Goal: Task Accomplishment & Management: Manage account settings

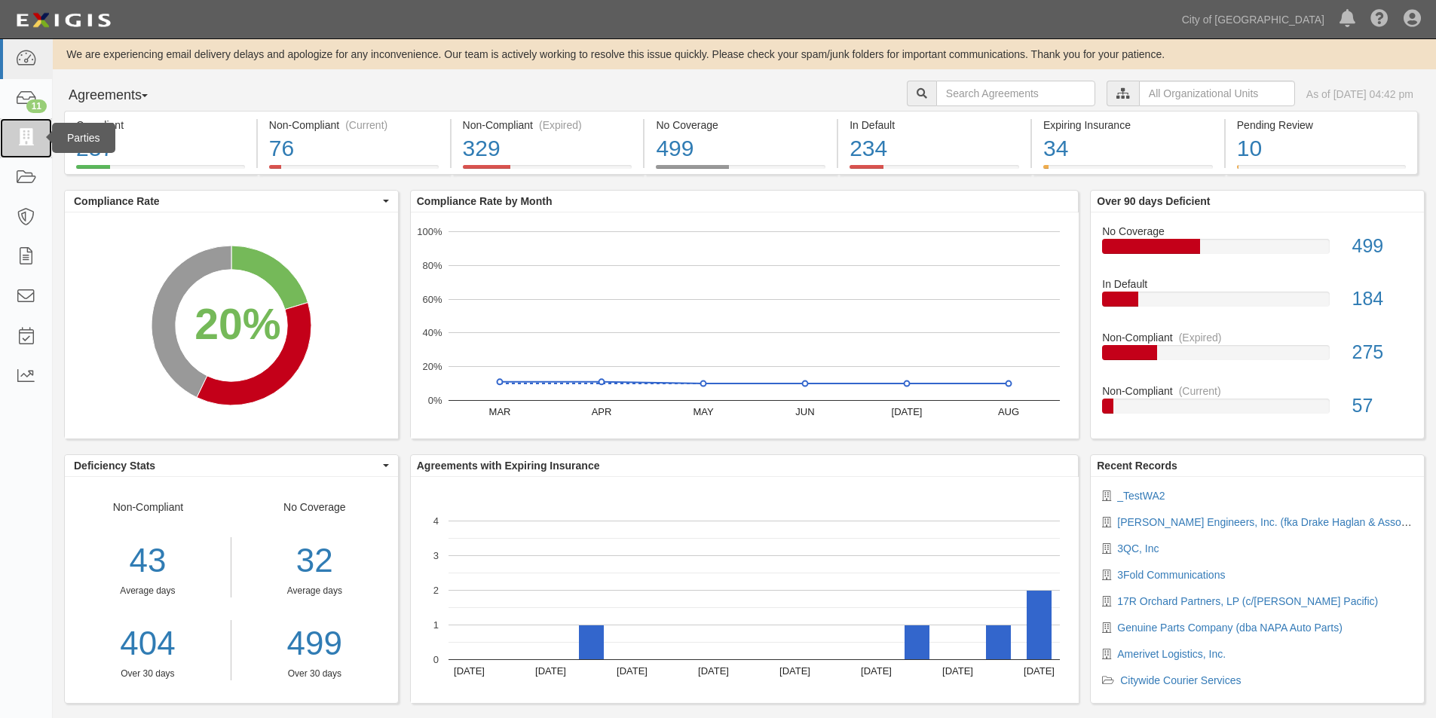
click at [26, 142] on icon at bounding box center [25, 138] width 21 height 17
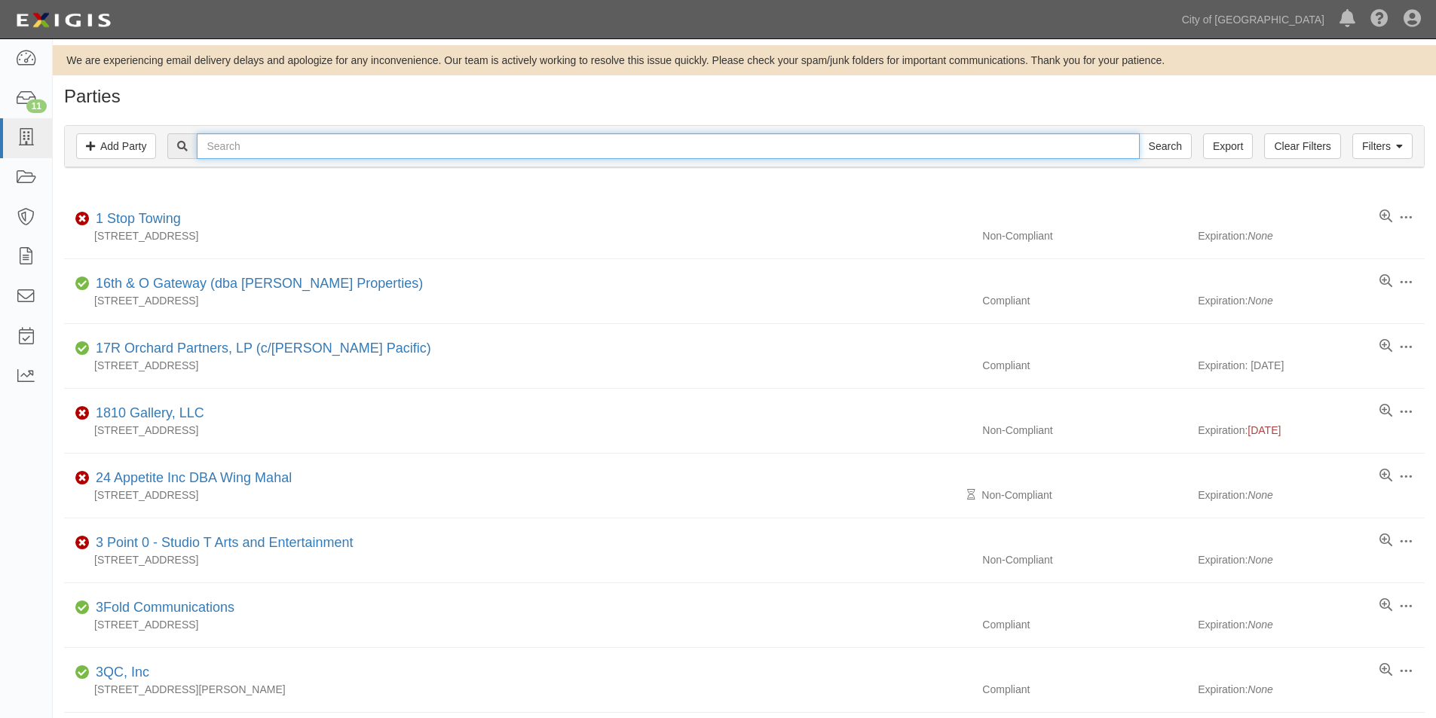
paste input "[PERSON_NAME] [PERSON_NAME]"
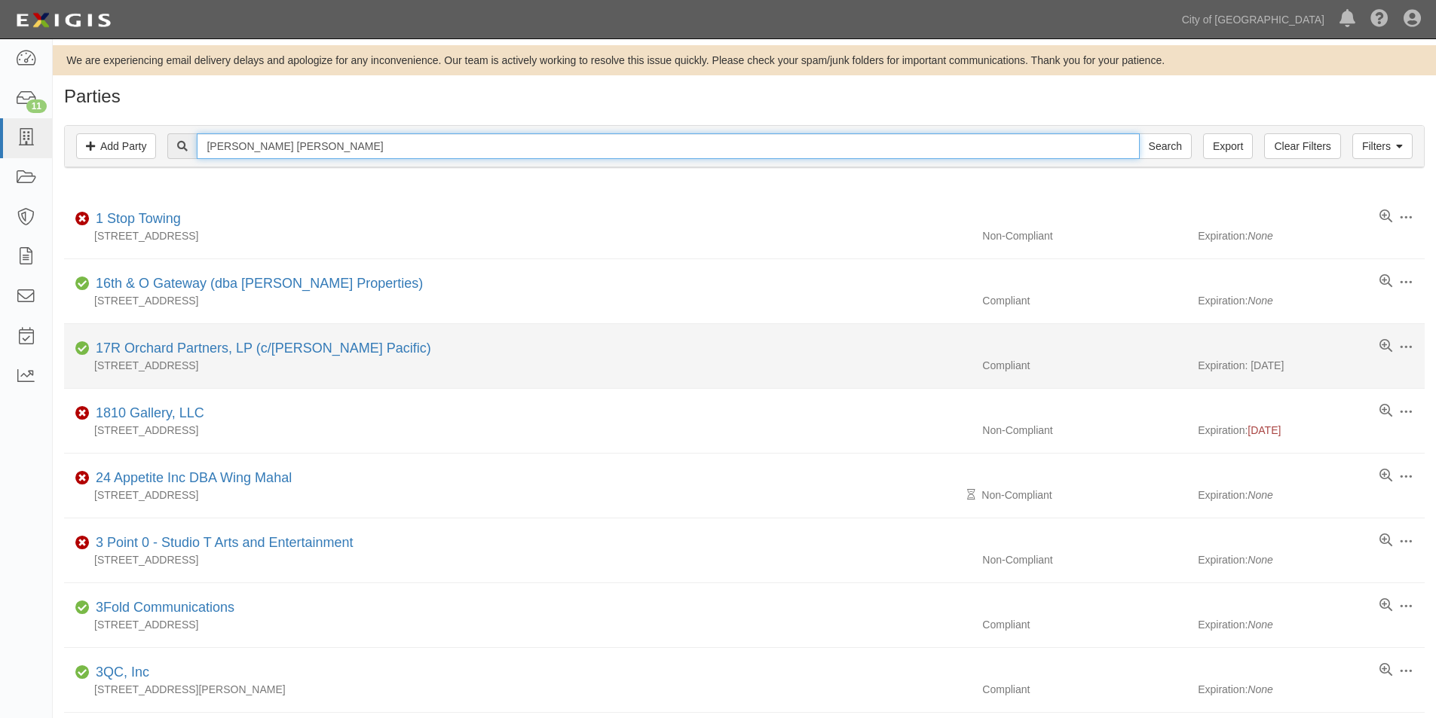
type input "[PERSON_NAME] [PERSON_NAME]"
click at [1139, 133] on input "Search" at bounding box center [1165, 146] width 53 height 26
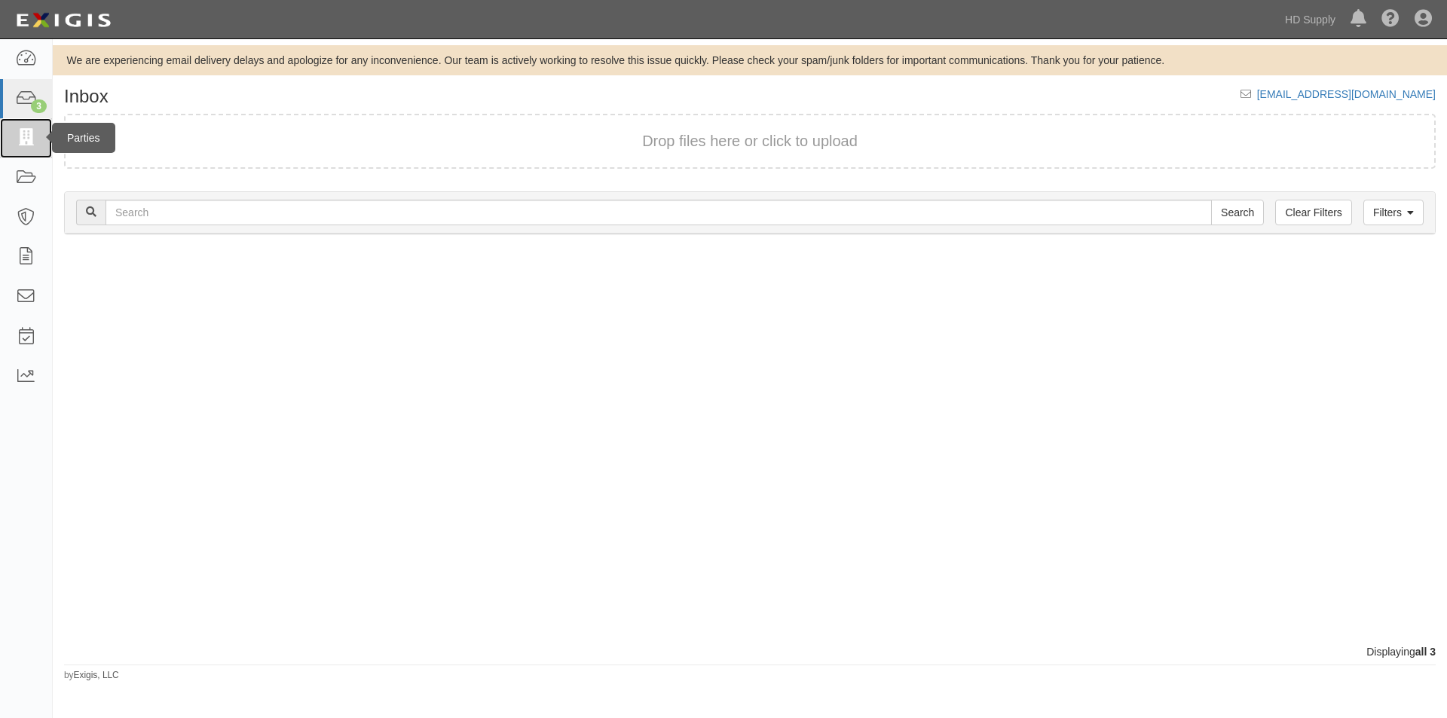
click at [32, 132] on icon at bounding box center [25, 138] width 21 height 17
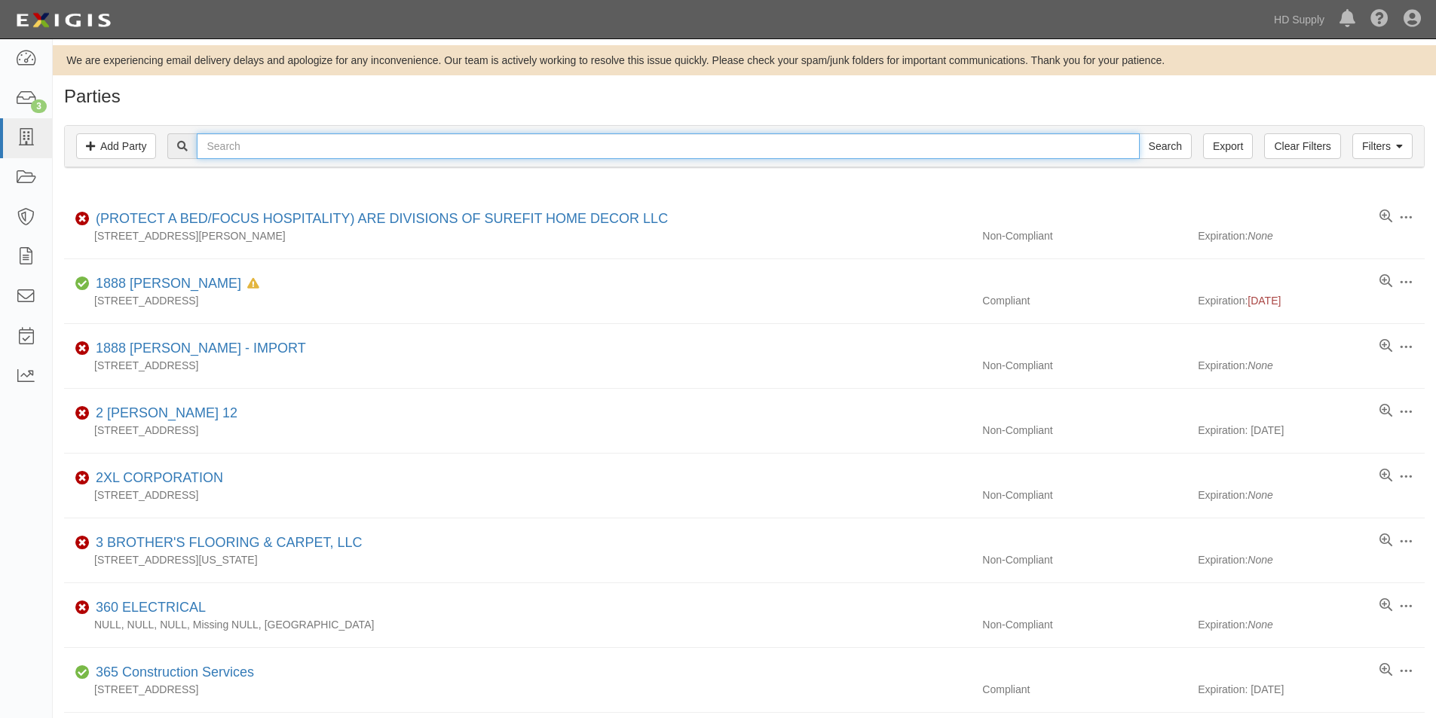
paste input "[PERSON_NAME] [PERSON_NAME]"
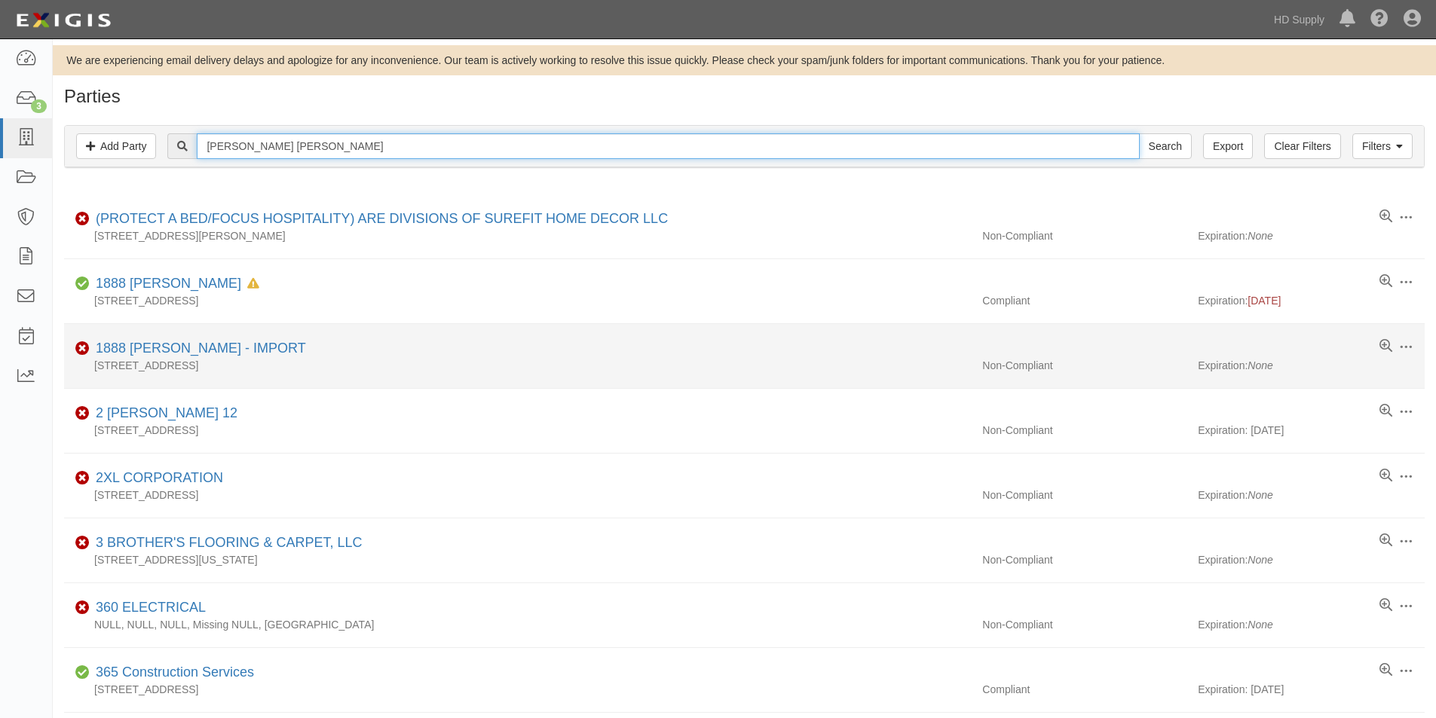
type input "[PERSON_NAME] [PERSON_NAME]"
click at [1139, 133] on input "Search" at bounding box center [1165, 146] width 53 height 26
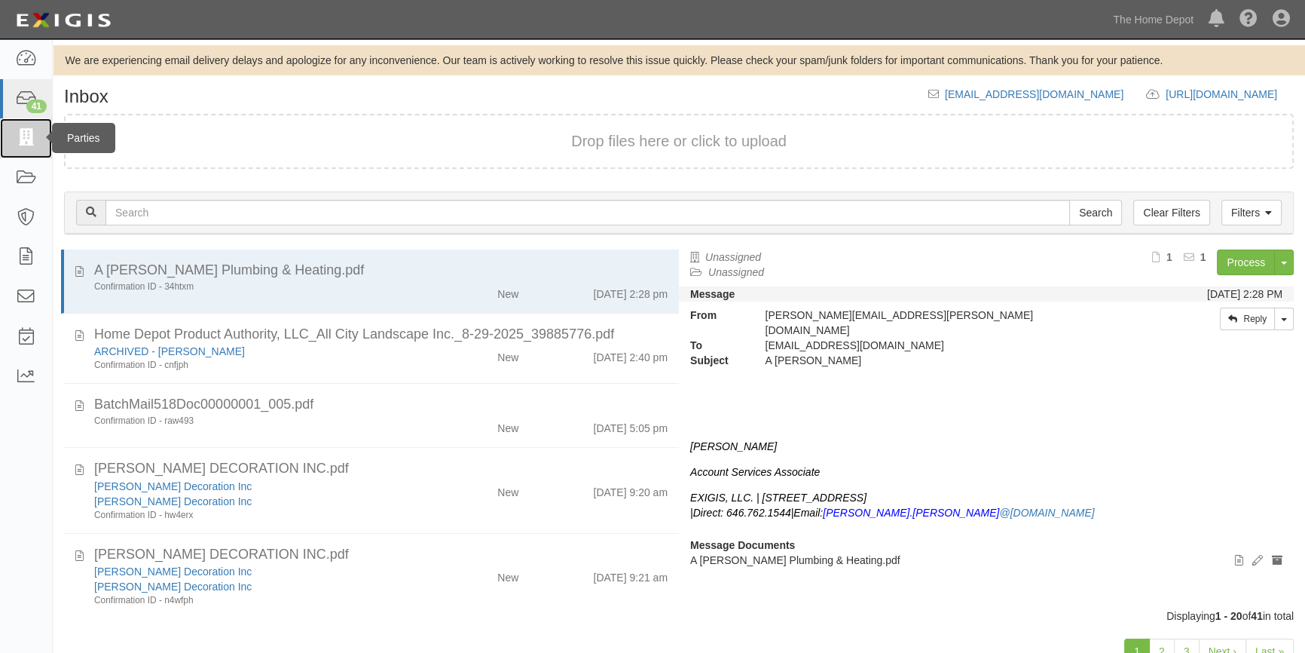
click at [35, 145] on icon at bounding box center [25, 138] width 21 height 17
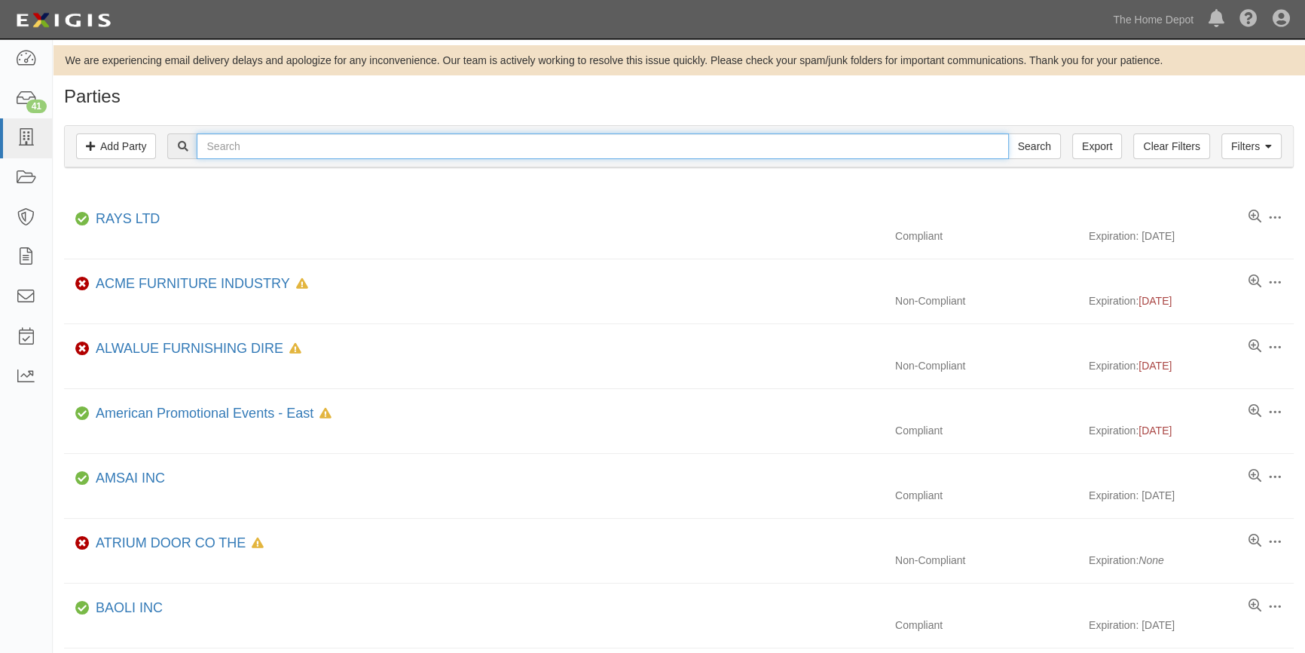
paste input "Eide Bailly"
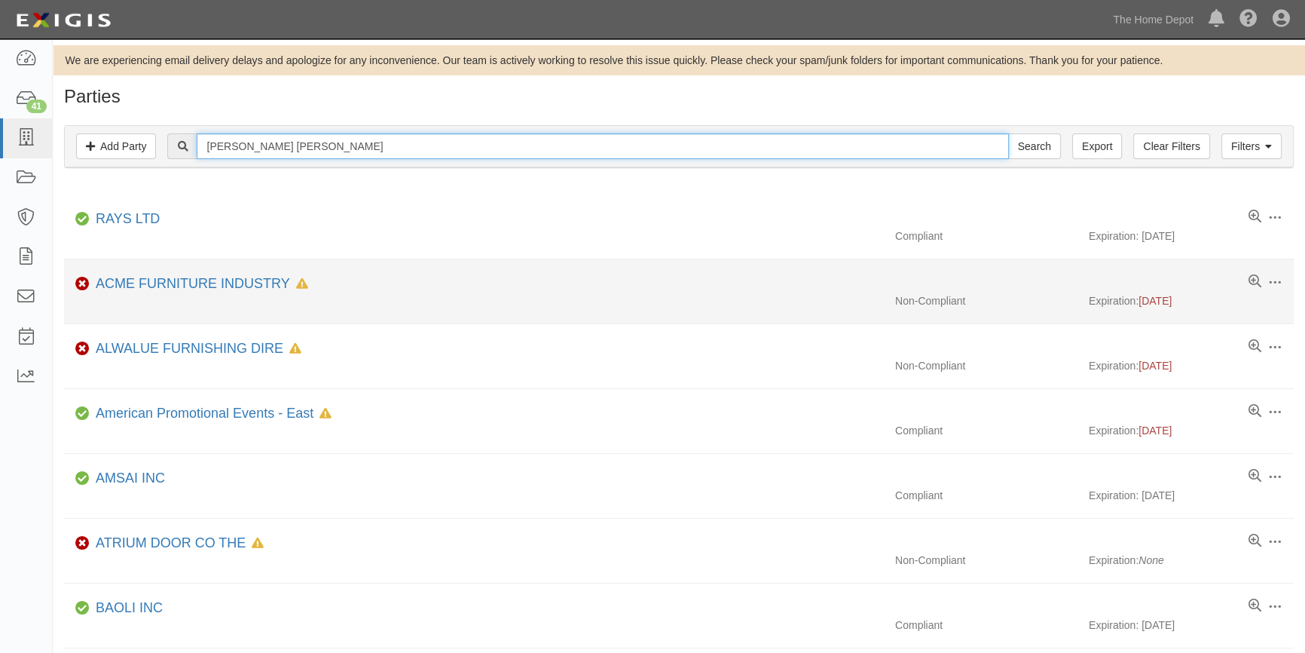
type input "Eide Bailly"
click at [1008, 133] on input "Search" at bounding box center [1034, 146] width 53 height 26
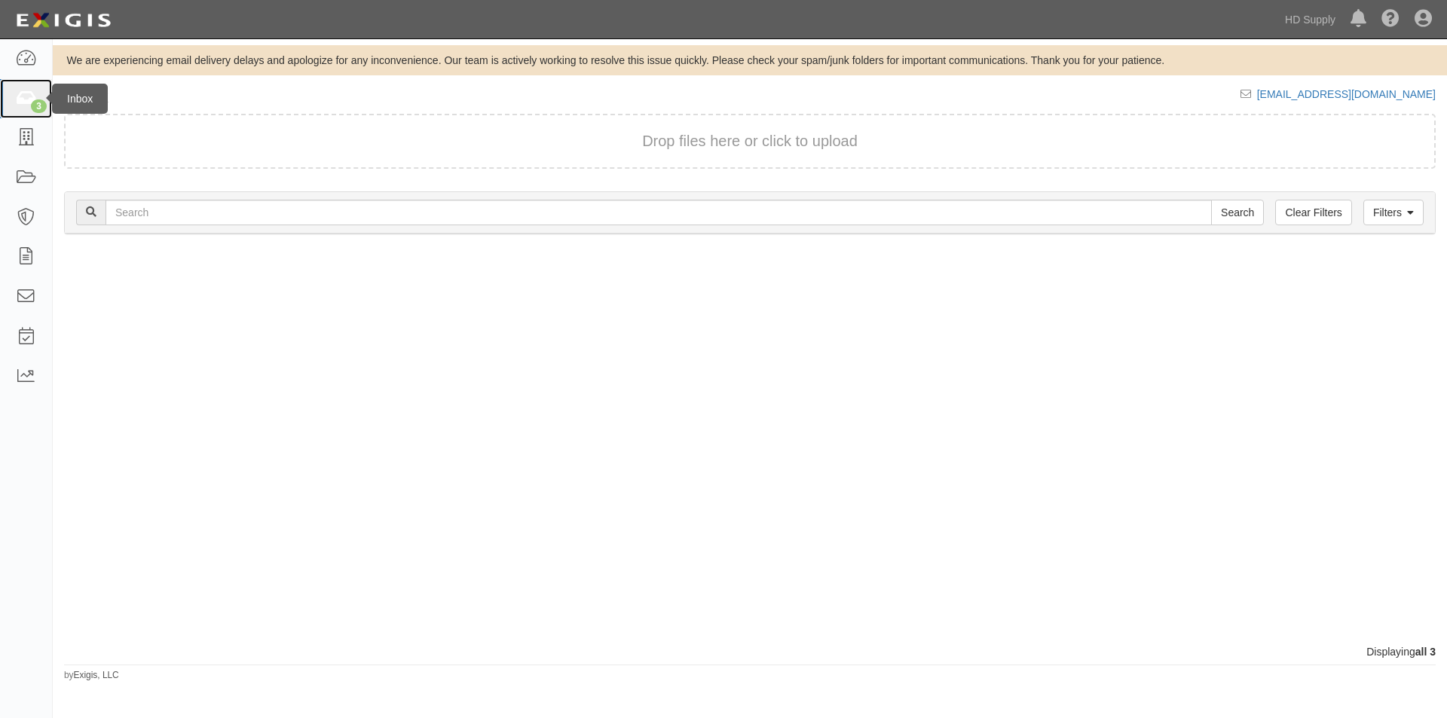
click at [32, 95] on icon at bounding box center [25, 98] width 21 height 17
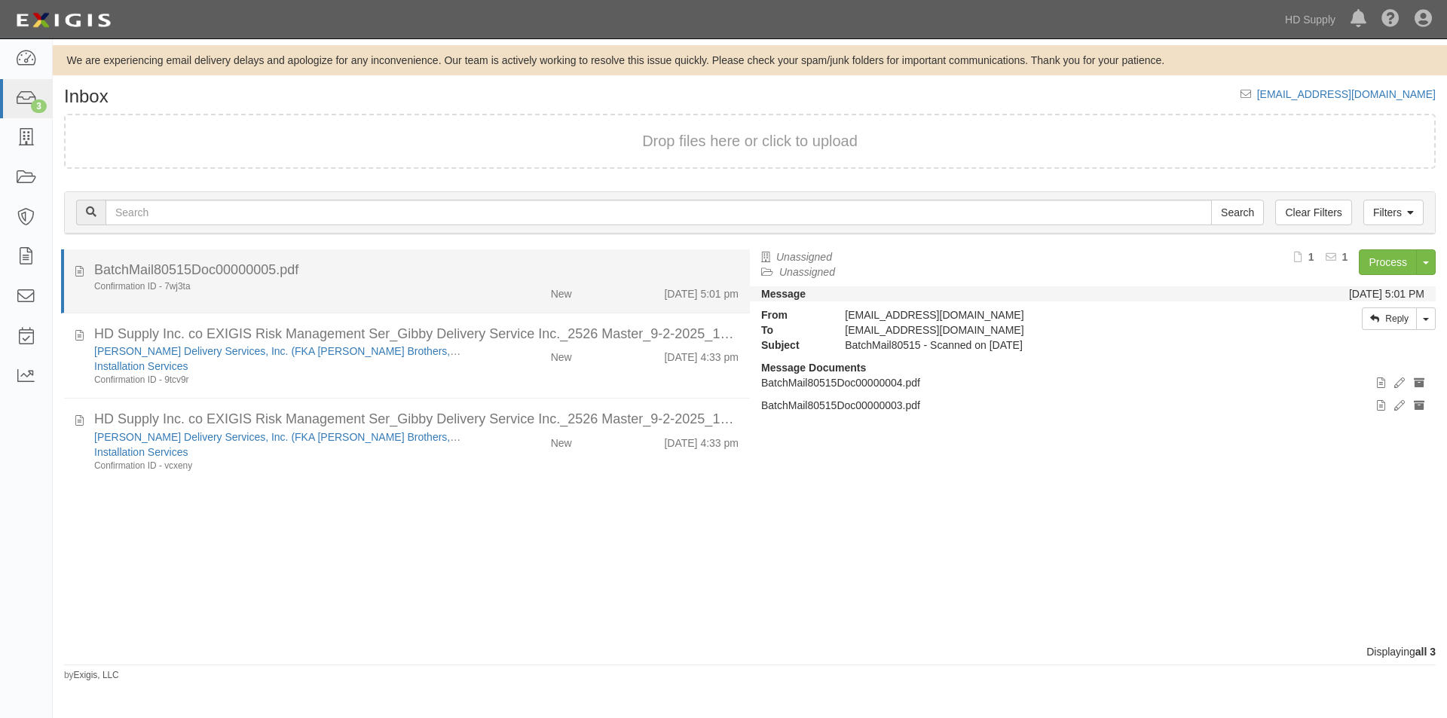
click at [411, 294] on div "Confirmation ID - 7wj3ta New 8/29/25 5:01 pm" at bounding box center [416, 290] width 667 height 21
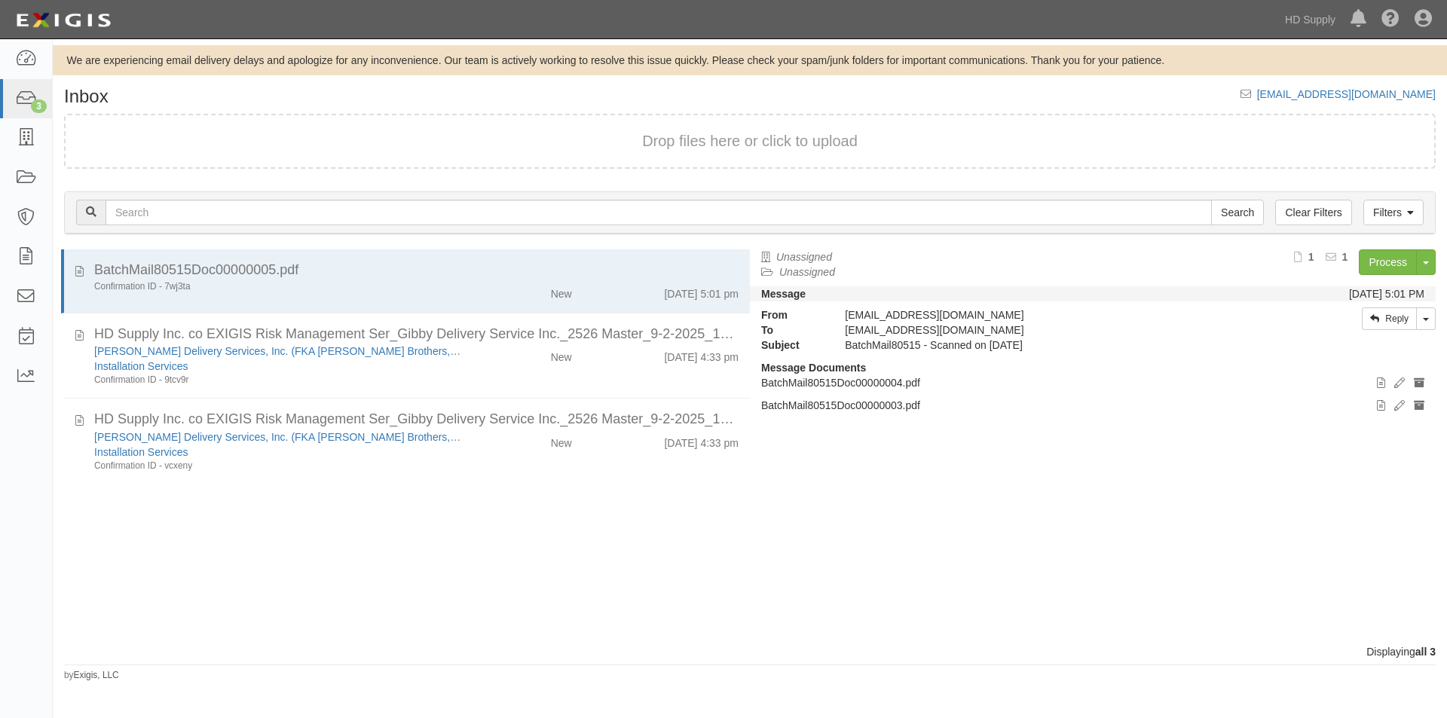
click at [156, 619] on div "BatchMail80515Doc00000005.pdf Confirmation ID - 7wj3ta New 8/29/25 5:01 pm HD S…" at bounding box center [401, 446] width 697 height 395
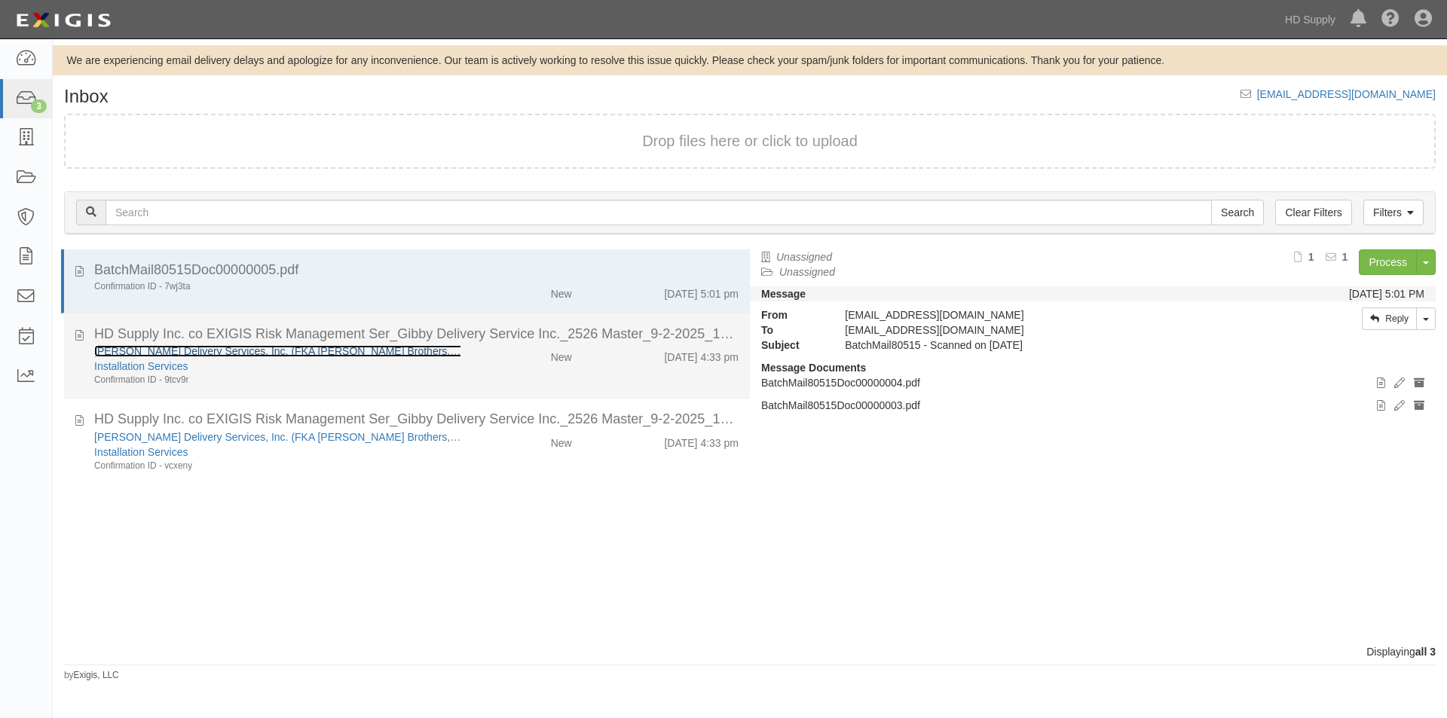
click at [190, 353] on link "[PERSON_NAME] Delivery Services, Inc. (FKA [PERSON_NAME] Brothers, Inc.)" at bounding box center [283, 351] width 379 height 12
click at [230, 374] on div "Confirmation ID - 9tcv9r" at bounding box center [277, 380] width 366 height 13
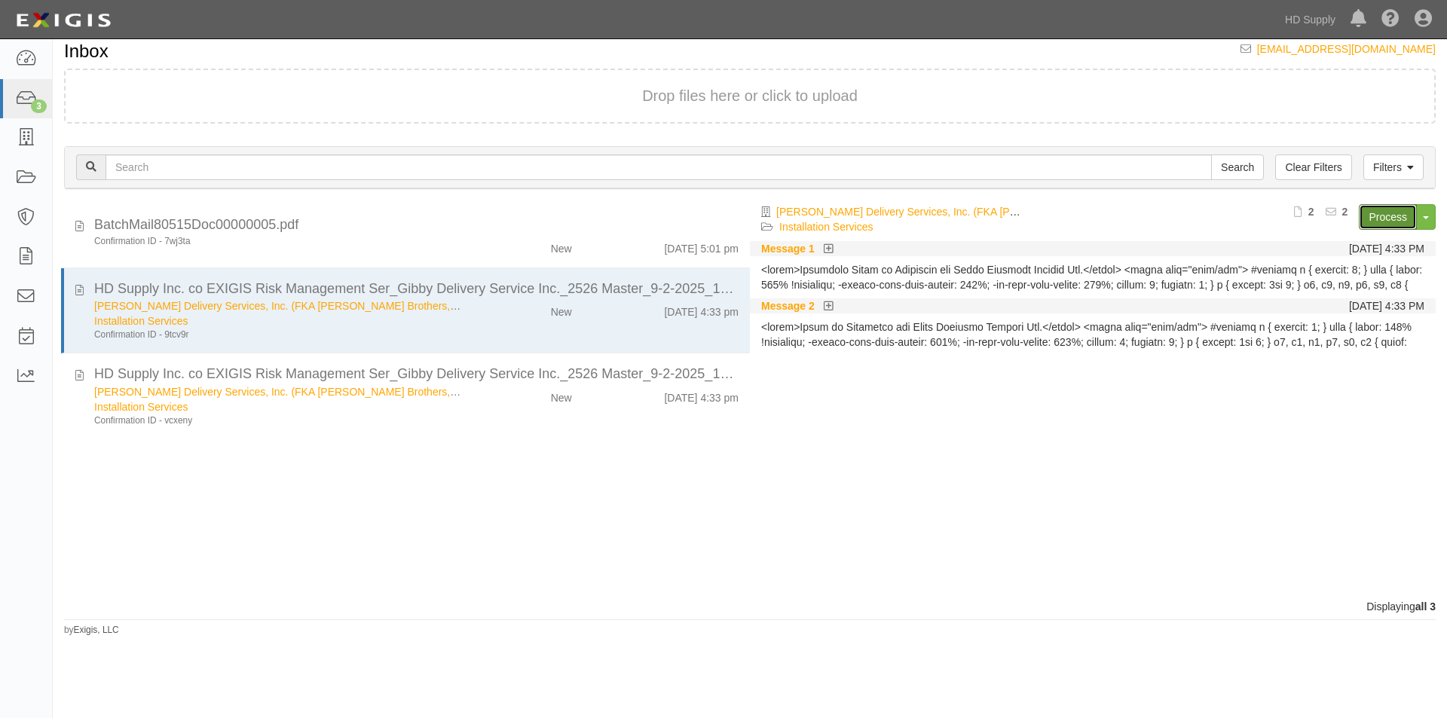
click at [1381, 217] on link "Process" at bounding box center [1388, 217] width 58 height 26
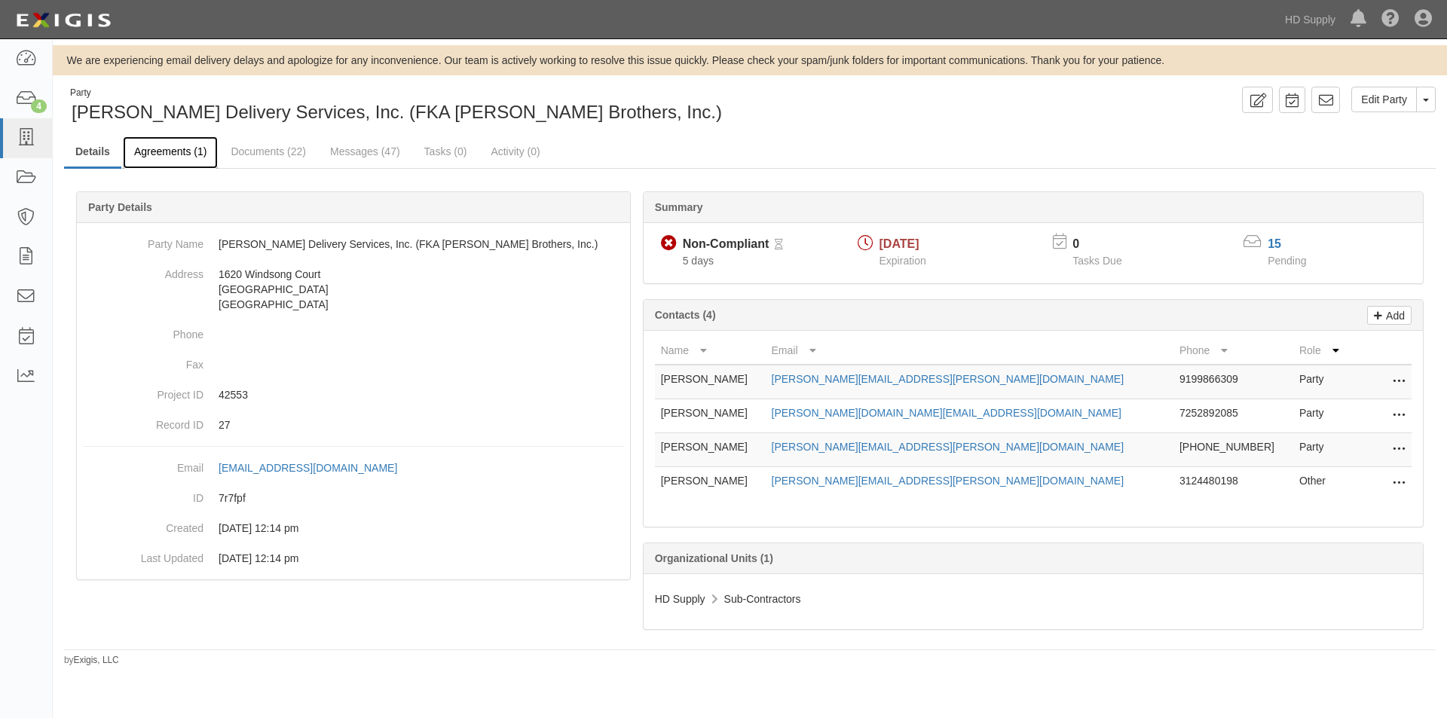
click at [179, 148] on link "Agreements (1)" at bounding box center [170, 152] width 95 height 32
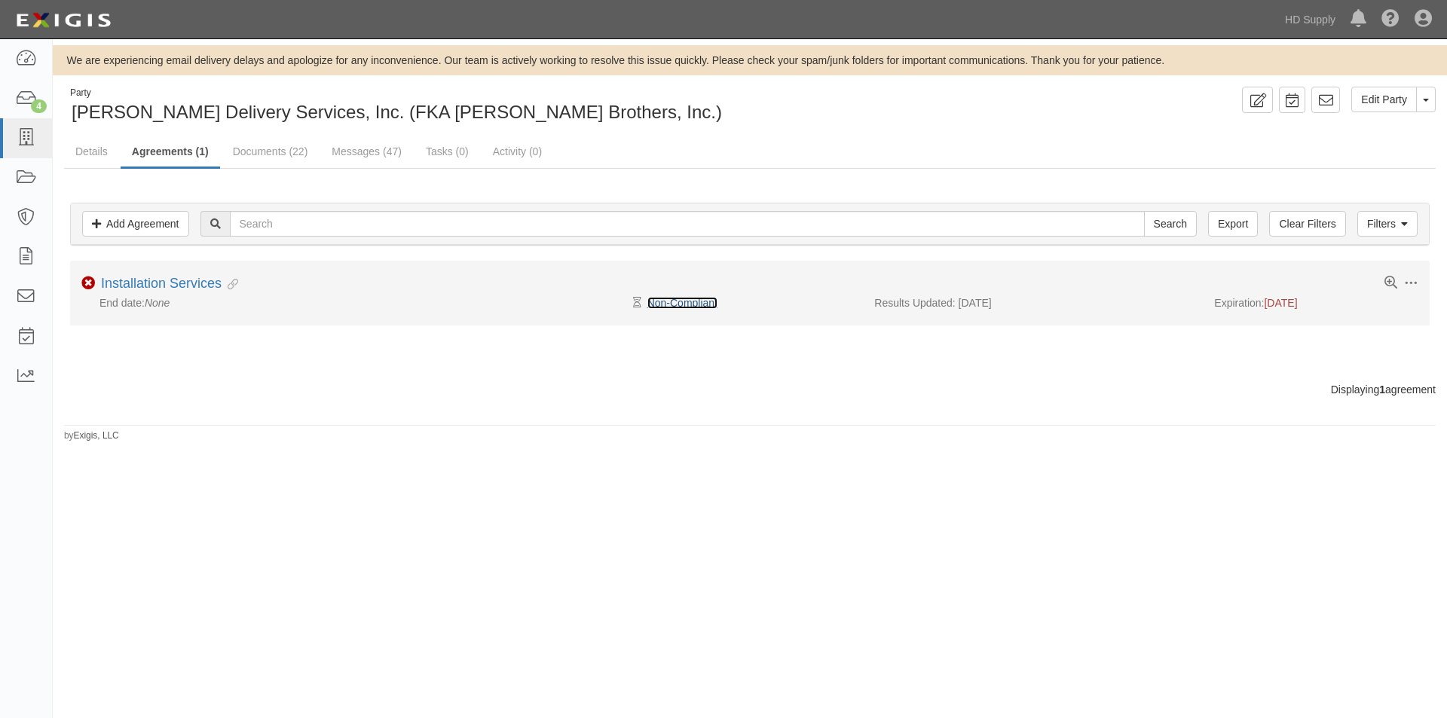
click at [686, 299] on link "Non-Compliant" at bounding box center [682, 303] width 70 height 12
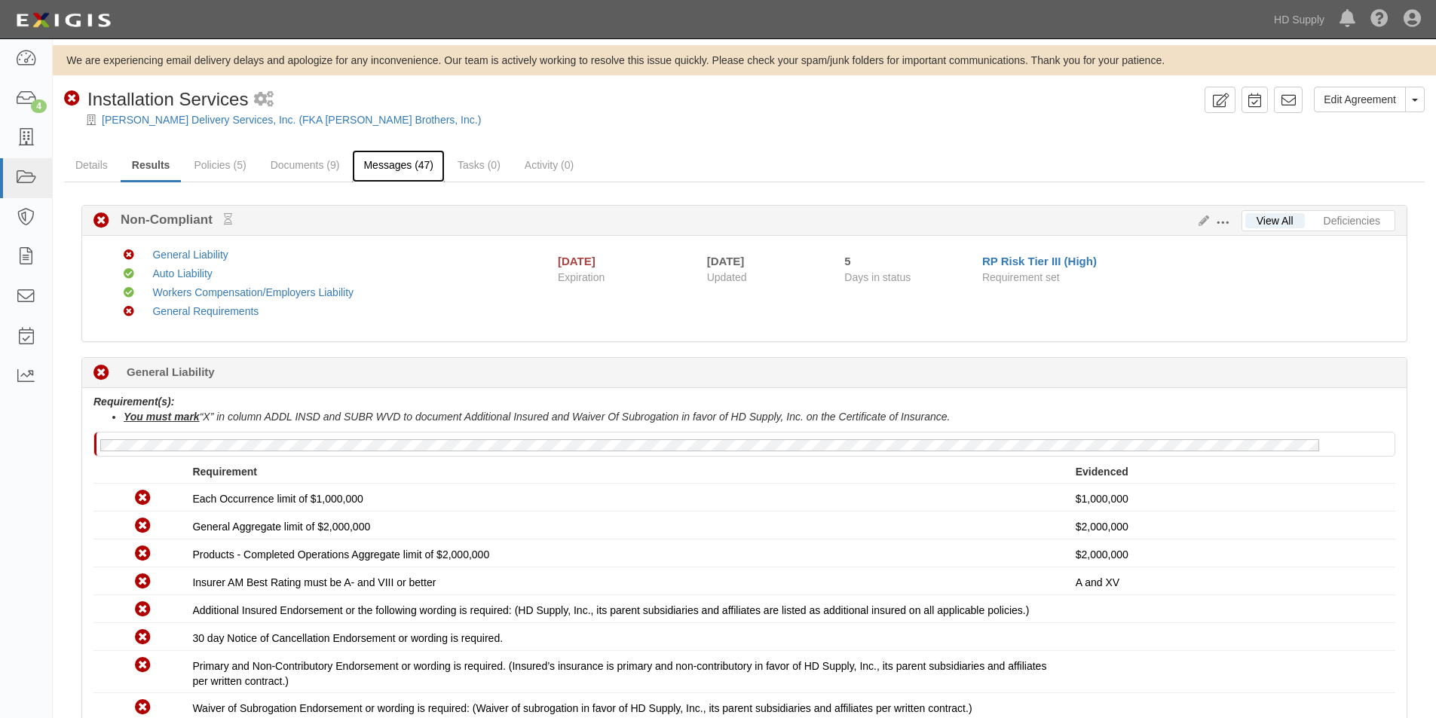
click at [382, 168] on link "Messages (47)" at bounding box center [398, 166] width 93 height 32
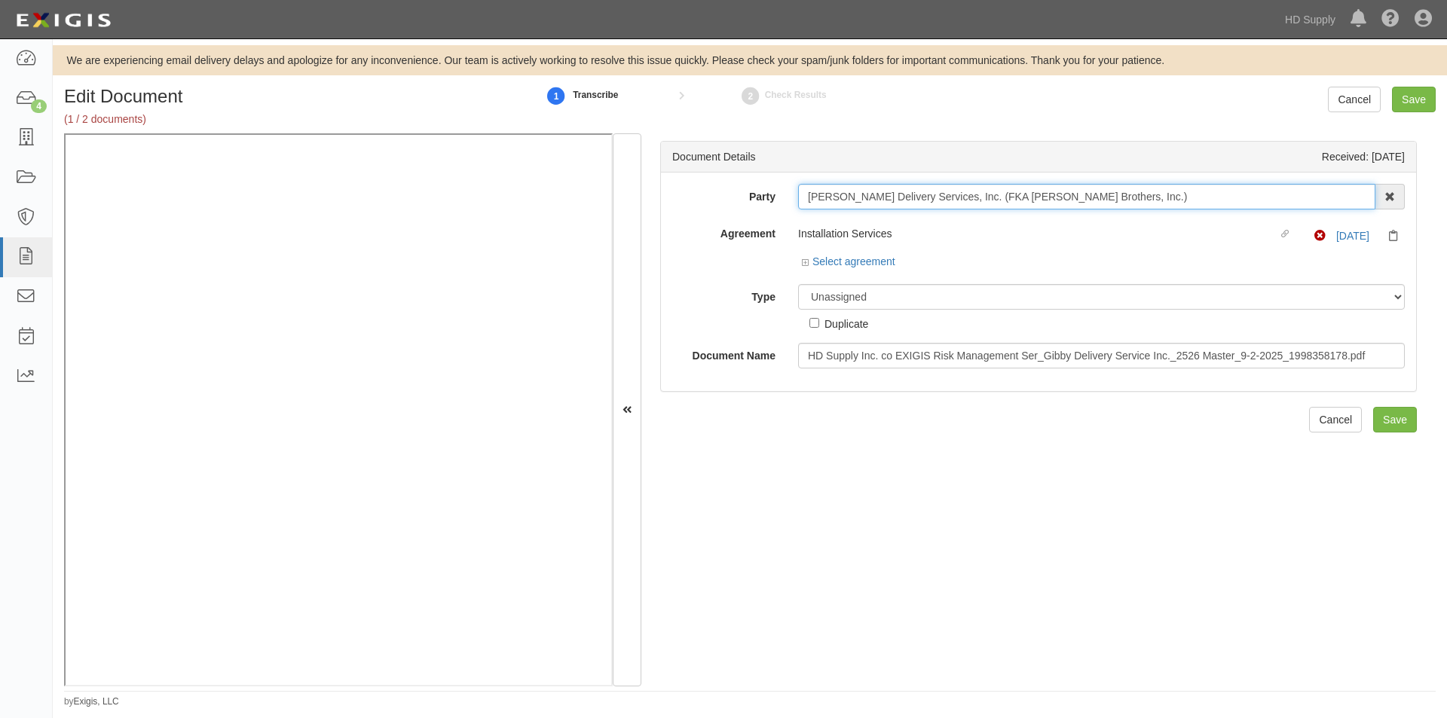
drag, startPoint x: 808, startPoint y: 200, endPoint x: 942, endPoint y: 211, distance: 134.6
click at [942, 211] on div "Party Gibby Delivery Services, Inc. (FKA Gibby Brothers, Inc.) 1888 MILLS 1888 …" at bounding box center [1038, 276] width 733 height 185
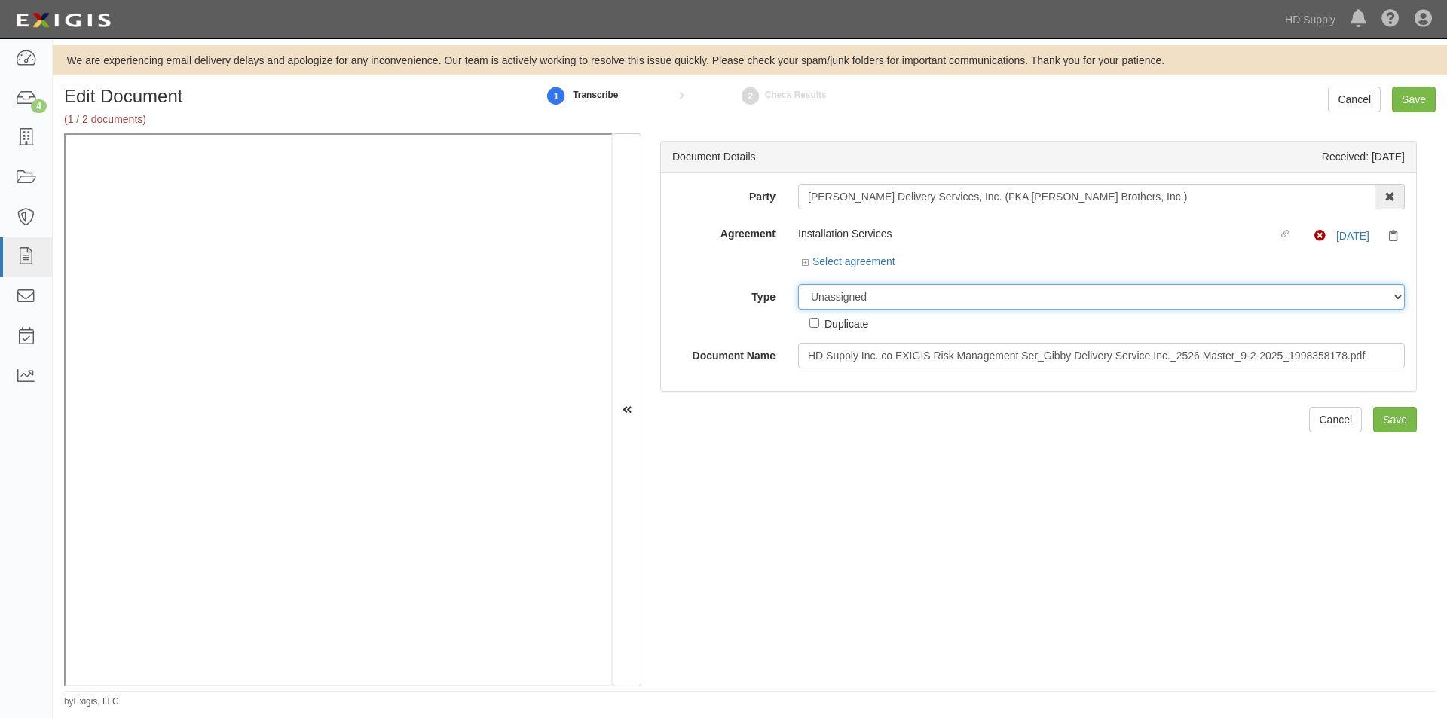
click at [914, 295] on select "Unassigned Binder Cancellation Notice Certificate Contract Endorsement Insuranc…" at bounding box center [1101, 297] width 607 height 26
select select "CertificateDetail"
click at [798, 284] on select "Unassigned Binder Cancellation Notice Certificate Contract Endorsement Insuranc…" at bounding box center [1101, 297] width 607 height 26
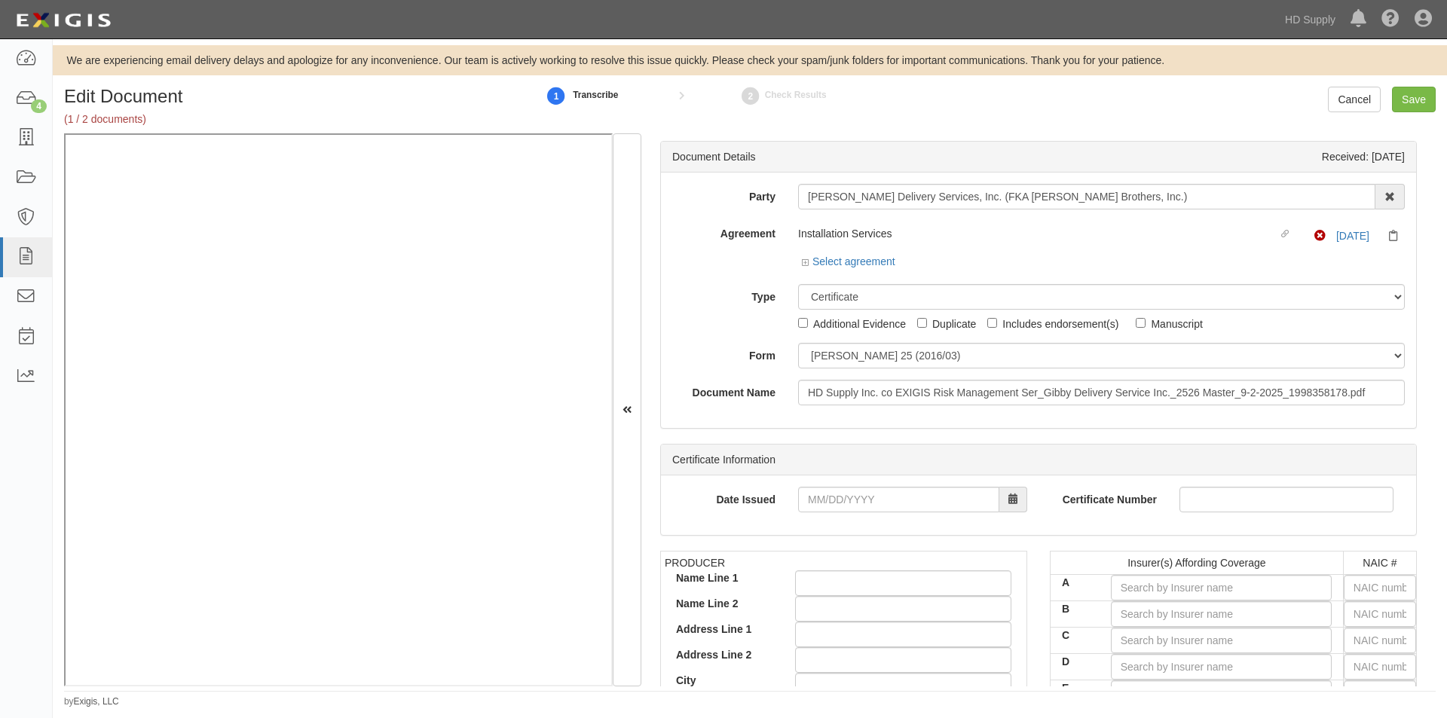
click at [837, 371] on div "Party Gibby Delivery Services, Inc. (FKA Gibby Brothers, Inc.) 1888 MILLS 1888 …" at bounding box center [1038, 295] width 733 height 222
click at [835, 364] on select "[PERSON_NAME] 25 (2016/03) [PERSON_NAME] 101 [PERSON_NAME] 855 NY (2014/05) Gen…" at bounding box center [1101, 356] width 607 height 26
select select "GeneralFormDetail"
click at [798, 343] on select "ACORD 25 (2016/03) ACORD 101 ACORD 855 NY (2014/05) General" at bounding box center [1101, 356] width 607 height 26
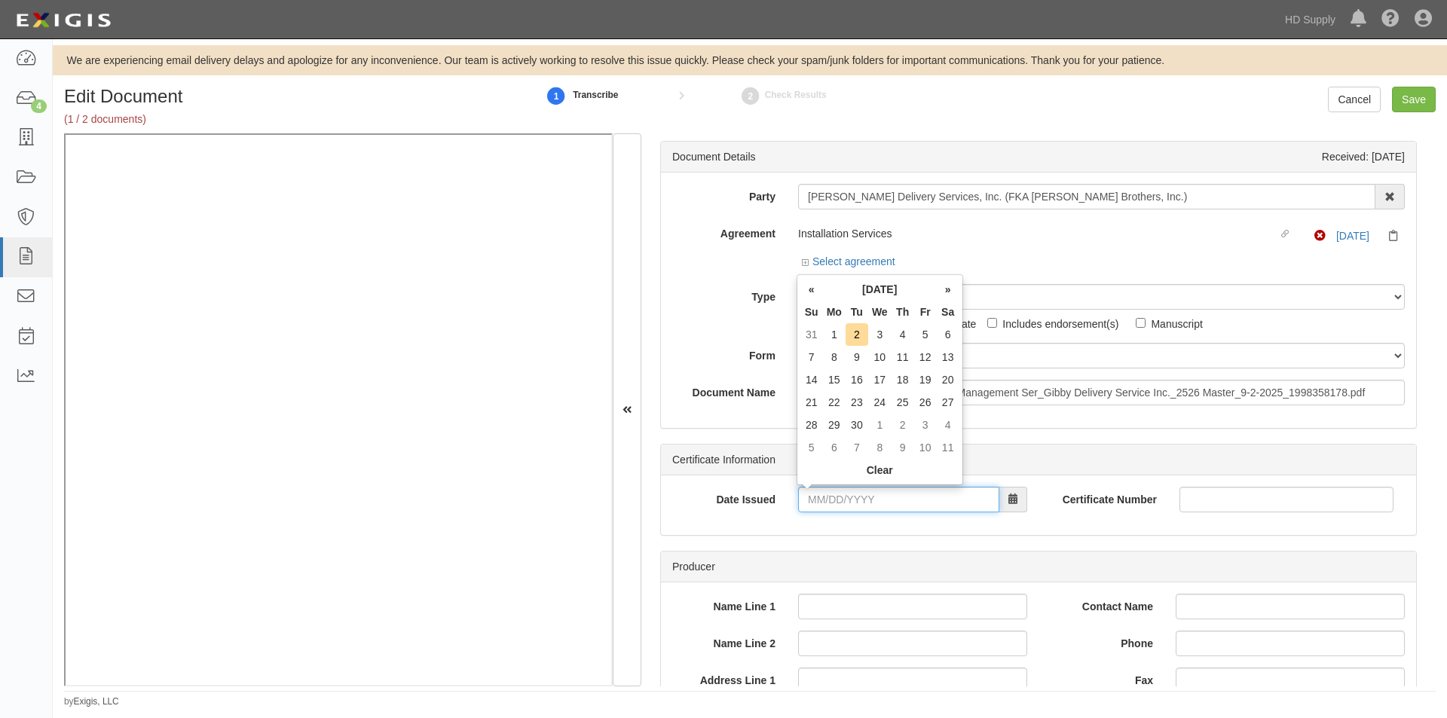
click at [843, 497] on input "Date Issued" at bounding box center [898, 500] width 201 height 26
click at [857, 338] on td "2" at bounding box center [857, 334] width 23 height 23
type input "09/02/2025"
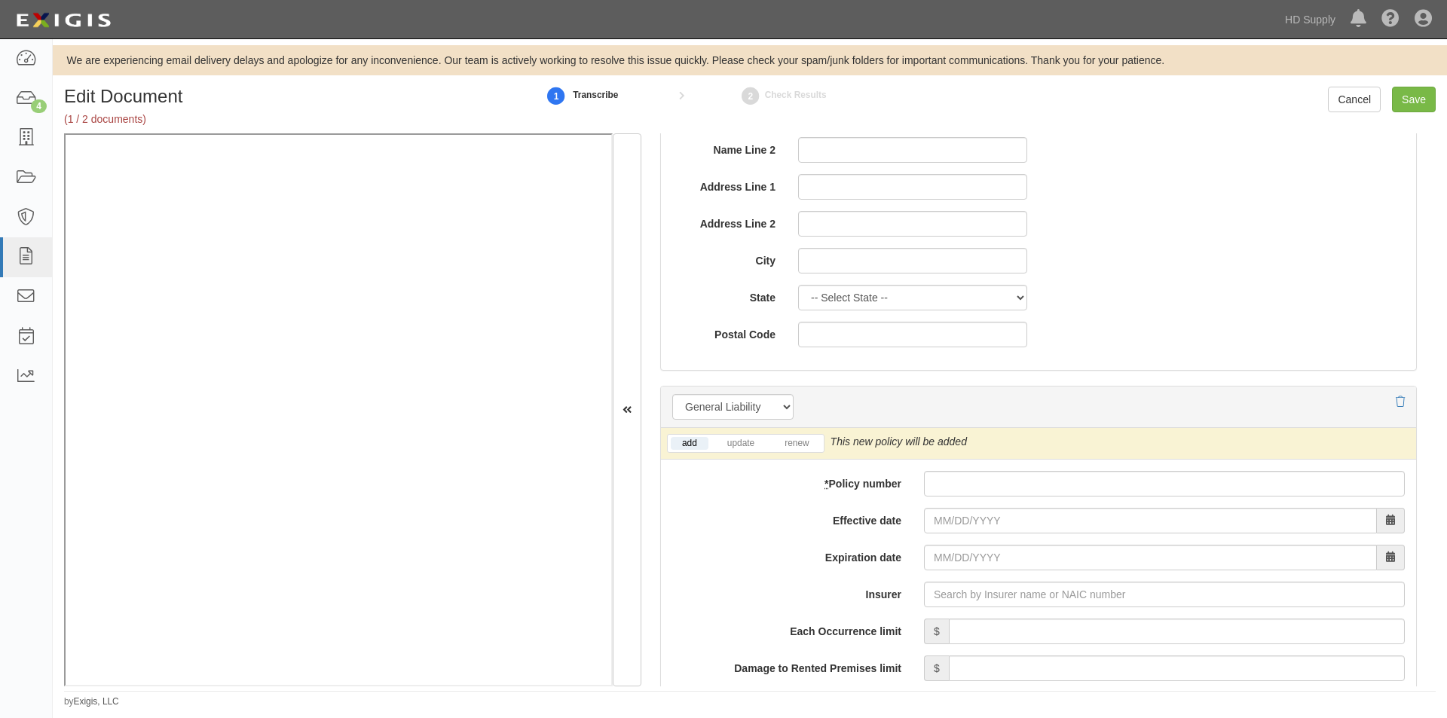
scroll to position [980, 0]
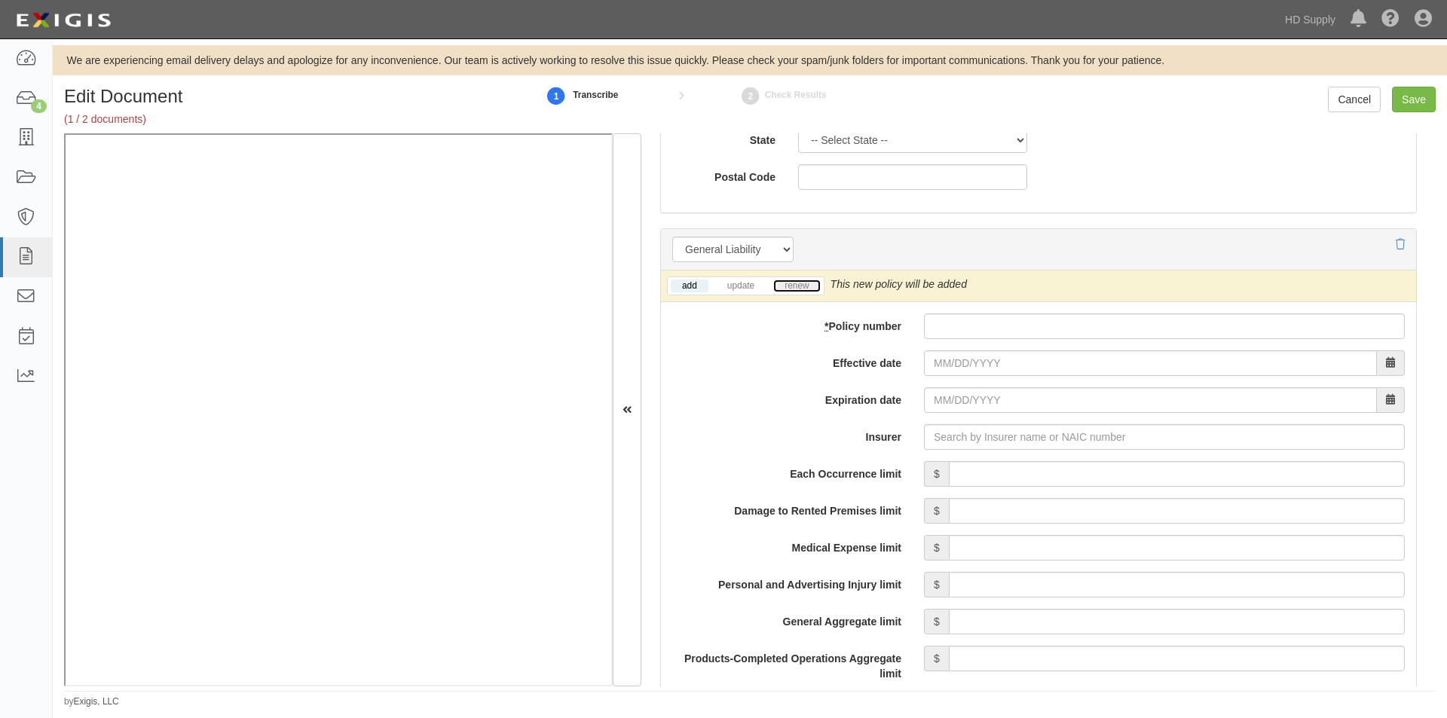
click at [792, 289] on link "renew" at bounding box center [796, 286] width 47 height 13
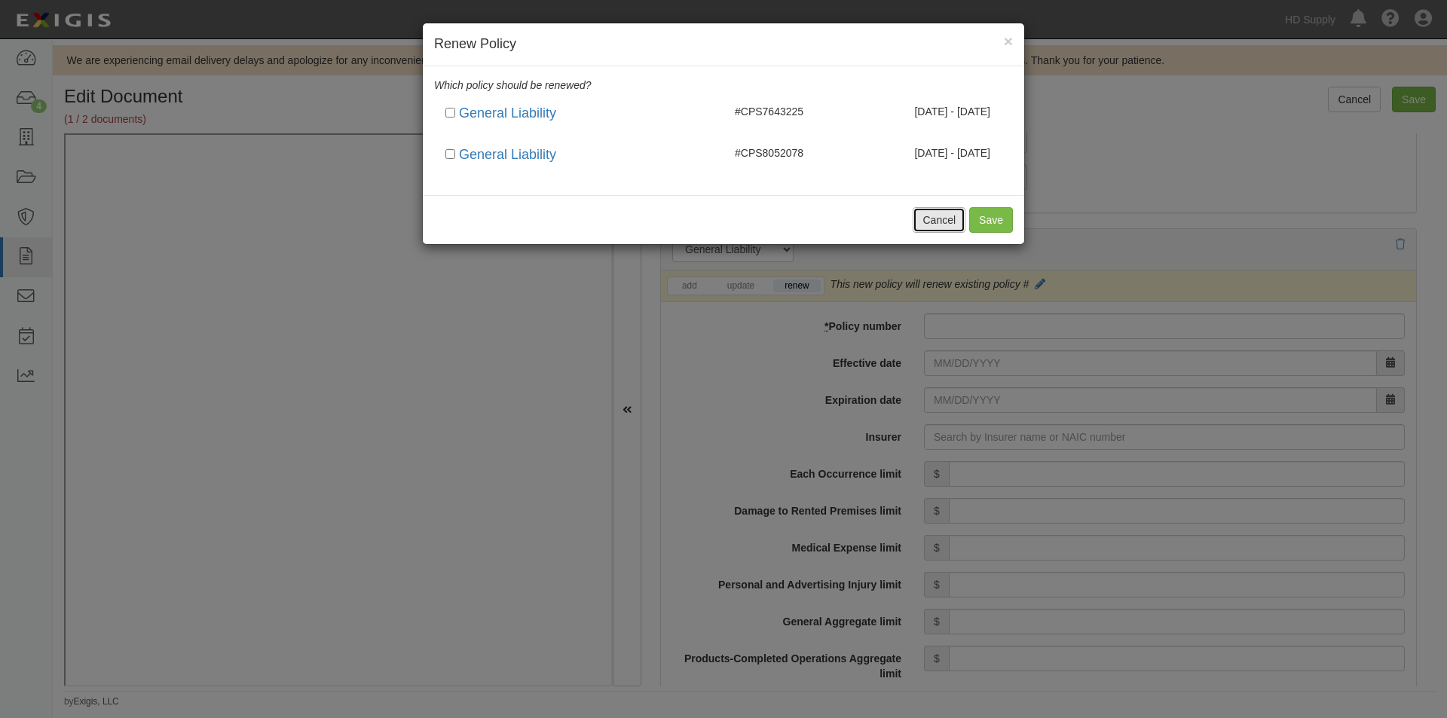
click at [936, 224] on button "Cancel" at bounding box center [939, 220] width 53 height 26
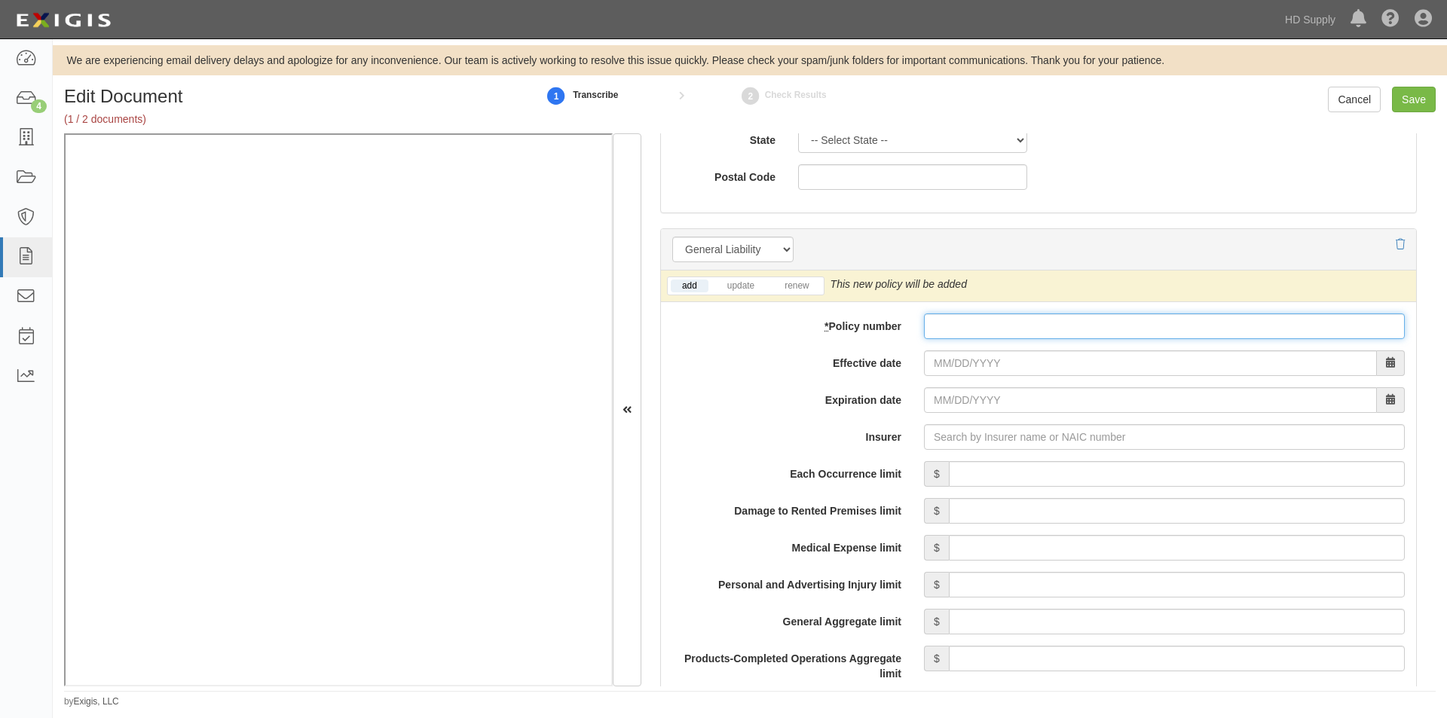
paste input "CPS8274713"
click at [808, 286] on link "renew" at bounding box center [796, 286] width 47 height 13
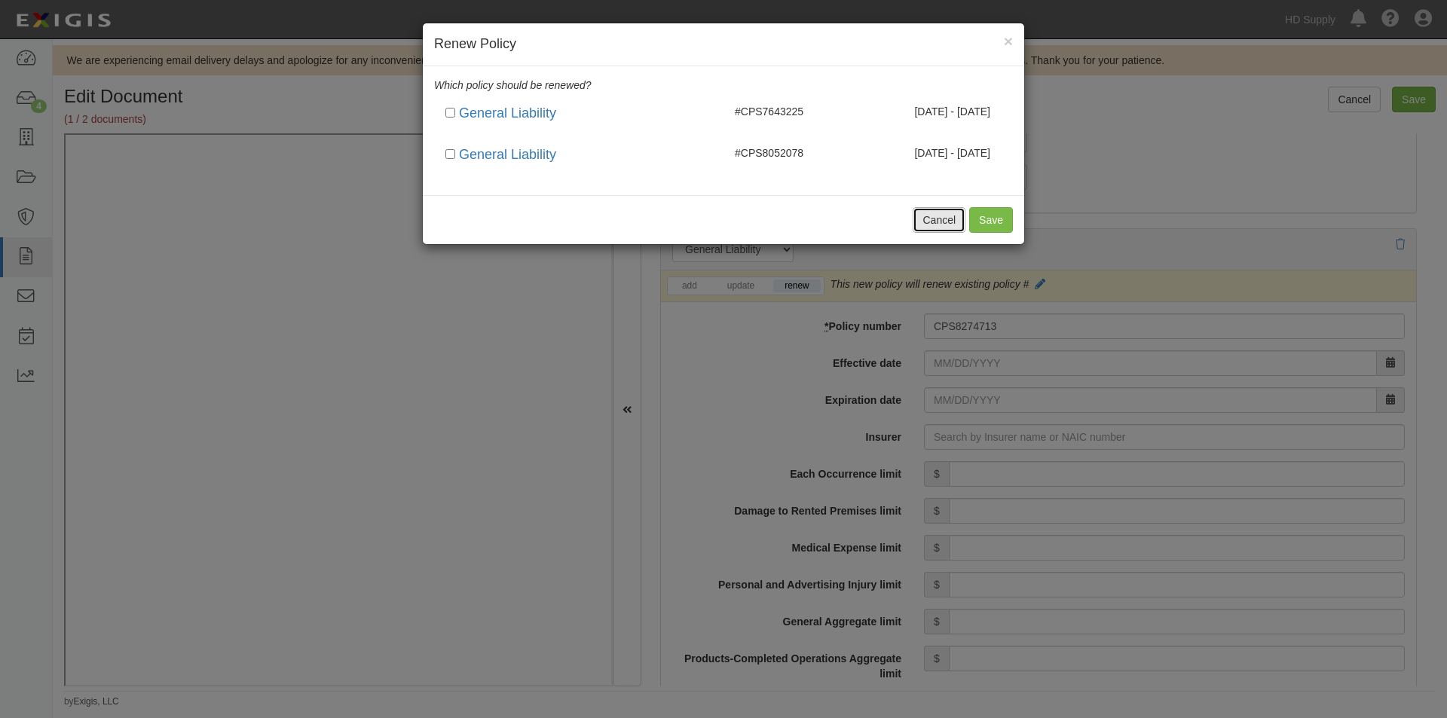
click at [947, 224] on button "Cancel" at bounding box center [939, 220] width 53 height 26
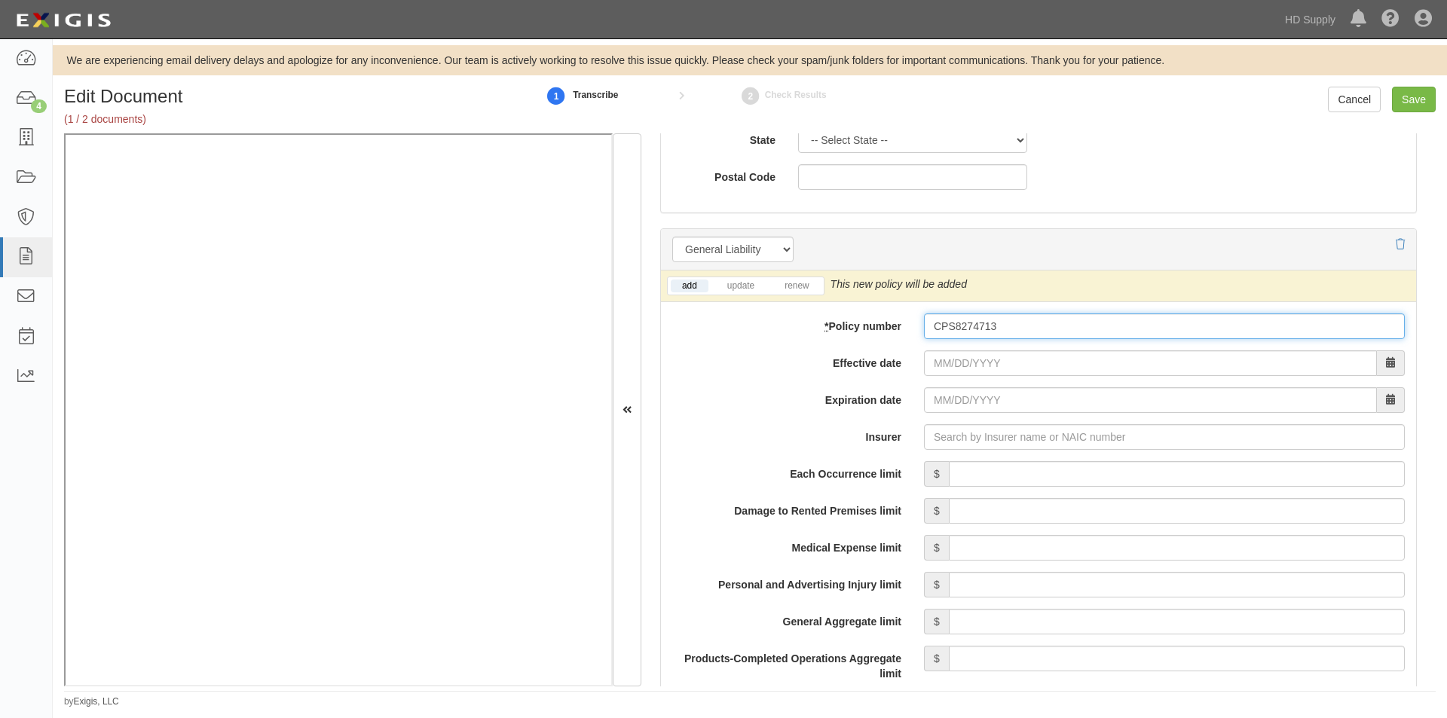
click at [935, 328] on input "CPS8274713" at bounding box center [1164, 327] width 481 height 26
type input "C-PS8274713"
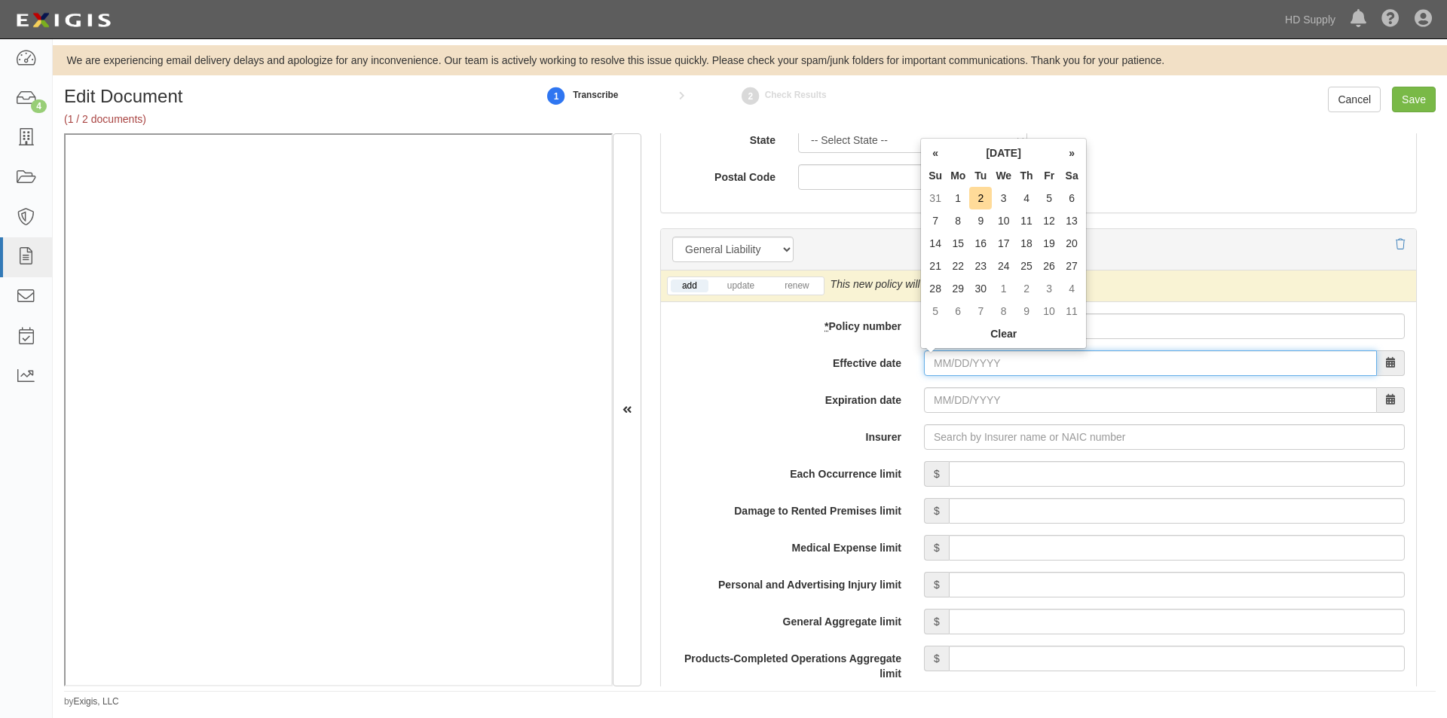
paste input "08/28/2025"
type input "08/28/2025"
type input "08/28/2026"
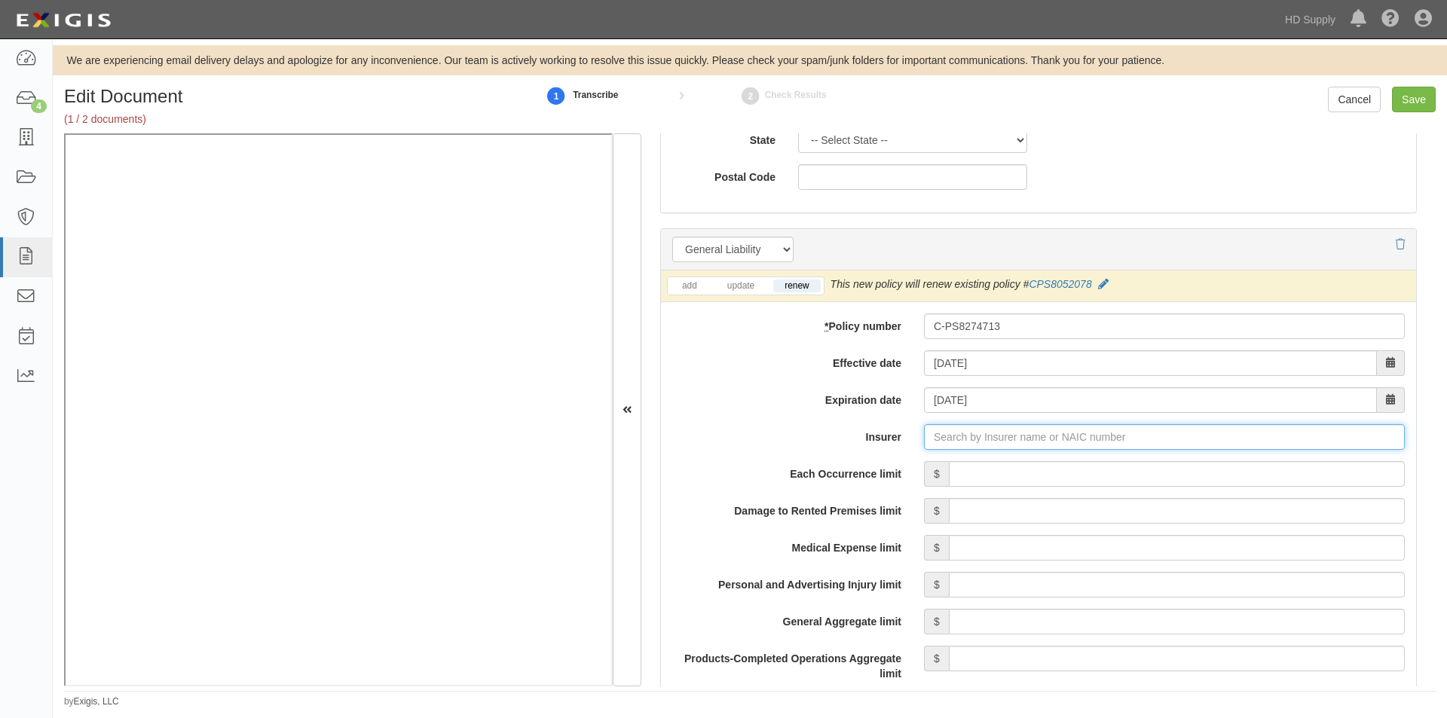
click at [971, 438] on input "Insurer" at bounding box center [1164, 437] width 481 height 26
click at [953, 442] on input "Insurer" at bounding box center [1164, 437] width 481 height 26
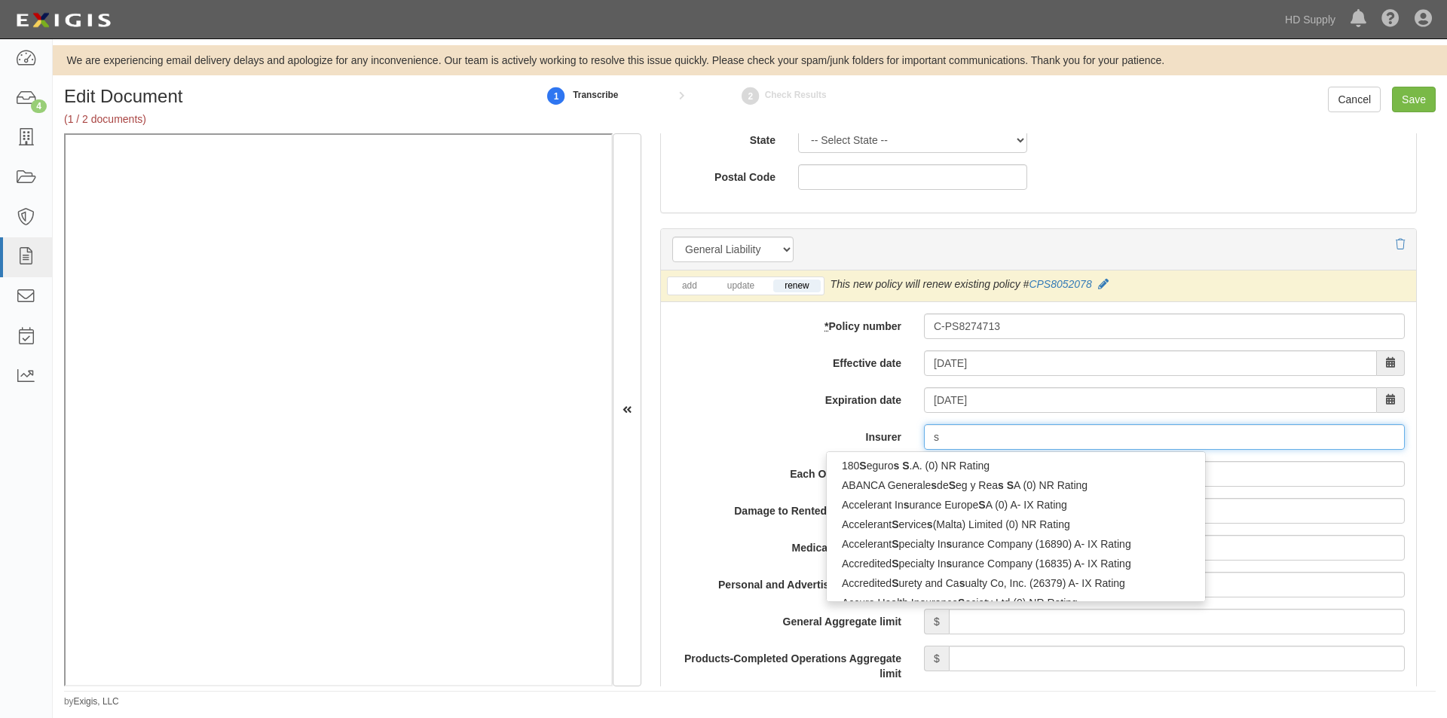
type input "sc"
type input "scoR Canada Reinsurance Company (0) A XV Rating"
type input "sco"
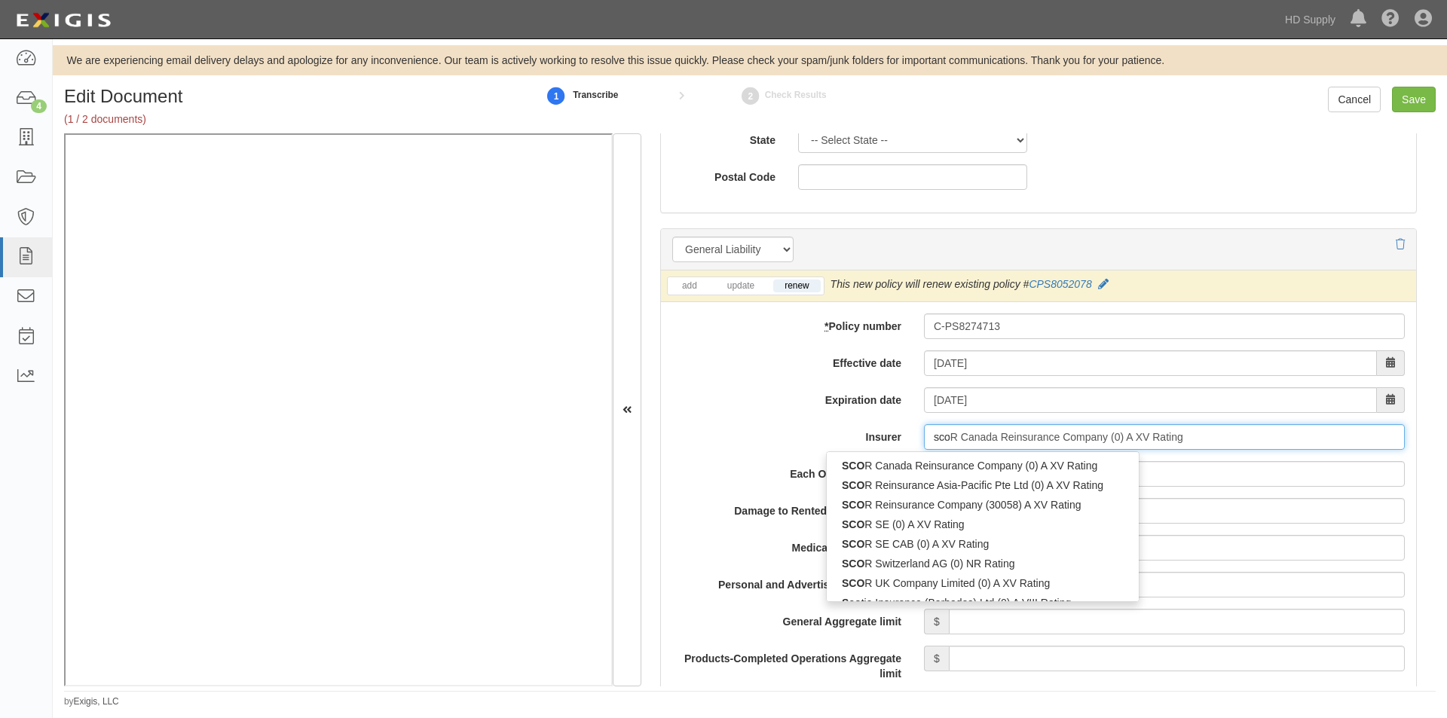
type input "scotia Insurance (Barbados) Ltd (0) A VIII Rating"
type input "scot"
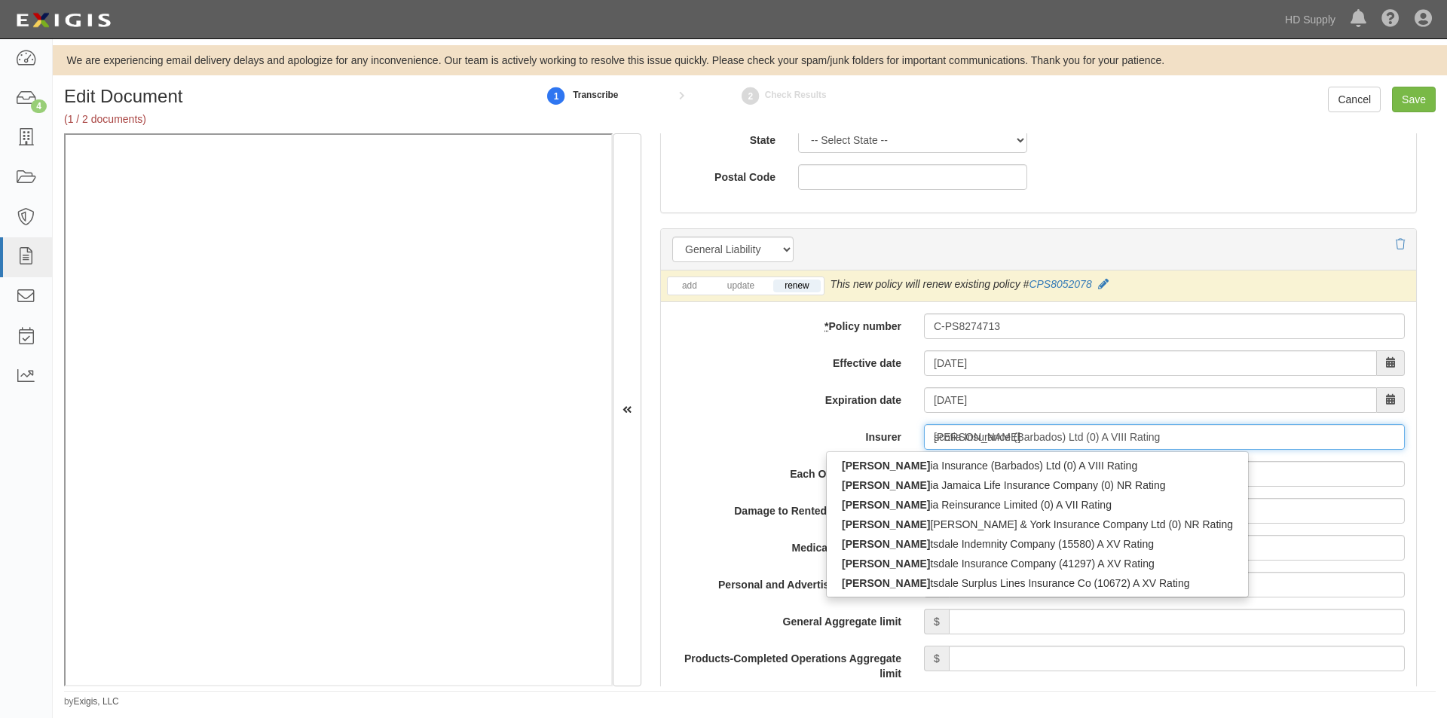
type input "scottish & York Insurance Company Ltd (0) NR Rating"
type input "scott"
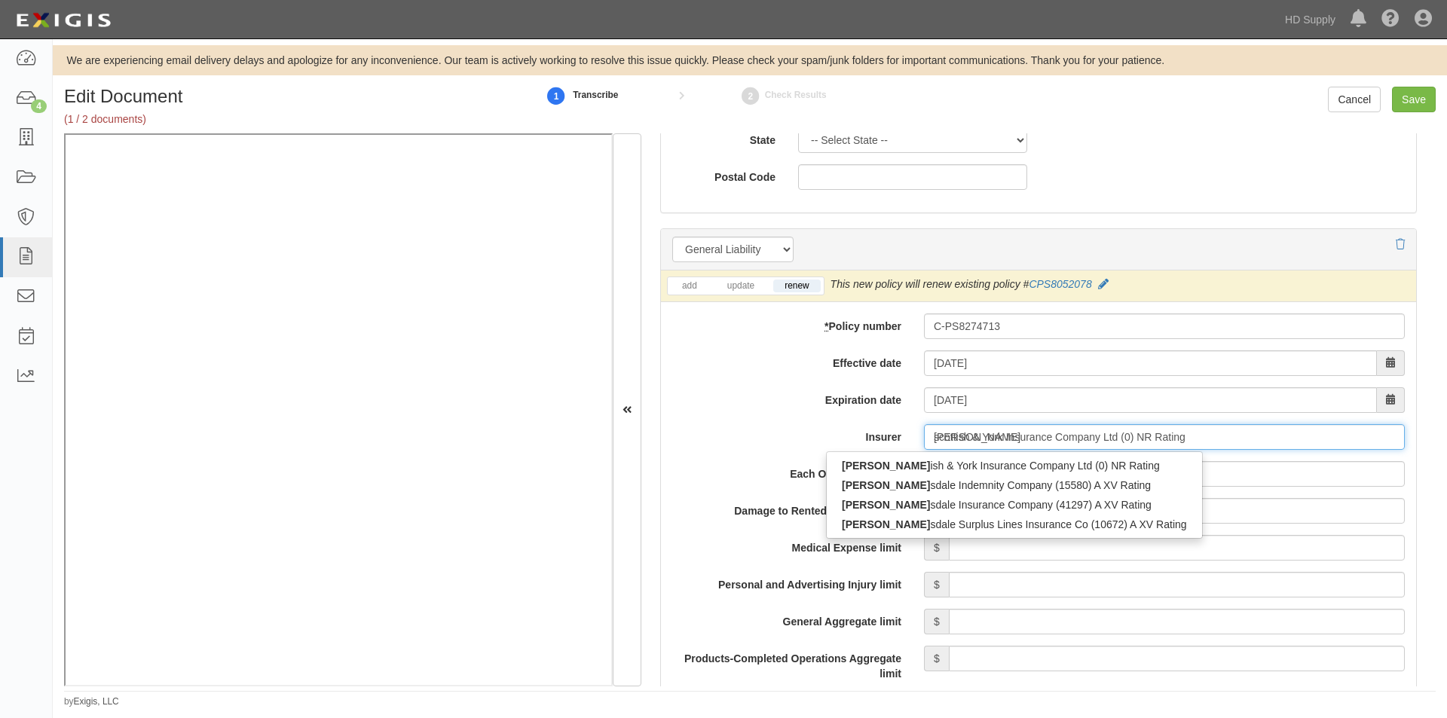
type input "scottsdale Indemnity Company (15580) A XV Rating"
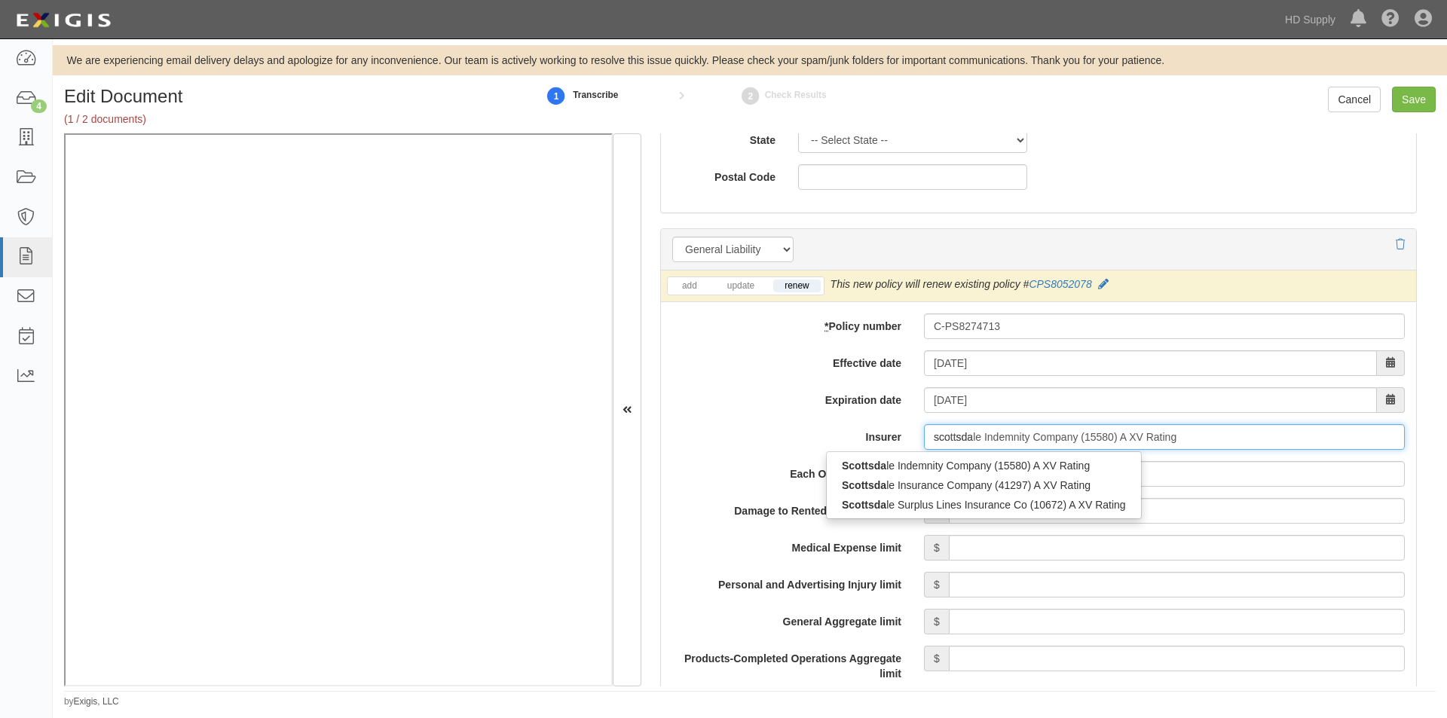
type input "scottsdal"
click at [940, 485] on div "Scottsdal e Insurance Company (41297) A XV Rating" at bounding box center [984, 486] width 314 height 20
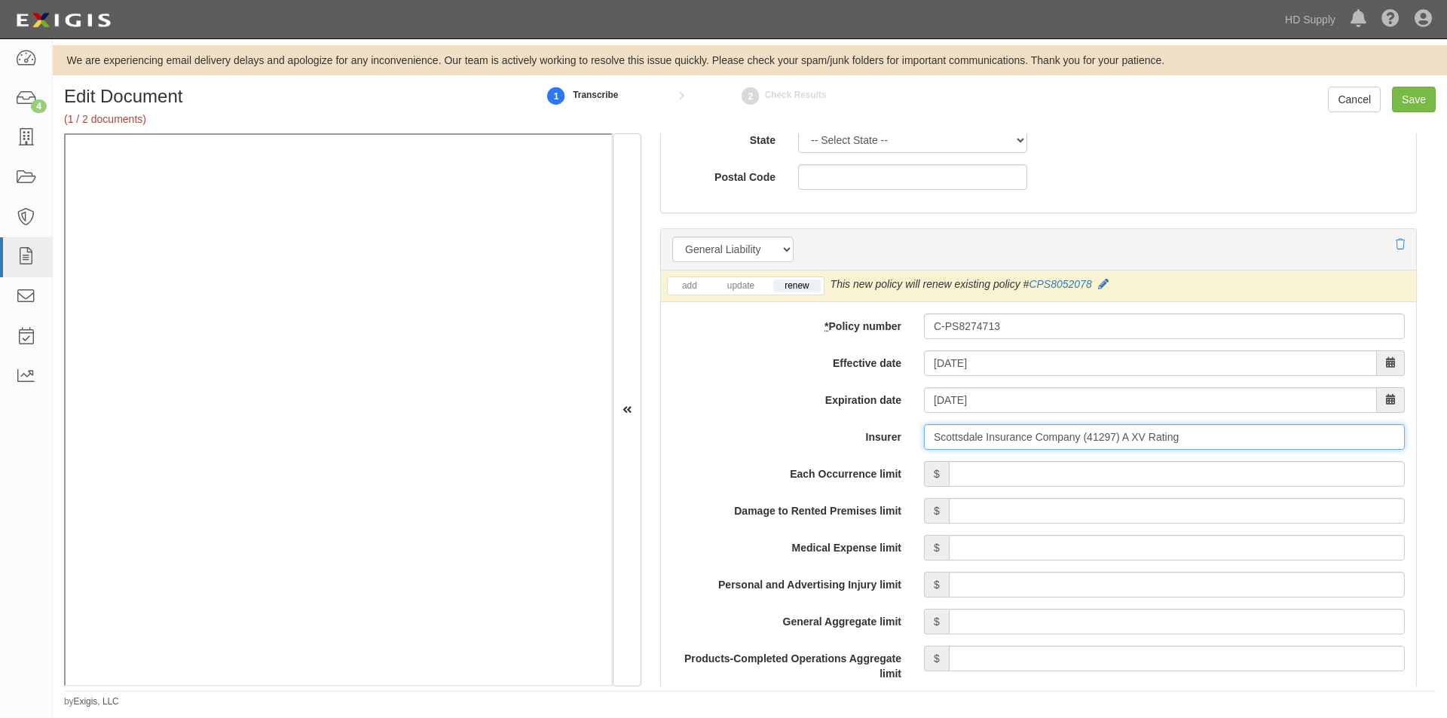
type input "Scottsdale Insurance Company (41297) A XV Rating"
drag, startPoint x: 991, startPoint y: 473, endPoint x: 1029, endPoint y: 473, distance: 37.7
click at [992, 473] on input "Each Occurrence limit" at bounding box center [1177, 474] width 456 height 26
type input "1,000,000"
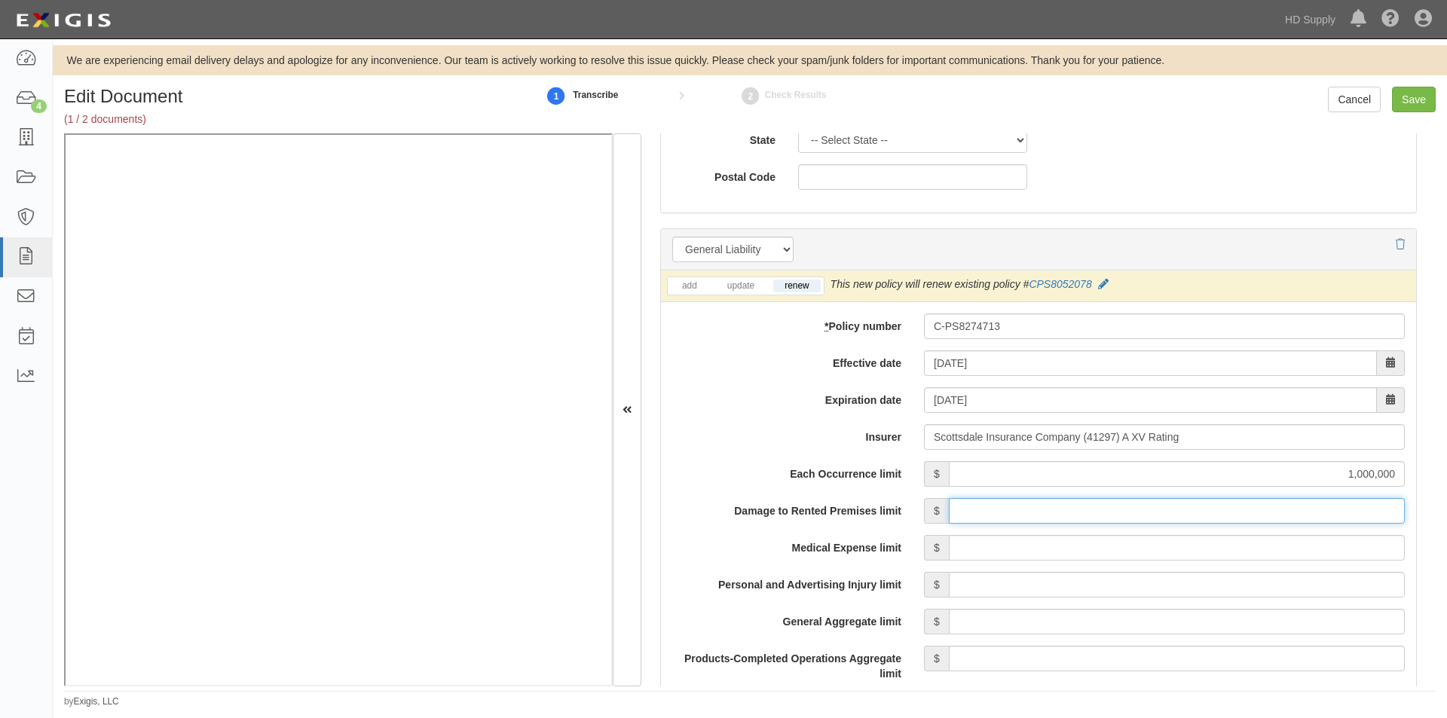
click at [1233, 512] on input "Damage to Rented Premises limit" at bounding box center [1177, 511] width 456 height 26
type input "100,000"
click at [1233, 546] on input "Medical Expense limit" at bounding box center [1177, 548] width 456 height 26
type input "5,000"
click at [1208, 589] on input "Personal and Advertising Injury limit" at bounding box center [1177, 585] width 456 height 26
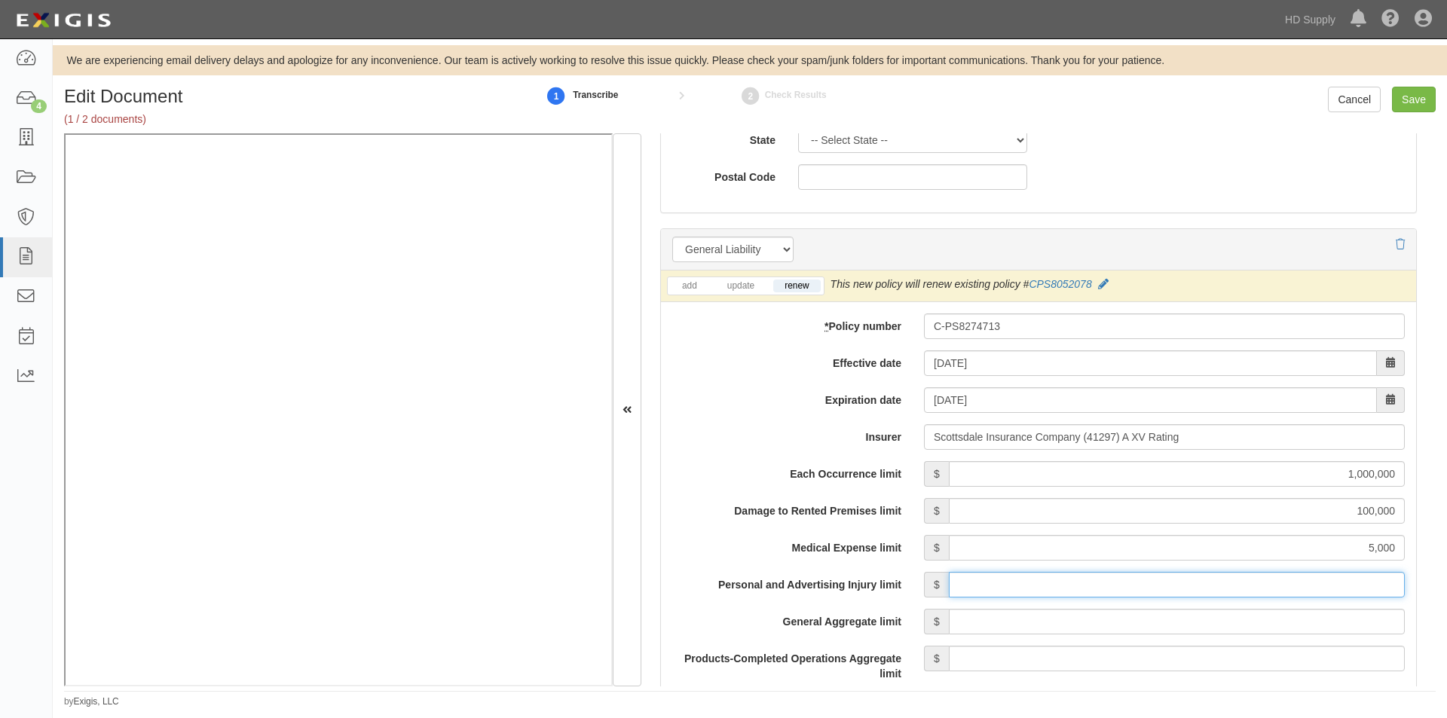
type input "1,000,000"
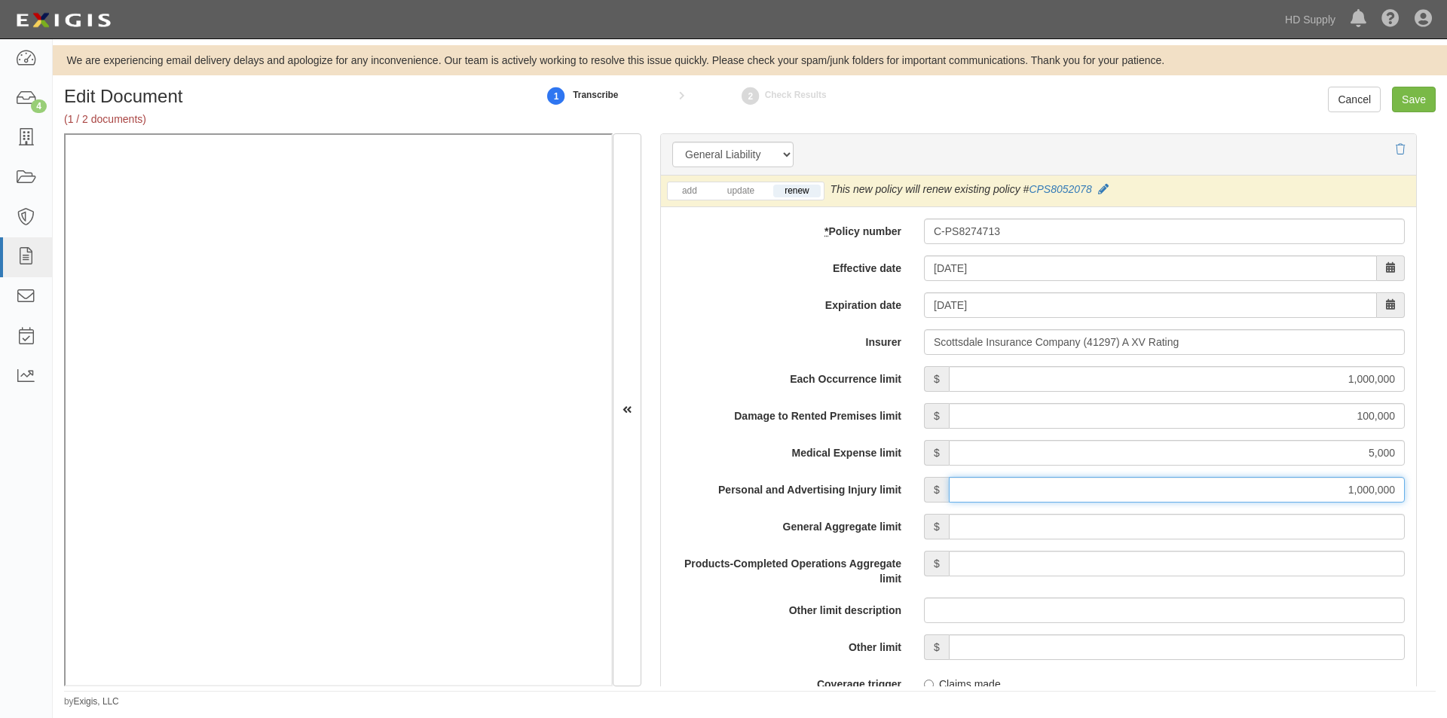
scroll to position [1130, 0]
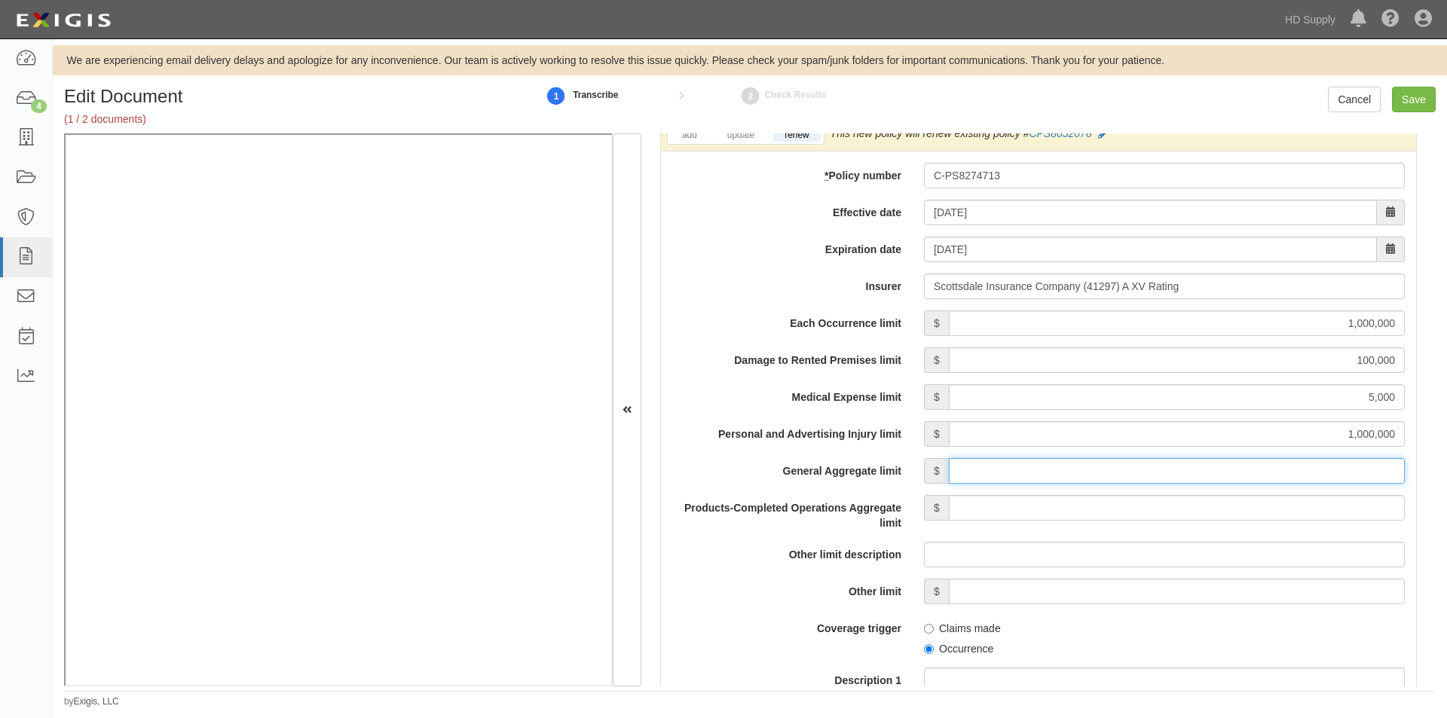
click at [1254, 477] on input "General Aggregate limit" at bounding box center [1177, 471] width 456 height 26
type input "2,000,000"
click at [1240, 512] on input "Products-Completed Operations Aggregate limit" at bounding box center [1177, 508] width 456 height 26
type input "2,000,000"
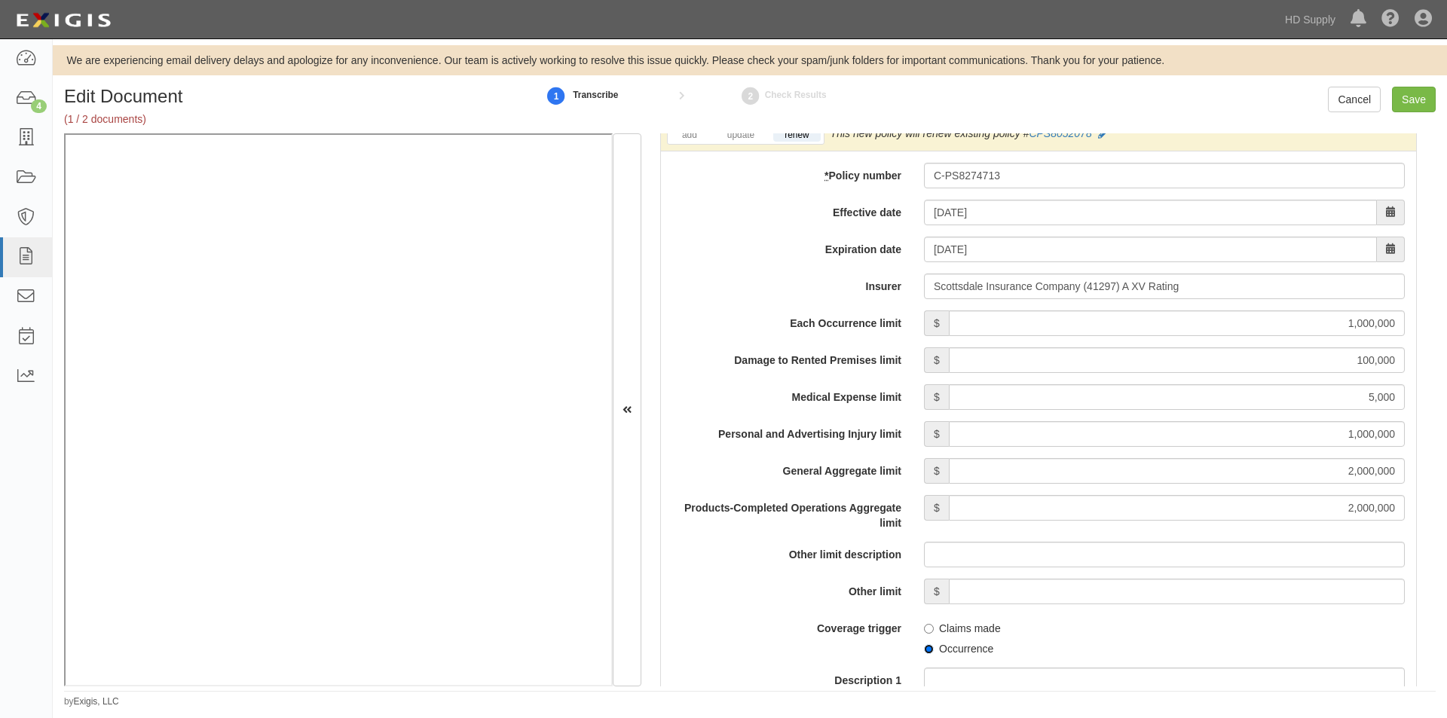
click at [924, 647] on input "Occurrence" at bounding box center [929, 649] width 10 height 10
radio input "true"
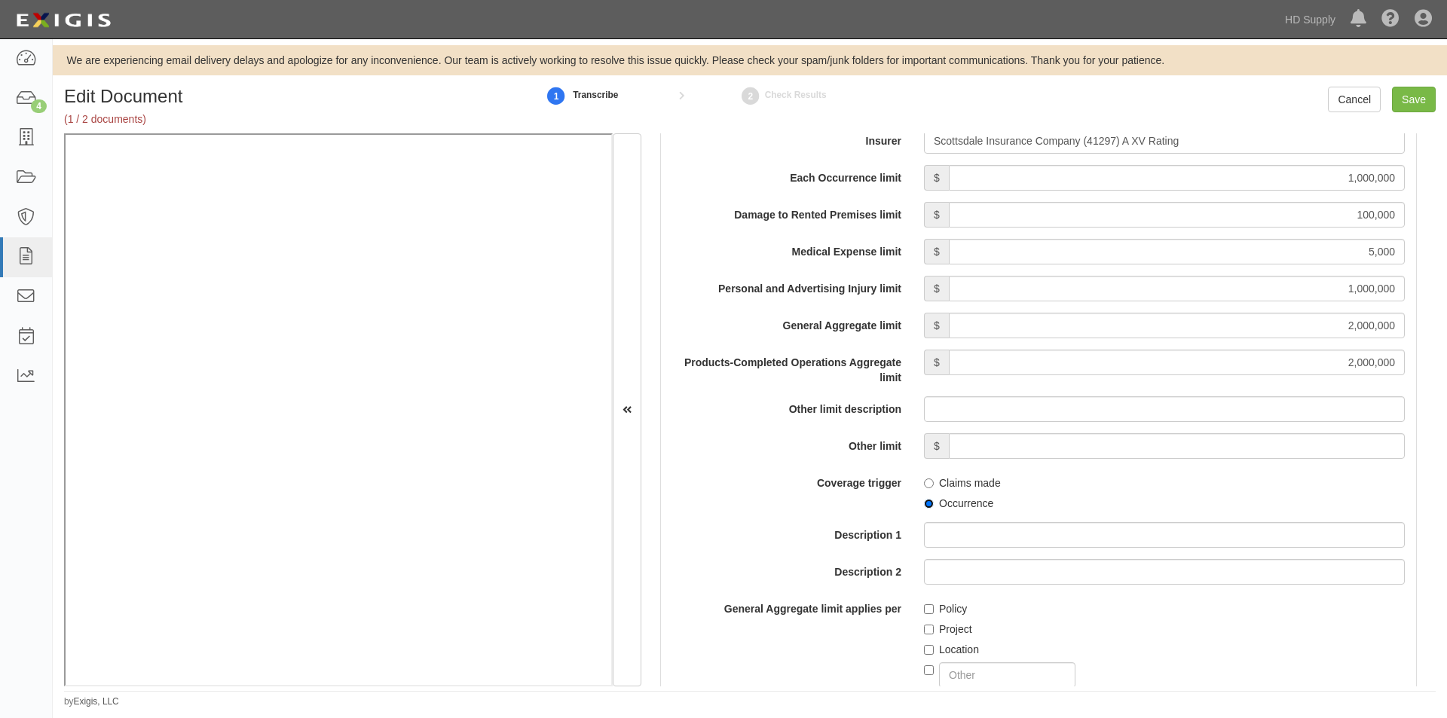
scroll to position [1281, 0]
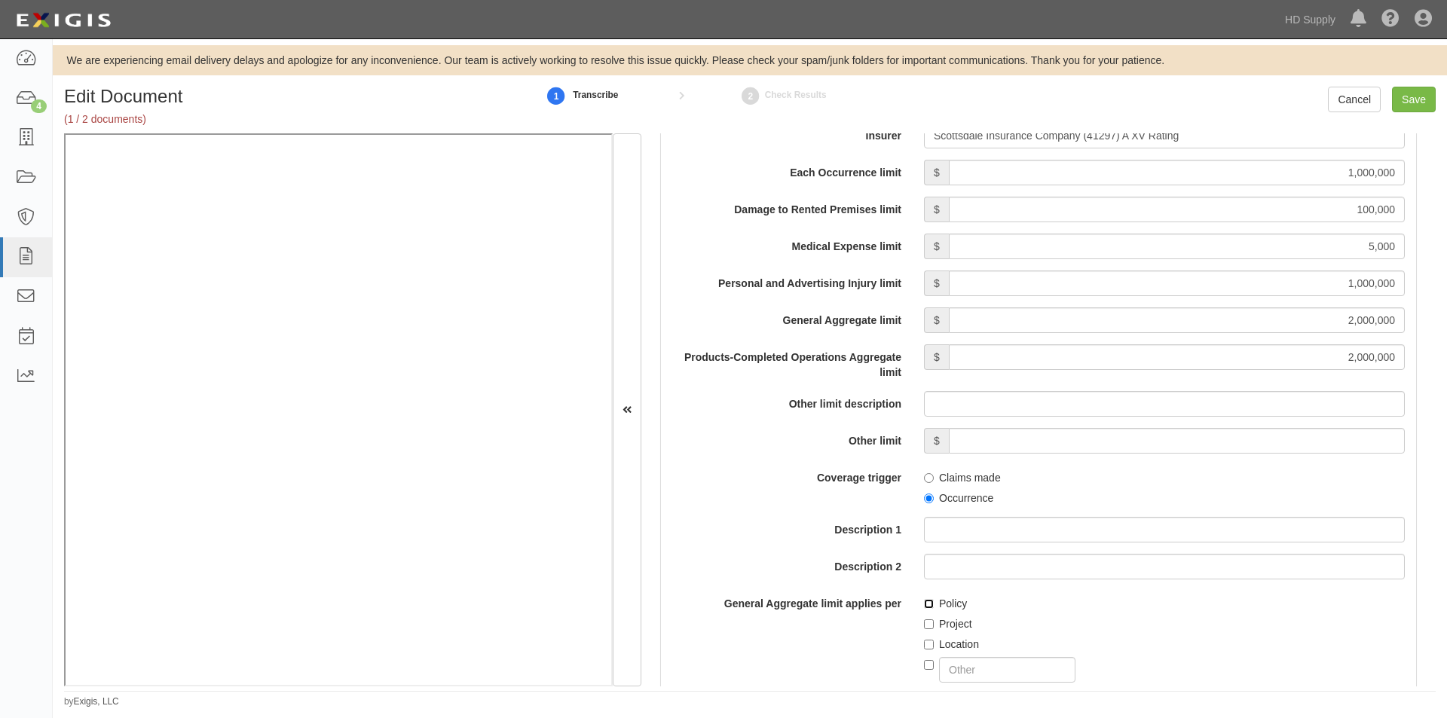
click at [928, 604] on input "Policy" at bounding box center [929, 604] width 10 height 10
checkbox input "true"
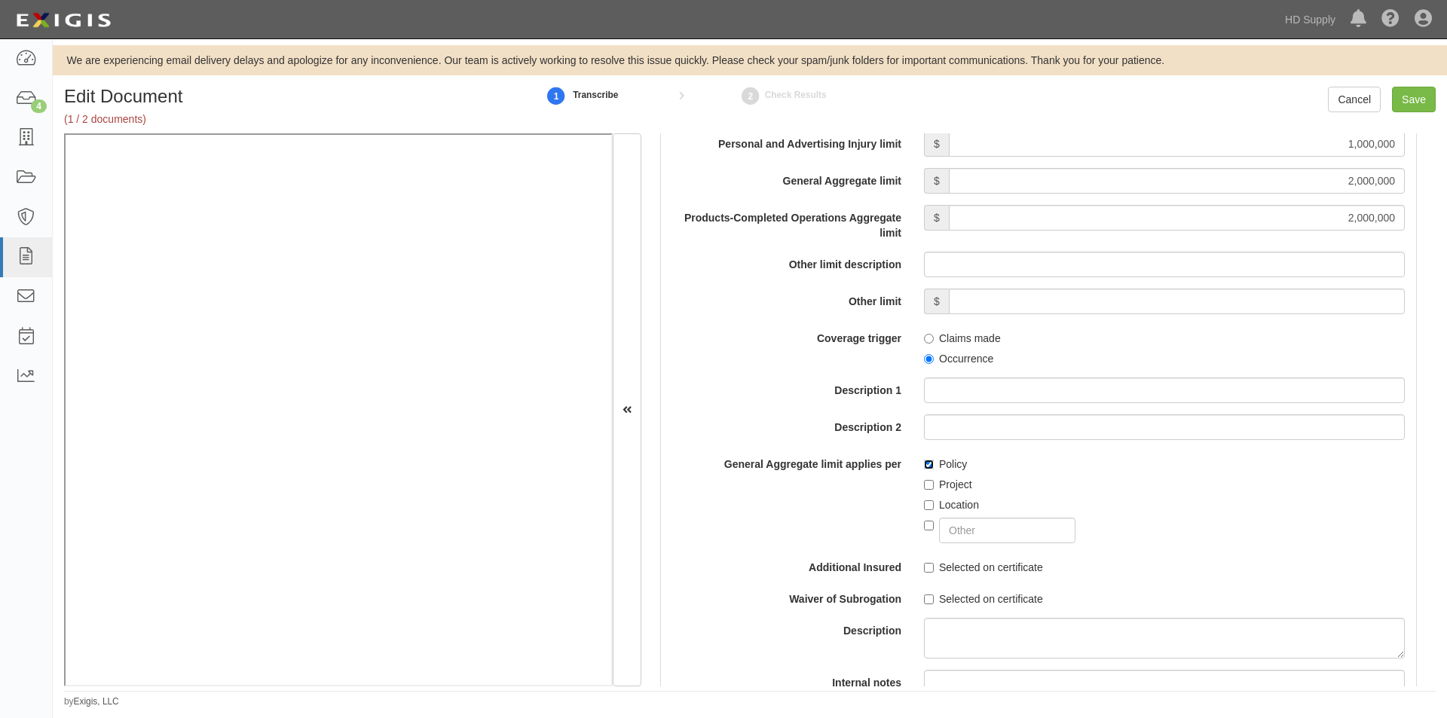
scroll to position [1583, 0]
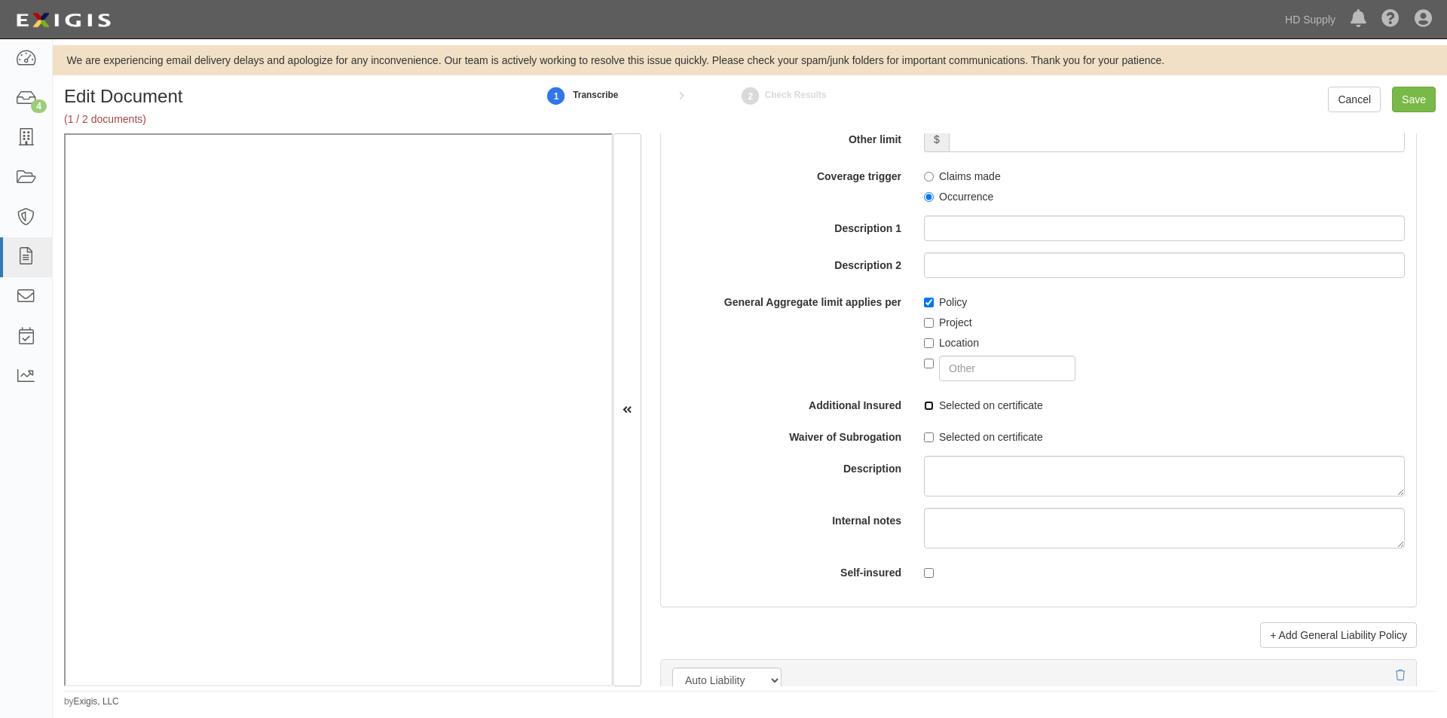
click at [924, 408] on input "Selected on certificate" at bounding box center [929, 406] width 10 height 10
checkbox input "true"
click at [924, 437] on input "Selected on certificate" at bounding box center [929, 438] width 10 height 10
checkbox input "true"
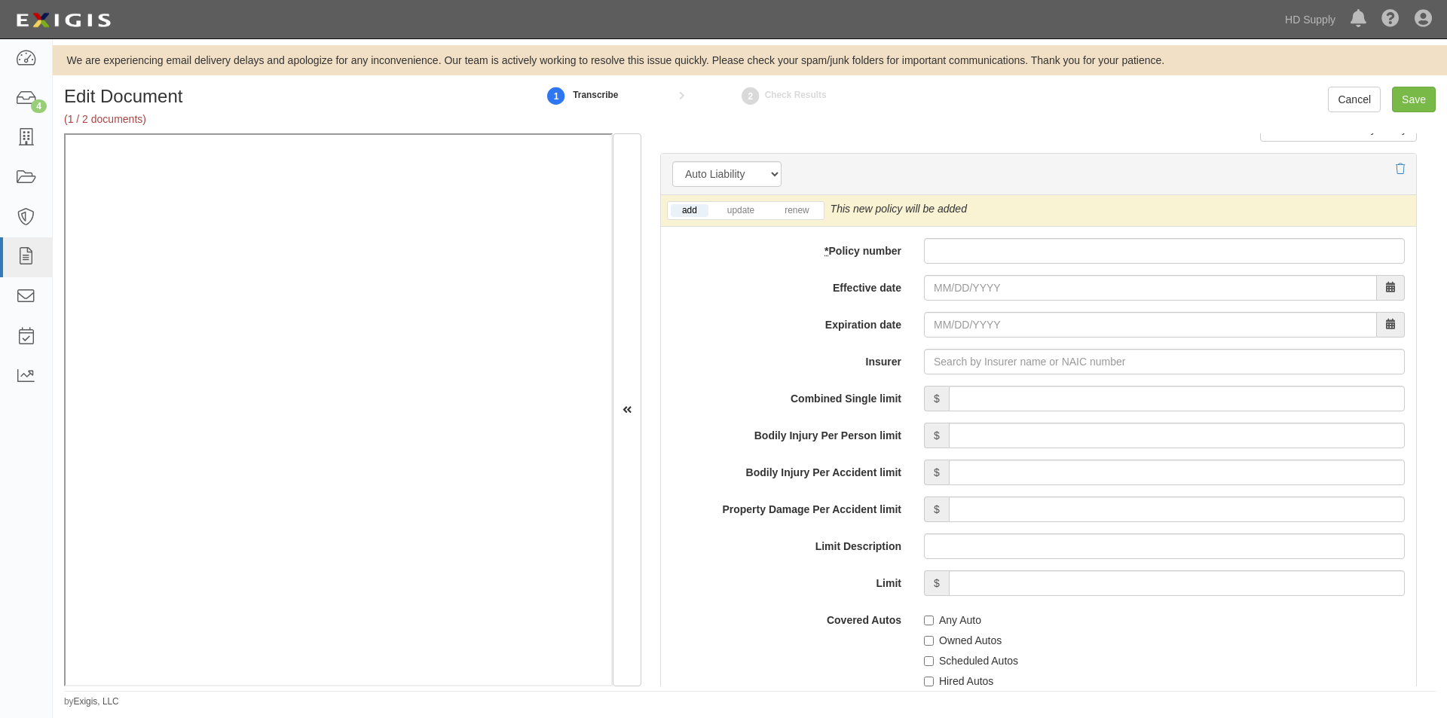
scroll to position [2112, 0]
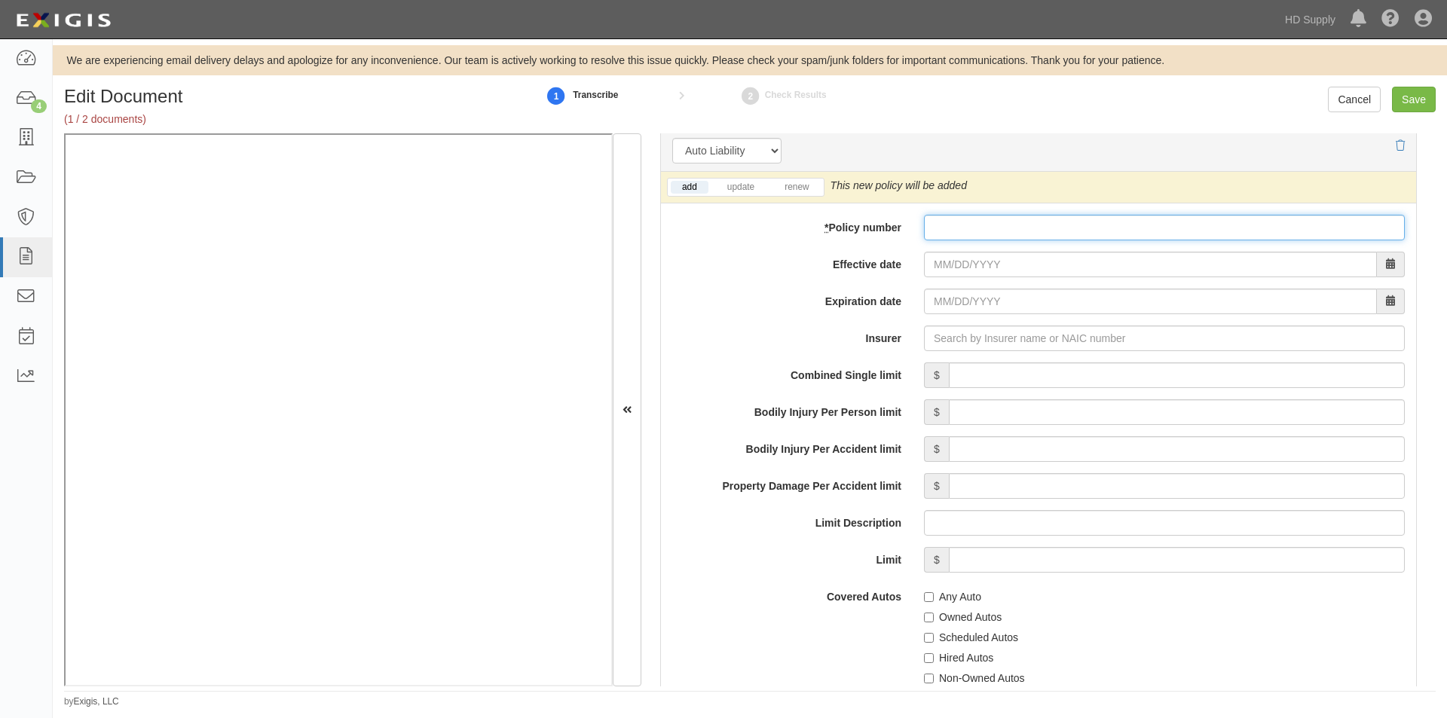
paste input "998692840"
type input "998692840"
click at [788, 188] on link "renew" at bounding box center [796, 187] width 47 height 13
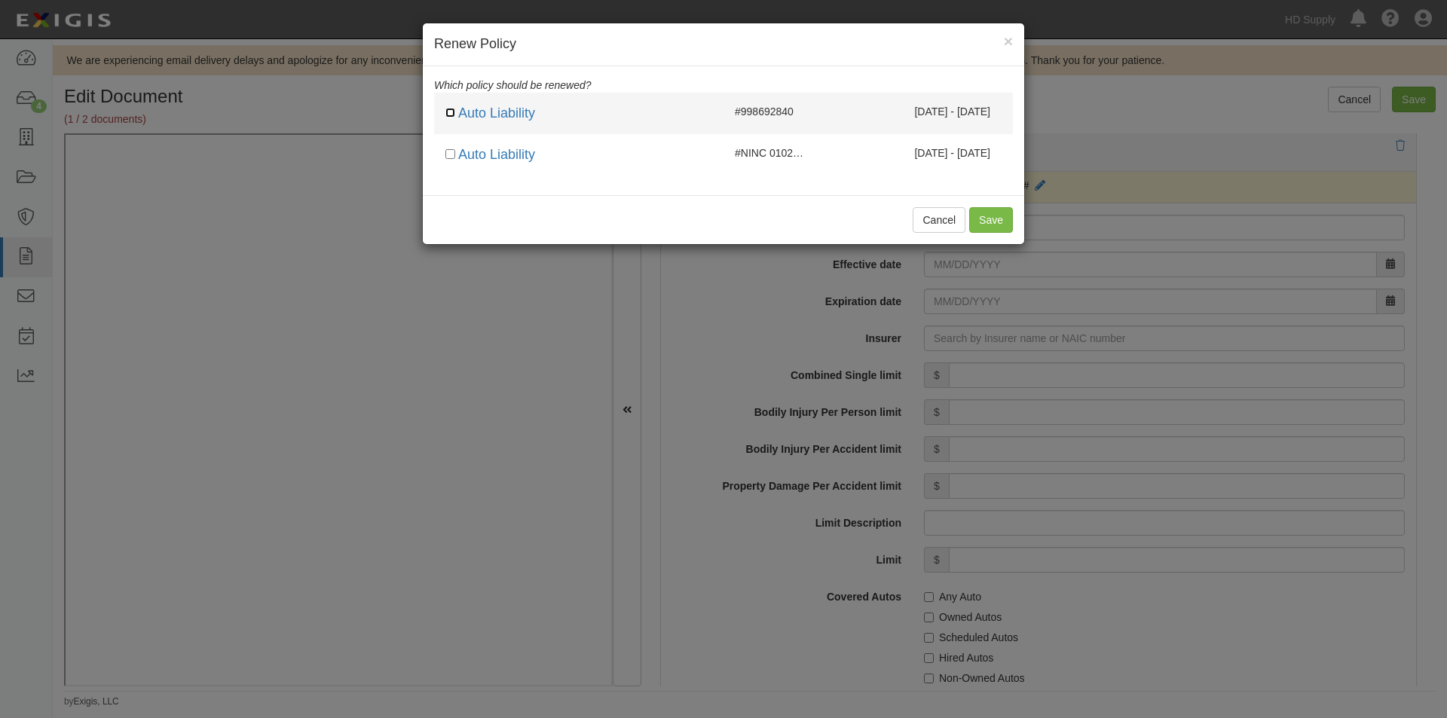
click at [450, 112] on input "checkbox" at bounding box center [450, 113] width 10 height 10
checkbox input "true"
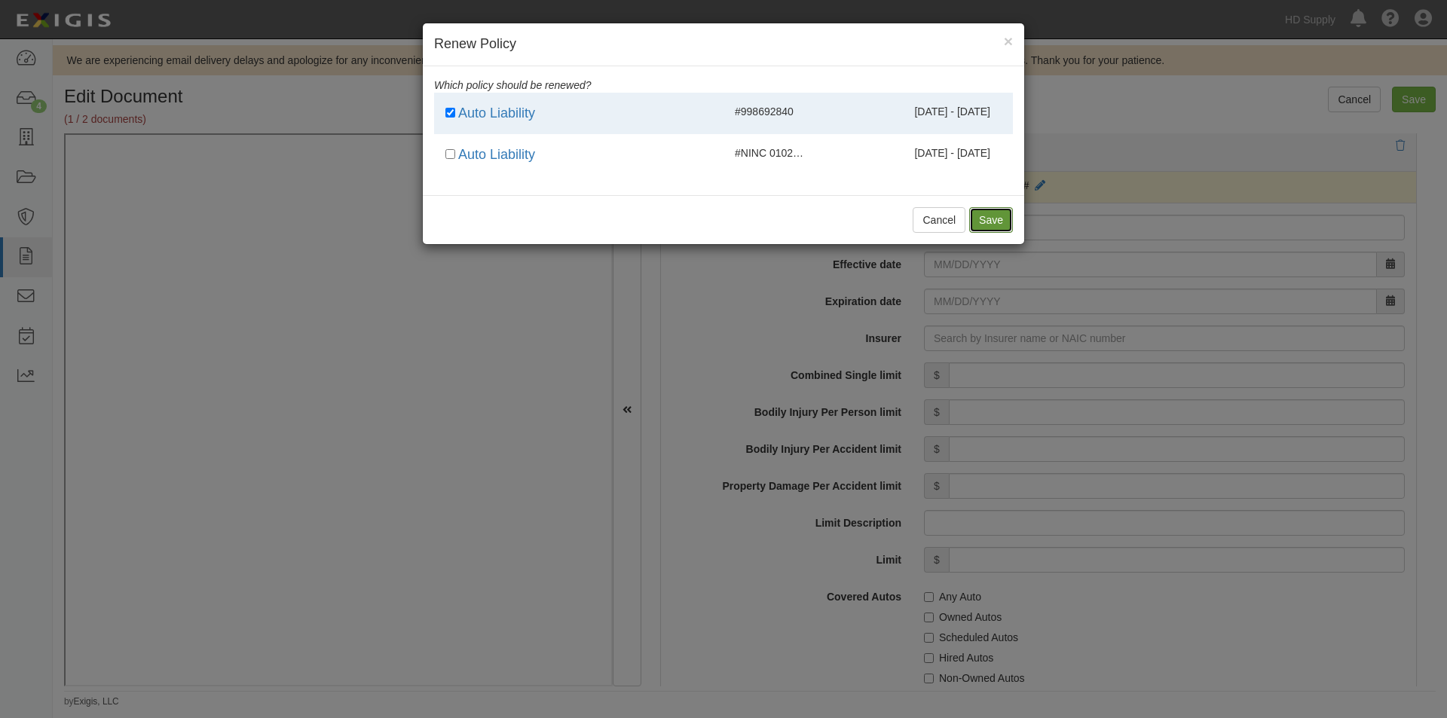
click at [997, 224] on button "Save" at bounding box center [991, 220] width 44 height 26
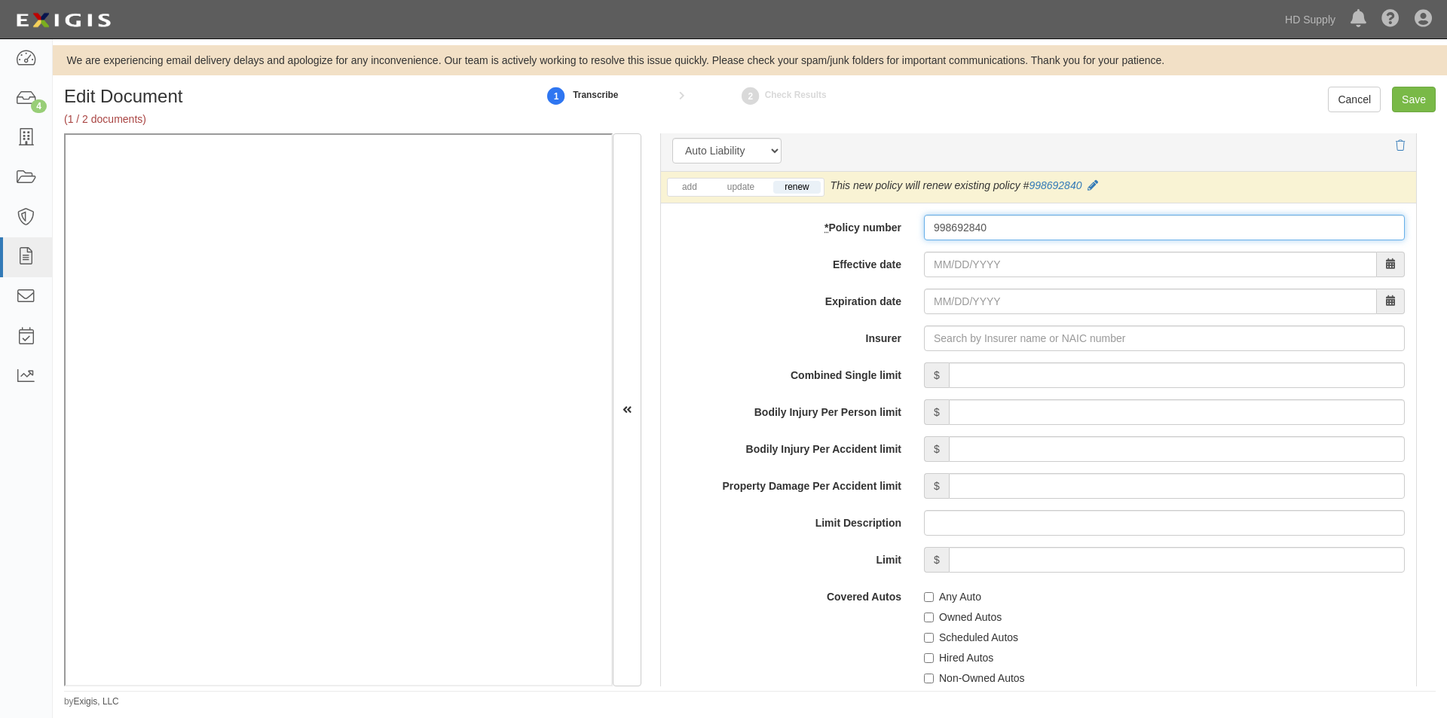
click at [935, 226] on input "998692840" at bounding box center [1164, 228] width 481 height 26
type input "9-98692840"
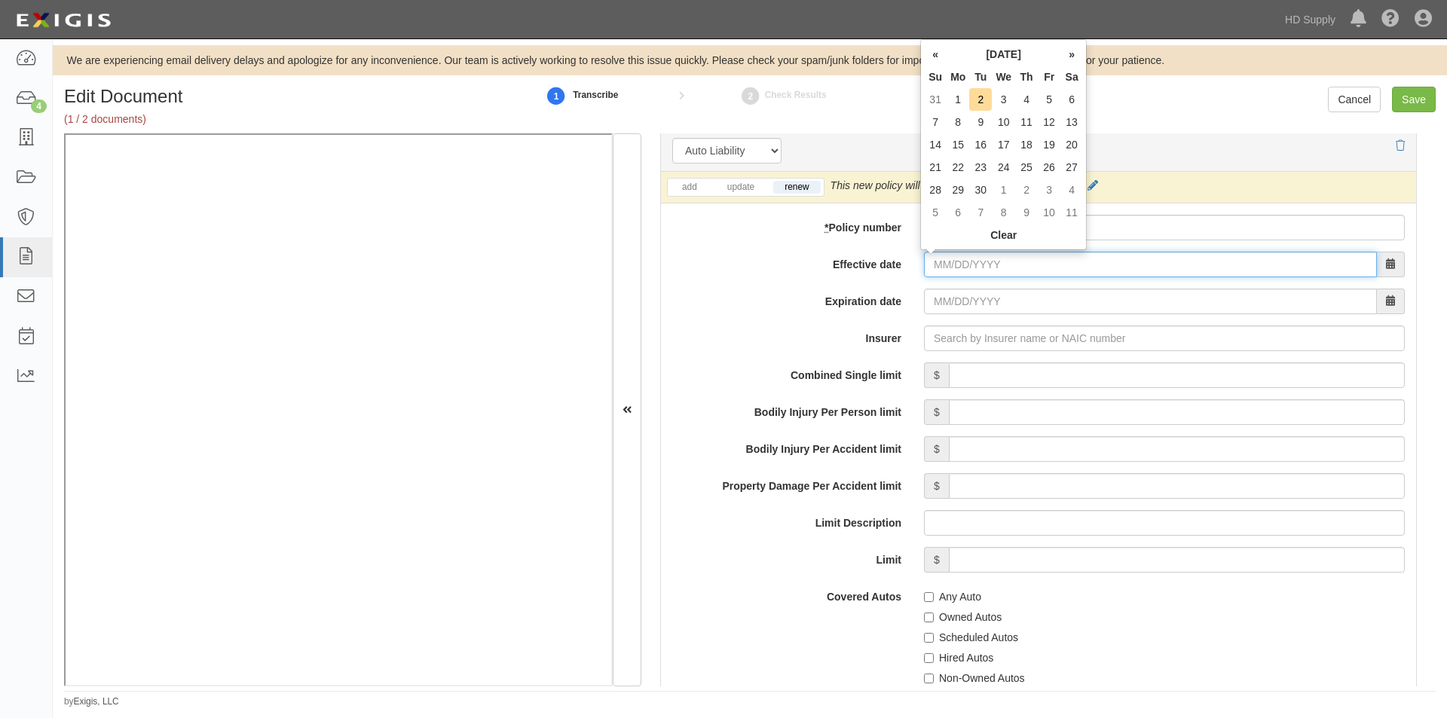
paste input "06/17/2025"
type input "06/17/2025"
type input "06/17/2026"
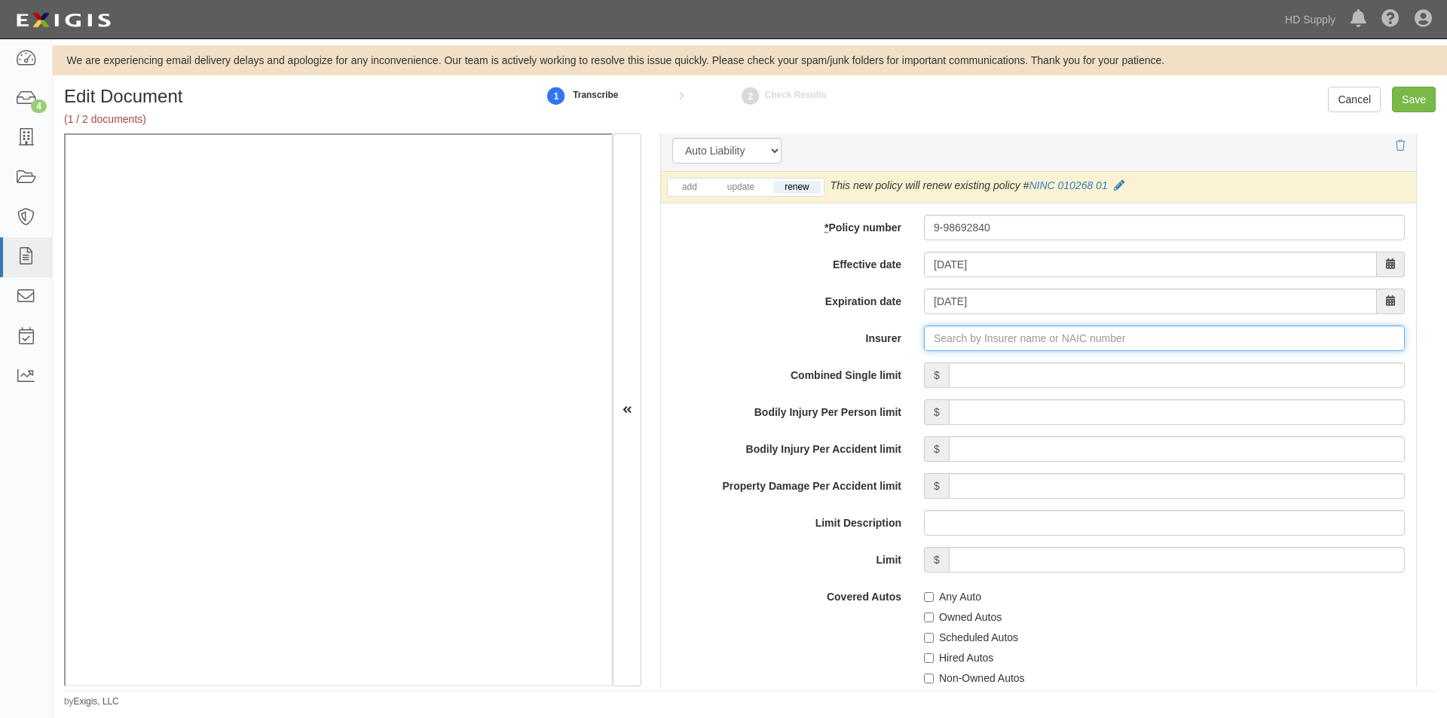
click at [949, 345] on input "Insurer" at bounding box center [1164, 339] width 481 height 26
click at [990, 369] on input "Combined Single limit" at bounding box center [1177, 375] width 456 height 26
type input "1,000,000"
click at [958, 337] on input "Insurer" at bounding box center [1164, 339] width 481 height 26
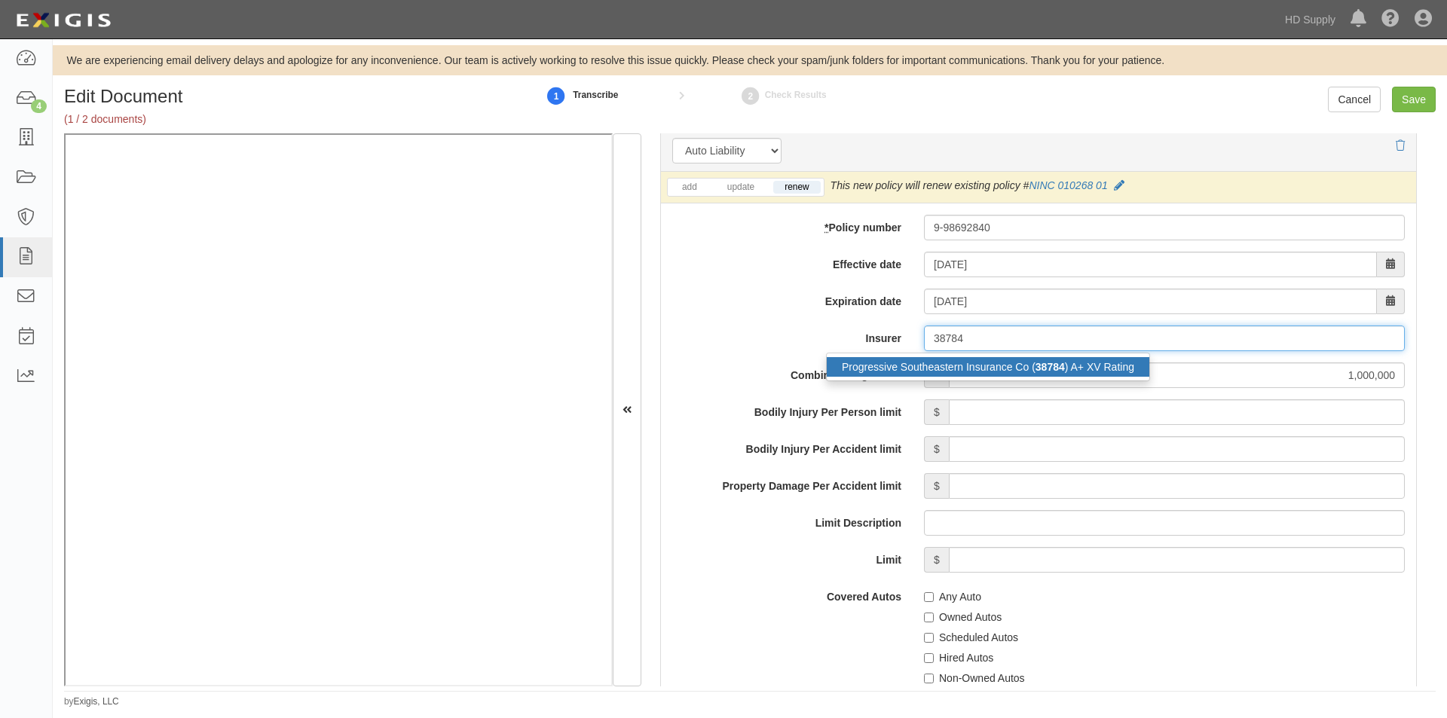
click at [960, 359] on div "Progressive Southeastern Insurance Co ( 38784 ) A+ XV Rating" at bounding box center [988, 367] width 323 height 20
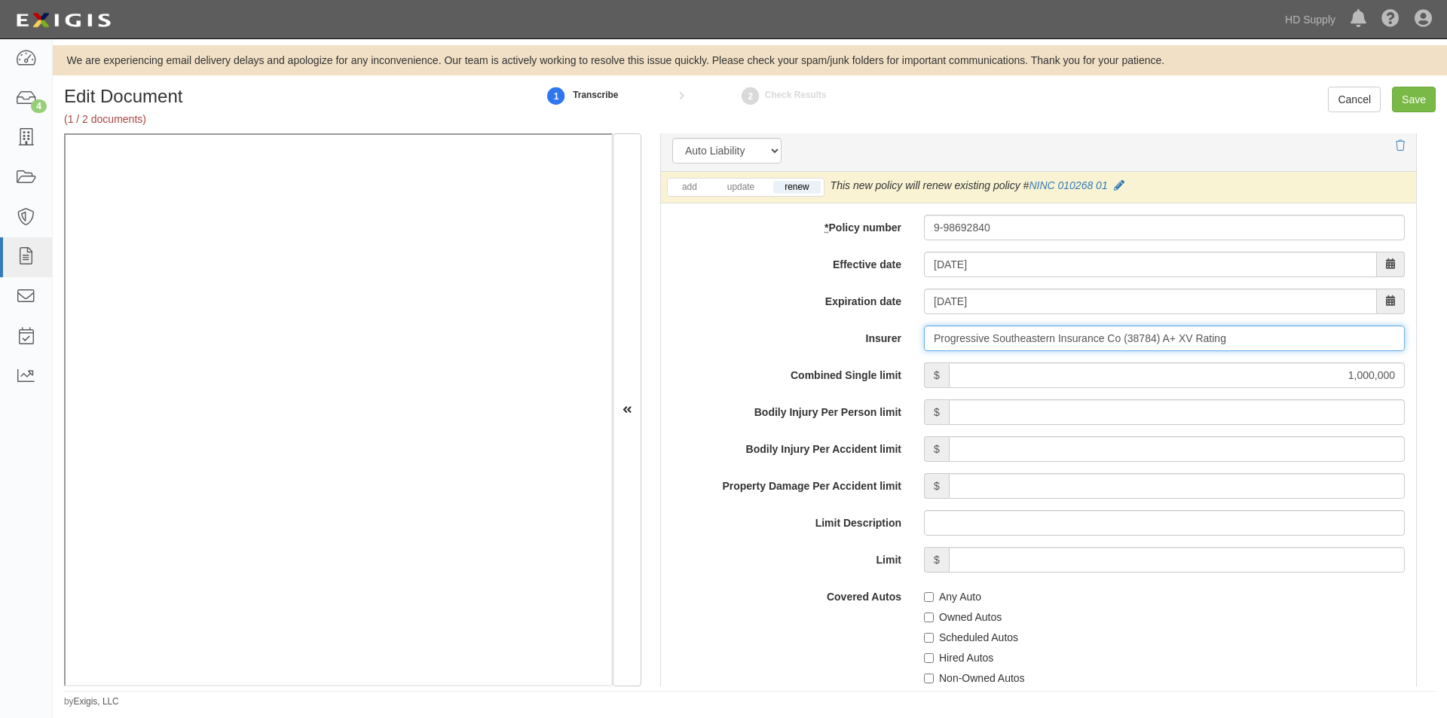
scroll to position [2339, 0]
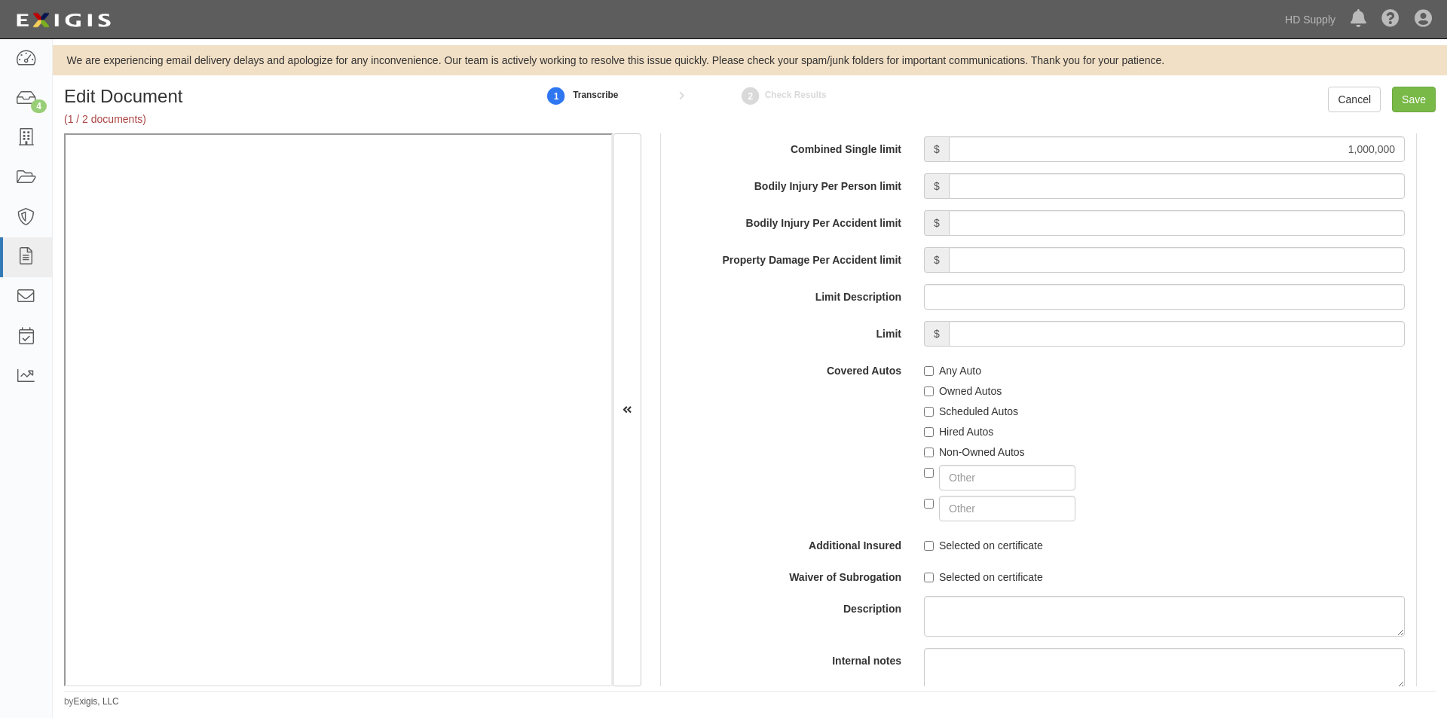
type input "Progressive Southeastern Insurance Co (38784) A+ XV Rating"
click at [926, 433] on input "Hired Autos" at bounding box center [929, 432] width 10 height 10
checkbox input "true"
click at [924, 407] on input "Scheduled Autos" at bounding box center [929, 412] width 10 height 10
checkbox input "true"
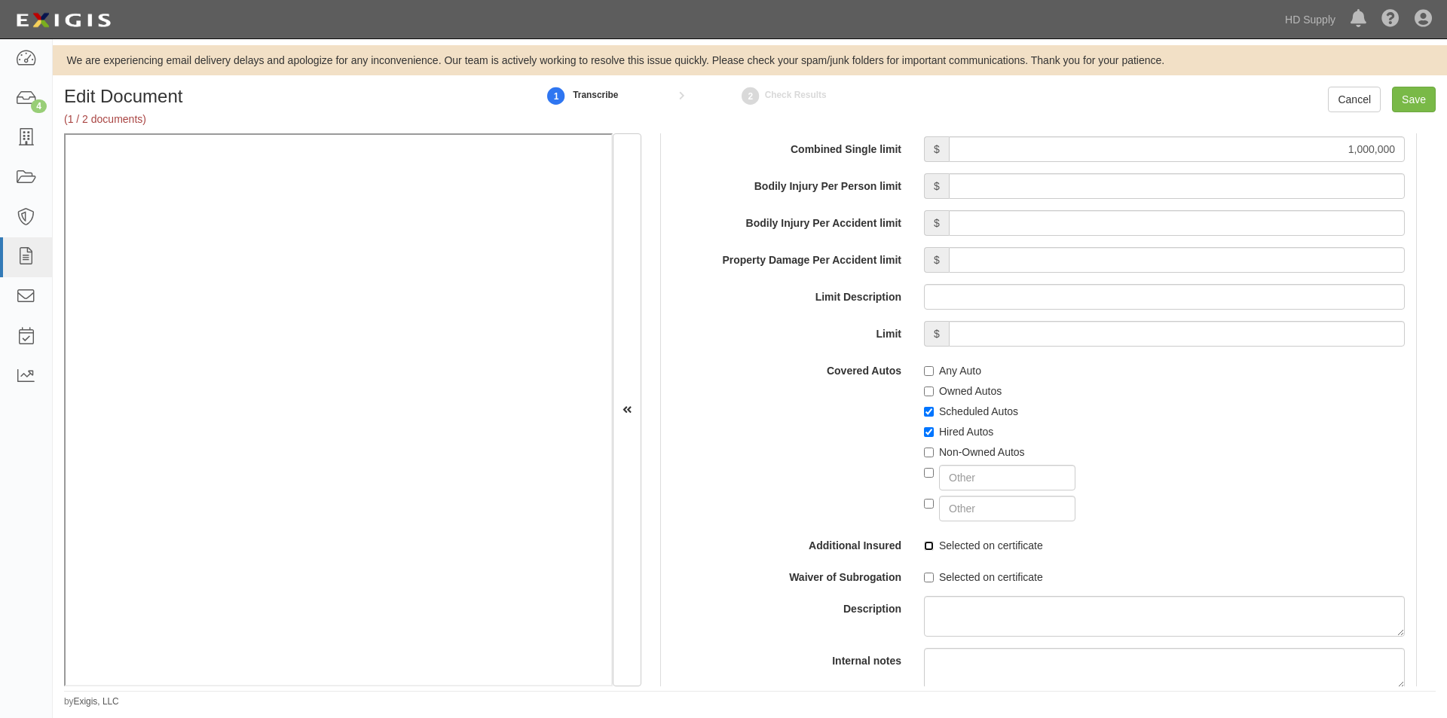
click at [925, 543] on input "Selected on certificate" at bounding box center [929, 546] width 10 height 10
checkbox input "true"
click at [927, 574] on input "Selected on certificate" at bounding box center [929, 578] width 10 height 10
checkbox input "true"
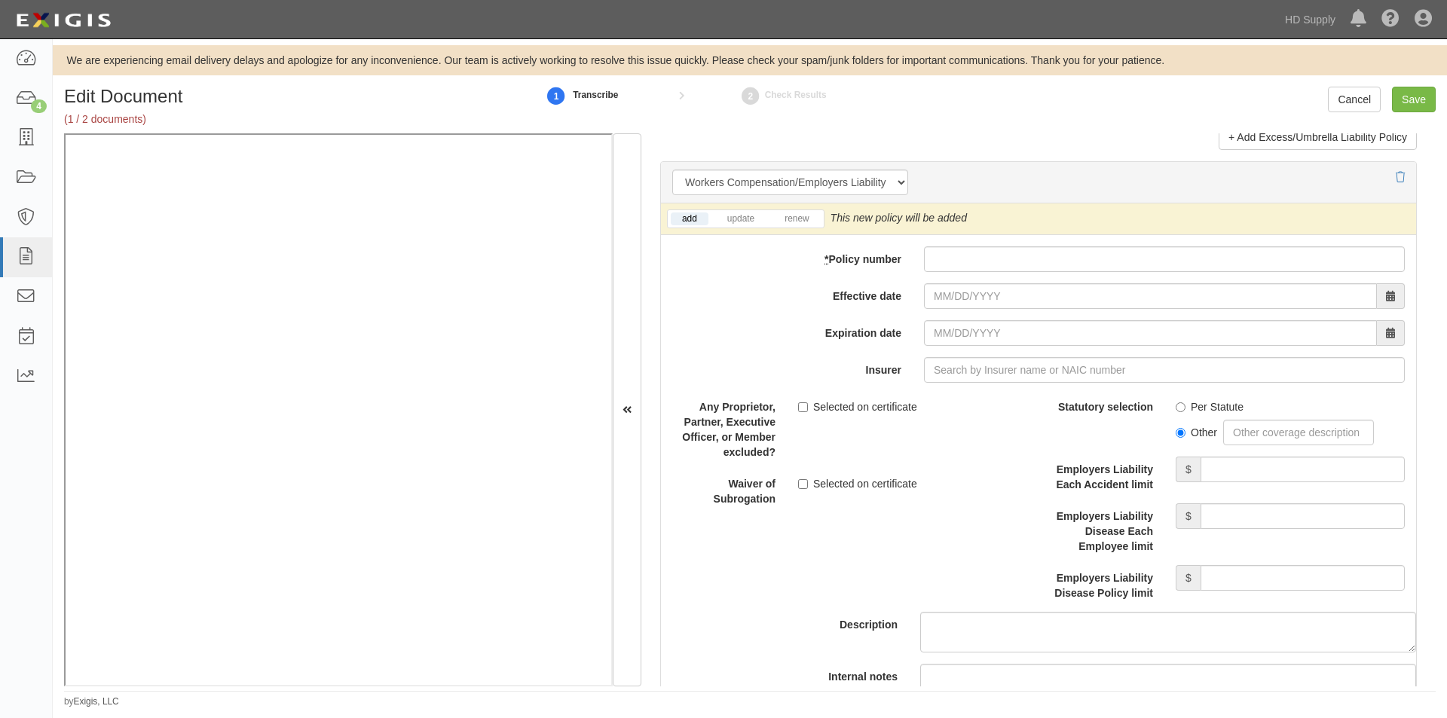
scroll to position [3703, 0]
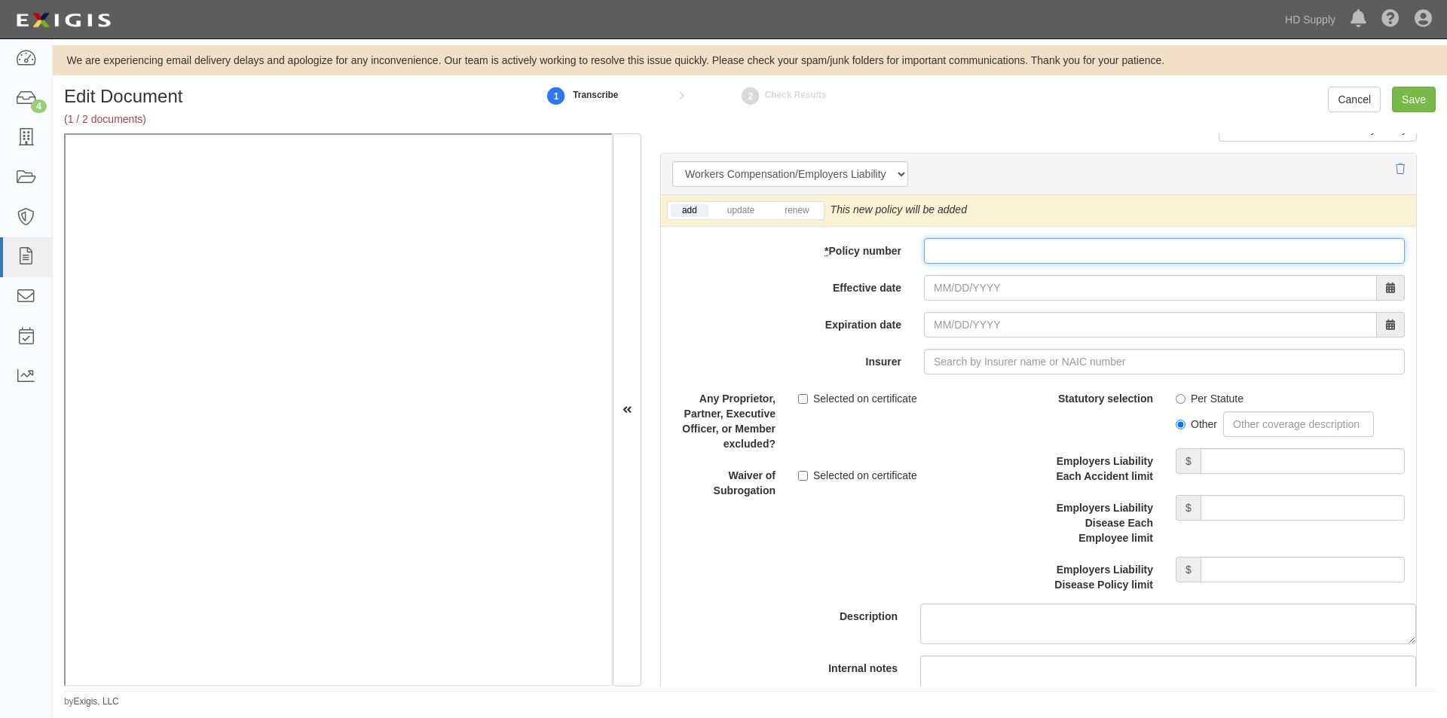
paste input "AVWCNC3320922024"
type input "AVWCNC3320922024"
click at [944, 290] on input "Effective date" at bounding box center [1150, 288] width 453 height 26
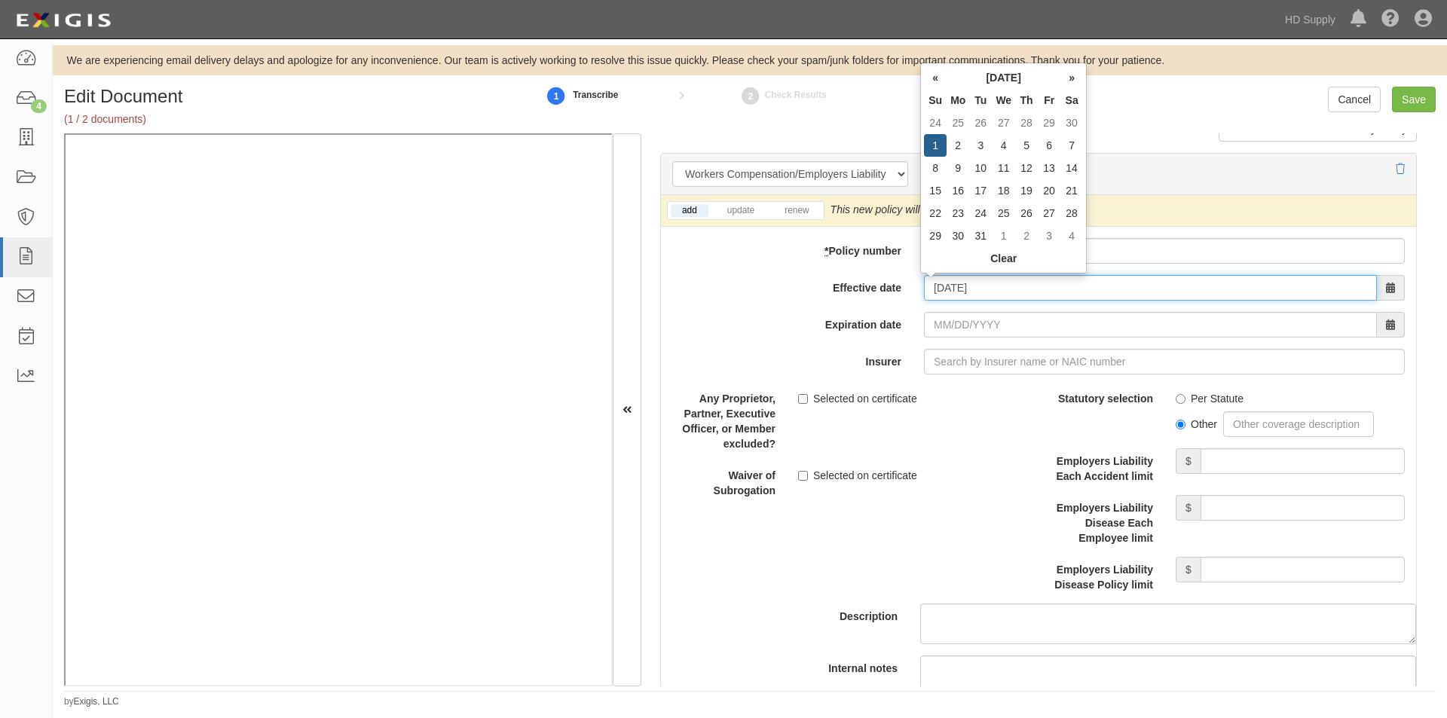
type input "12/01/2024"
type input "12/01/2025"
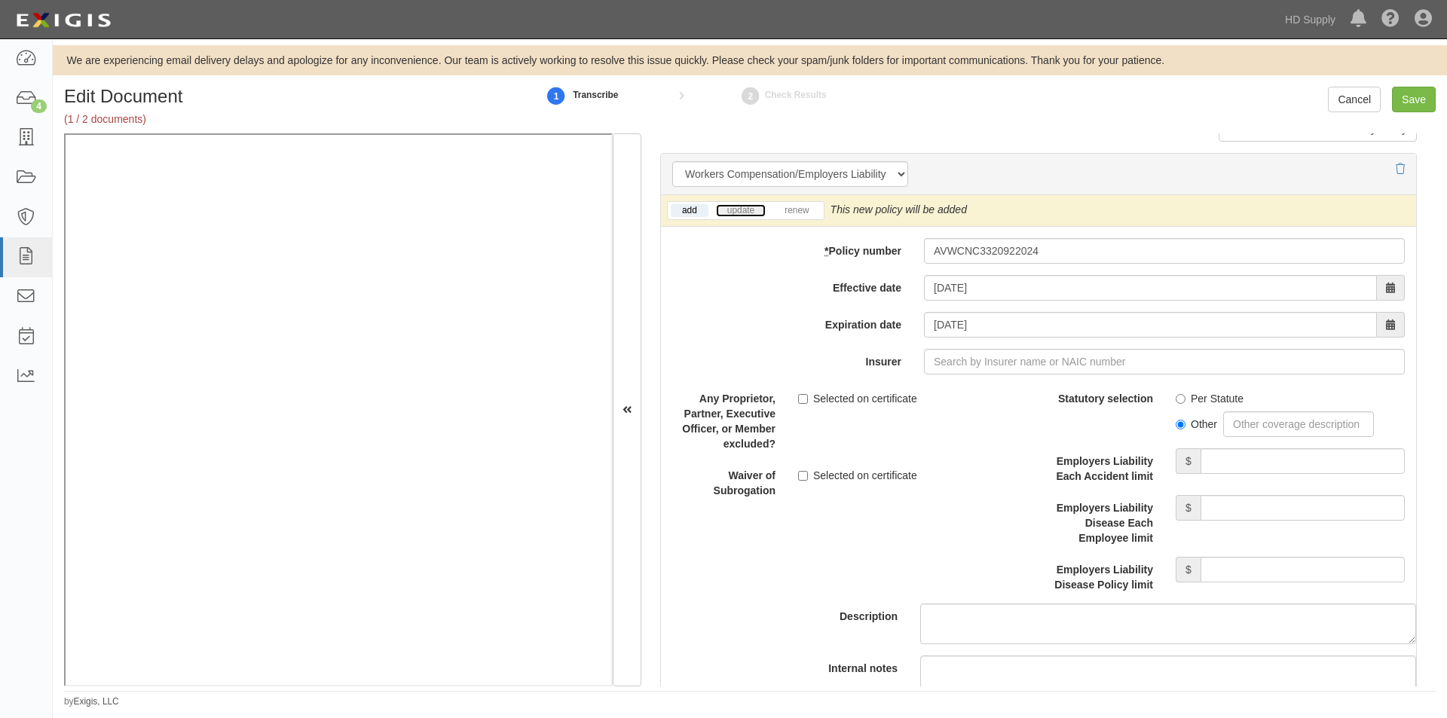
click at [755, 206] on link "update" at bounding box center [741, 210] width 50 height 13
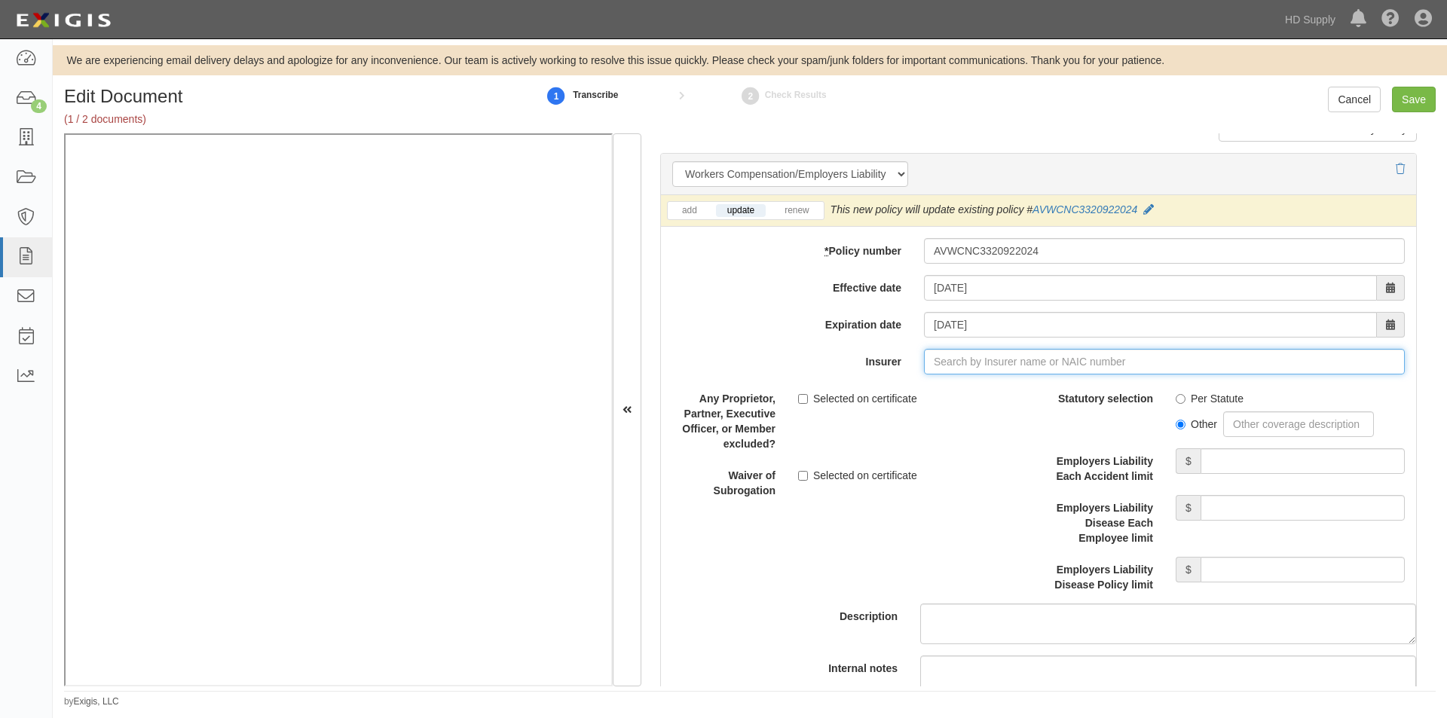
click at [948, 364] on input "Insurer" at bounding box center [1164, 362] width 481 height 26
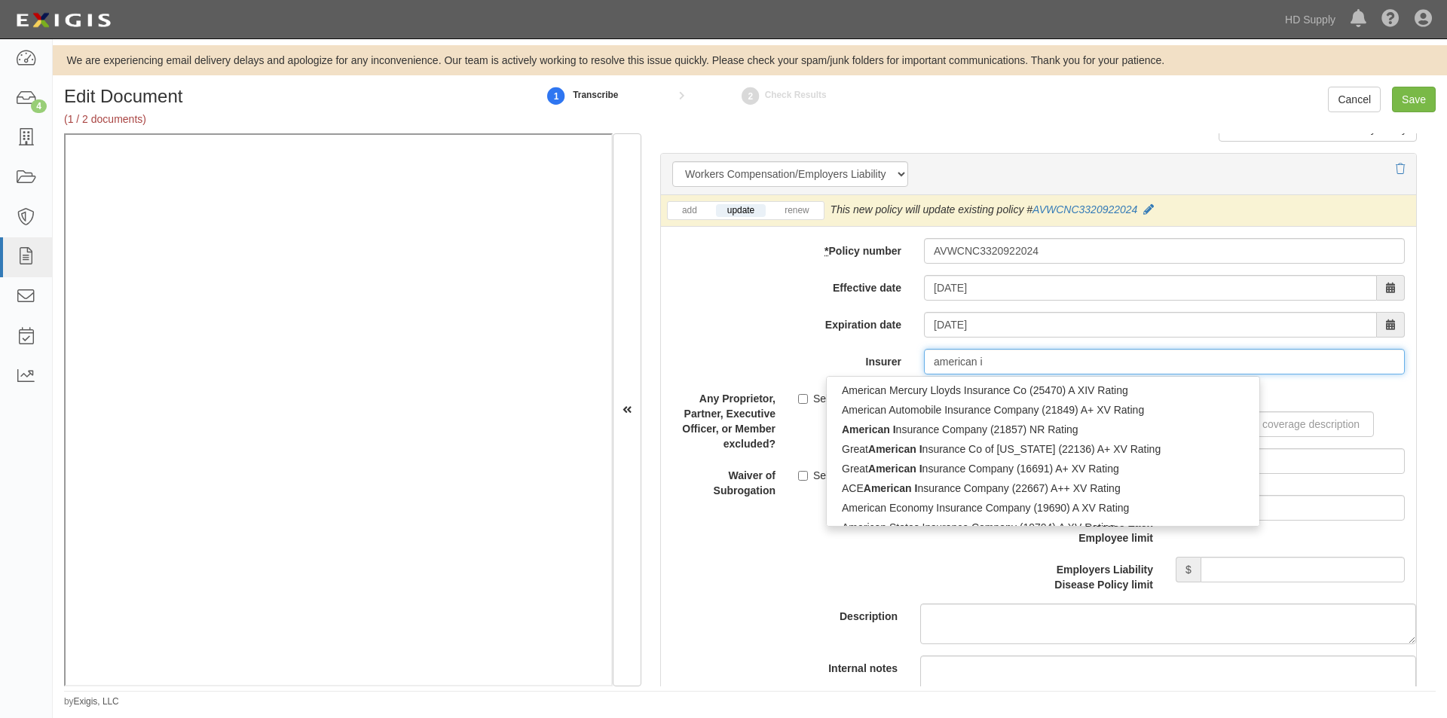
type input "american in"
type input "american interstate Insurance Company (31895) A VIII Rating"
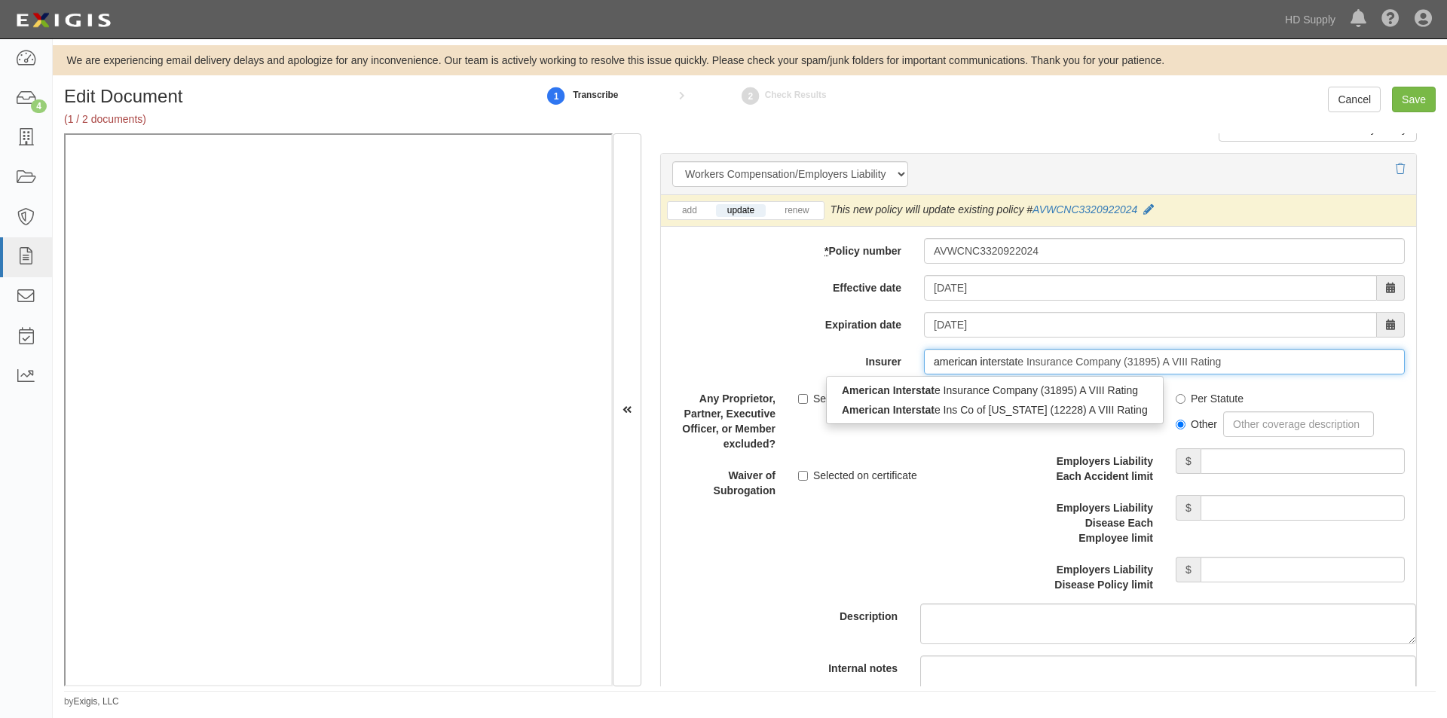
type input "american interstate"
click at [946, 385] on div "American Interstate Insurance Company (31895) A VIII Rating" at bounding box center [993, 391] width 333 height 20
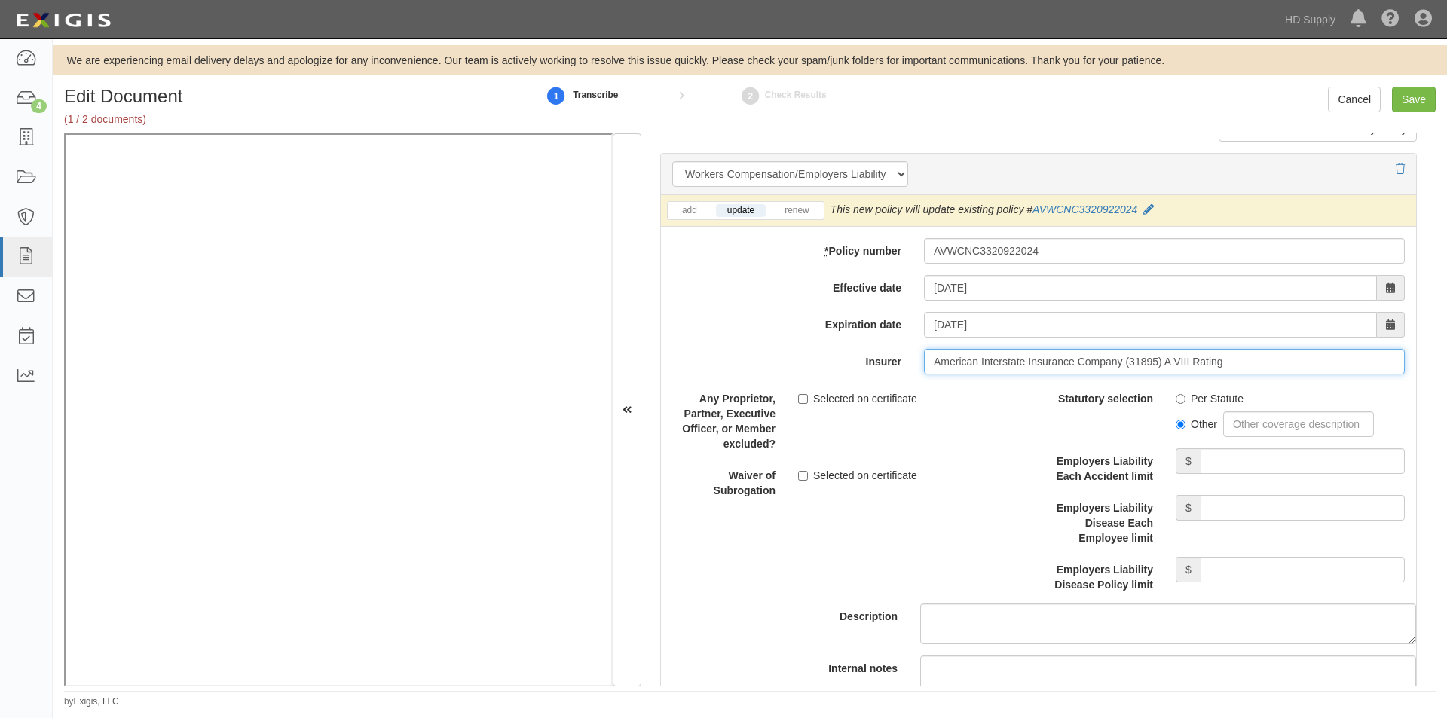
type input "American Interstate Insurance Company (31895) A VIII Rating"
drag, startPoint x: 1170, startPoint y: 398, endPoint x: 1177, endPoint y: 402, distance: 8.4
click at [1176, 399] on input "Per Statute" at bounding box center [1181, 399] width 10 height 10
radio input "true"
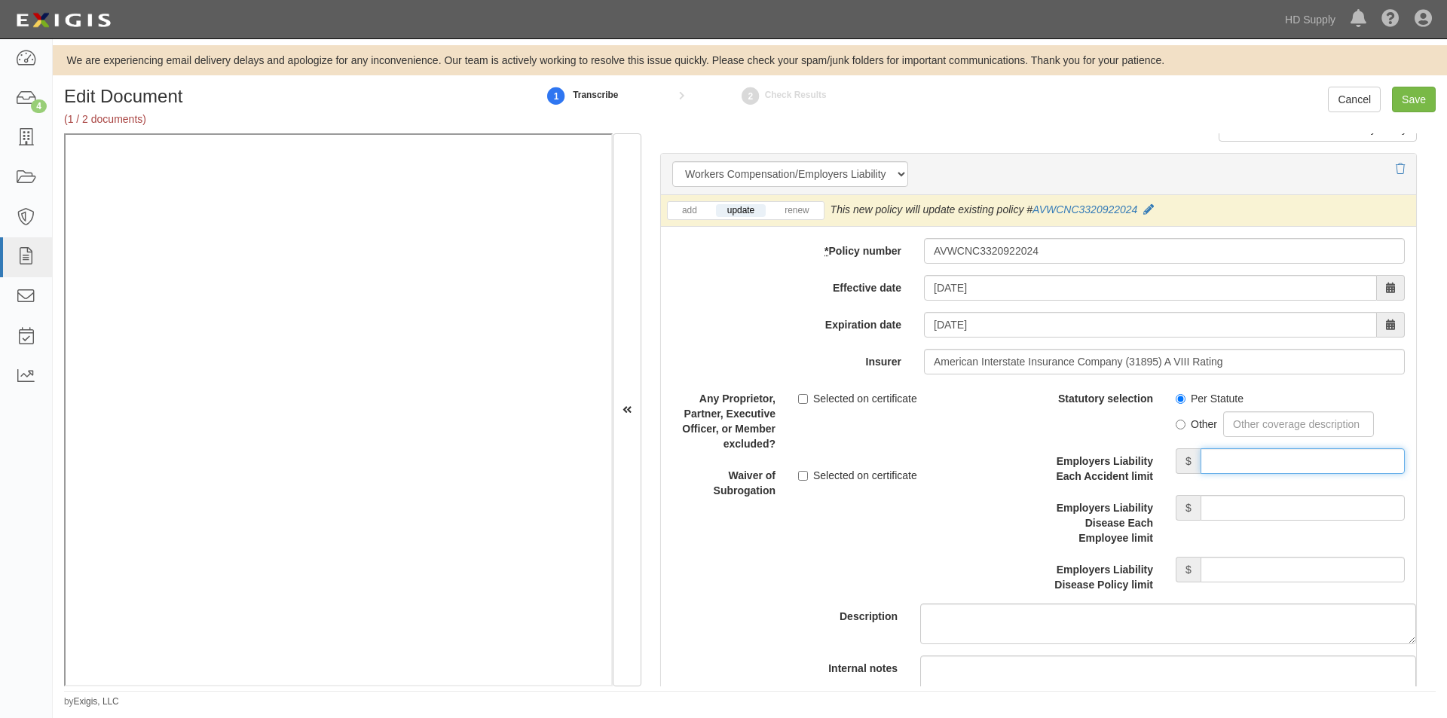
click at [1242, 460] on input "Employers Liability Each Accident limit" at bounding box center [1303, 461] width 204 height 26
type input "1,000,000"
click at [1250, 508] on input "Employers Liability Disease Each Employee limit" at bounding box center [1303, 508] width 204 height 26
type input "1,000,000"
click at [1258, 574] on input "Employers Liability Disease Policy limit" at bounding box center [1303, 570] width 204 height 26
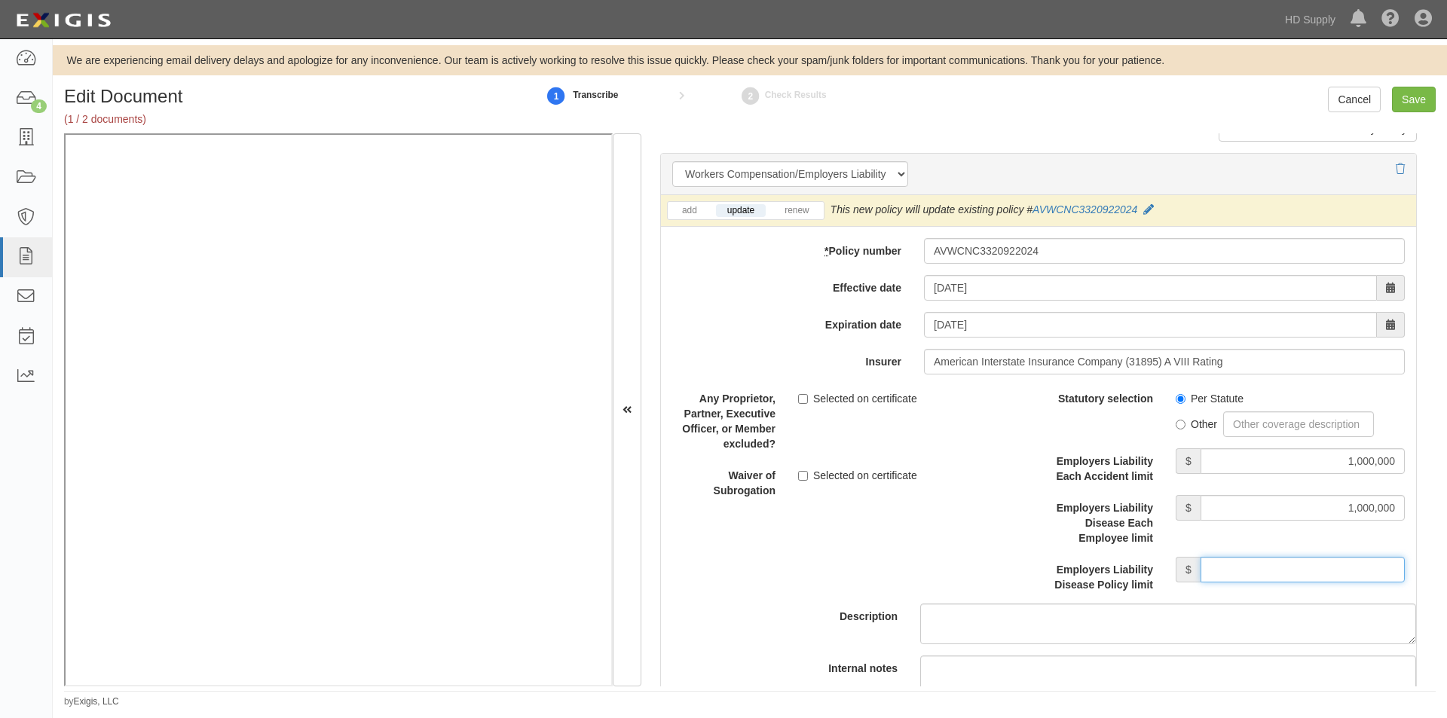
type input "1,000,000"
click at [800, 476] on input "Selected on certificate" at bounding box center [803, 476] width 10 height 10
checkbox input "true"
click at [1412, 99] on input "Save" at bounding box center [1414, 100] width 44 height 26
type input "1000000"
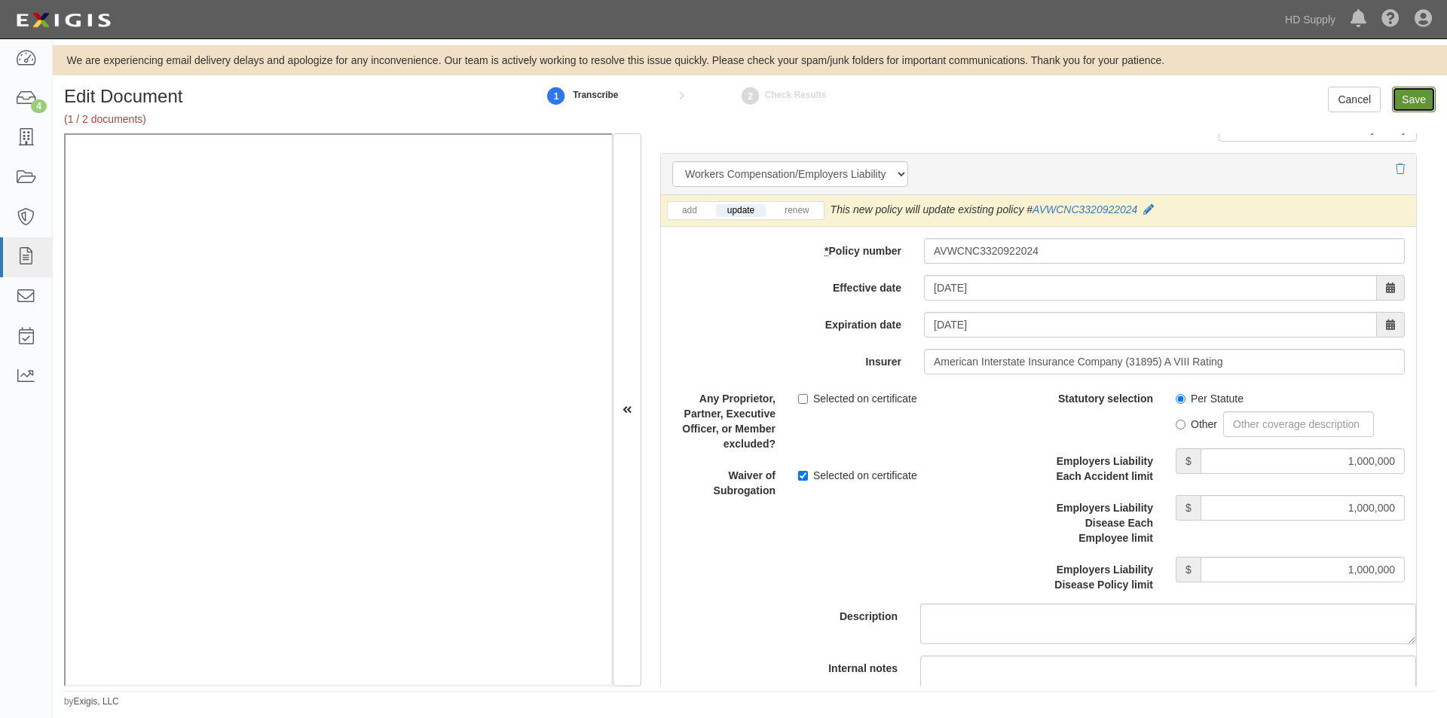
type input "100000"
type input "5000"
type input "1000000"
type input "2000000"
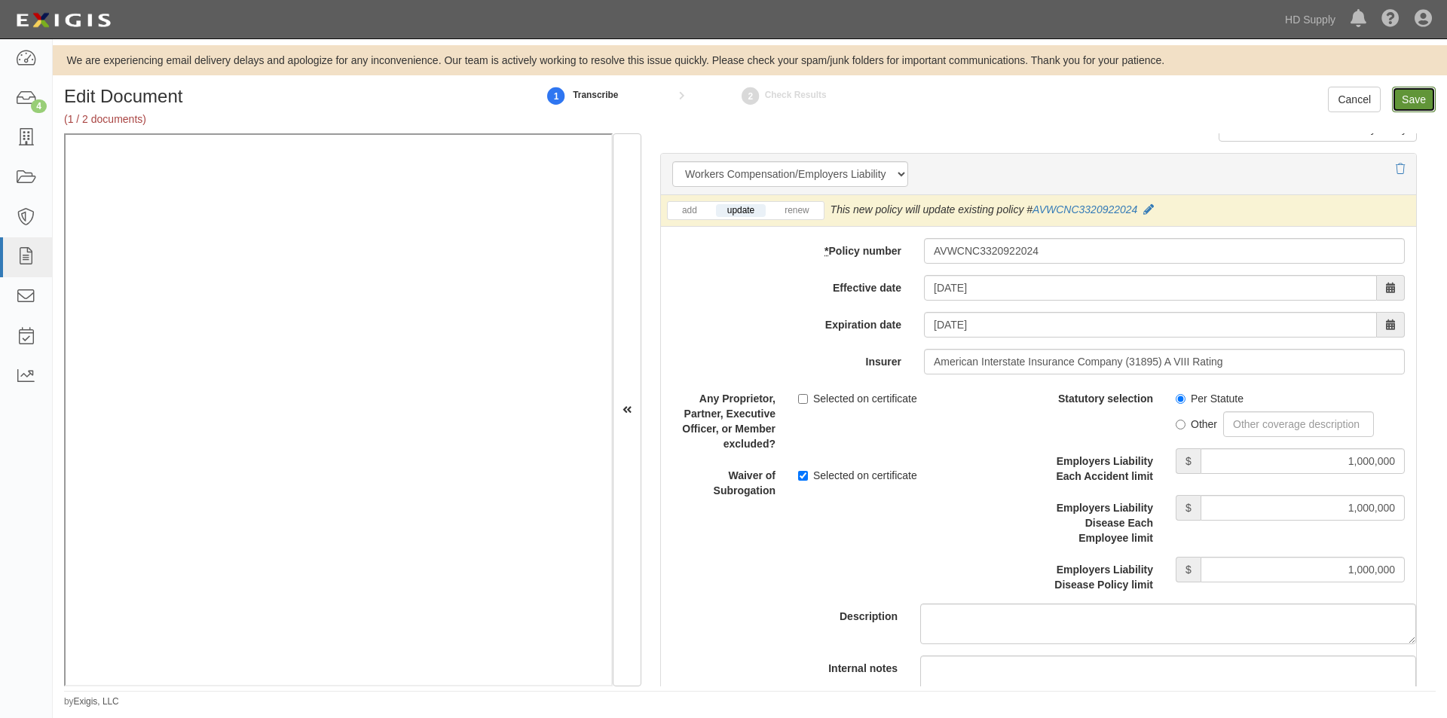
type input "1000000"
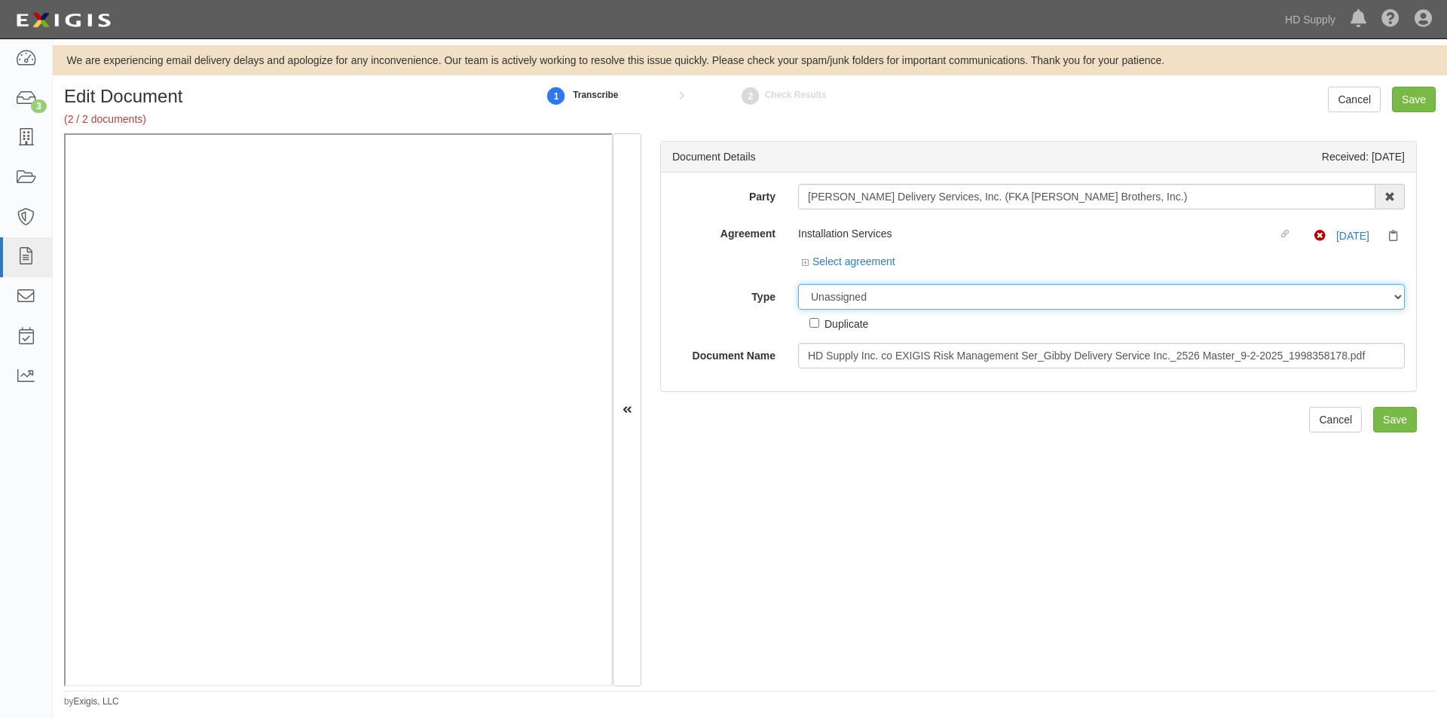
click at [843, 299] on select "Unassigned Binder Cancellation Notice Certificate Contract Endorsement Insuranc…" at bounding box center [1101, 297] width 607 height 26
select select "OtherDetail"
click at [798, 284] on select "Unassigned Binder Cancellation Notice Certificate Contract Endorsement Insuranc…" at bounding box center [1101, 297] width 607 height 26
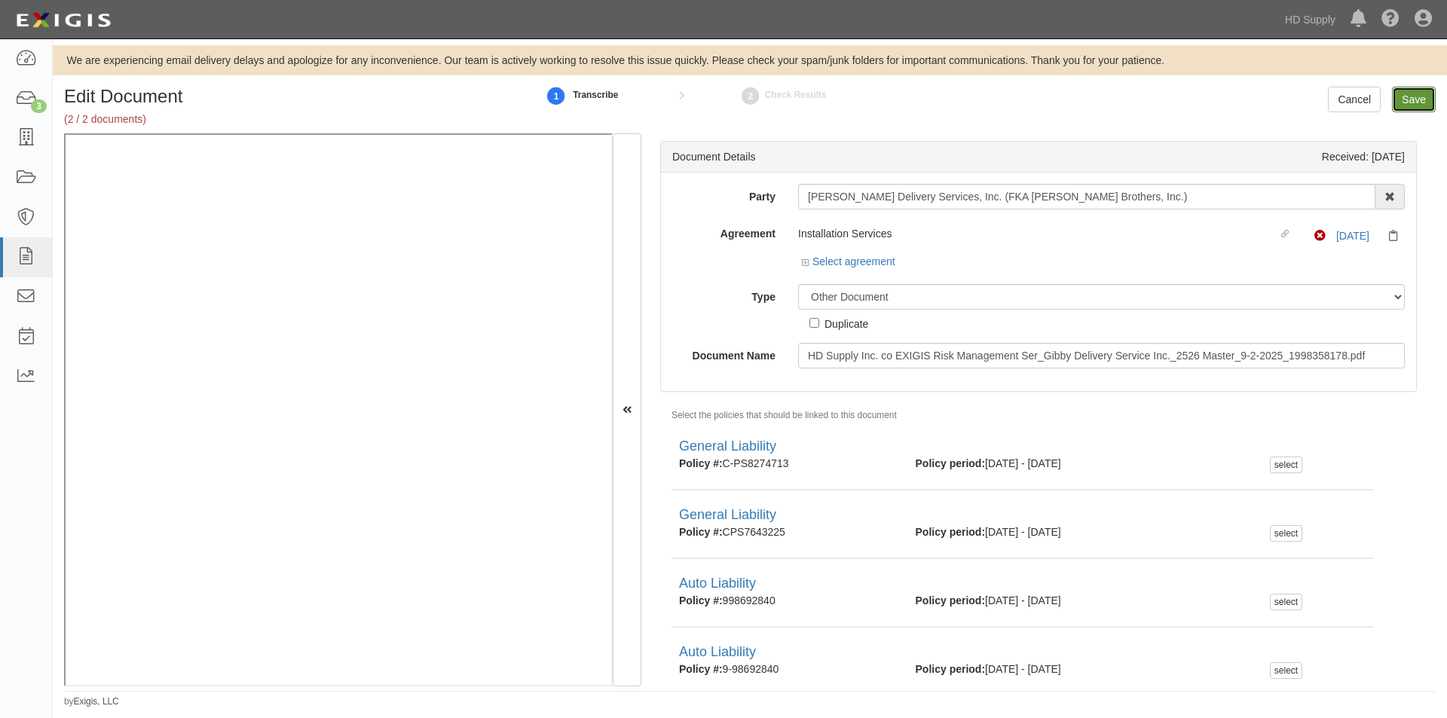
click at [1412, 99] on input "Save" at bounding box center [1414, 100] width 44 height 26
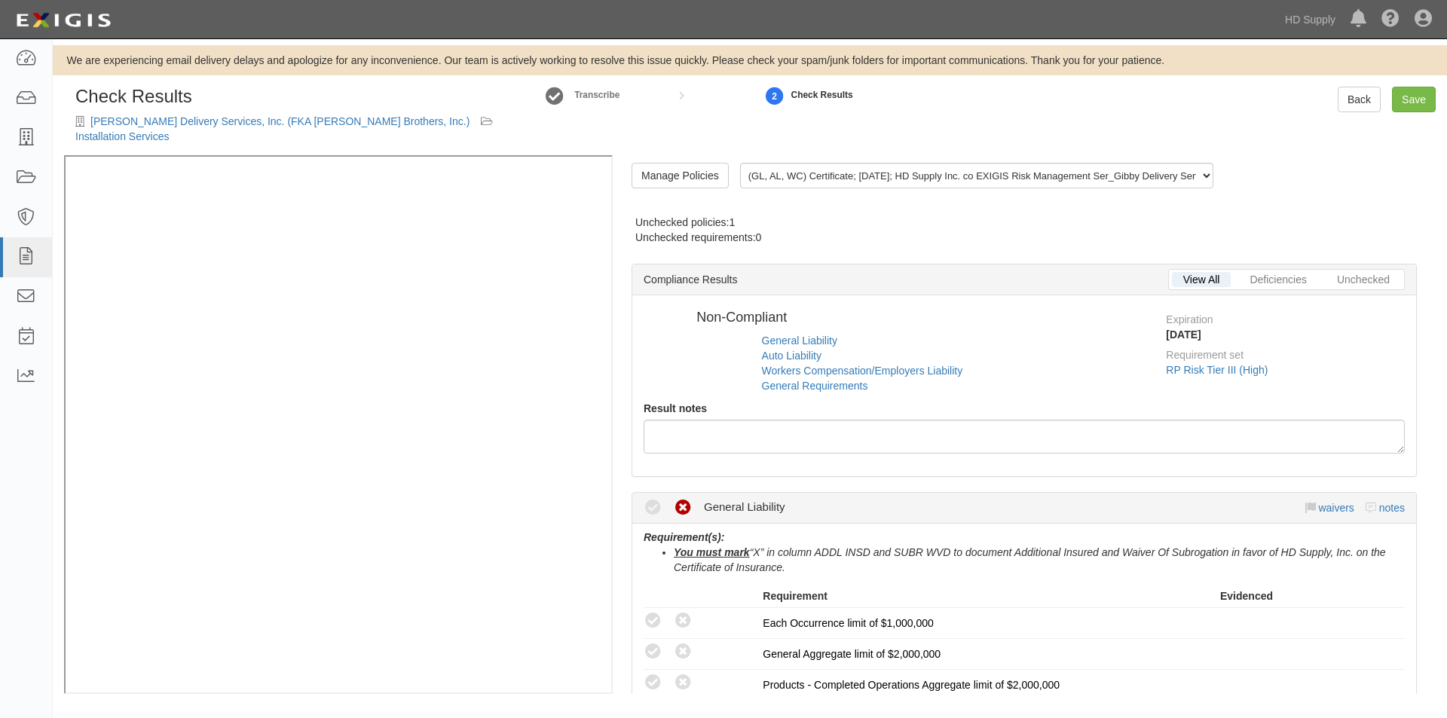
radio input "true"
radio input "false"
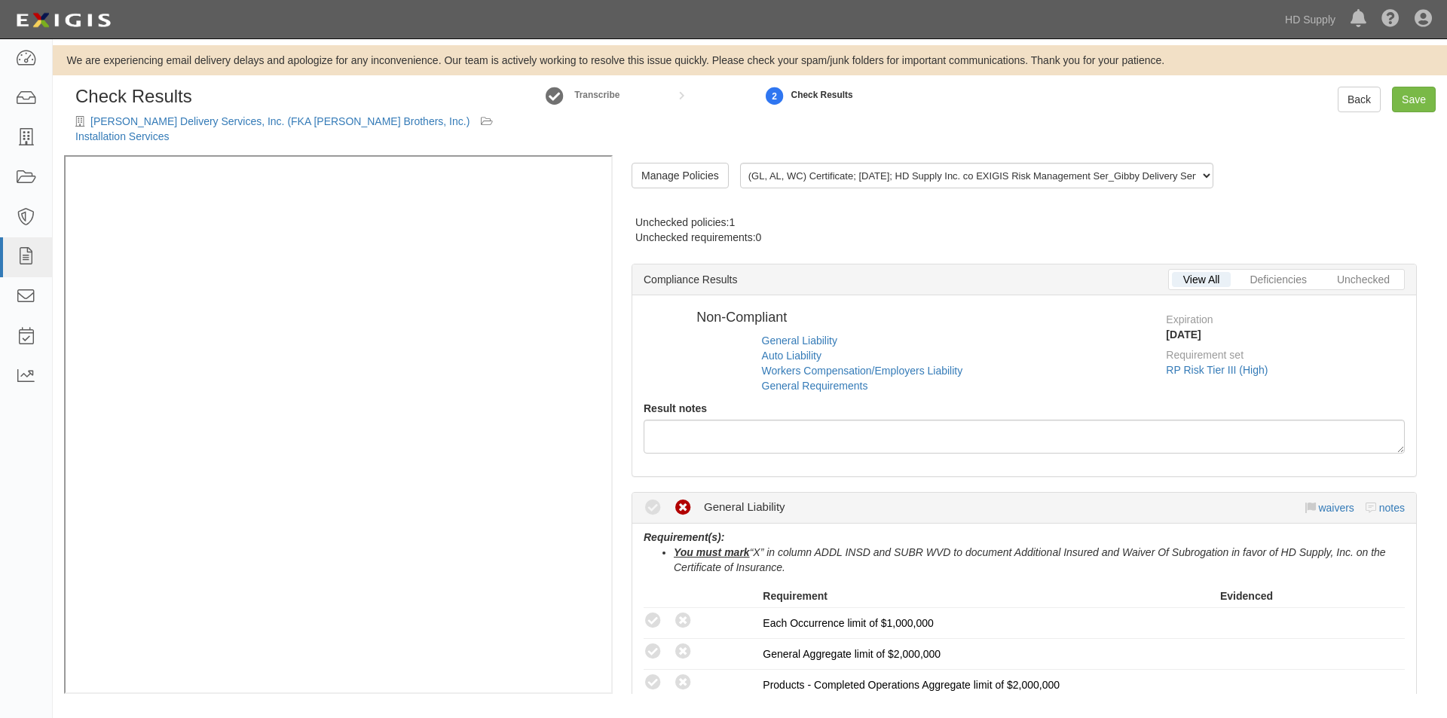
radio input "true"
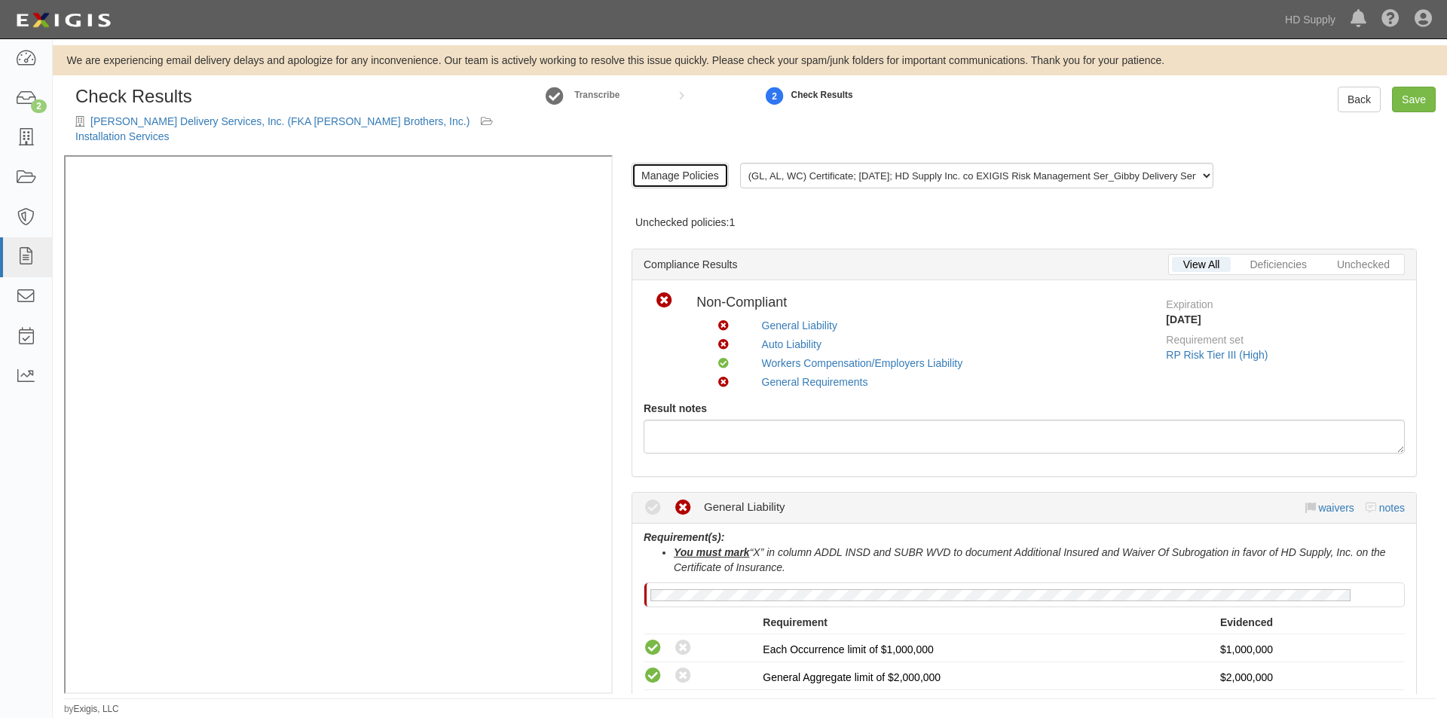
click at [650, 166] on link "Manage Policies" at bounding box center [680, 176] width 97 height 26
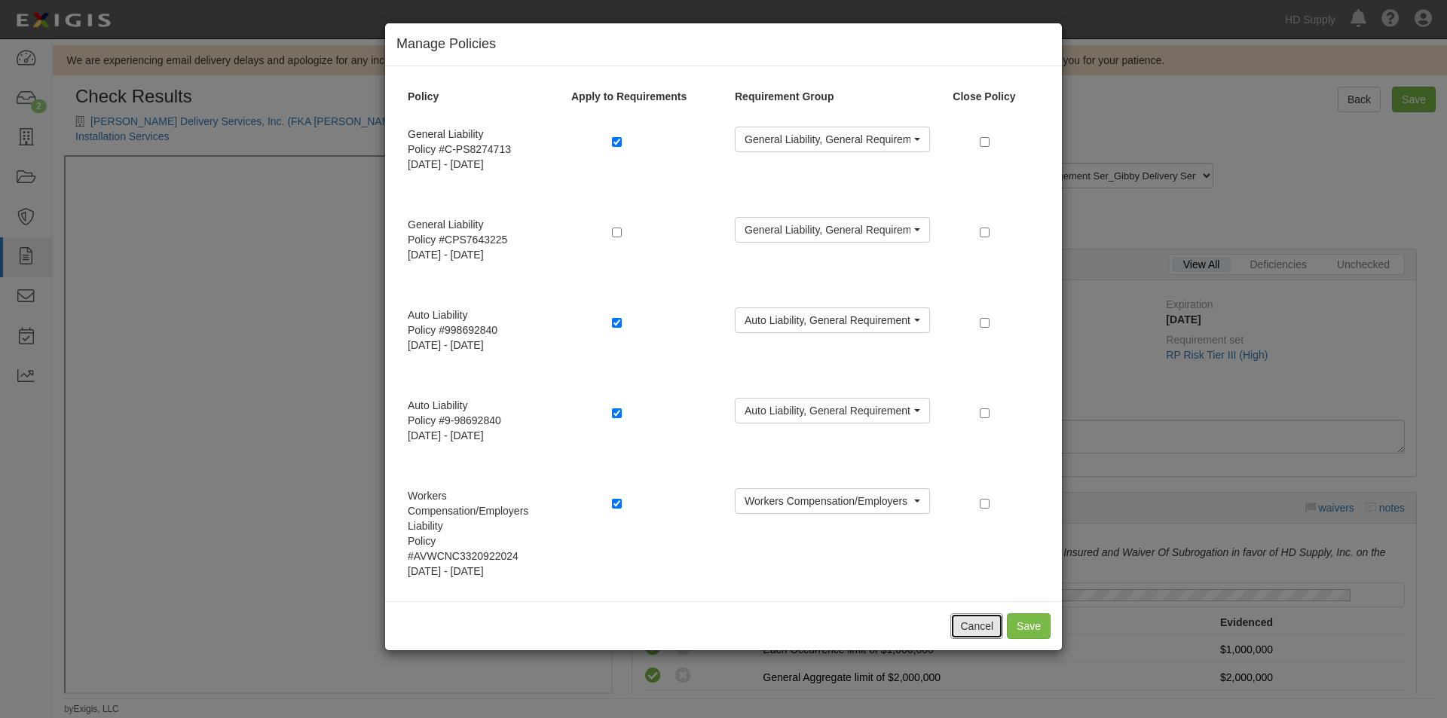
click at [971, 632] on button "Cancel" at bounding box center [976, 626] width 53 height 26
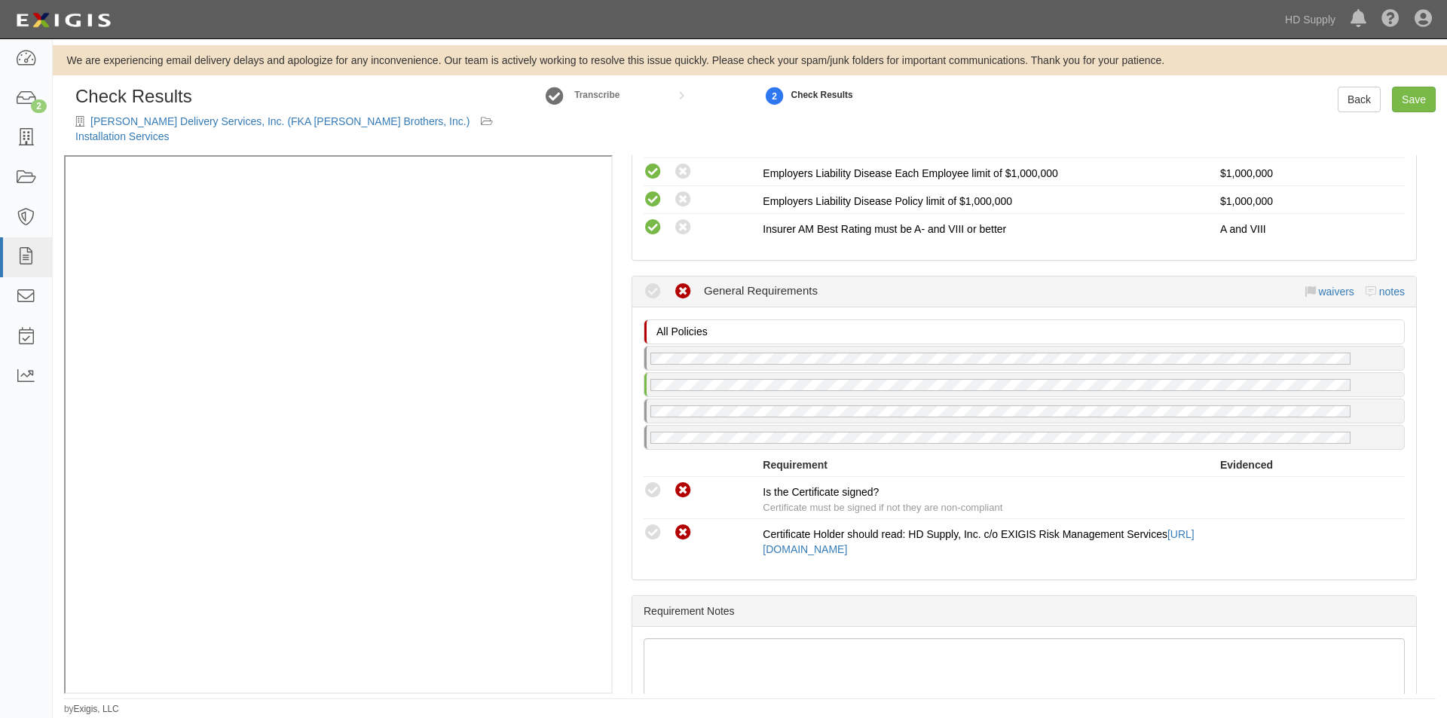
scroll to position [1432, 0]
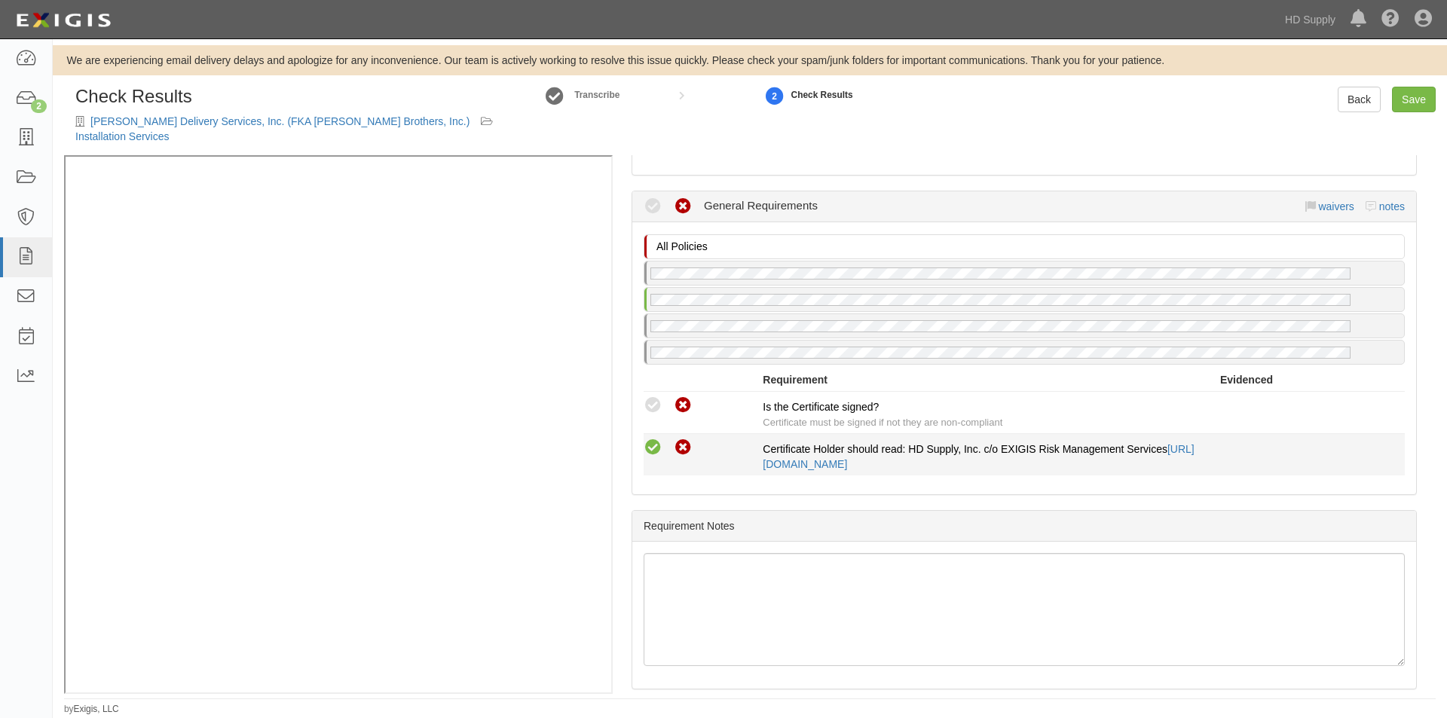
click at [655, 439] on icon at bounding box center [653, 448] width 19 height 19
radio input "true"
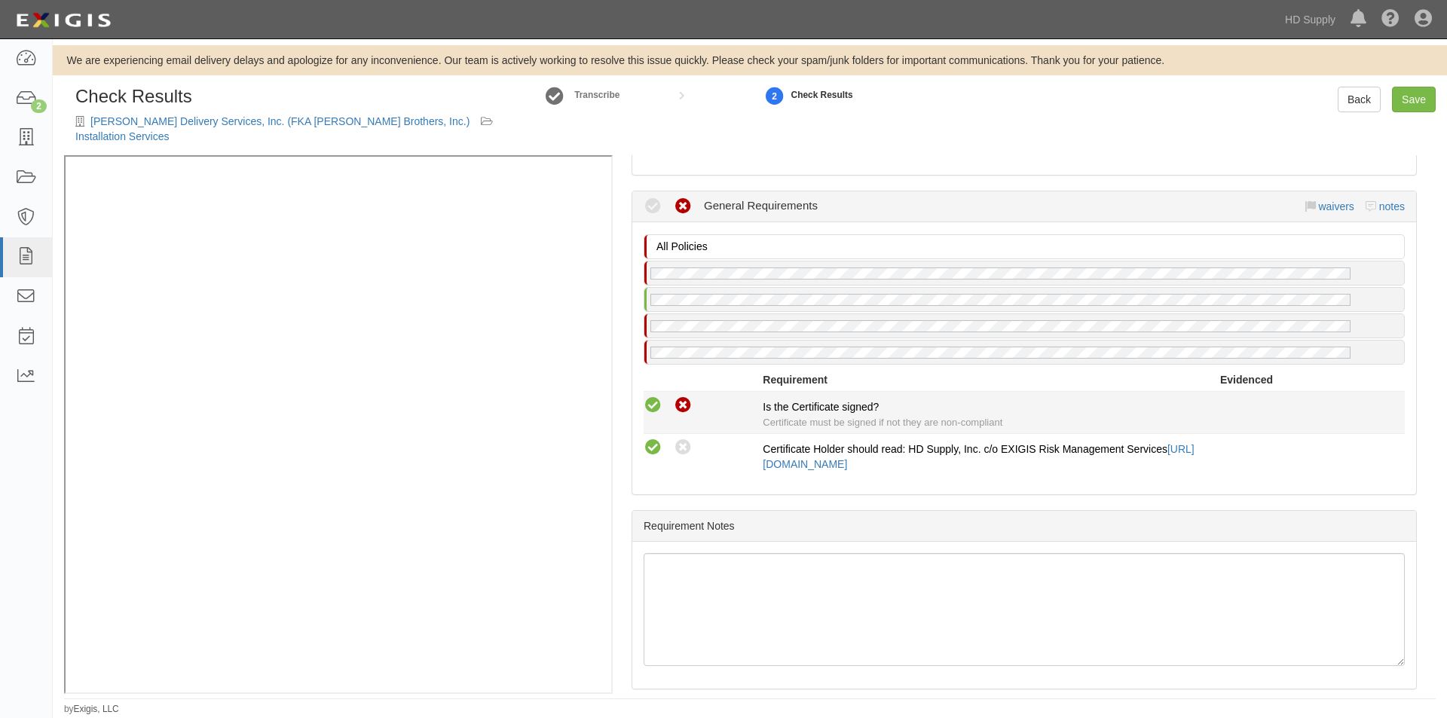
click at [653, 396] on icon at bounding box center [653, 405] width 19 height 19
radio input "true"
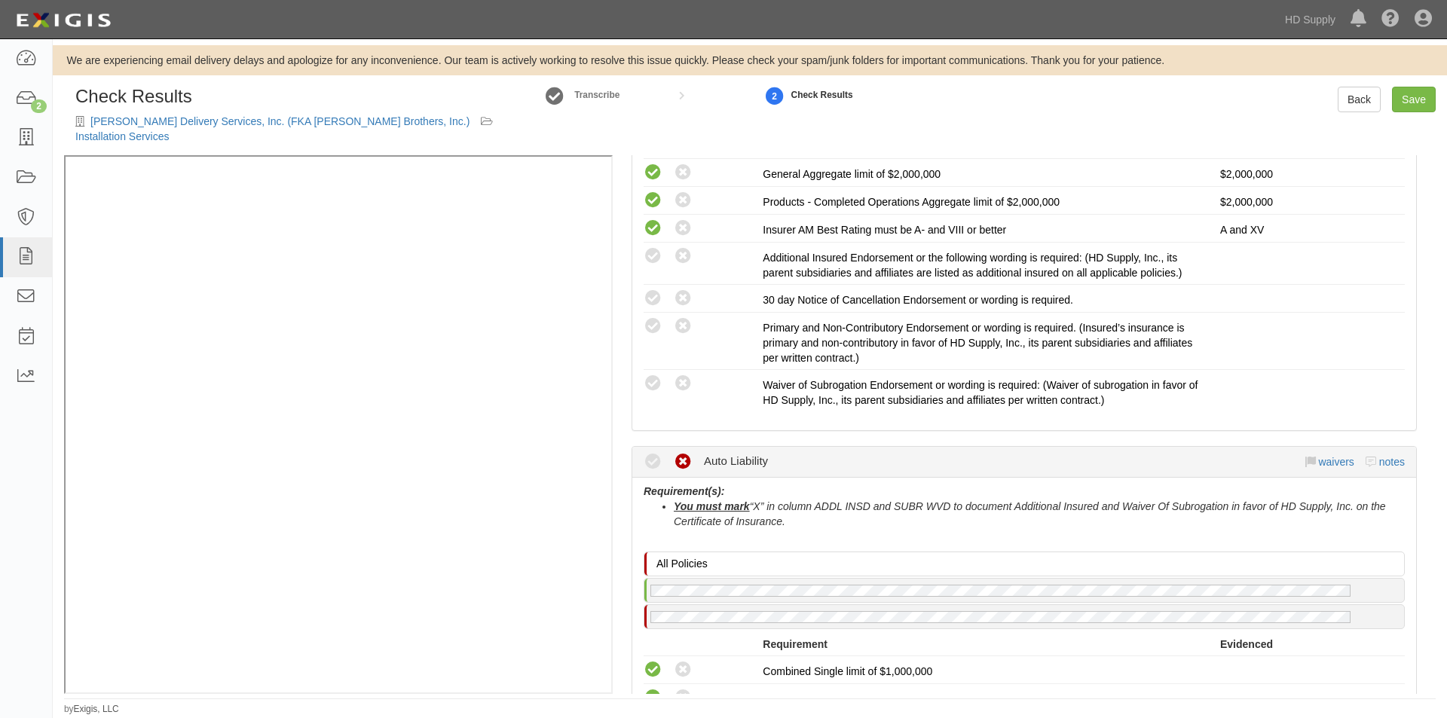
scroll to position [500, 0]
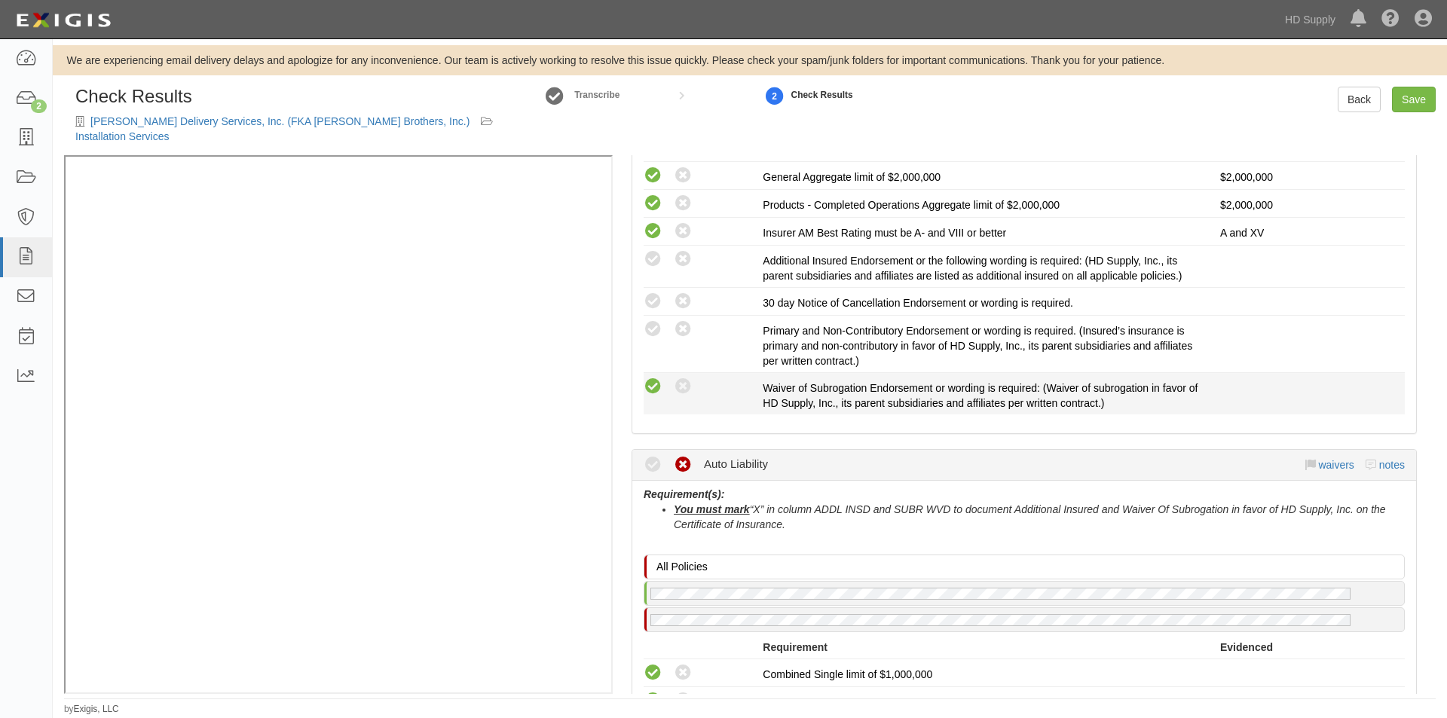
click at [653, 378] on icon at bounding box center [653, 387] width 19 height 19
radio input "true"
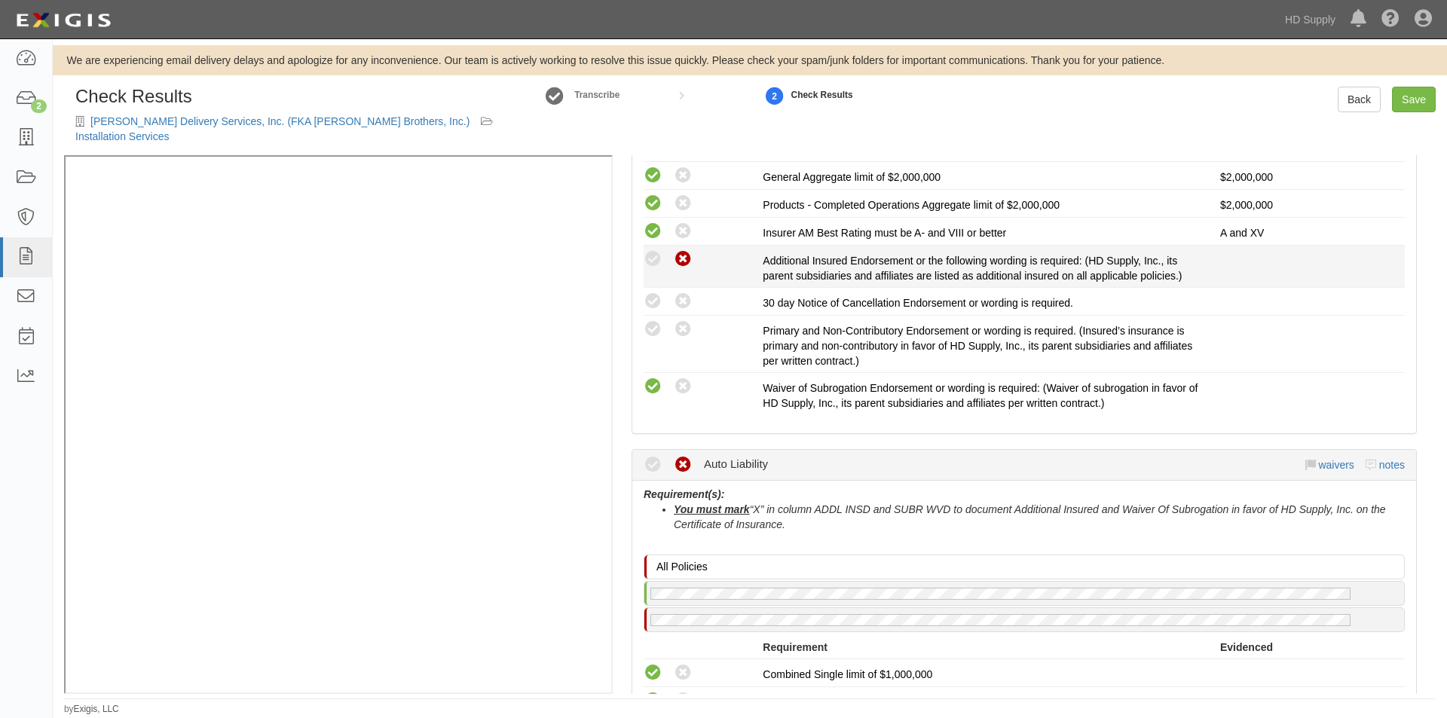
click at [681, 250] on icon at bounding box center [683, 259] width 19 height 19
radio input "true"
click at [684, 292] on icon at bounding box center [683, 301] width 19 height 19
radio input "true"
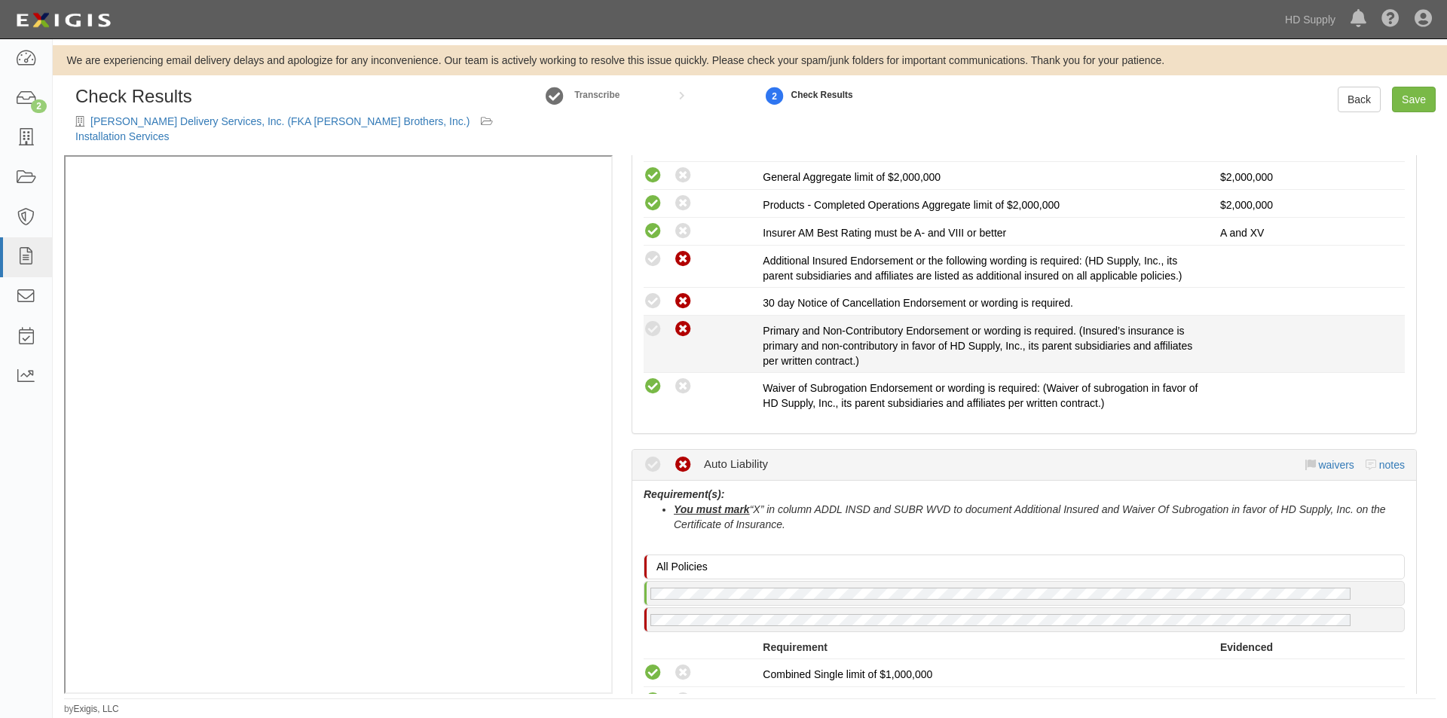
click at [684, 324] on icon at bounding box center [683, 329] width 19 height 19
radio input "true"
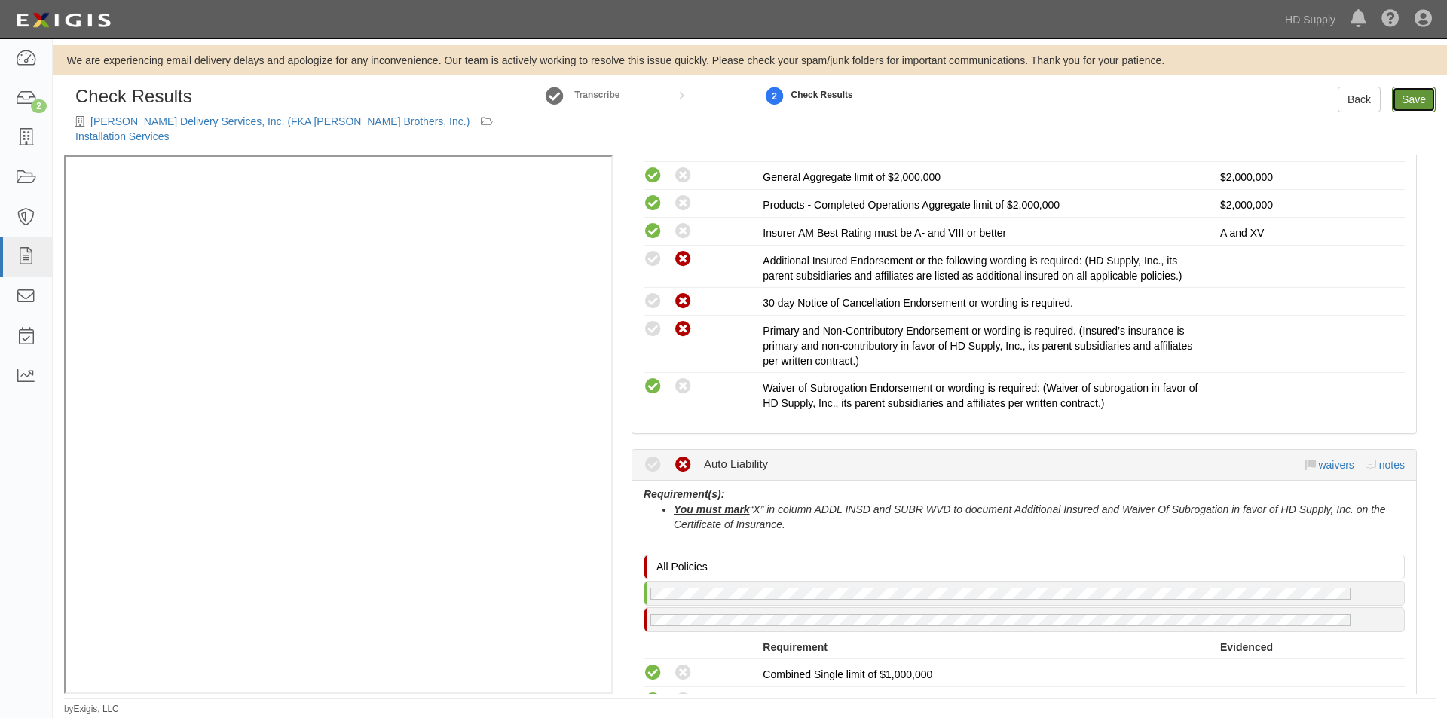
click at [1410, 101] on link "Save" at bounding box center [1414, 100] width 44 height 26
radio input "true"
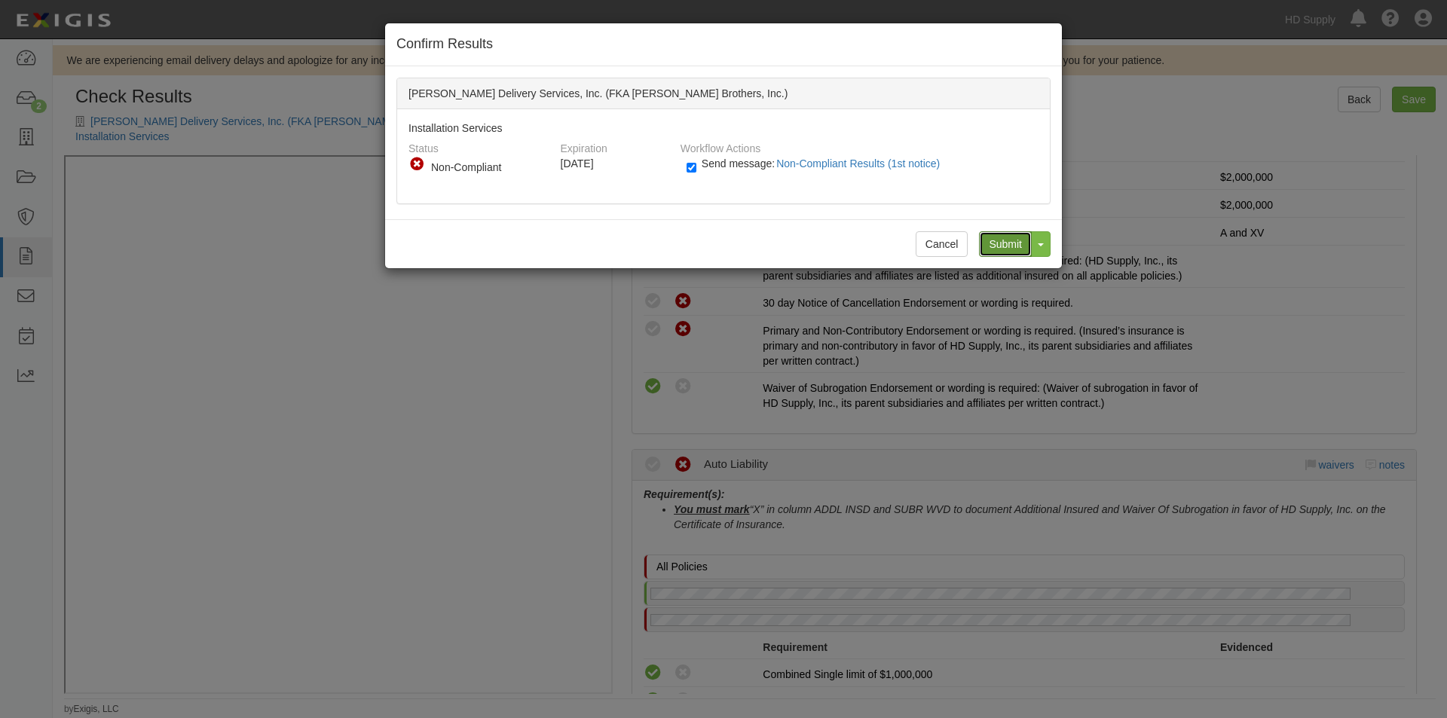
click at [1000, 246] on input "Submit" at bounding box center [1005, 244] width 53 height 26
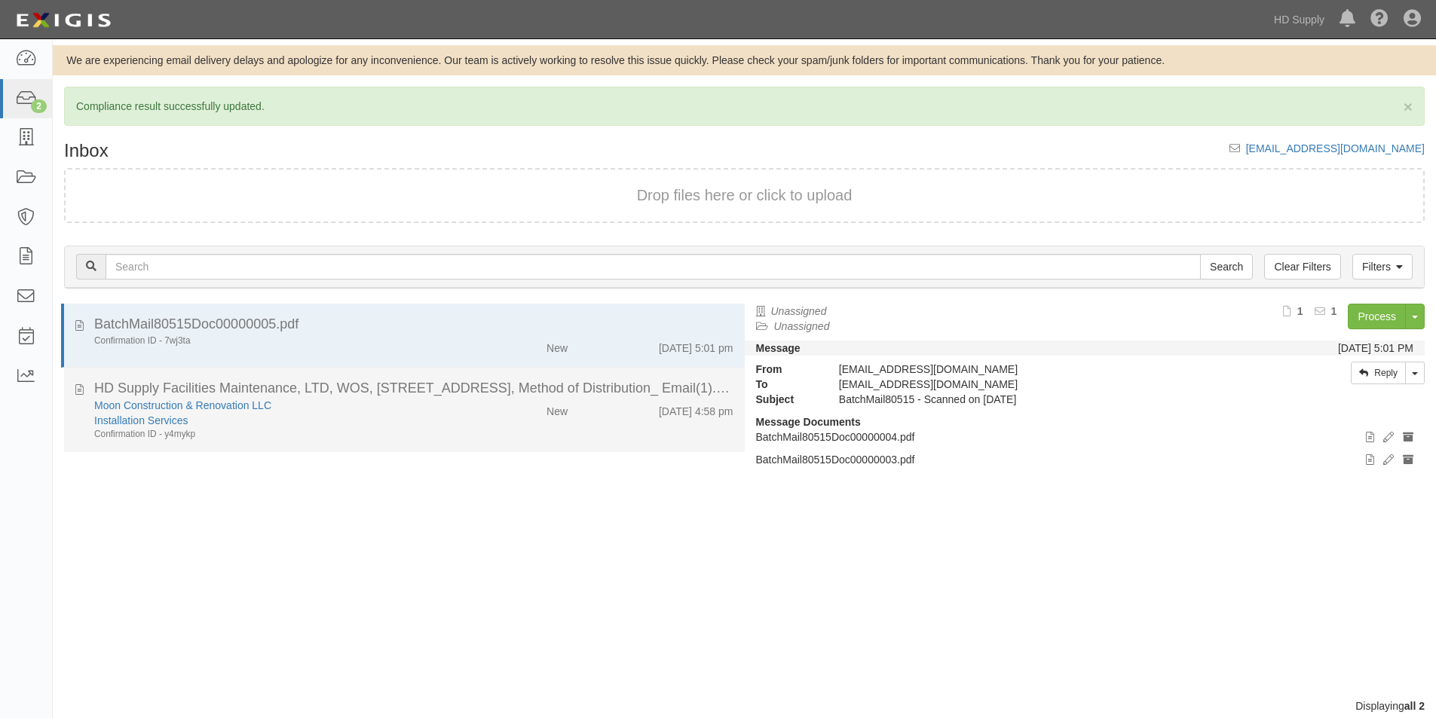
click at [299, 436] on div "Confirmation ID - y4mykp" at bounding box center [275, 434] width 363 height 13
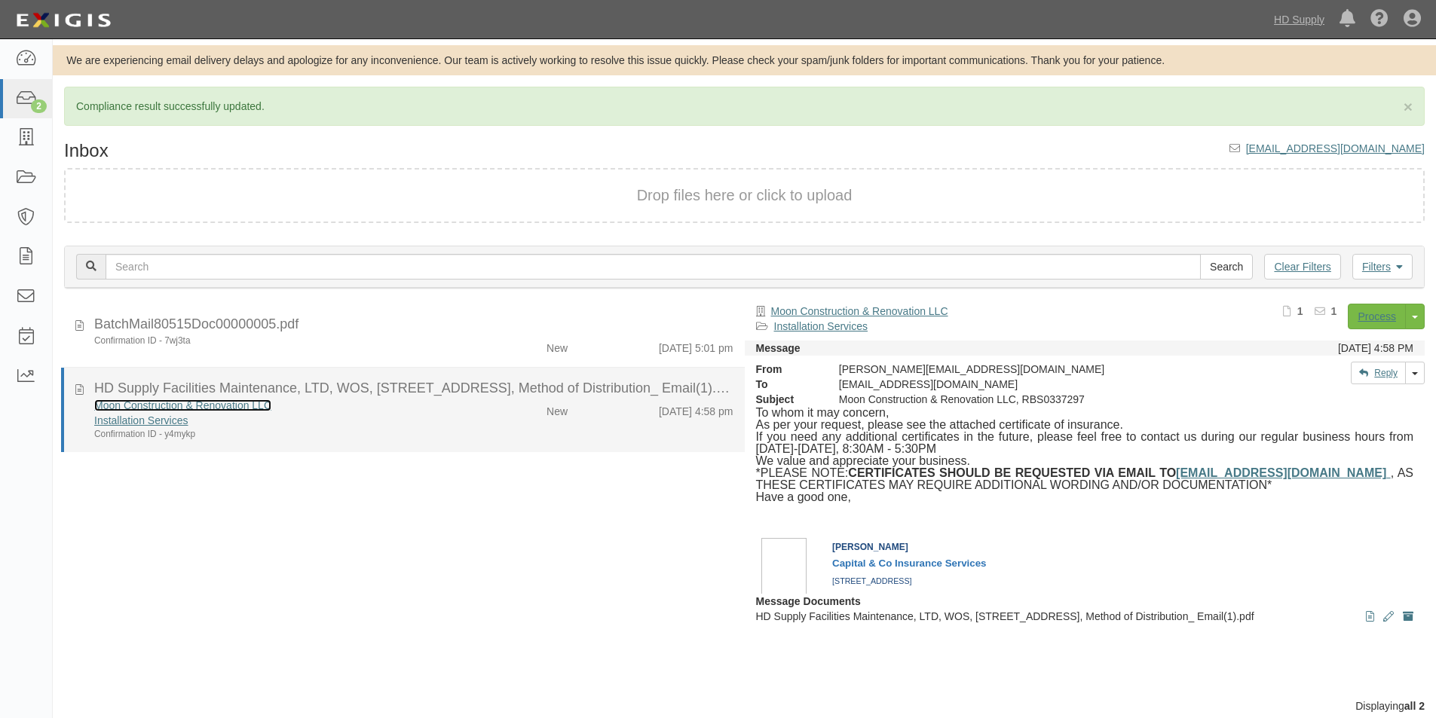
click at [228, 411] on link "Moon Construction & Renovation LLC" at bounding box center [182, 405] width 177 height 12
click at [81, 390] on icon at bounding box center [79, 387] width 8 height 17
click at [258, 418] on div "Installation Services" at bounding box center [275, 420] width 363 height 15
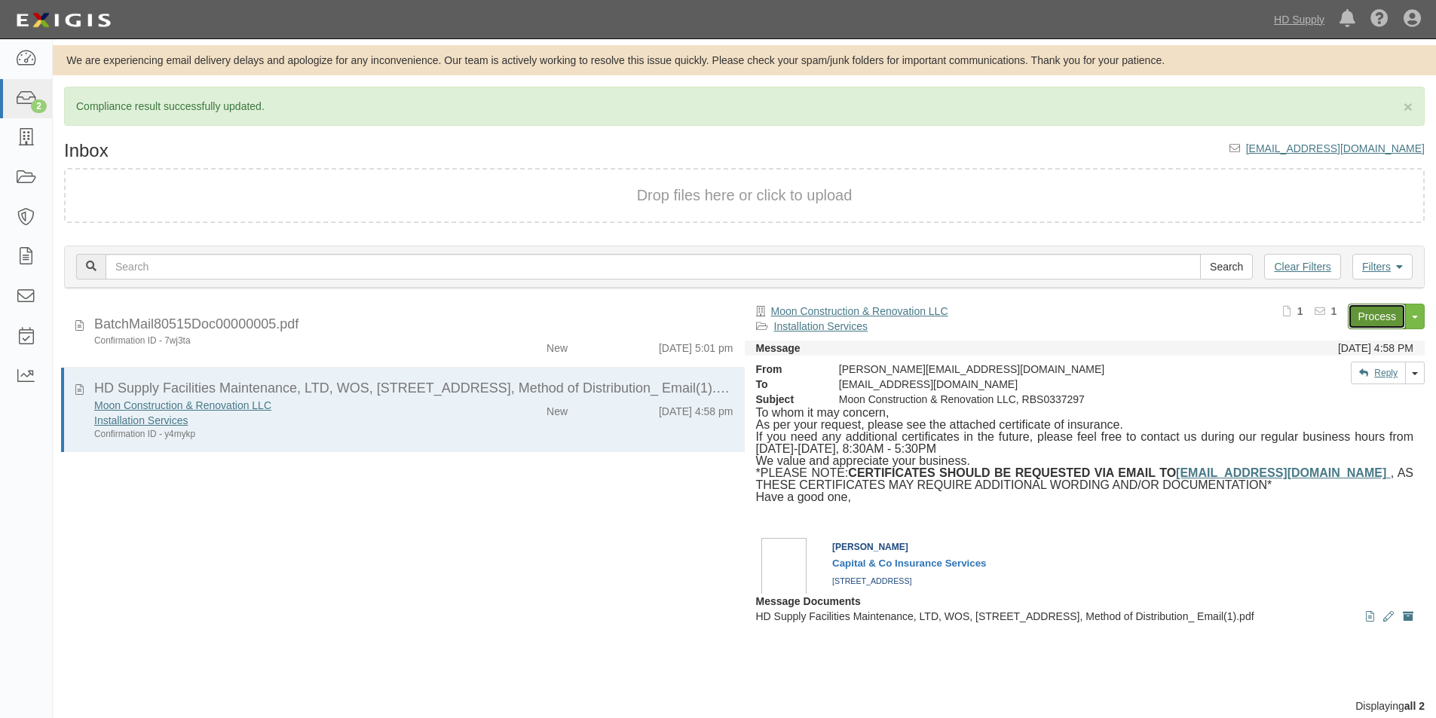
click at [1381, 324] on link "Process" at bounding box center [1376, 317] width 58 height 26
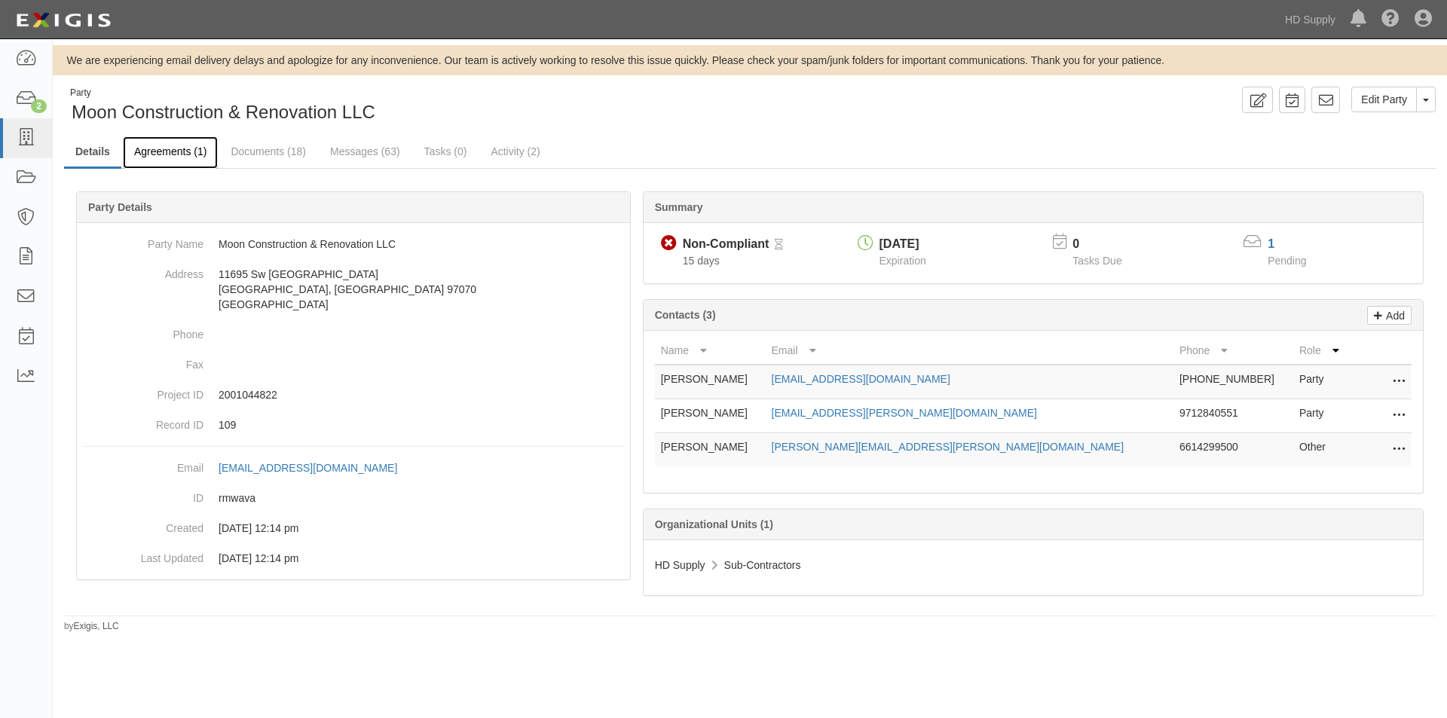
click at [181, 151] on link "Agreements (1)" at bounding box center [170, 152] width 95 height 32
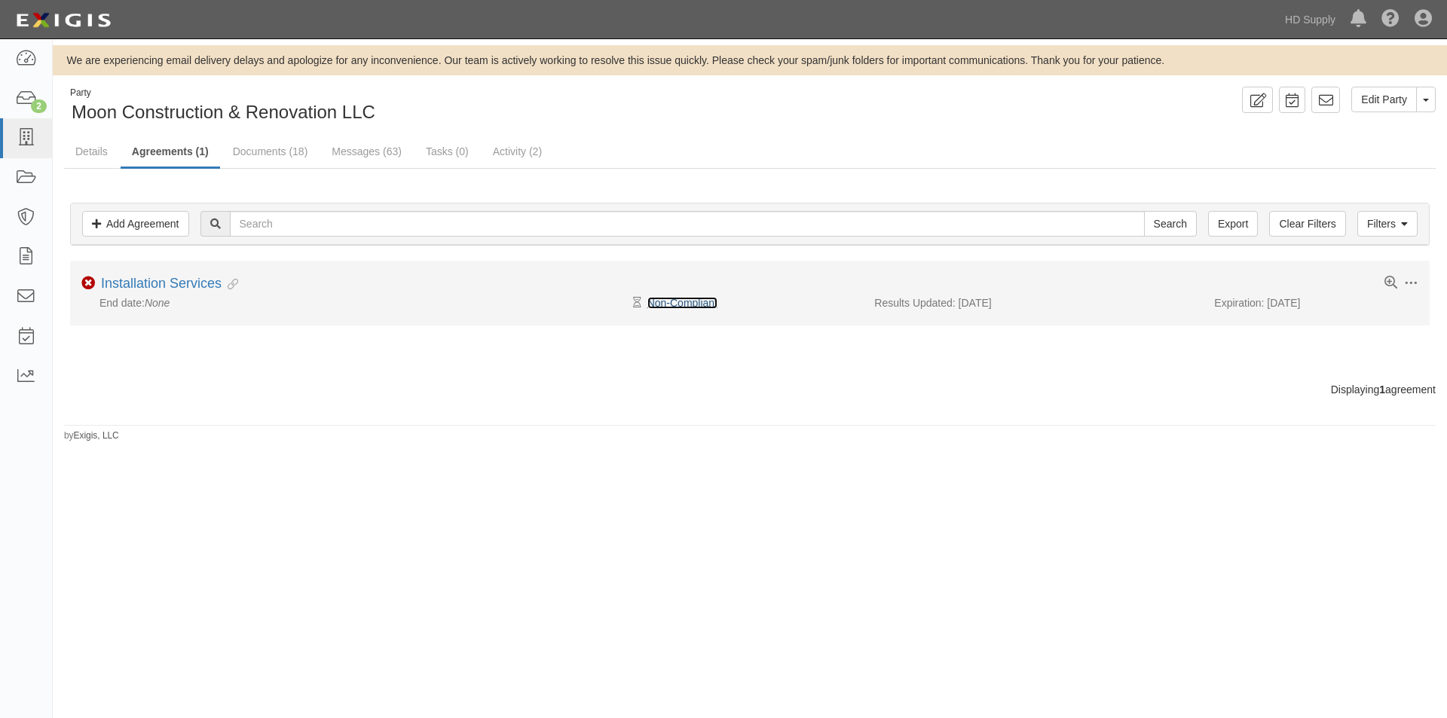
click at [665, 298] on link "Non-Compliant" at bounding box center [682, 303] width 70 height 12
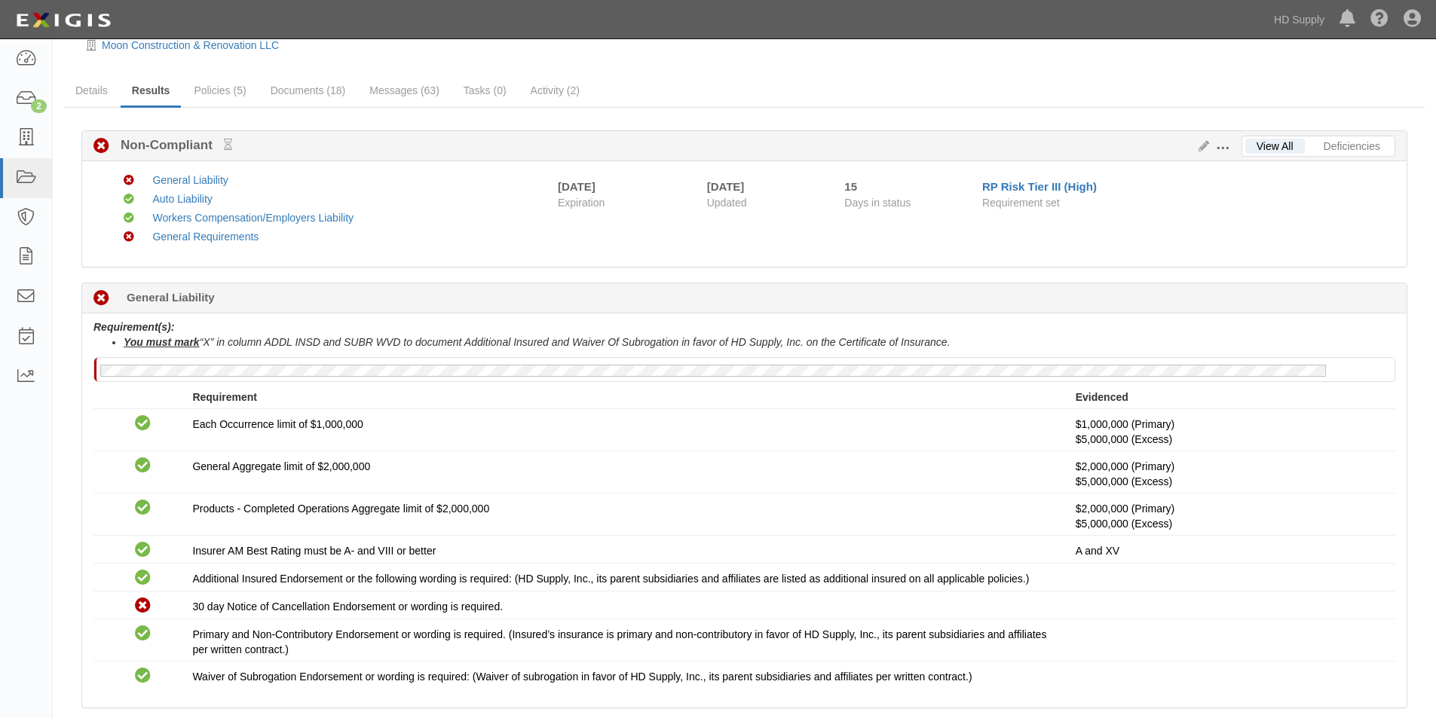
scroll to position [226, 0]
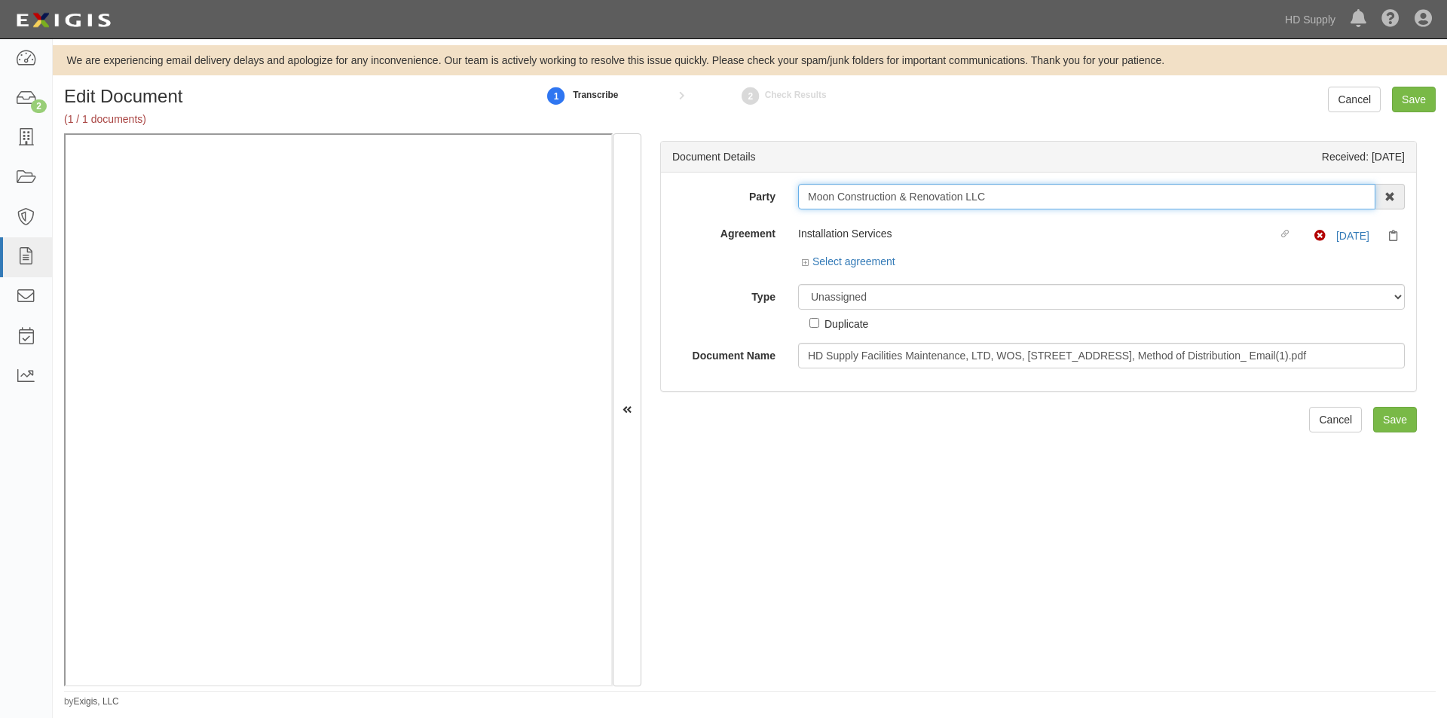
drag, startPoint x: 990, startPoint y: 199, endPoint x: 805, endPoint y: 197, distance: 185.4
click at [805, 197] on input "Moon Construction & Renovation LLC" at bounding box center [1086, 197] width 577 height 26
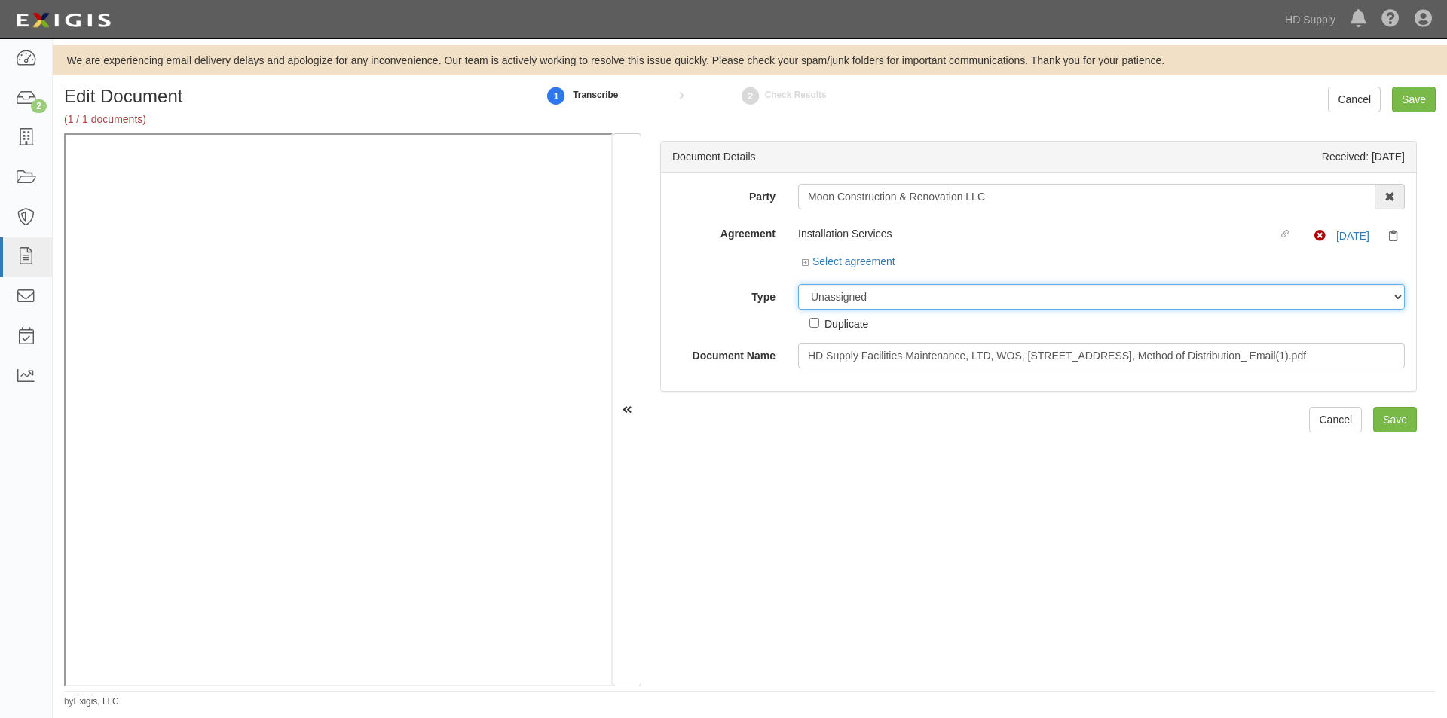
click at [862, 295] on select "Unassigned Binder Cancellation Notice Certificate Contract Endorsement Insuranc…" at bounding box center [1101, 297] width 607 height 26
select select "CertificateDetail"
click at [798, 284] on select "Unassigned Binder Cancellation Notice Certificate Contract Endorsement Insuranc…" at bounding box center [1101, 297] width 607 height 26
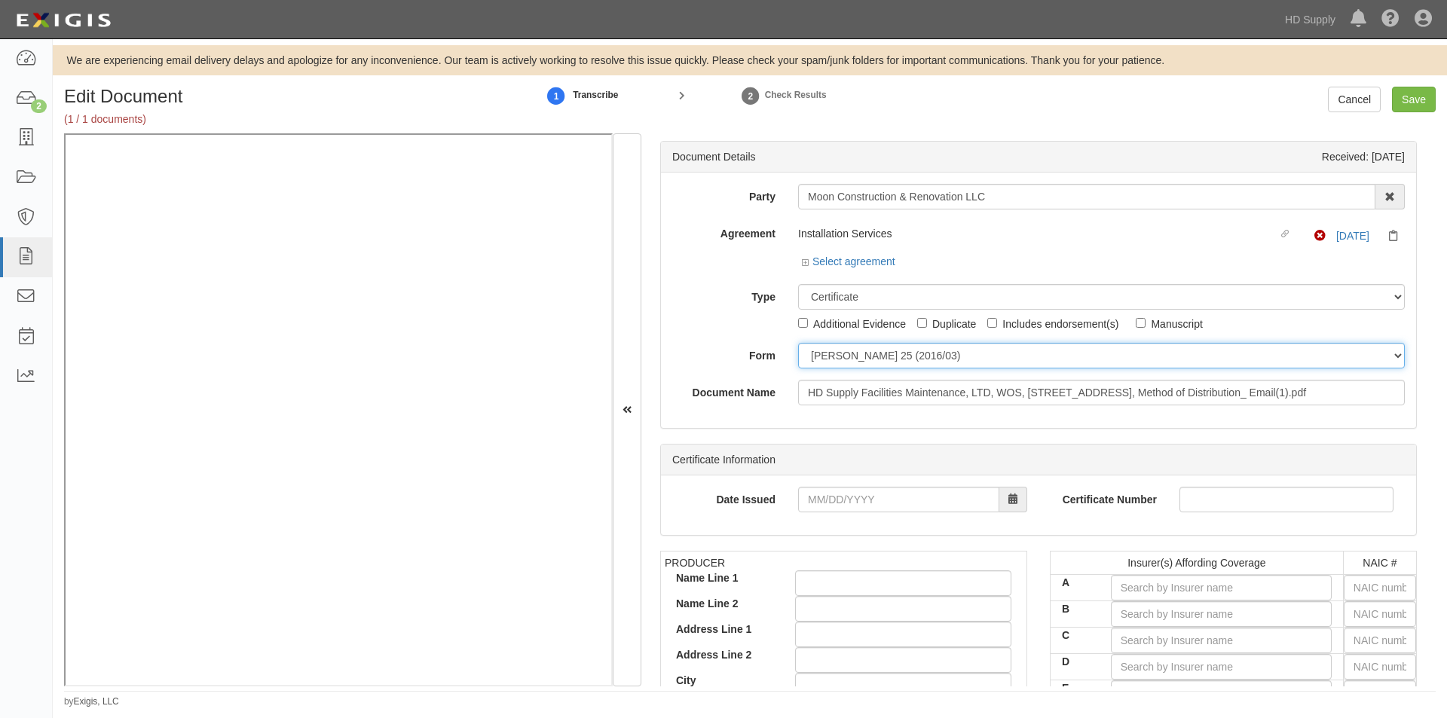
click at [823, 360] on select "ACORD 25 (2016/03) ACORD 101 ACORD 855 NY (2014/05) General" at bounding box center [1101, 356] width 607 height 26
select select "GeneralFormDetail"
click at [798, 343] on select "ACORD 25 (2016/03) ACORD 101 ACORD 855 NY (2014/05) General" at bounding box center [1101, 356] width 607 height 26
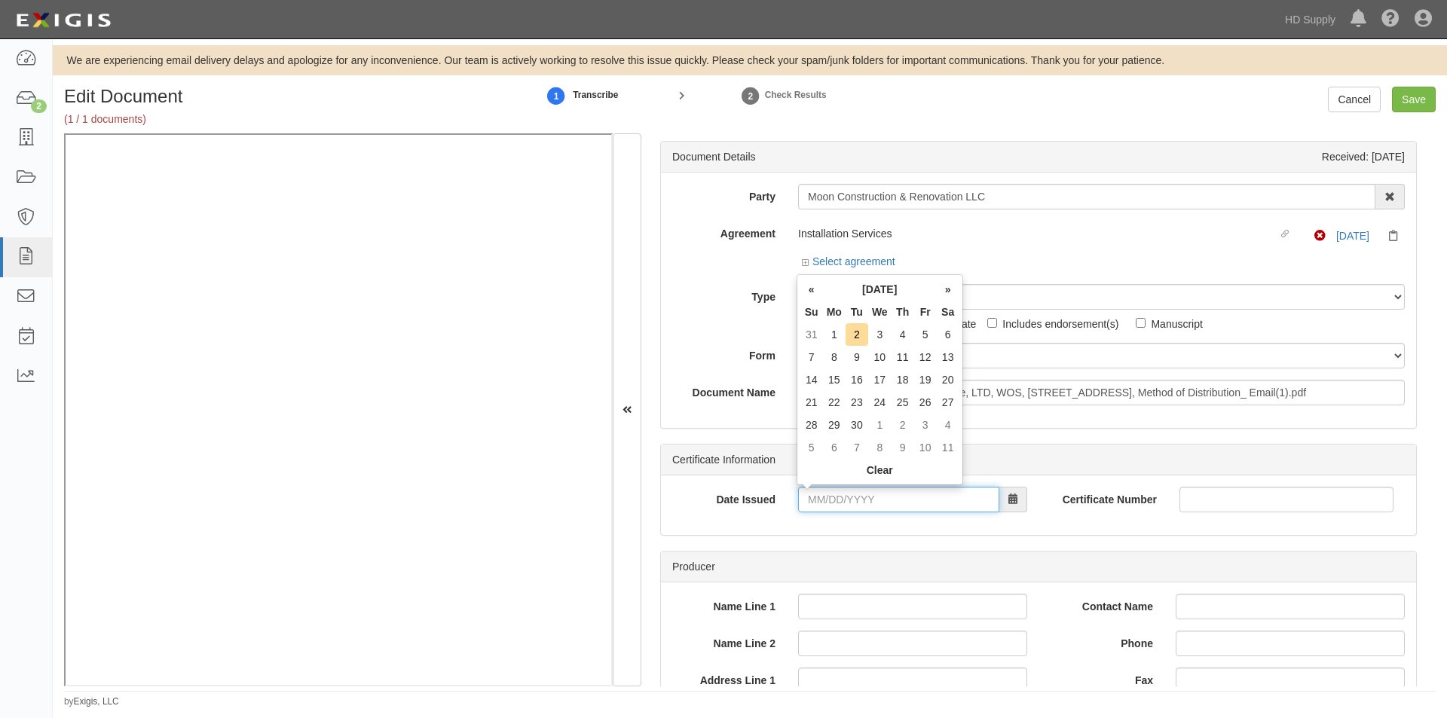
paste input "08/18/2025"
type input "08/18/2025"
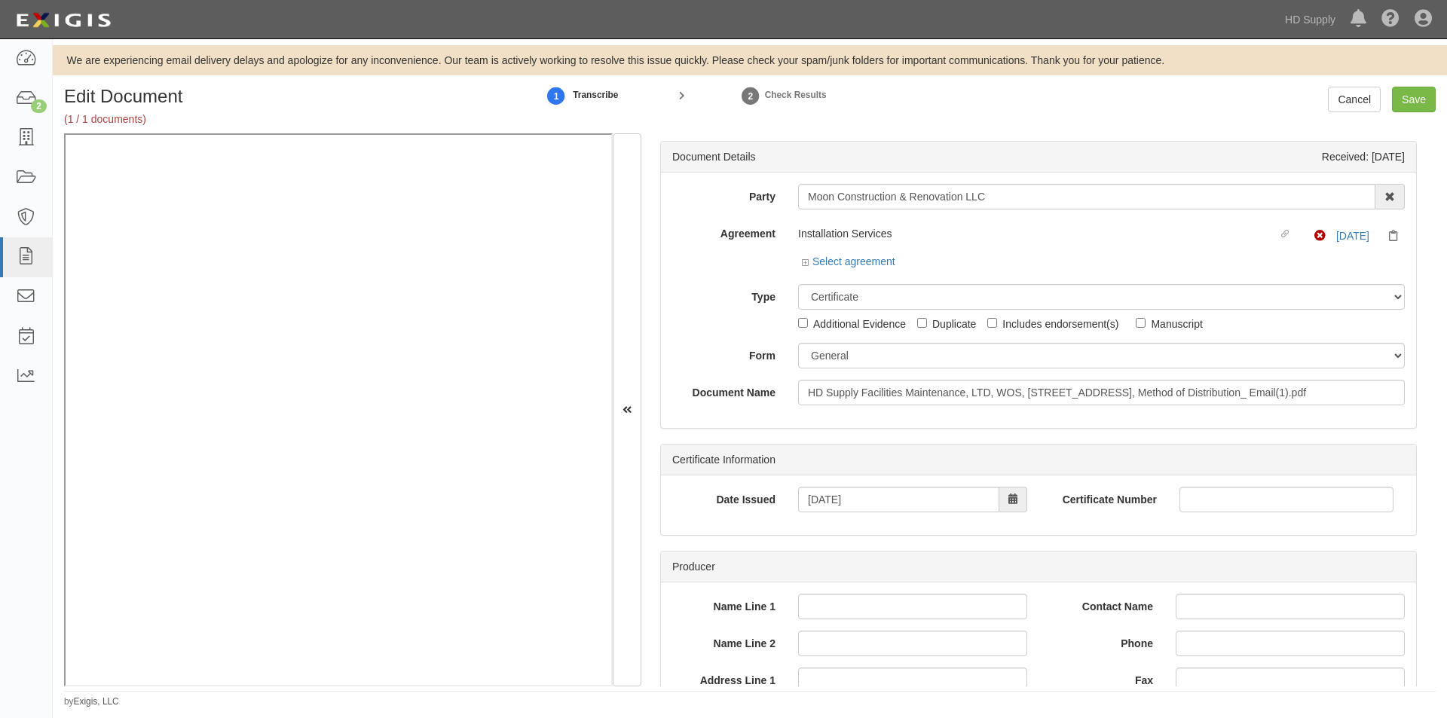
click at [739, 526] on div "Date Issued 08/18/2025 Certificate Number" at bounding box center [1038, 506] width 755 height 60
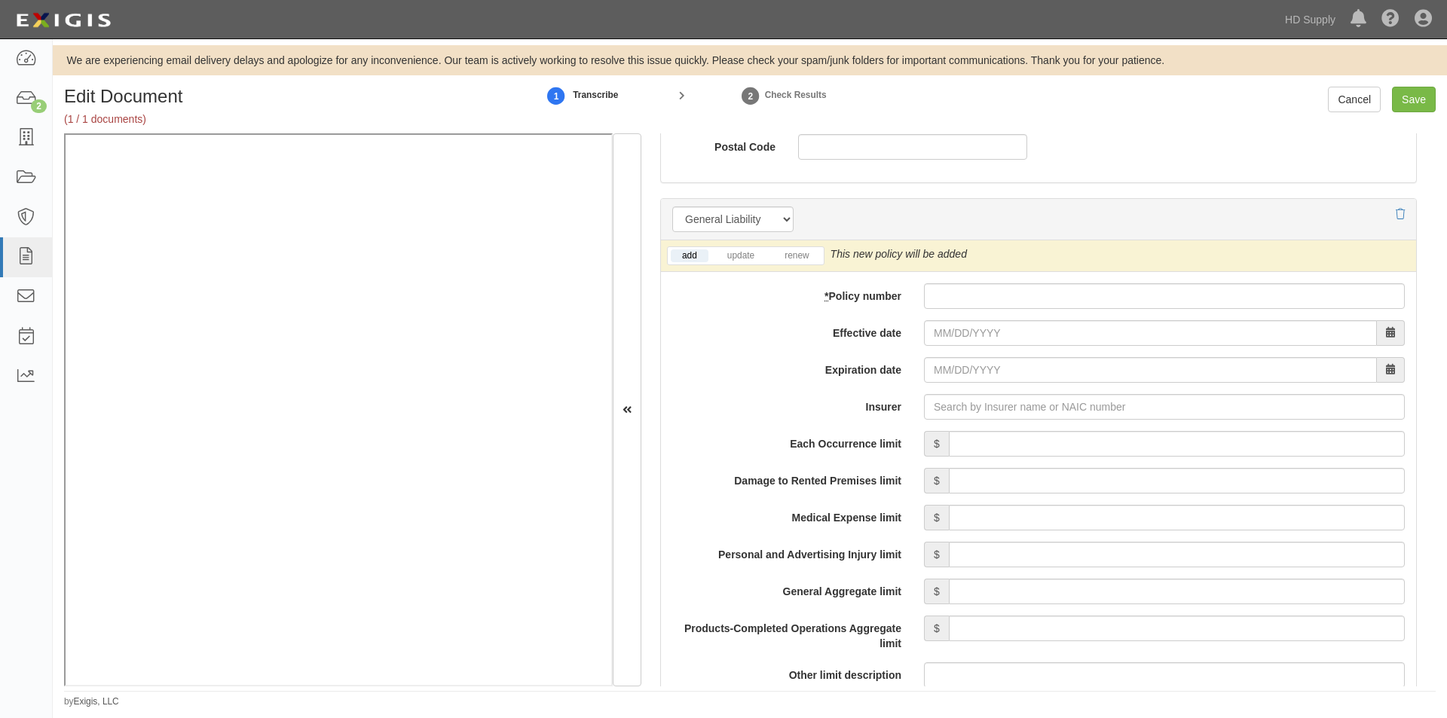
scroll to position [1002, 0]
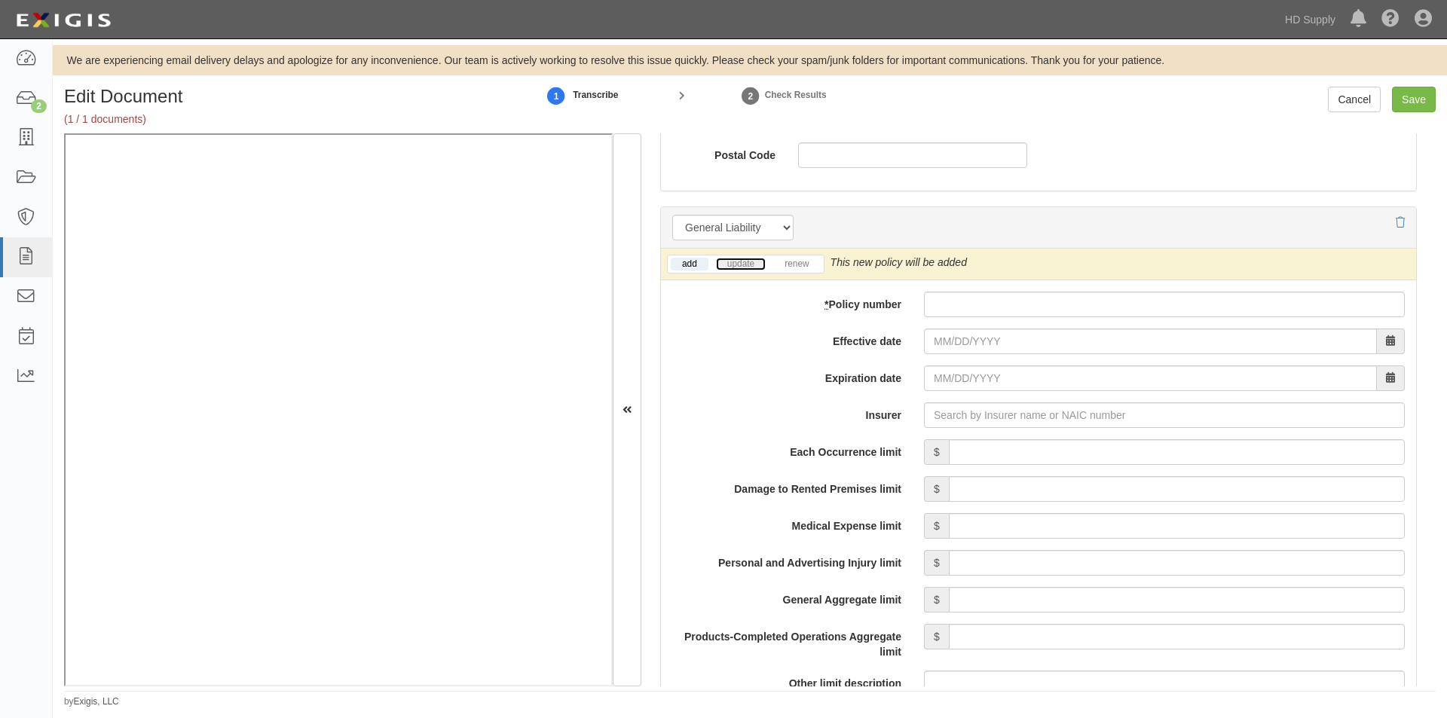
click at [748, 262] on link "update" at bounding box center [741, 264] width 50 height 13
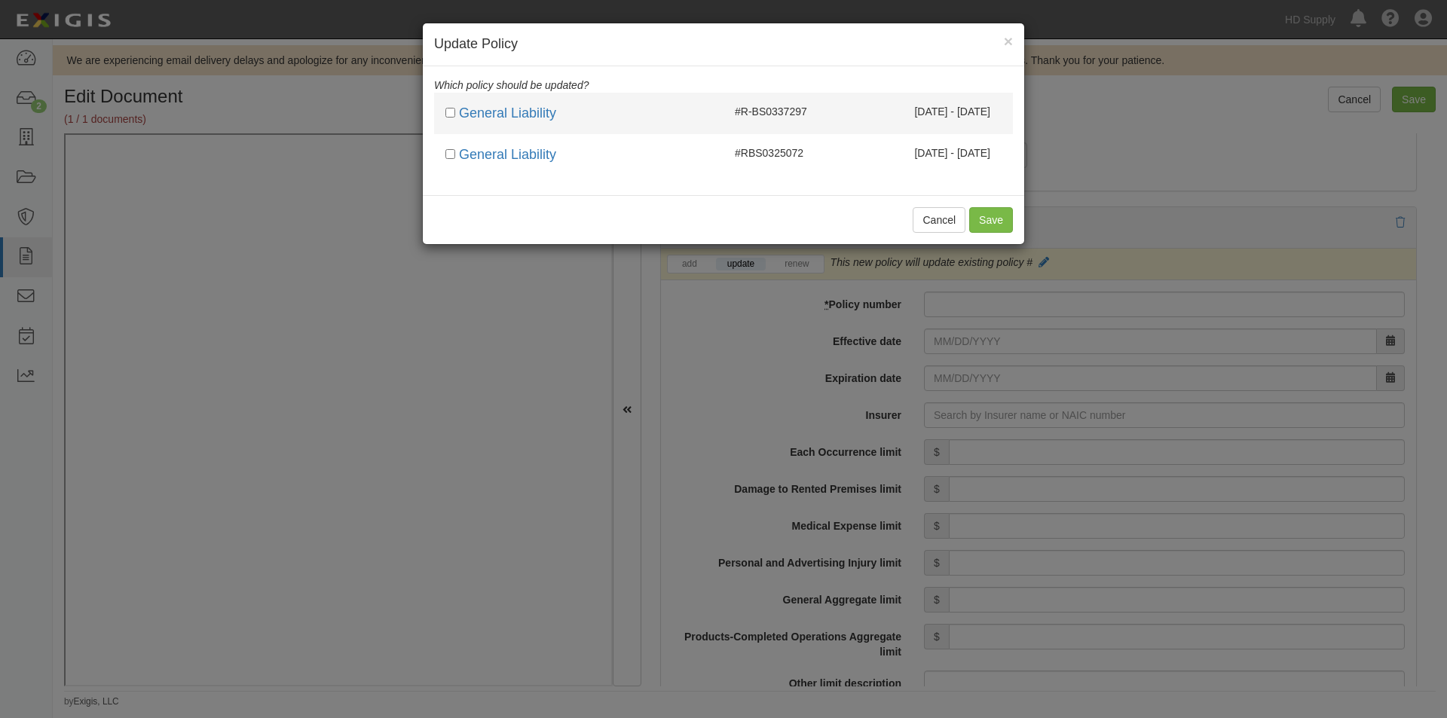
click at [453, 106] on div "General Liability" at bounding box center [578, 114] width 267 height 20
checkbox input "true"
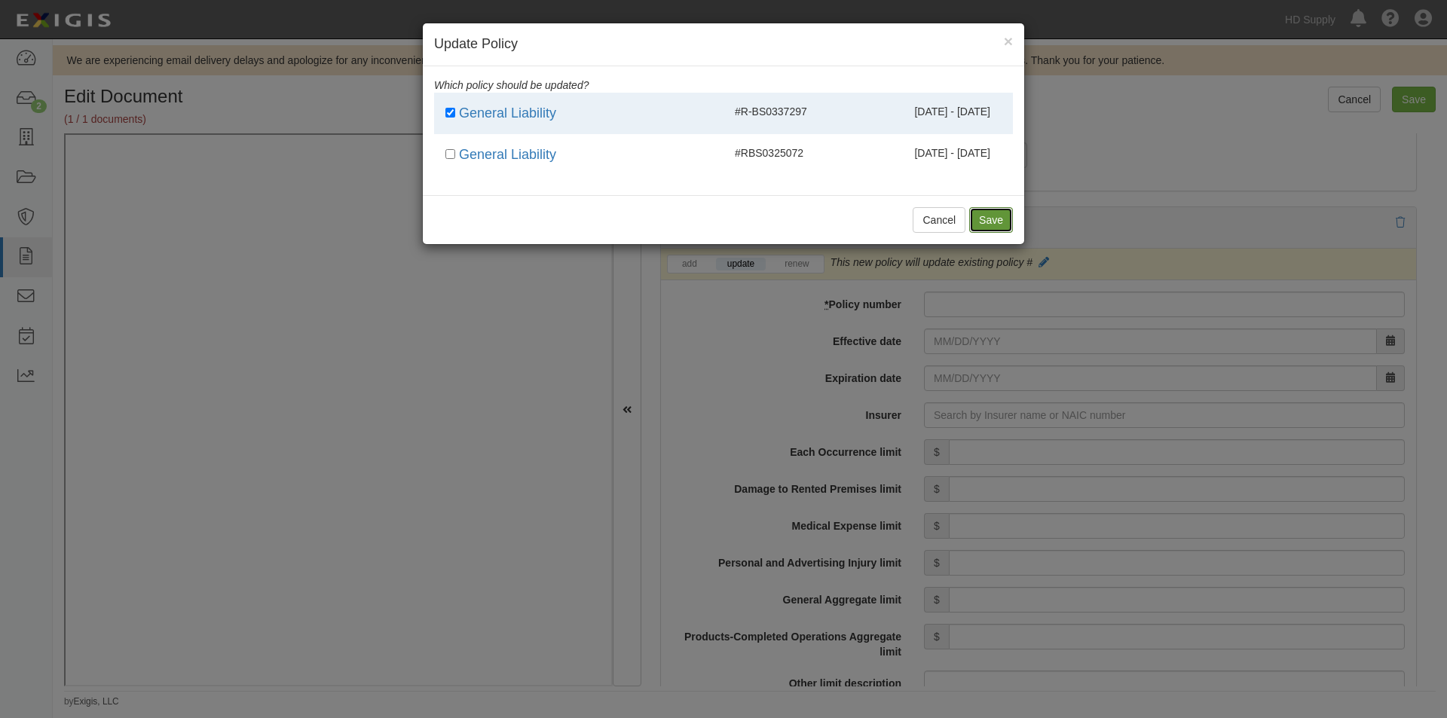
click at [985, 218] on button "Save" at bounding box center [991, 220] width 44 height 26
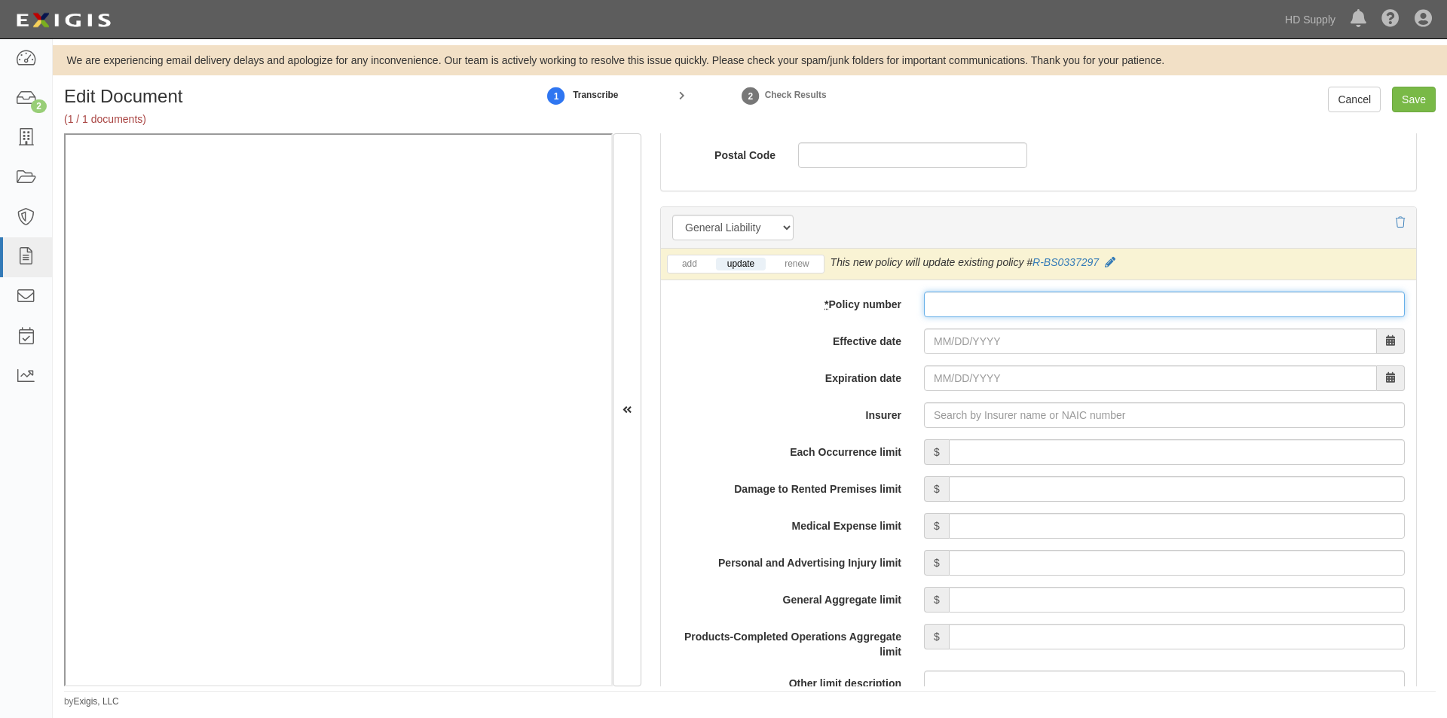
paste input "RBS0337297"
click at [934, 310] on input "RBS0337297" at bounding box center [1164, 305] width 481 height 26
type input "R-BS0337297"
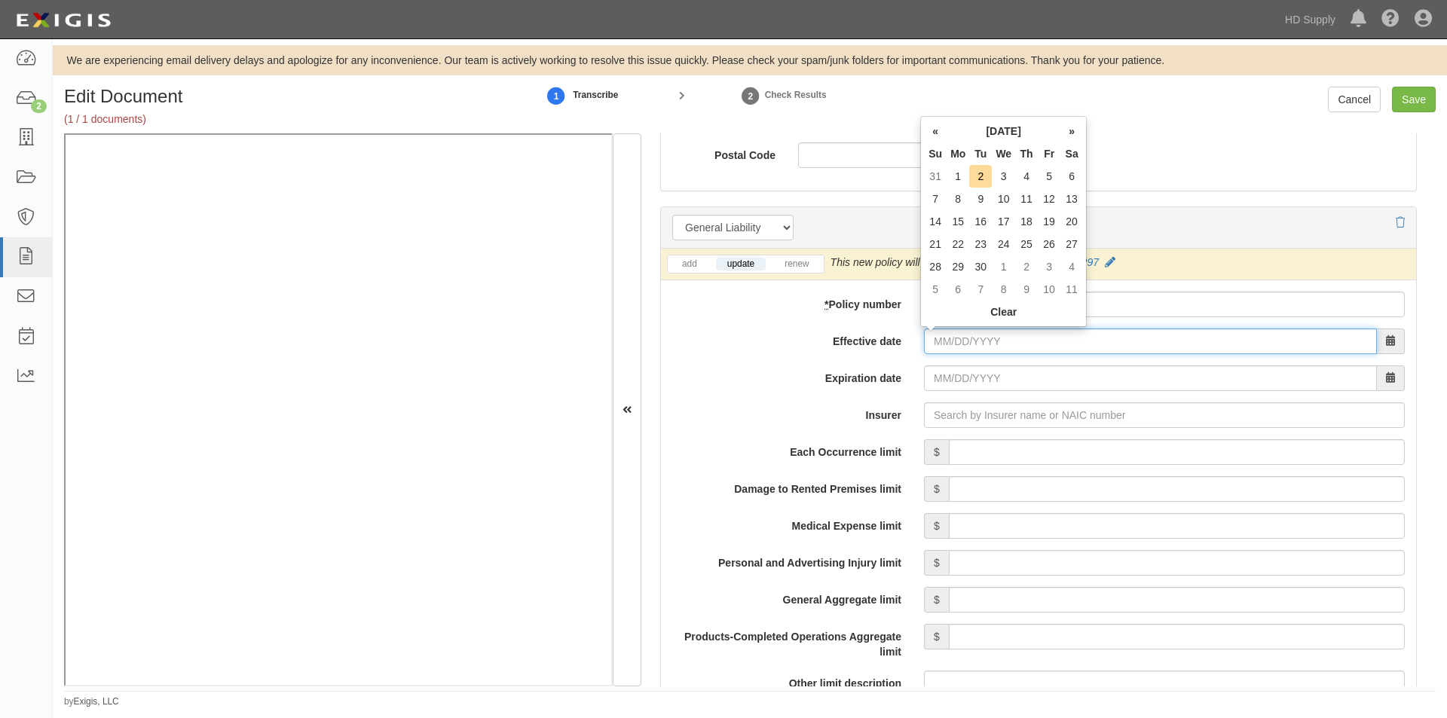
paste input "08/18/2025"
type input "08/18/2025"
type input "08/18/2026"
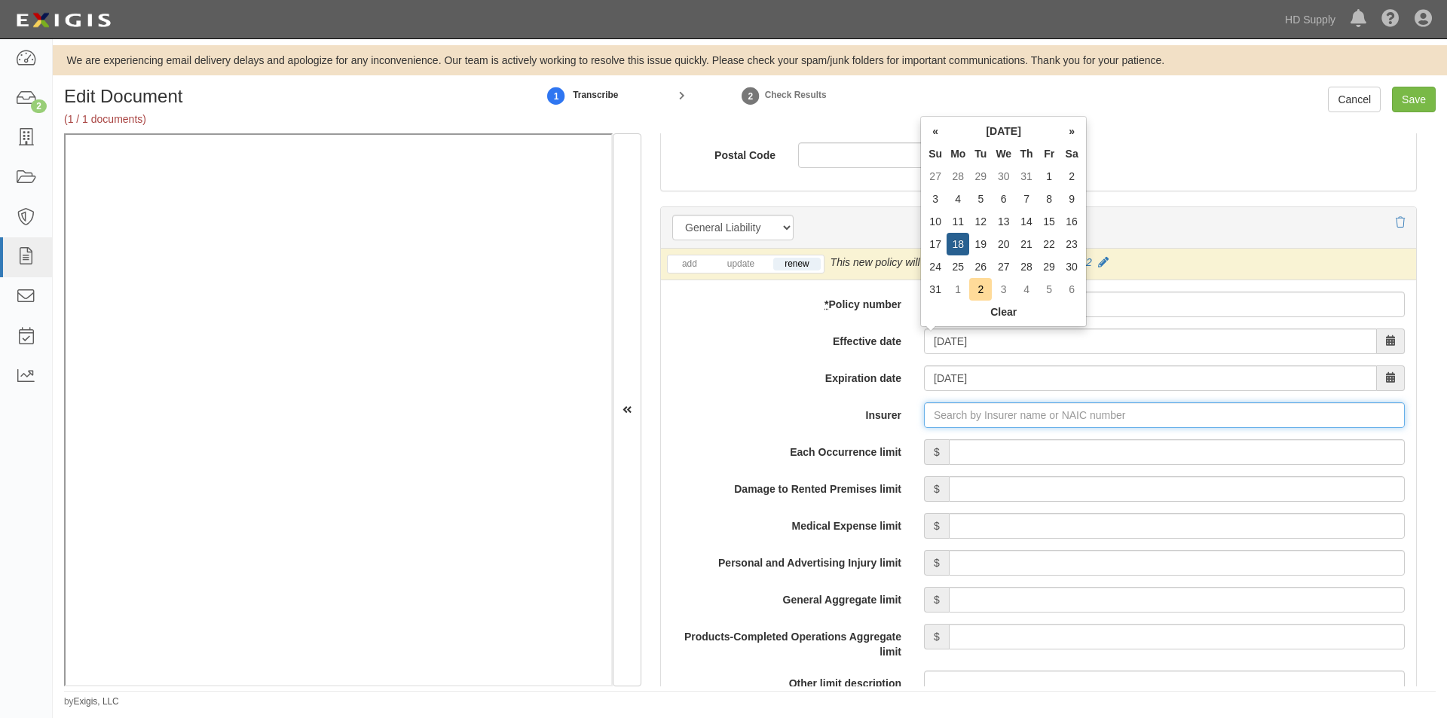
click at [946, 419] on input "Insurer" at bounding box center [1164, 415] width 481 height 26
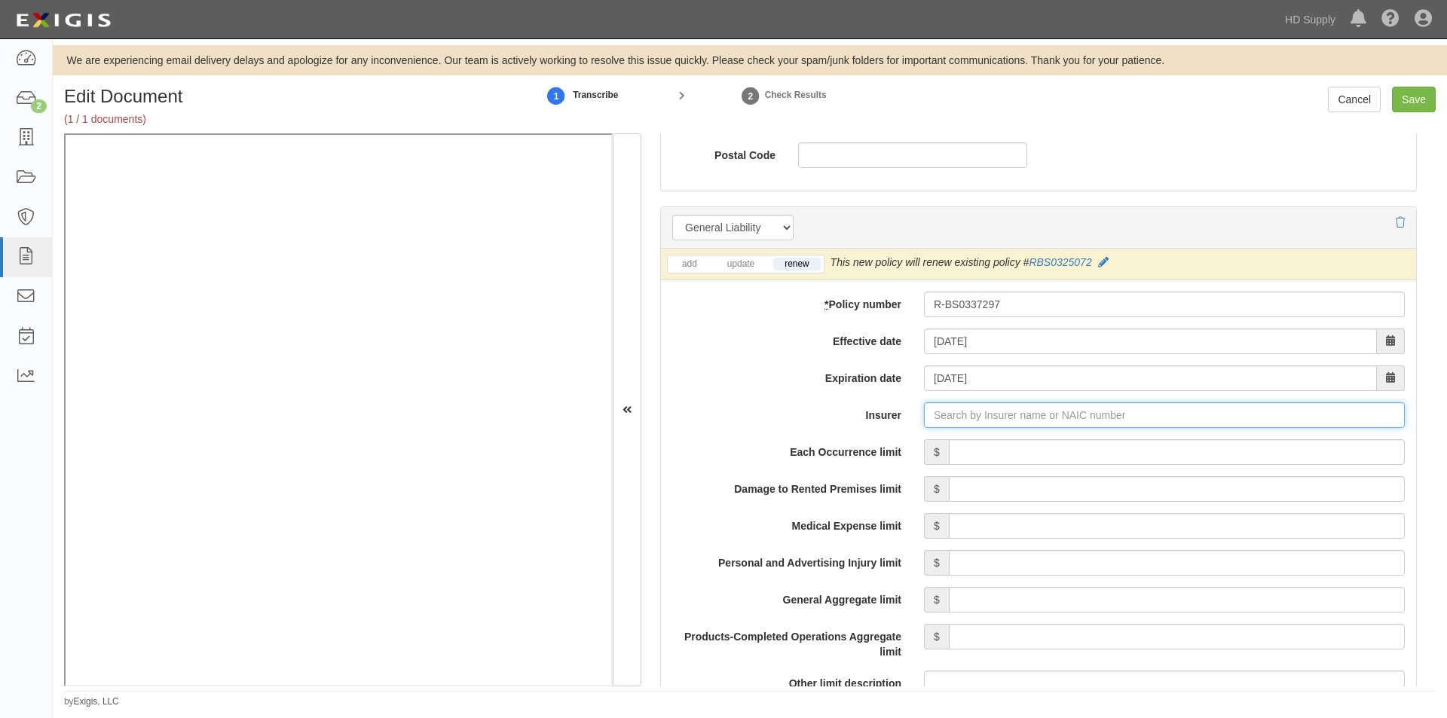
paste input "41297"
click at [996, 431] on div "Scottsdale Insurance Company ( 41297 ) A XV Rating" at bounding box center [964, 444] width 277 height 29
click at [990, 451] on div "Scottsdale Insurance Company ( 41297 ) A XV Rating" at bounding box center [964, 444] width 275 height 20
type input "Scottsdale Insurance Company (41297) A XV Rating"
click at [990, 451] on input "Each Occurrence limit" at bounding box center [1177, 452] width 456 height 26
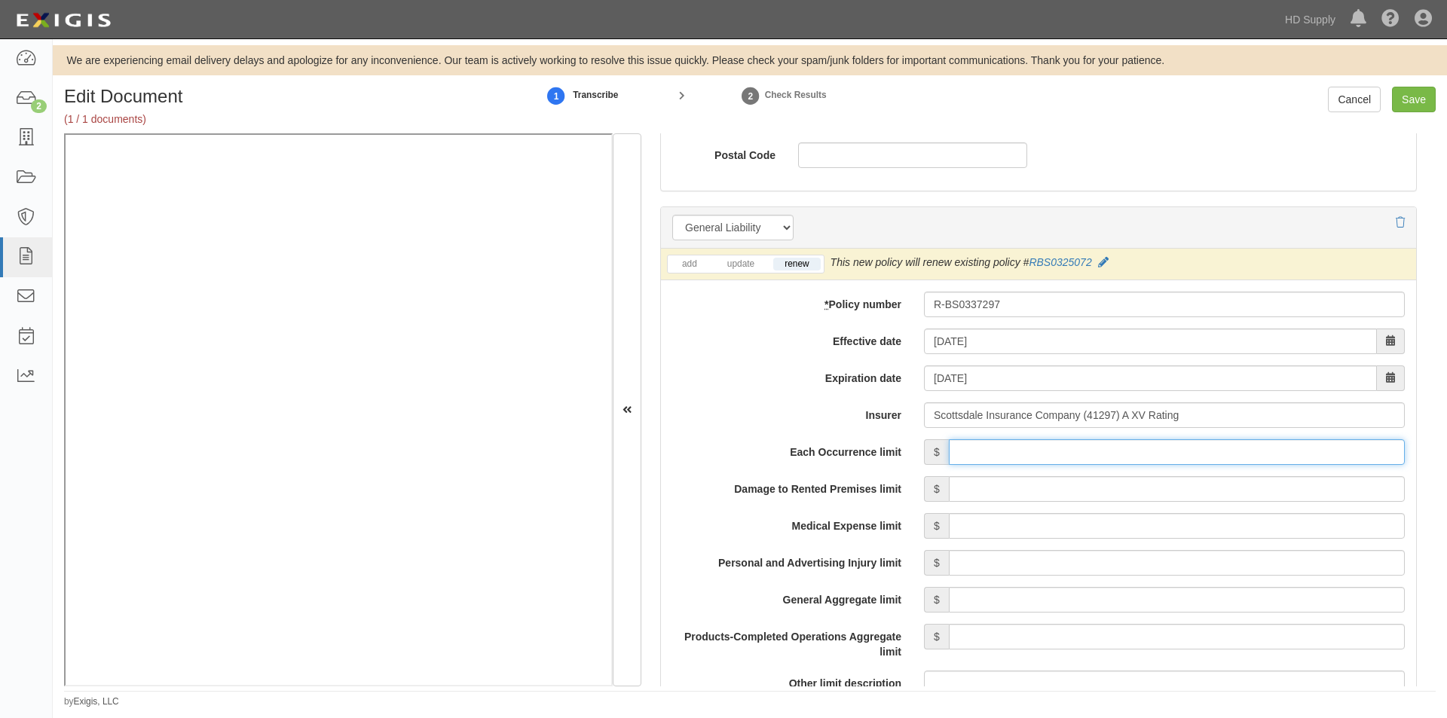
type input "1,000,000"
click at [1098, 500] on input "Damage to Rented Premises limit" at bounding box center [1177, 489] width 456 height 26
type input "50,000"
click at [1197, 524] on input "Medical Expense limit" at bounding box center [1177, 526] width 456 height 26
type input "5,000"
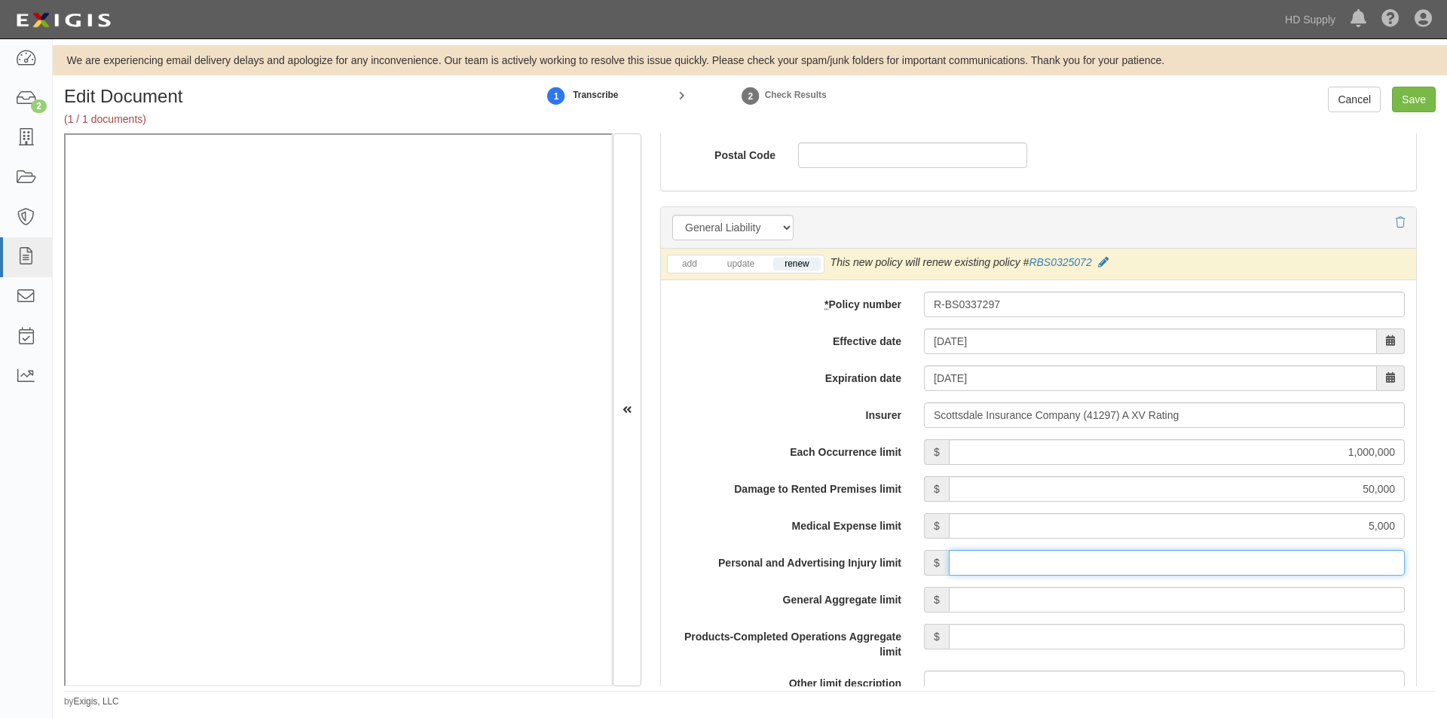
click at [1222, 560] on input "Personal and Advertising Injury limit" at bounding box center [1177, 563] width 456 height 26
type input "1,000,000"
click at [1222, 601] on input "General Aggregate limit" at bounding box center [1177, 600] width 456 height 26
type input "2,000,000"
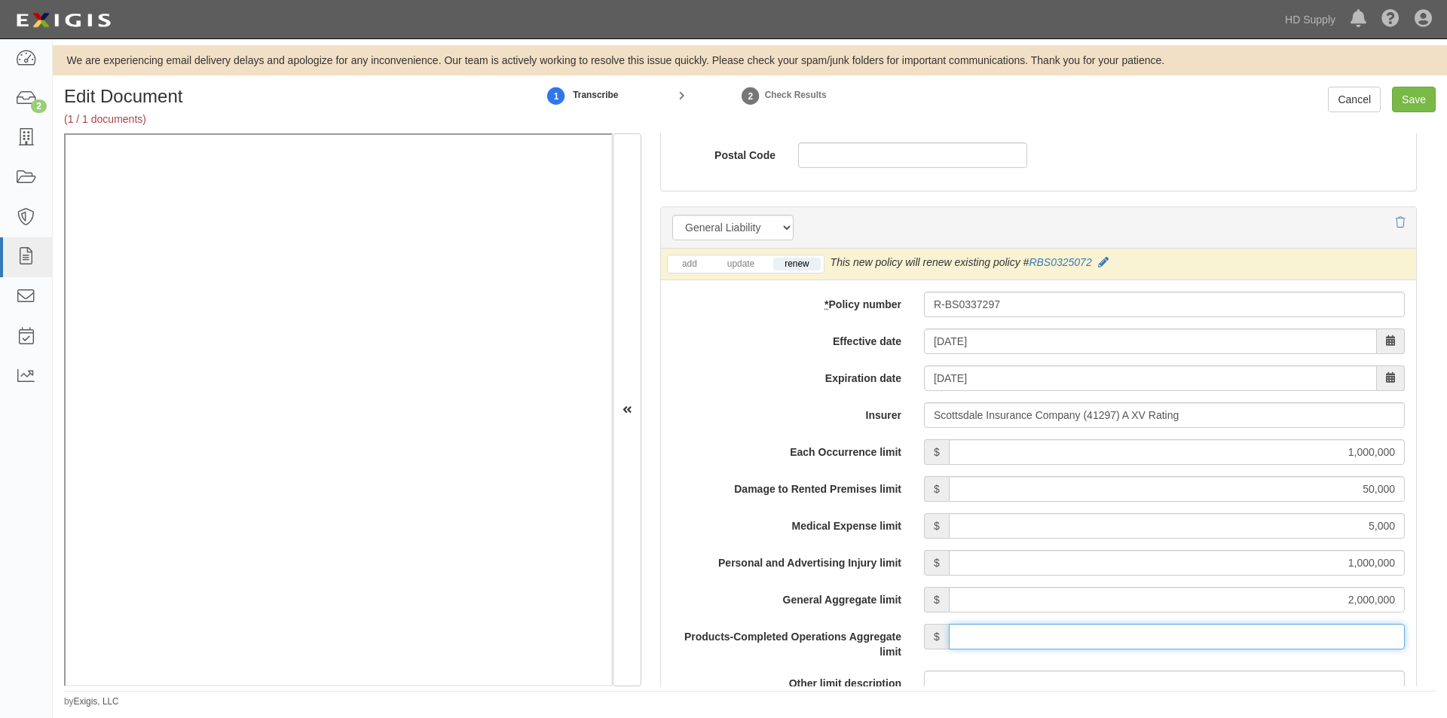
click at [1238, 640] on input "Products-Completed Operations Aggregate limit" at bounding box center [1177, 637] width 456 height 26
type input "2,000,000"
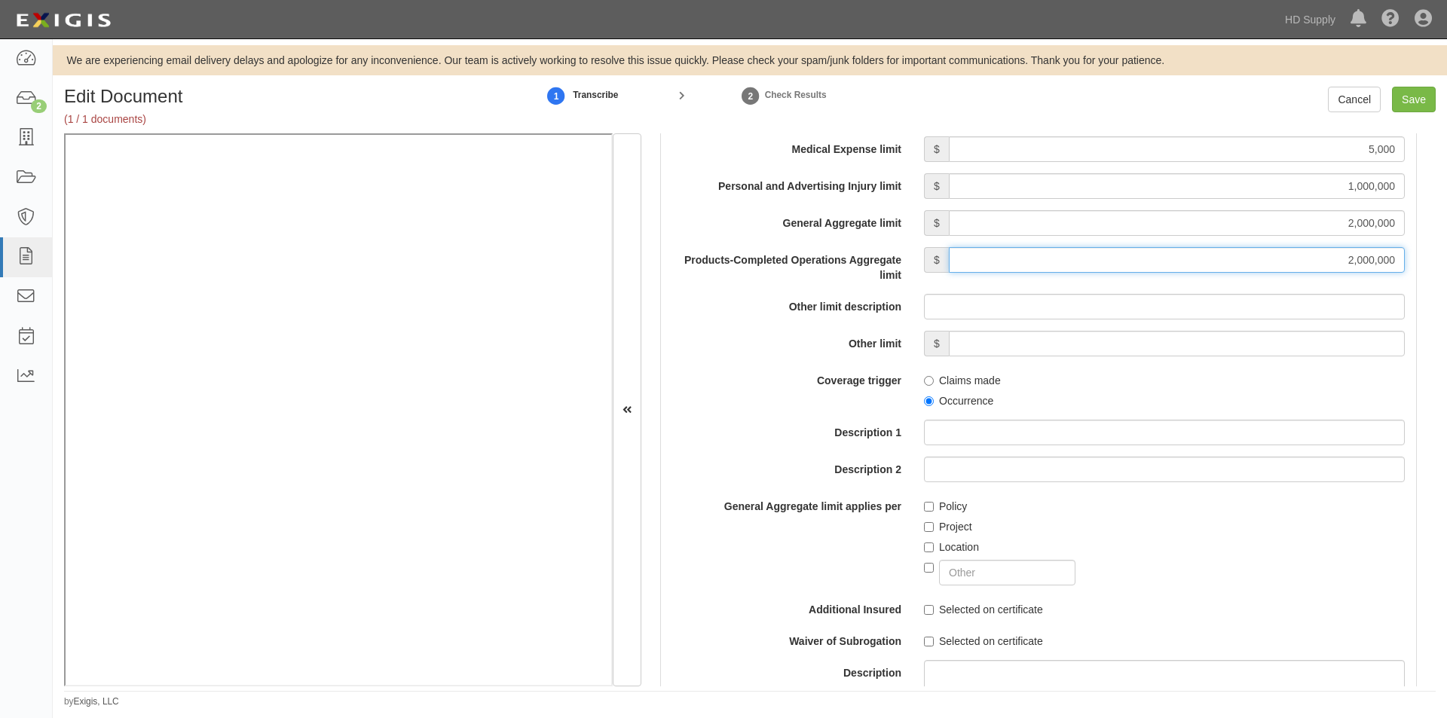
scroll to position [1386, 0]
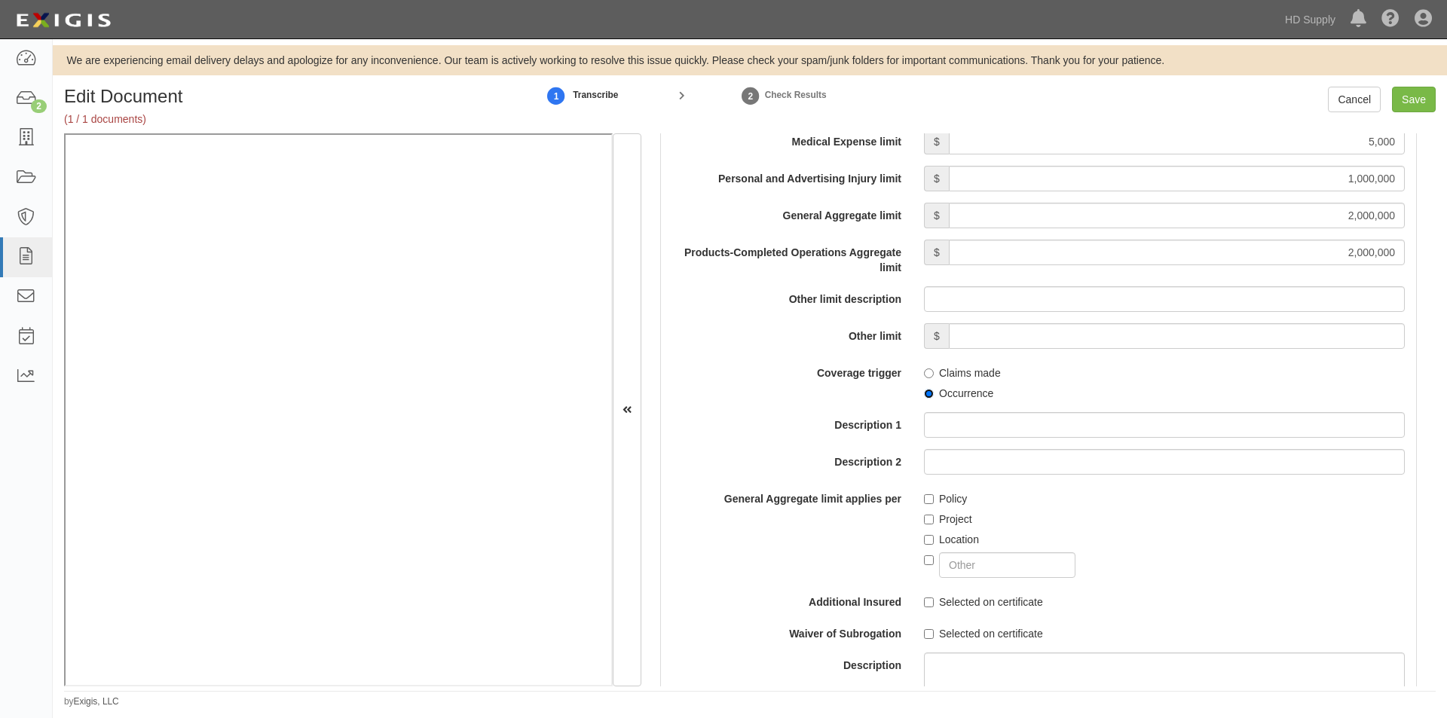
click at [925, 394] on input "Occurrence" at bounding box center [929, 394] width 10 height 10
radio input "true"
click at [927, 496] on input "Policy" at bounding box center [929, 499] width 10 height 10
checkbox input "true"
drag, startPoint x: 924, startPoint y: 601, endPoint x: 925, endPoint y: 622, distance: 20.4
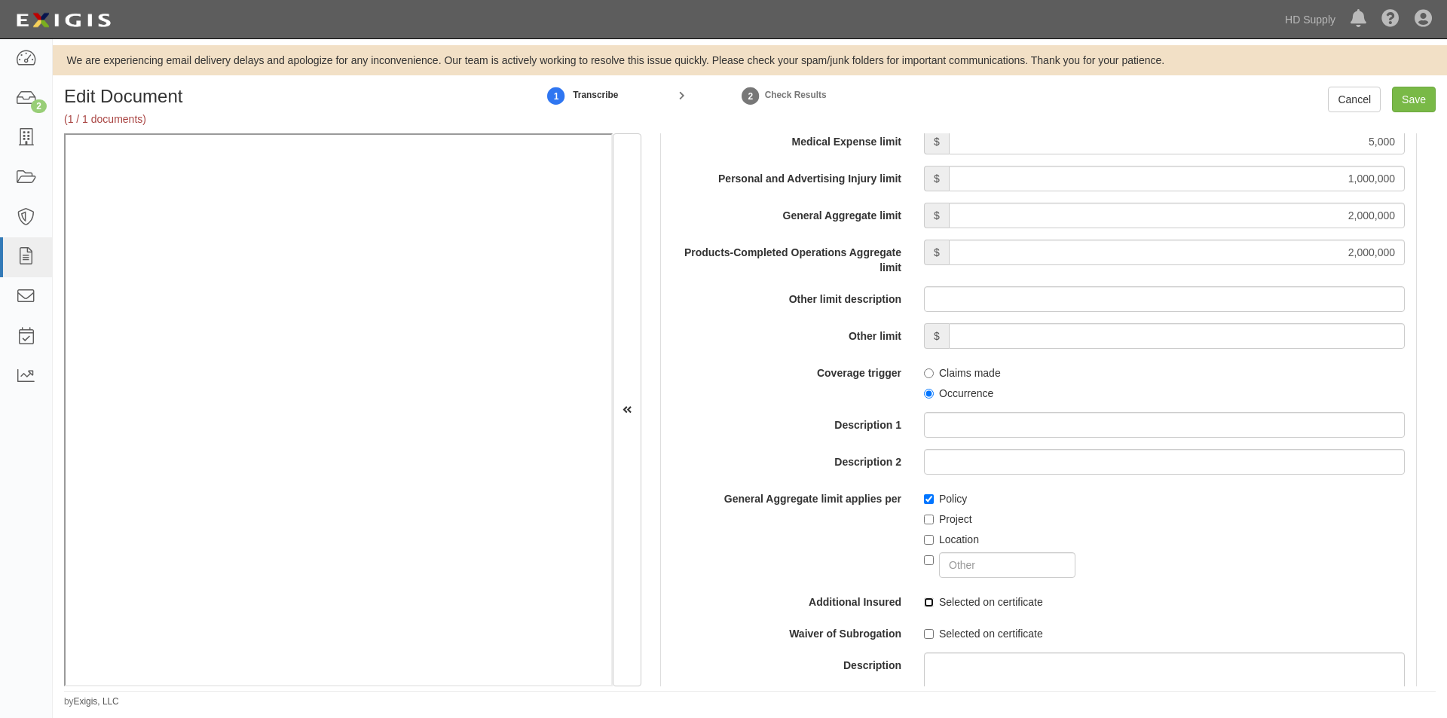
click at [925, 608] on label "Selected on certificate" at bounding box center [983, 602] width 119 height 15
click at [925, 607] on input "Selected on certificate" at bounding box center [929, 603] width 10 height 10
checkbox input "true"
click at [928, 629] on input "Selected on certificate" at bounding box center [929, 634] width 10 height 10
checkbox input "true"
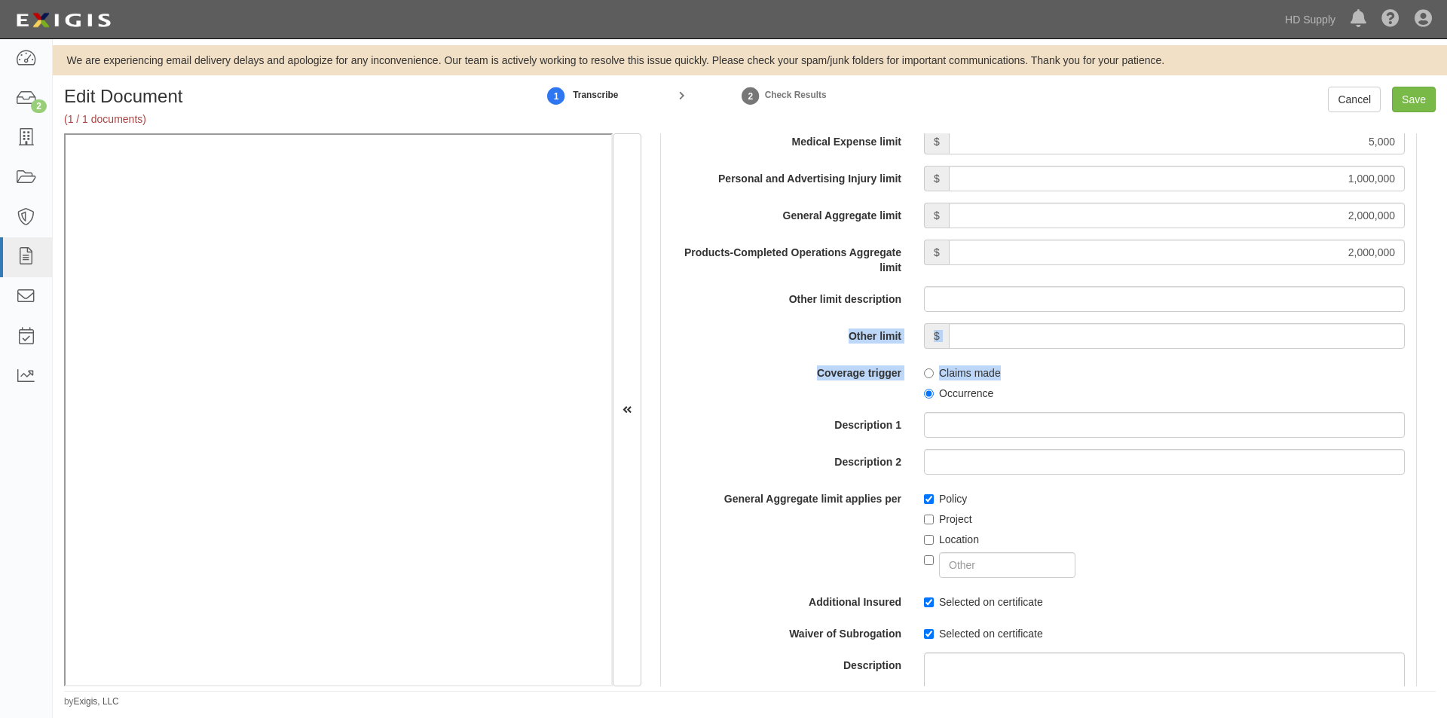
drag, startPoint x: 1436, startPoint y: 312, endPoint x: 1437, endPoint y: 357, distance: 45.2
click at [1437, 357] on div "Edit Document (1 / 1 documents) 1 Transcribe 2 Check Results Cancel Save Docume…" at bounding box center [750, 398] width 1394 height 622
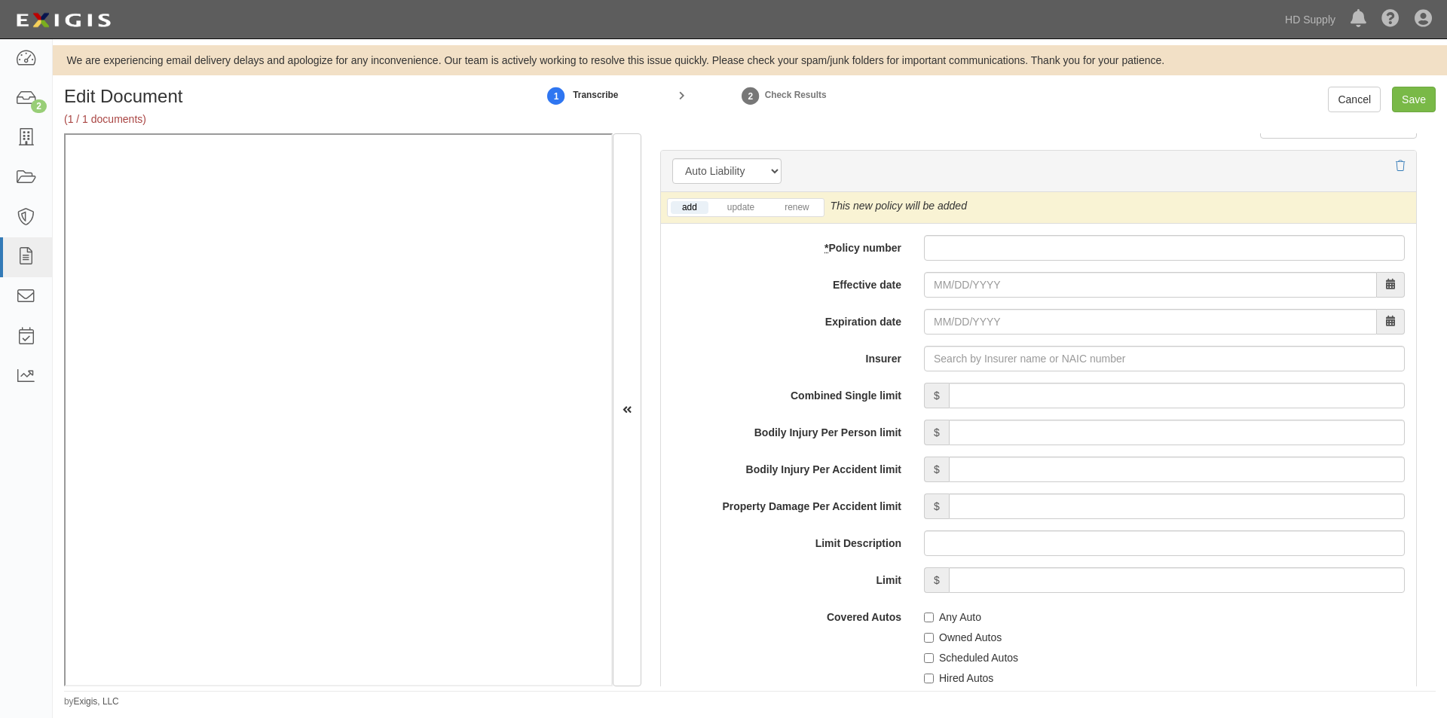
scroll to position [2108, 0]
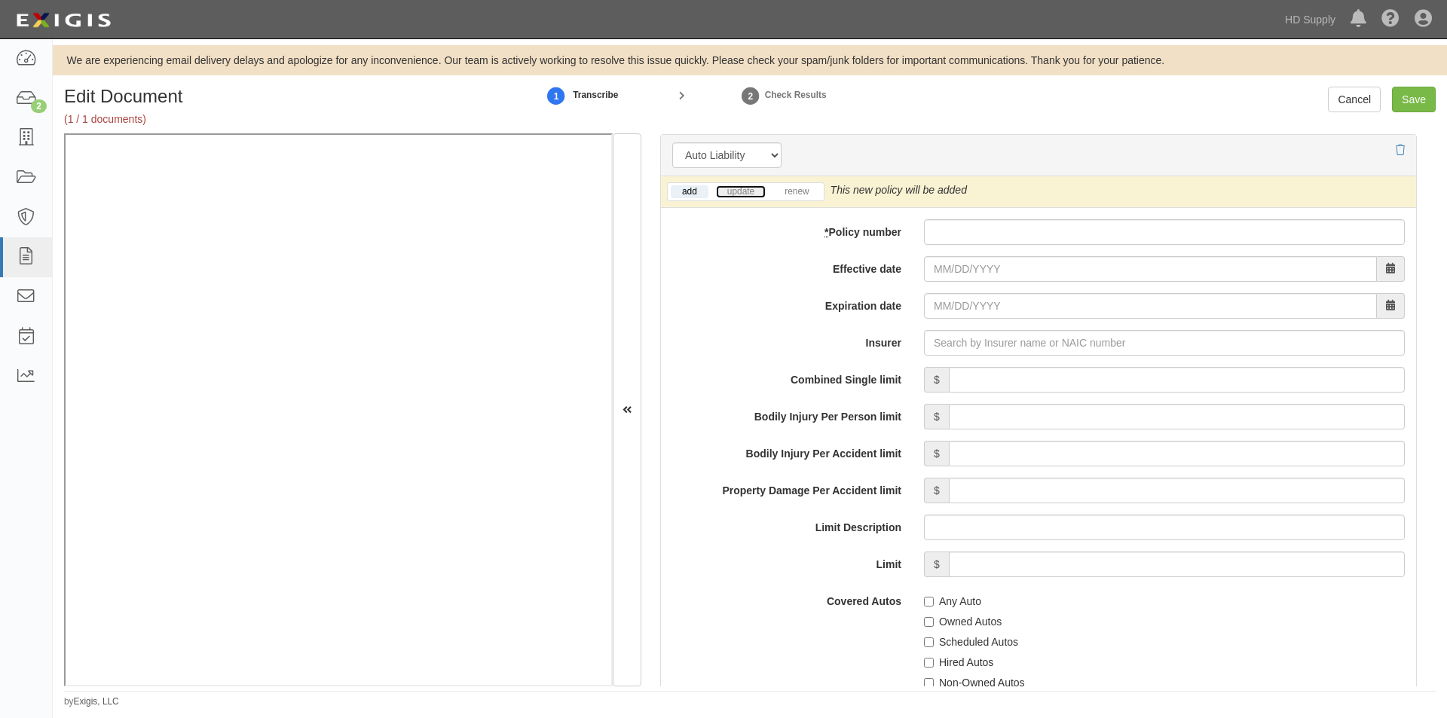
click at [746, 196] on link "update" at bounding box center [741, 191] width 50 height 13
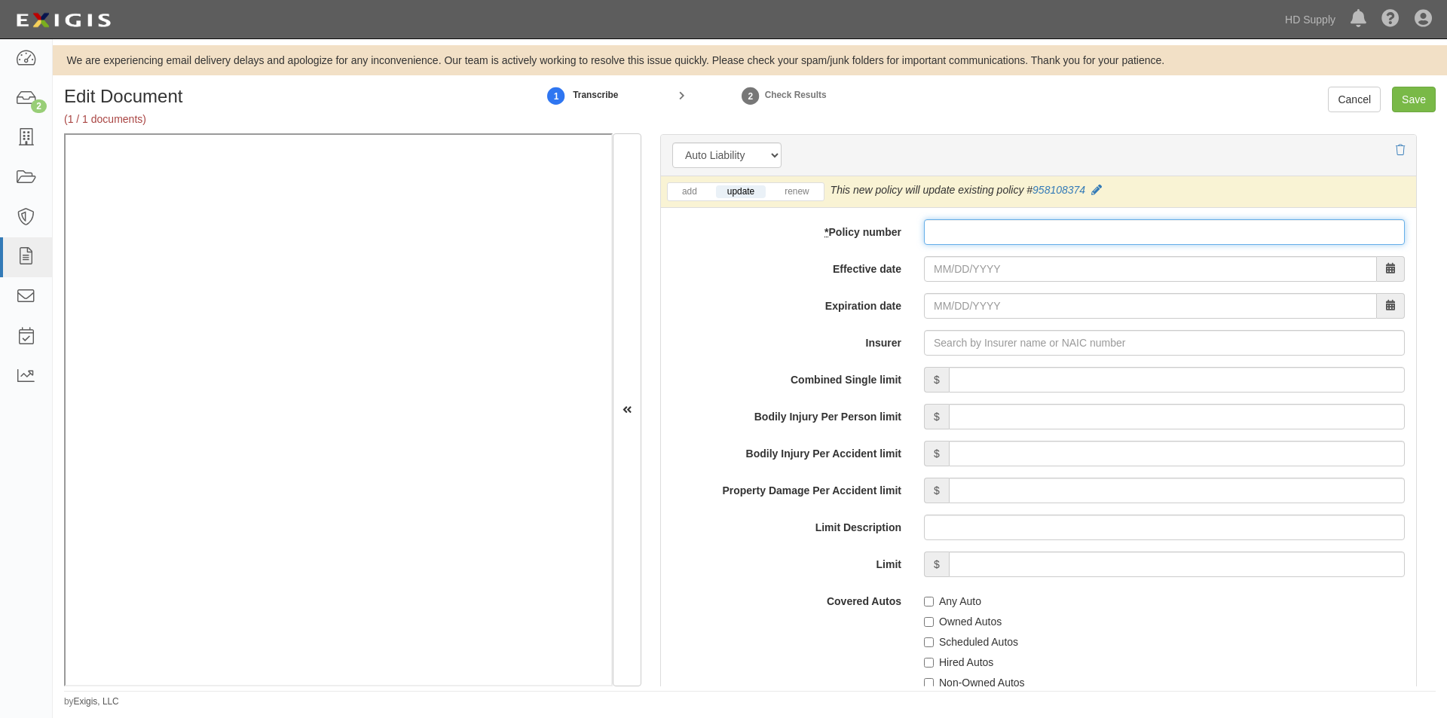
paste input "958108374"
type input "958108374"
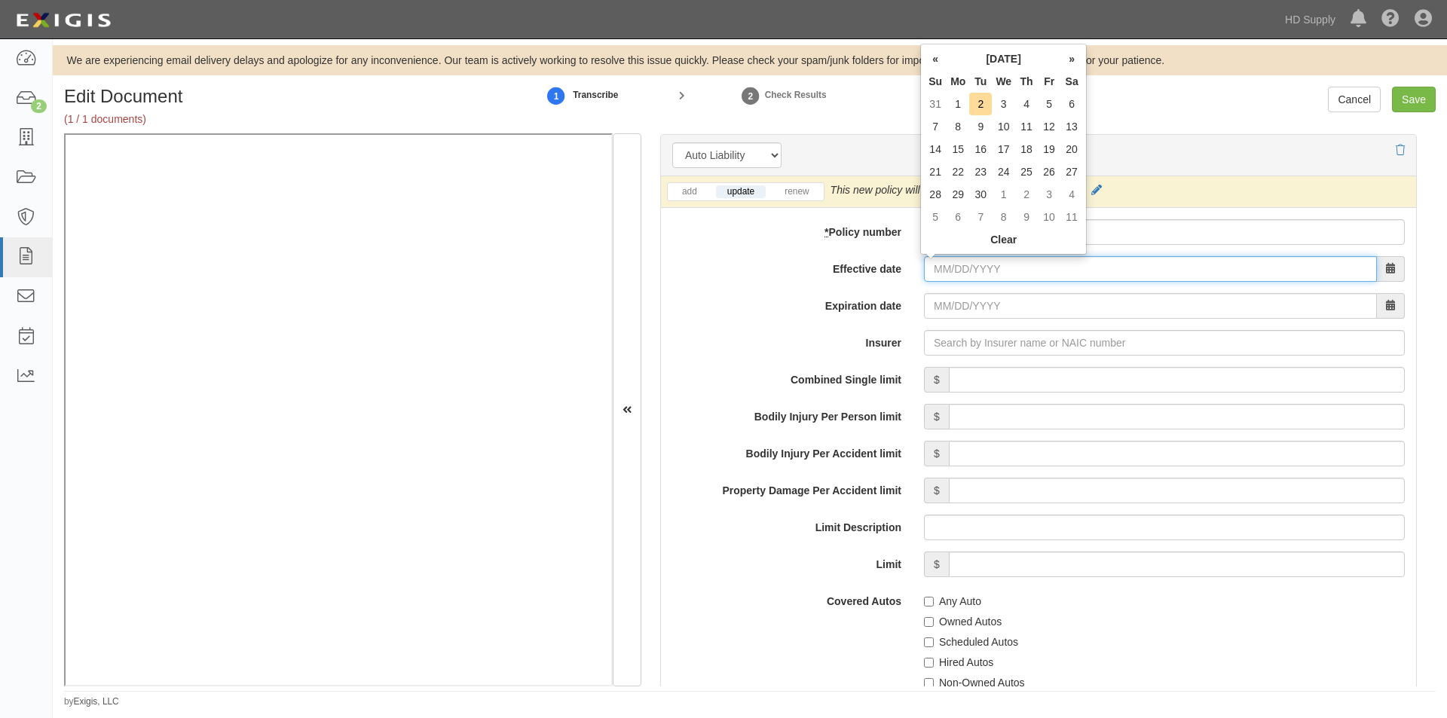
click at [979, 267] on input "Effective date" at bounding box center [1150, 269] width 453 height 26
type input "05/13/2025"
type input "05/13/2026"
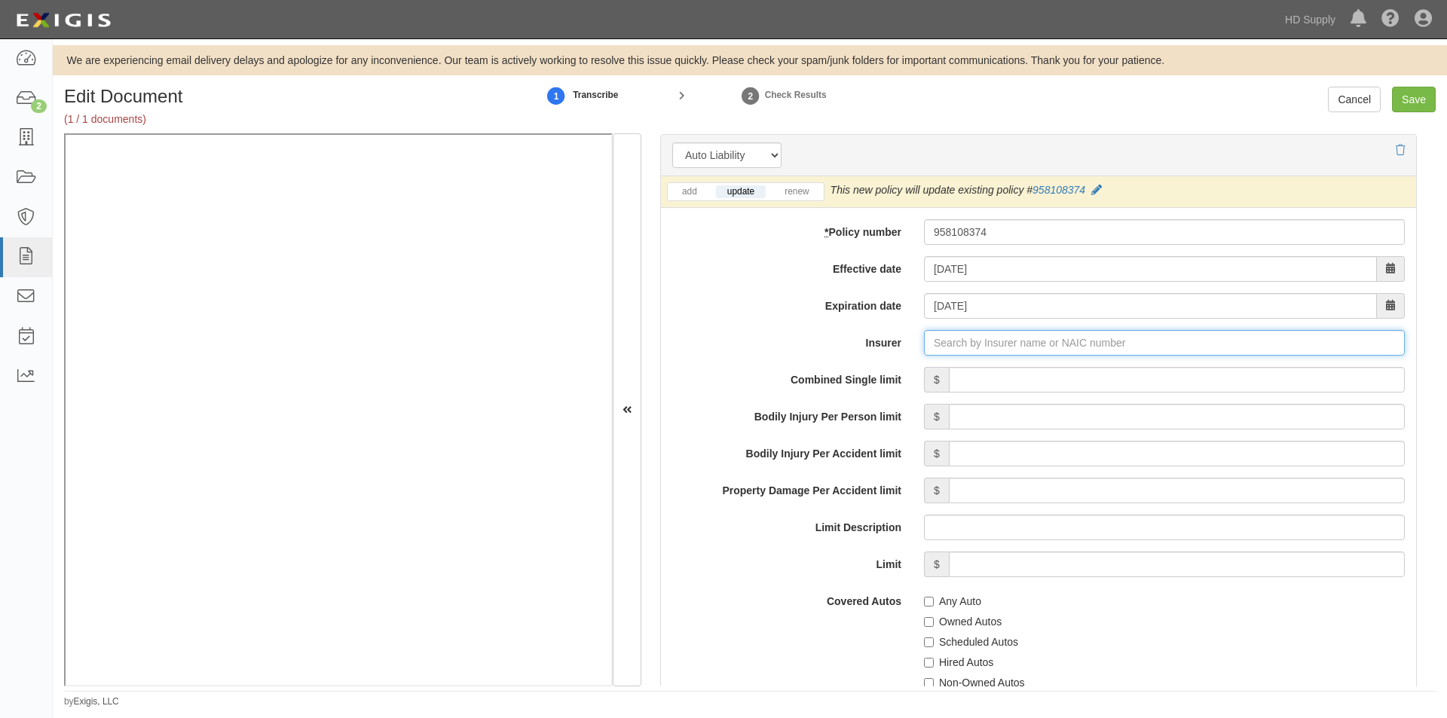
click at [931, 341] on input "Insurer" at bounding box center [1164, 343] width 481 height 26
type input "180 Seguros S.A. (0) NR Rating"
type input "1"
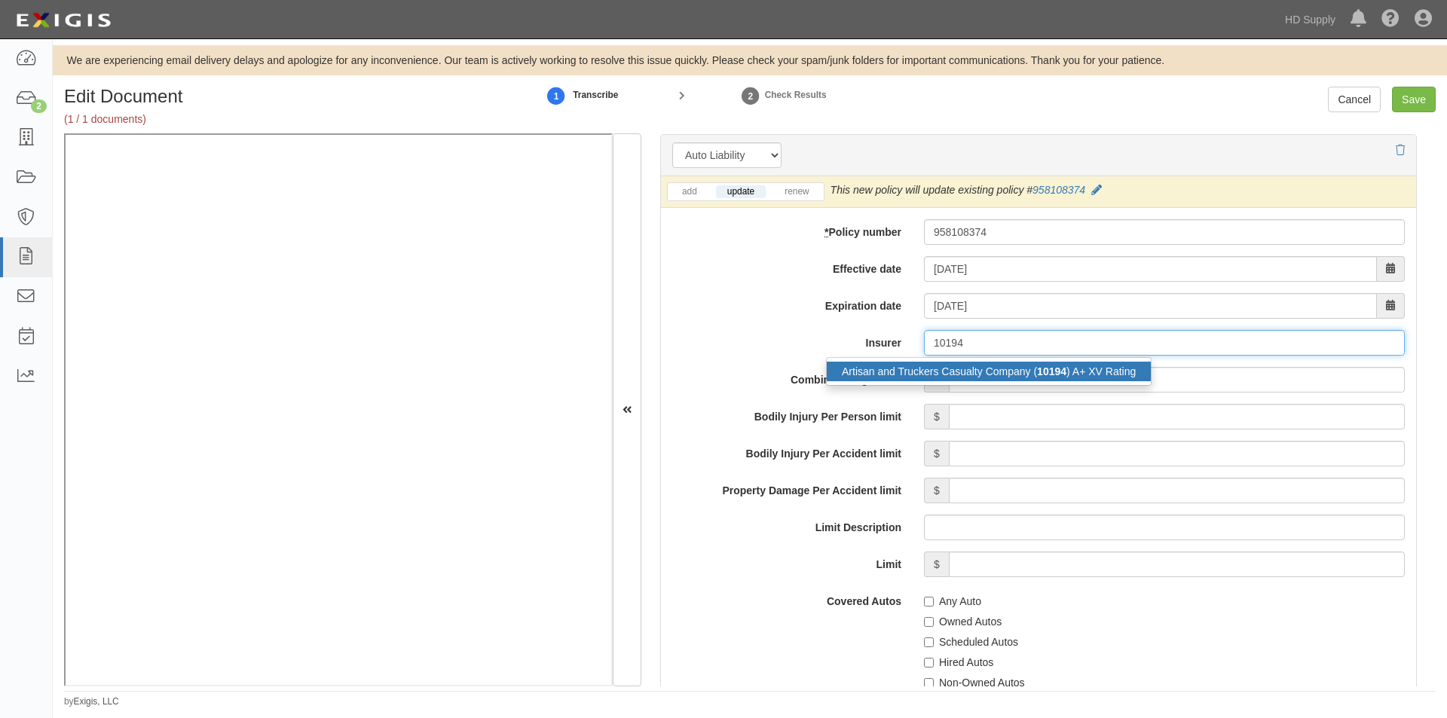
click at [901, 372] on div "Artisan and Truckers Casualty Company ( 10194 ) A+ XV Rating" at bounding box center [989, 372] width 324 height 20
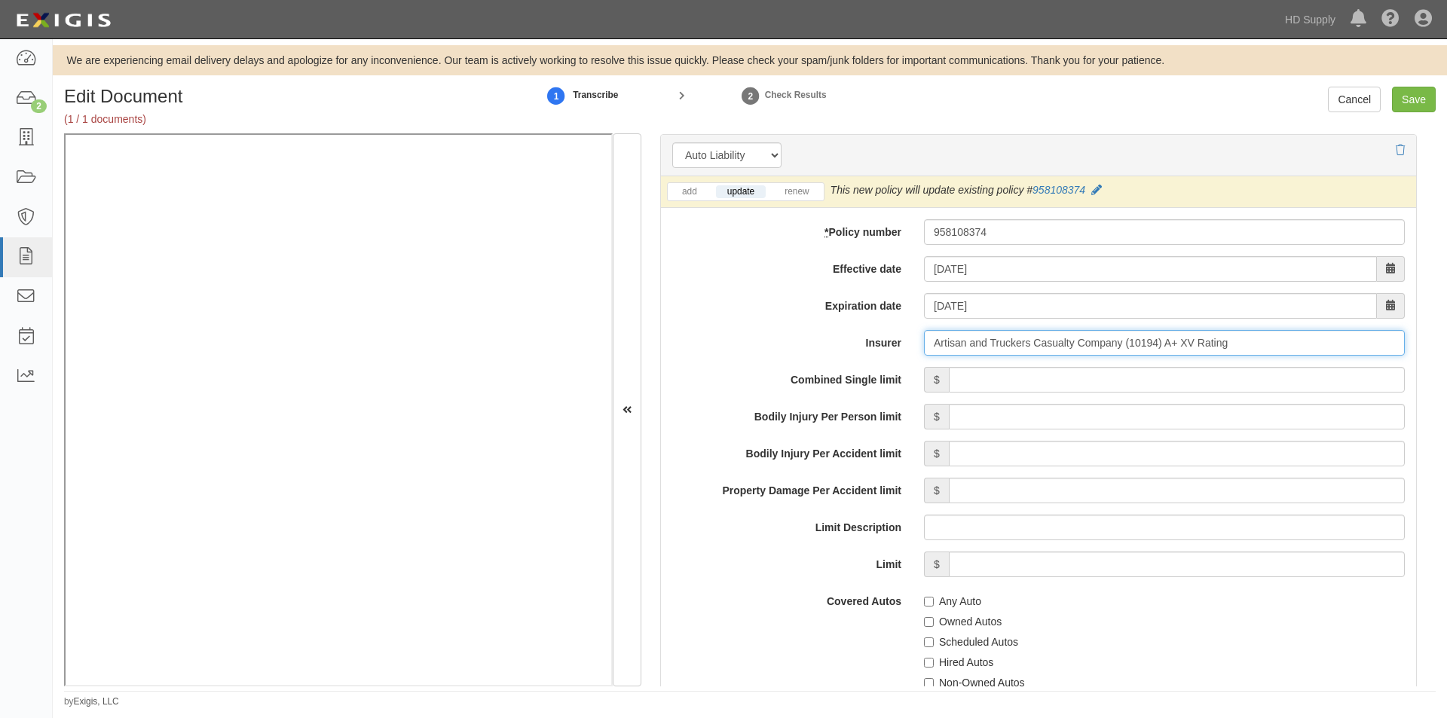
type input "Artisan and Truckers Casualty Company (10194) A+ XV Rating"
drag, startPoint x: 971, startPoint y: 376, endPoint x: 1067, endPoint y: 381, distance: 95.8
click at [982, 378] on input "Combined Single limit" at bounding box center [1177, 380] width 456 height 26
type input "1,000,000"
click at [925, 641] on input "Scheduled Autos" at bounding box center [929, 643] width 10 height 10
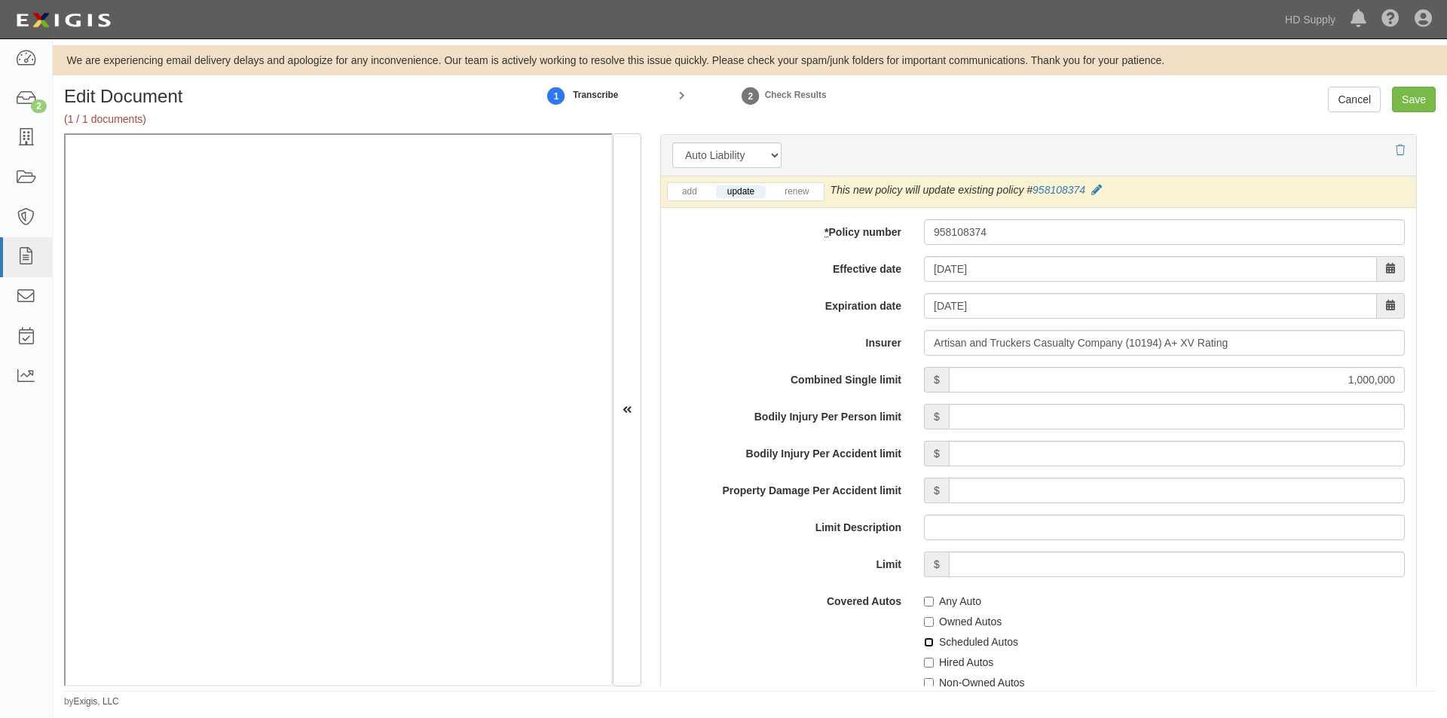
checkbox input "true"
click at [928, 683] on input "Non-Owned Autos" at bounding box center [929, 683] width 10 height 10
checkbox input "true"
click at [924, 658] on input "Hired Autos" at bounding box center [929, 663] width 10 height 10
checkbox input "true"
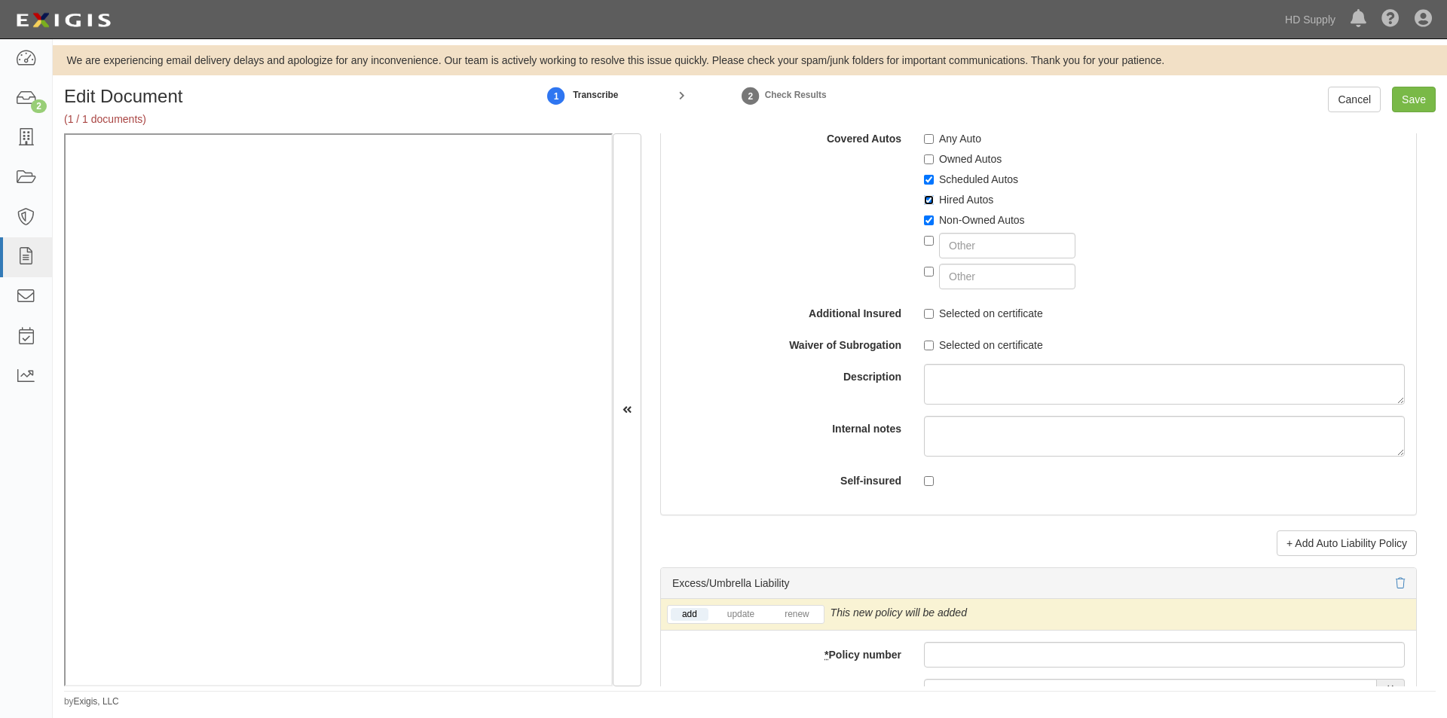
scroll to position [2586, 0]
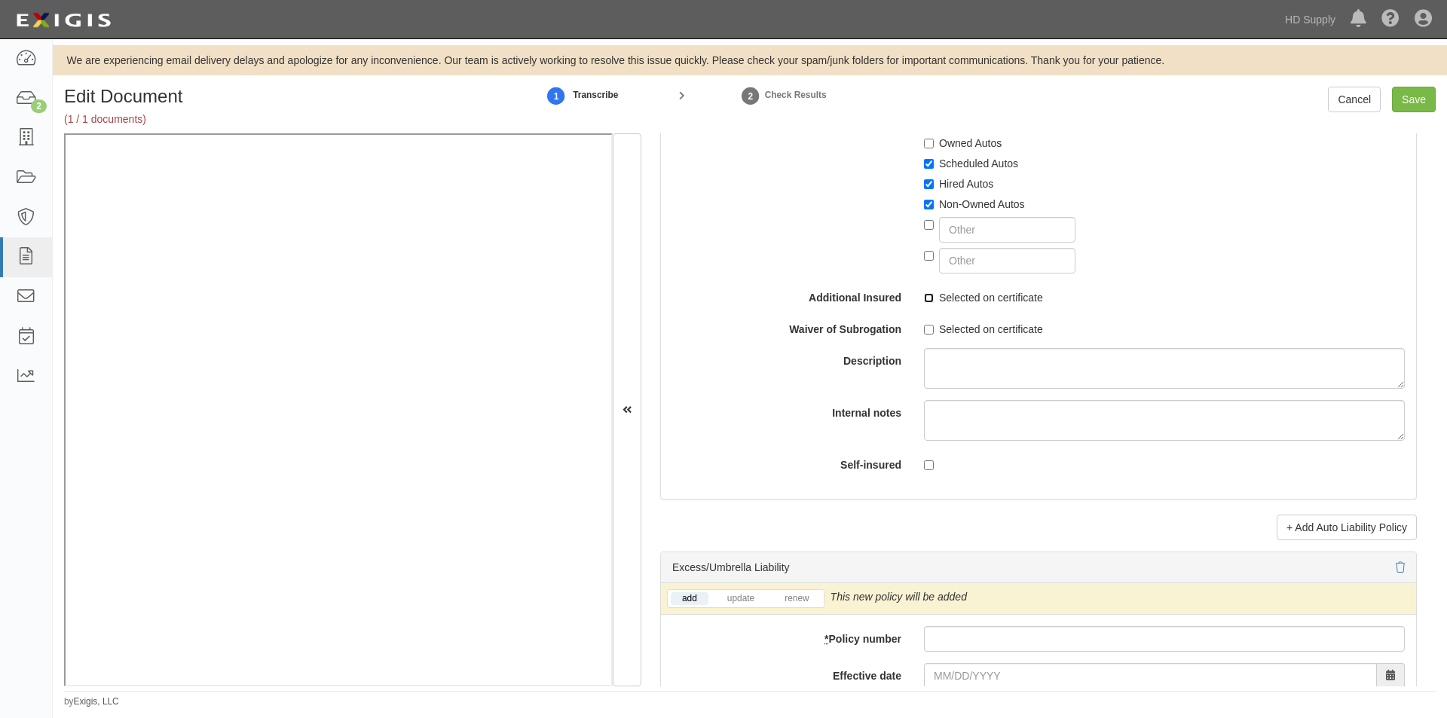
click at [924, 300] on input "Selected on certificate" at bounding box center [929, 298] width 10 height 10
checkbox input "true"
click at [924, 332] on input "Selected on certificate" at bounding box center [929, 330] width 10 height 10
checkbox input "true"
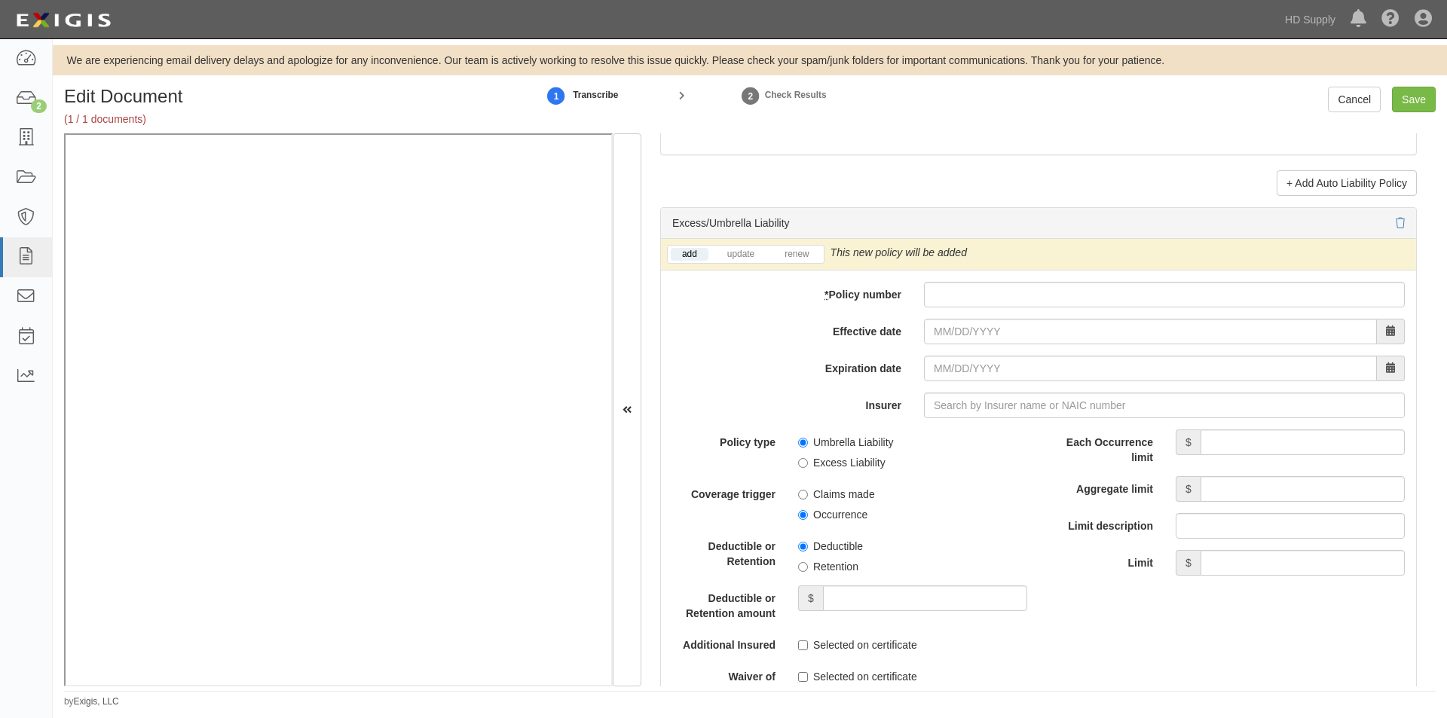
scroll to position [2986, 0]
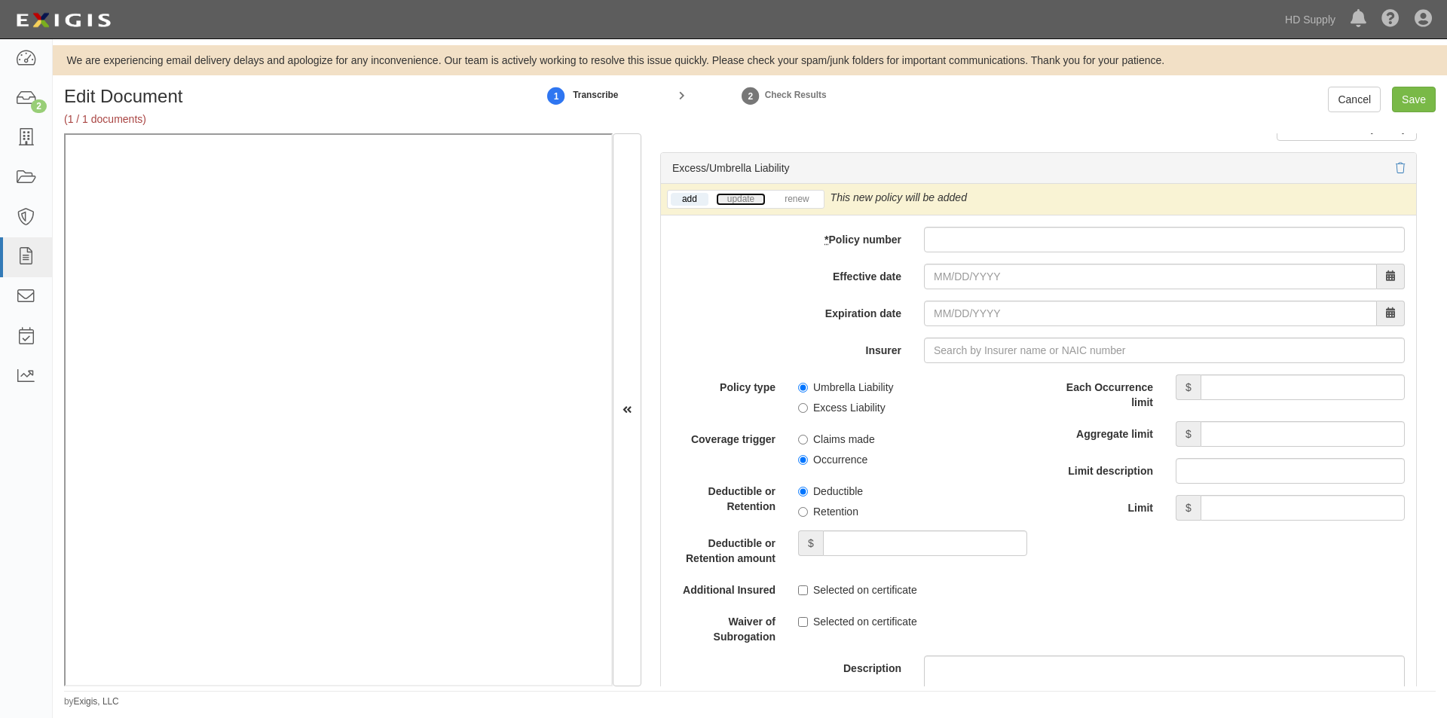
click at [745, 203] on link "update" at bounding box center [741, 199] width 50 height 13
paste input "XLS1229902"
type input "XLS1229902"
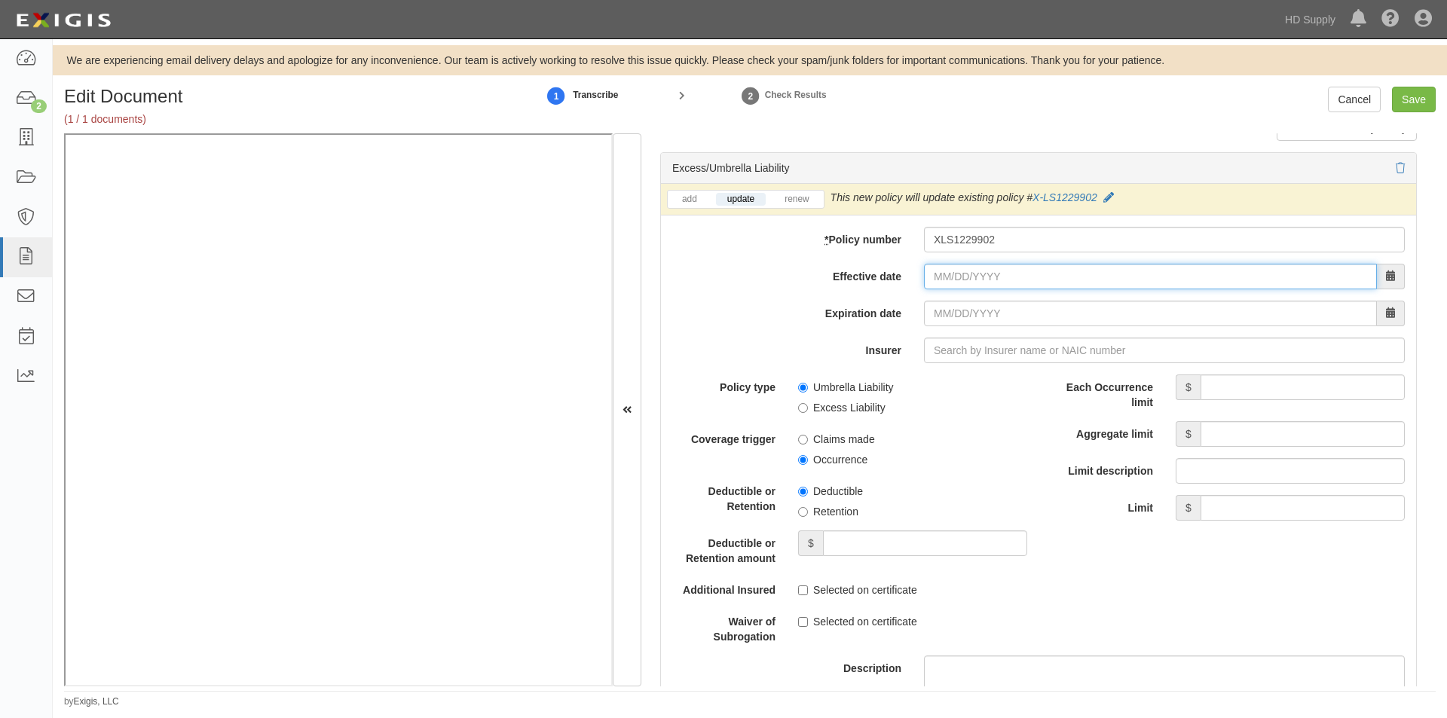
click at [985, 280] on input "Effective date" at bounding box center [1150, 277] width 453 height 26
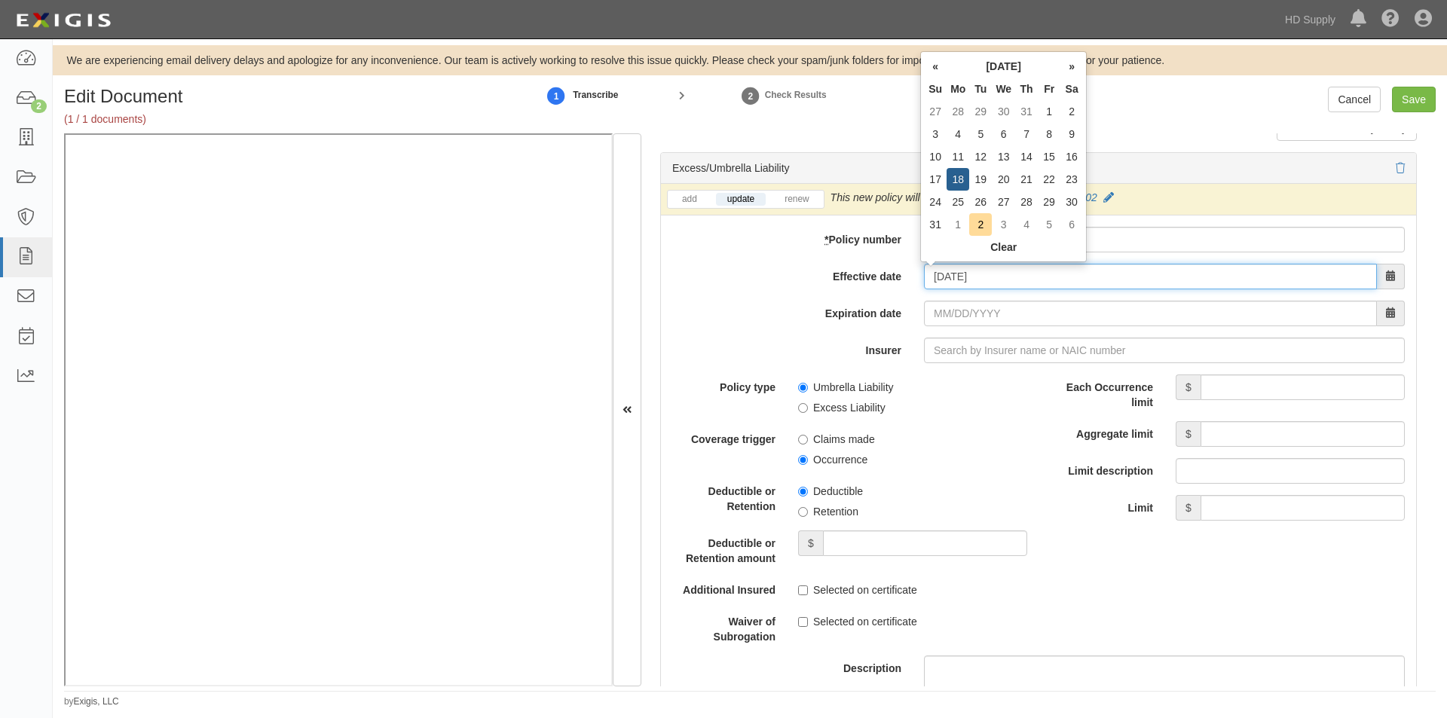
type input "08/18/2025"
type input "08/18/2026"
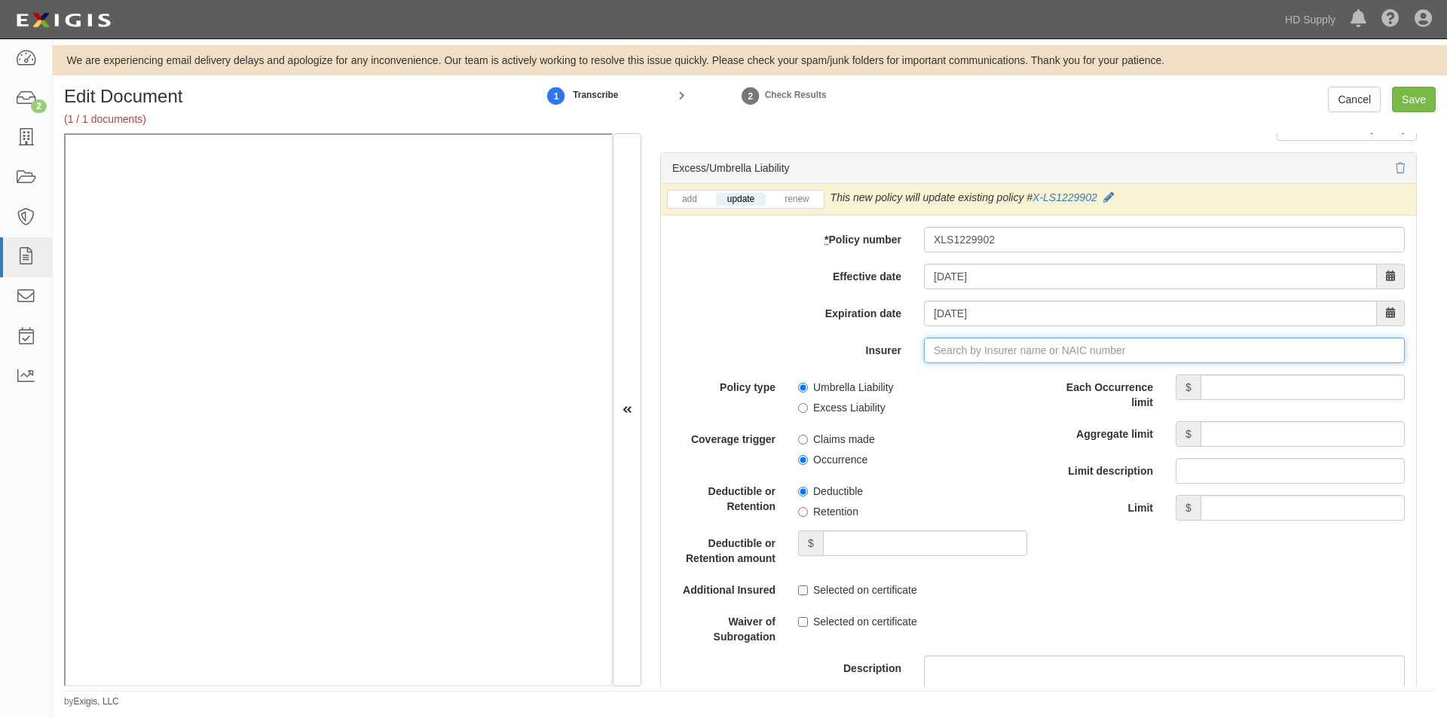
click at [992, 350] on input "Insurer" at bounding box center [1164, 351] width 481 height 26
click at [883, 369] on div "Scottsdale Insurance Company ( 41297 ) A XV Rating" at bounding box center [964, 379] width 275 height 20
type input "Scottsdale Insurance Company (41297) A XV Rating"
click at [1244, 386] on input "Each Occurrence limit" at bounding box center [1303, 388] width 204 height 26
type input "5,000,000"
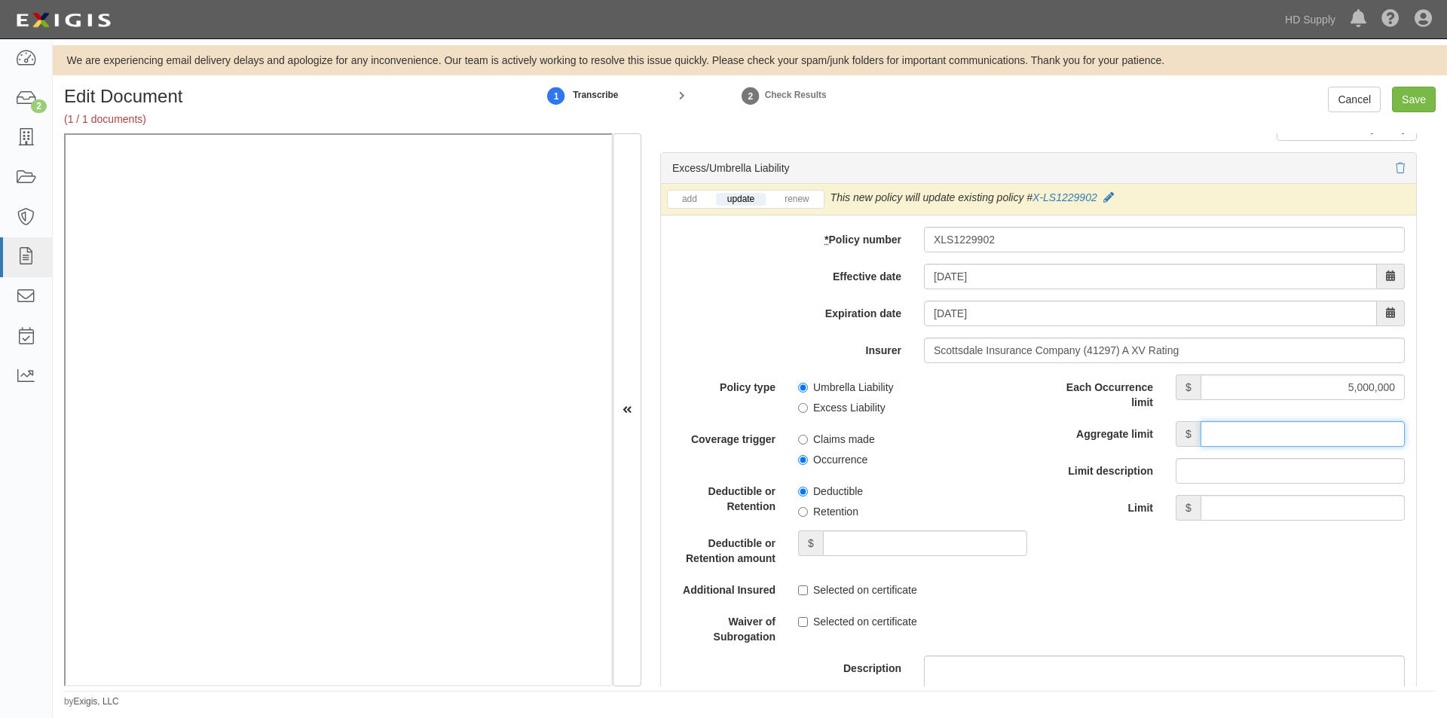
click at [1227, 430] on input "Aggregate limit" at bounding box center [1303, 434] width 204 height 26
type input "5,000,000"
click at [798, 383] on input "Umbrella Liability" at bounding box center [803, 388] width 10 height 10
radio input "true"
click at [803, 456] on input "Occurrence" at bounding box center [803, 460] width 10 height 10
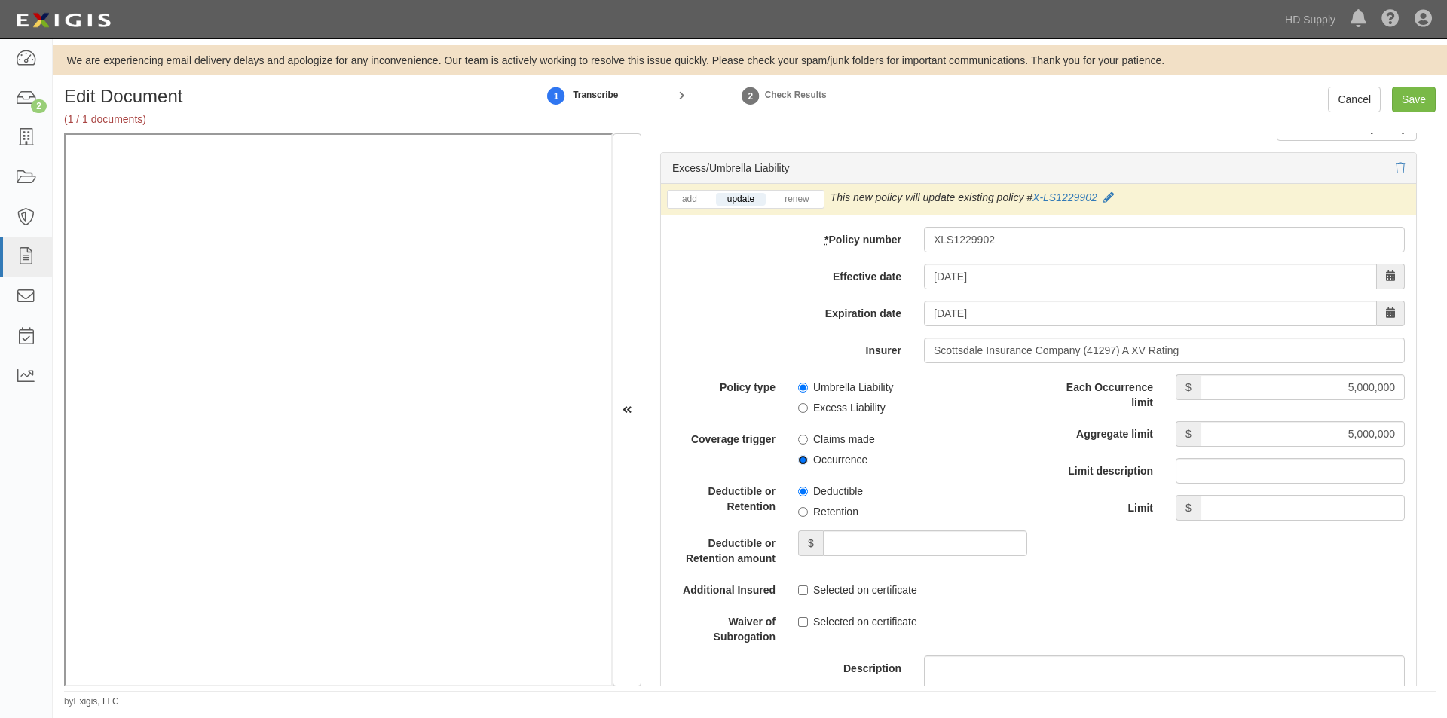
radio input "true"
click at [798, 590] on input "Selected on certificate" at bounding box center [803, 591] width 10 height 10
checkbox input "true"
click at [798, 618] on input "Selected on certificate" at bounding box center [803, 622] width 10 height 10
checkbox input "true"
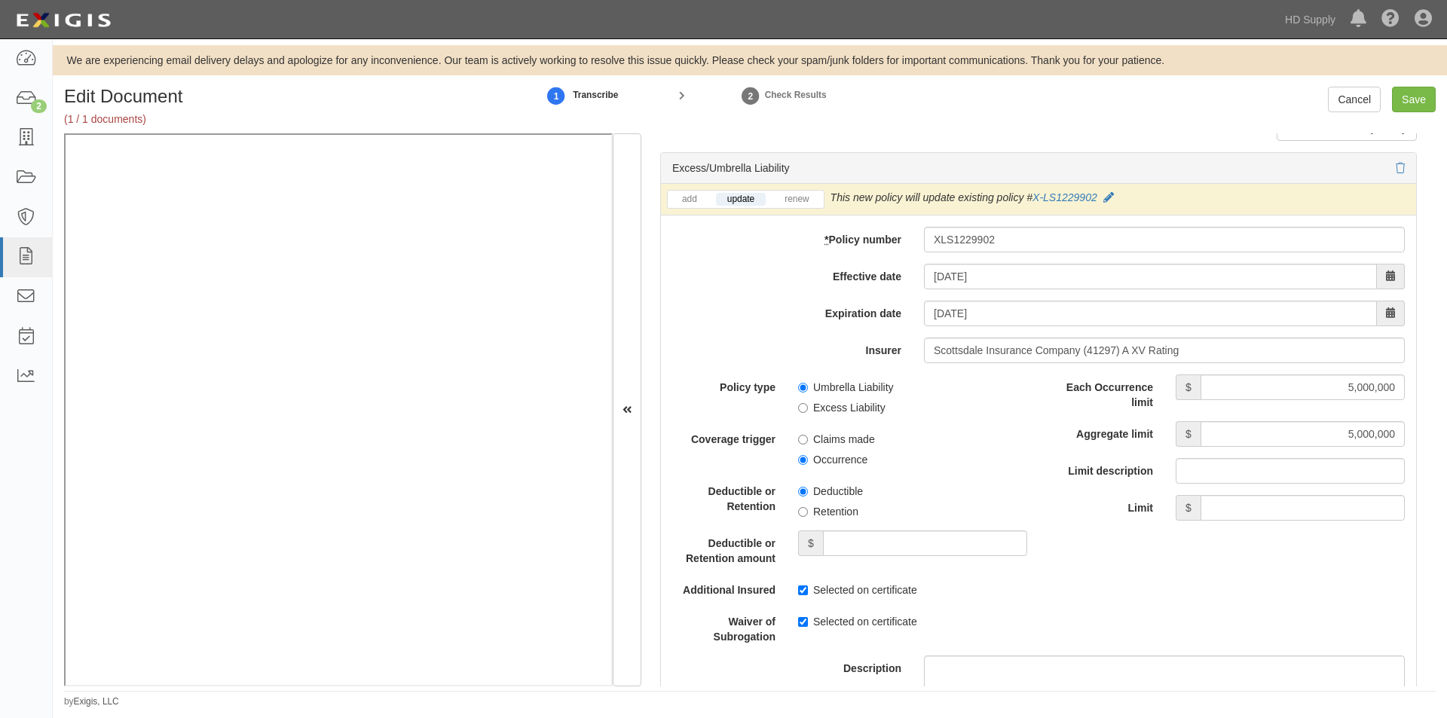
drag, startPoint x: 1436, startPoint y: 464, endPoint x: 1437, endPoint y: 481, distance: 16.6
click at [1437, 481] on div "Edit Document (1 / 1 documents) 1 Transcribe 2 Check Results Cancel Save Docume…" at bounding box center [750, 398] width 1394 height 622
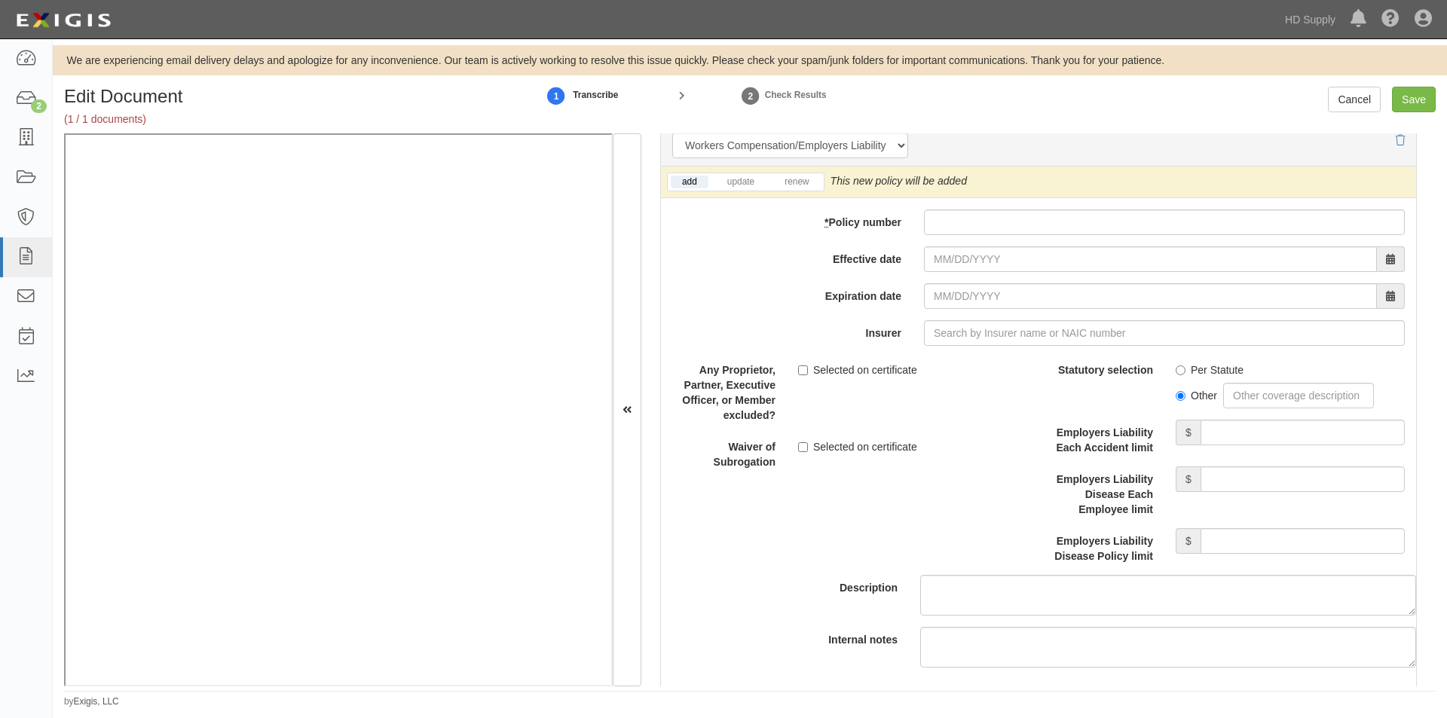
scroll to position [3770, 0]
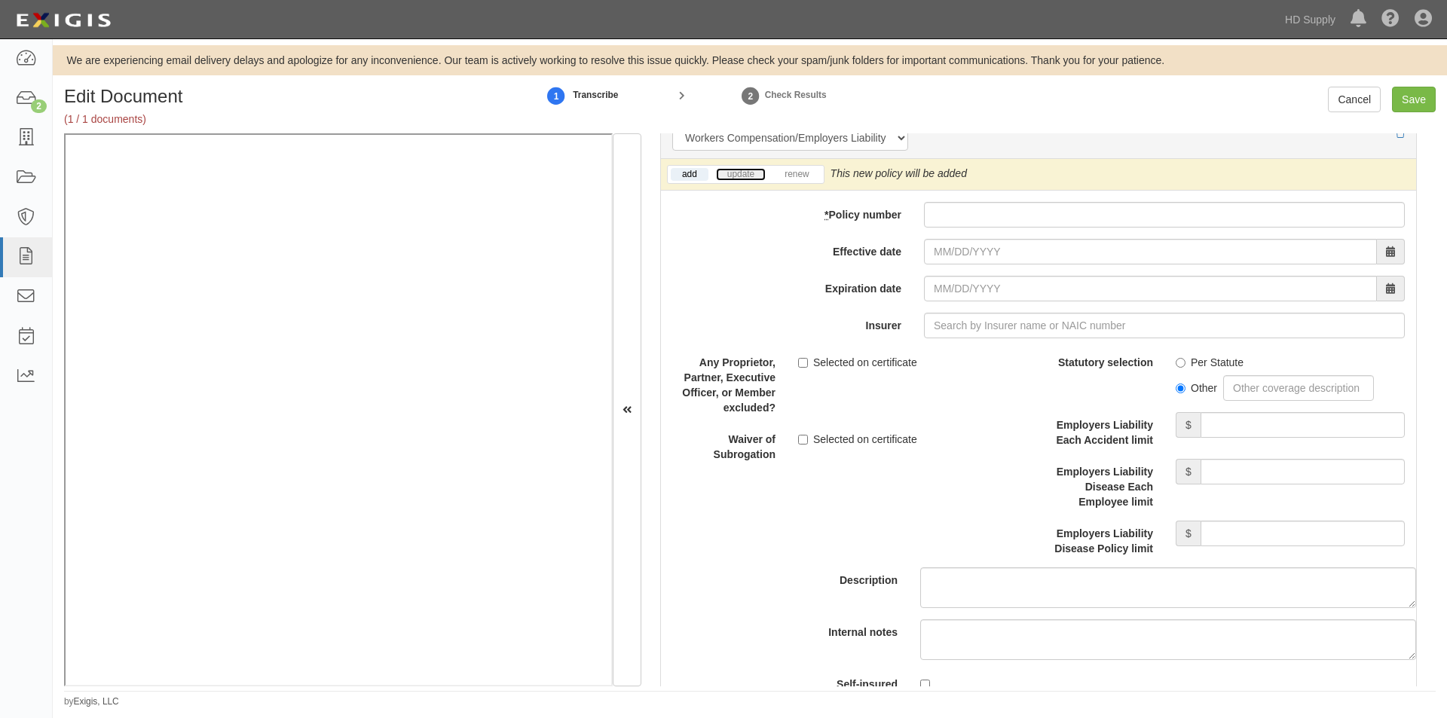
click at [738, 181] on link "update" at bounding box center [741, 174] width 50 height 13
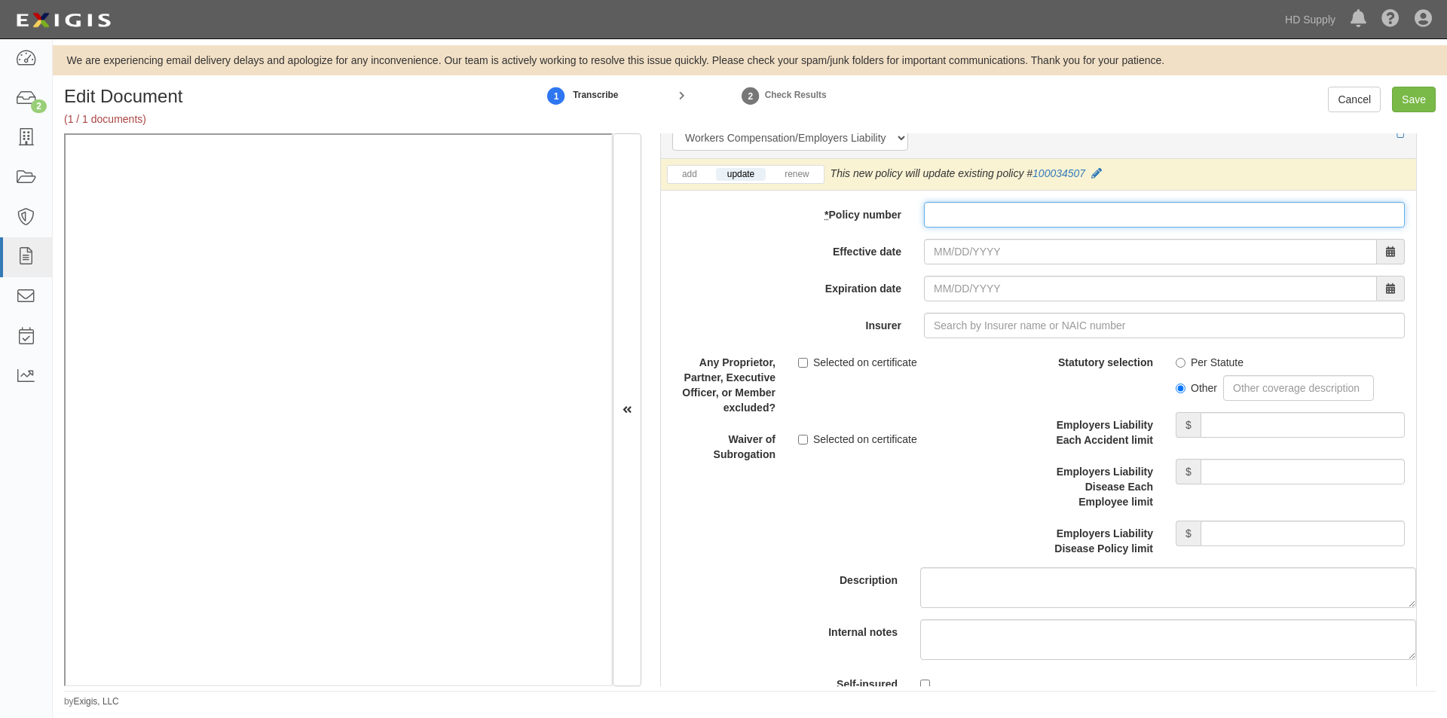
paste input "100034507"
type input "100034507"
click at [972, 259] on input "Effective date" at bounding box center [1150, 252] width 453 height 26
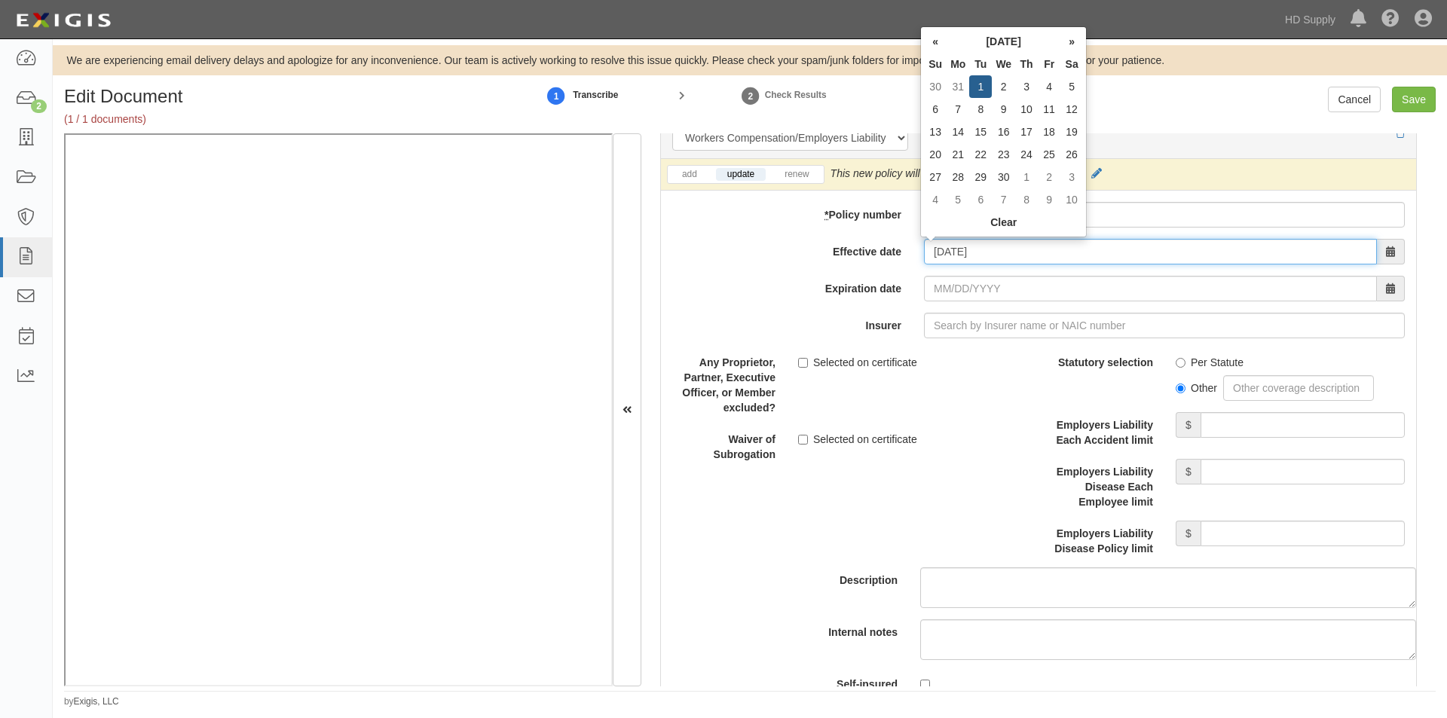
type input "04/01/2025"
type input "04/01/2026"
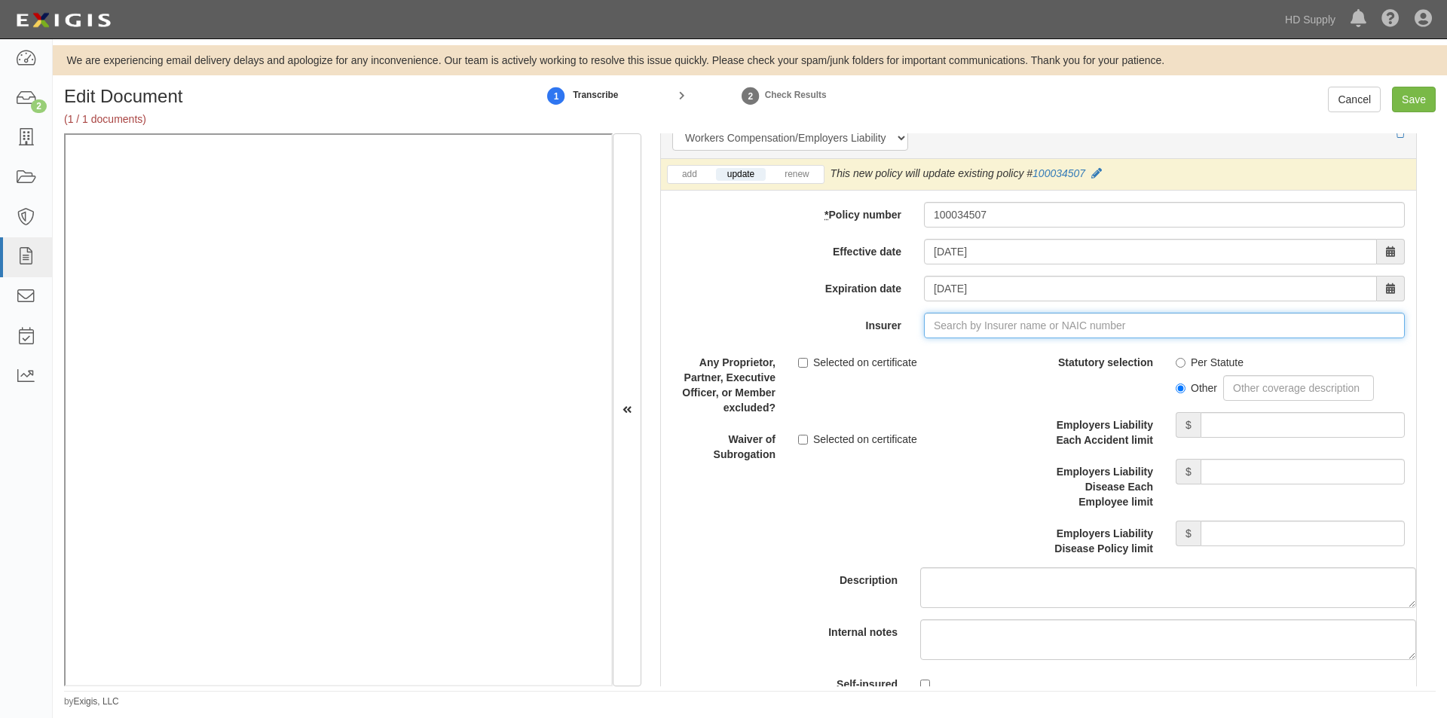
click at [1018, 327] on input "Insurer" at bounding box center [1164, 326] width 481 height 26
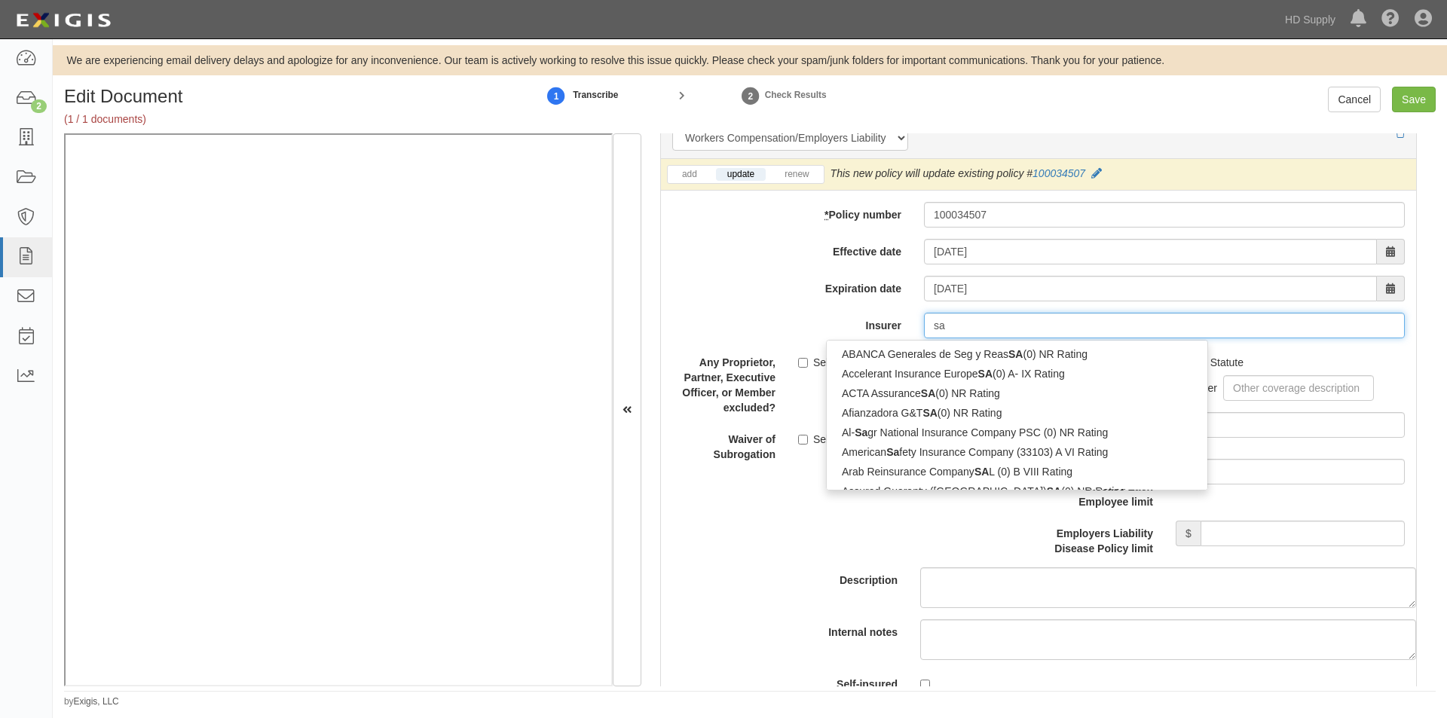
type input "s"
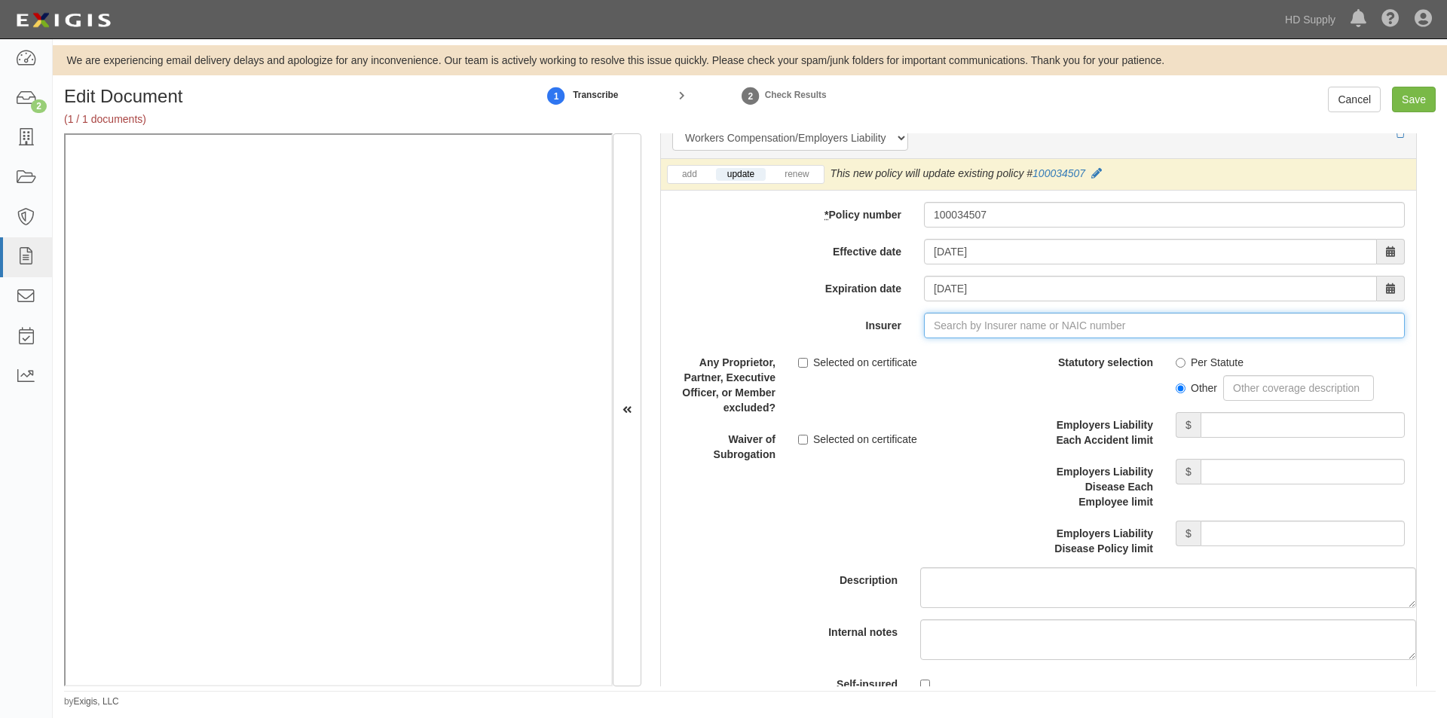
click at [974, 329] on input "Insurer" at bounding box center [1164, 326] width 481 height 26
type input "180 Seguros S.A. (0) NR Rating"
type input "1"
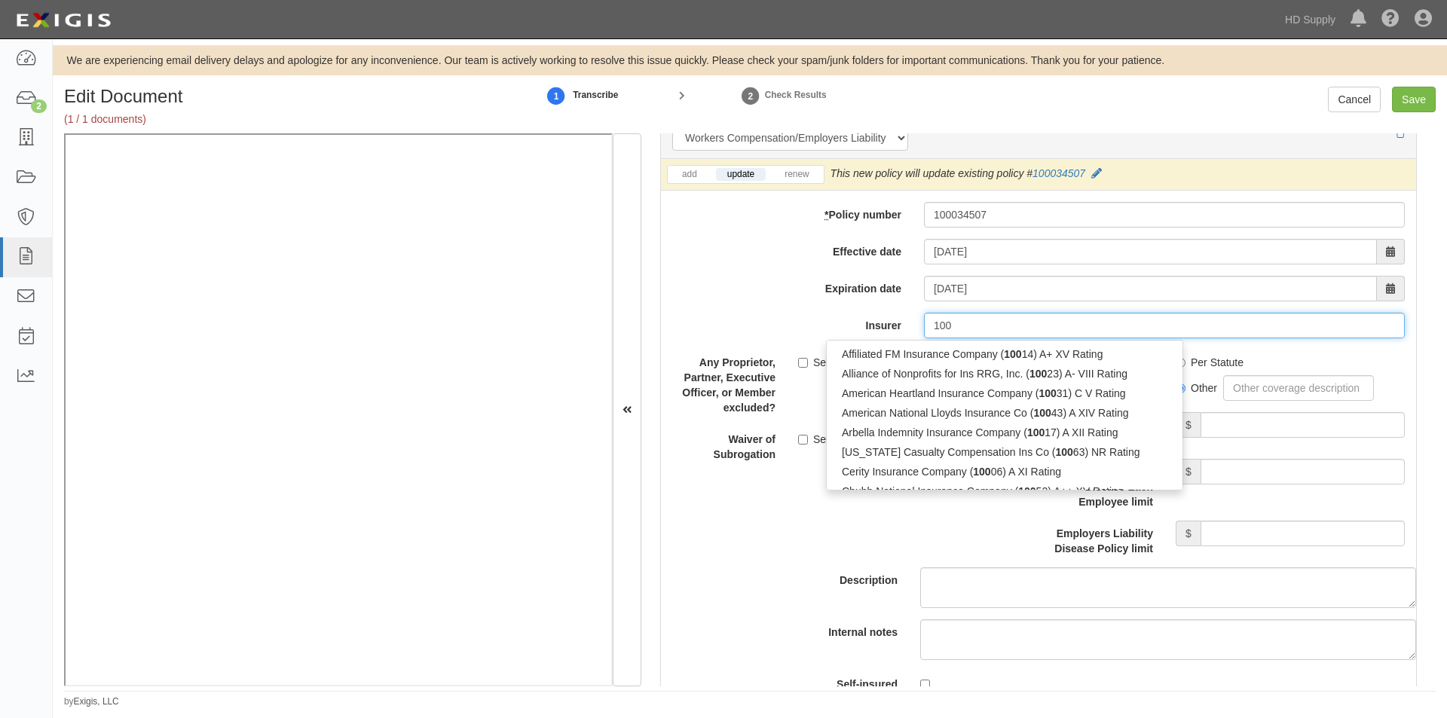
type input "10"
type input "180 Seguros S.A. (0) NR Rating"
type input "1"
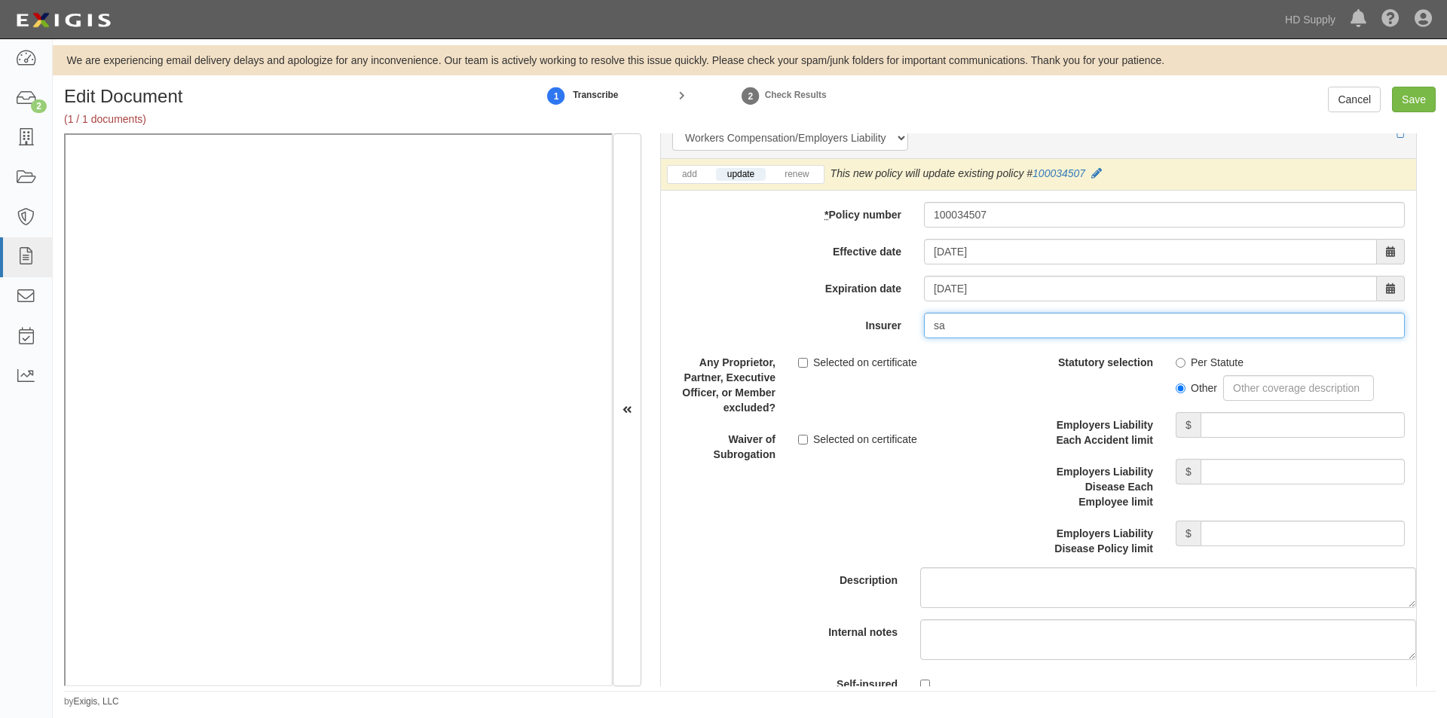
type input "s"
click at [941, 326] on input "Insurer" at bounding box center [1164, 326] width 481 height 26
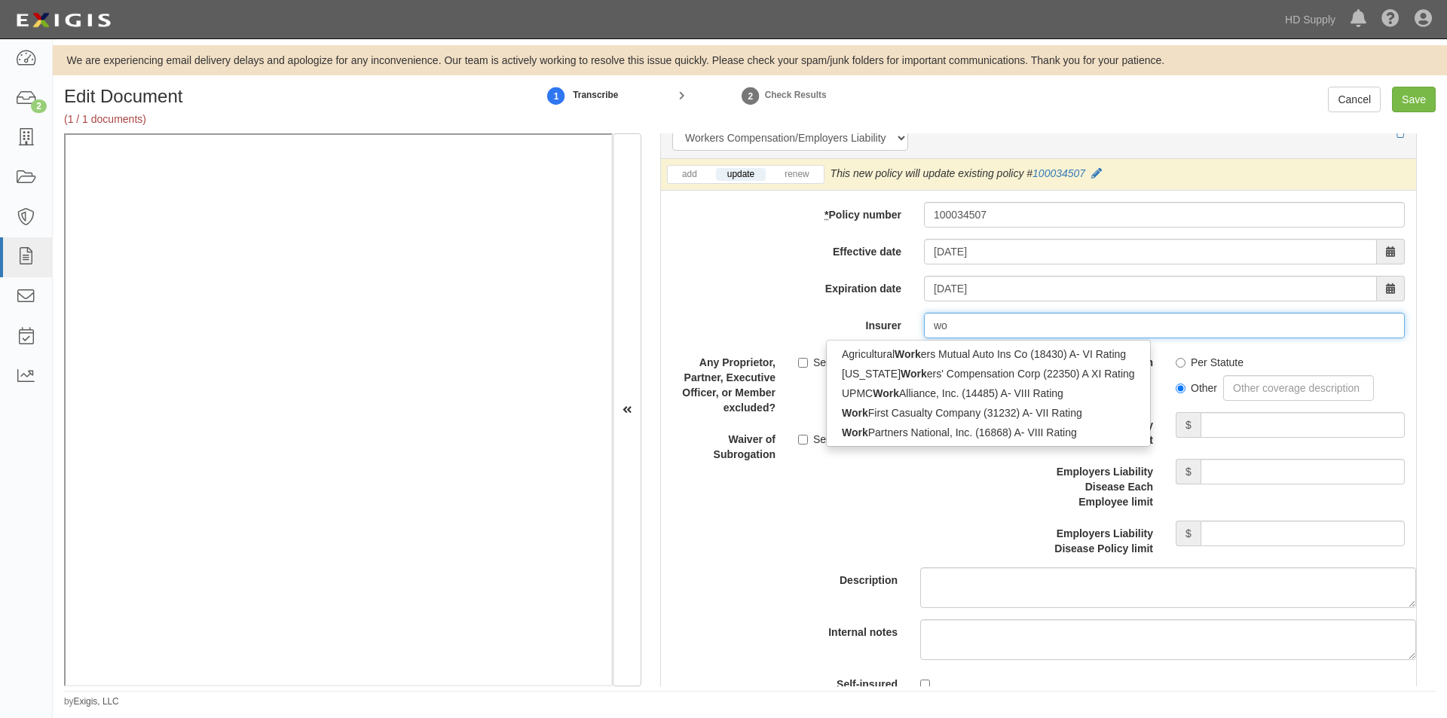
type input "w"
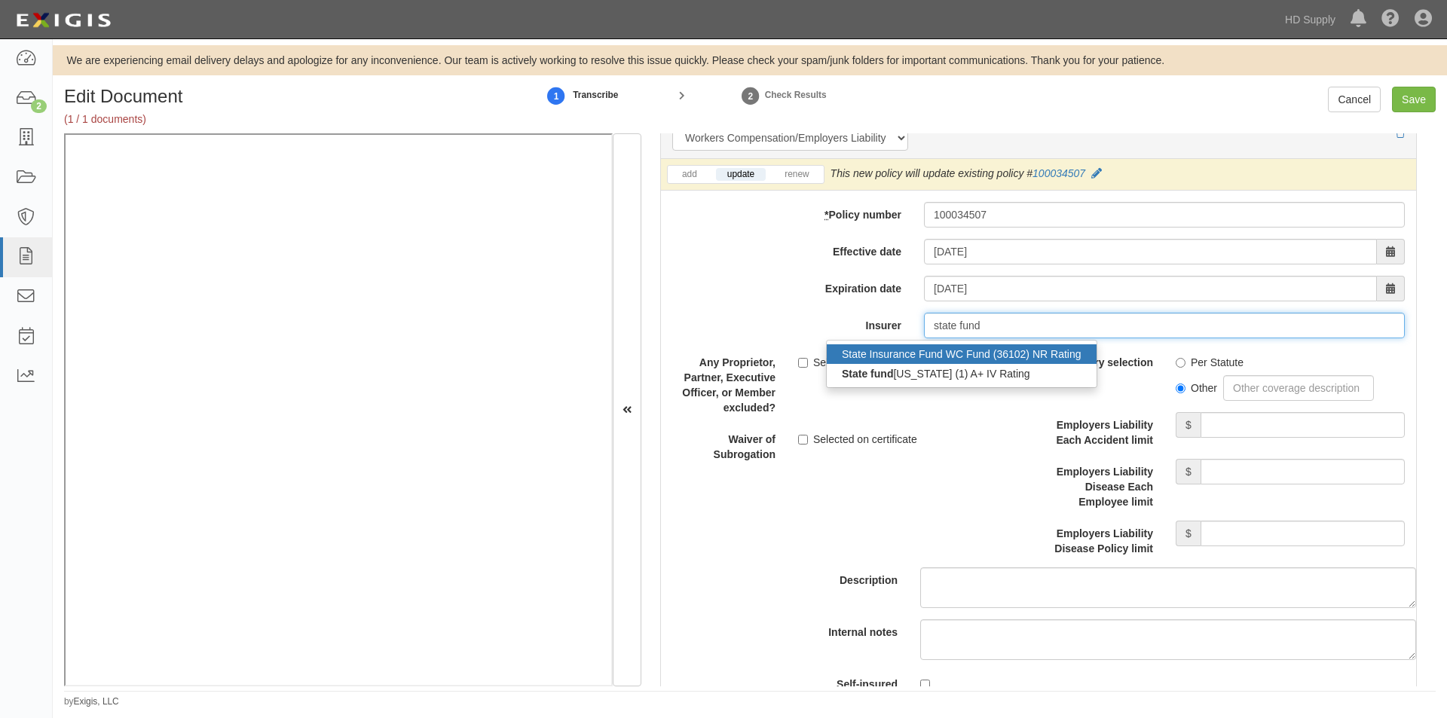
click at [907, 349] on div "State Insurance Fund WC Fund (36102) NR Rating" at bounding box center [962, 354] width 270 height 20
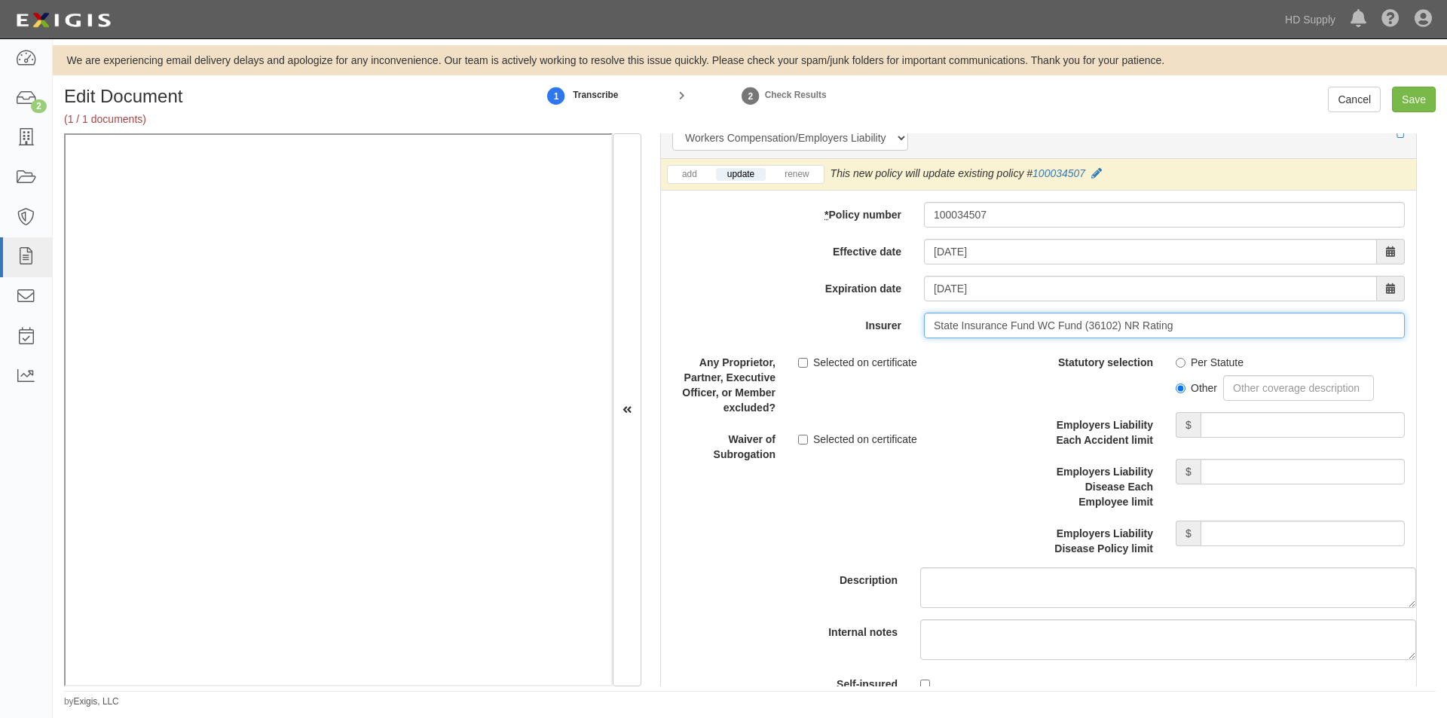
type input "State Insurance Fund WC Fund (36102) NR Rating"
click at [1176, 362] on input "Per Statute" at bounding box center [1181, 363] width 10 height 10
radio input "true"
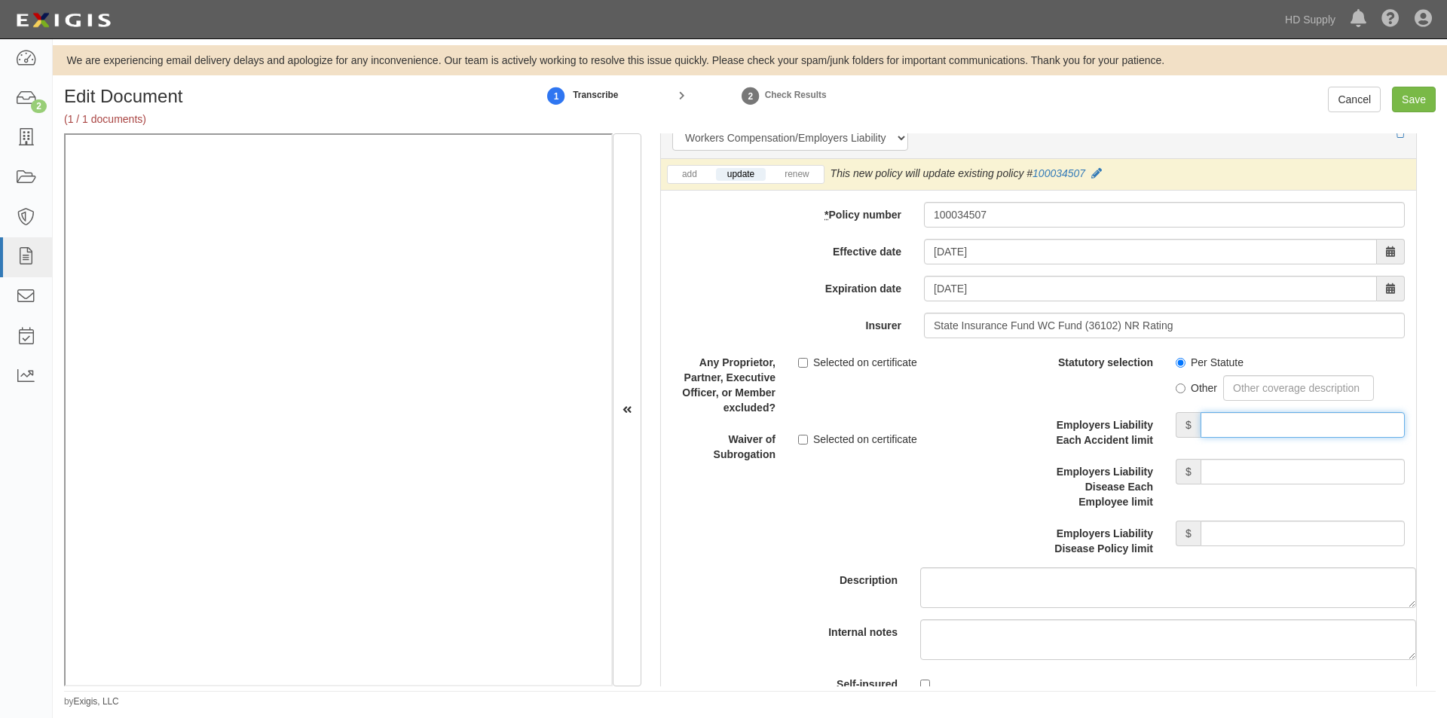
click at [1239, 418] on input "Employers Liability Each Accident limit" at bounding box center [1303, 425] width 204 height 26
type input "1,000,000"
click at [1244, 473] on input "Employers Liability Disease Each Employee limit" at bounding box center [1303, 472] width 204 height 26
type input "1,000,000"
click at [1247, 538] on input "Employers Liability Disease Policy limit" at bounding box center [1303, 534] width 204 height 26
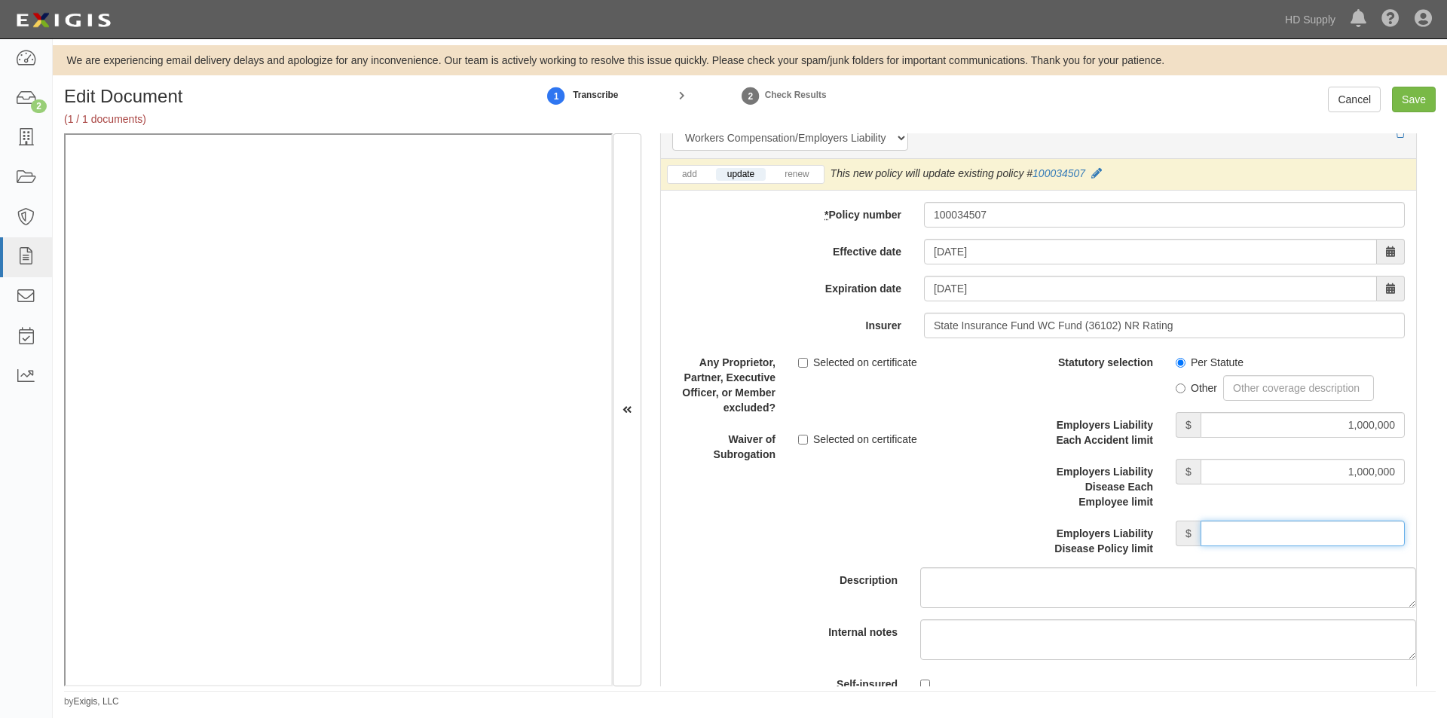
type input "1,000,000"
click at [1399, 106] on input "Save" at bounding box center [1414, 100] width 44 height 26
type input "1000000"
type input "50000"
type input "5000"
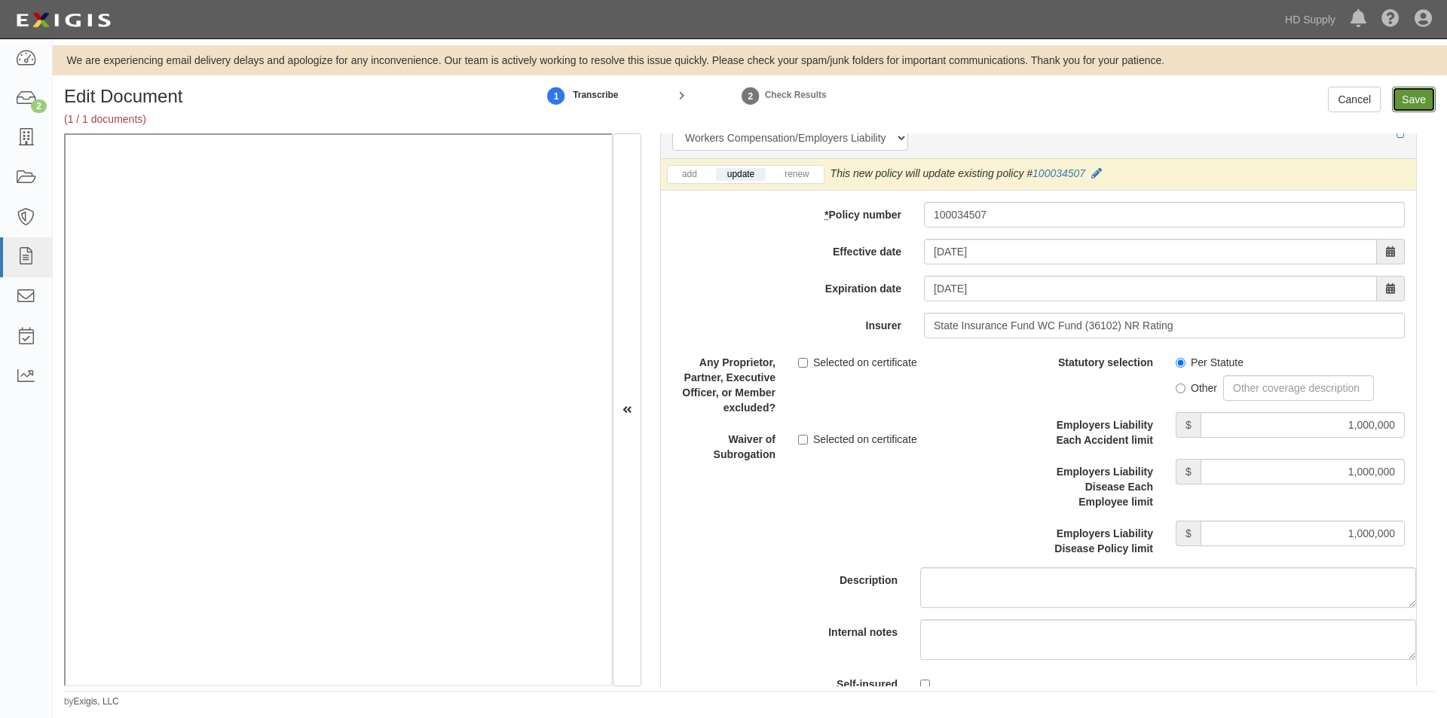
type input "1000000"
type input "2000000"
type input "1000000"
type input "5000000"
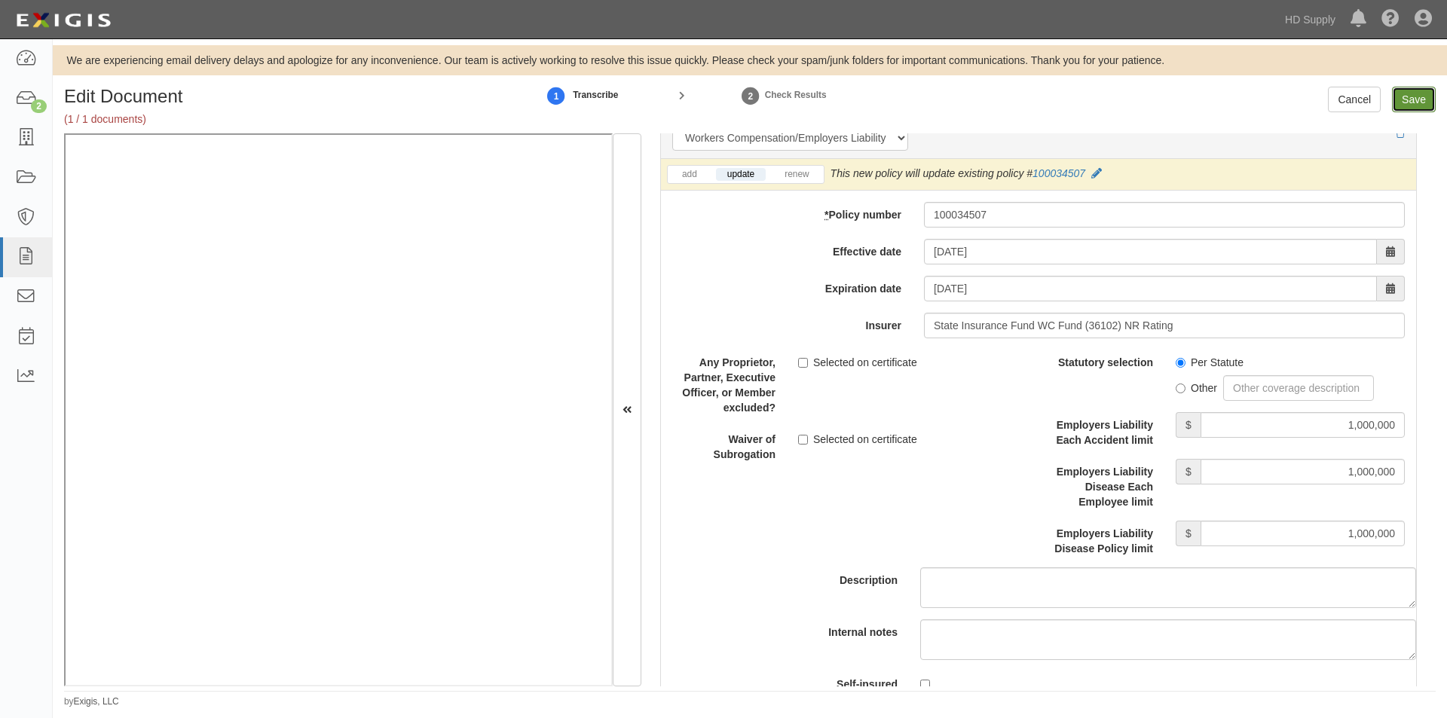
type input "5000000"
type input "1000000"
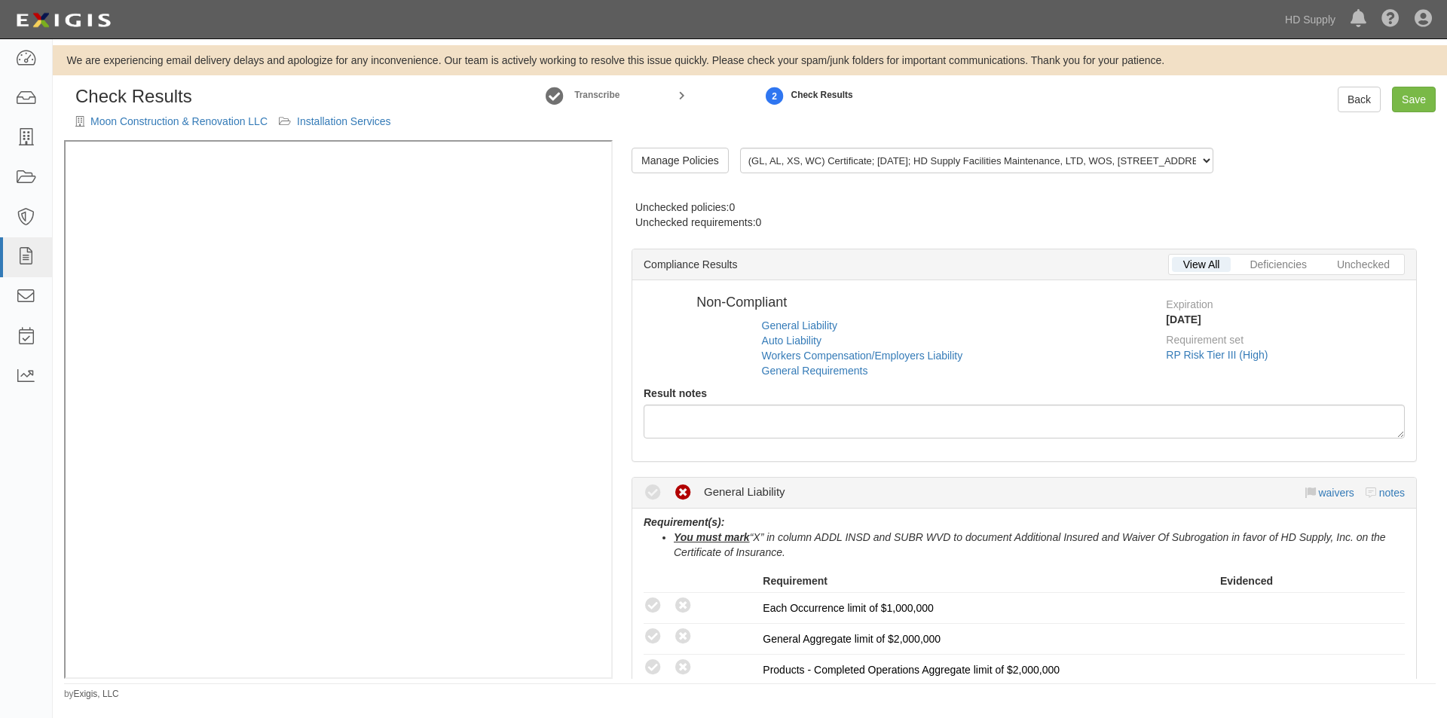
radio input "true"
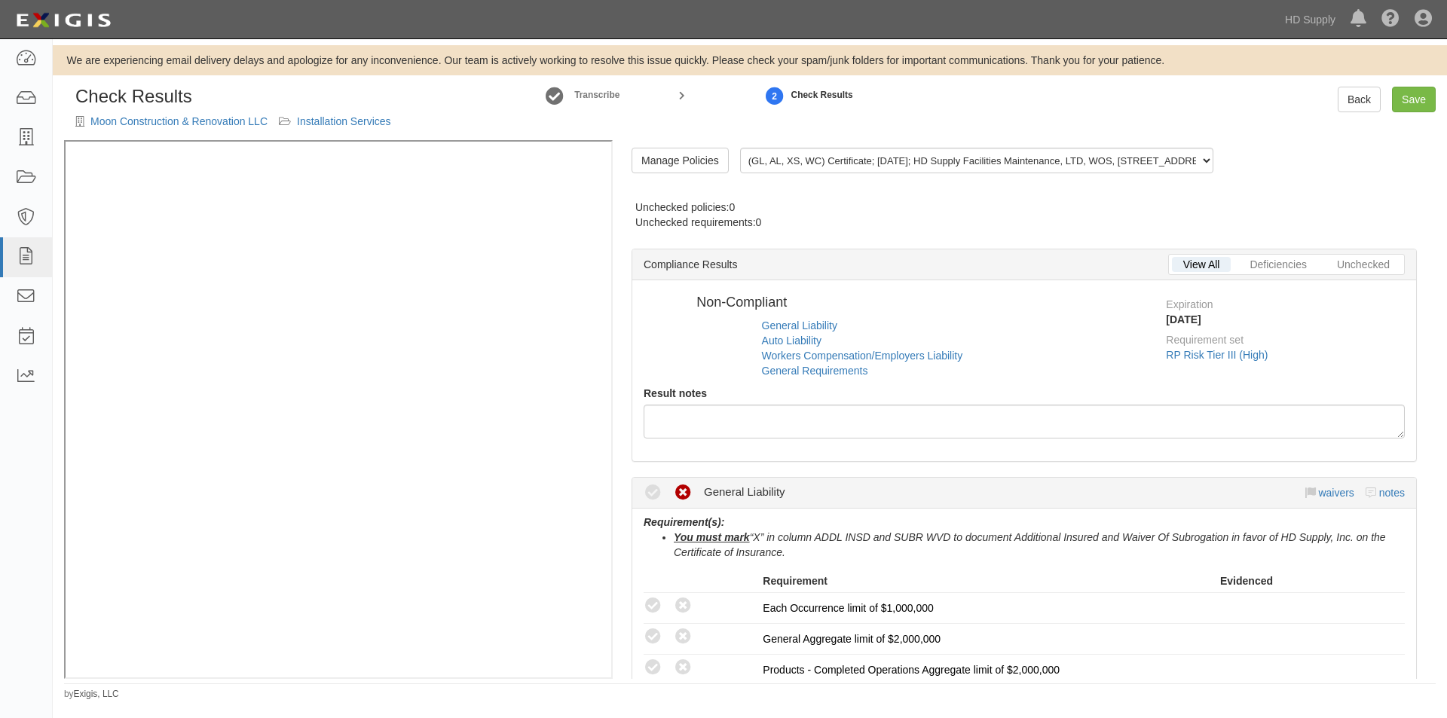
radio input "true"
radio input "false"
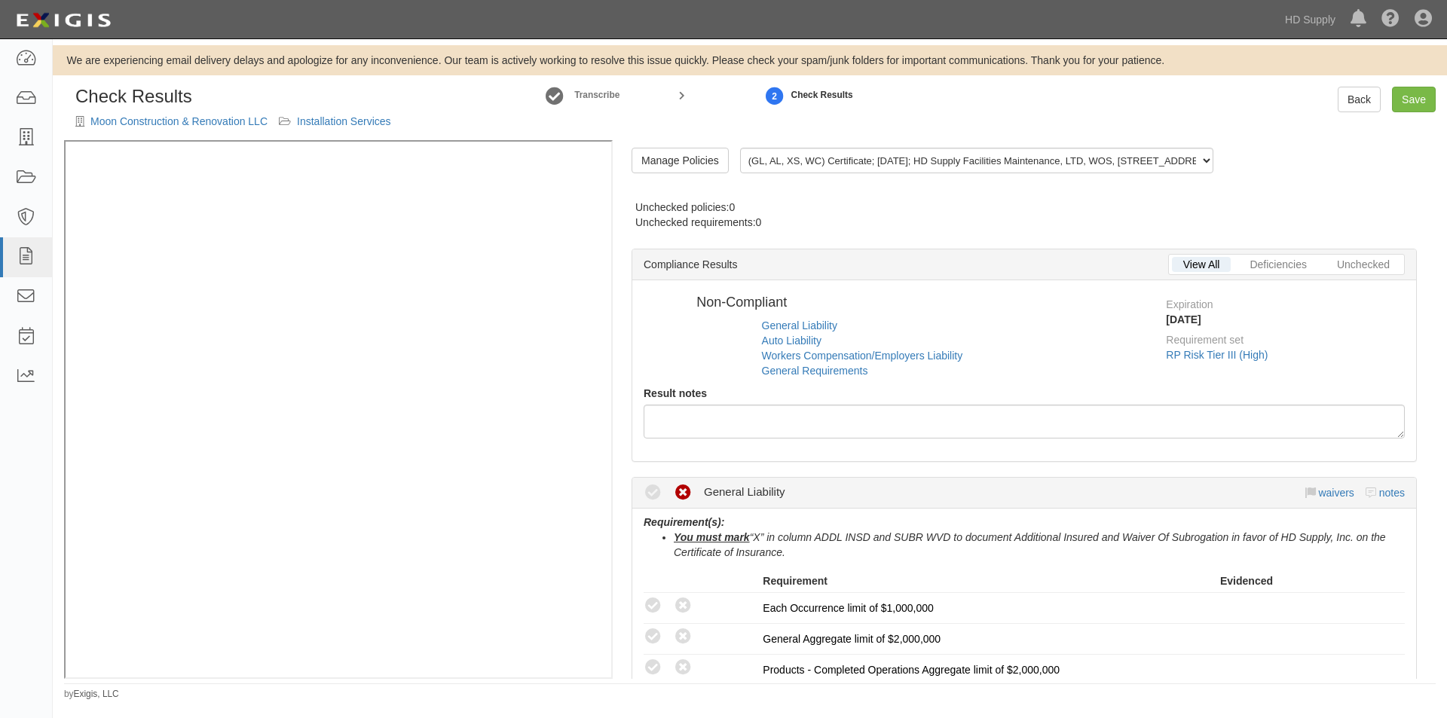
radio input "true"
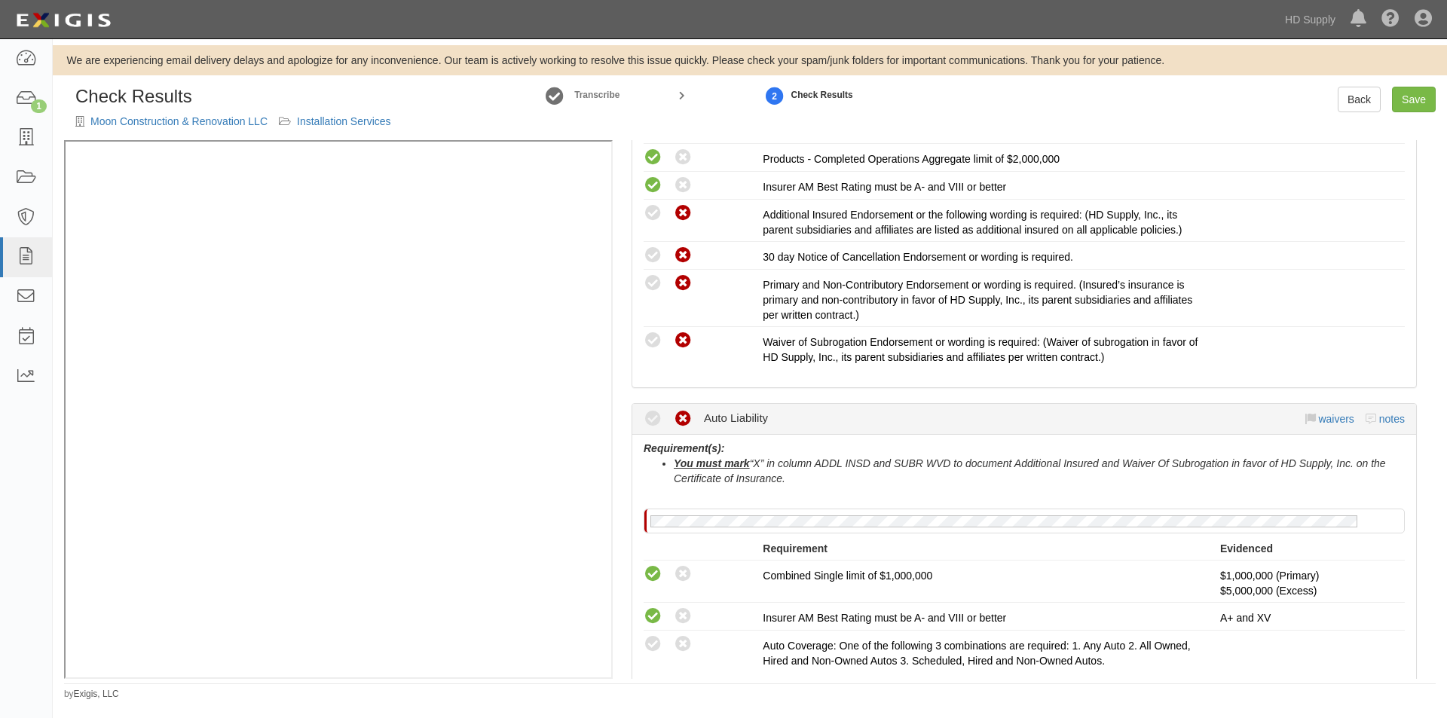
scroll to position [603, 0]
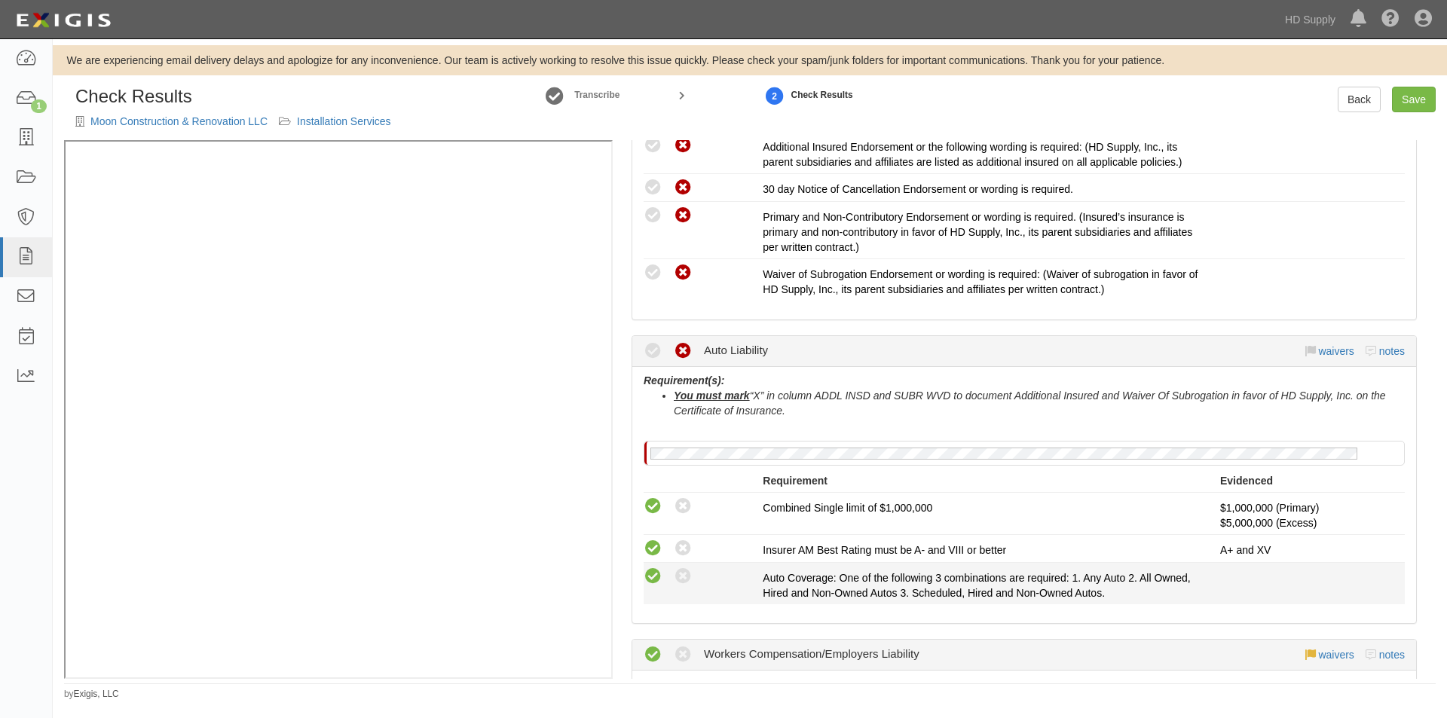
click at [652, 578] on icon at bounding box center [653, 576] width 19 height 19
radio input "true"
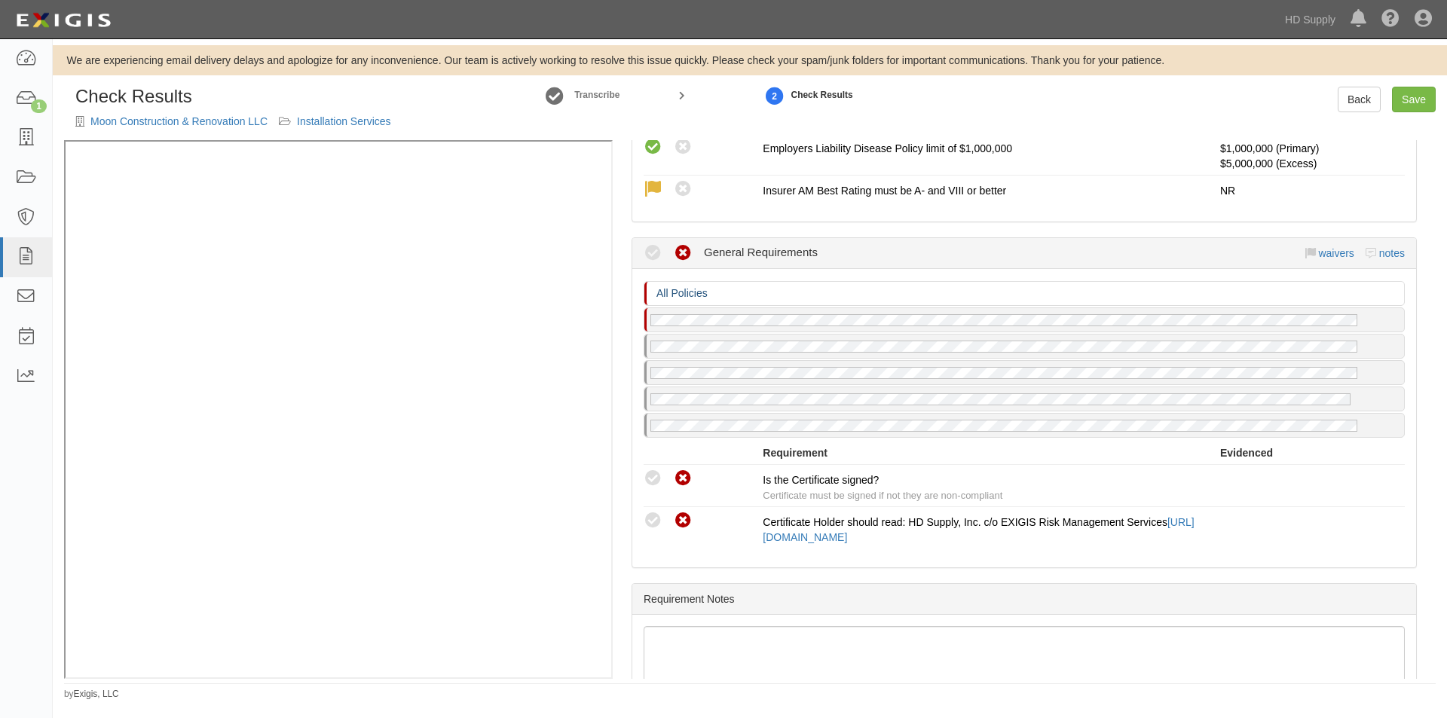
scroll to position [1485, 0]
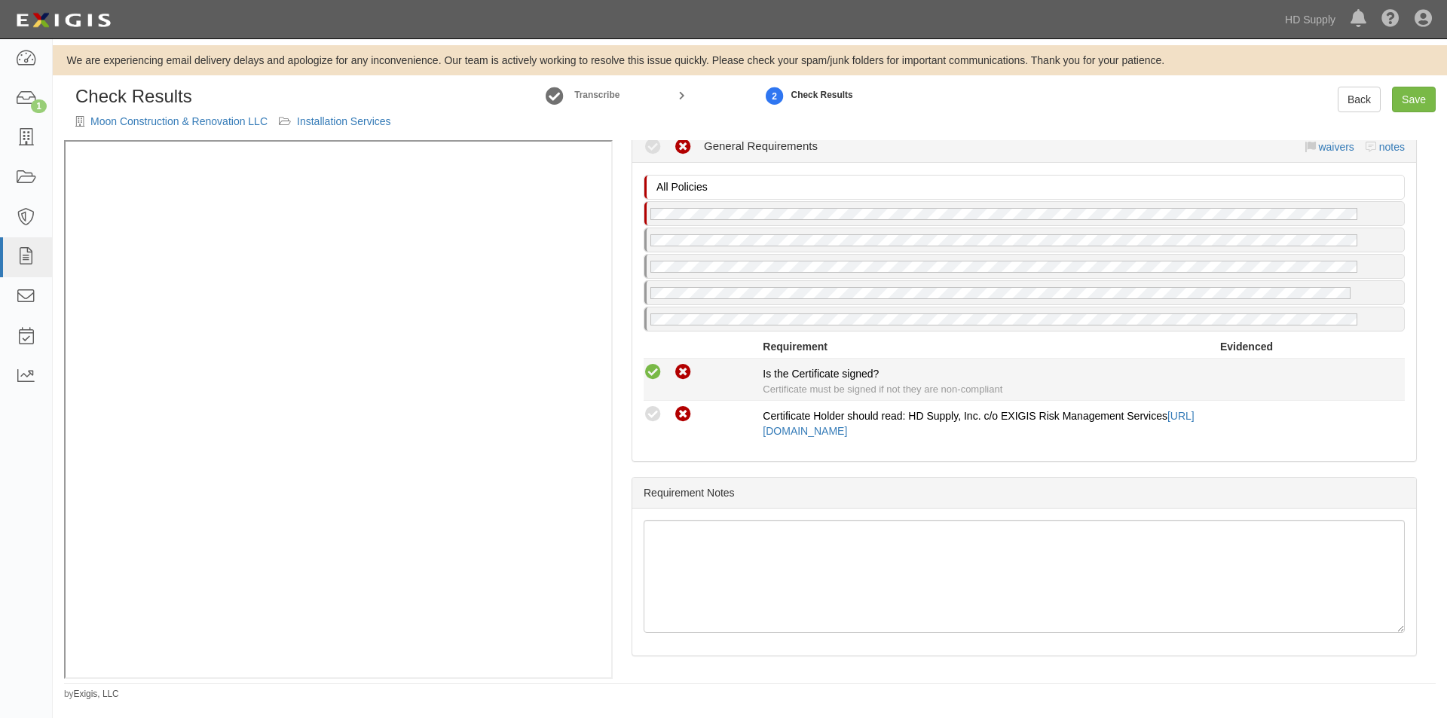
drag, startPoint x: 650, startPoint y: 409, endPoint x: 649, endPoint y: 381, distance: 28.7
click at [650, 408] on icon at bounding box center [653, 414] width 19 height 19
radio input "true"
click at [649, 378] on icon at bounding box center [653, 372] width 19 height 19
radio input "true"
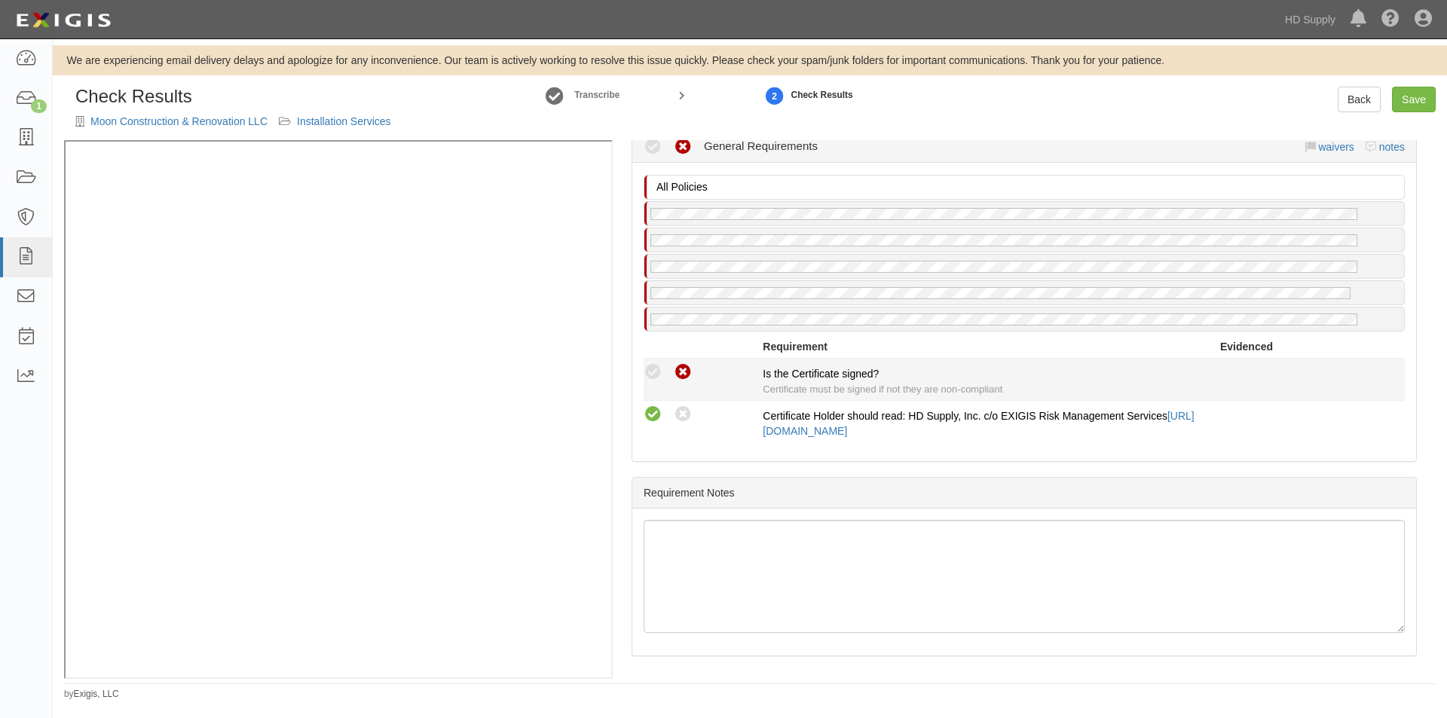
radio input "true"
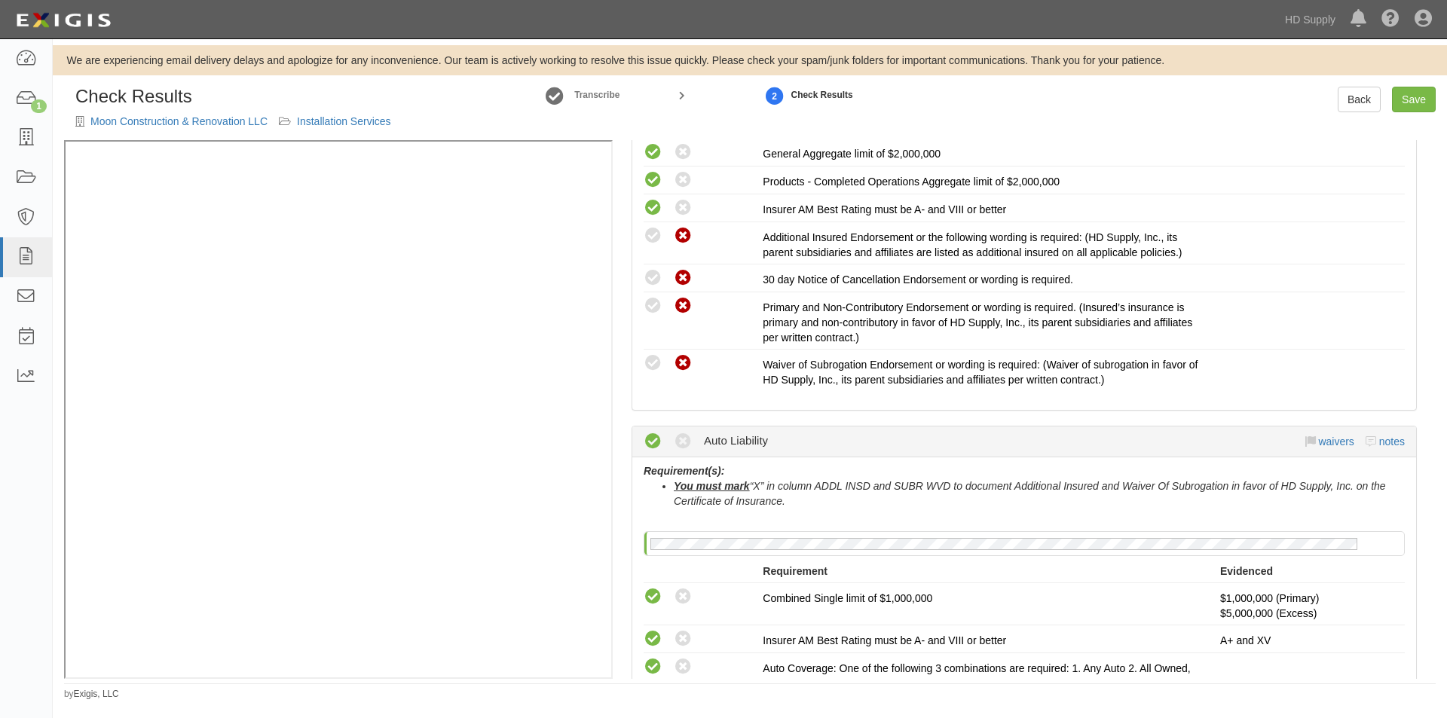
scroll to position [504, 0]
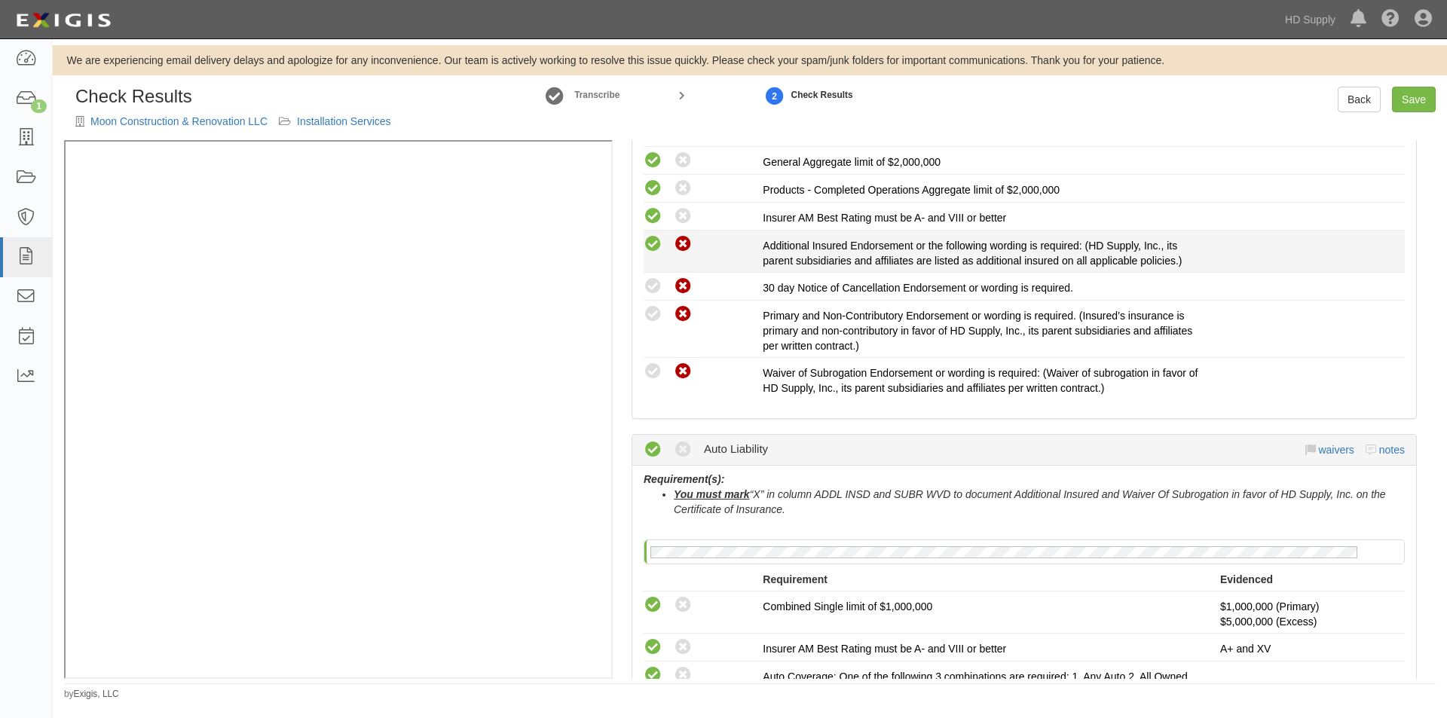
click at [647, 239] on icon at bounding box center [653, 244] width 19 height 19
radio input "true"
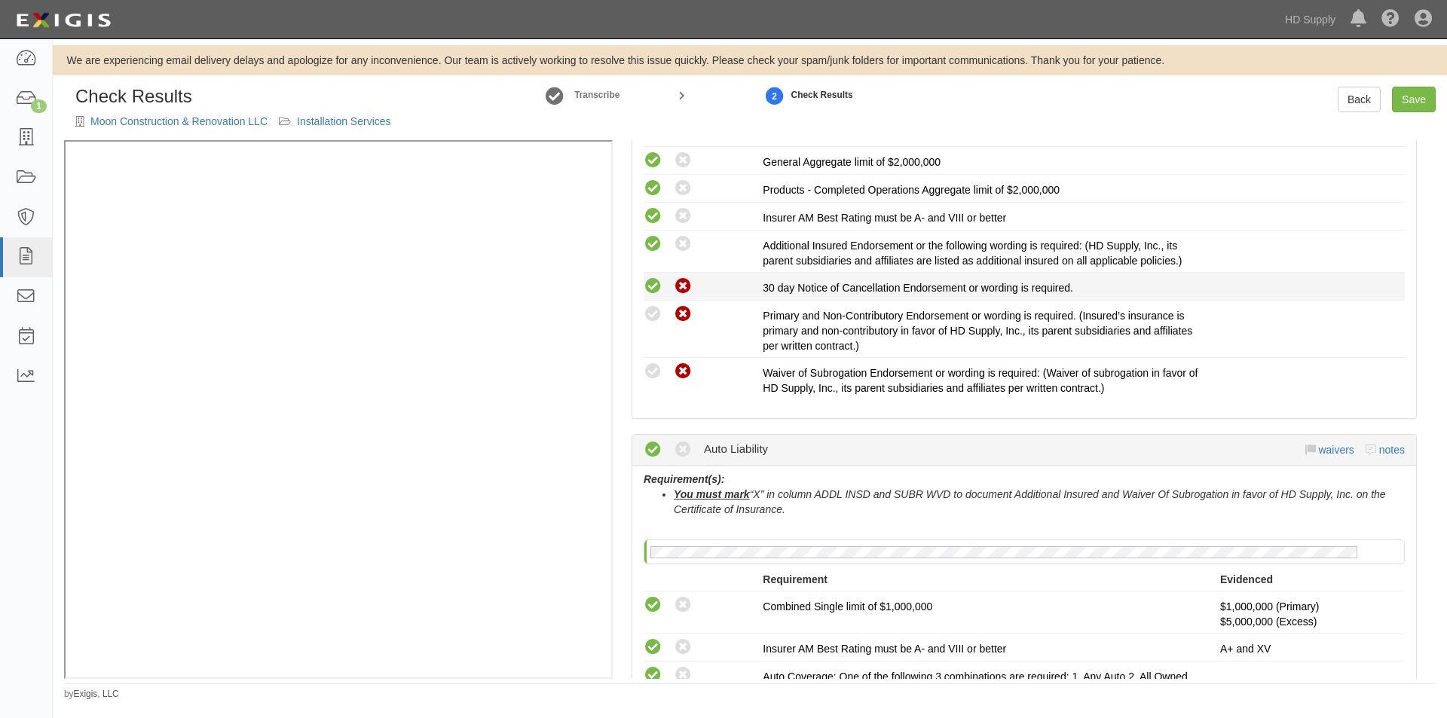
click at [653, 285] on icon at bounding box center [653, 286] width 19 height 19
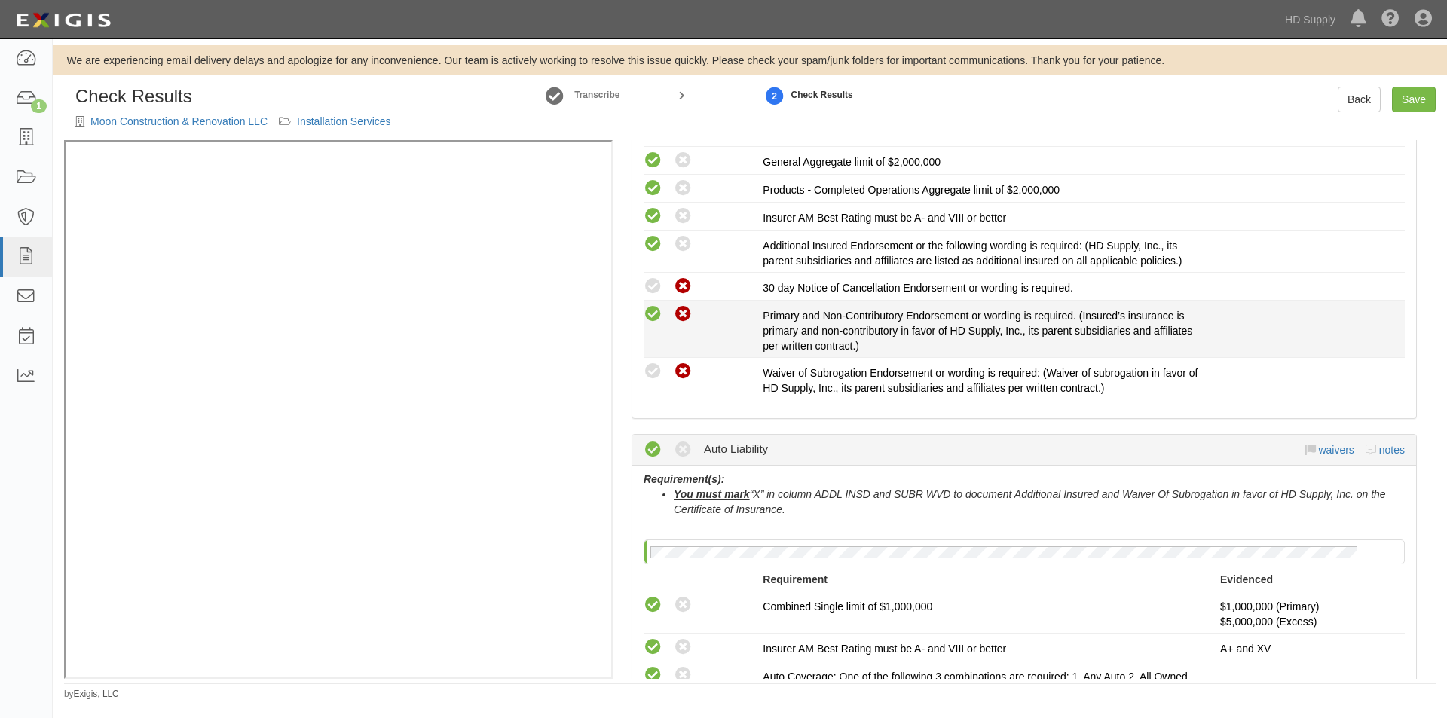
radio input "true"
click at [653, 314] on icon at bounding box center [653, 314] width 19 height 19
radio input "true"
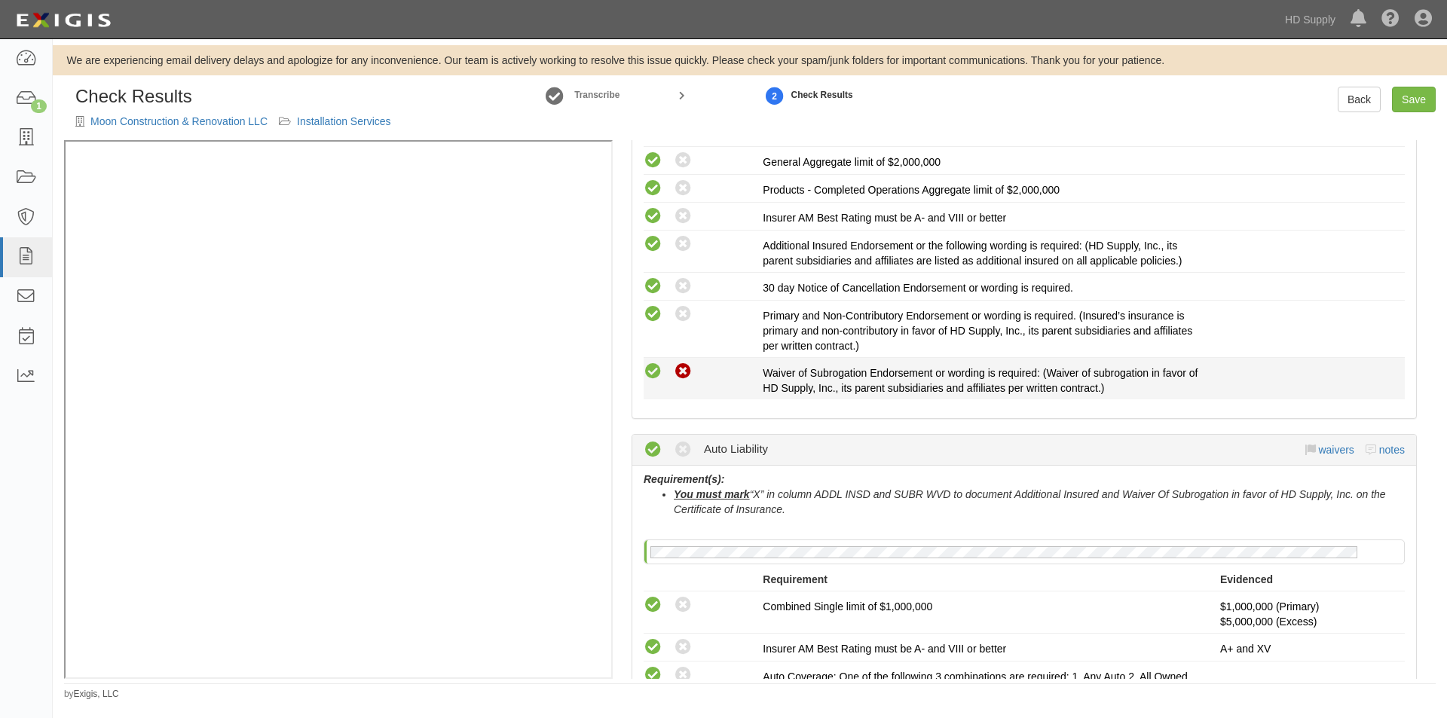
click at [653, 371] on icon at bounding box center [653, 371] width 19 height 19
radio input "true"
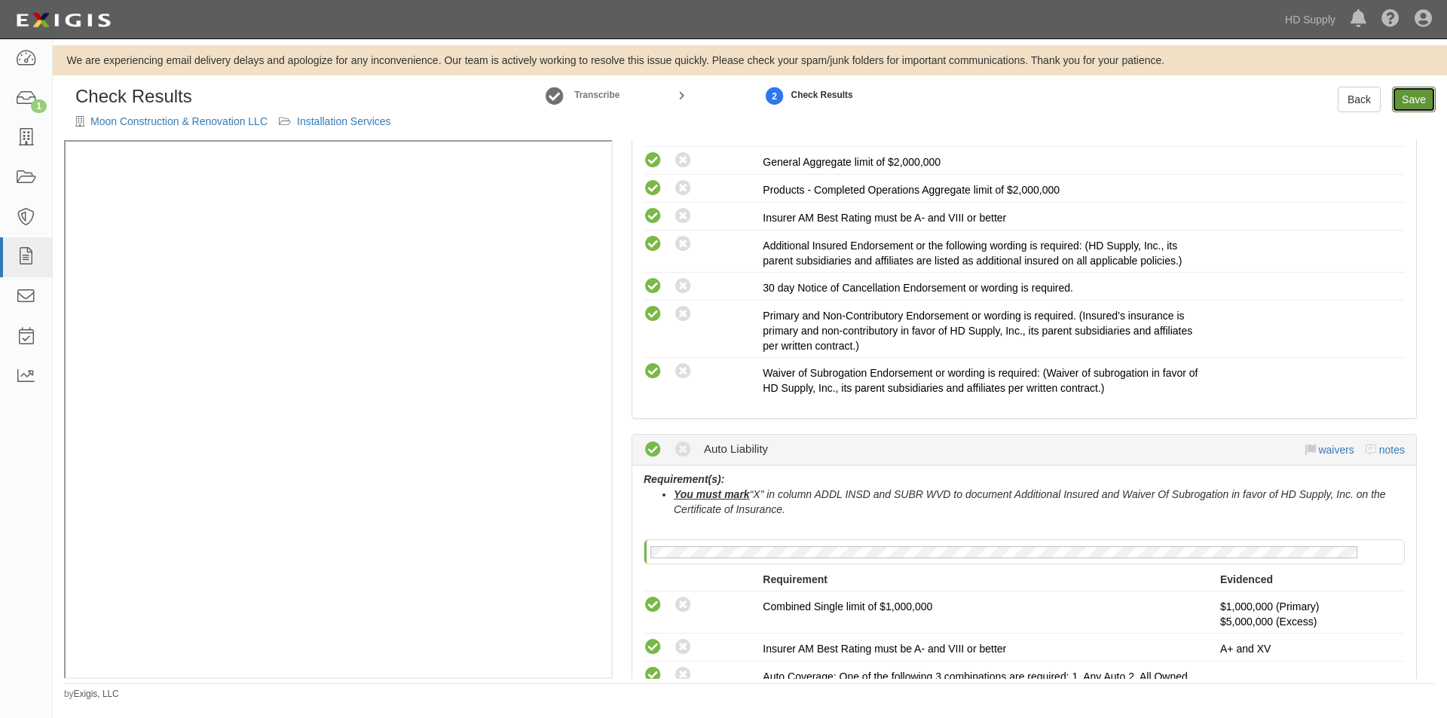
click at [1418, 93] on link "Save" at bounding box center [1414, 100] width 44 height 26
radio input "true"
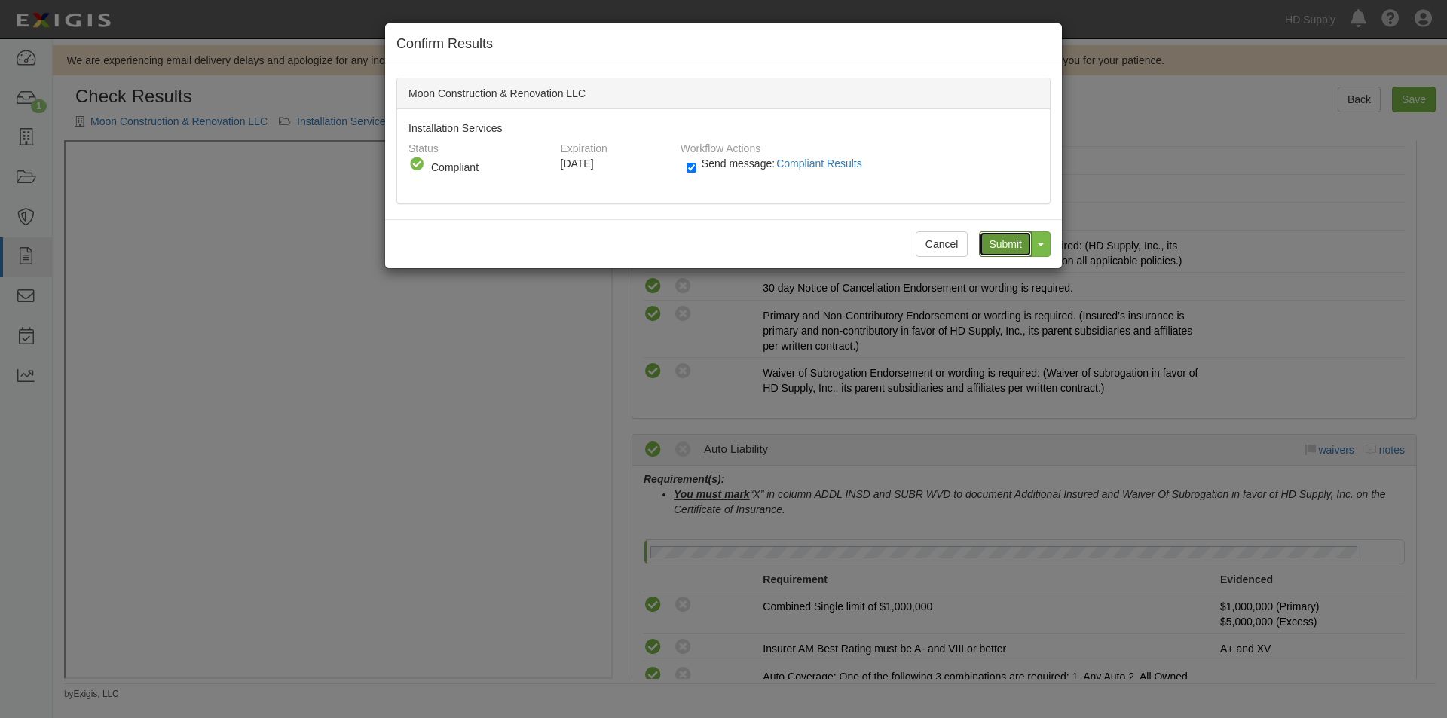
click at [1009, 248] on input "Submit" at bounding box center [1005, 244] width 53 height 26
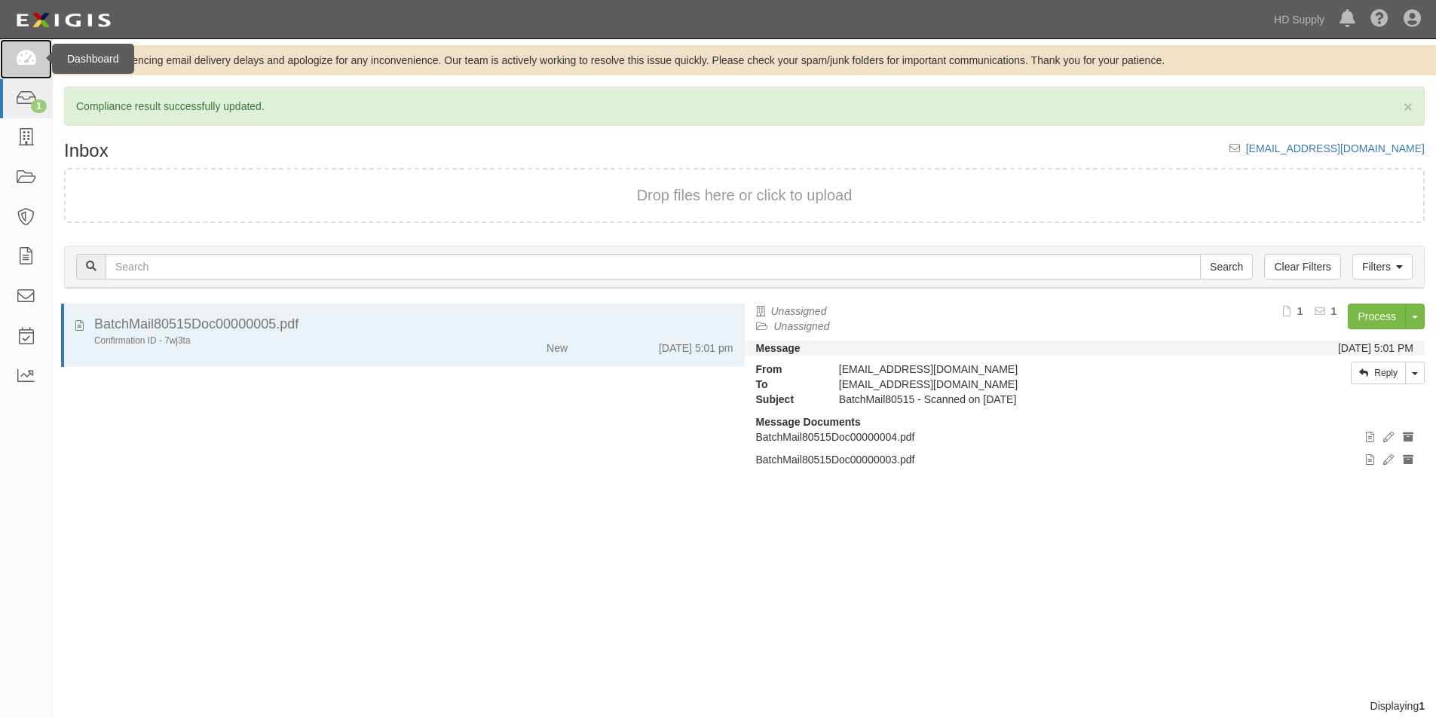
click at [23, 57] on icon at bounding box center [25, 58] width 21 height 17
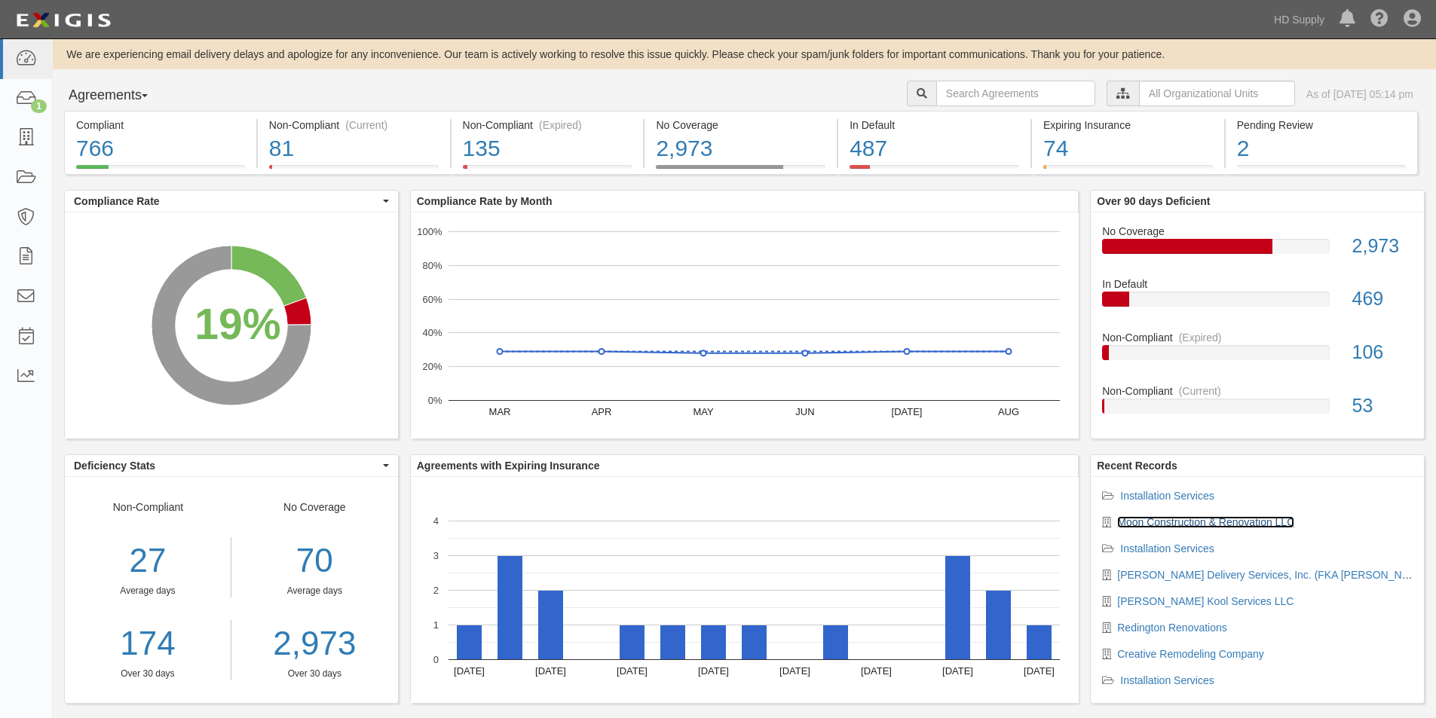
click at [1163, 524] on link "Moon Construction & Renovation LLC" at bounding box center [1205, 522] width 177 height 12
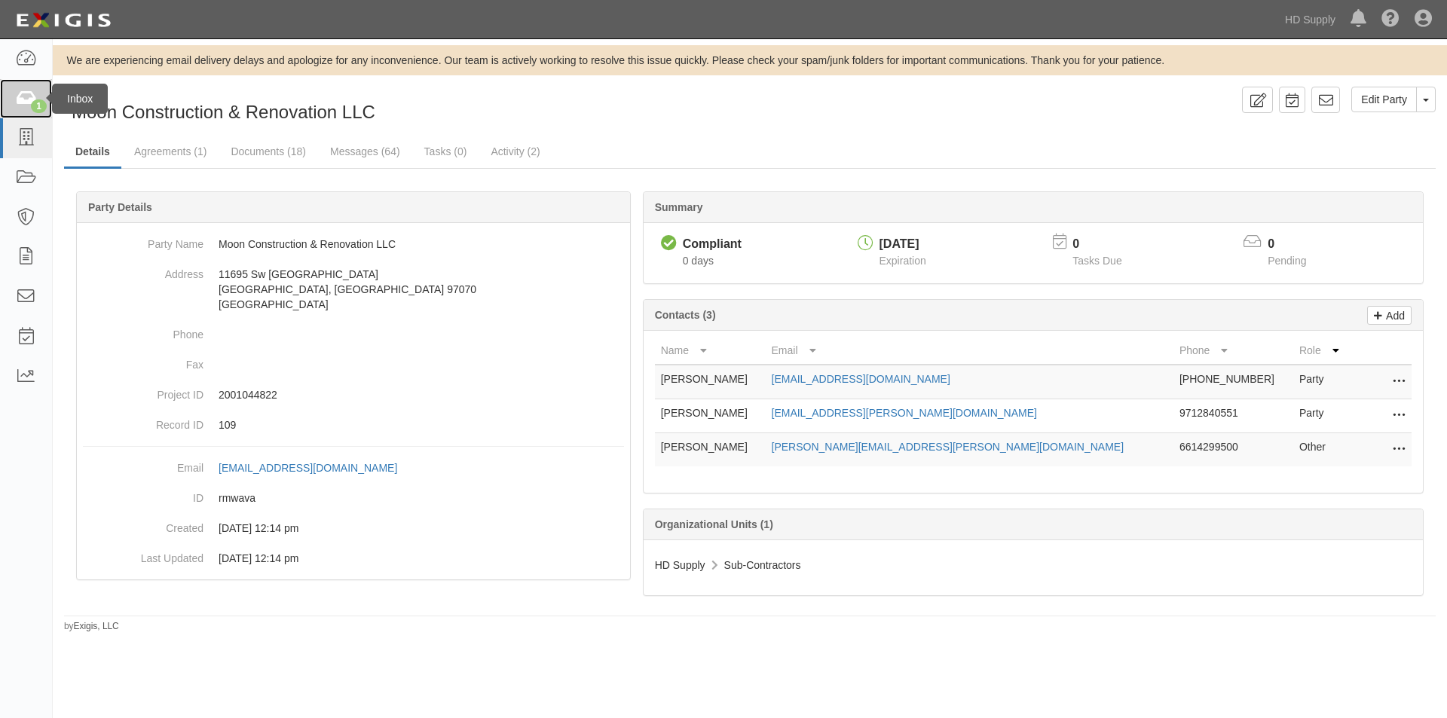
click at [29, 106] on icon at bounding box center [25, 98] width 21 height 17
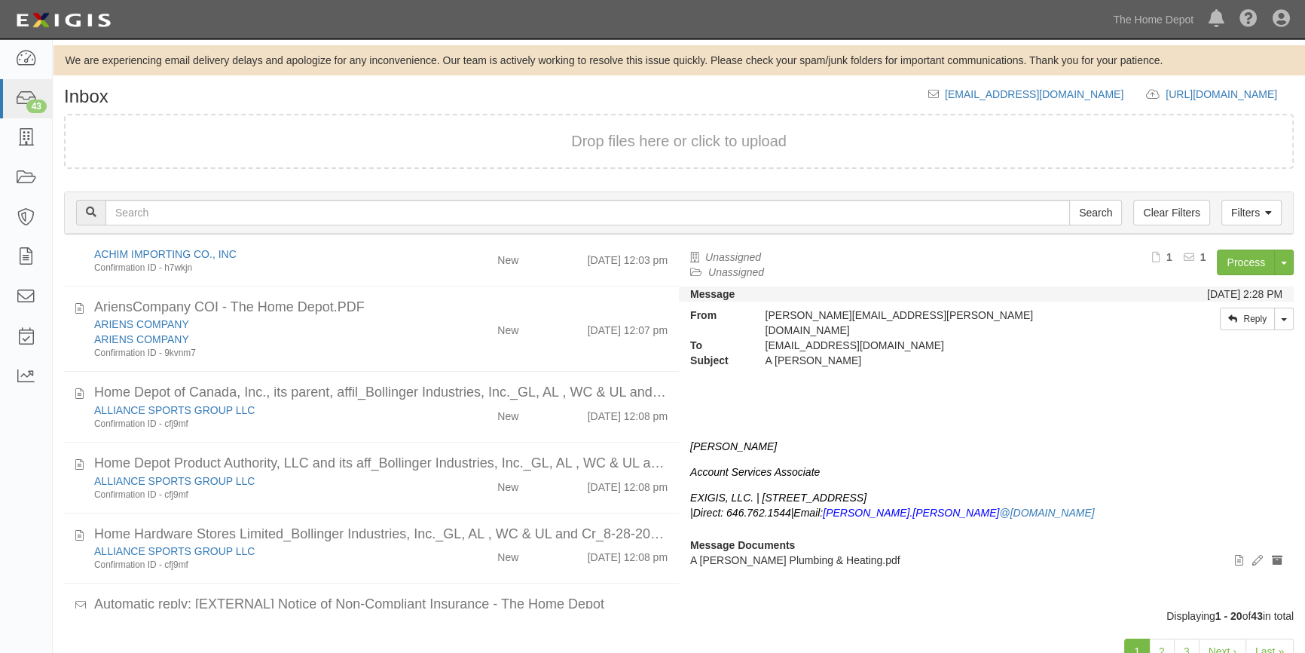
scroll to position [1105, 0]
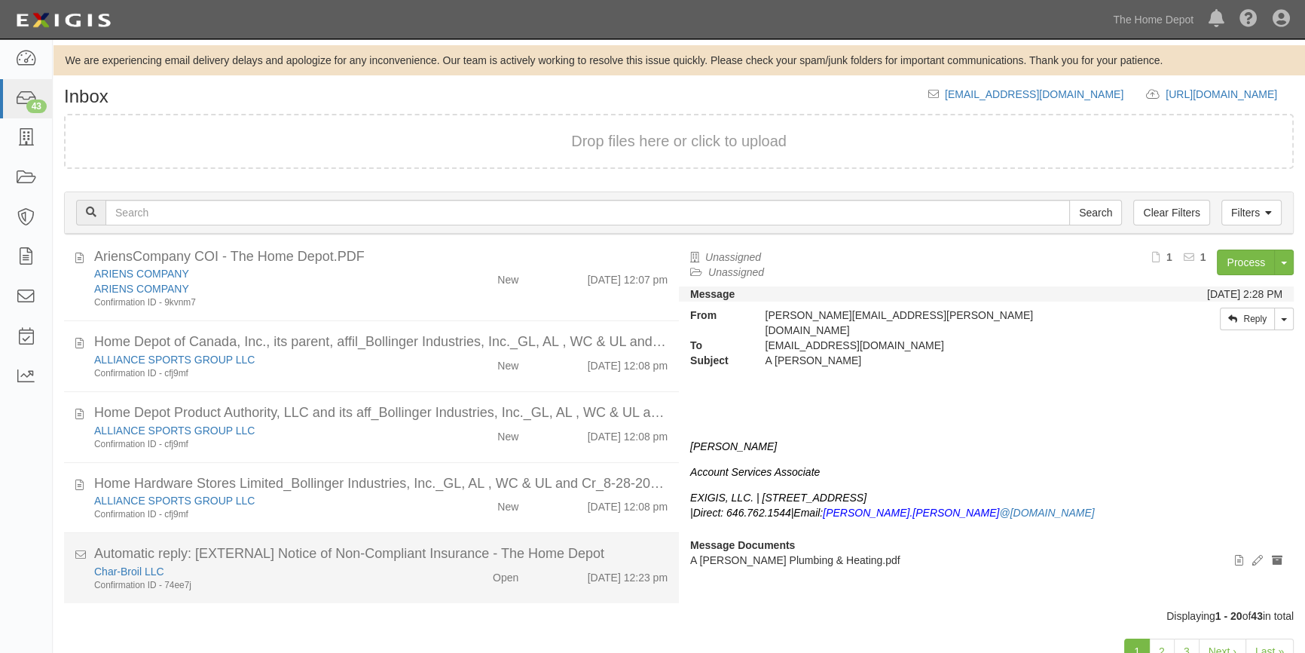
click at [460, 576] on div "Open" at bounding box center [479, 574] width 99 height 21
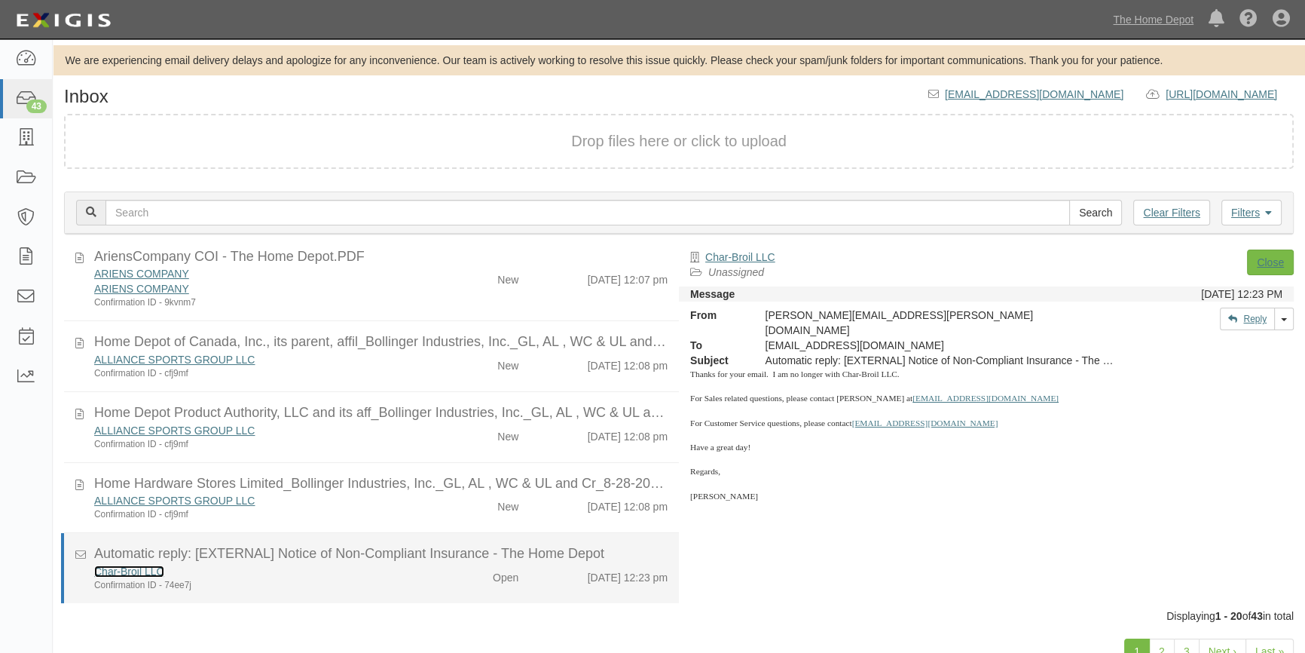
click at [133, 568] on link "Char-Broil LLC" at bounding box center [129, 571] width 70 height 12
click at [301, 570] on div "Char-Broil LLC" at bounding box center [256, 571] width 325 height 15
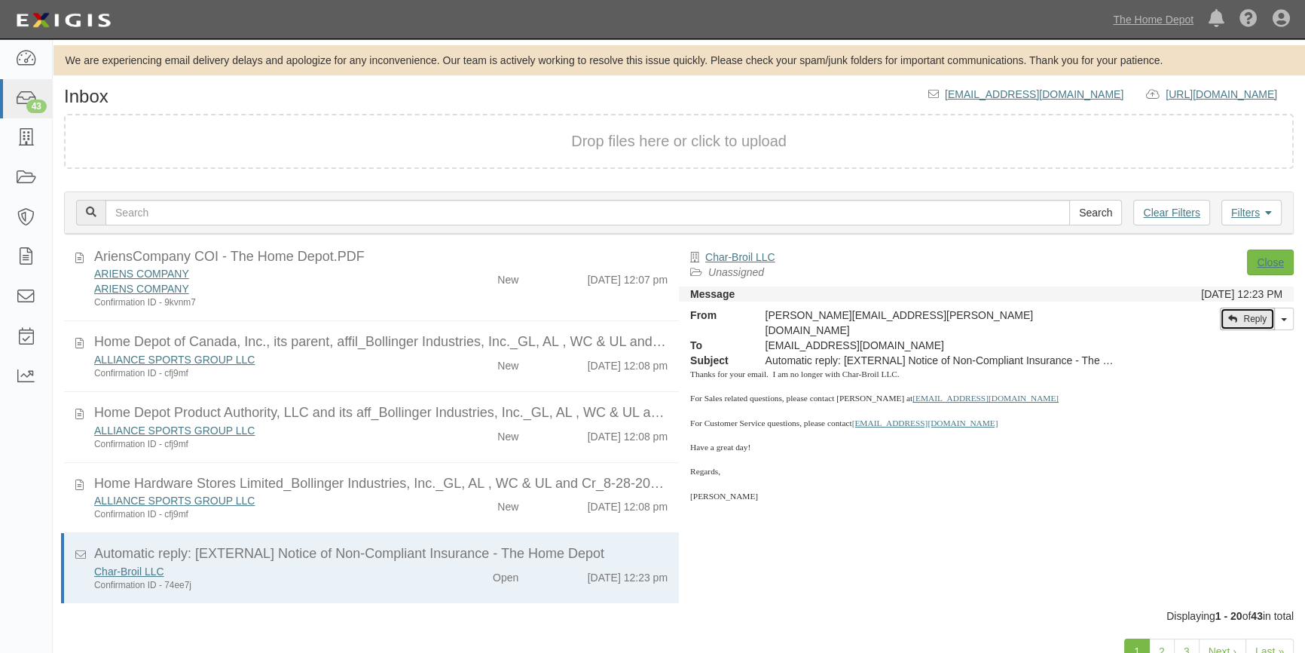
click at [1250, 314] on link "Reply" at bounding box center [1247, 318] width 55 height 23
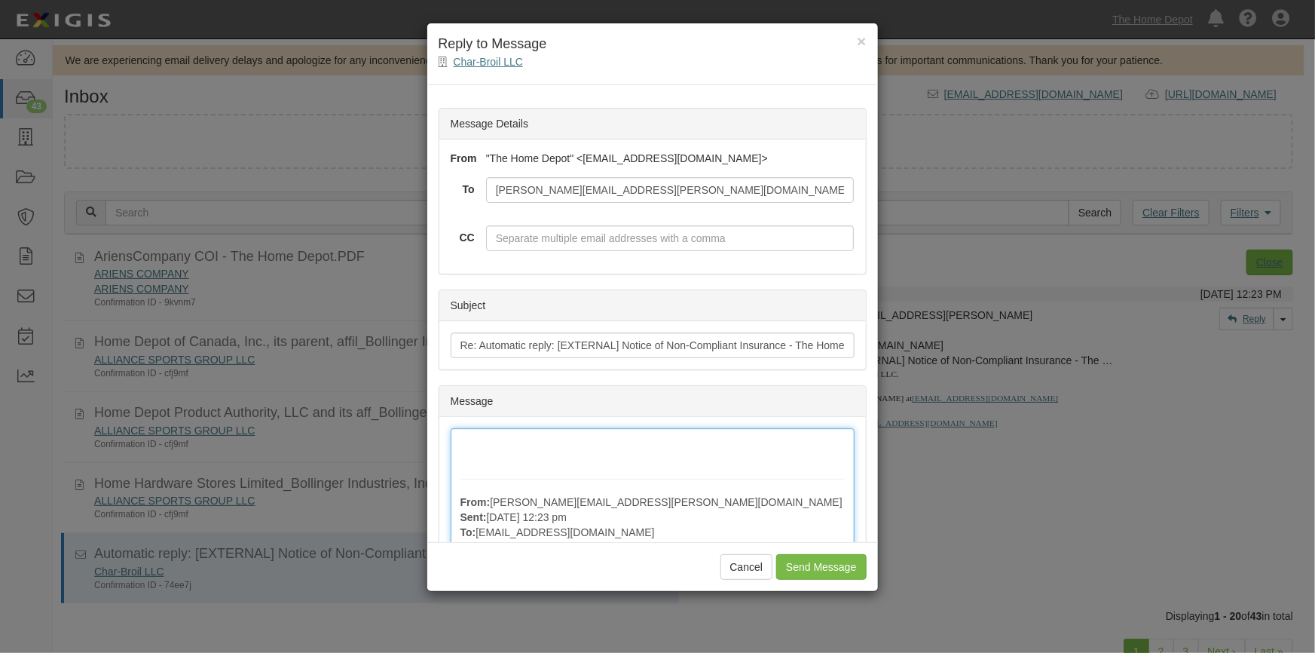
click at [491, 444] on div "From: [PERSON_NAME][EMAIL_ADDRESS][PERSON_NAME][DOMAIN_NAME] Sent: [DATE] 12:23…" at bounding box center [653, 578] width 404 height 301
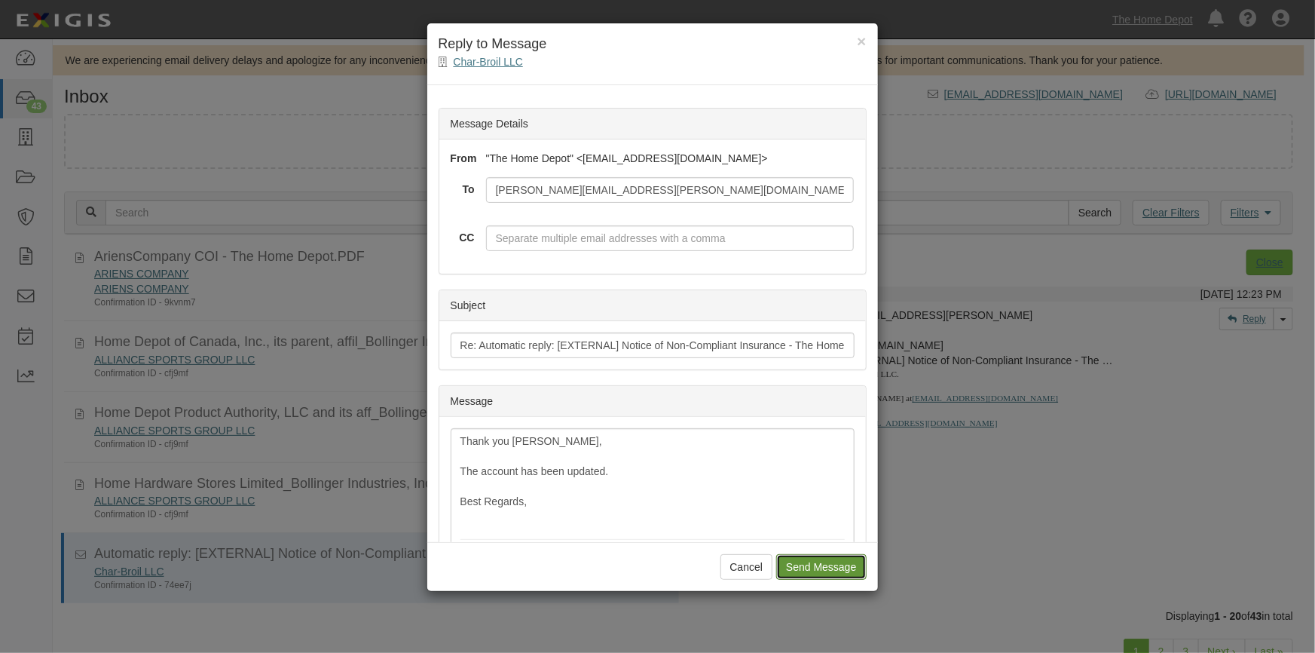
click at [816, 564] on input "Send Message" at bounding box center [821, 567] width 90 height 26
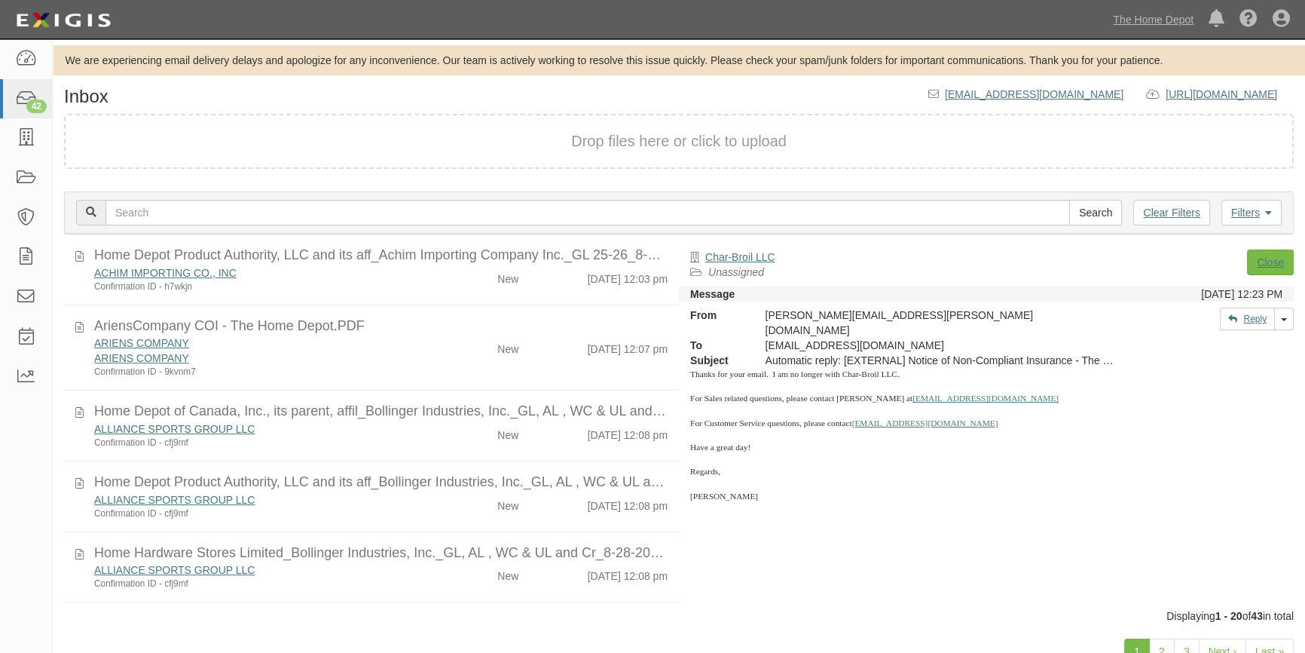
scroll to position [1035, 0]
click at [1168, 643] on link "2" at bounding box center [1162, 651] width 26 height 26
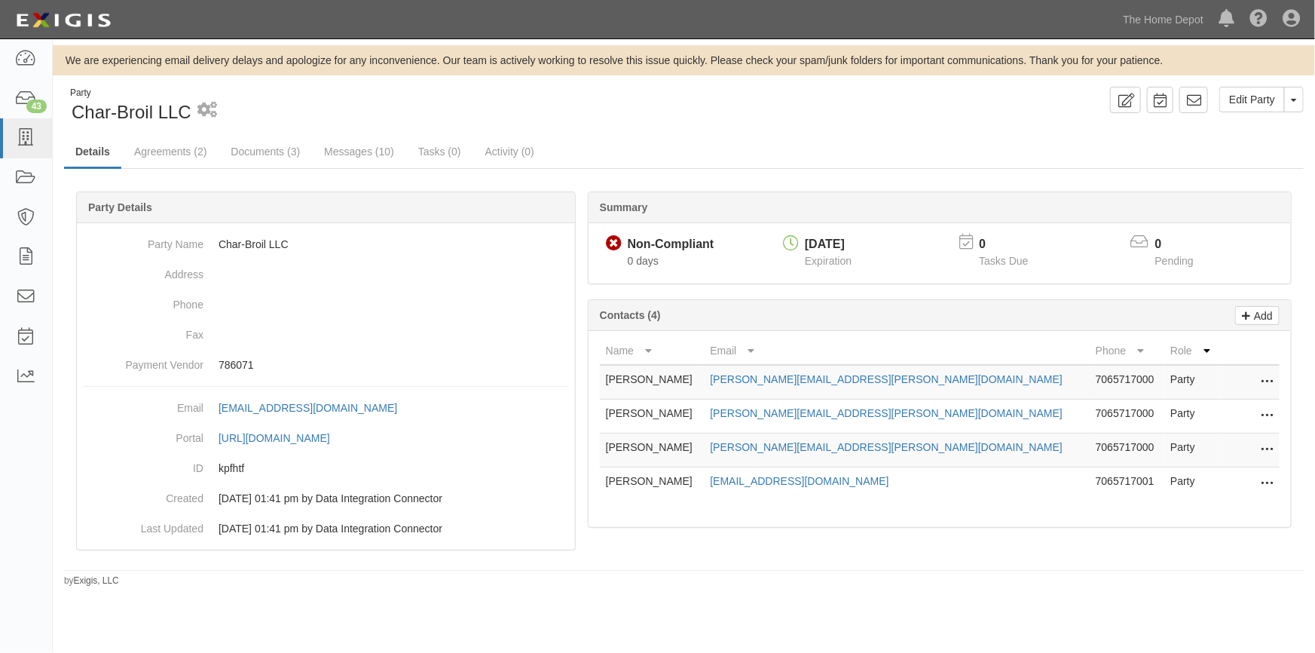
click at [1268, 377] on icon at bounding box center [1267, 382] width 12 height 20
click at [1189, 404] on link "Delete" at bounding box center [1213, 404] width 119 height 27
click at [1262, 382] on icon at bounding box center [1267, 382] width 12 height 20
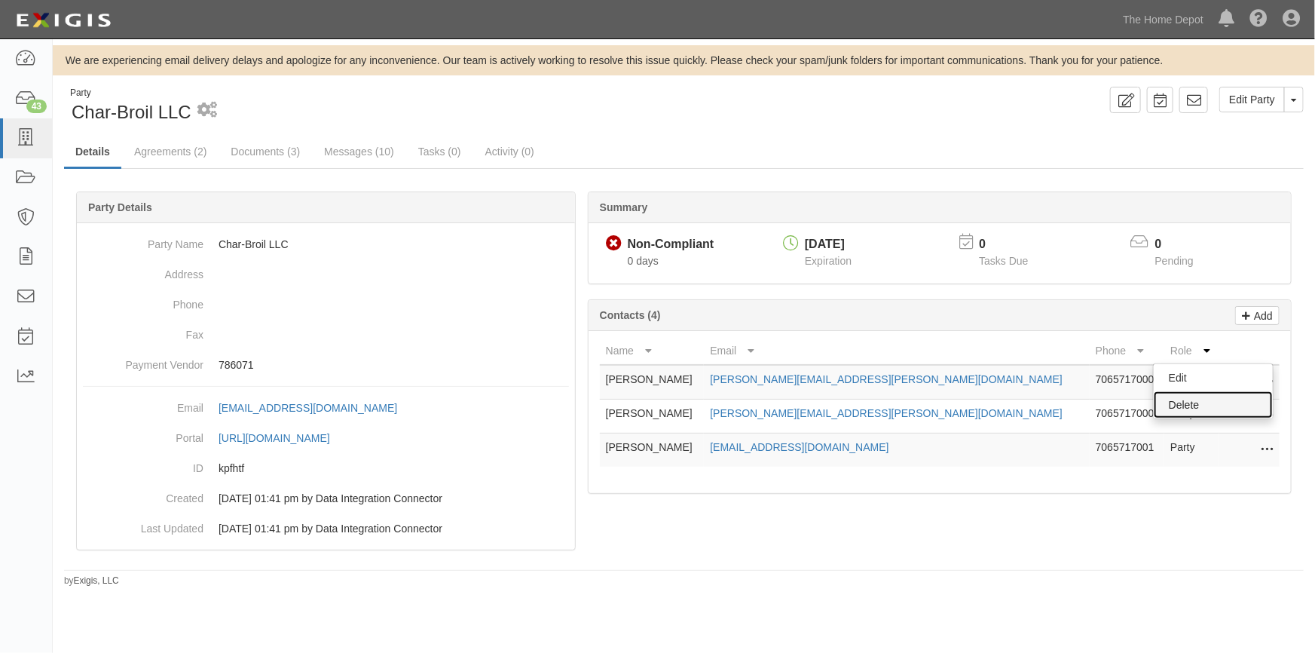
click at [1189, 401] on link "Delete" at bounding box center [1213, 404] width 119 height 27
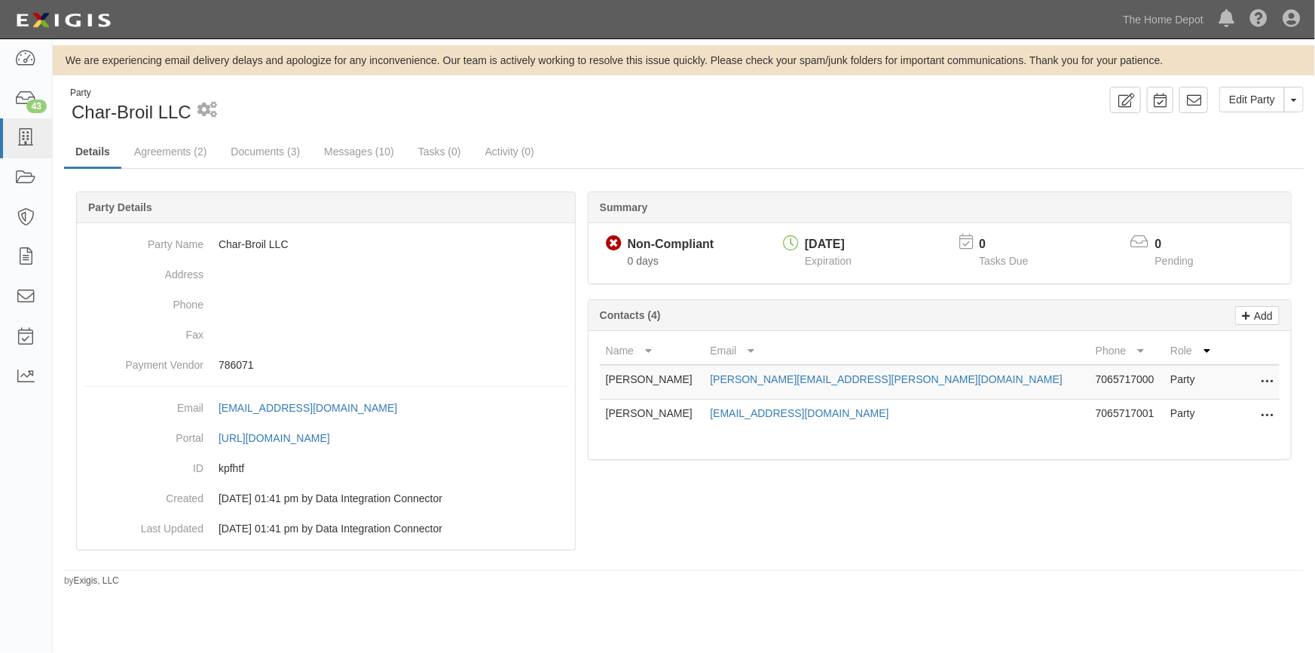
click at [1272, 379] on icon at bounding box center [1267, 382] width 12 height 20
click at [1207, 399] on link "Delete" at bounding box center [1213, 404] width 119 height 27
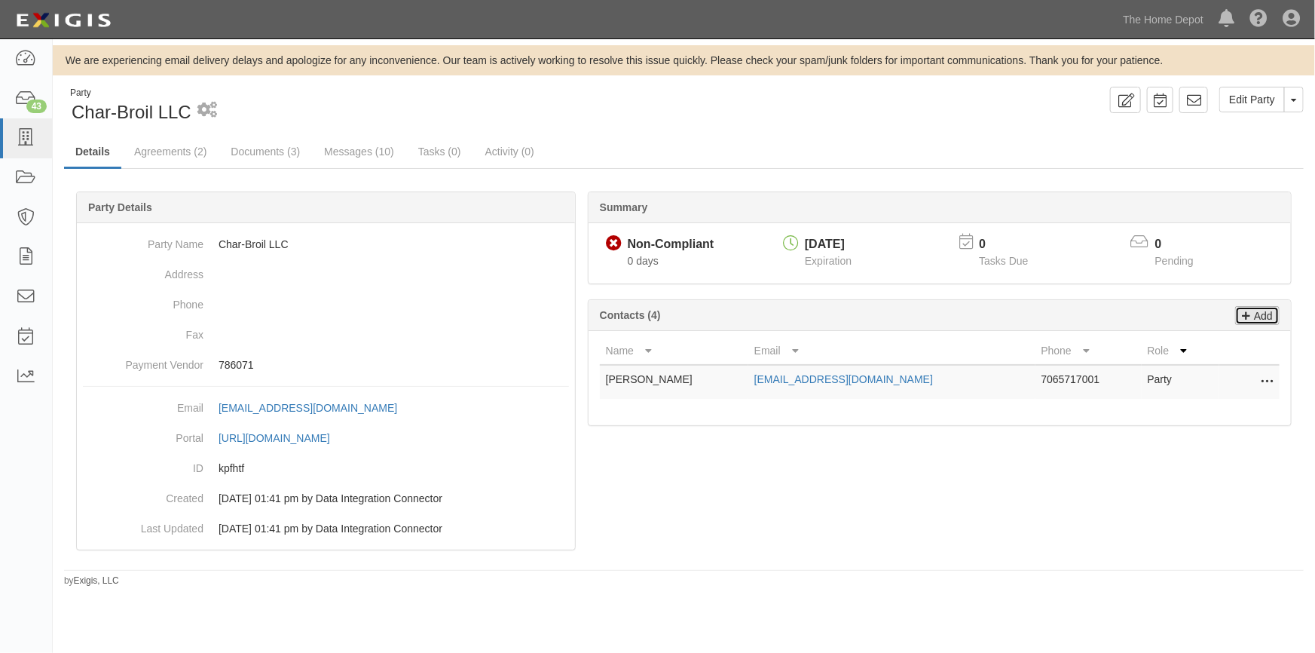
click at [1259, 320] on p "Add" at bounding box center [1261, 315] width 23 height 17
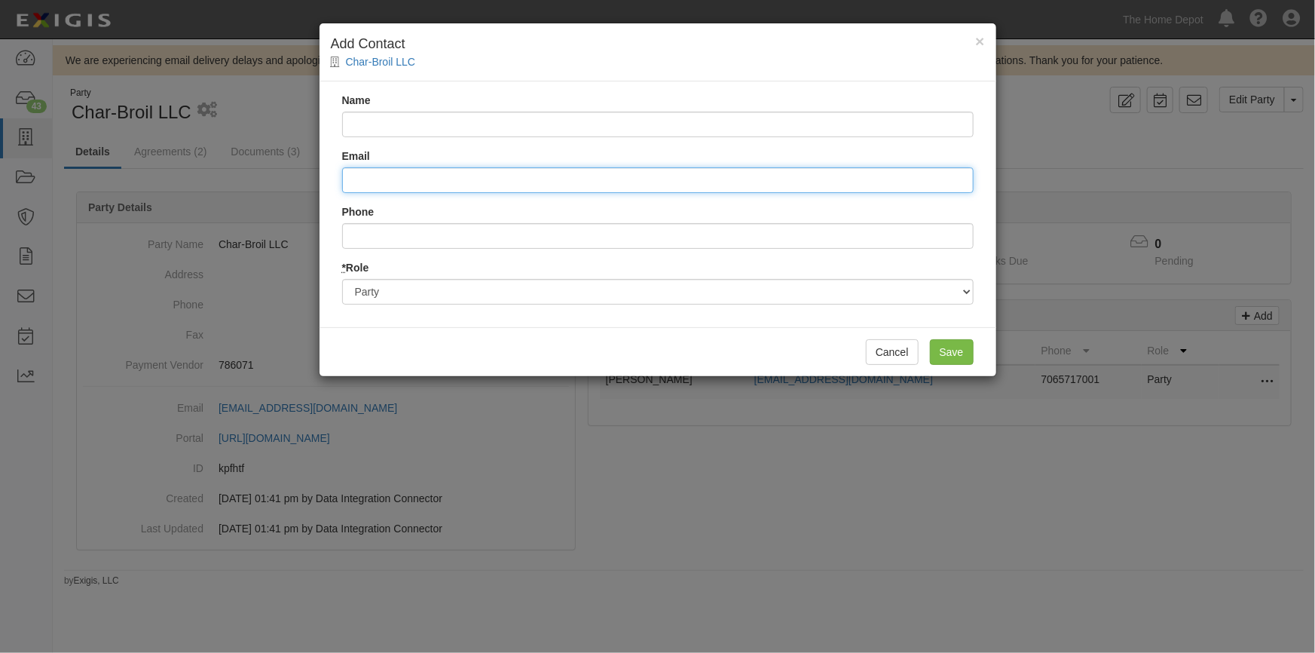
paste input "Jkozak@wcbradley.com"
drag, startPoint x: 346, startPoint y: 181, endPoint x: 354, endPoint y: 196, distance: 17.2
click at [349, 184] on input "Jkozak@wcbradley.com" at bounding box center [658, 180] width 632 height 26
type input "Jkozak@wcbradley.com"
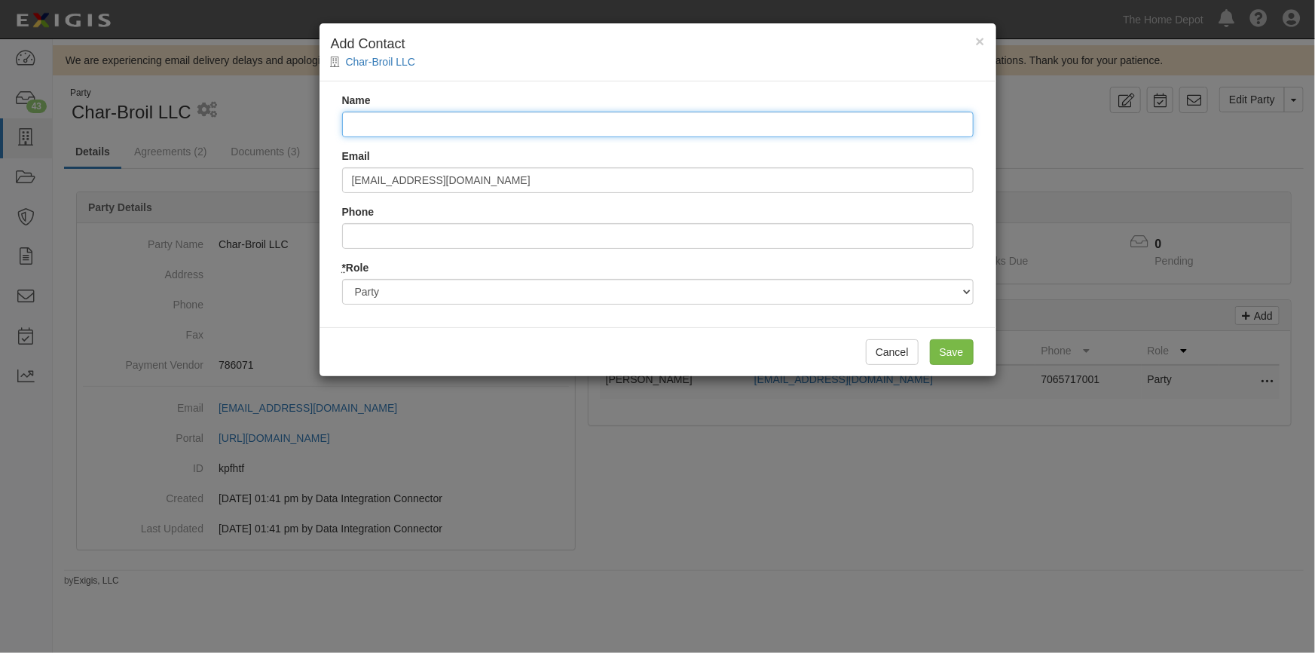
click at [406, 123] on input "Name" at bounding box center [658, 125] width 632 height 26
type input "Jeff Kozak"
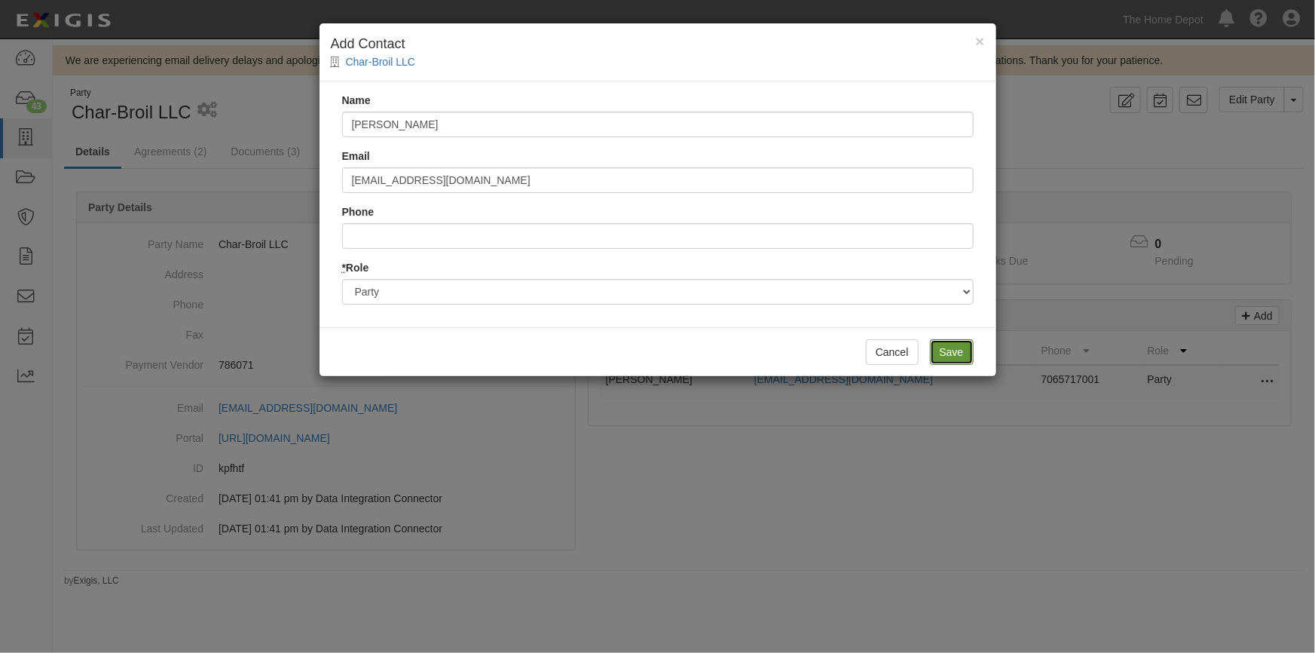
click at [954, 353] on input "Save" at bounding box center [952, 352] width 44 height 26
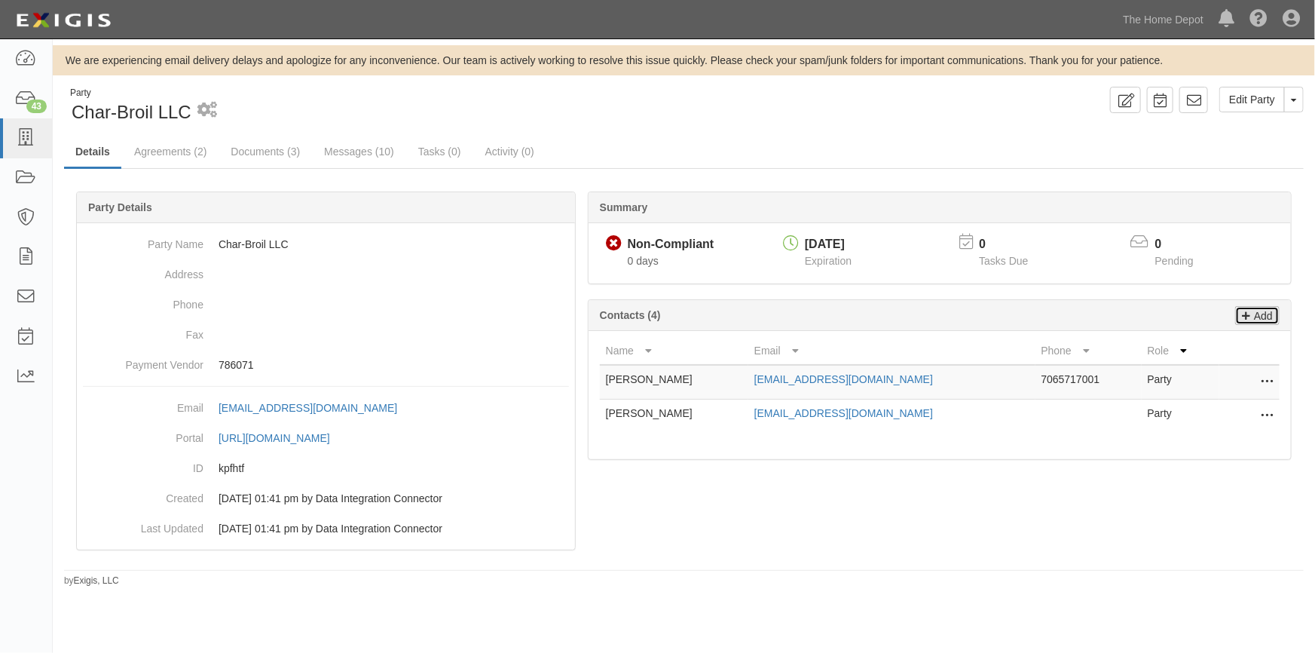
click at [1252, 311] on p "Add" at bounding box center [1261, 315] width 23 height 17
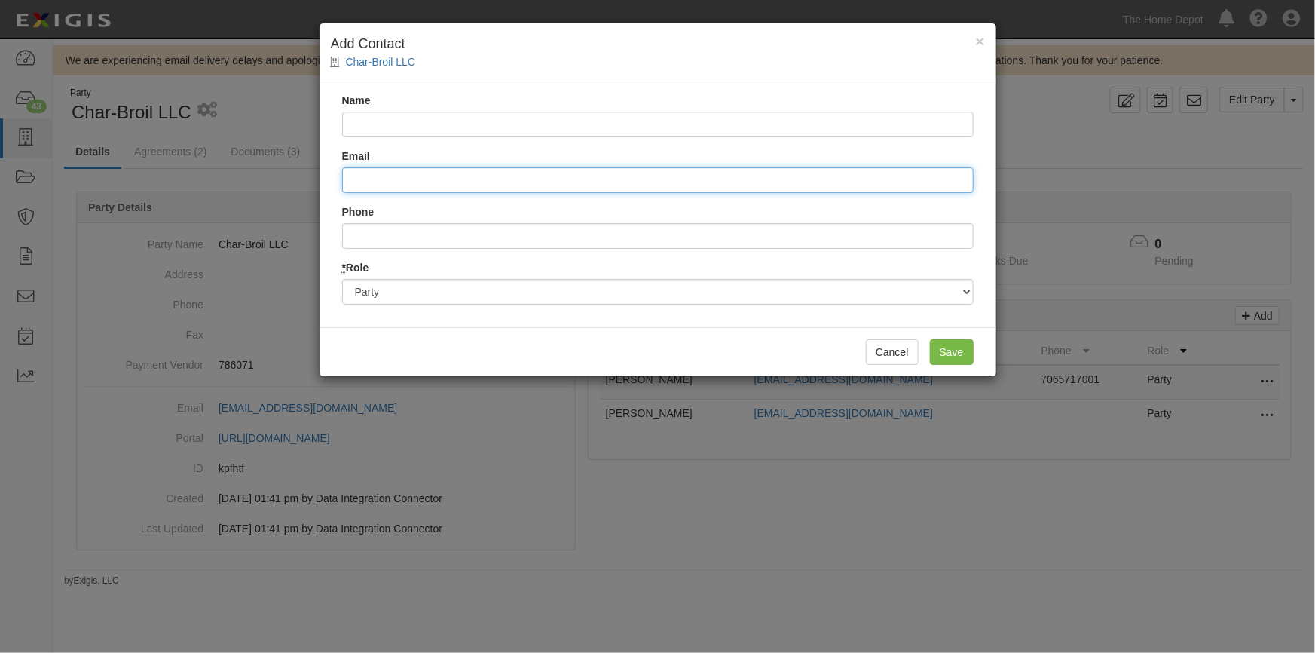
paste input "customerservice@wcbradley.com"
click at [351, 180] on input "customerservice@wcbradley.com" at bounding box center [658, 180] width 632 height 26
type input "customerservice@wcbradley.com"
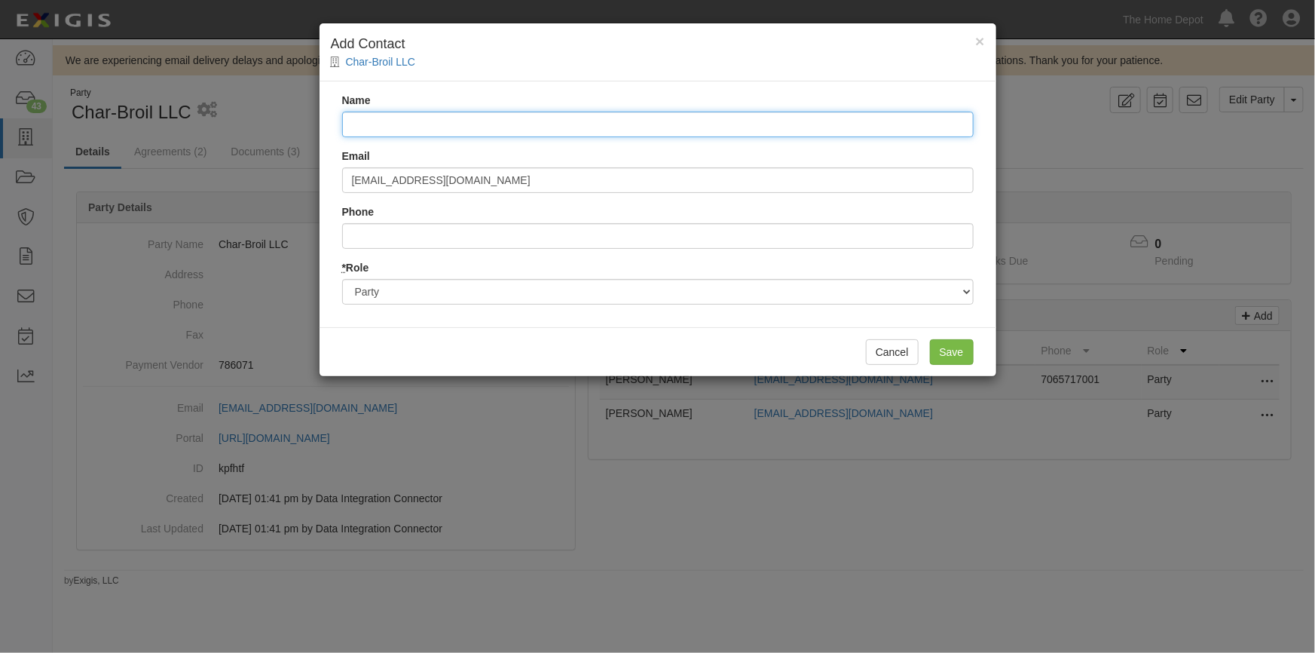
click at [368, 128] on input "Name" at bounding box center [658, 125] width 632 height 26
type input "Customer Service"
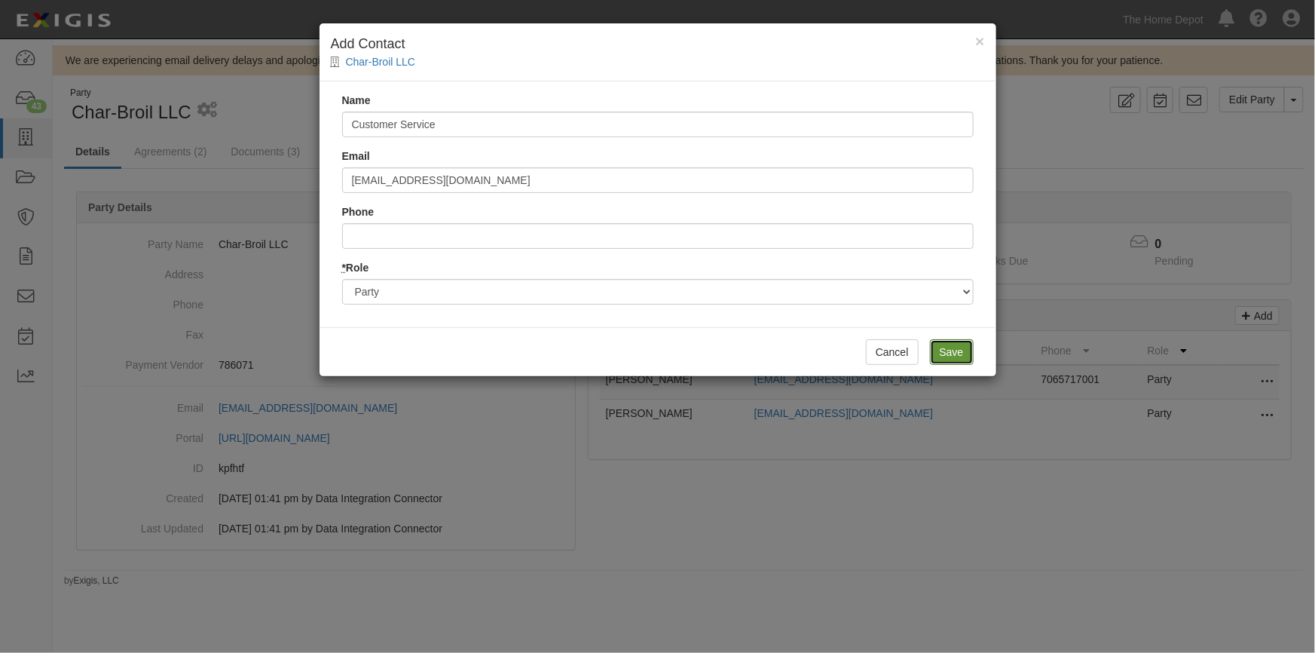
click at [943, 352] on input "Save" at bounding box center [952, 352] width 44 height 26
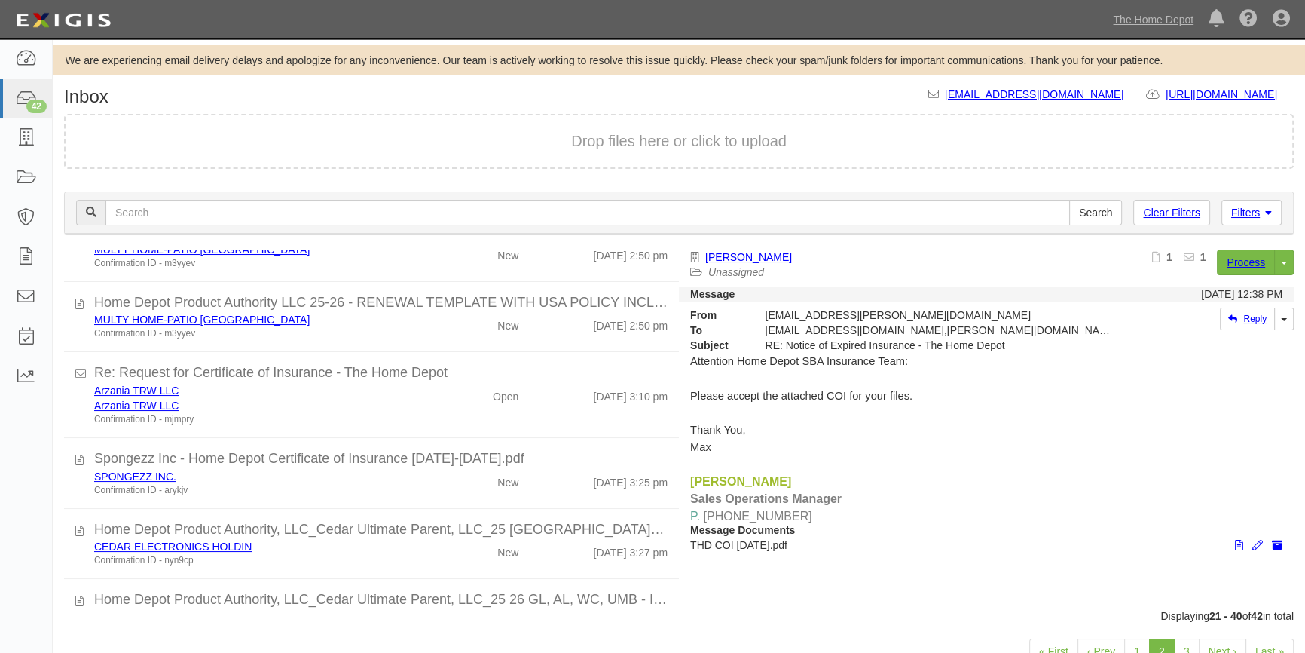
scroll to position [578, 0]
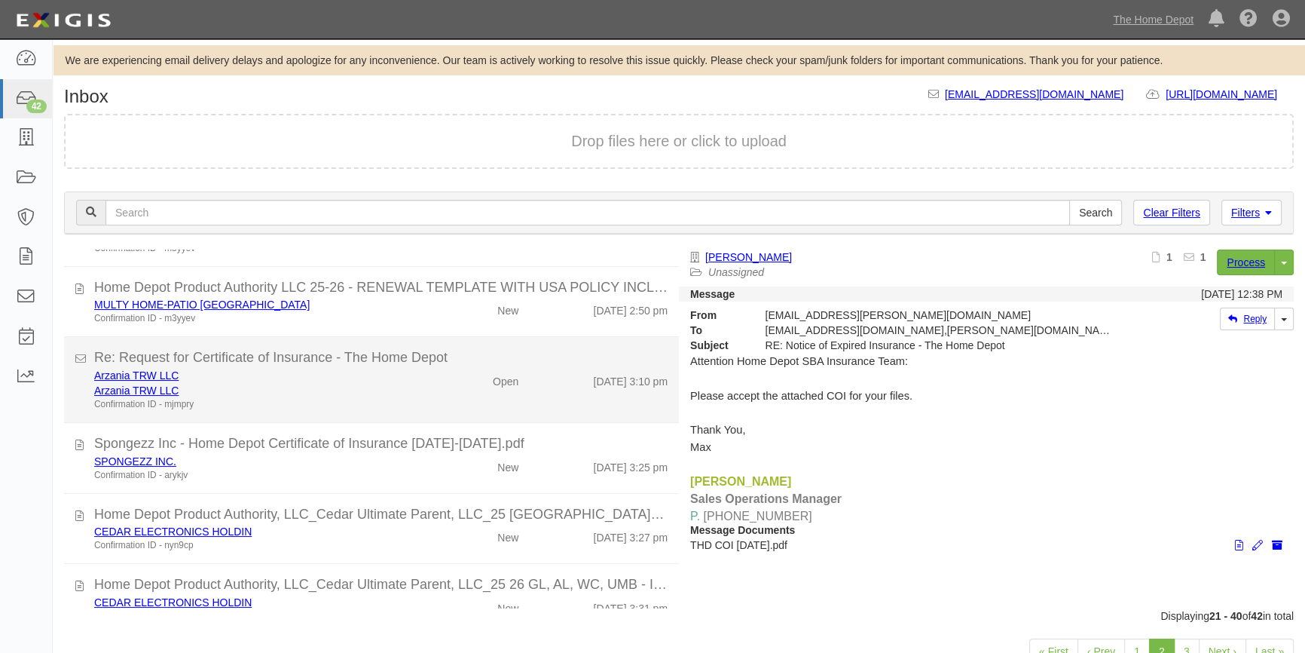
click at [439, 392] on div "Arzania TRW LLC Arzania TRW LLC Confirmation ID - mjmpry Open [DATE] 3:10 pm" at bounding box center [381, 389] width 596 height 43
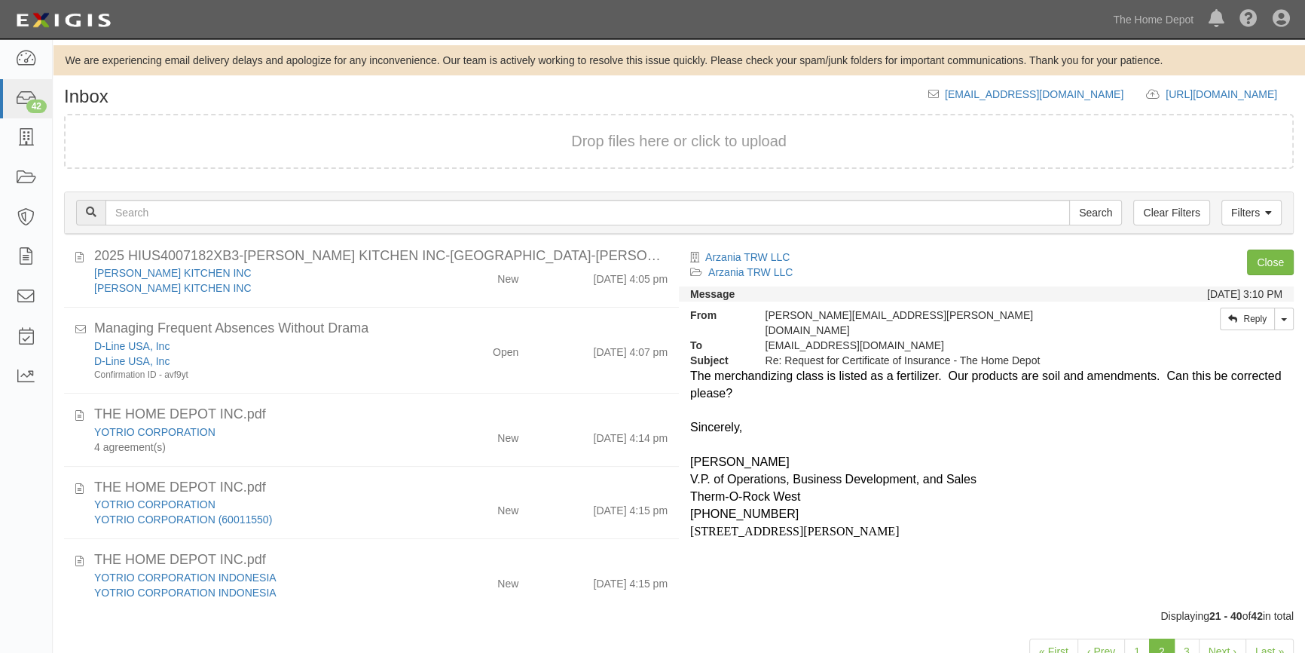
scroll to position [1127, 0]
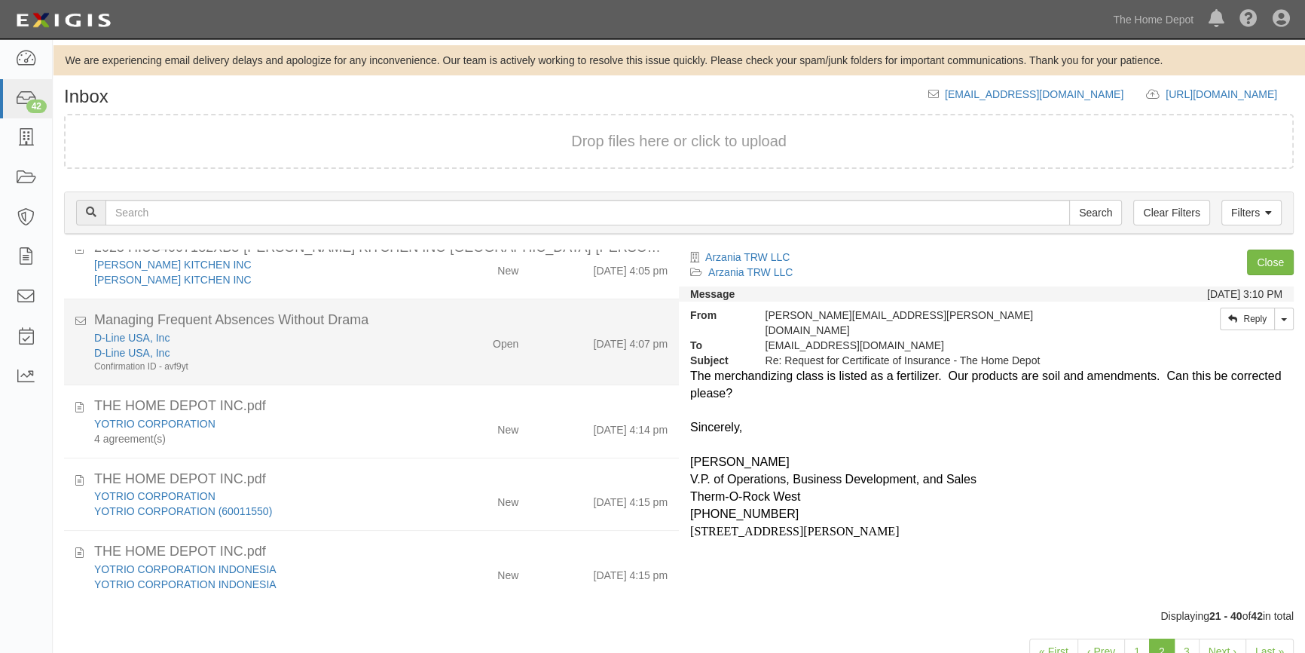
click at [447, 338] on div "Open" at bounding box center [479, 340] width 99 height 21
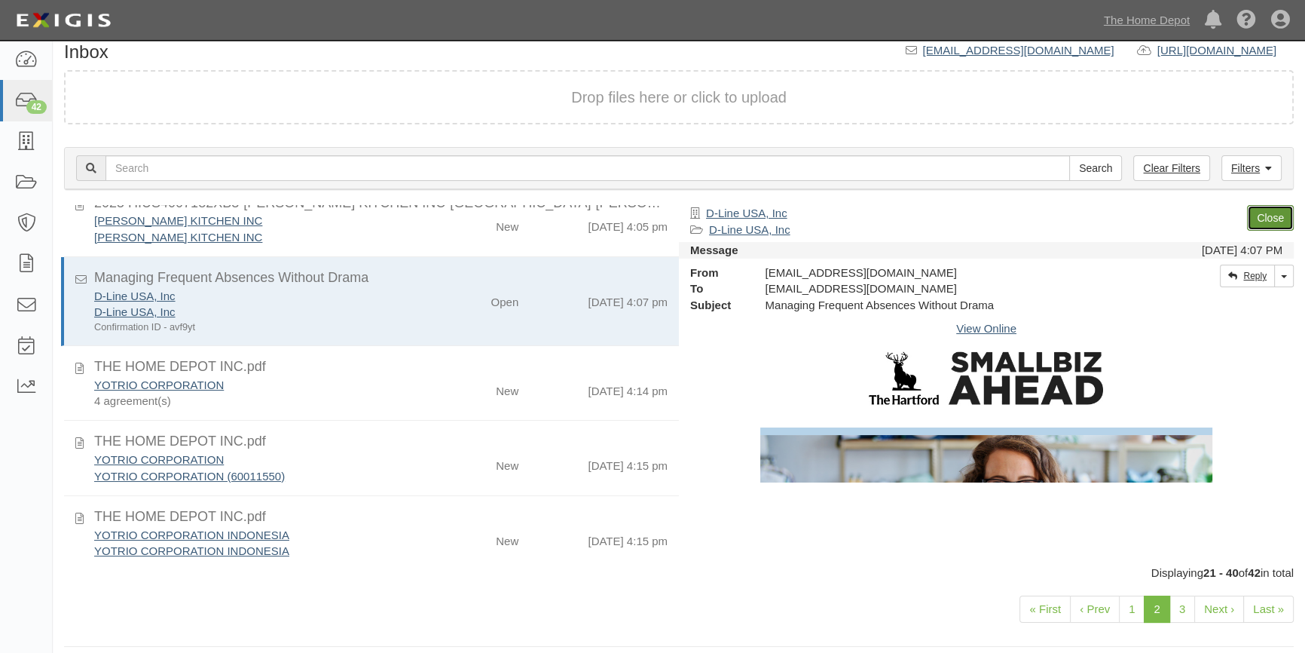
click at [1267, 221] on link "Close" at bounding box center [1270, 218] width 47 height 26
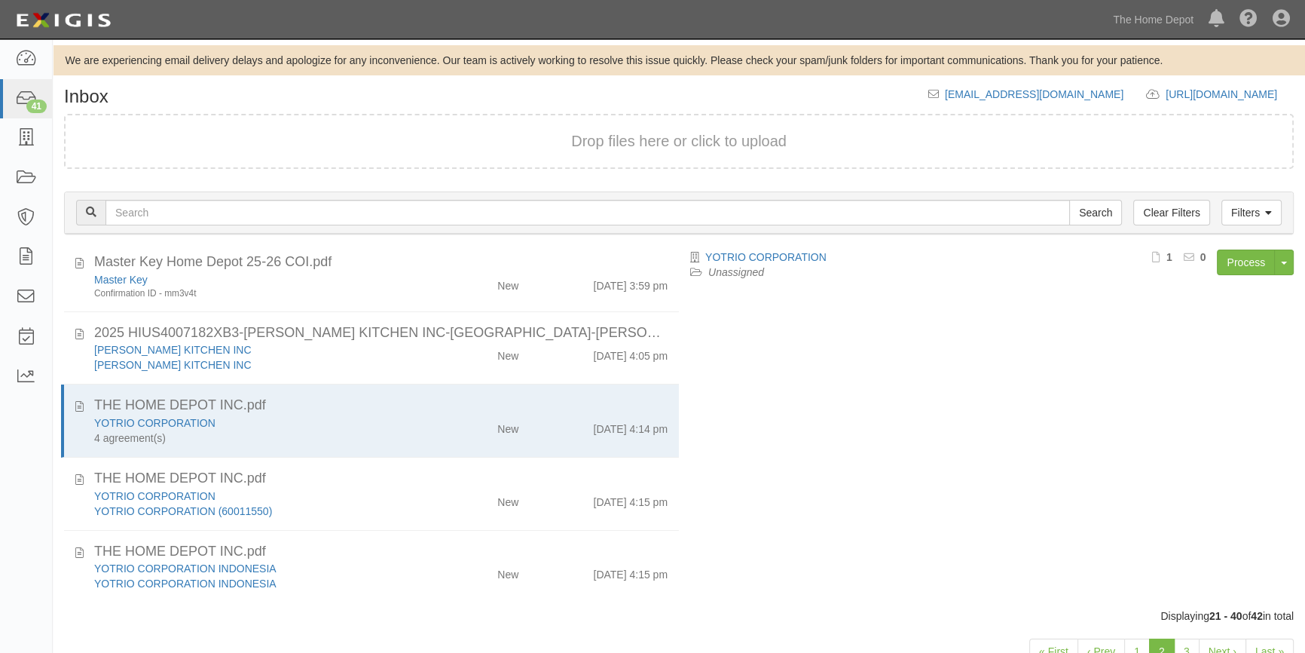
scroll to position [51, 0]
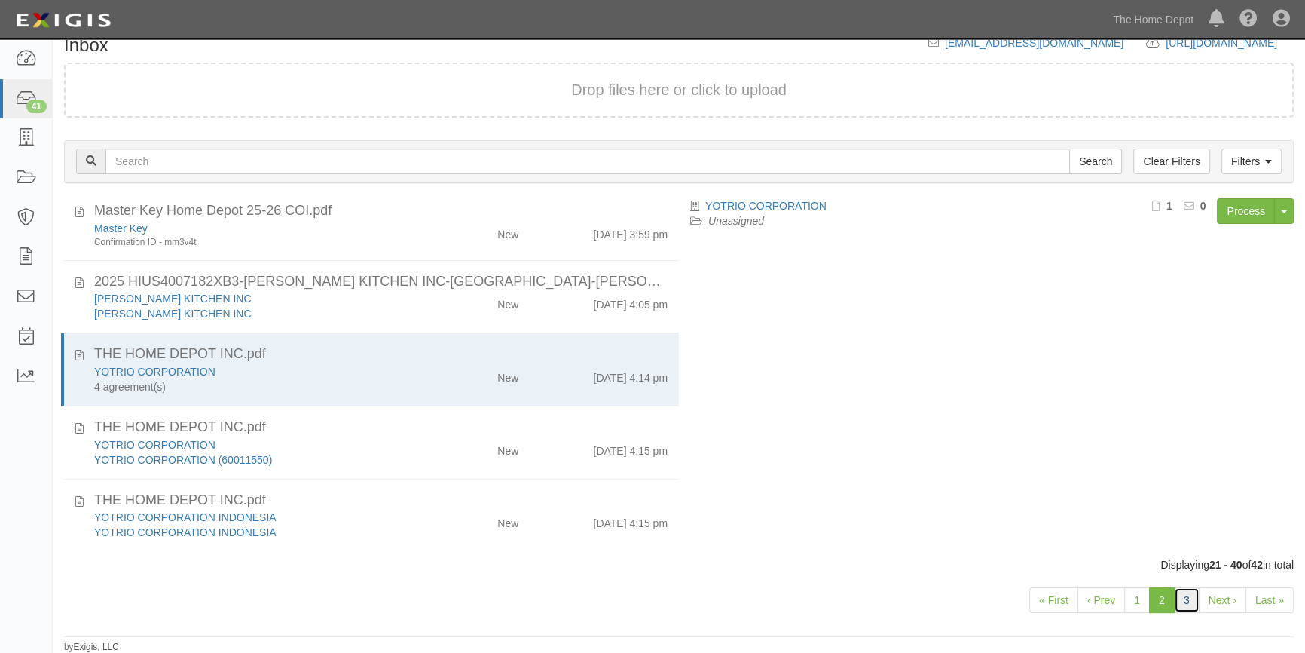
click at [1188, 592] on link "3" at bounding box center [1187, 600] width 26 height 26
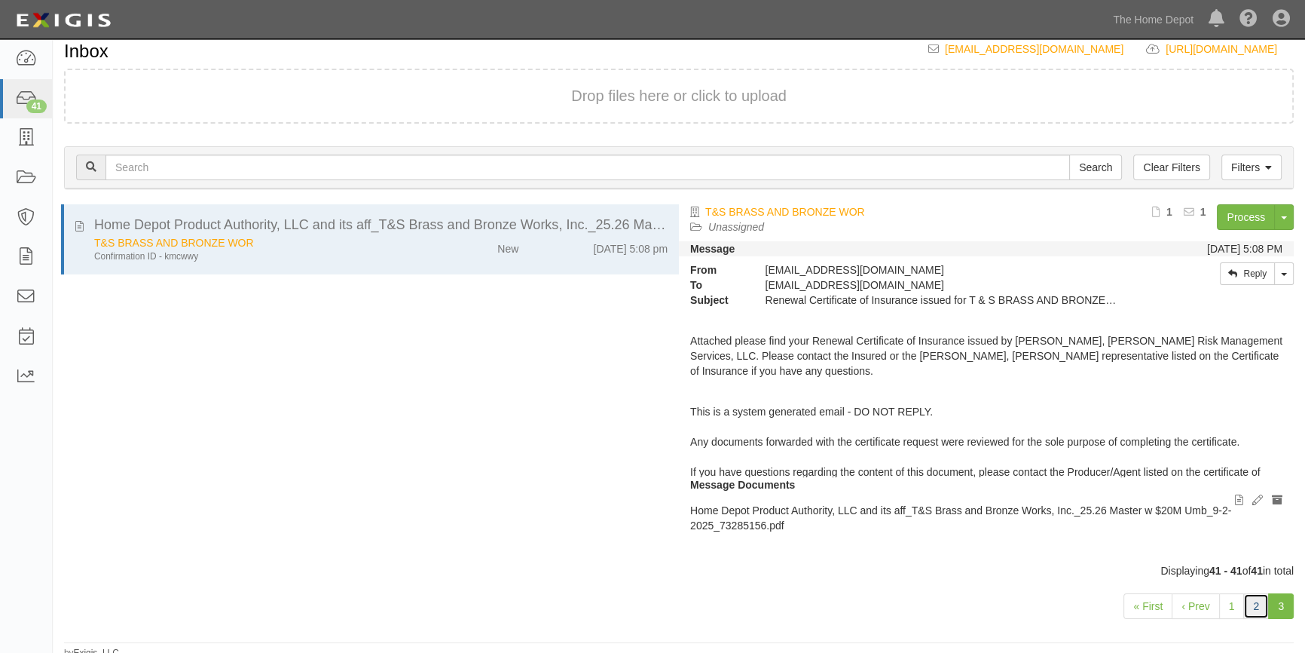
click at [1256, 611] on link "2" at bounding box center [1256, 606] width 26 height 26
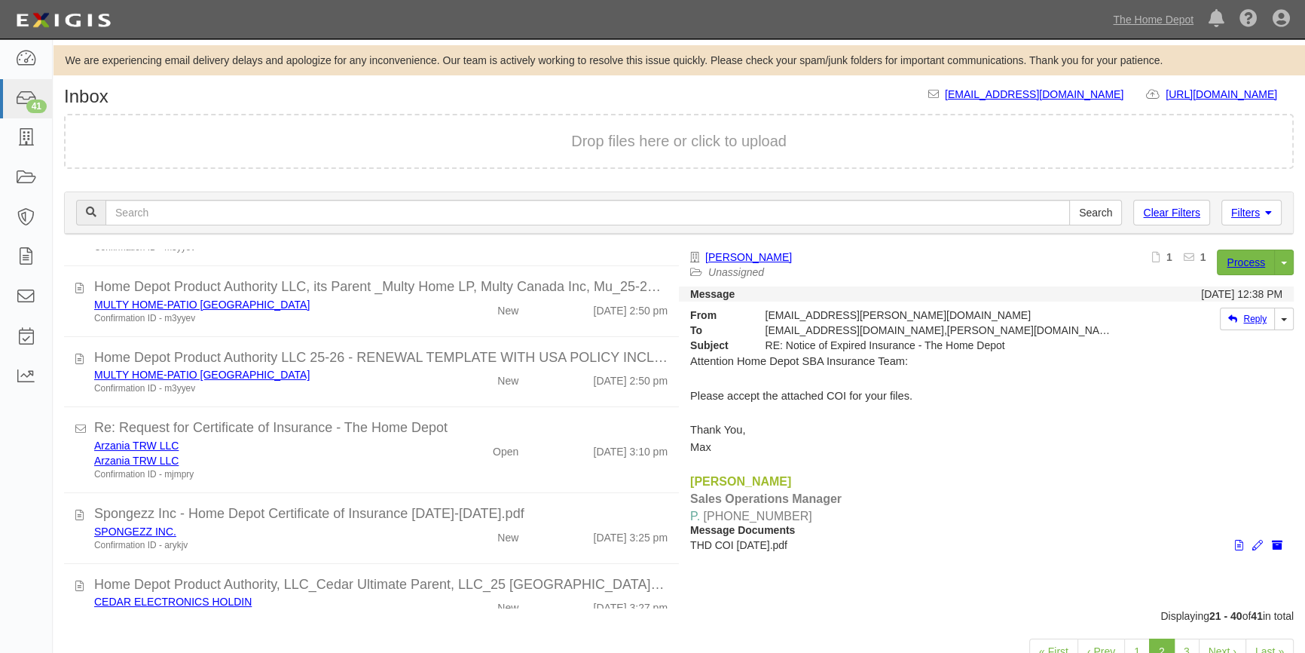
scroll to position [512, 0]
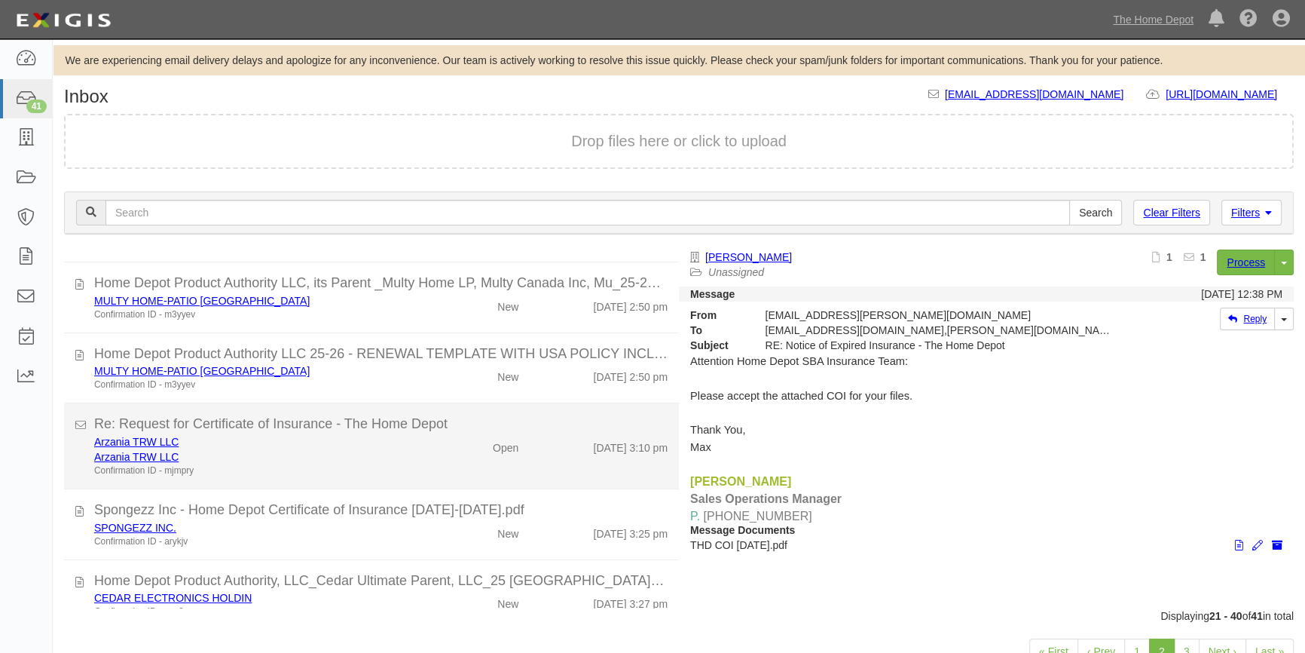
click at [371, 460] on div "Arzania TRW LLC" at bounding box center [256, 456] width 325 height 15
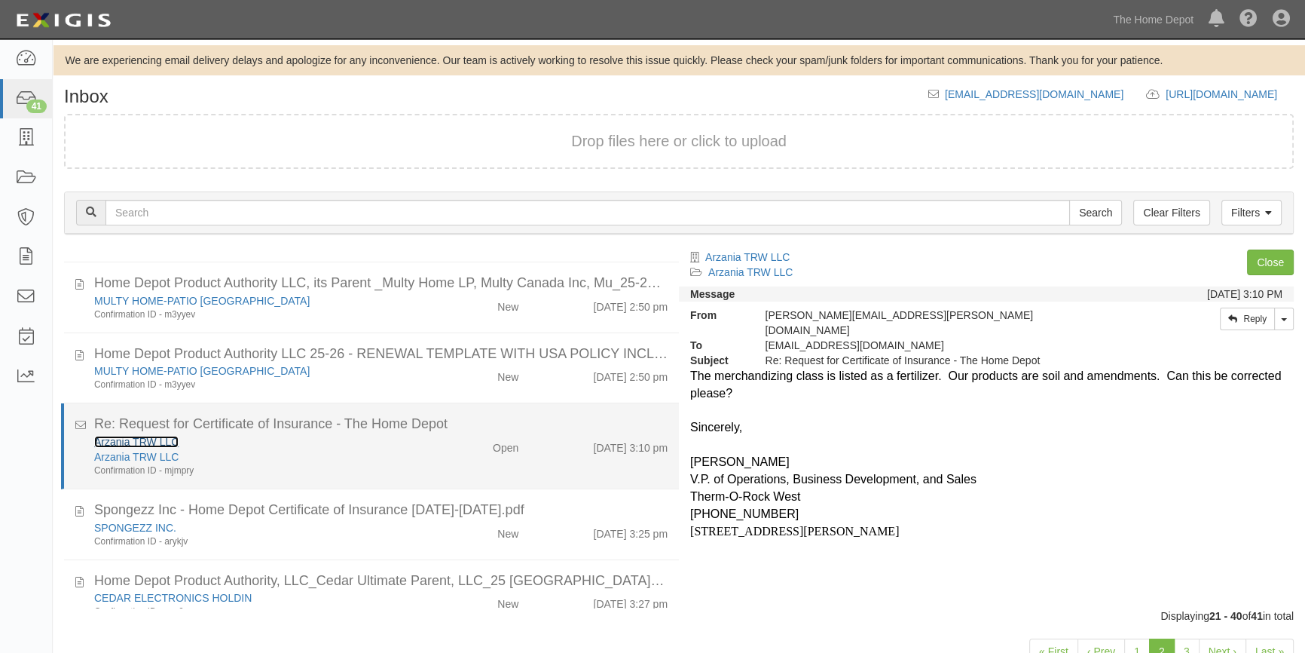
click at [158, 439] on link "Arzania TRW LLC" at bounding box center [136, 442] width 84 height 12
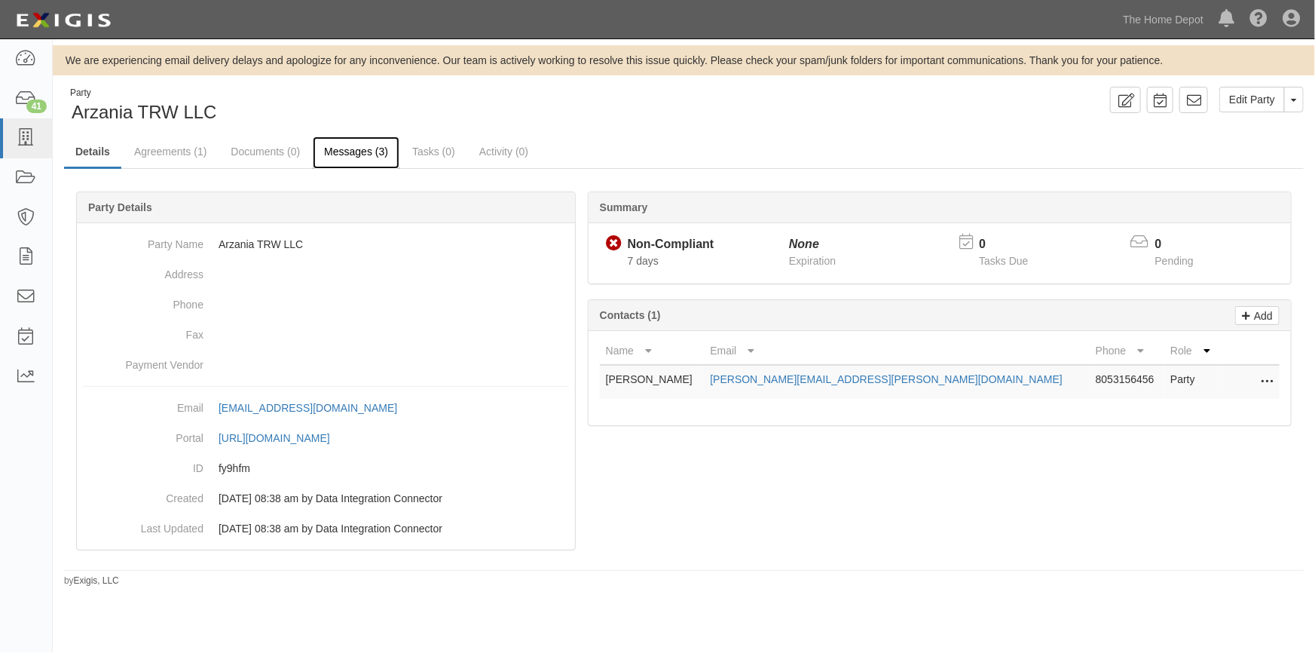
click at [356, 154] on link "Messages (3)" at bounding box center [356, 152] width 87 height 32
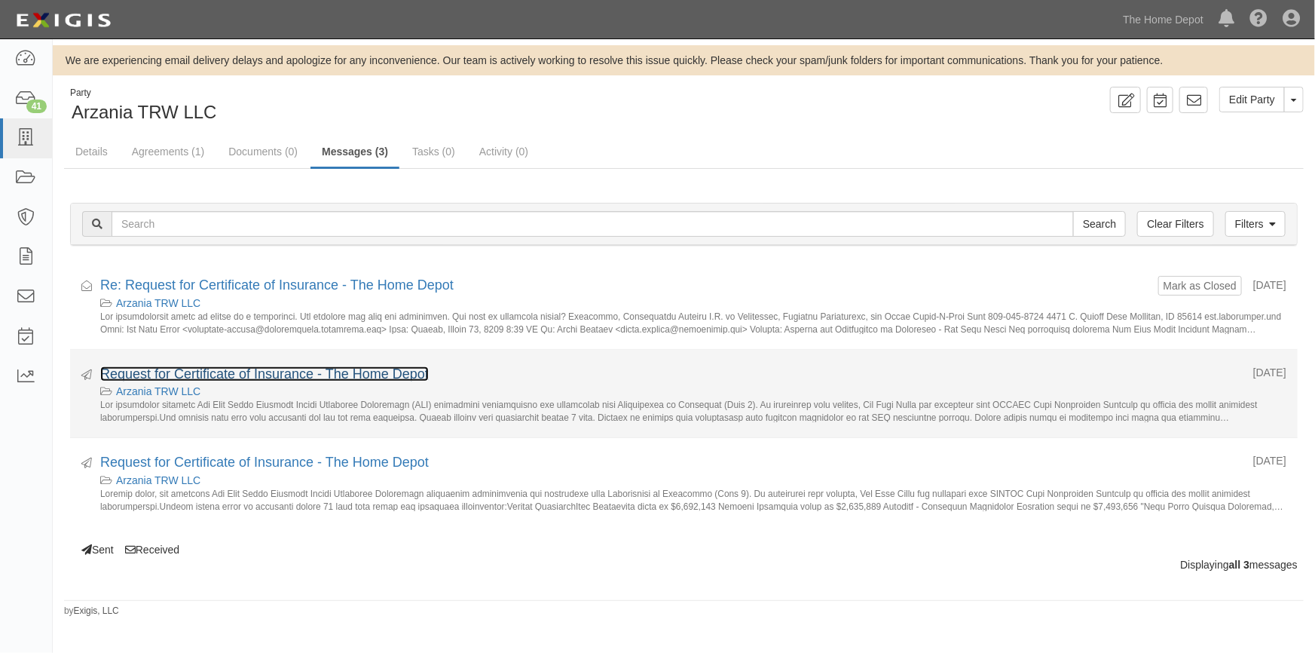
click at [204, 375] on link "Request for Certificate of Insurance - The Home Depot" at bounding box center [264, 373] width 329 height 15
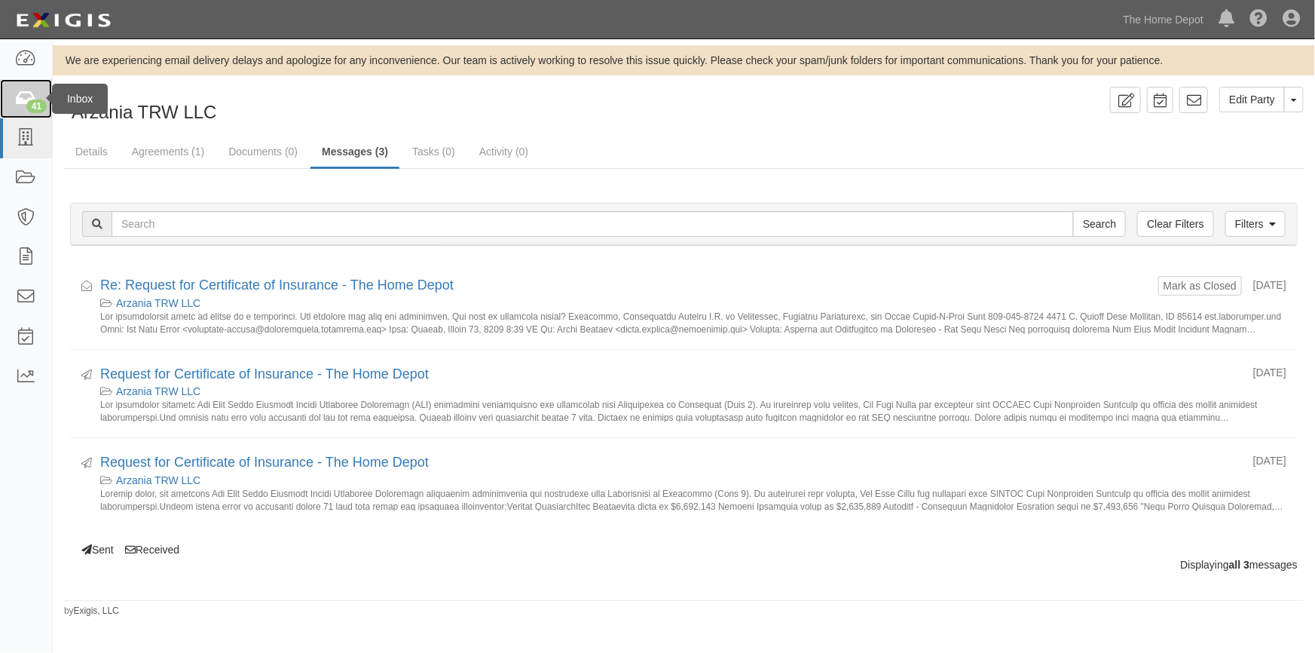
click at [14, 95] on link "41" at bounding box center [26, 99] width 52 height 40
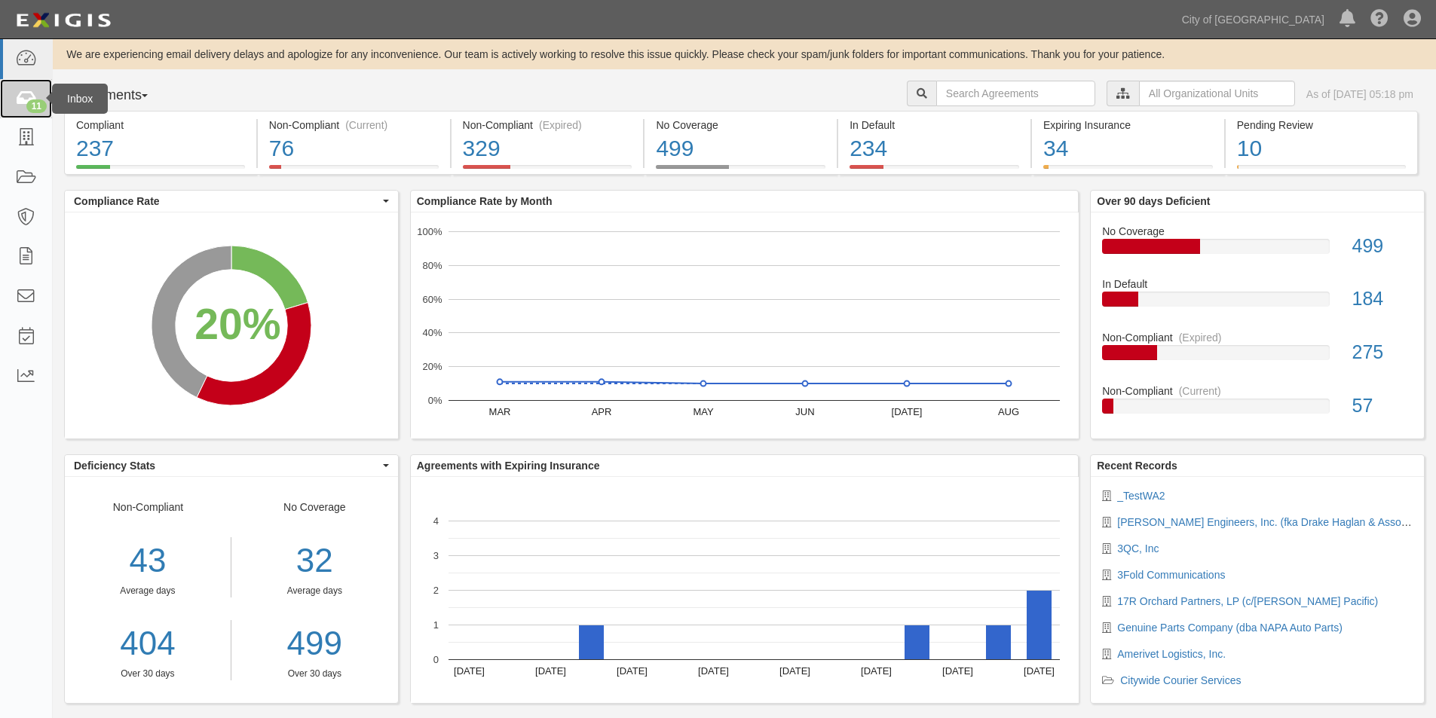
click at [24, 105] on icon at bounding box center [25, 98] width 21 height 17
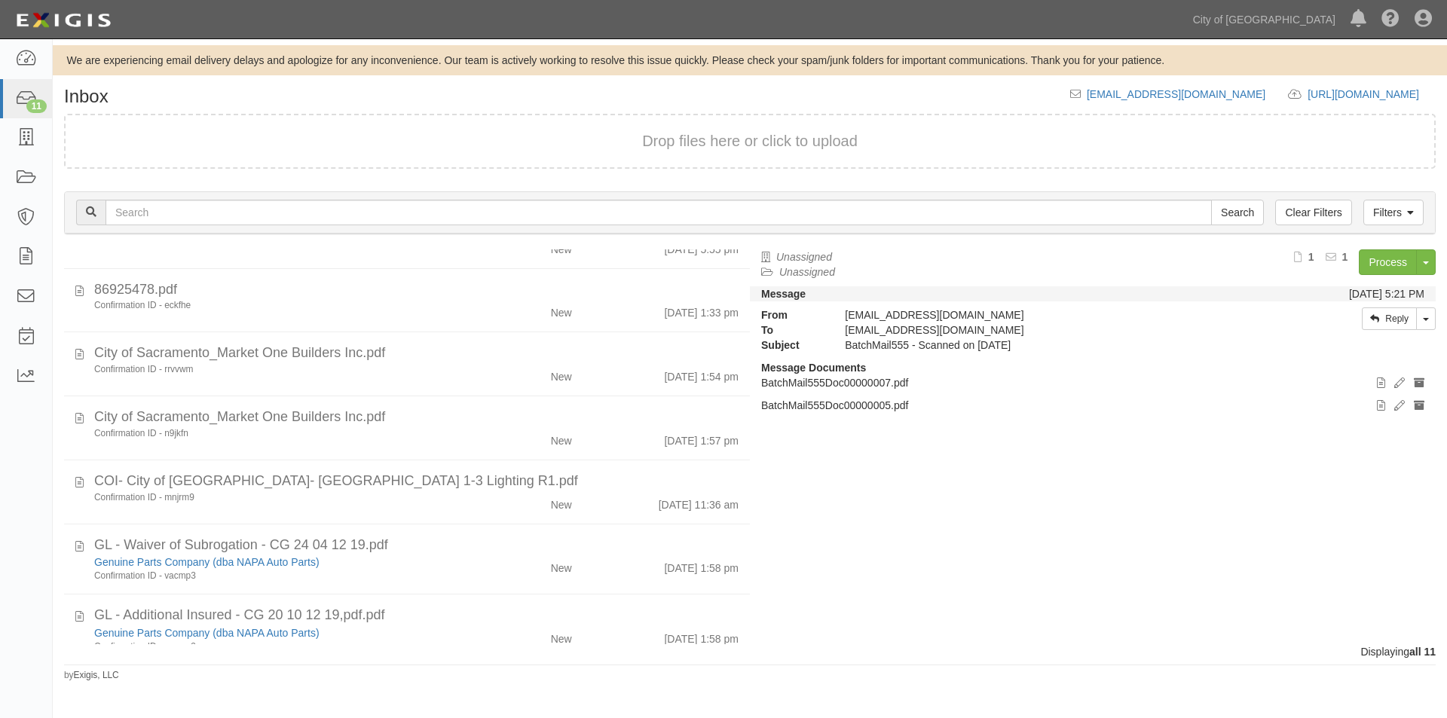
scroll to position [335, 0]
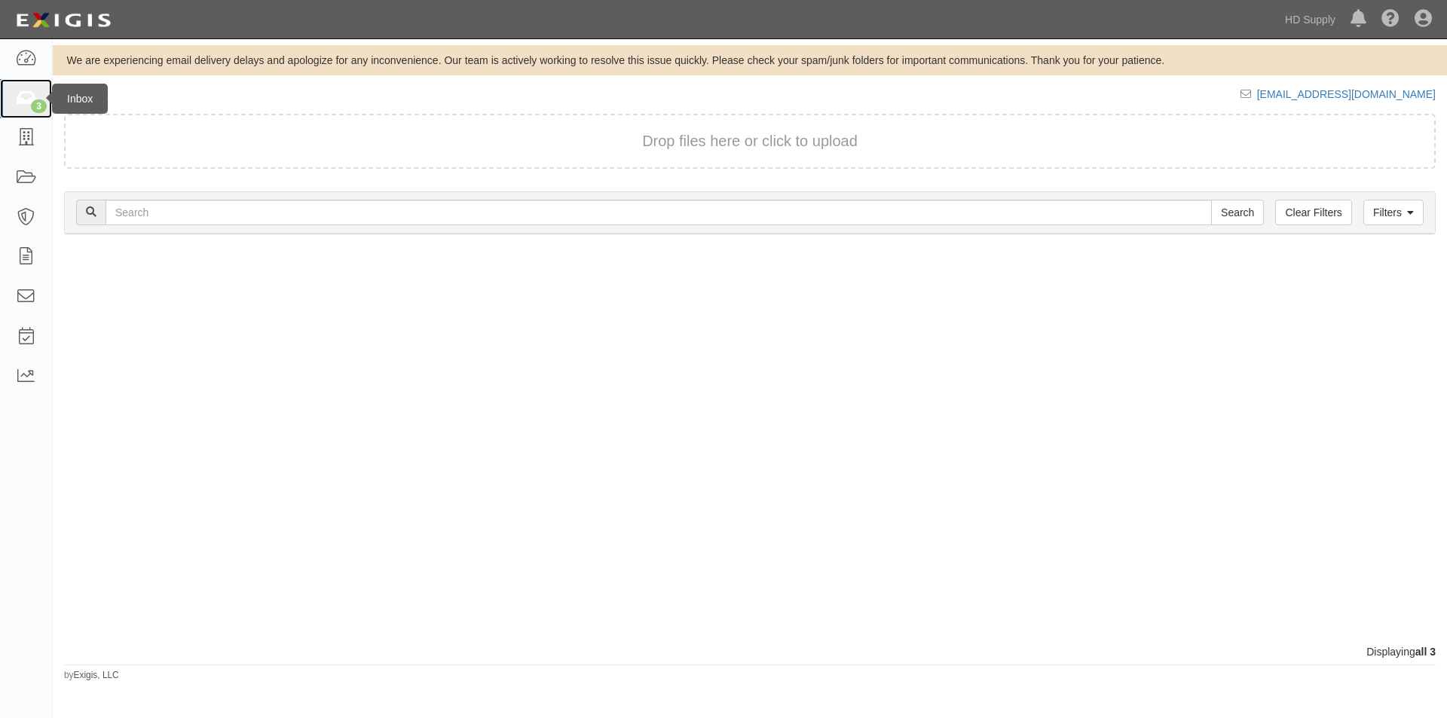
click at [47, 105] on link "3" at bounding box center [26, 99] width 52 height 40
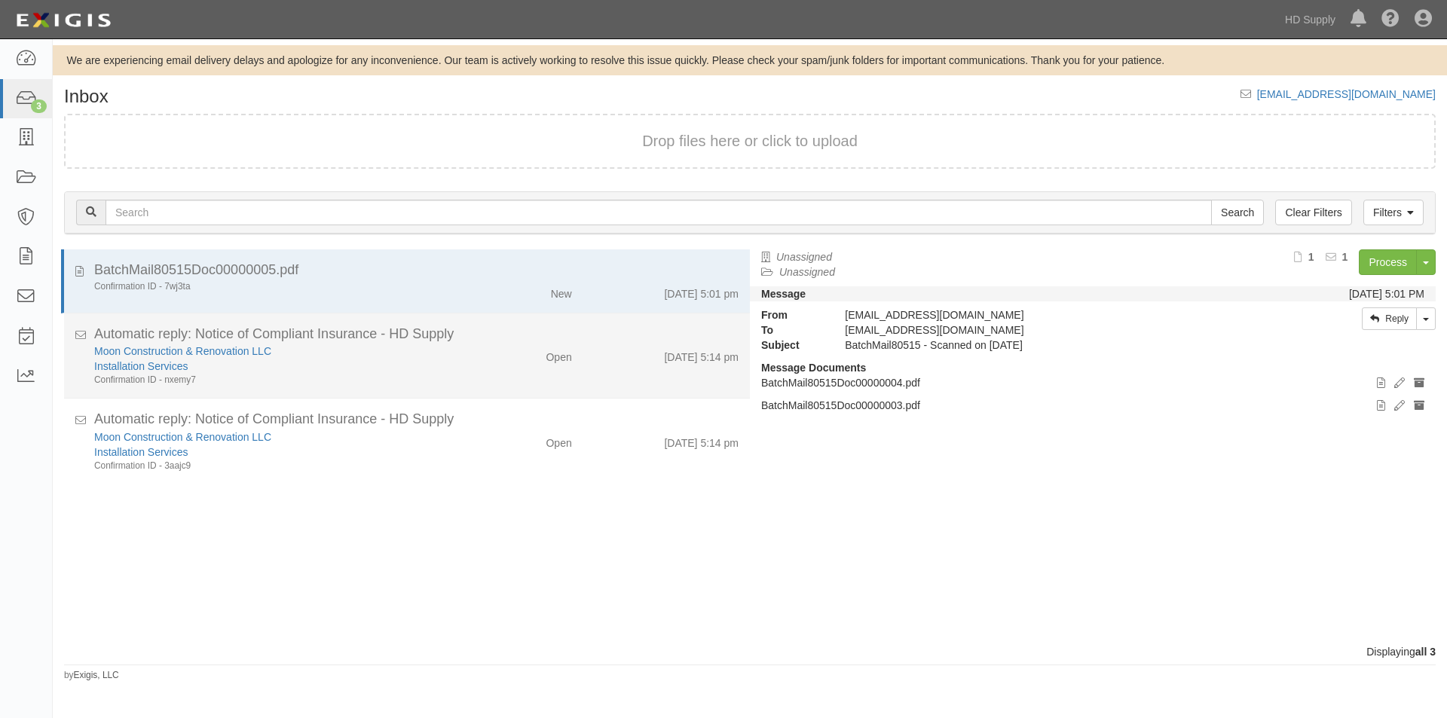
click at [472, 430] on div "Moon Construction & Renovation LLC Installation Services Confirmation ID - nxem…" at bounding box center [416, 451] width 667 height 43
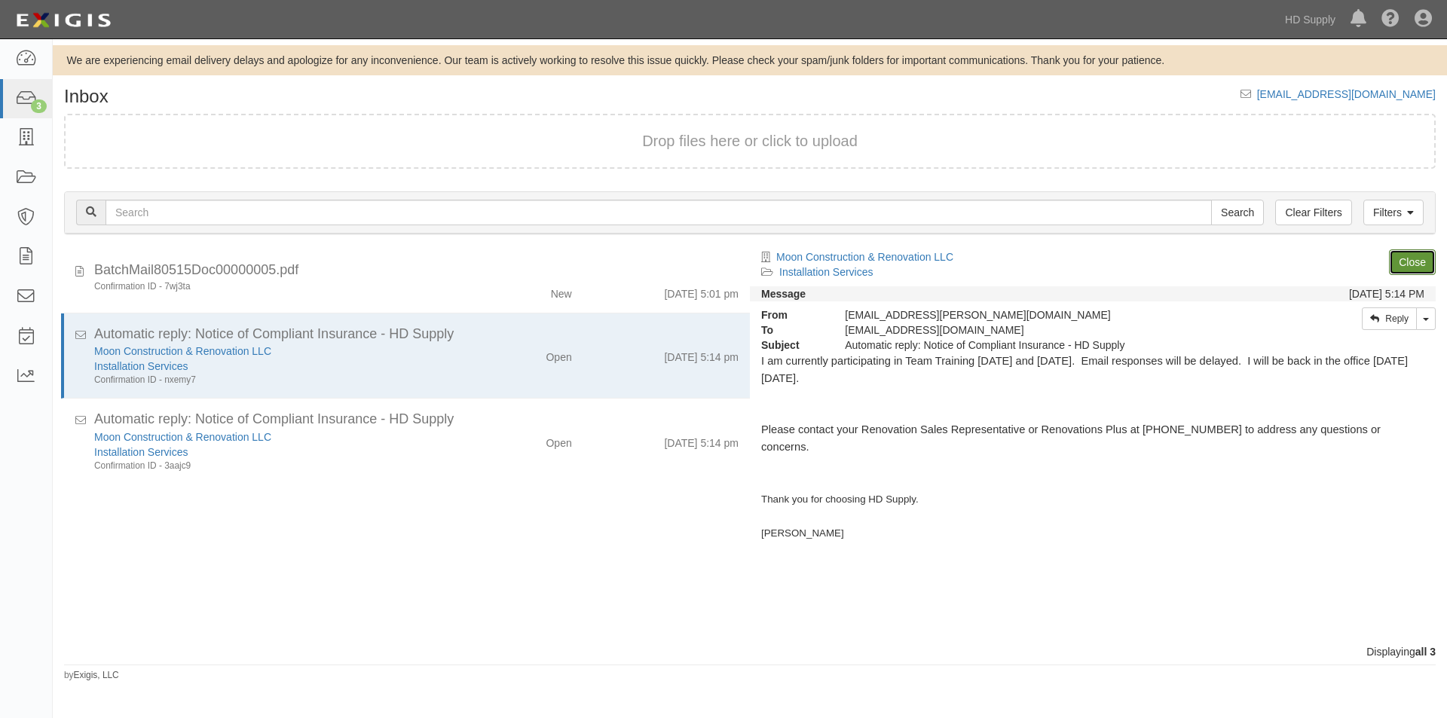
click at [1403, 266] on link "Close" at bounding box center [1412, 262] width 47 height 26
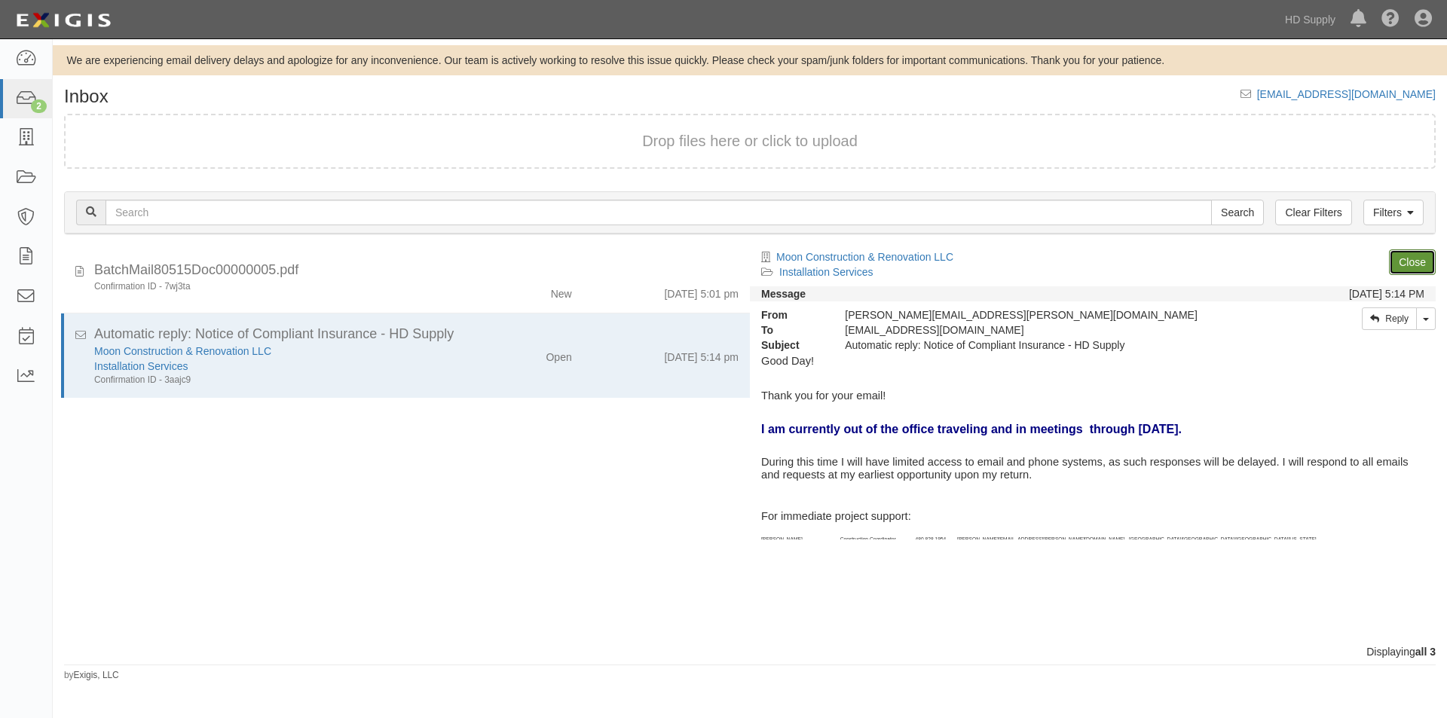
click at [1396, 257] on link "Close" at bounding box center [1412, 262] width 47 height 26
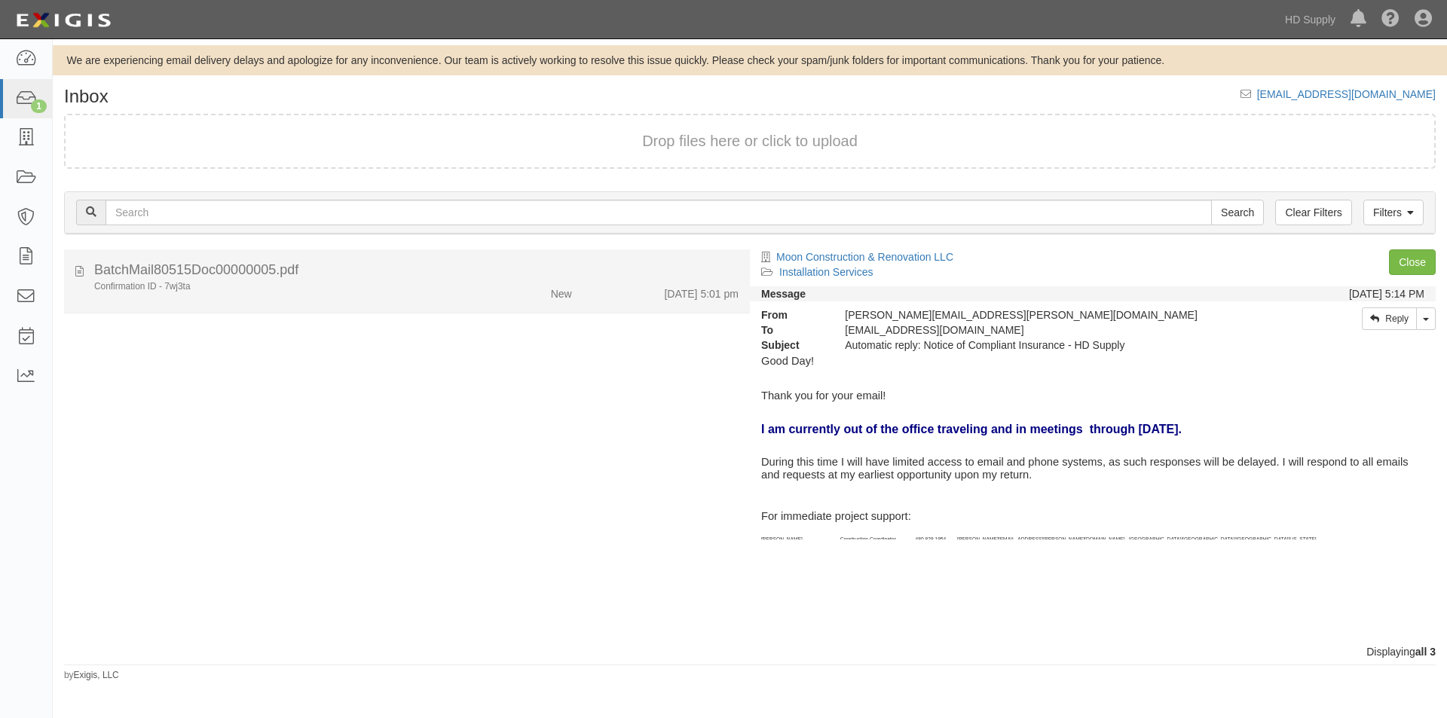
click at [429, 304] on li "BatchMail80515Doc00000005.pdf Confirmation ID - 7wj3ta New 8/29/25 5:01 pm" at bounding box center [407, 281] width 686 height 64
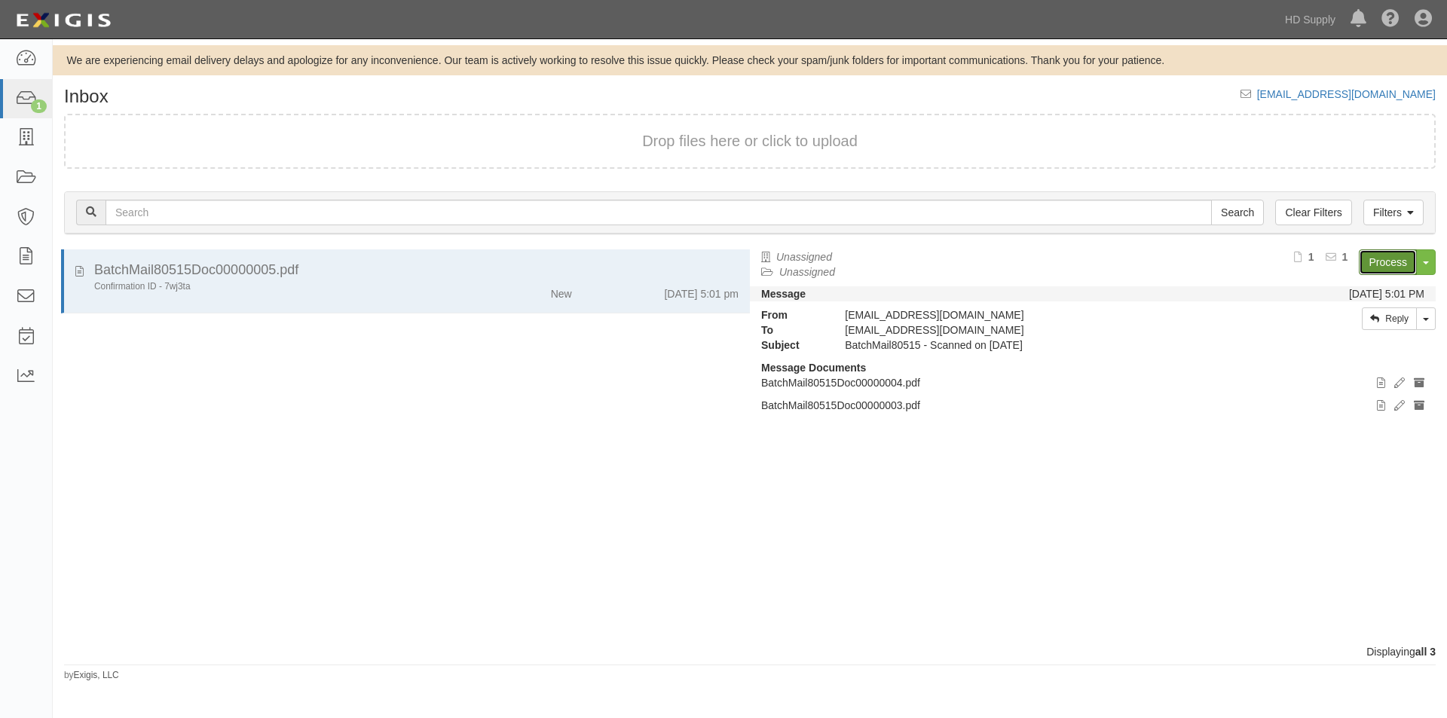
click at [1389, 261] on link "Process" at bounding box center [1388, 262] width 58 height 26
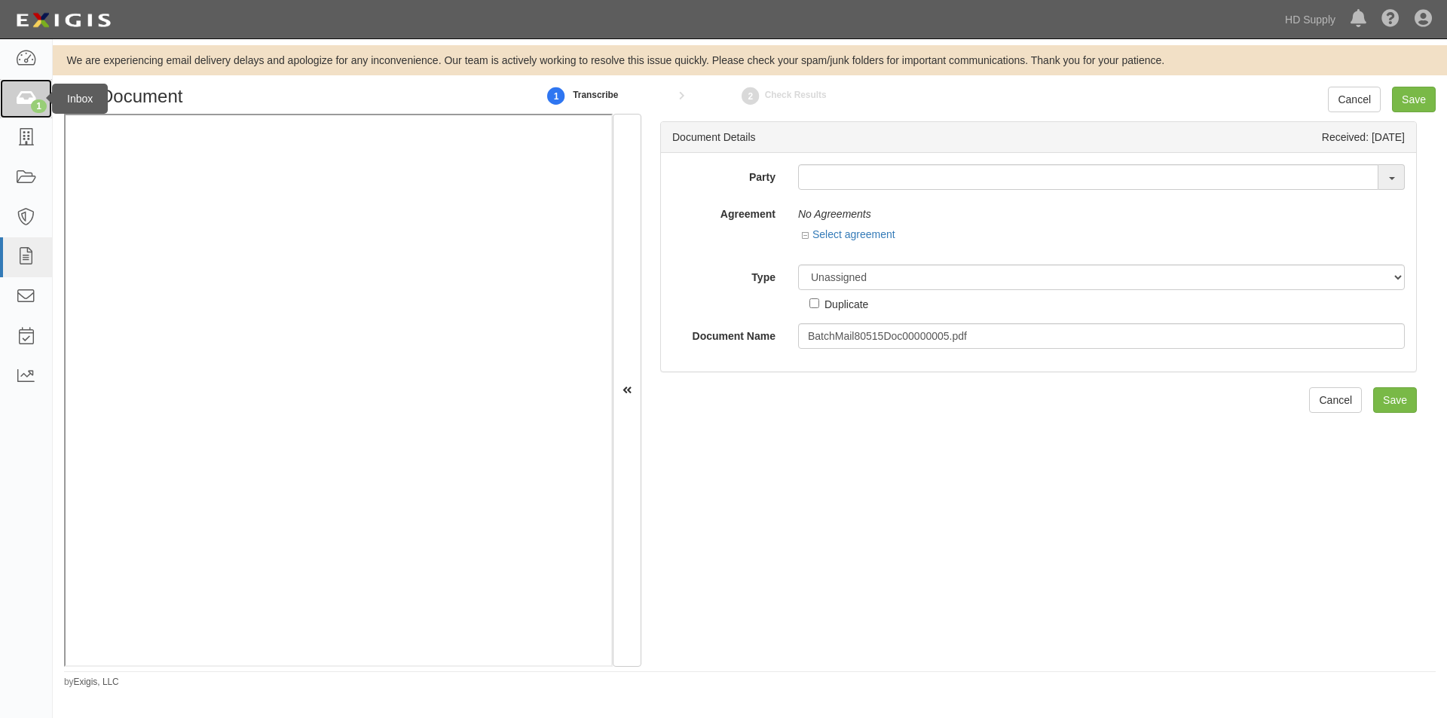
click at [26, 97] on icon at bounding box center [25, 98] width 21 height 17
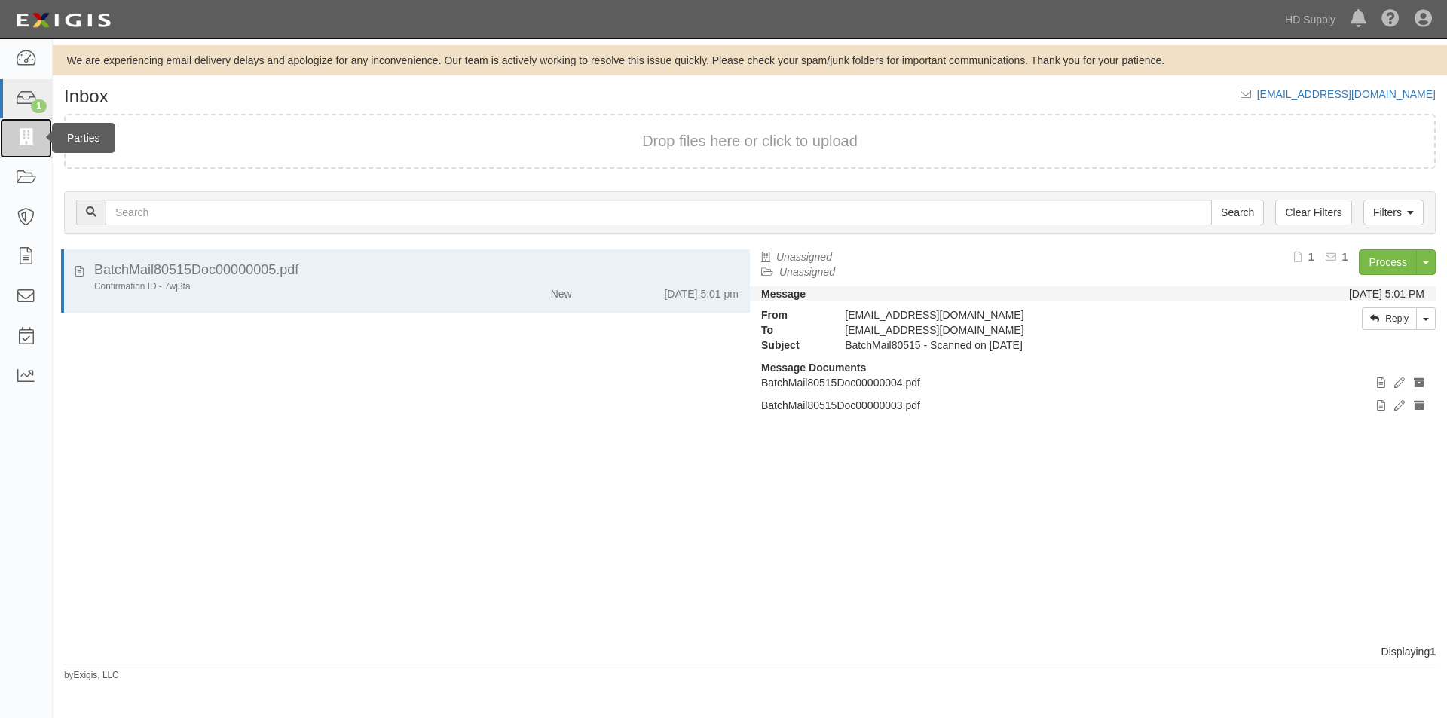
click at [18, 144] on icon at bounding box center [25, 138] width 21 height 17
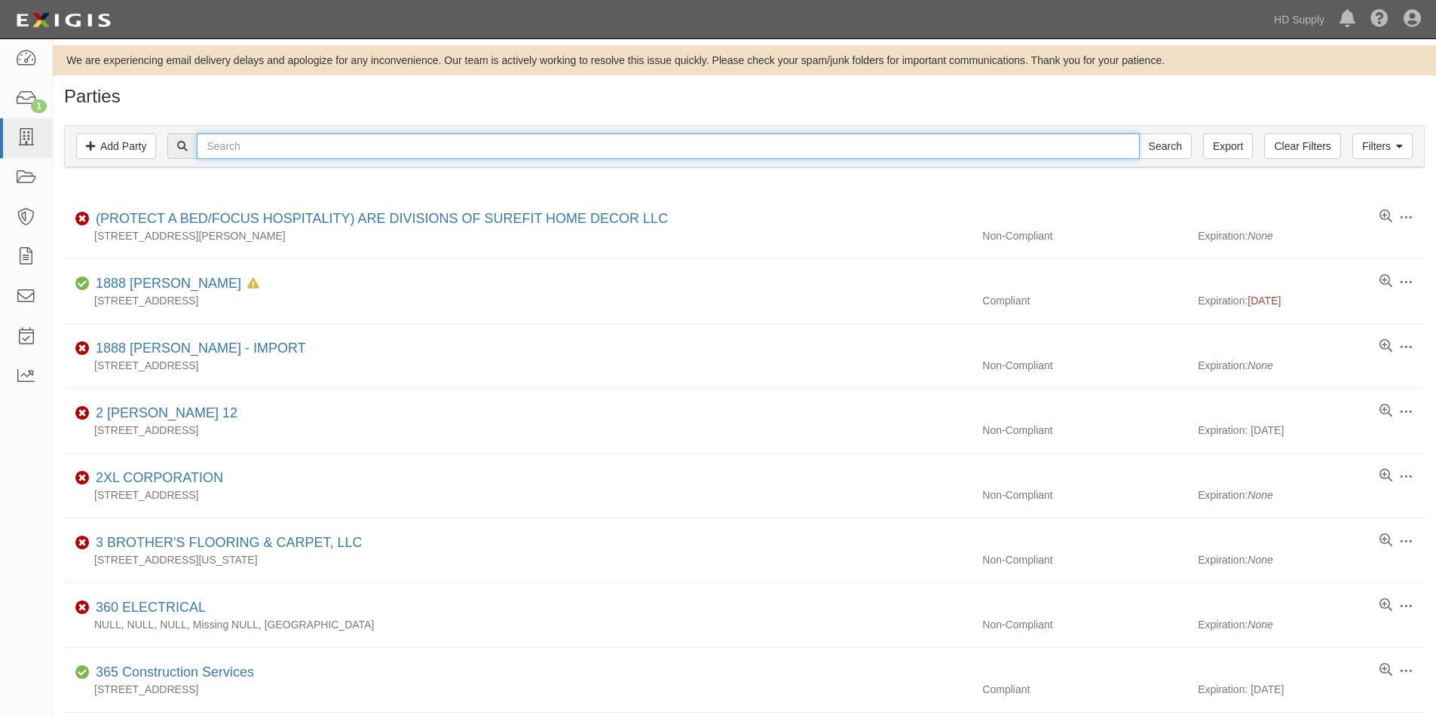
click at [247, 155] on input "text" at bounding box center [668, 146] width 942 height 26
type input "[PERSON_NAME]"
click at [1139, 133] on input "Search" at bounding box center [1165, 146] width 53 height 26
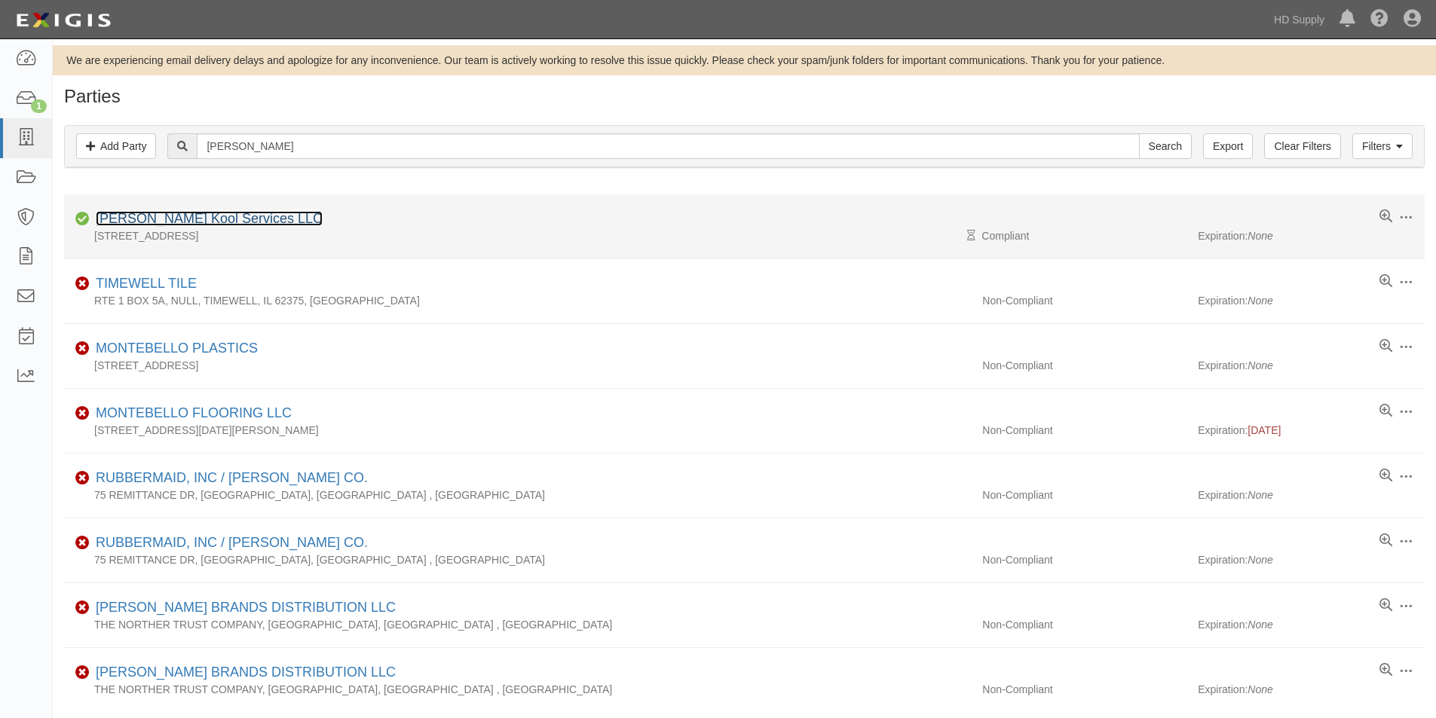
click at [185, 222] on link "[PERSON_NAME] Kool Services LLC" at bounding box center [209, 218] width 227 height 15
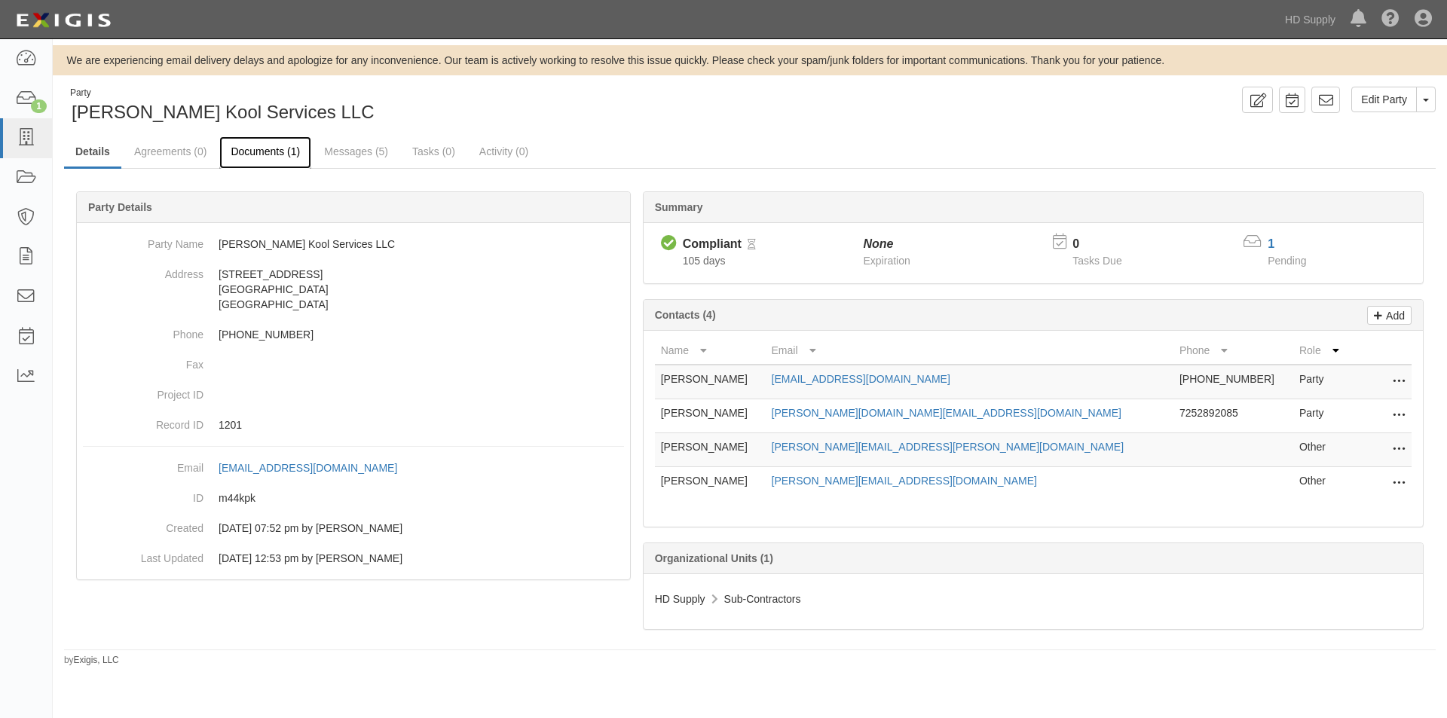
click at [274, 145] on link "Documents (1)" at bounding box center [265, 152] width 92 height 32
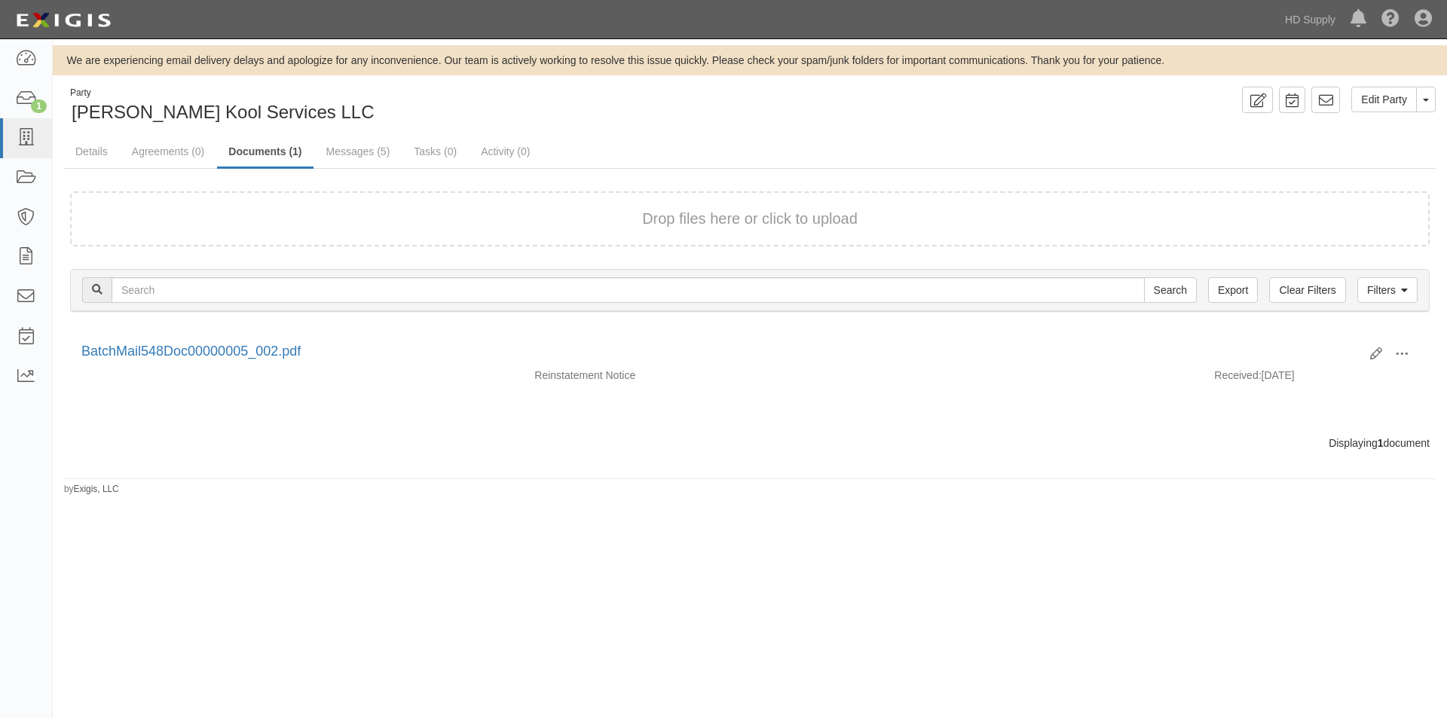
click at [1436, 97] on div "Edit Party Toggle Party Dropdown View Audit Trail Archive Party Send Message Ad…" at bounding box center [1098, 100] width 697 height 26
click at [1430, 97] on button "Toggle Party Dropdown" at bounding box center [1426, 100] width 20 height 26
click at [1376, 149] on link "Archive Party" at bounding box center [1375, 148] width 119 height 20
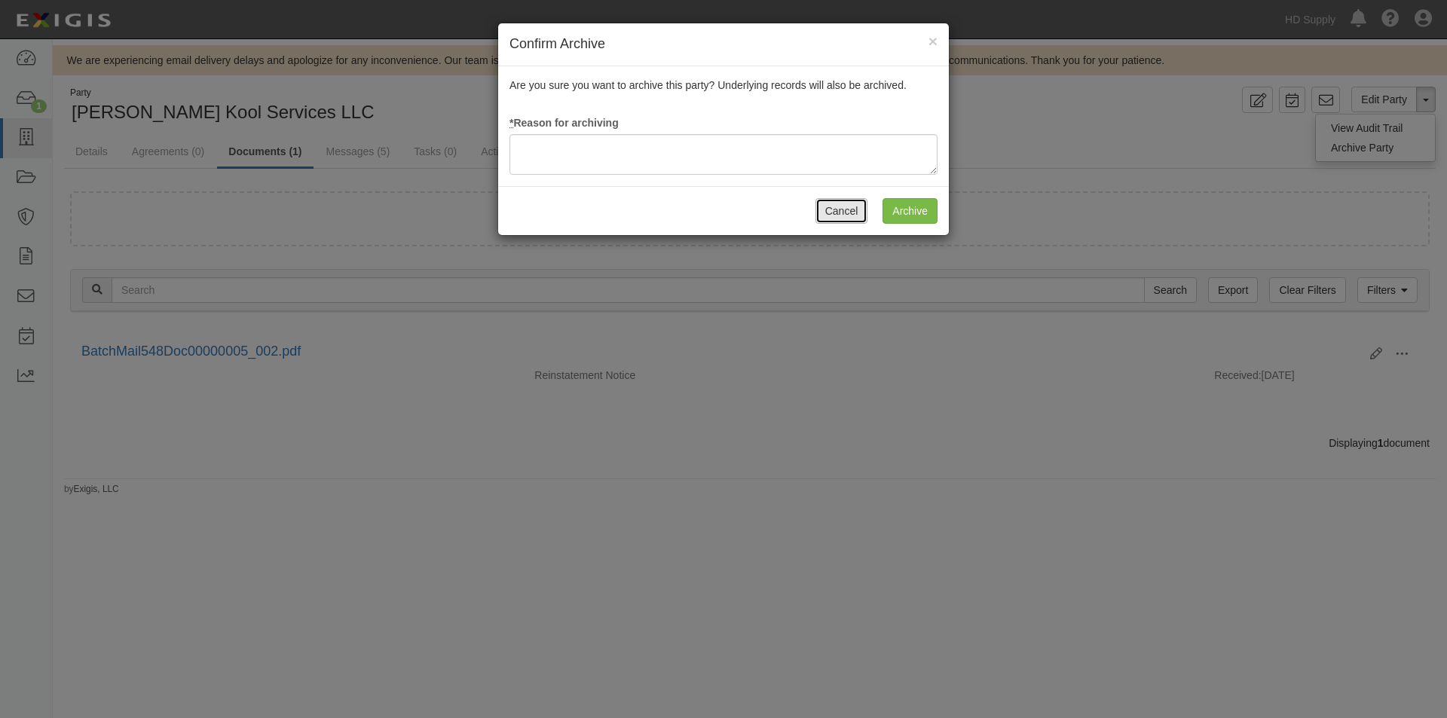
click at [853, 210] on button "Cancel" at bounding box center [841, 211] width 53 height 26
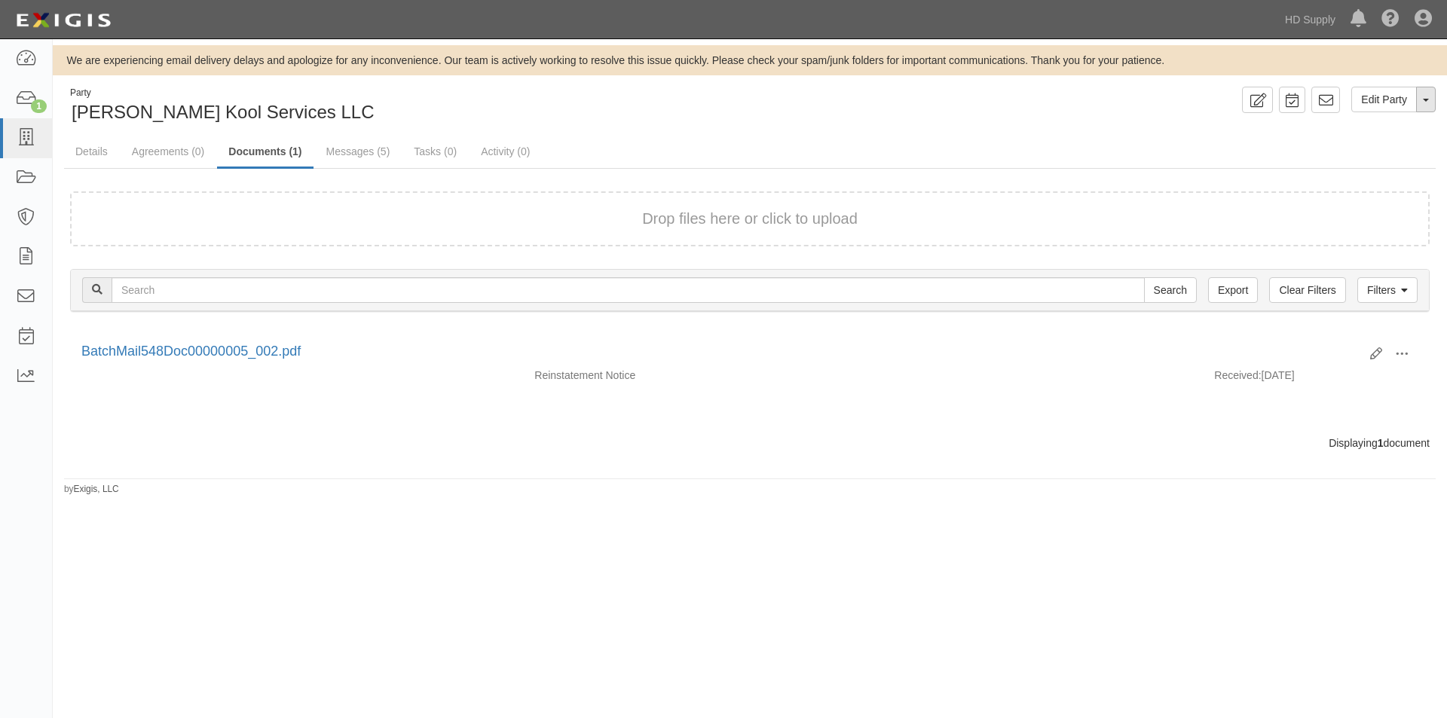
click at [1417, 94] on button "Toggle Party Dropdown" at bounding box center [1426, 100] width 20 height 26
click at [1381, 121] on link "View Audit Trail" at bounding box center [1375, 128] width 119 height 20
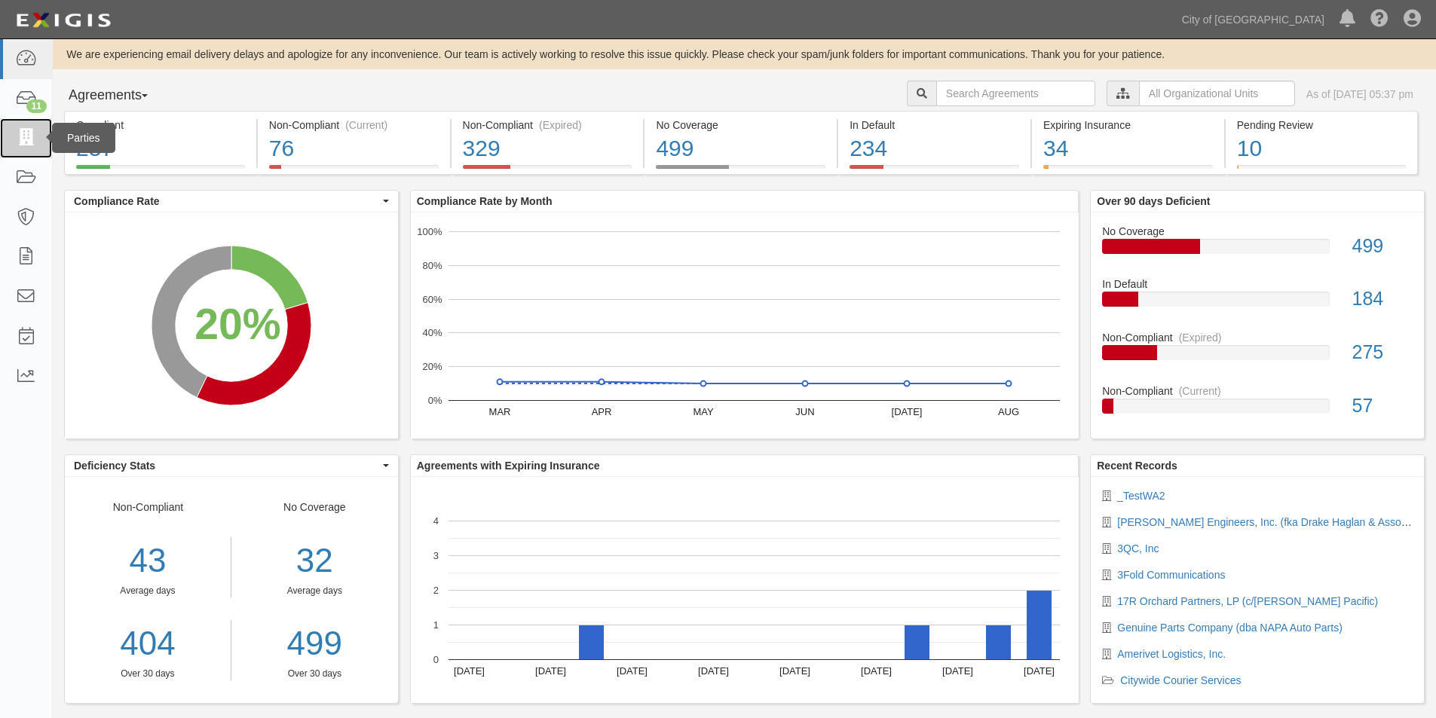
click at [20, 136] on icon at bounding box center [25, 138] width 21 height 17
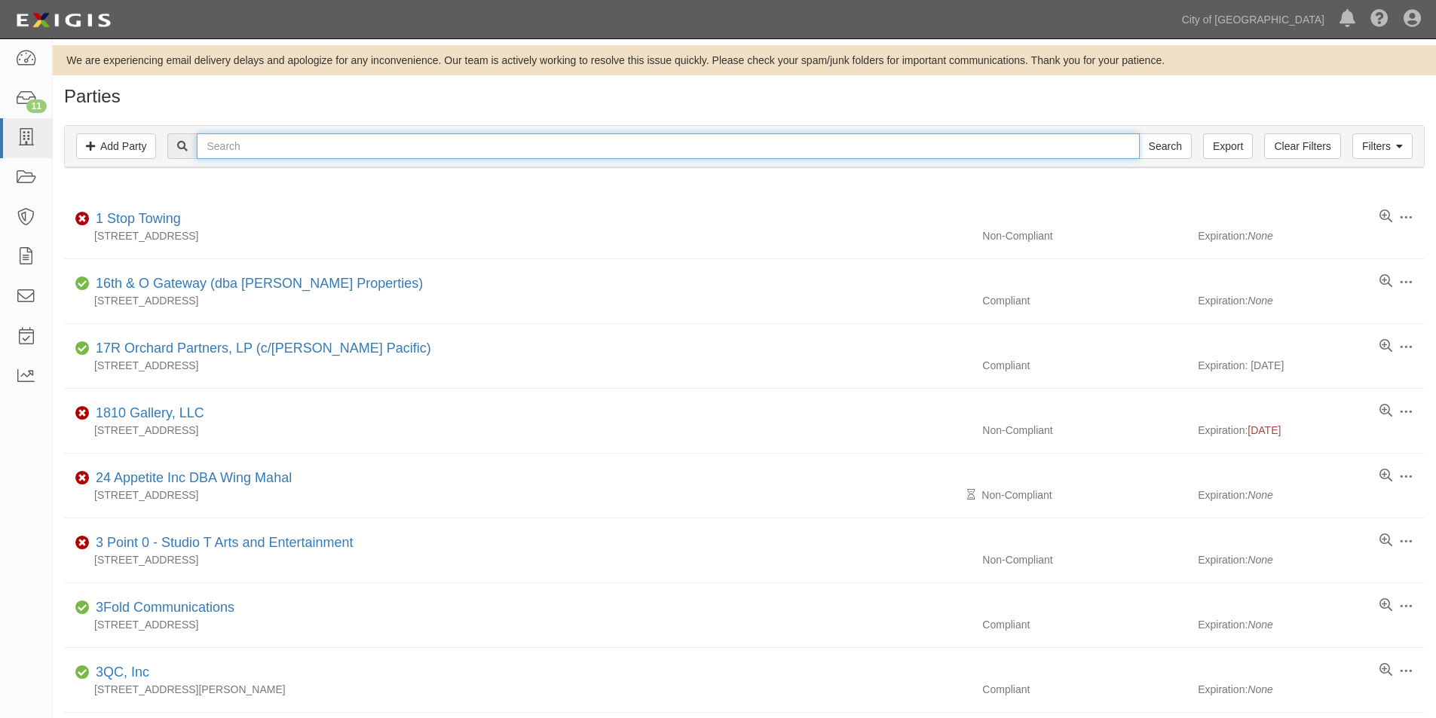
click at [222, 149] on input "text" at bounding box center [668, 146] width 942 height 26
type input "tnl"
click at [1139, 133] on input "Search" at bounding box center [1165, 146] width 53 height 26
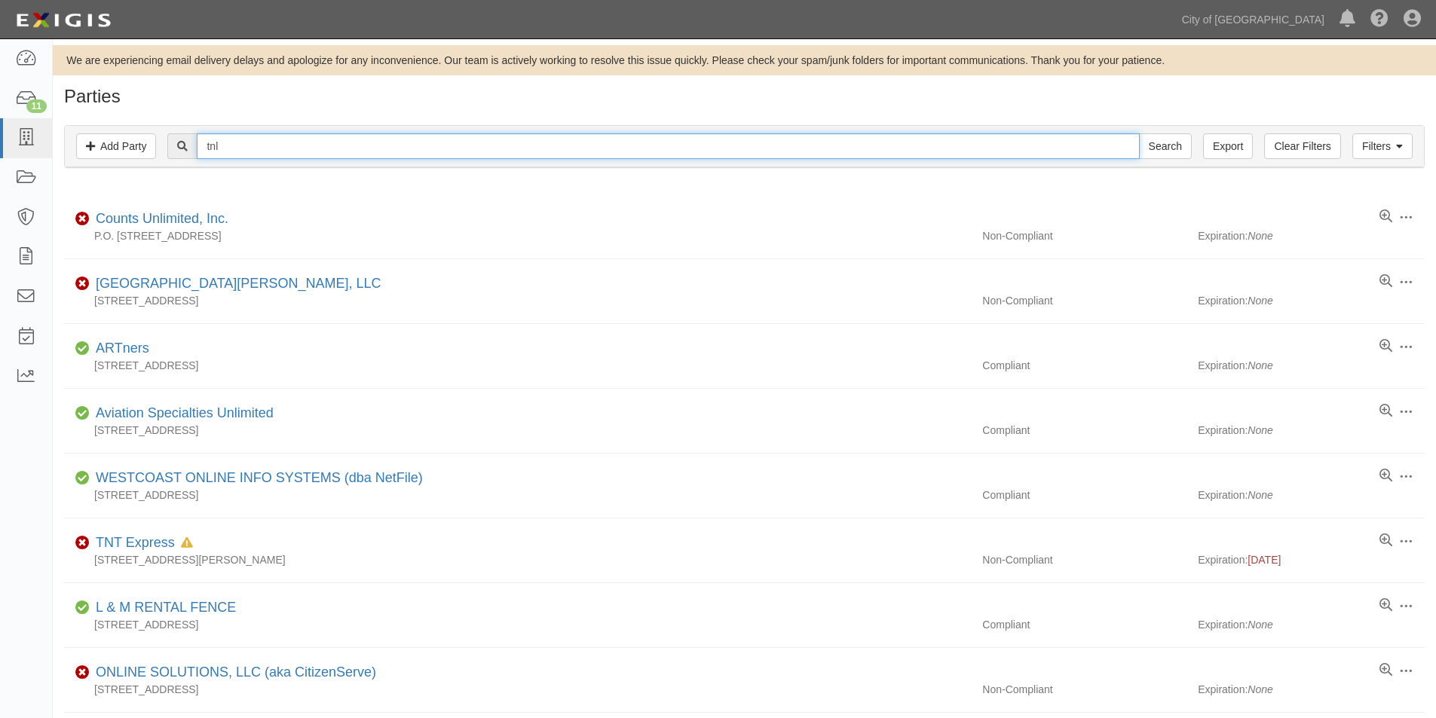
drag, startPoint x: 231, startPoint y: 145, endPoint x: 183, endPoint y: 162, distance: 50.3
click at [191, 160] on div "Filters Add Party Clear Filters Export tnl Search Filters" at bounding box center [744, 146] width 1359 height 41
type input "t & L"
click at [1139, 133] on input "Search" at bounding box center [1165, 146] width 53 height 26
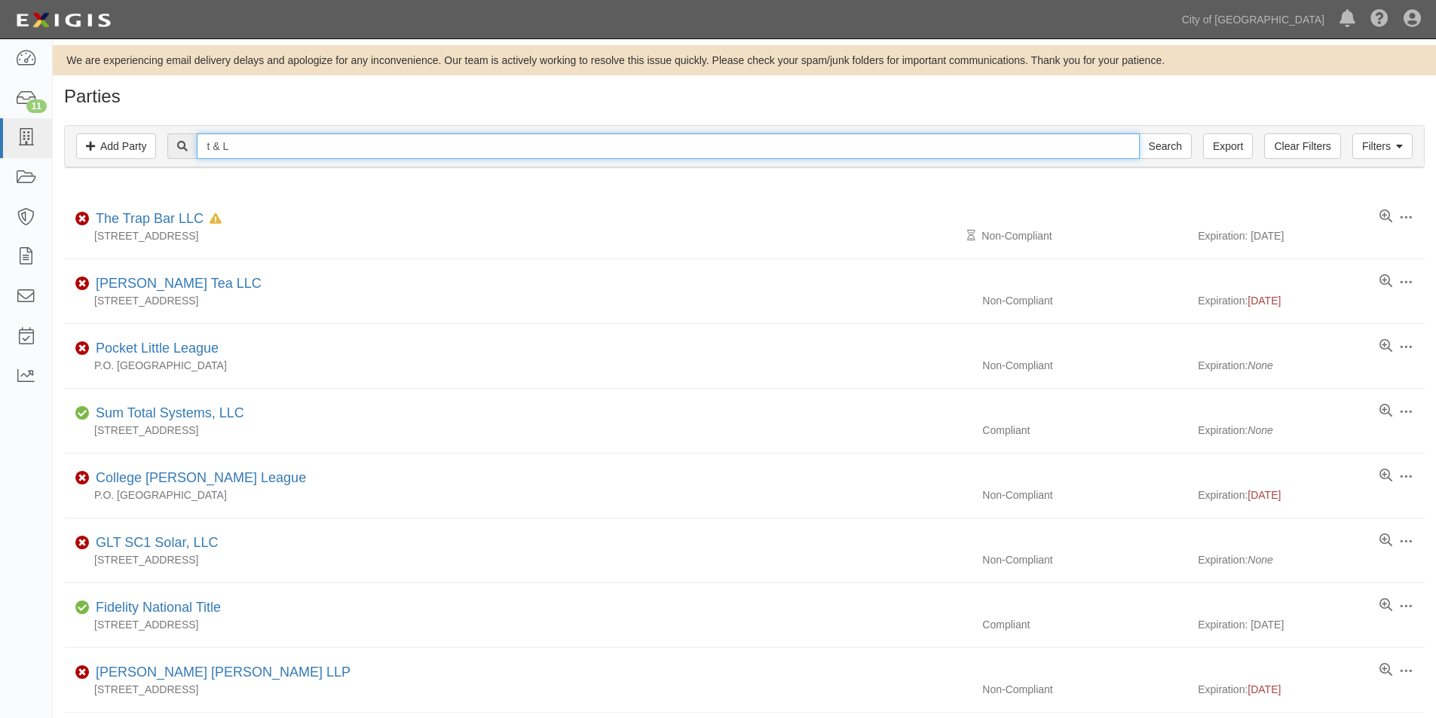
click at [244, 147] on input "t & L" at bounding box center [668, 146] width 942 height 26
type input "t"
type input "T&L cater"
click at [1139, 133] on input "Search" at bounding box center [1165, 146] width 53 height 26
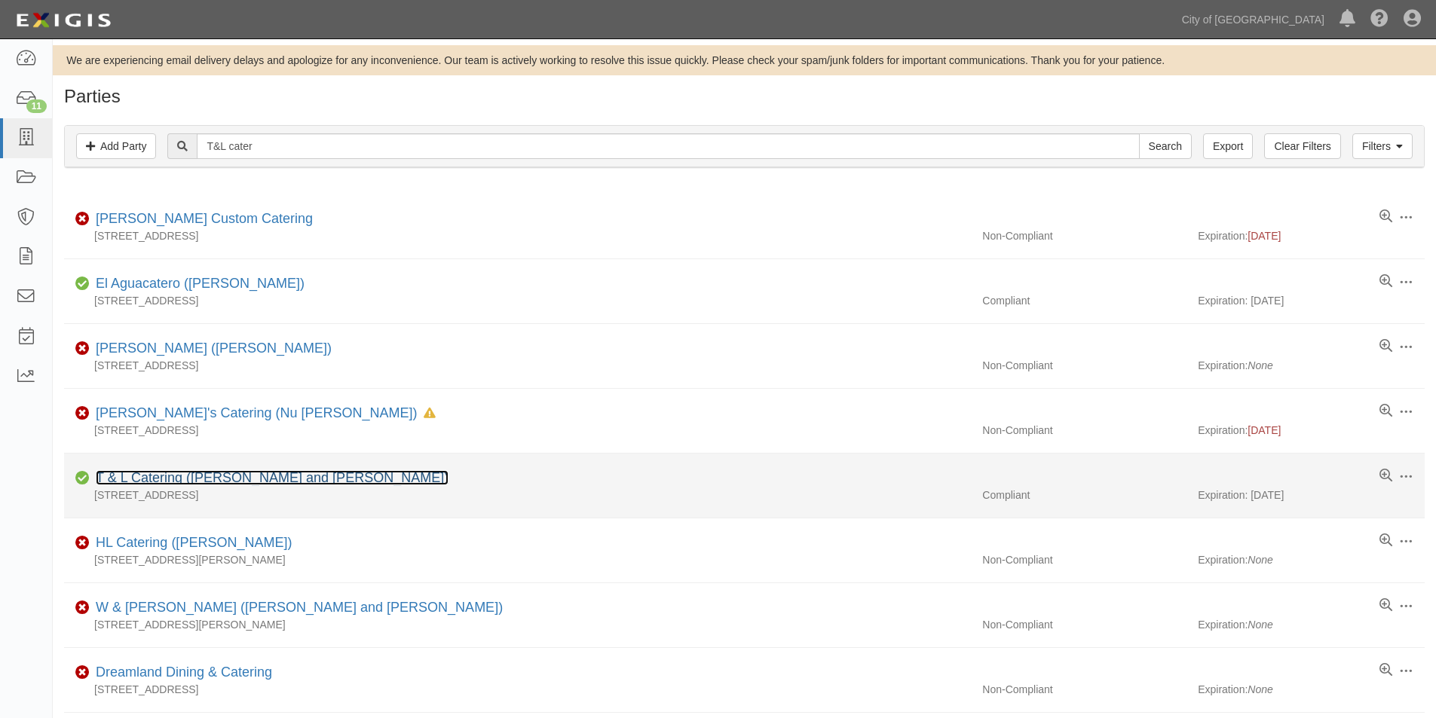
click at [176, 479] on link "T & L Catering ([PERSON_NAME] and [PERSON_NAME])" at bounding box center [272, 477] width 353 height 15
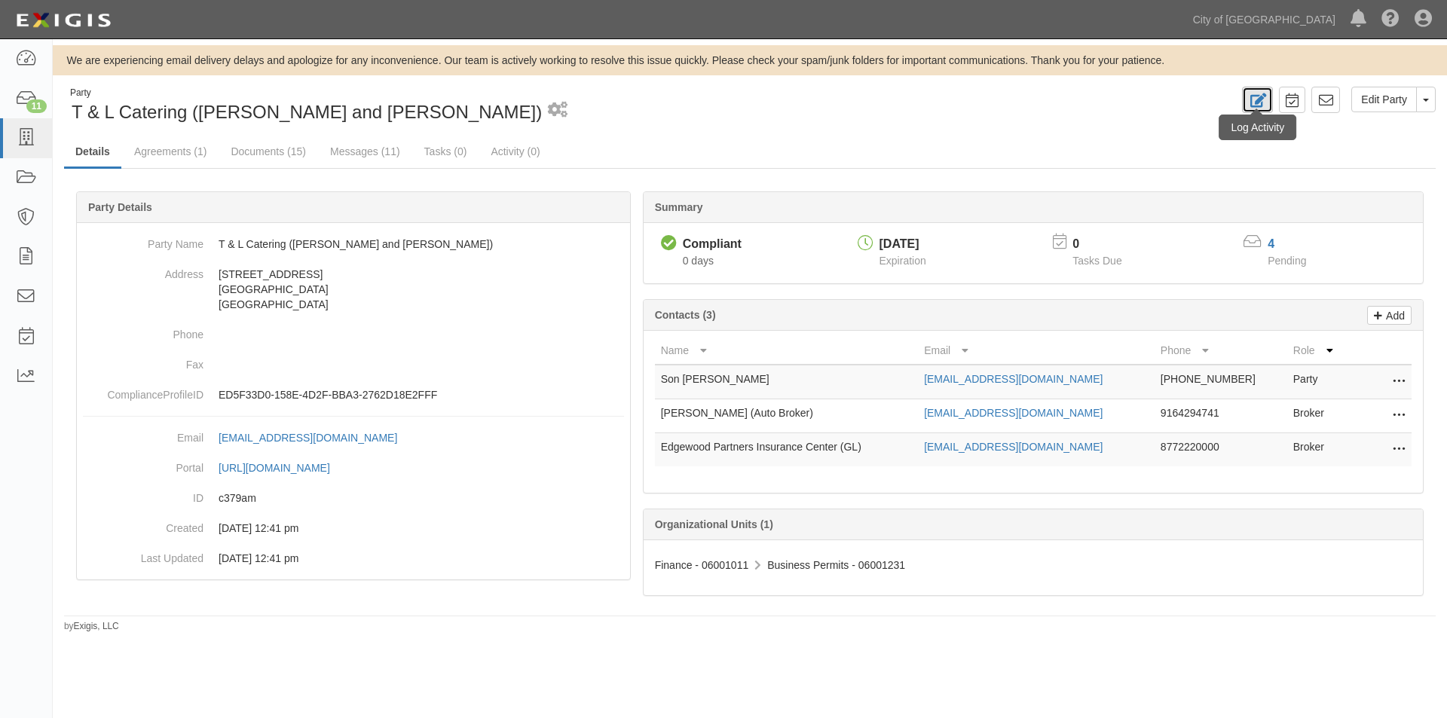
click at [1255, 93] on icon at bounding box center [1257, 100] width 17 height 14
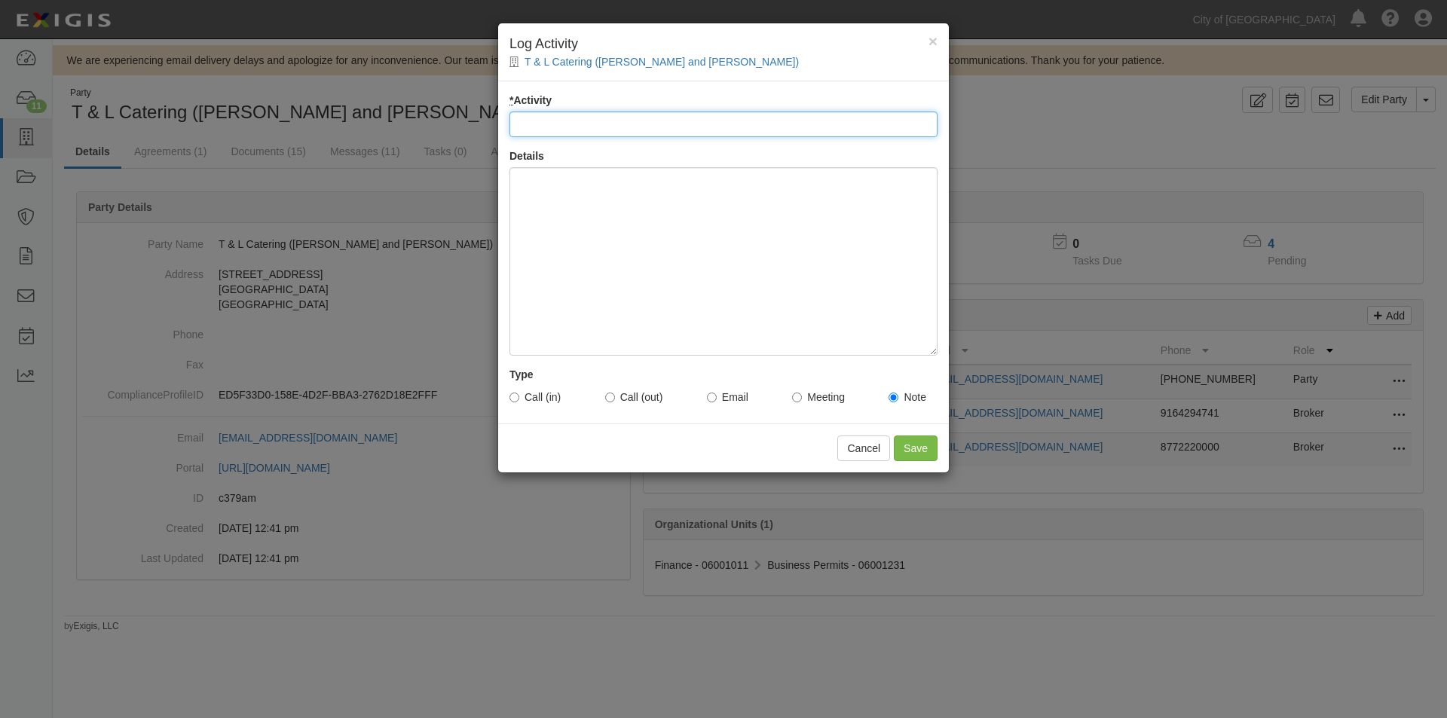
click at [677, 124] on input "* Activity" at bounding box center [723, 125] width 428 height 26
type input "Account status"
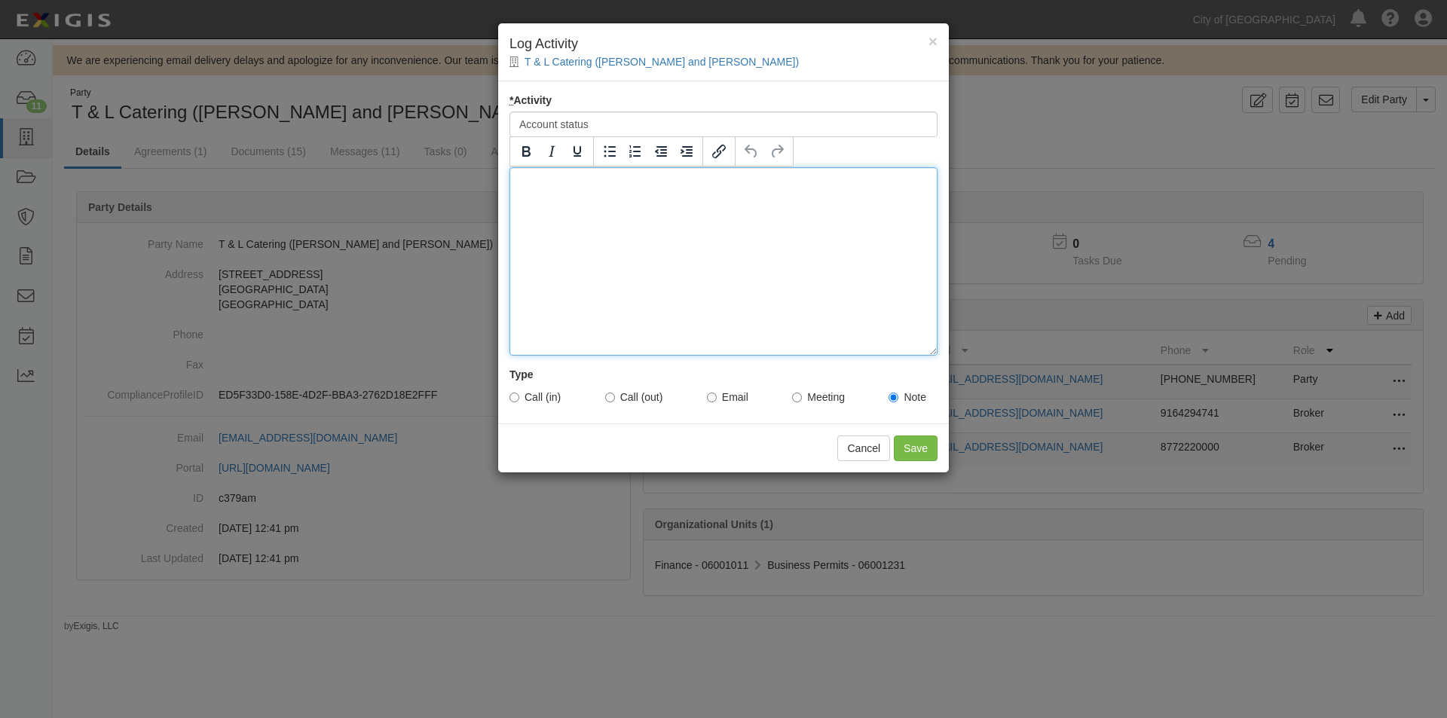
click at [574, 208] on div at bounding box center [723, 261] width 428 height 188
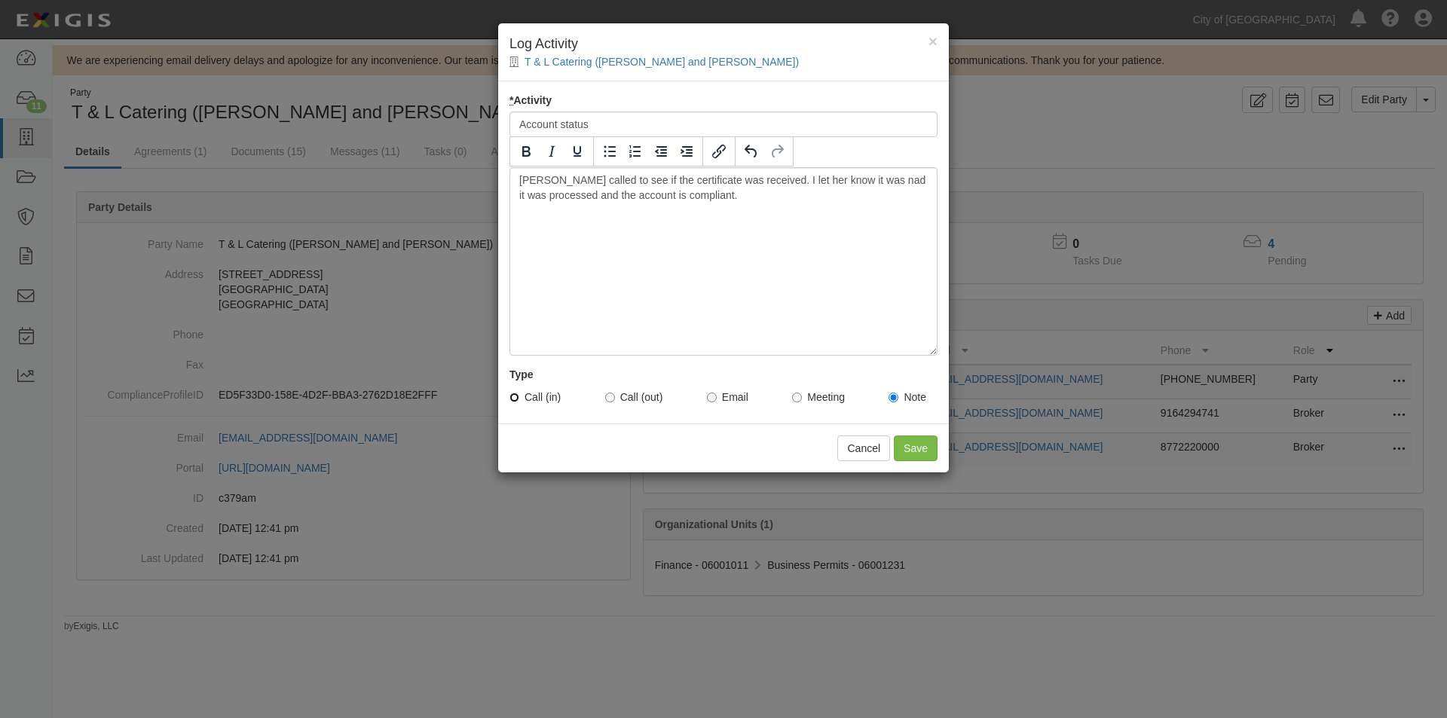
click at [512, 399] on input "Call (in)" at bounding box center [514, 398] width 10 height 10
radio input "true"
click at [910, 452] on input "Save" at bounding box center [916, 449] width 44 height 26
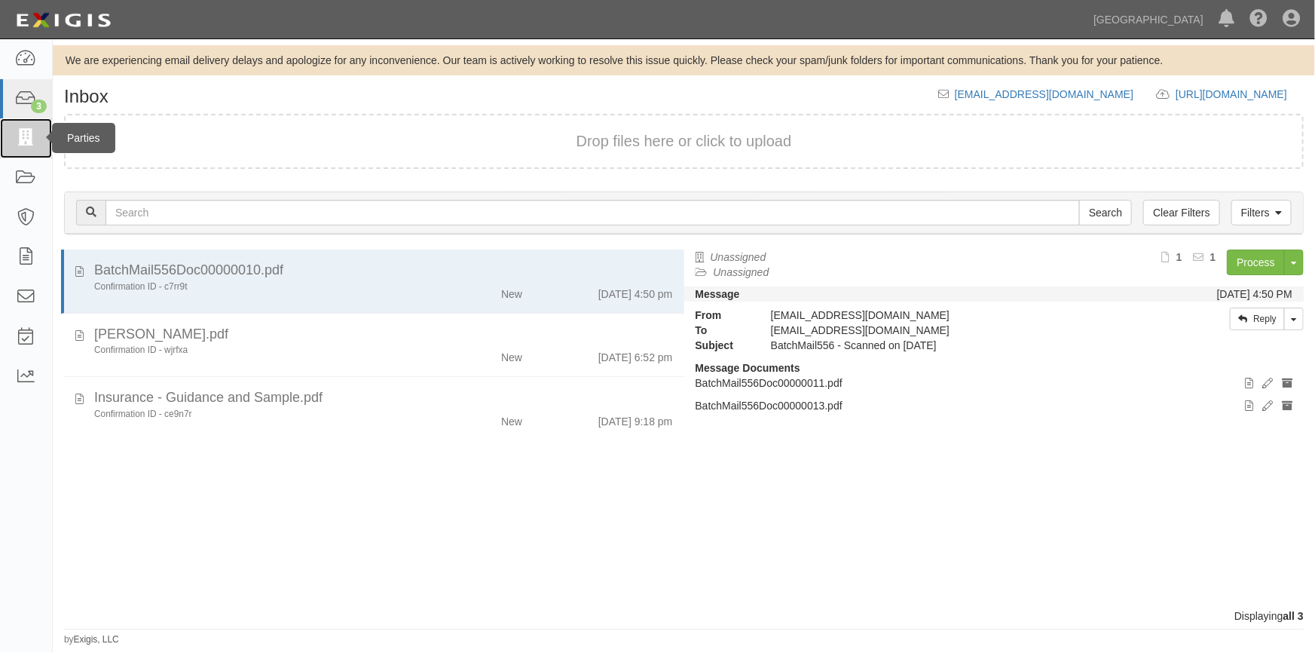
click at [33, 136] on icon at bounding box center [25, 138] width 21 height 17
click at [27, 136] on icon at bounding box center [25, 138] width 21 height 17
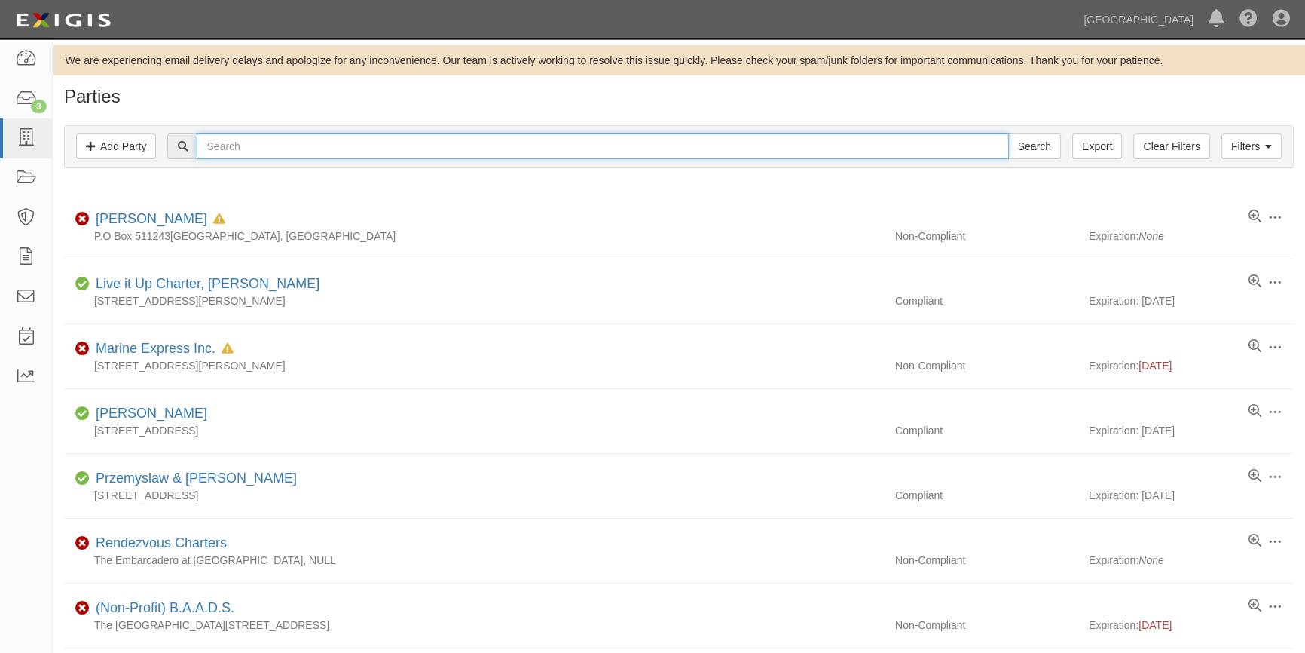
click at [376, 148] on input "text" at bounding box center [603, 146] width 812 height 26
type input "[PERSON_NAME]"
click at [1008, 133] on input "Search" at bounding box center [1034, 146] width 53 height 26
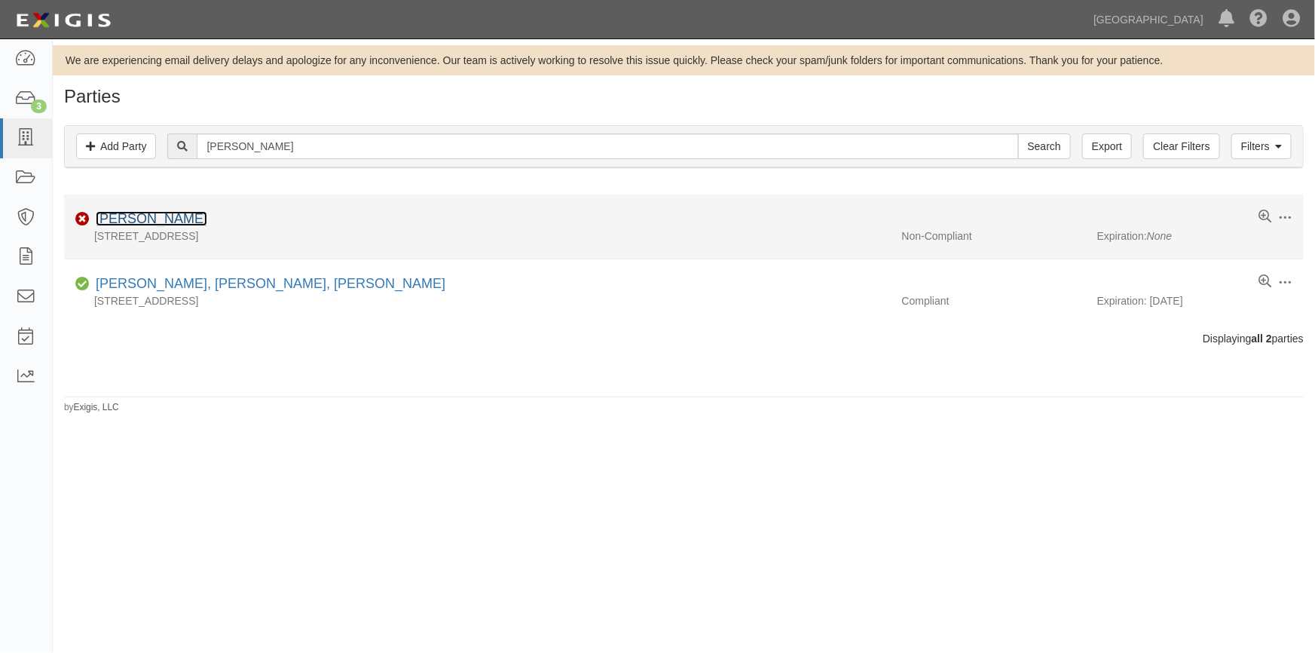
click at [135, 222] on link "[PERSON_NAME]" at bounding box center [152, 218] width 112 height 15
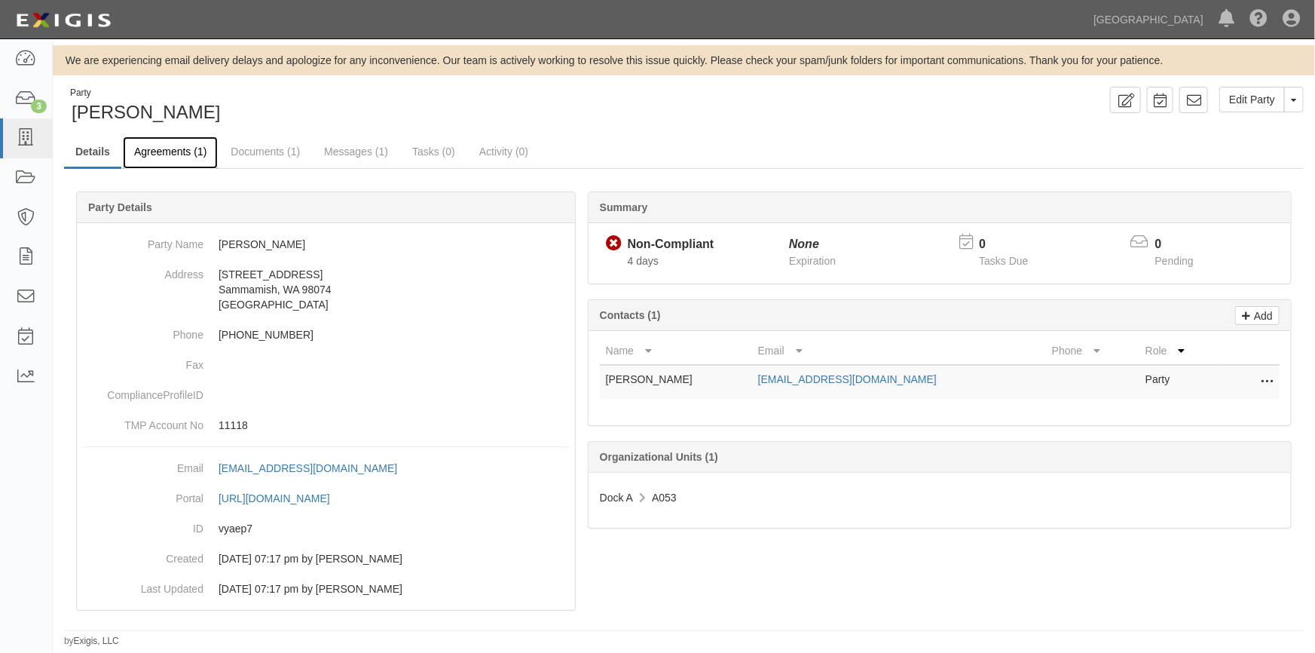
click at [168, 147] on link "Agreements (1)" at bounding box center [170, 152] width 95 height 32
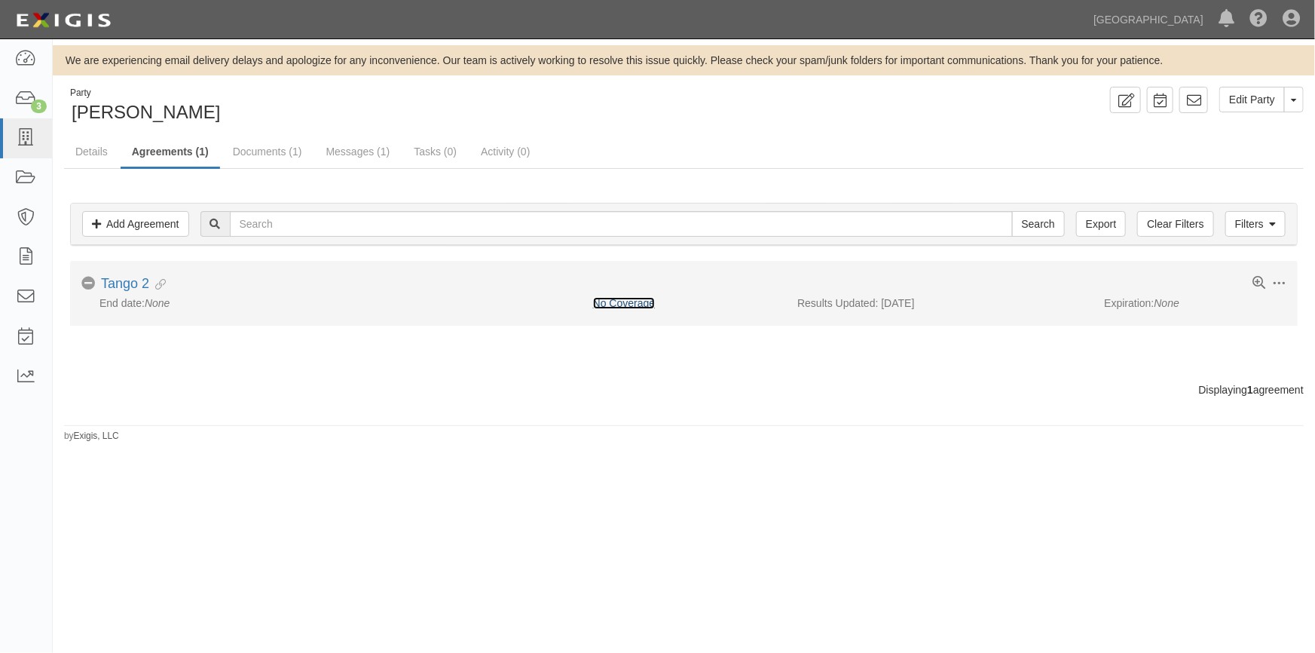
click at [640, 298] on link "No Coverage" at bounding box center [624, 303] width 63 height 12
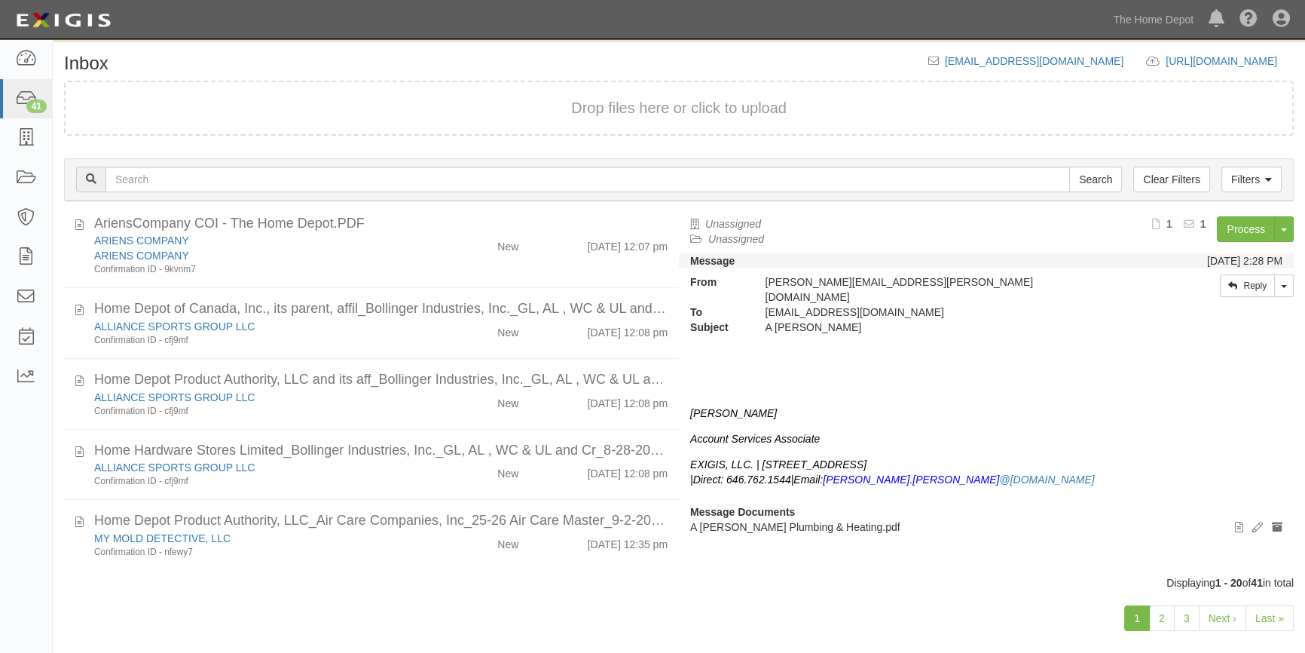
scroll to position [51, 0]
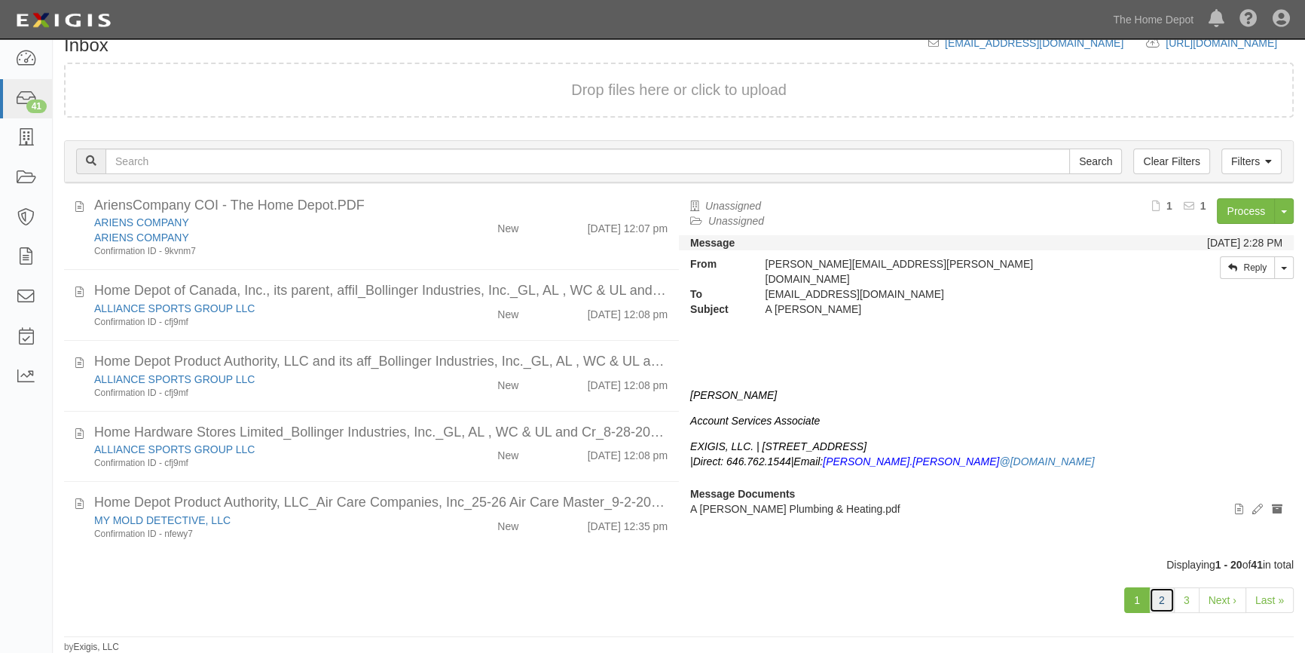
click at [1168, 595] on link "2" at bounding box center [1162, 600] width 26 height 26
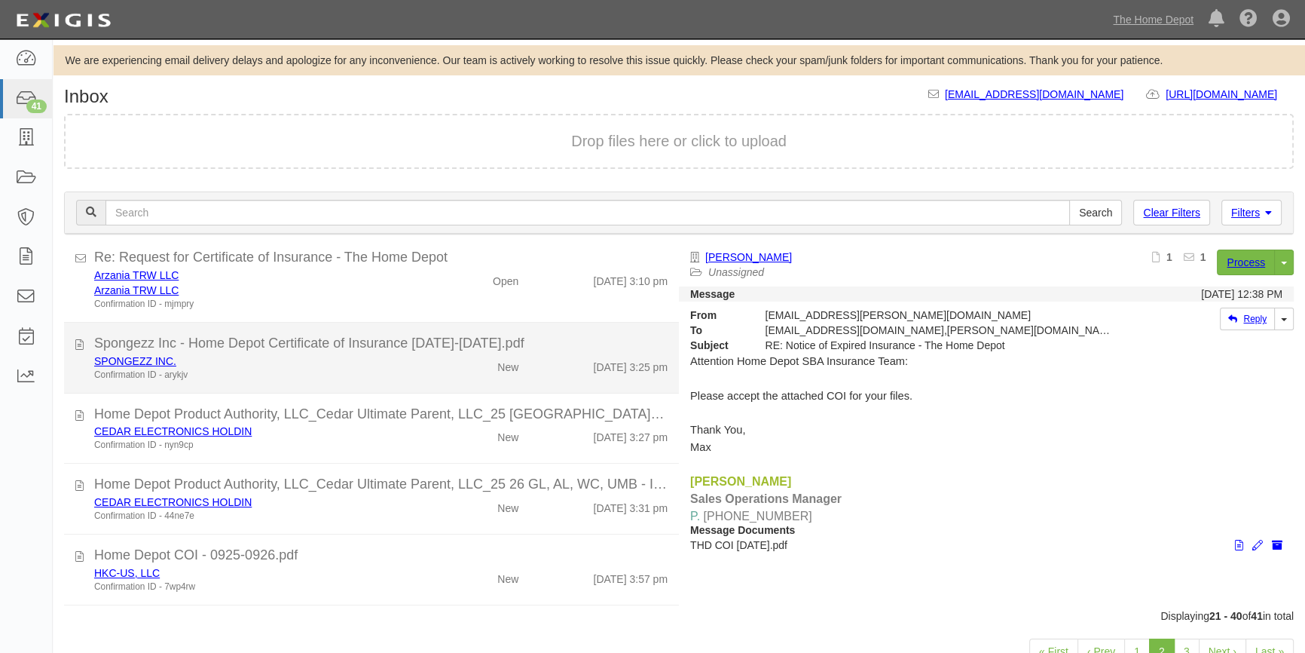
scroll to position [669, 0]
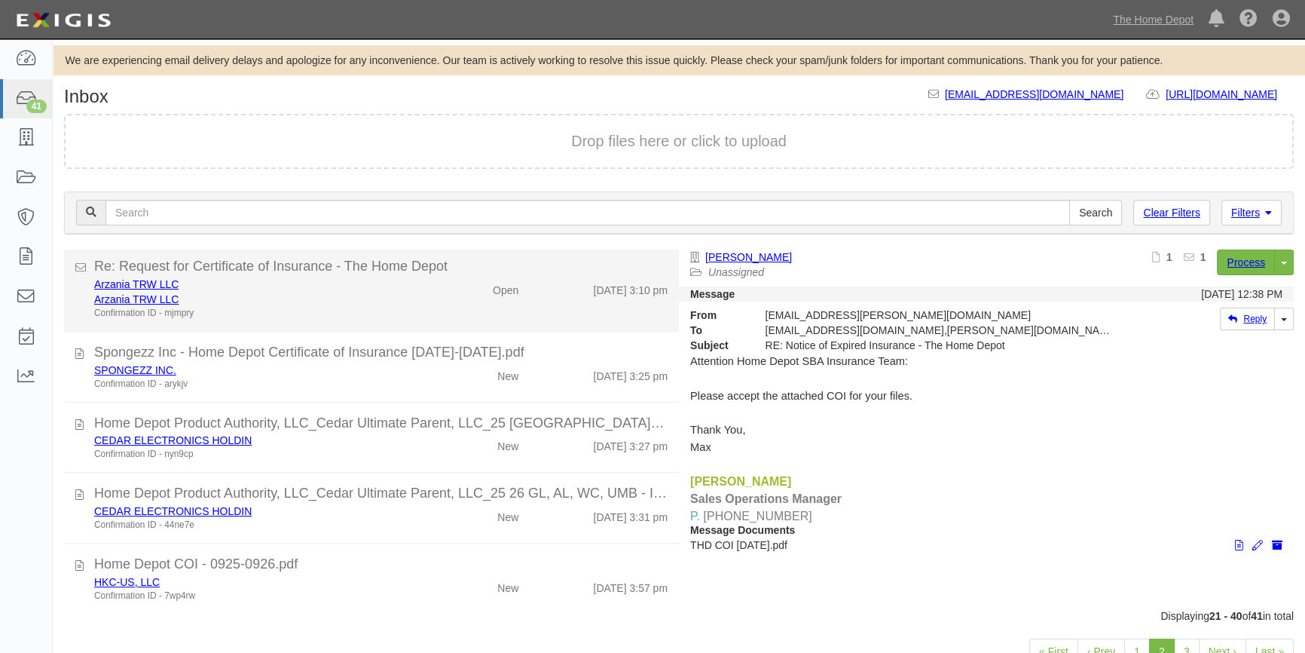
click at [375, 298] on div "Arzania TRW LLC" at bounding box center [256, 299] width 325 height 15
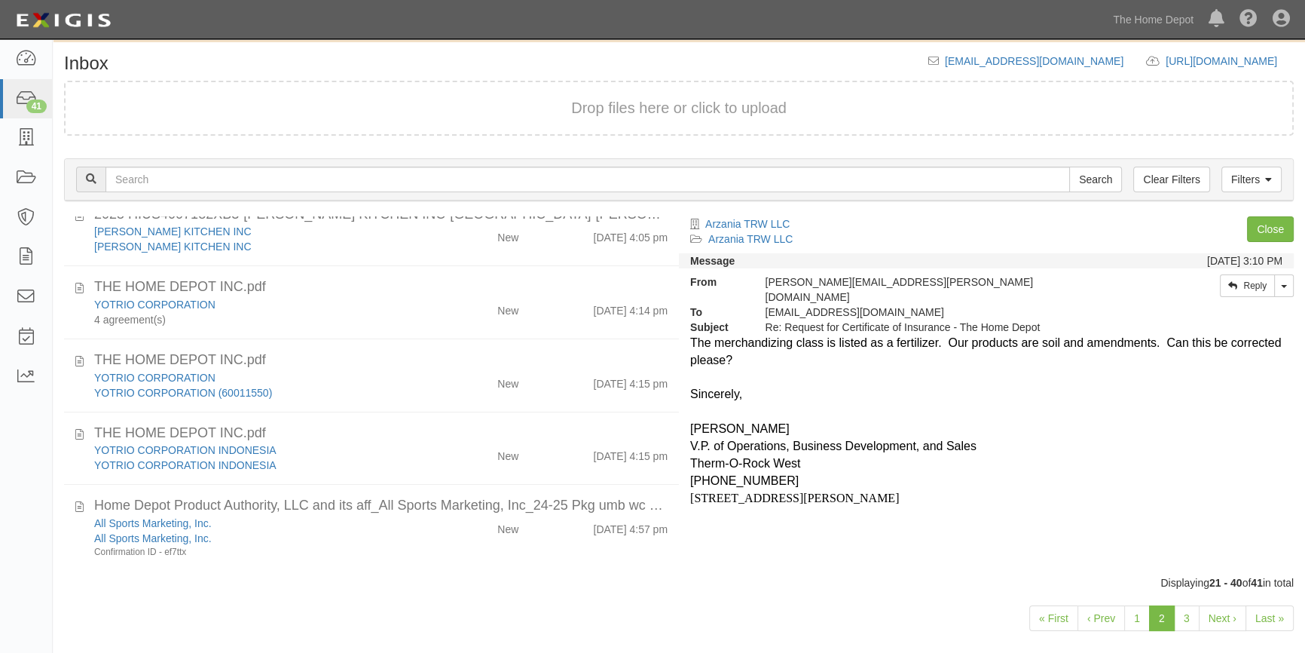
scroll to position [51, 0]
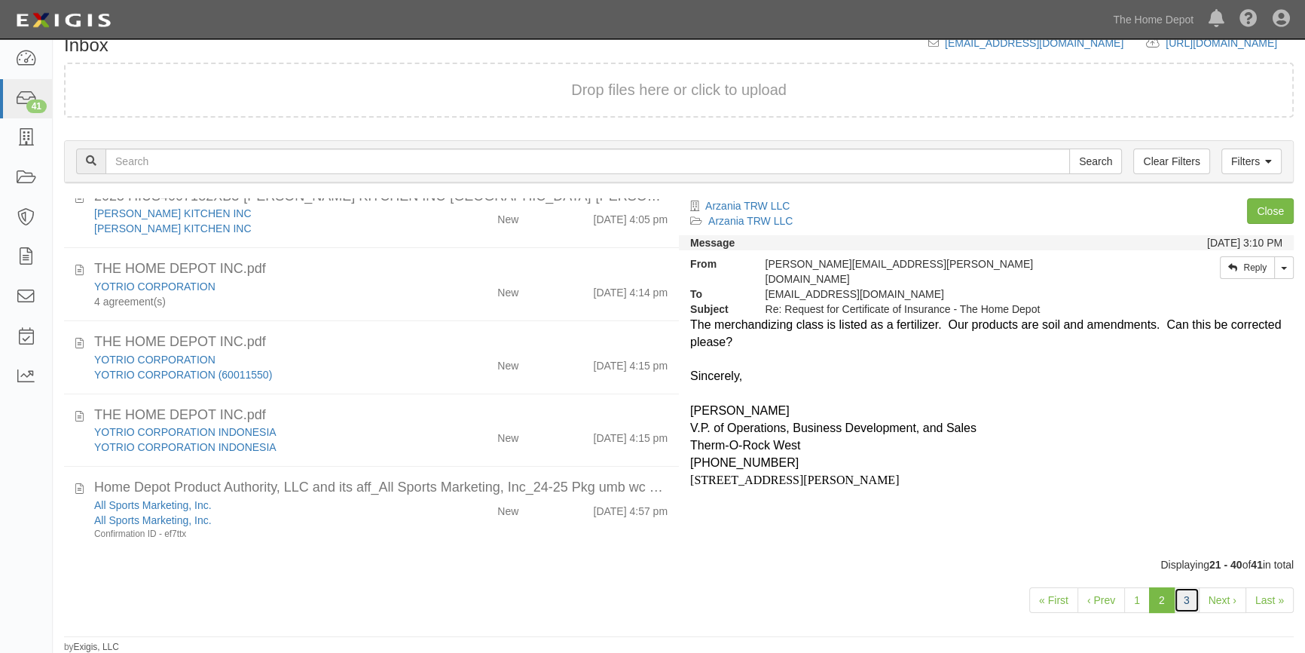
click at [1182, 595] on link "3" at bounding box center [1187, 600] width 26 height 26
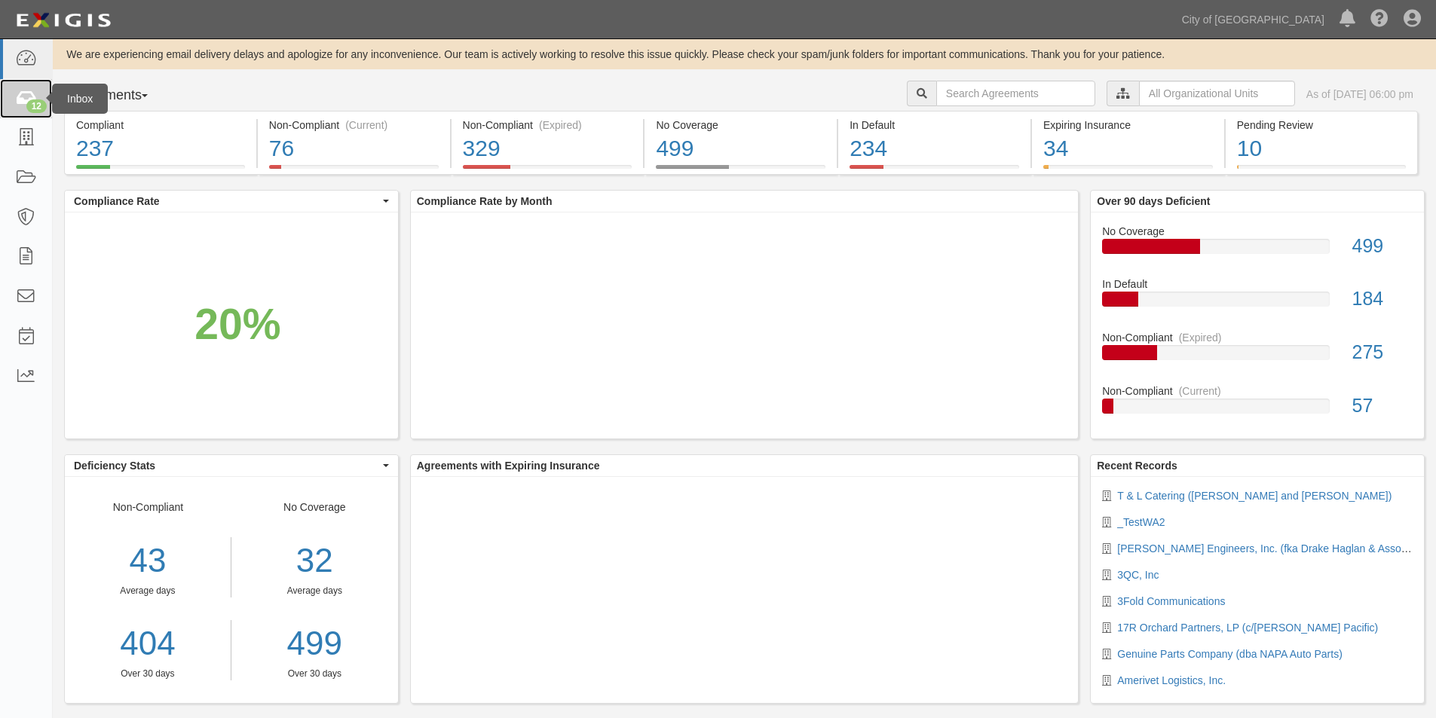
click at [30, 105] on div "12" at bounding box center [36, 106] width 20 height 14
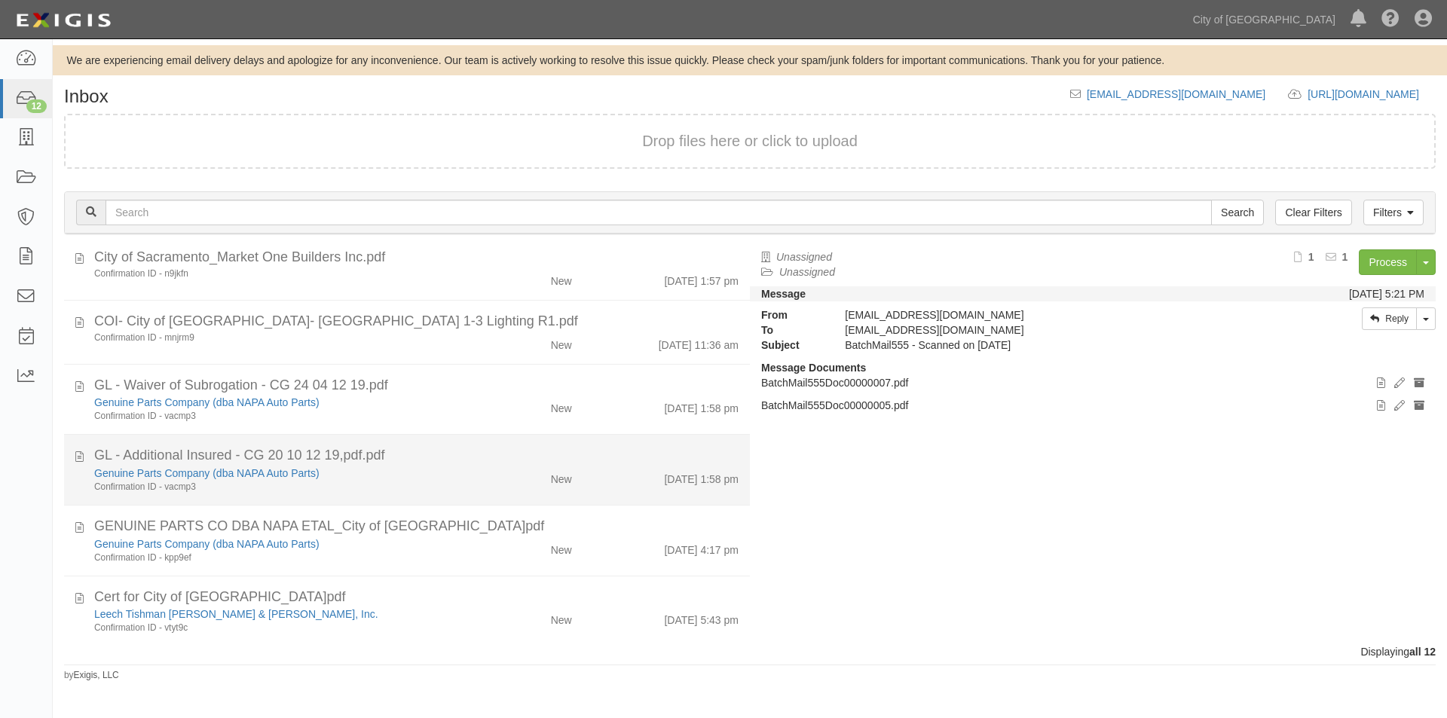
scroll to position [405, 0]
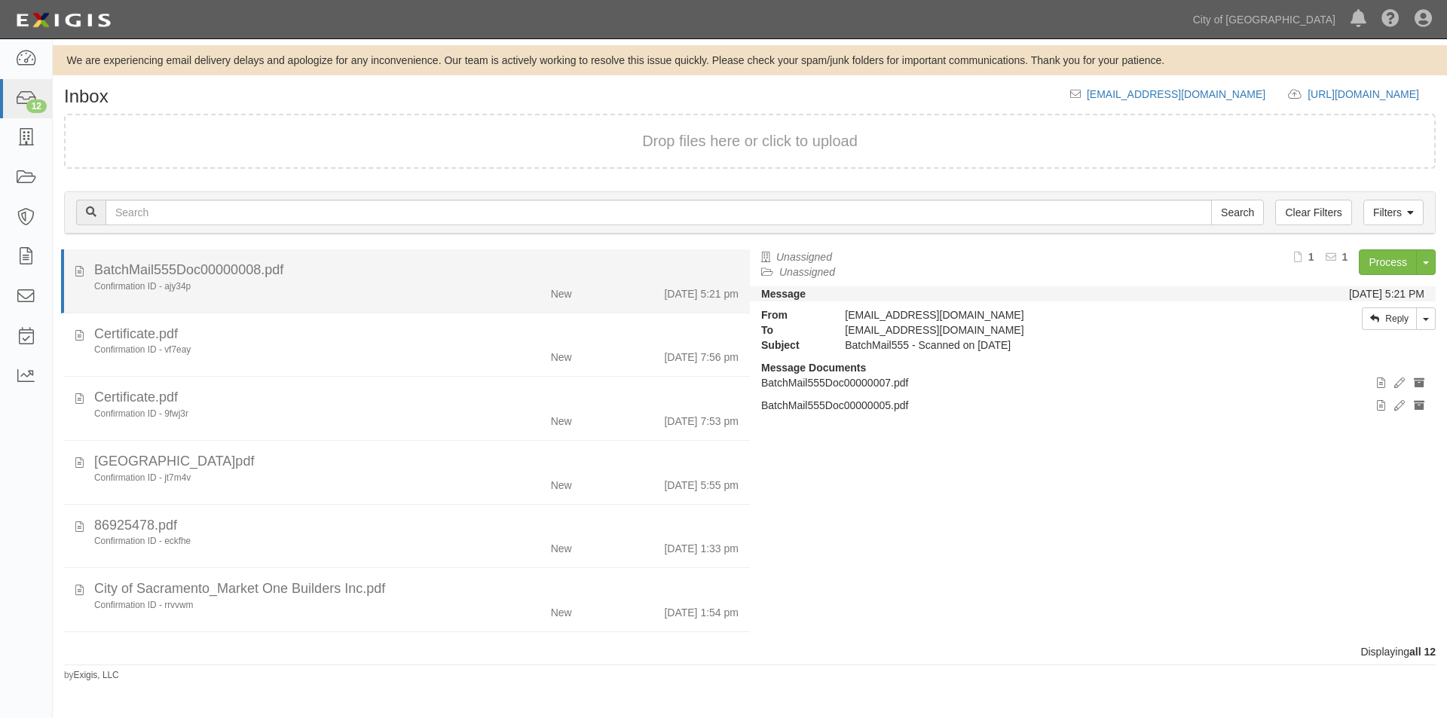
click at [334, 290] on div "Confirmation ID - ajy34p" at bounding box center [277, 286] width 366 height 13
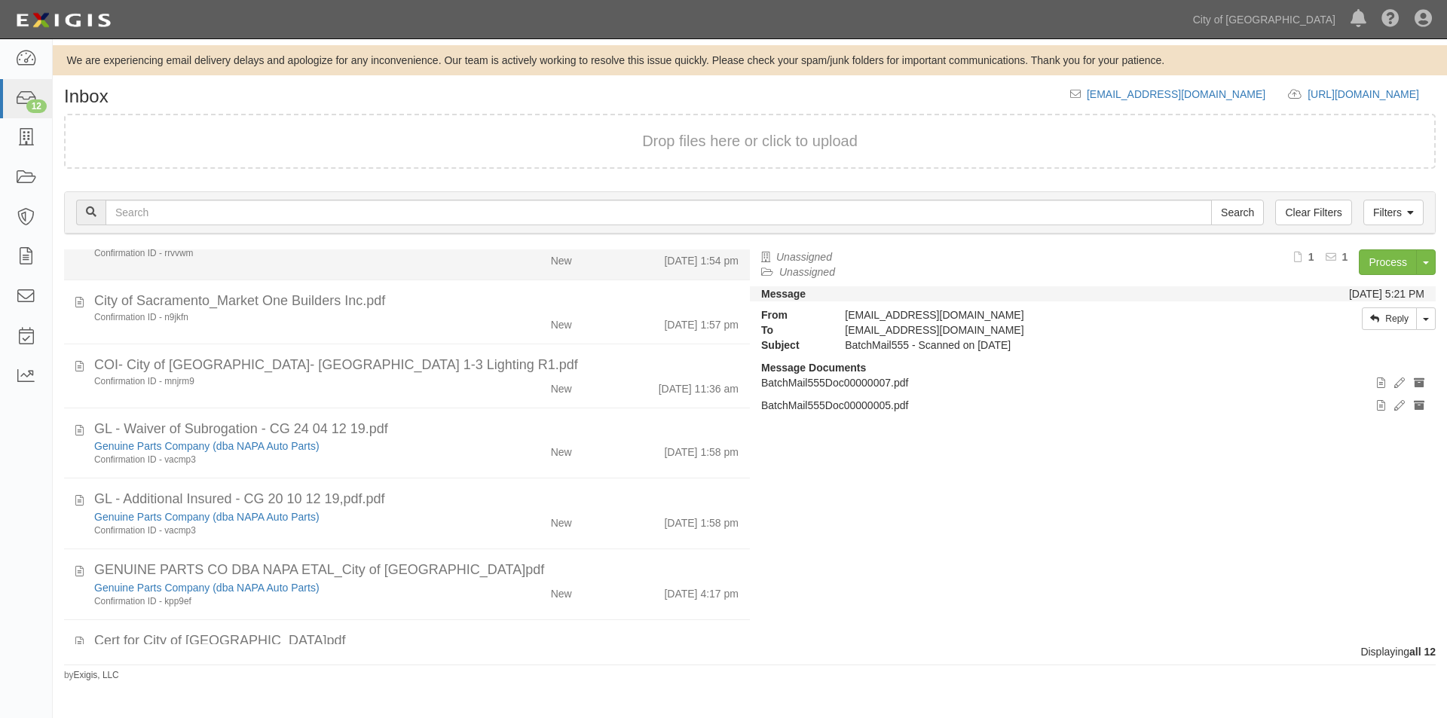
scroll to position [405, 0]
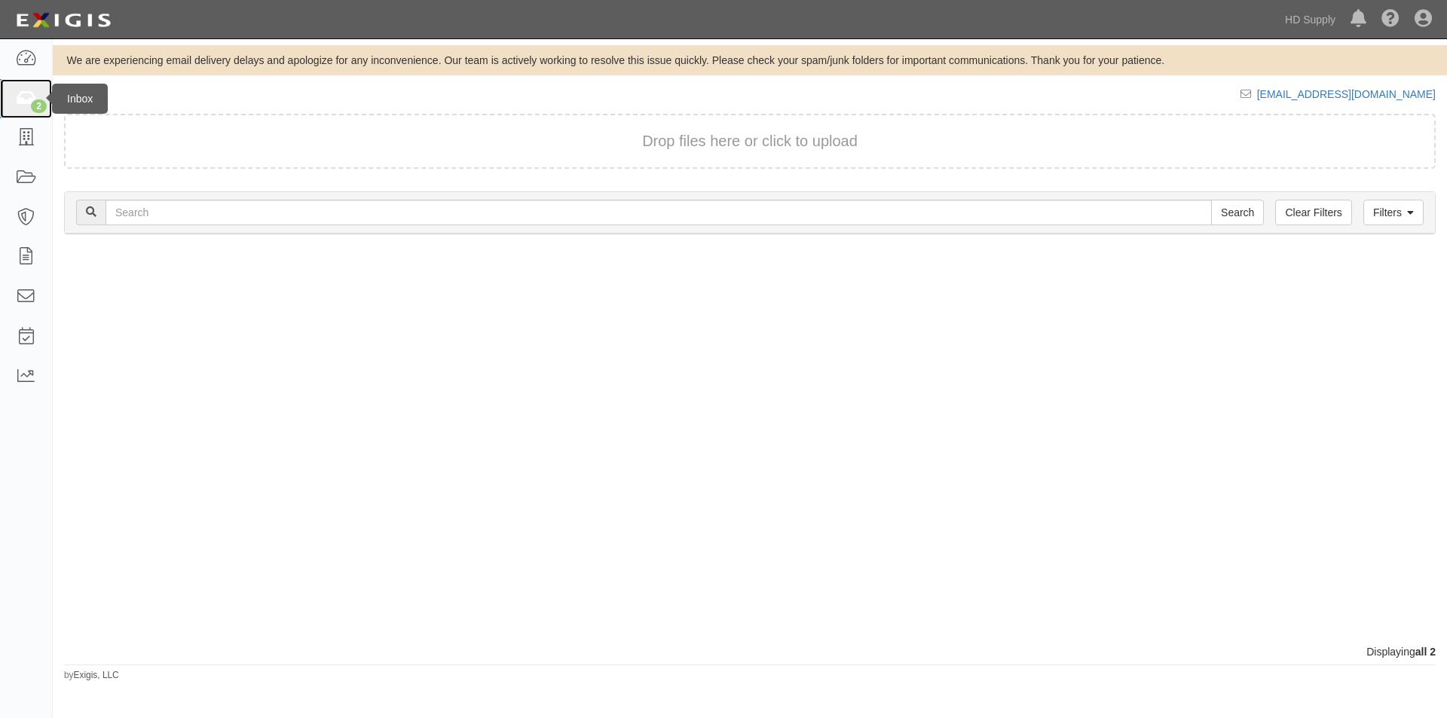
click at [17, 99] on icon at bounding box center [25, 98] width 21 height 17
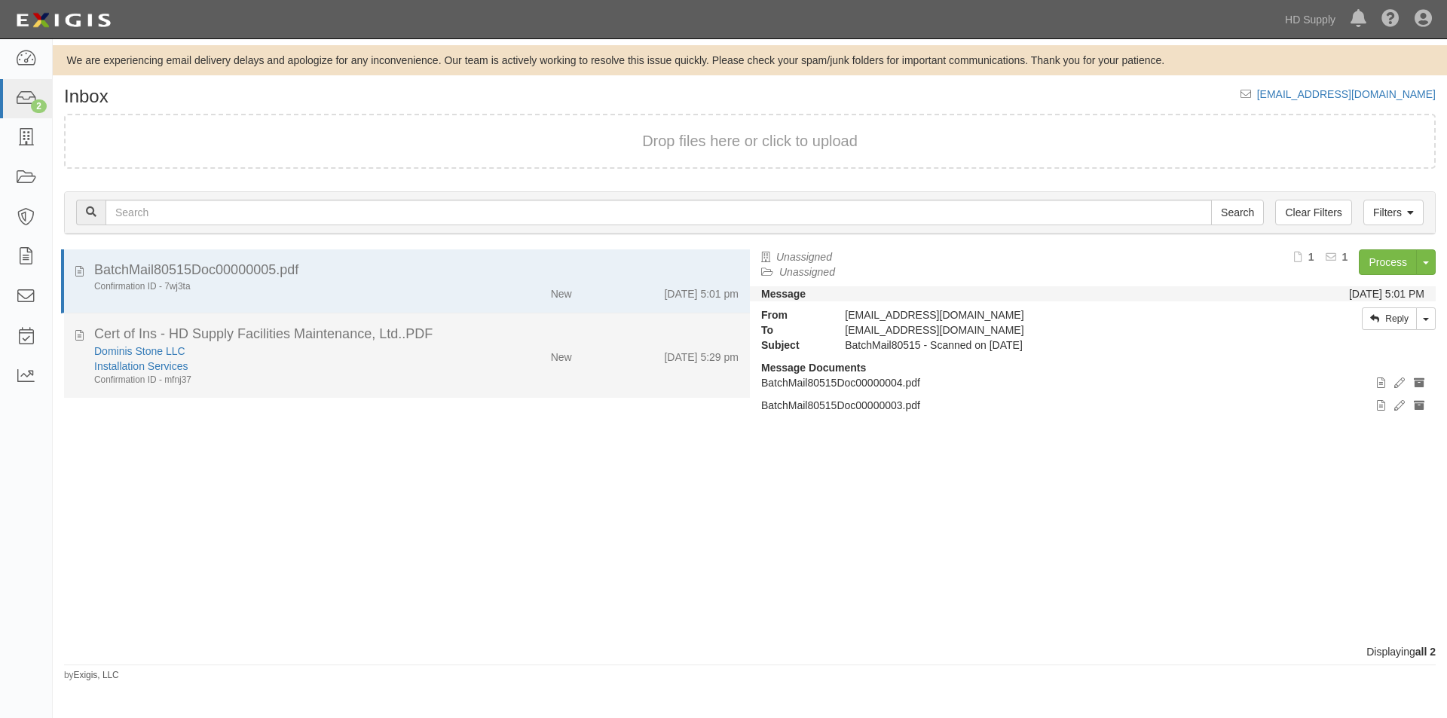
click at [252, 383] on div "Confirmation ID - mfnj37" at bounding box center [277, 380] width 366 height 13
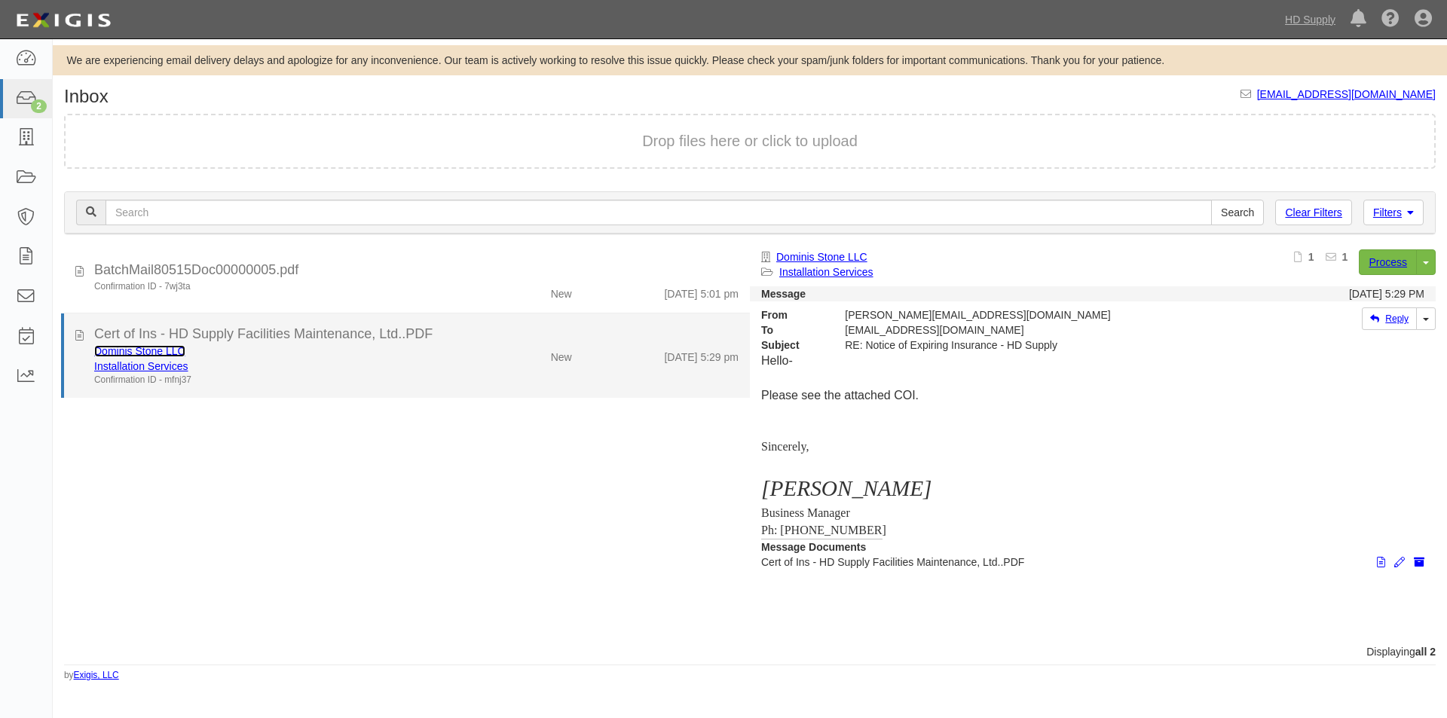
click at [133, 353] on link "Dominis Stone LLC" at bounding box center [139, 351] width 91 height 12
click at [343, 350] on div "Dominis Stone LLC" at bounding box center [277, 351] width 366 height 15
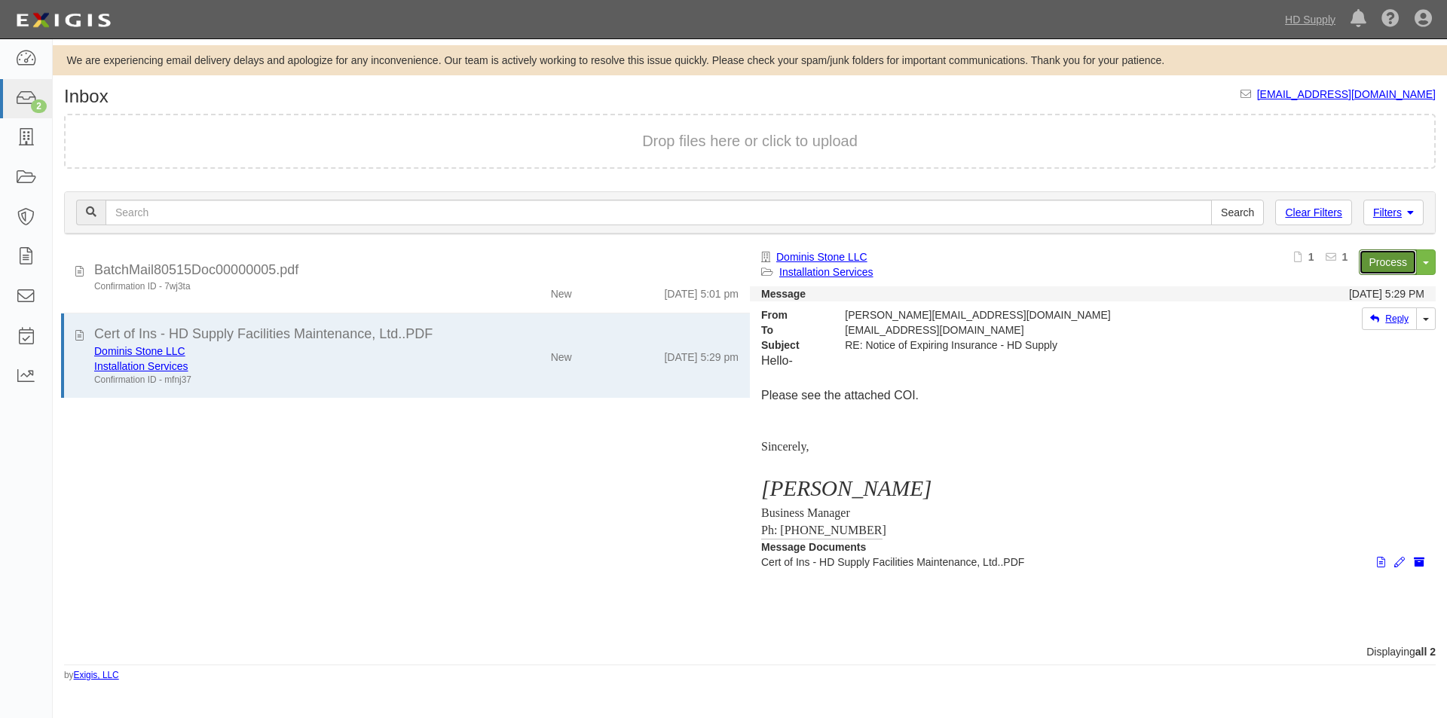
click at [1381, 261] on link "Process" at bounding box center [1388, 262] width 58 height 26
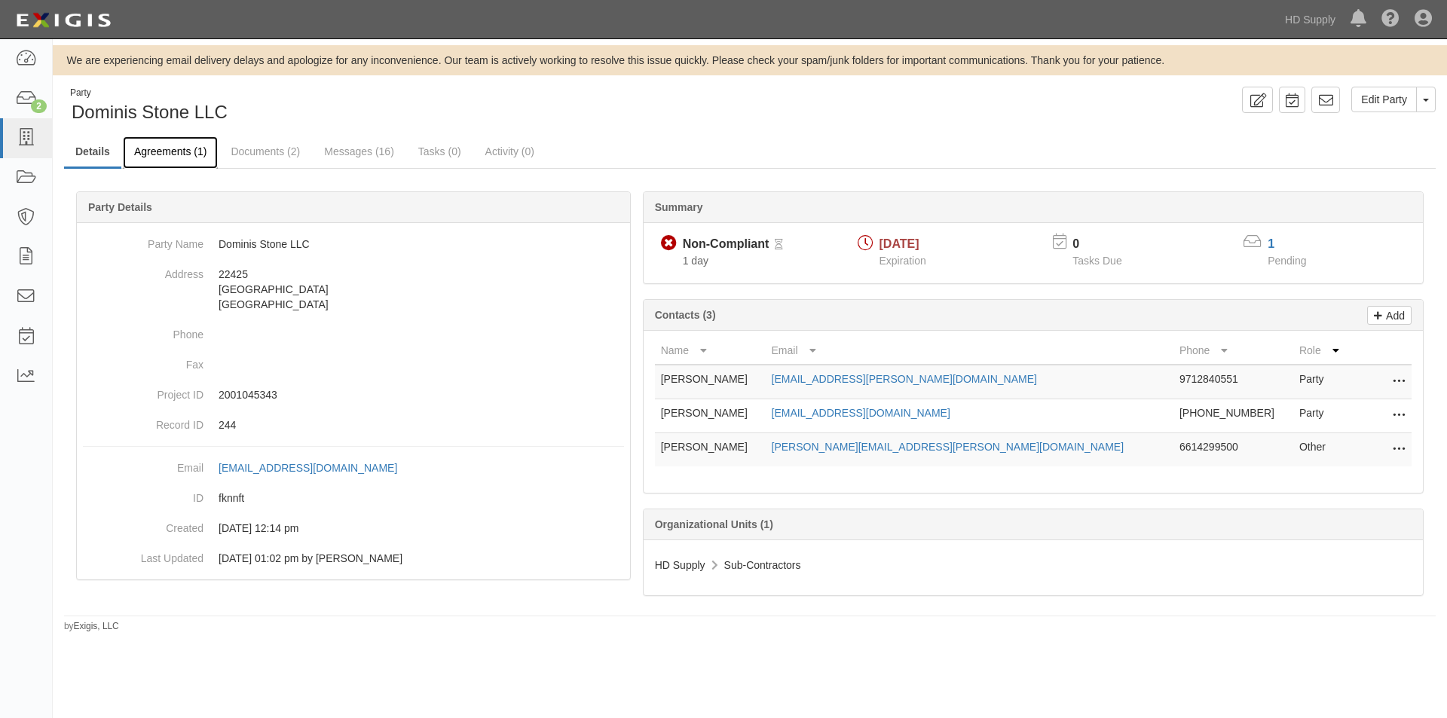
click at [177, 149] on link "Agreements (1)" at bounding box center [170, 152] width 95 height 32
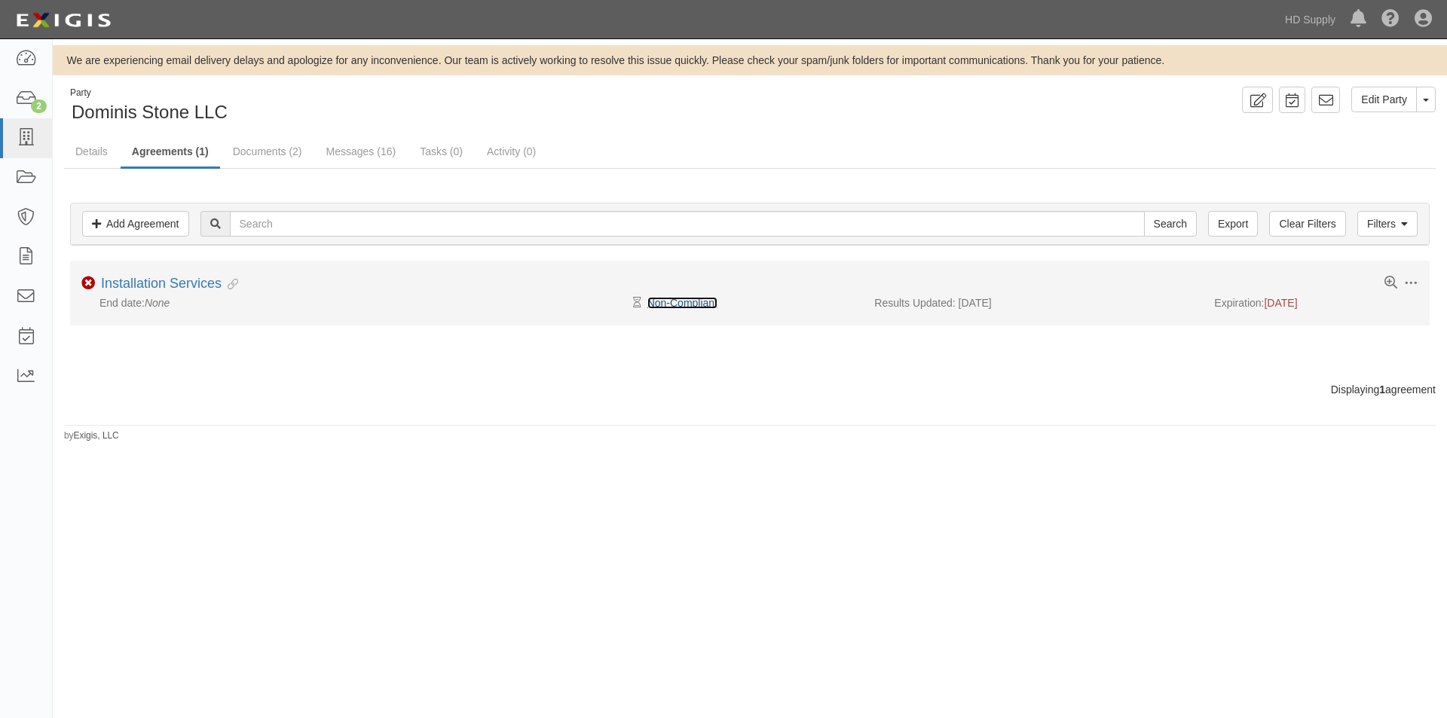
click at [684, 304] on link "Non-Compliant" at bounding box center [682, 303] width 70 height 12
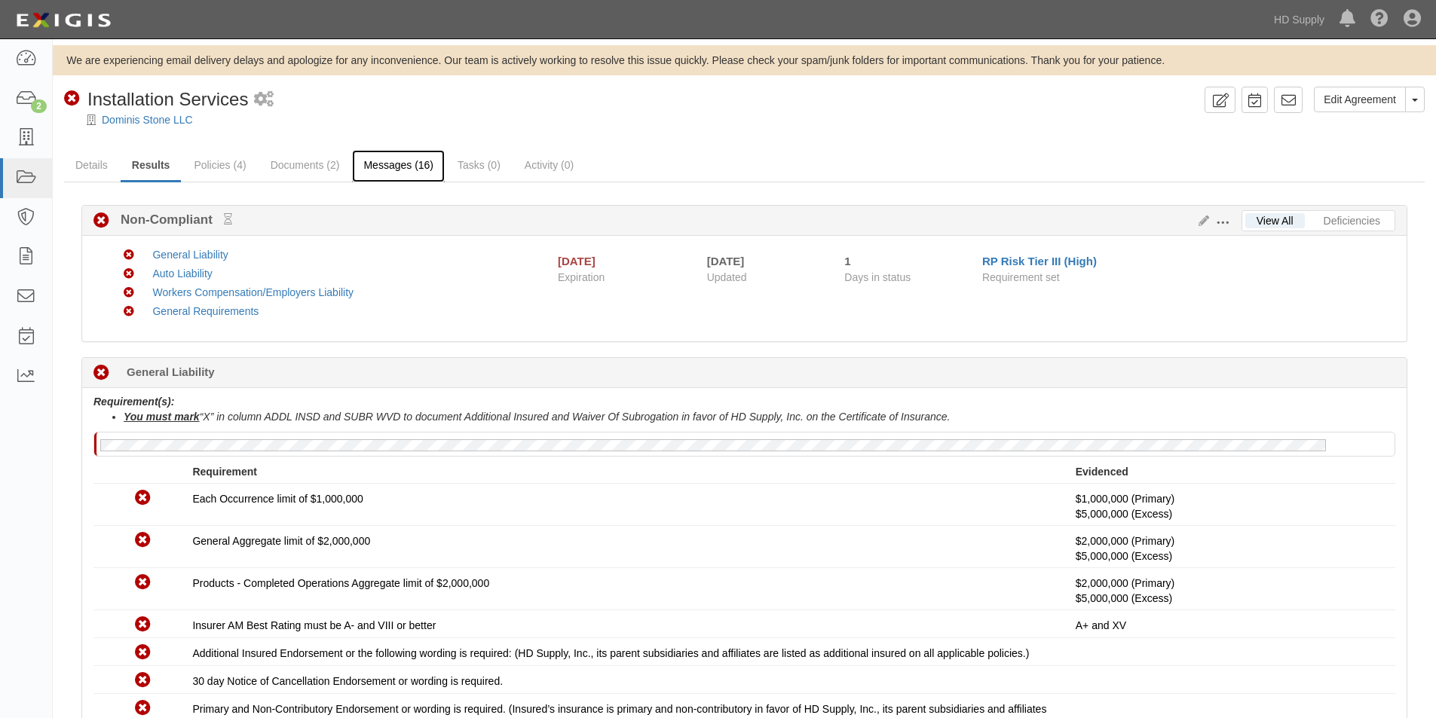
click at [410, 170] on link "Messages (16)" at bounding box center [398, 166] width 93 height 32
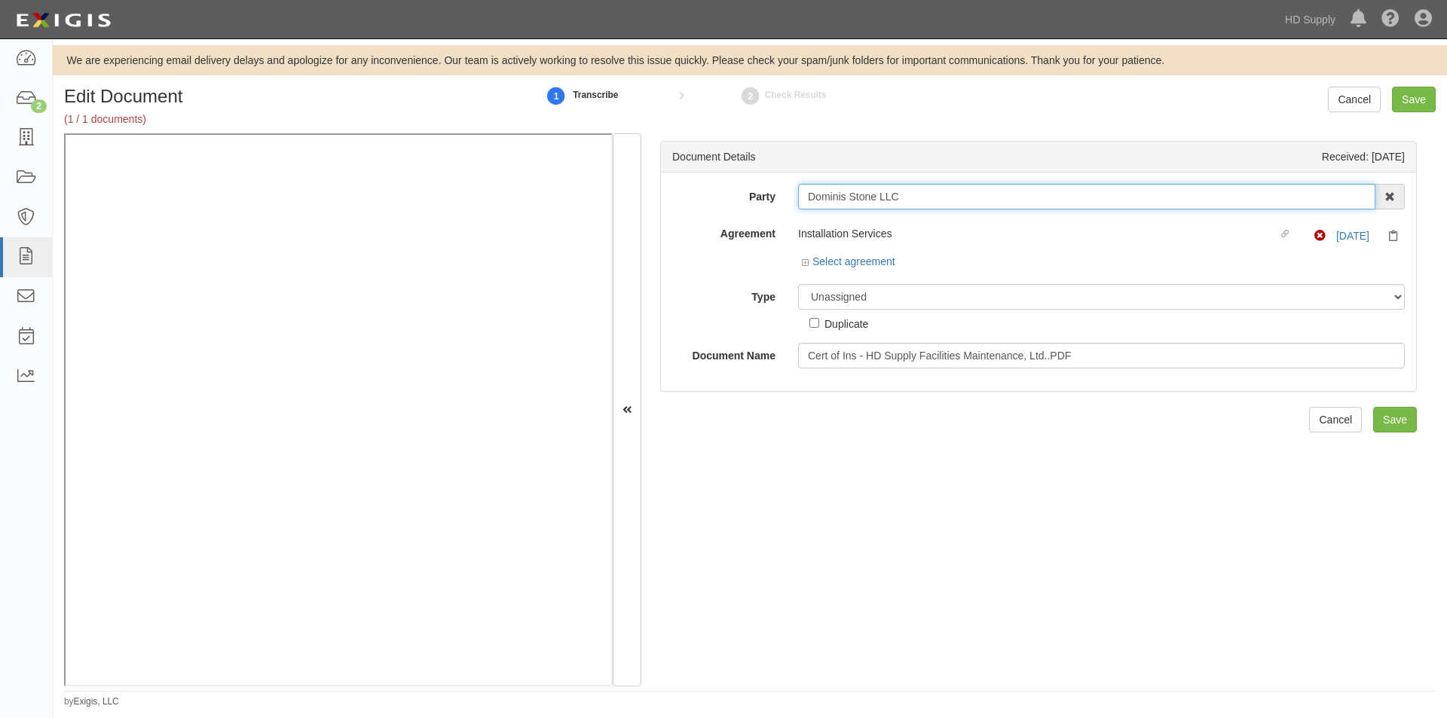
drag, startPoint x: 906, startPoint y: 195, endPoint x: 832, endPoint y: 200, distance: 74.0
click at [791, 198] on div "Dominis Stone LLC 1888 MILLS 1888 MILLS - IMPORT 2 PATRICIA 12 2XL CORPORATION …" at bounding box center [1101, 197] width 629 height 26
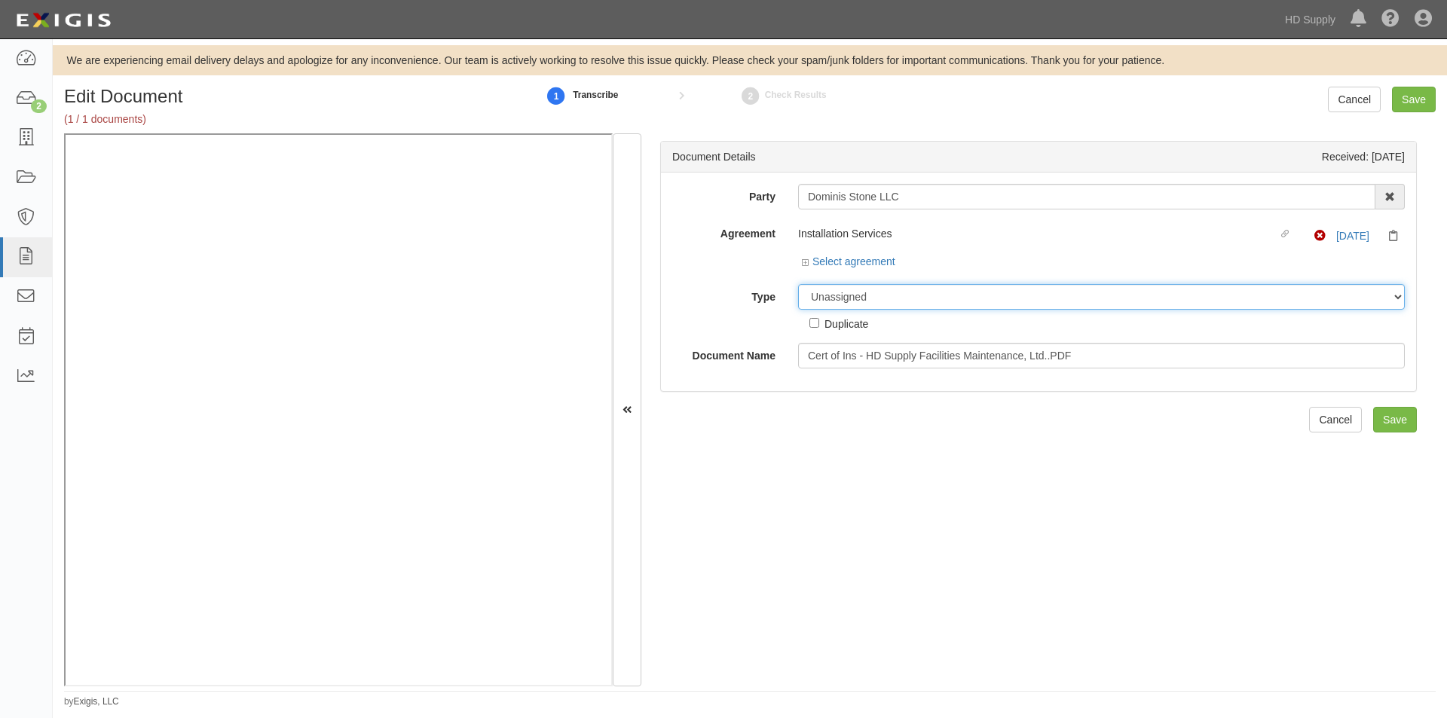
click at [834, 305] on select "Unassigned Binder Cancellation Notice Certificate Contract Endorsement Insuranc…" at bounding box center [1101, 297] width 607 height 26
select select "CertificateDetail"
click at [798, 284] on select "Unassigned Binder Cancellation Notice Certificate Contract Endorsement Insuranc…" at bounding box center [1101, 297] width 607 height 26
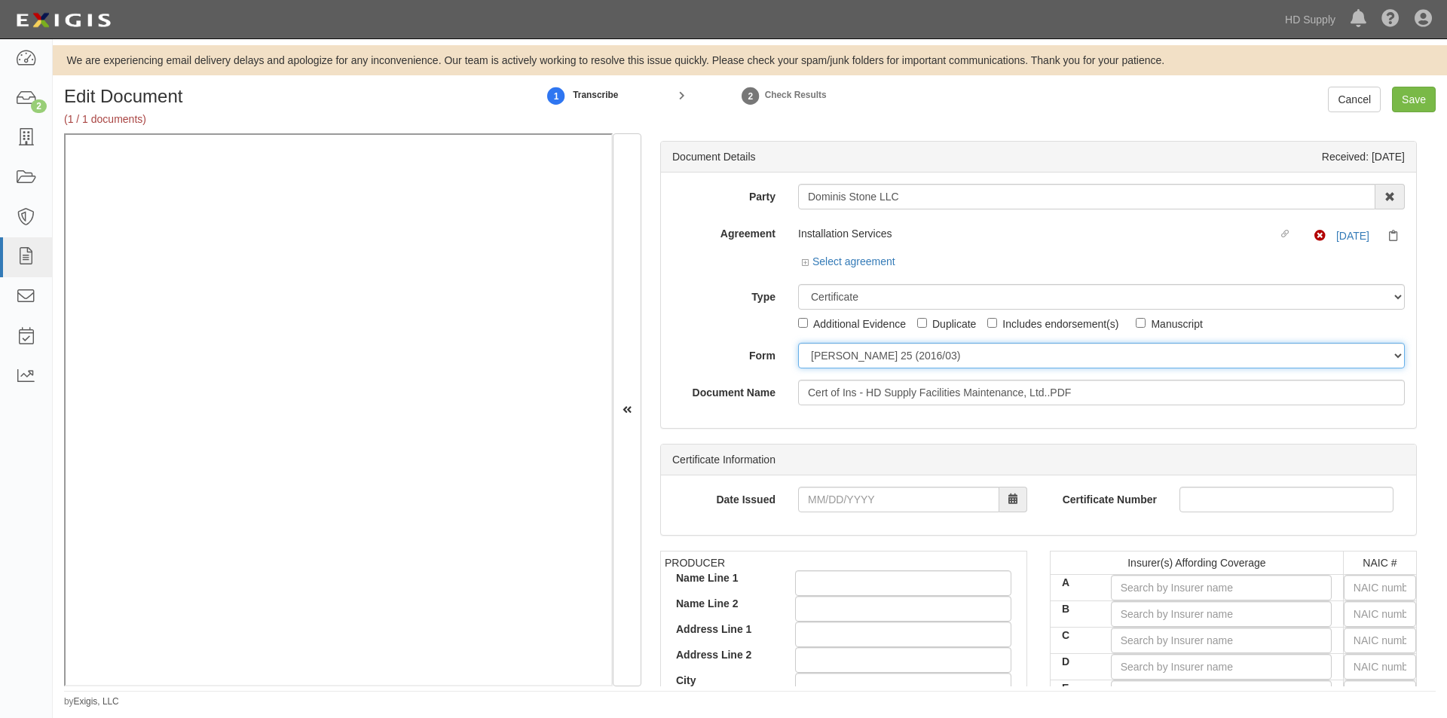
click at [819, 358] on select "ACORD 25 (2016/03) ACORD 101 ACORD 855 NY (2014/05) General" at bounding box center [1101, 356] width 607 height 26
select select "GeneralFormDetail"
click at [798, 343] on select "ACORD 25 (2016/03) ACORD 101 ACORD 855 NY (2014/05) General" at bounding box center [1101, 356] width 607 height 26
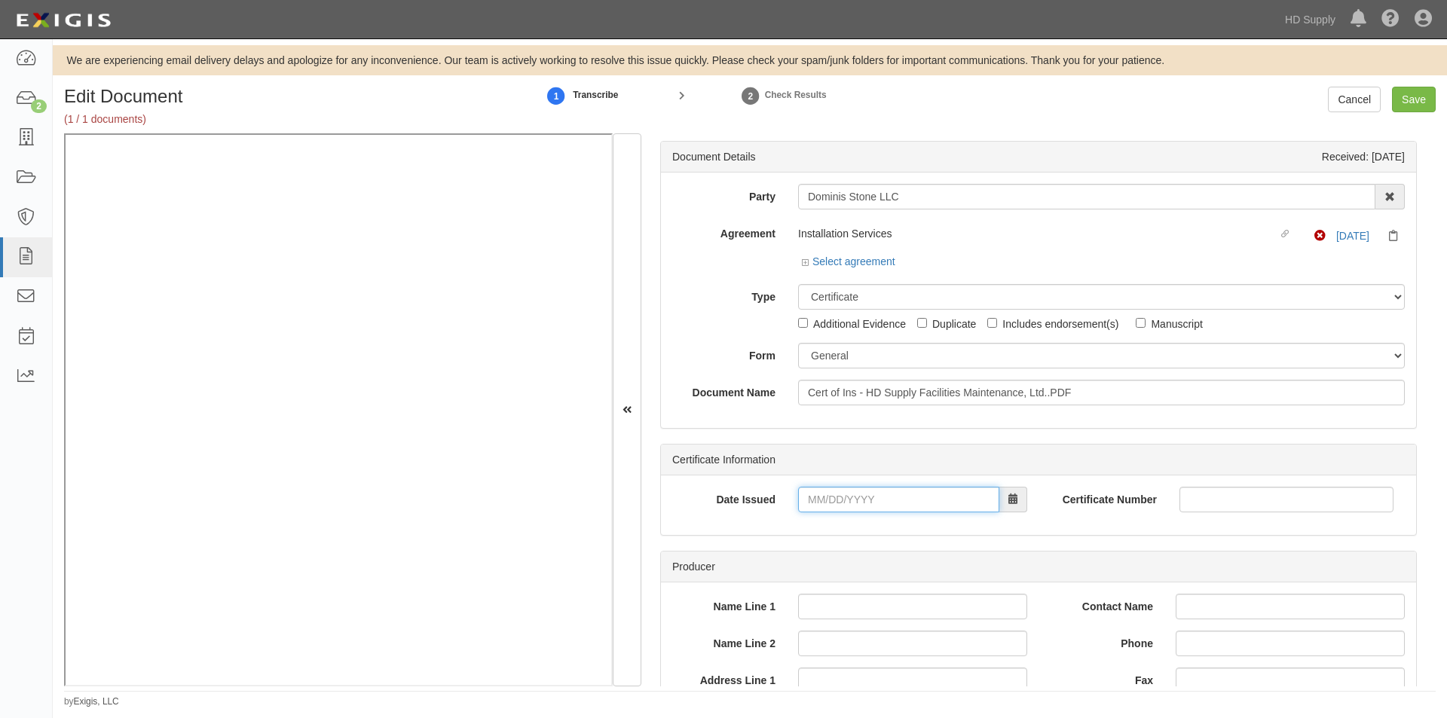
click at [844, 500] on input "Date Issued" at bounding box center [898, 500] width 201 height 26
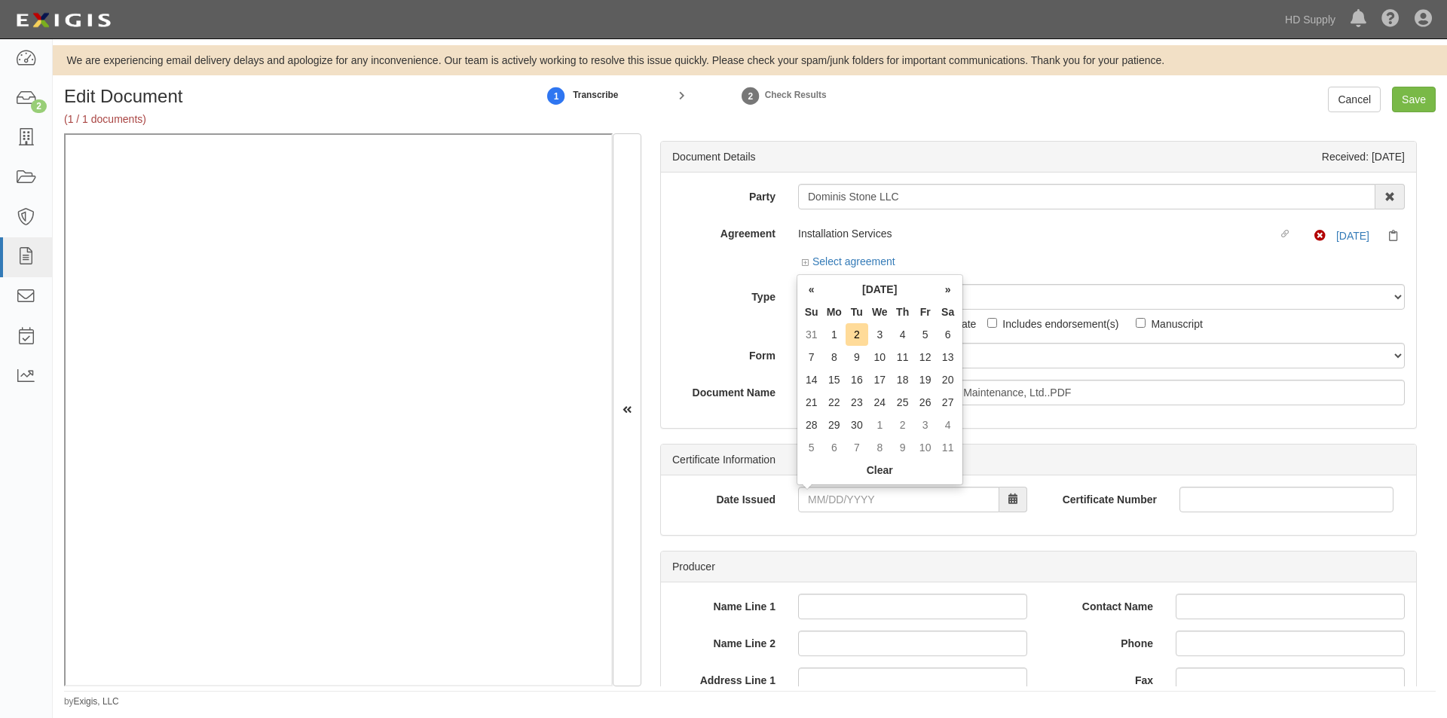
drag, startPoint x: 856, startPoint y: 335, endPoint x: 867, endPoint y: 338, distance: 11.5
click at [861, 335] on td "2" at bounding box center [857, 334] width 23 height 23
type input "09/02/2025"
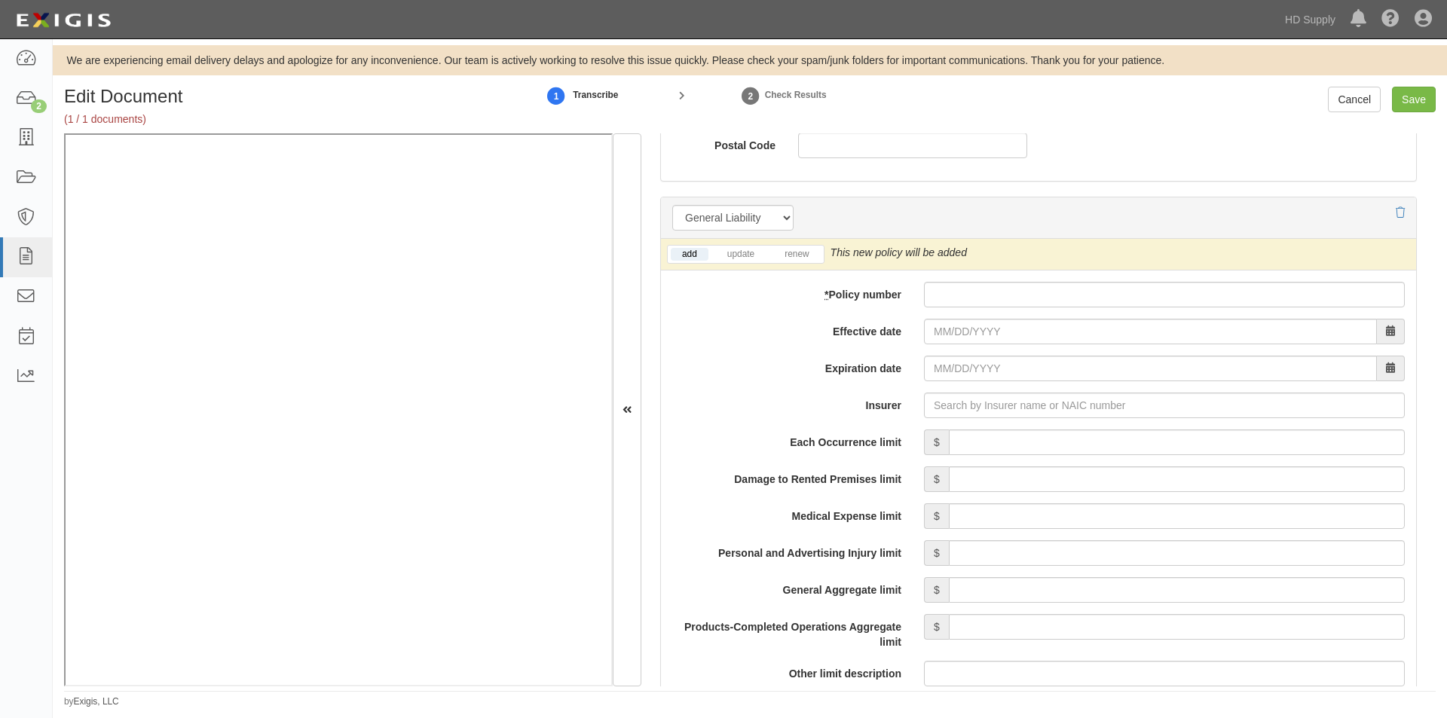
scroll to position [1106, 0]
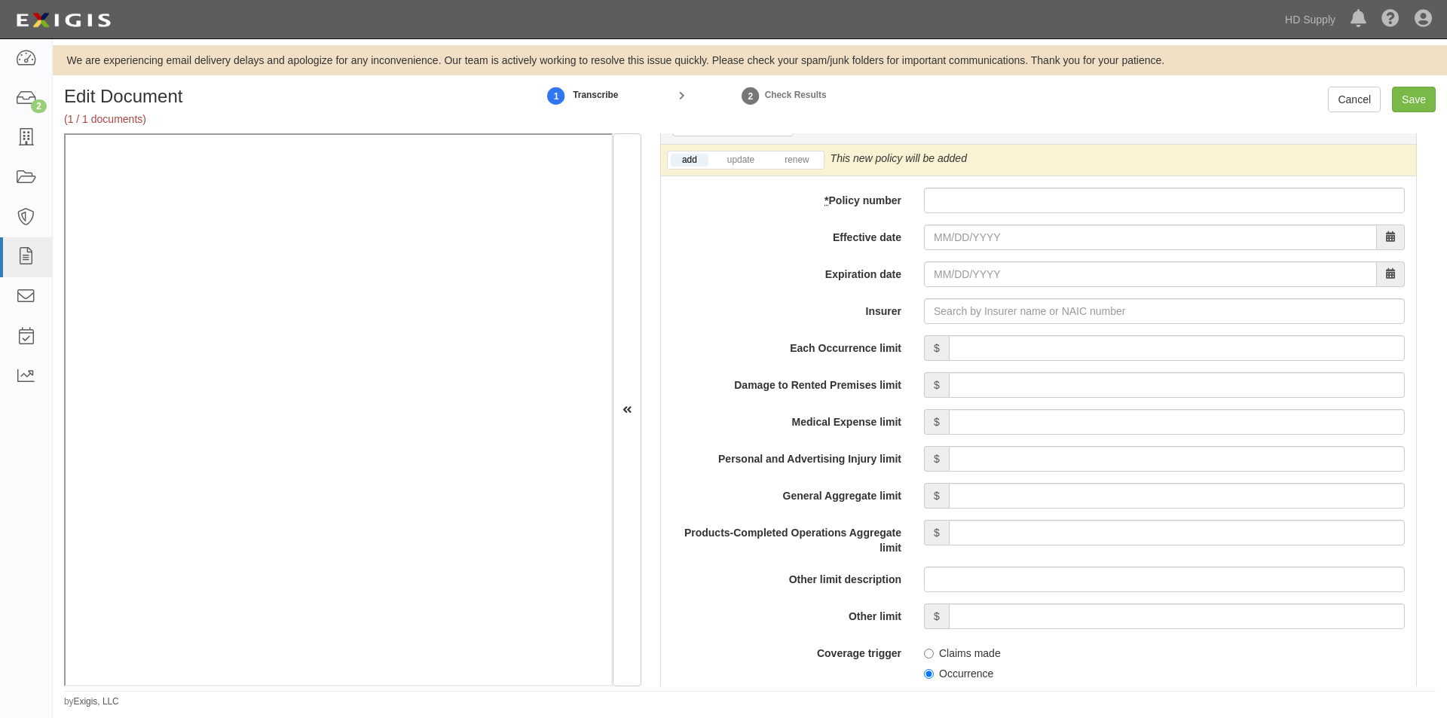
click at [795, 169] on div "add update renew" at bounding box center [746, 160] width 158 height 19
click at [790, 165] on link "renew" at bounding box center [796, 160] width 47 height 13
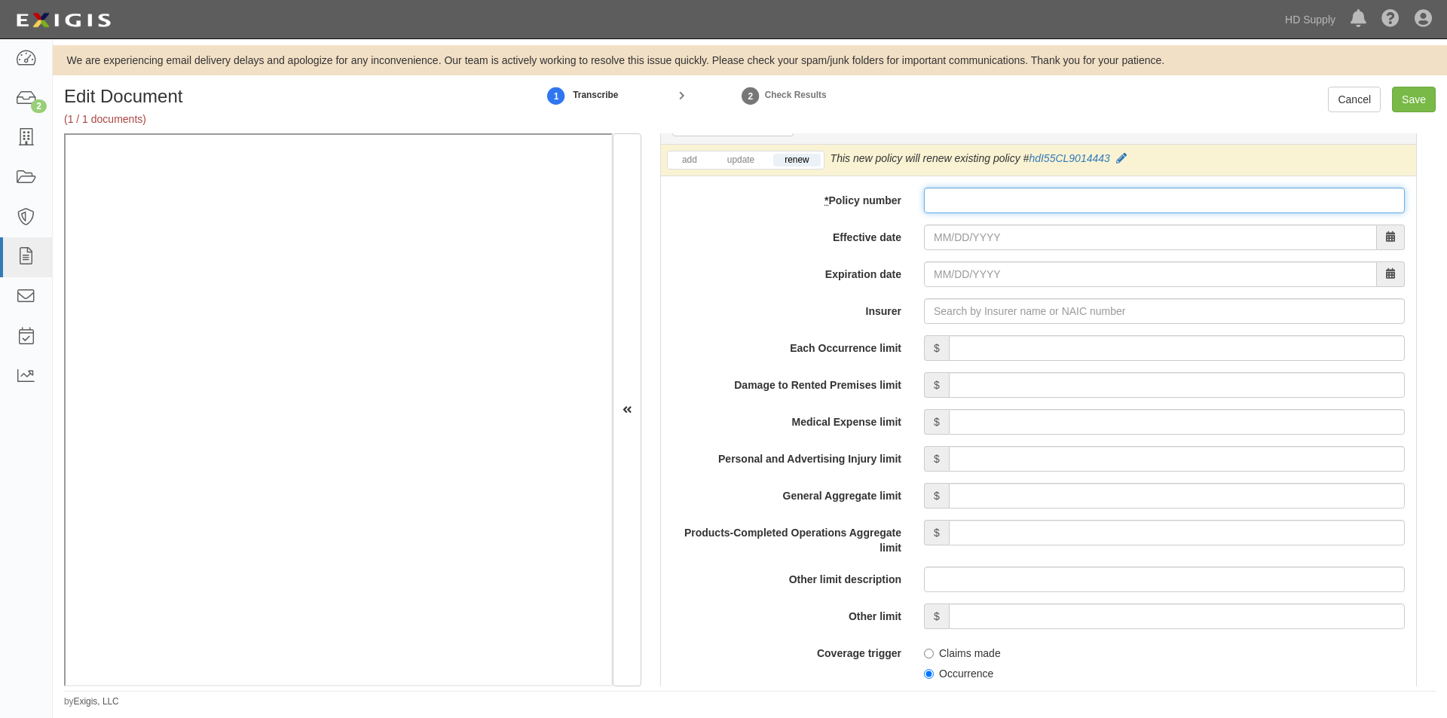
paste input "BBC869326"
click at [937, 210] on input "BBC869326" at bounding box center [1164, 201] width 481 height 26
type input "B-BC869326"
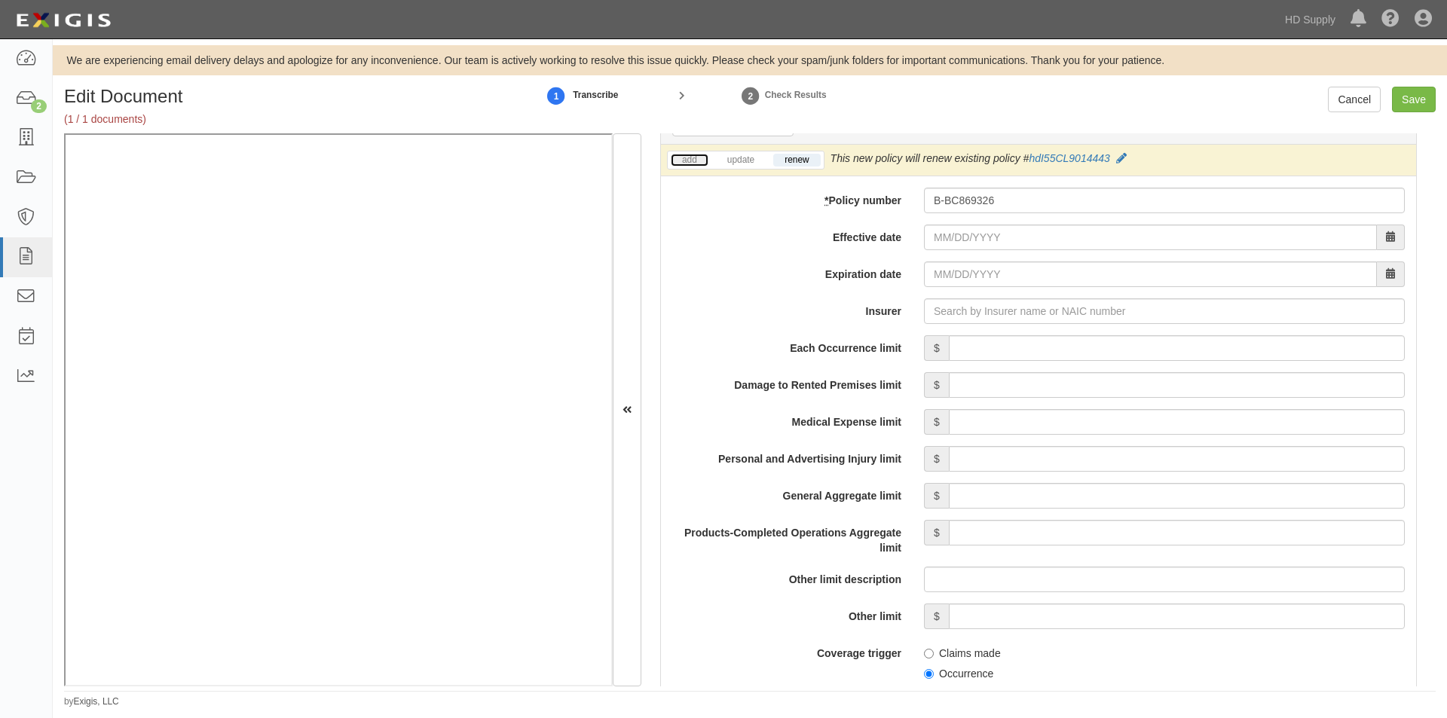
click at [680, 157] on link "add" at bounding box center [690, 160] width 38 height 13
click at [965, 247] on input "Effective date" at bounding box center [1150, 238] width 453 height 26
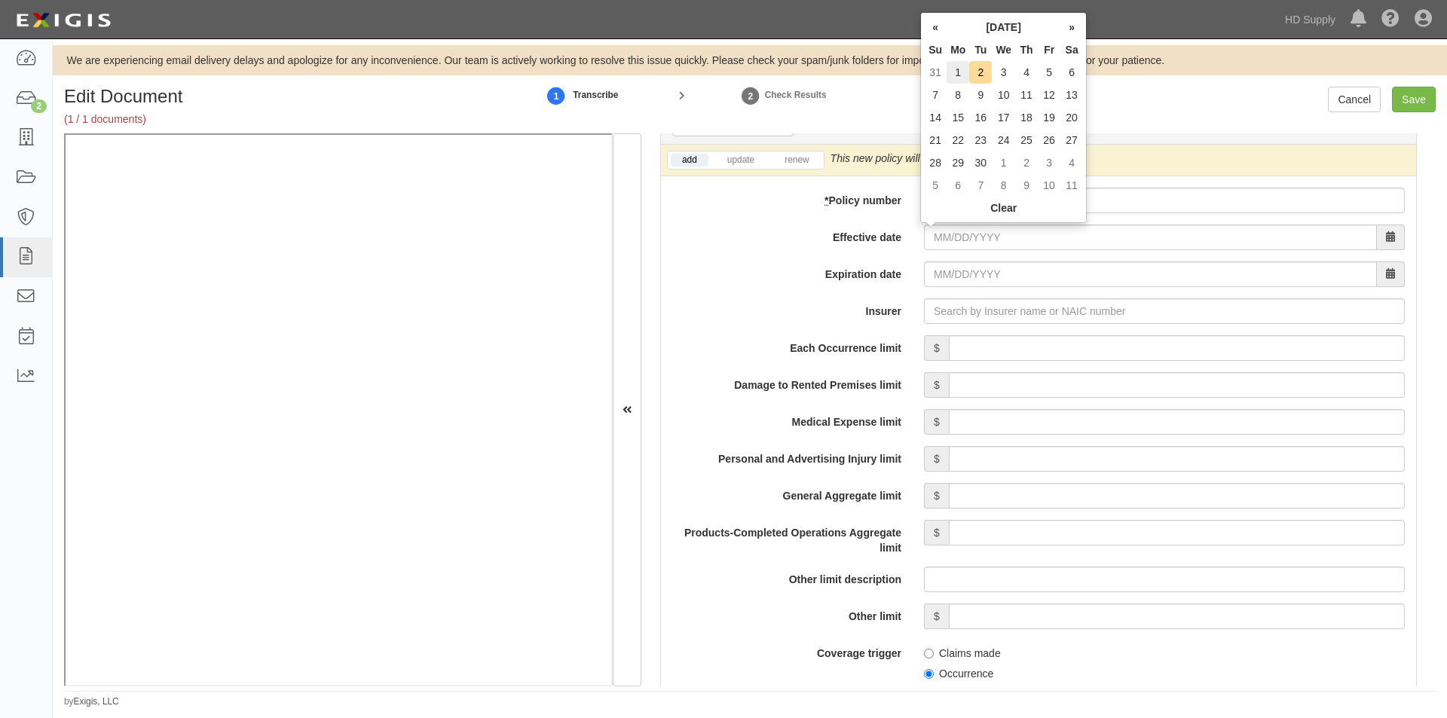
click at [960, 79] on td "1" at bounding box center [958, 72] width 23 height 23
type input "09/01/2025"
type input "09/01/2026"
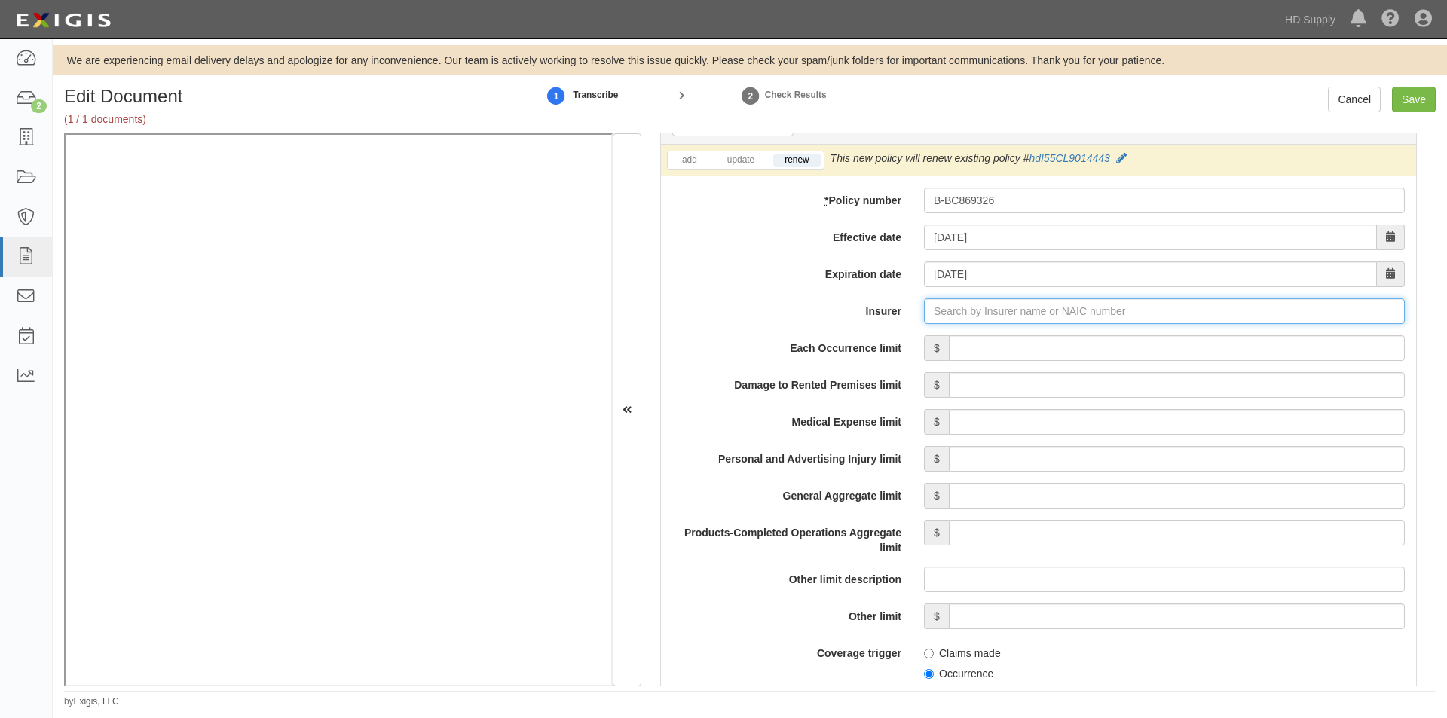
click at [954, 305] on input "Insurer" at bounding box center [1164, 311] width 481 height 26
type input "21st Century Advantage Insurance Company (25232) NR Rating"
type input "21"
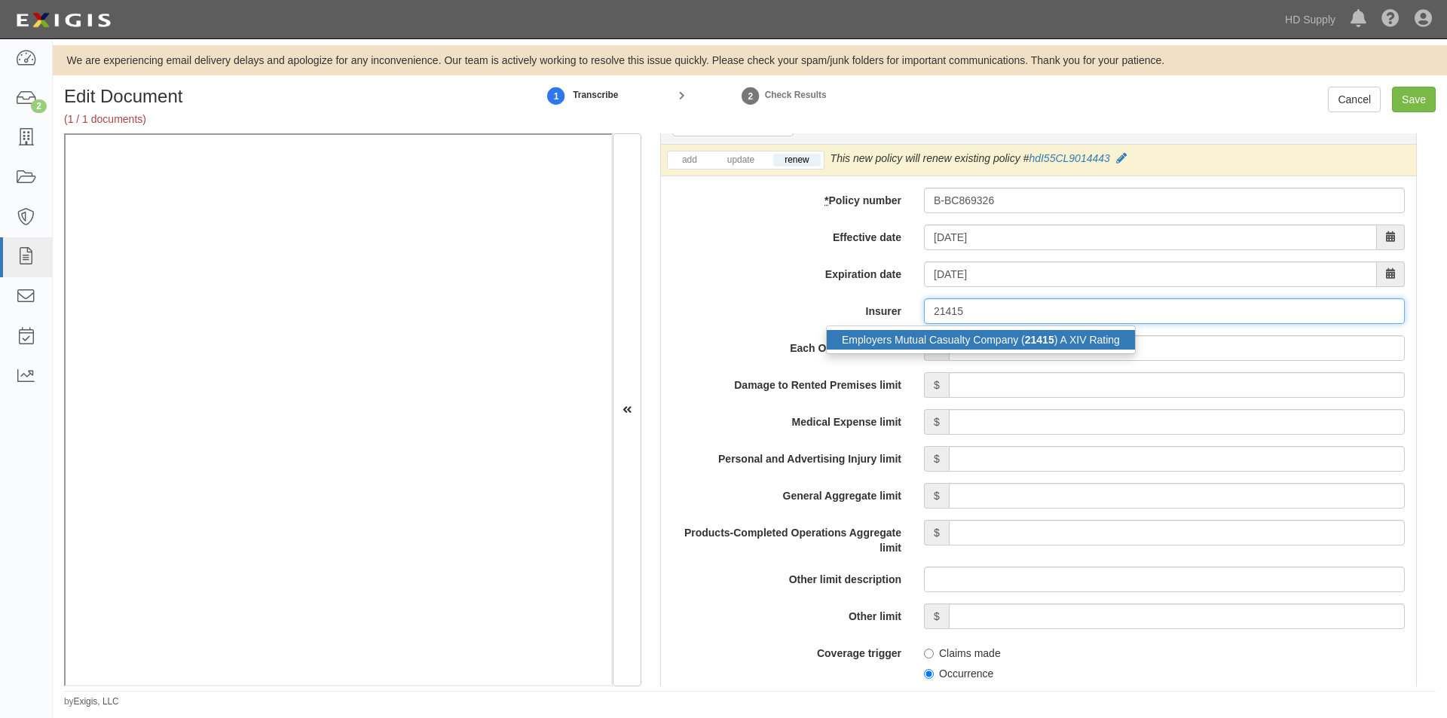
click at [957, 347] on div "Employers Mutual Casualty Company ( 21415 ) A XIV Rating" at bounding box center [981, 340] width 308 height 20
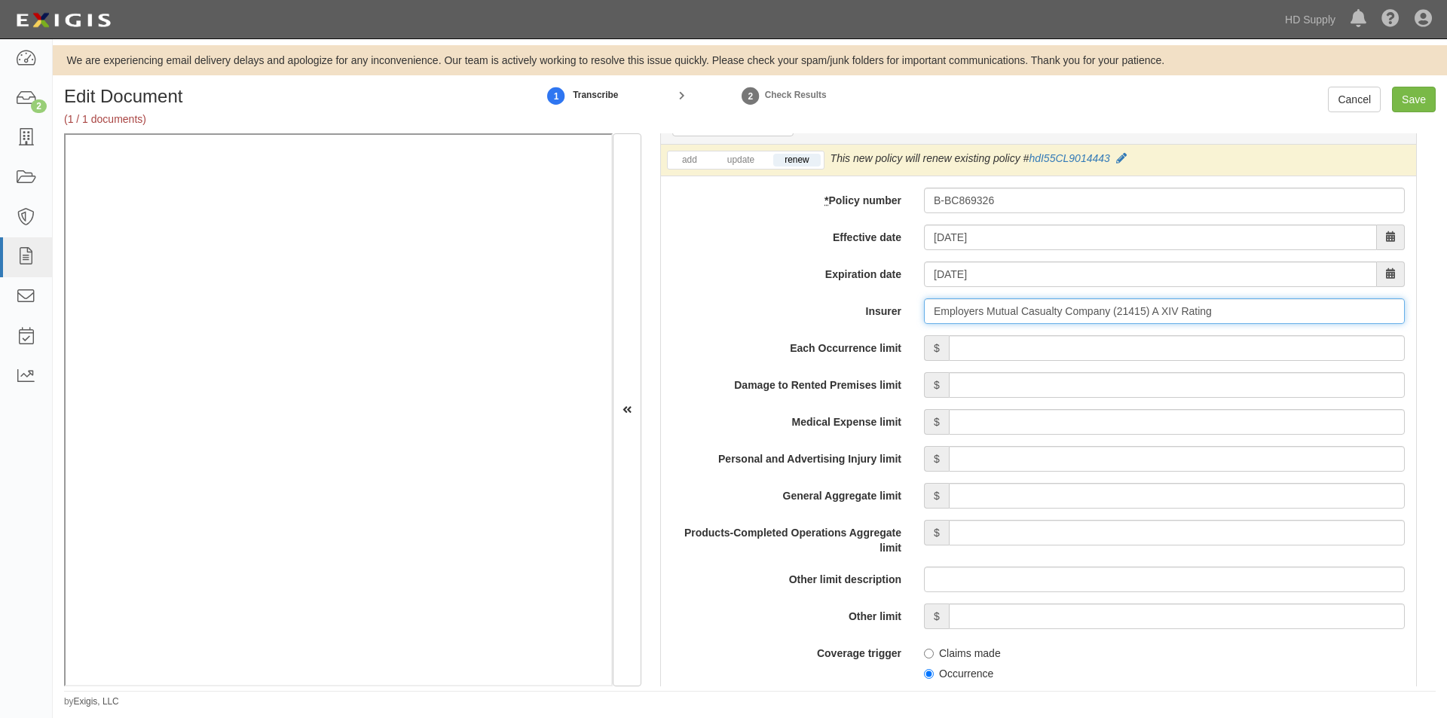
type input "Employers Mutual Casualty Company (21415) A XIV Rating"
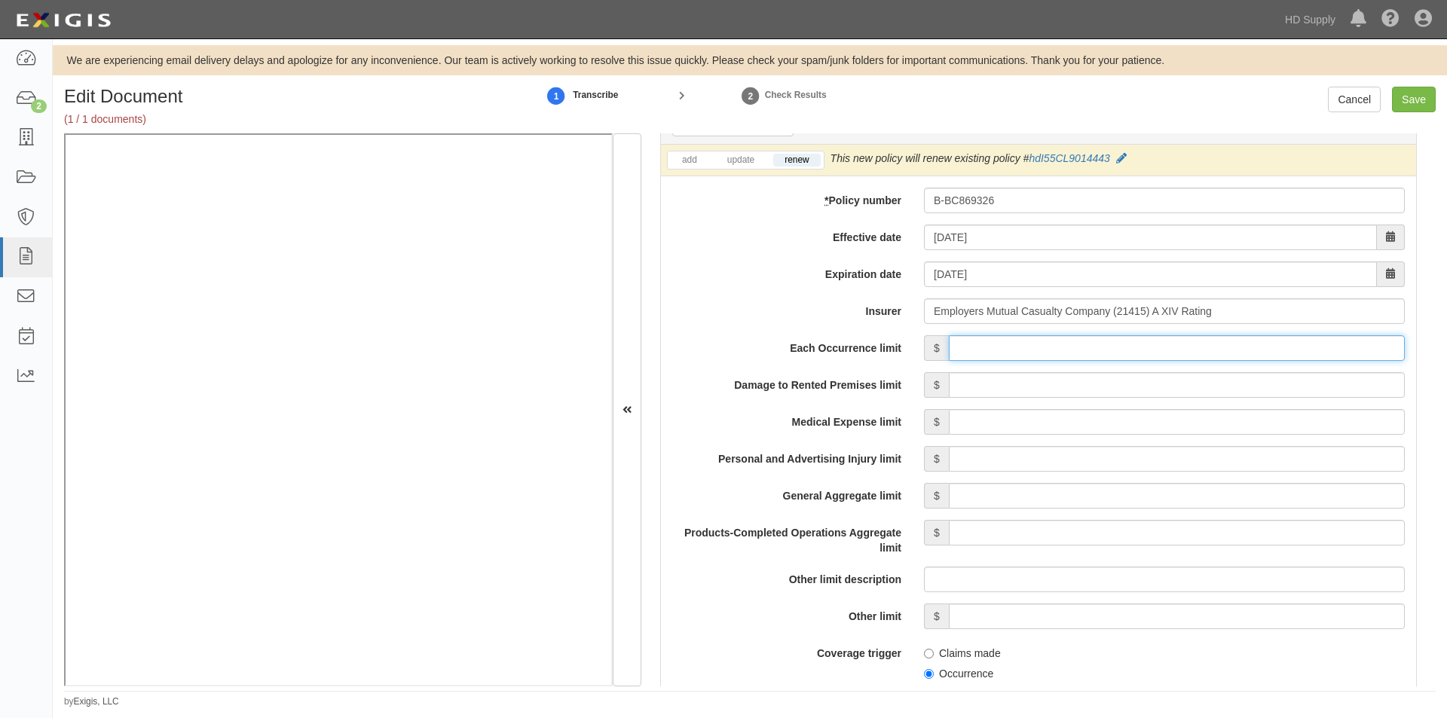
click at [1040, 353] on input "Each Occurrence limit" at bounding box center [1177, 348] width 456 height 26
type input "1,000,000"
click at [1227, 383] on input "Damage to Rented Premises limit" at bounding box center [1177, 385] width 456 height 26
type input "500,000"
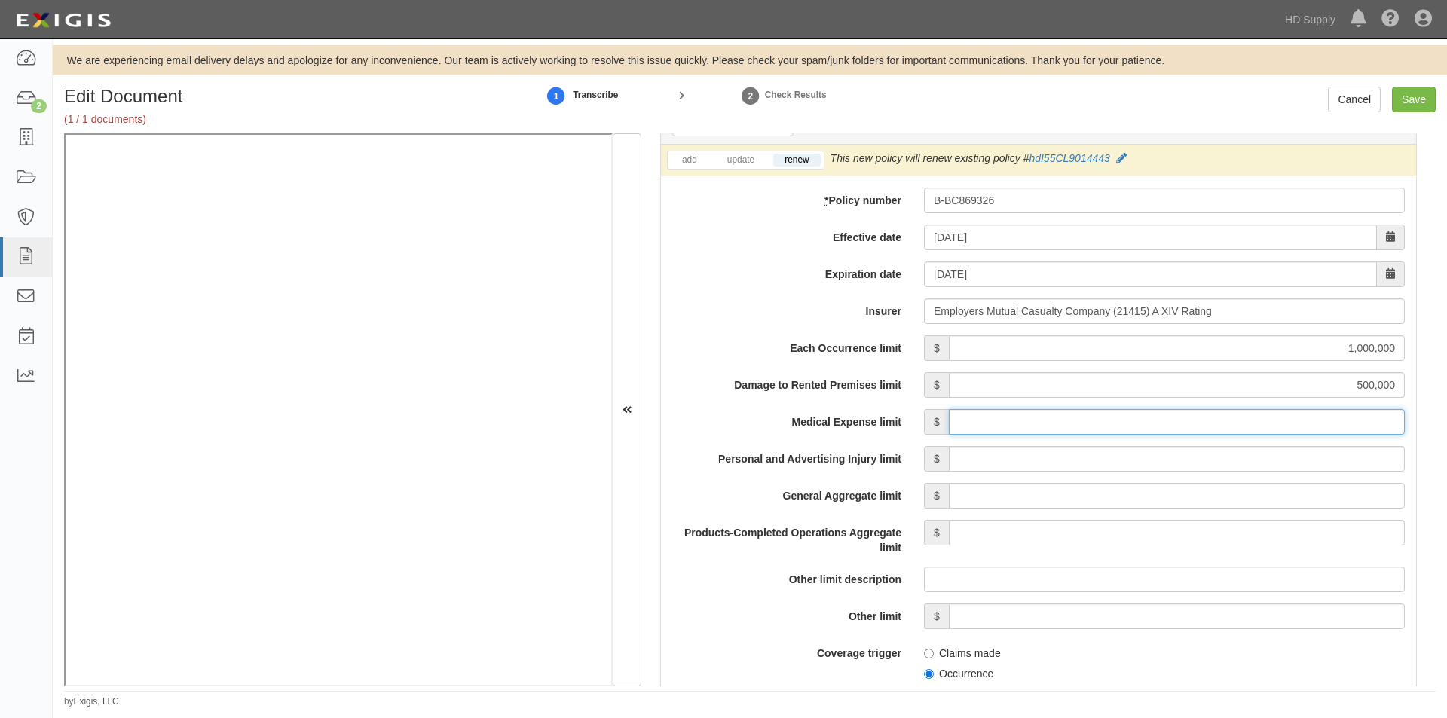
click at [1241, 427] on input "Medical Expense limit" at bounding box center [1177, 422] width 456 height 26
type input "10,000"
click at [1247, 457] on input "Personal and Advertising Injury limit" at bounding box center [1177, 459] width 456 height 26
type input "1,000,000"
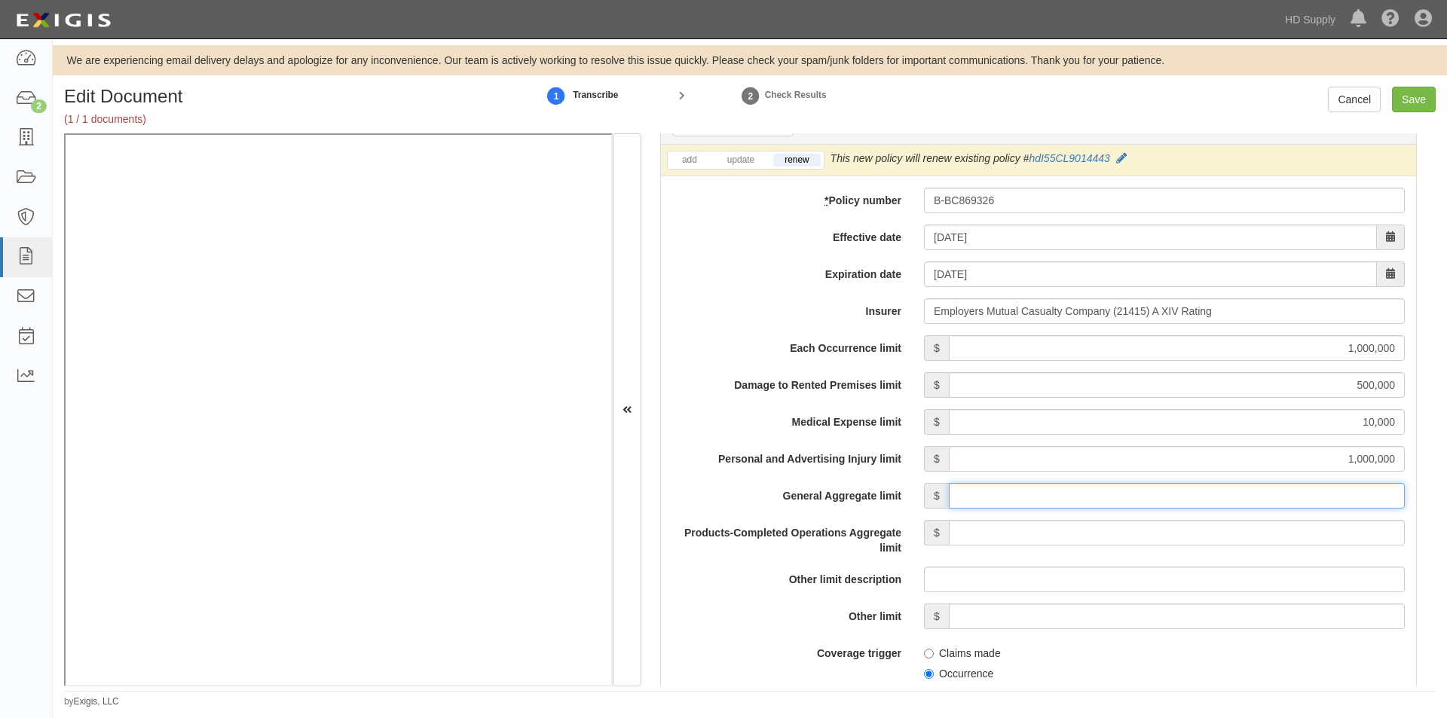
click at [1250, 497] on input "General Aggregate limit" at bounding box center [1177, 496] width 456 height 26
type input "2,000,000"
click at [1247, 537] on input "Products-Completed Operations Aggregate limit" at bounding box center [1177, 533] width 456 height 26
type input "2,000,000"
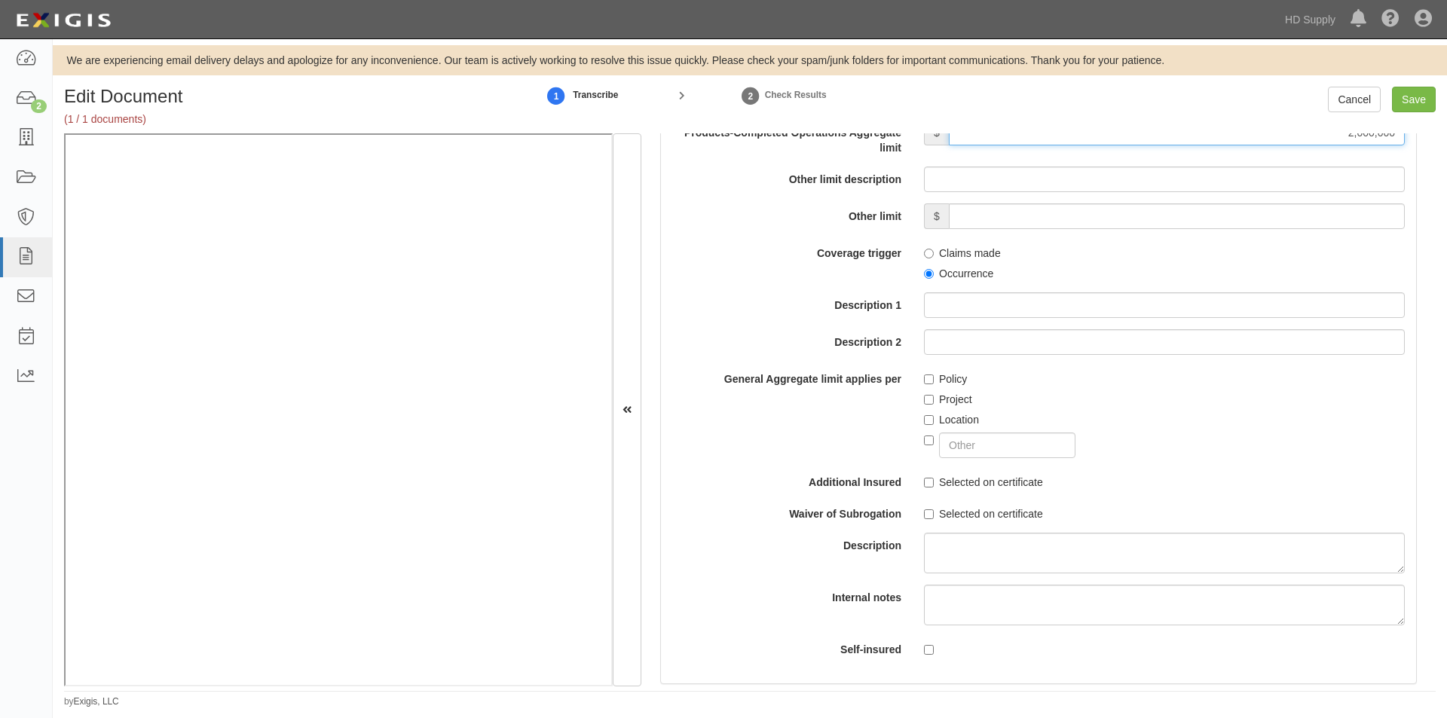
scroll to position [1513, 0]
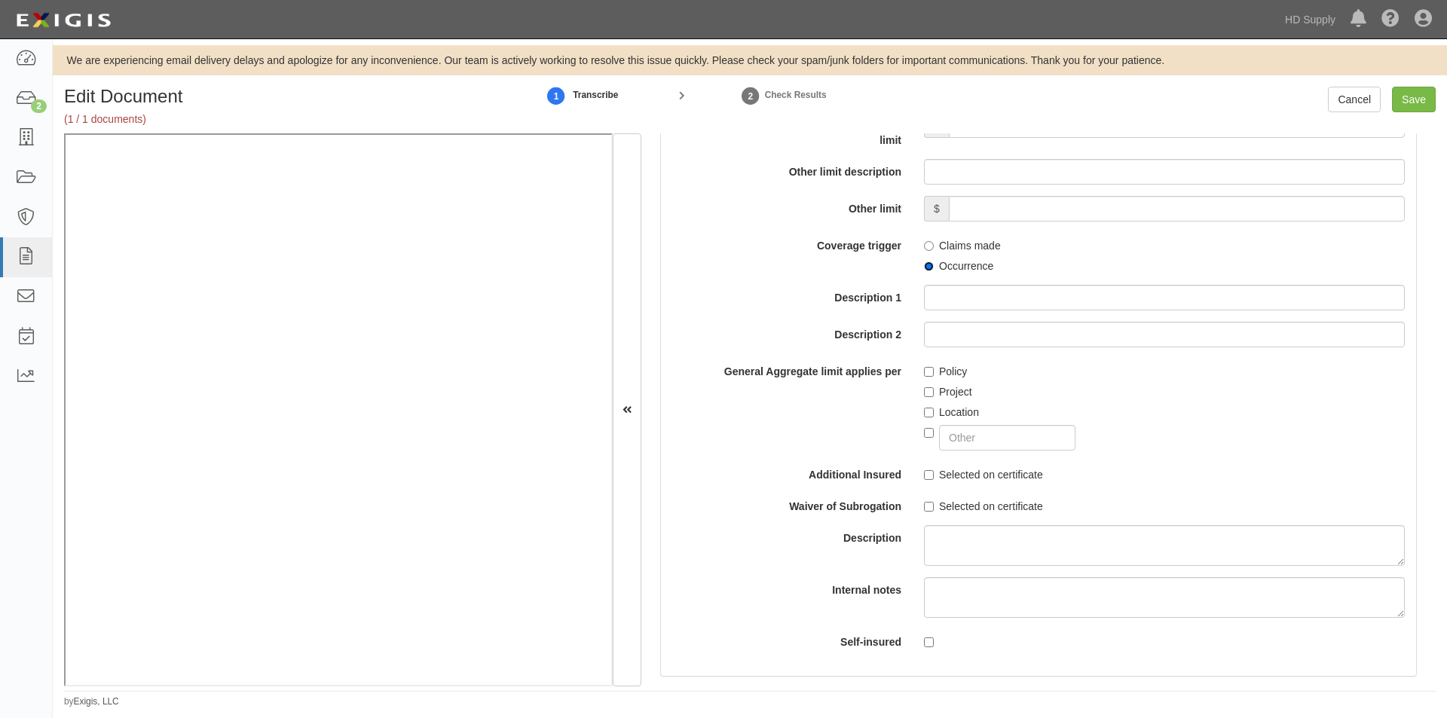
click at [924, 265] on input "Occurrence" at bounding box center [929, 267] width 10 height 10
radio input "true"
click at [928, 390] on input "Project" at bounding box center [929, 392] width 10 height 10
checkbox input "true"
click at [929, 476] on input "Selected on certificate" at bounding box center [929, 475] width 10 height 10
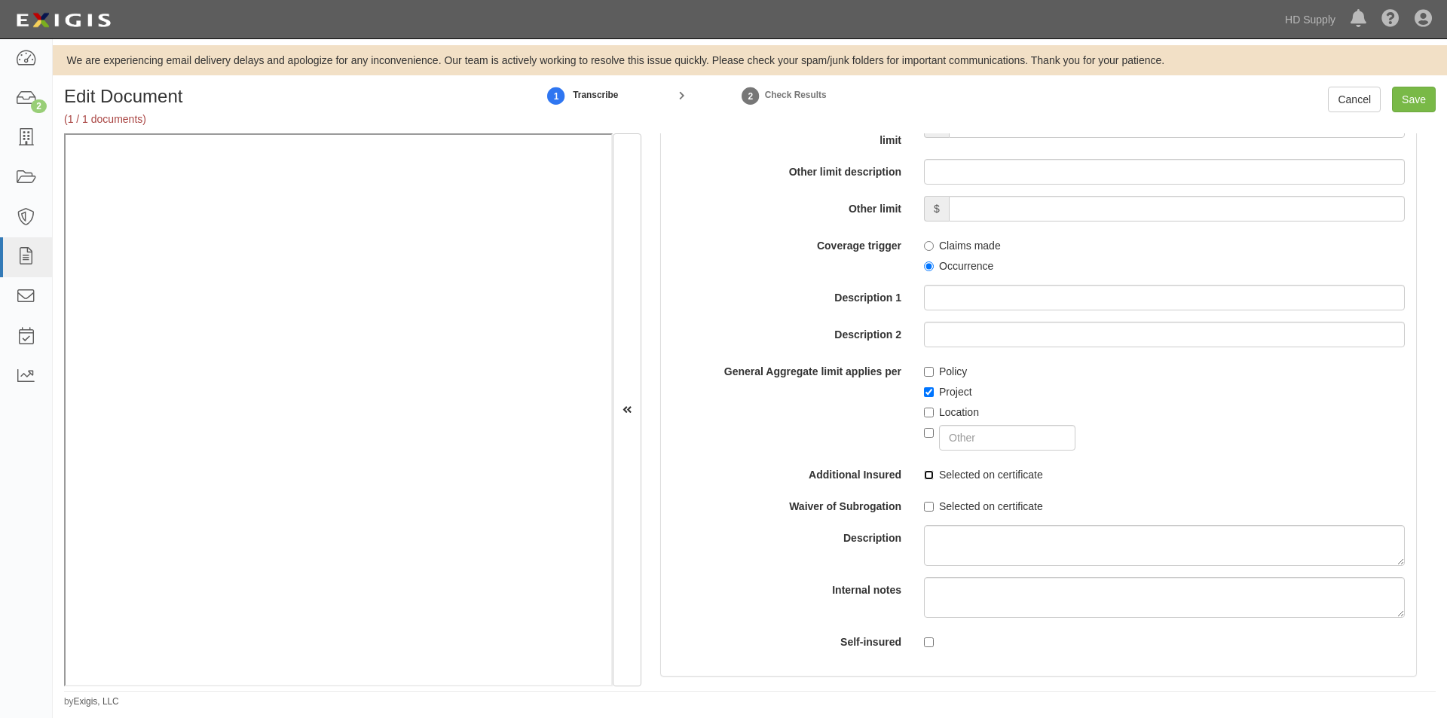
checkbox input "true"
click at [924, 502] on input "Selected on certificate" at bounding box center [929, 507] width 10 height 10
checkbox input "true"
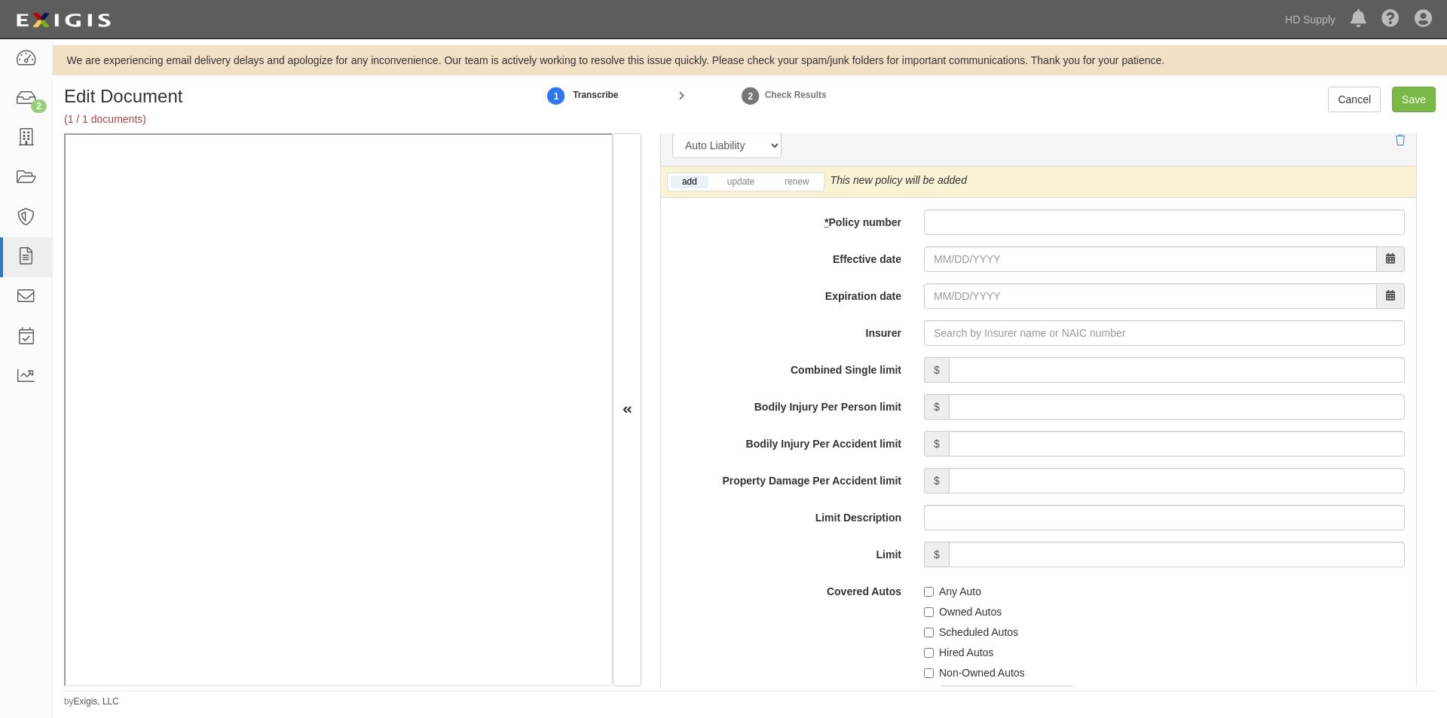
scroll to position [2134, 0]
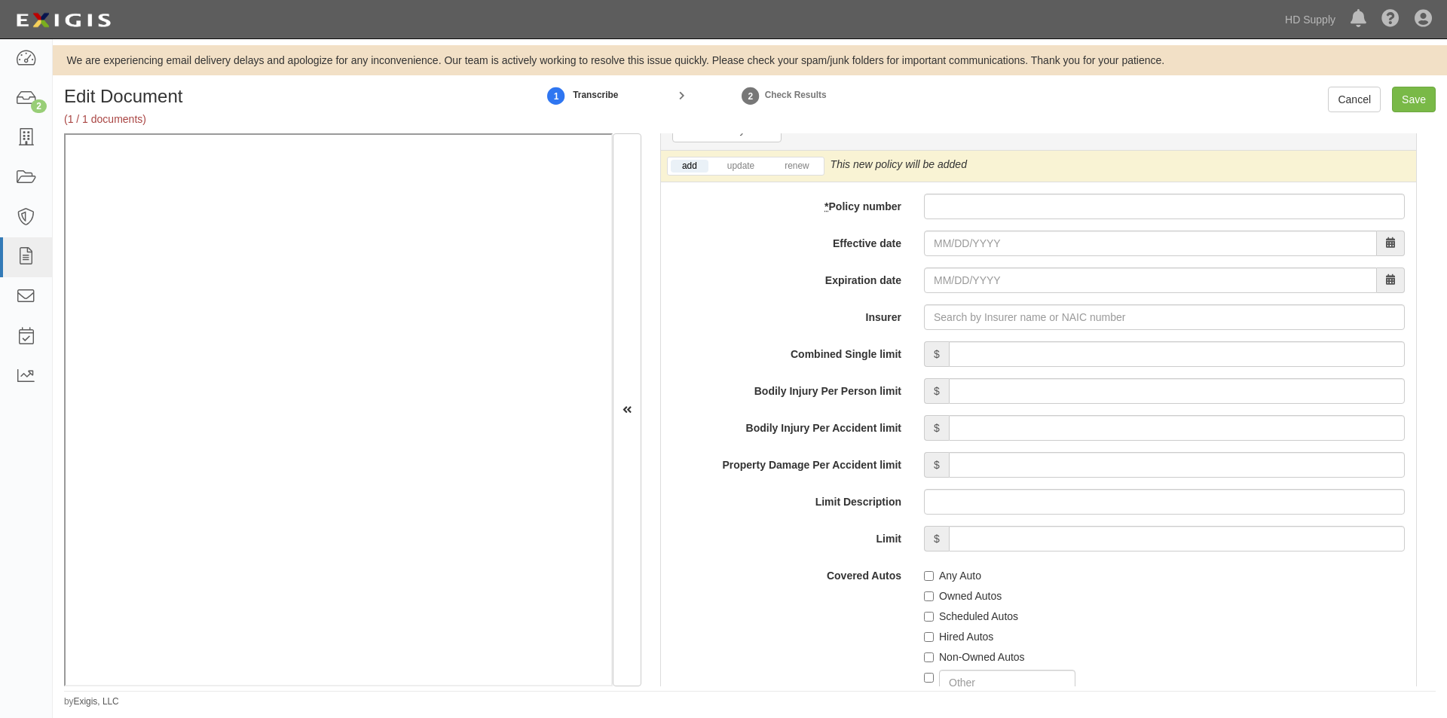
click at [799, 173] on li "renew" at bounding box center [796, 166] width 53 height 17
click at [797, 164] on link "renew" at bounding box center [796, 166] width 47 height 13
paste input "6E7497826"
click at [687, 166] on link "add" at bounding box center [690, 166] width 38 height 13
click at [937, 213] on input "6E7497826" at bounding box center [1164, 207] width 481 height 26
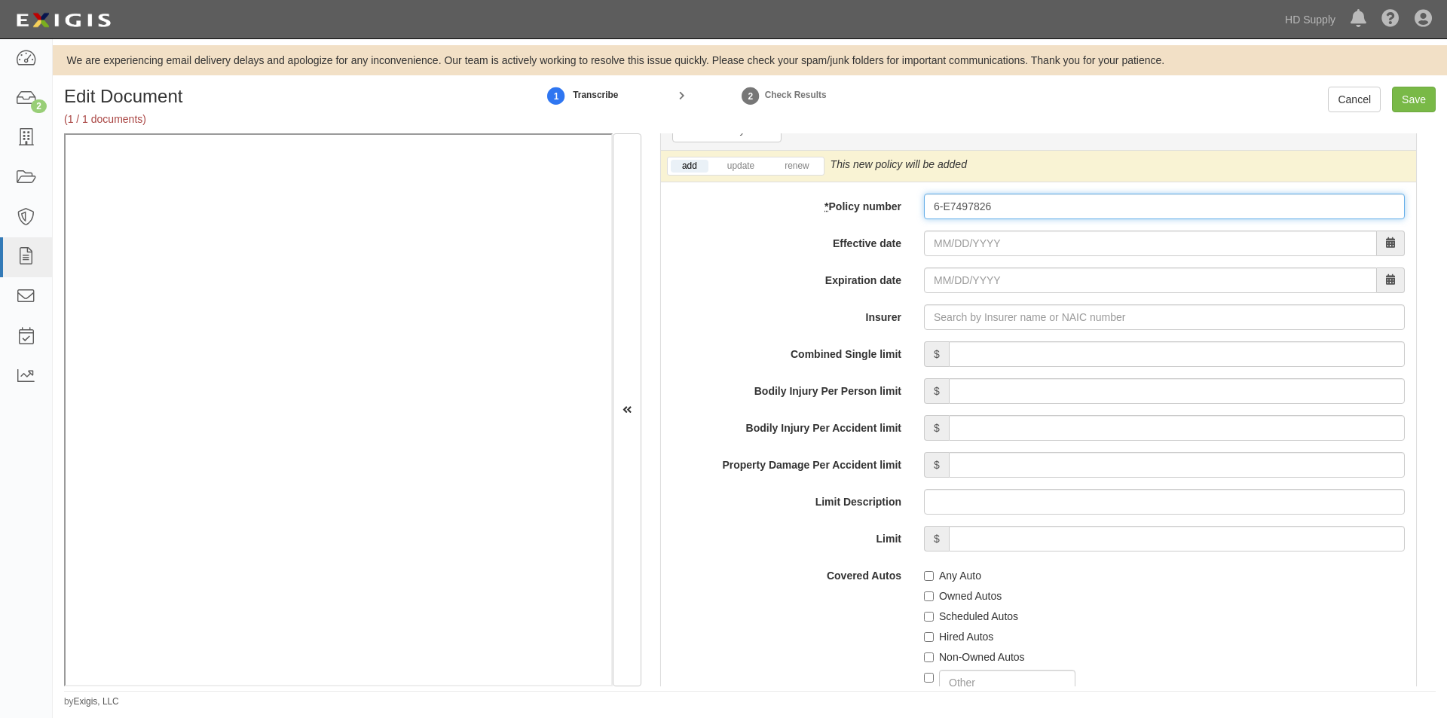
type input "6-E7497826"
click at [945, 234] on input "Effective date" at bounding box center [1150, 244] width 453 height 26
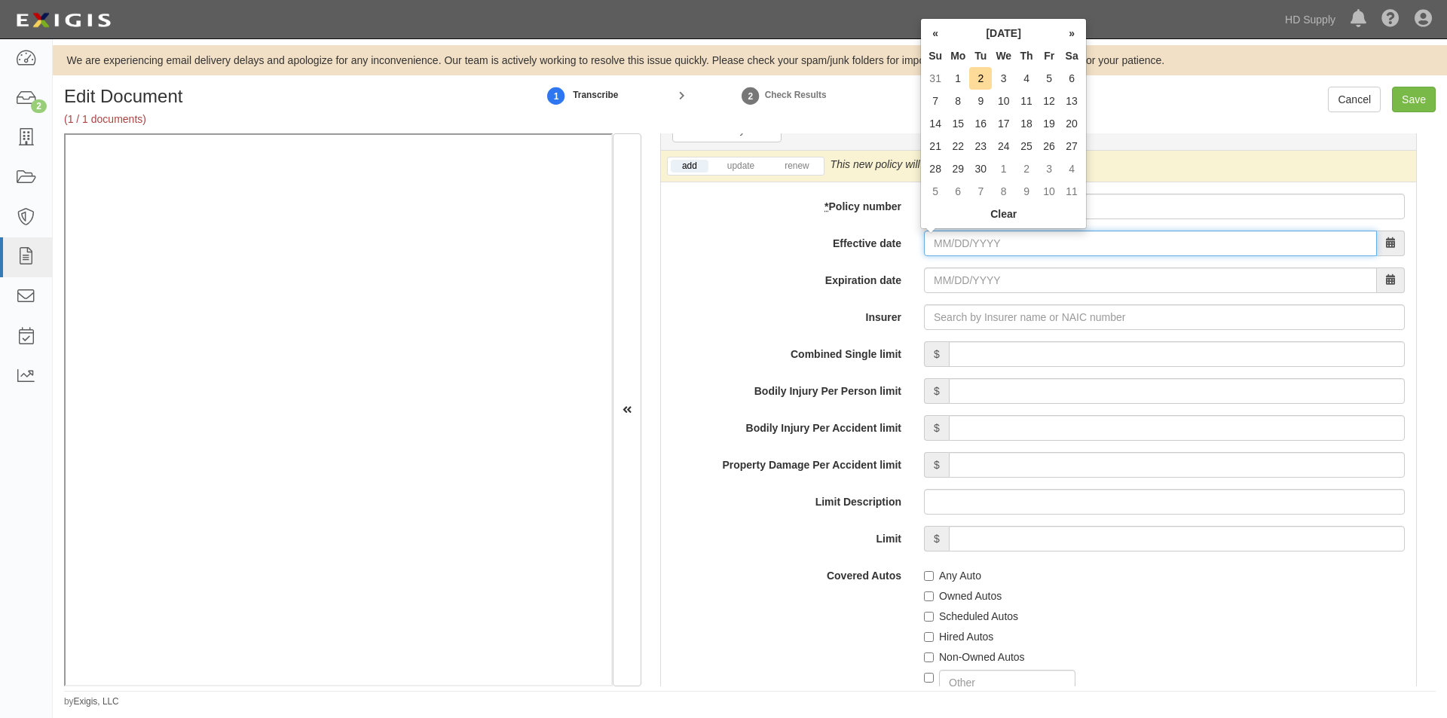
paste input "09/01/2025"
type input "09/01/2025"
type input "09/01/2026"
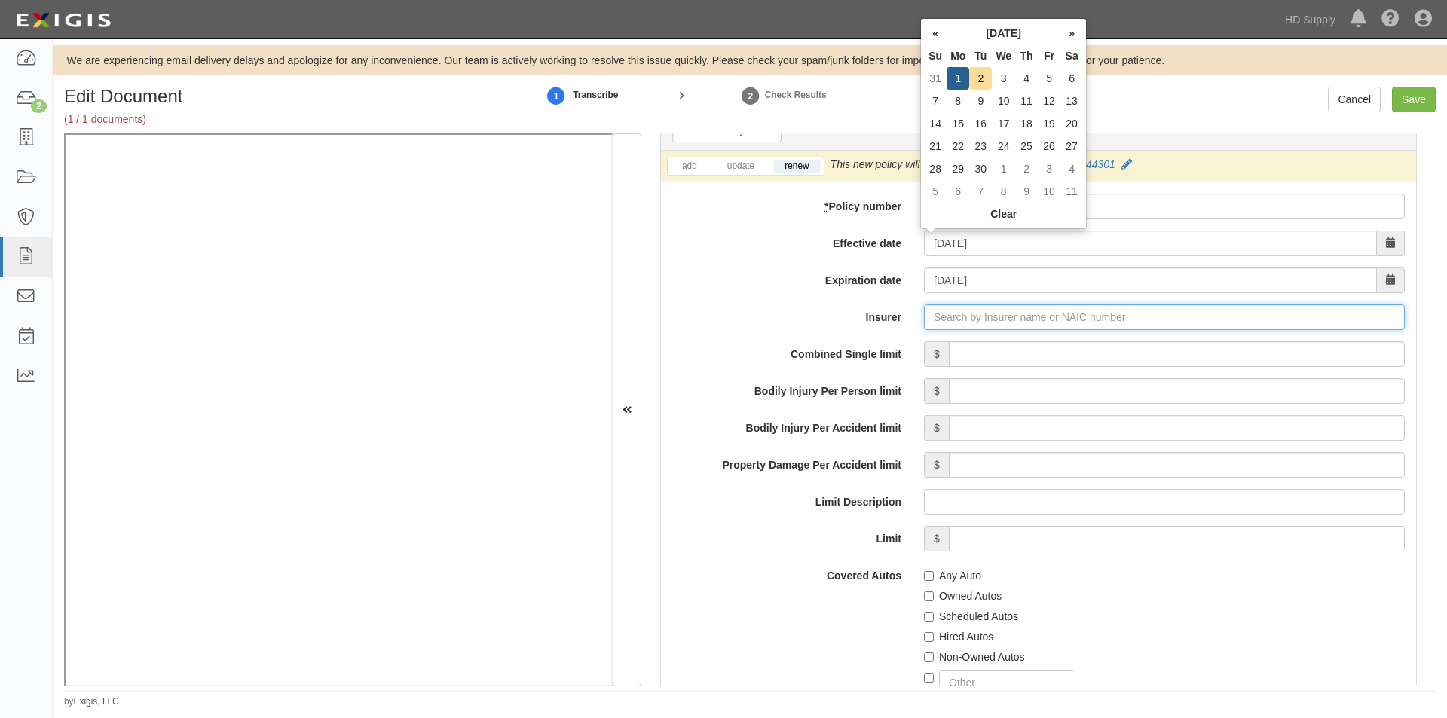
click at [963, 313] on input "Insurer" at bounding box center [1164, 317] width 481 height 26
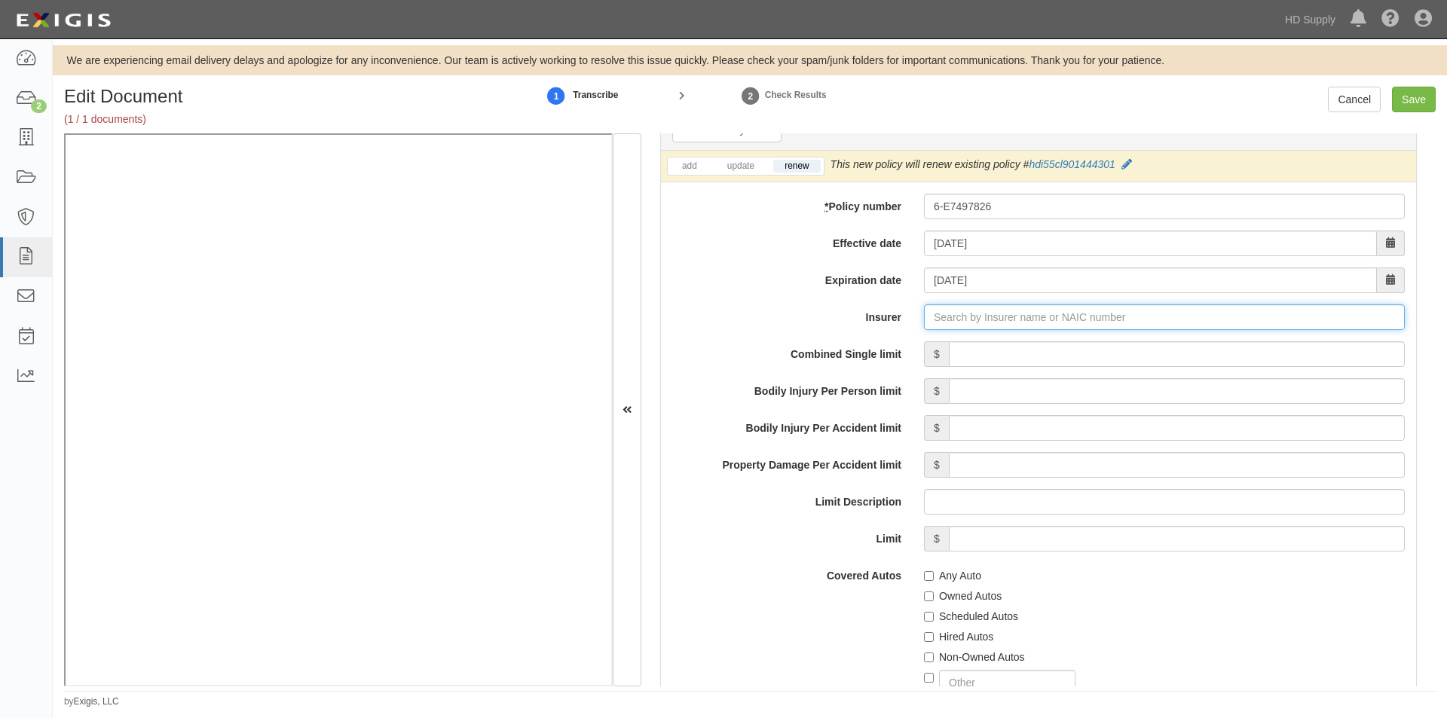
click at [971, 327] on input "Insurer" at bounding box center [1164, 317] width 481 height 26
type input "21st Century Advantage Insurance Company (25232) NR Rating"
type input "2"
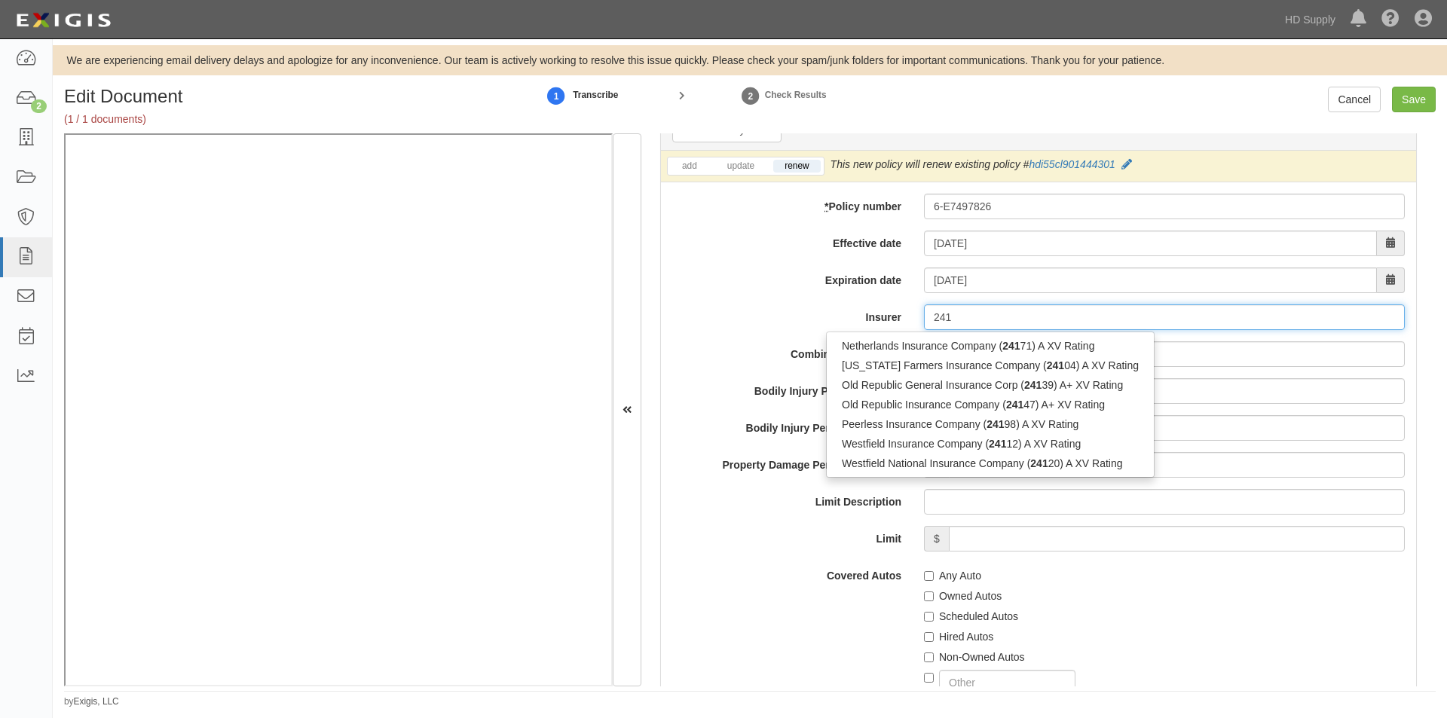
type input "24"
type input "21st Century Advantage Insurance Company (25232) NR Rating"
type input "2"
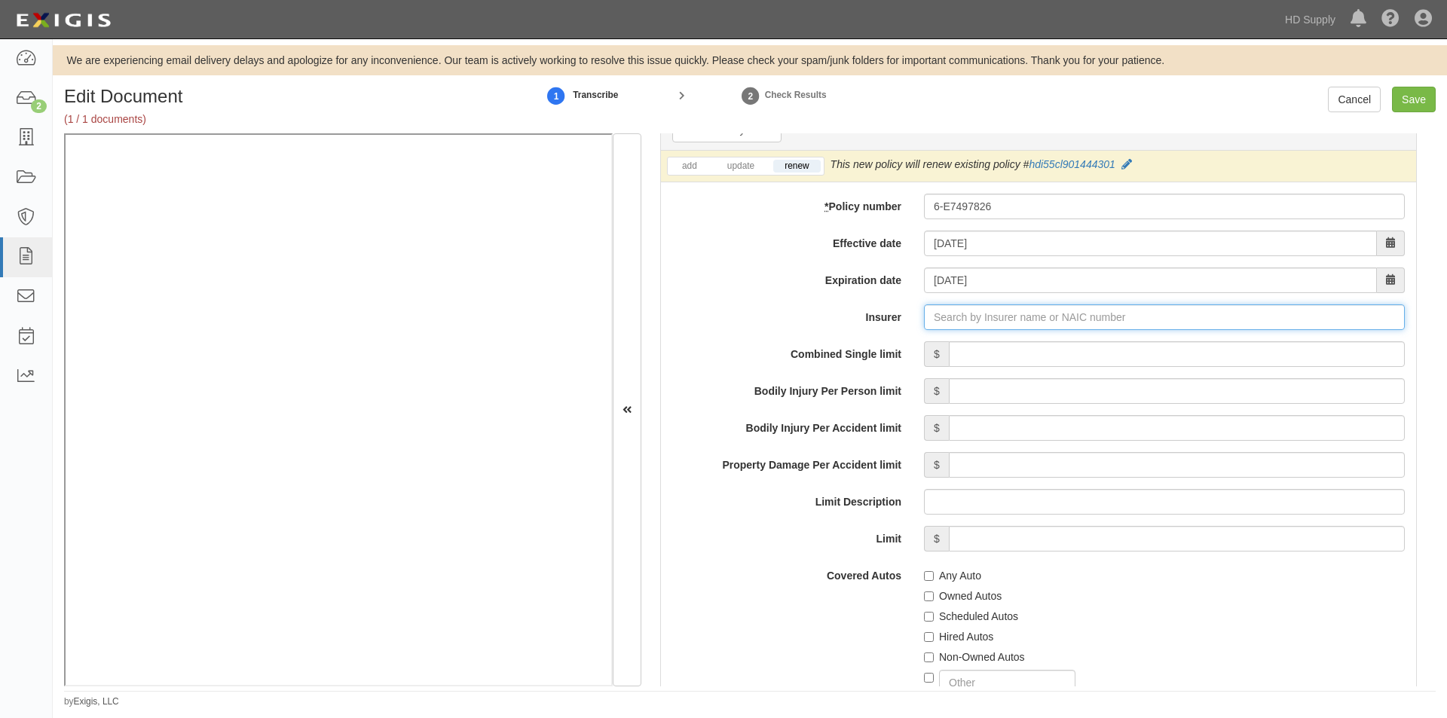
type input "21st Century Advantage Insurance Company (25232) NR Rating"
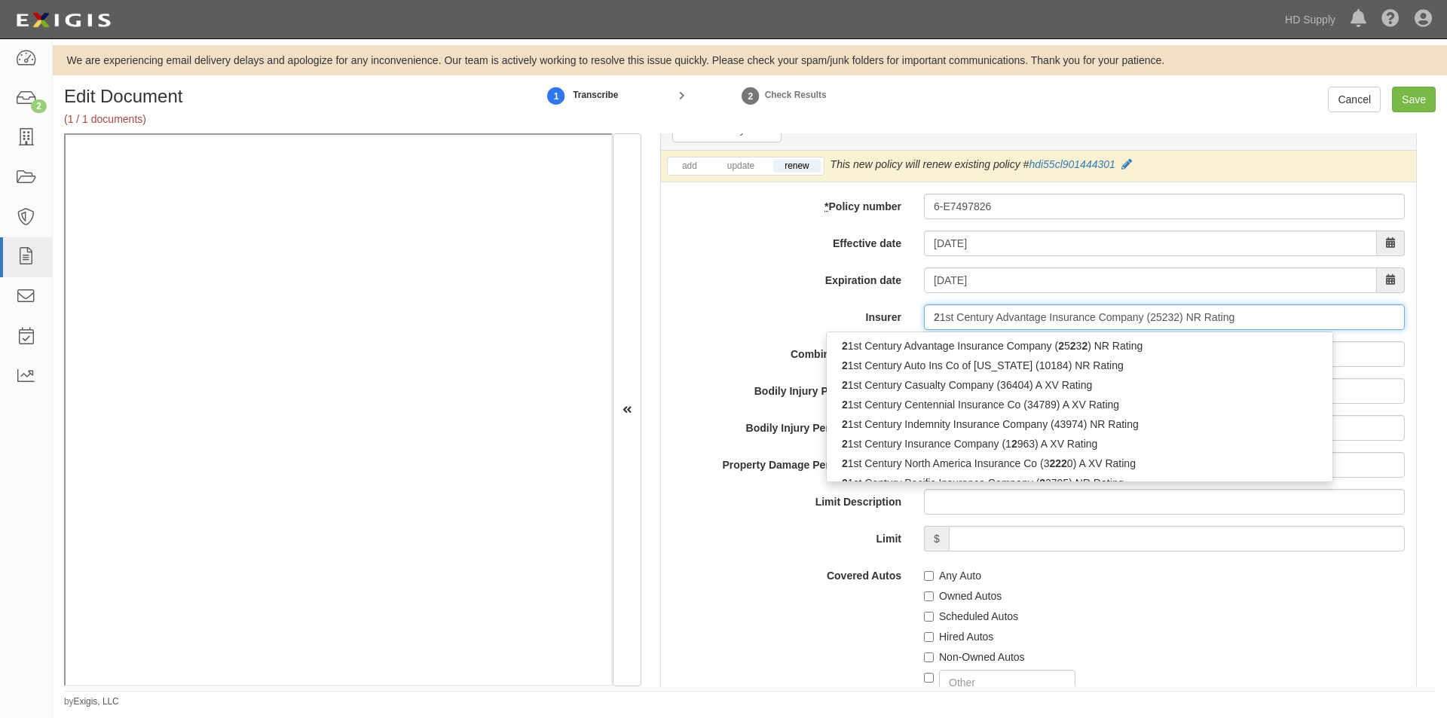
type input "21"
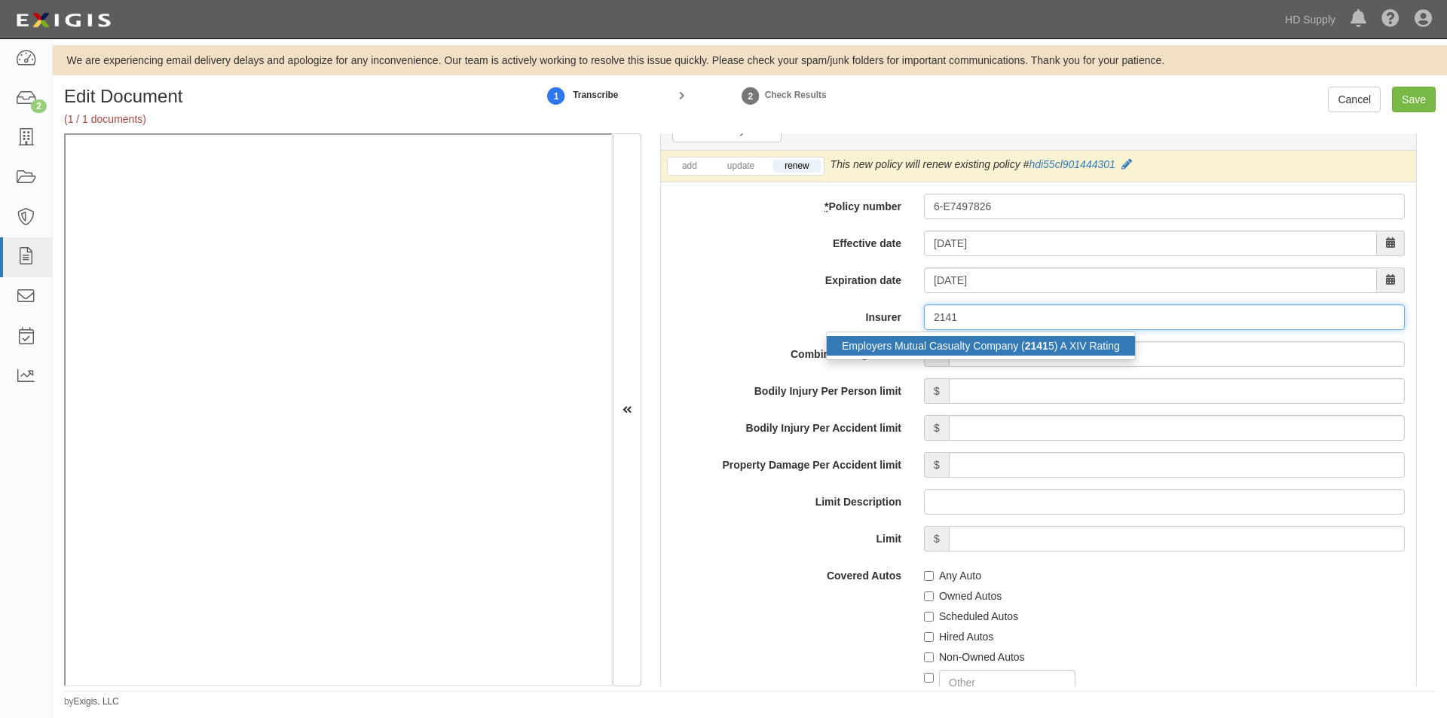
click at [909, 343] on div "Employers Mutual Casualty Company ( 2141 5) A XIV Rating" at bounding box center [981, 346] width 308 height 20
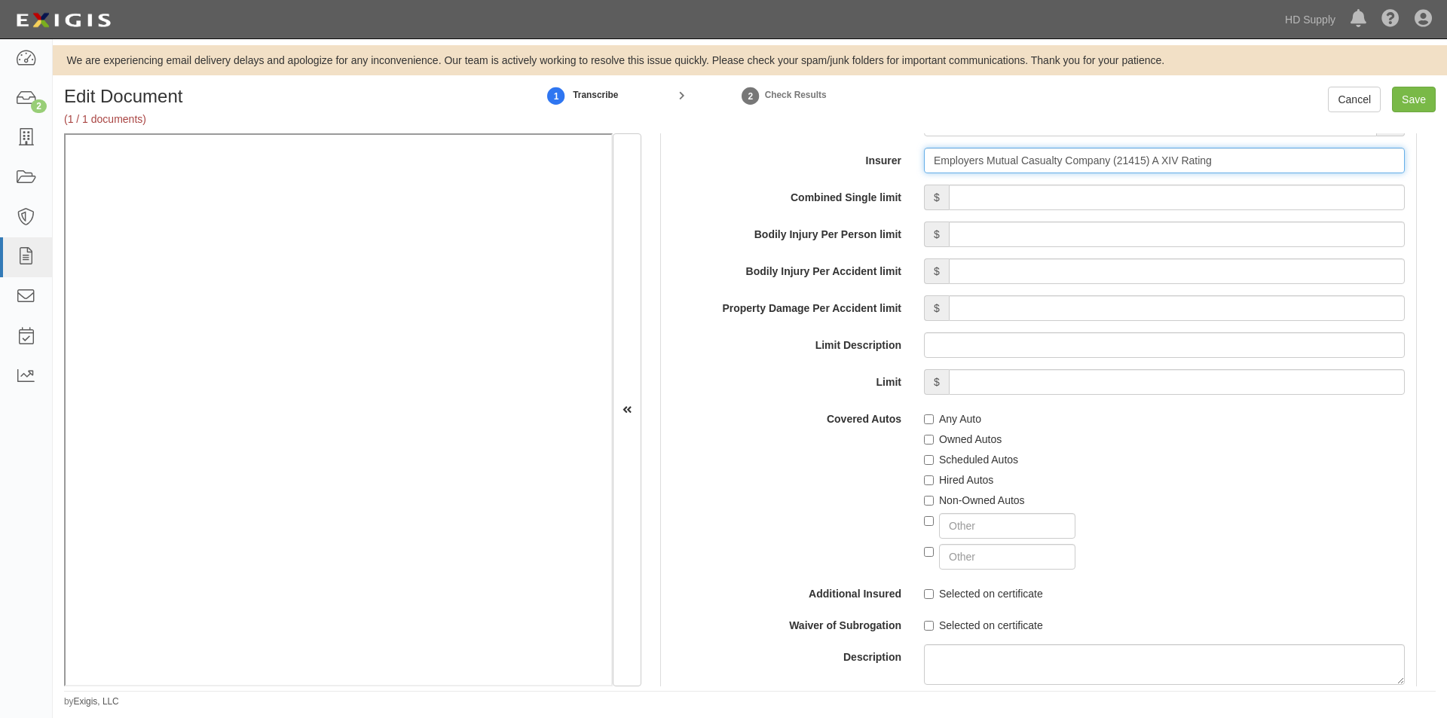
scroll to position [2306, 0]
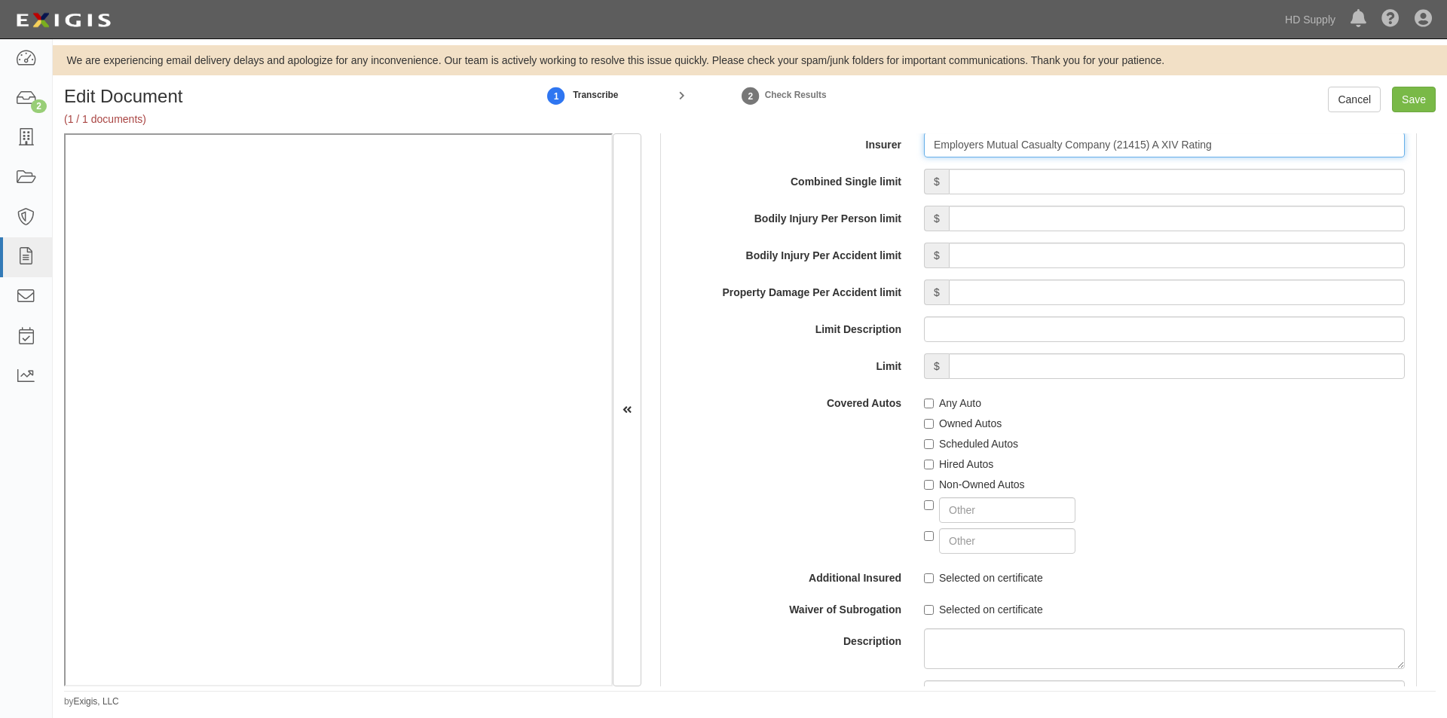
type input "Employers Mutual Casualty Company (21415) A XIV Rating"
click at [988, 185] on input "Combined Single limit" at bounding box center [1177, 182] width 456 height 26
type input "1,000,000"
click at [925, 441] on input "Scheduled Autos" at bounding box center [929, 444] width 10 height 10
checkbox input "true"
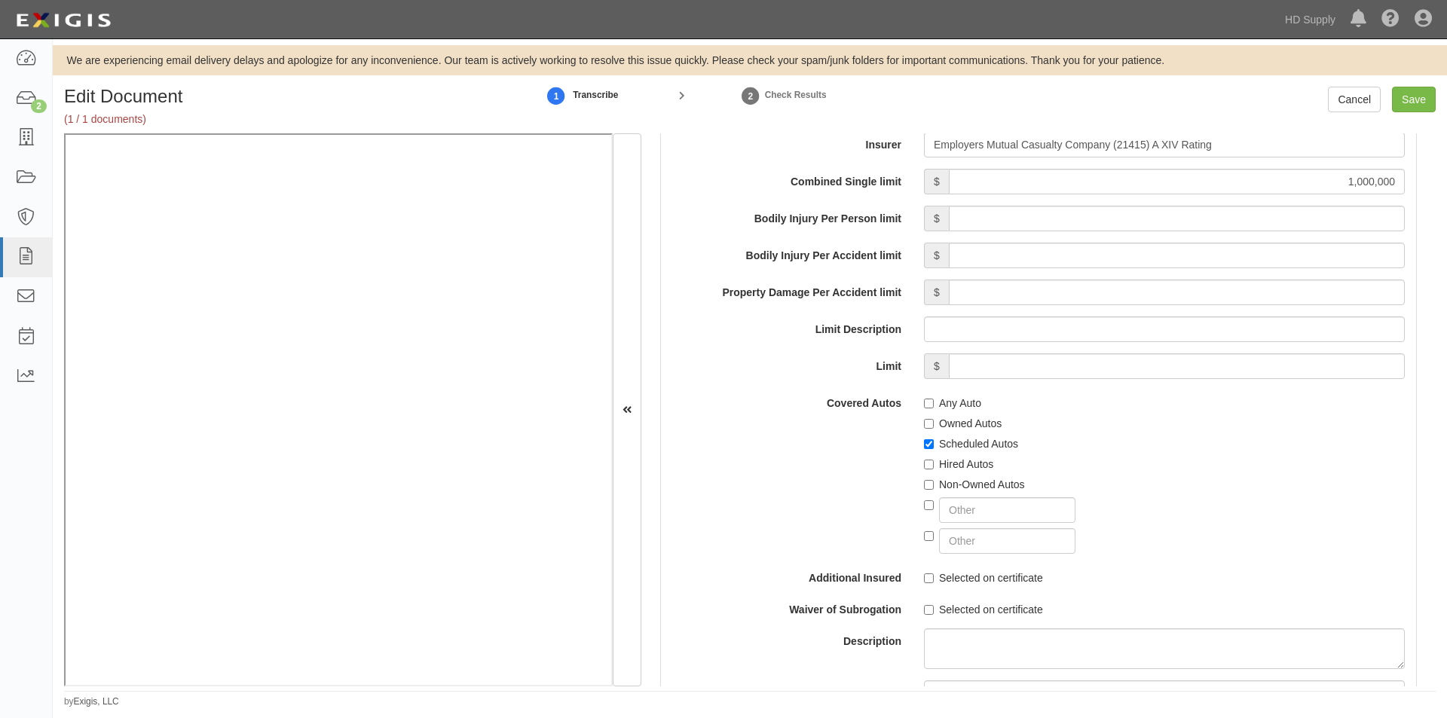
click at [924, 462] on label "Hired Autos" at bounding box center [958, 464] width 69 height 15
click at [925, 470] on label "Hired Autos" at bounding box center [958, 464] width 69 height 15
click at [925, 470] on input "Hired Autos" at bounding box center [929, 465] width 10 height 10
checkbox input "true"
click at [924, 479] on label "Non-Owned Autos" at bounding box center [974, 484] width 101 height 15
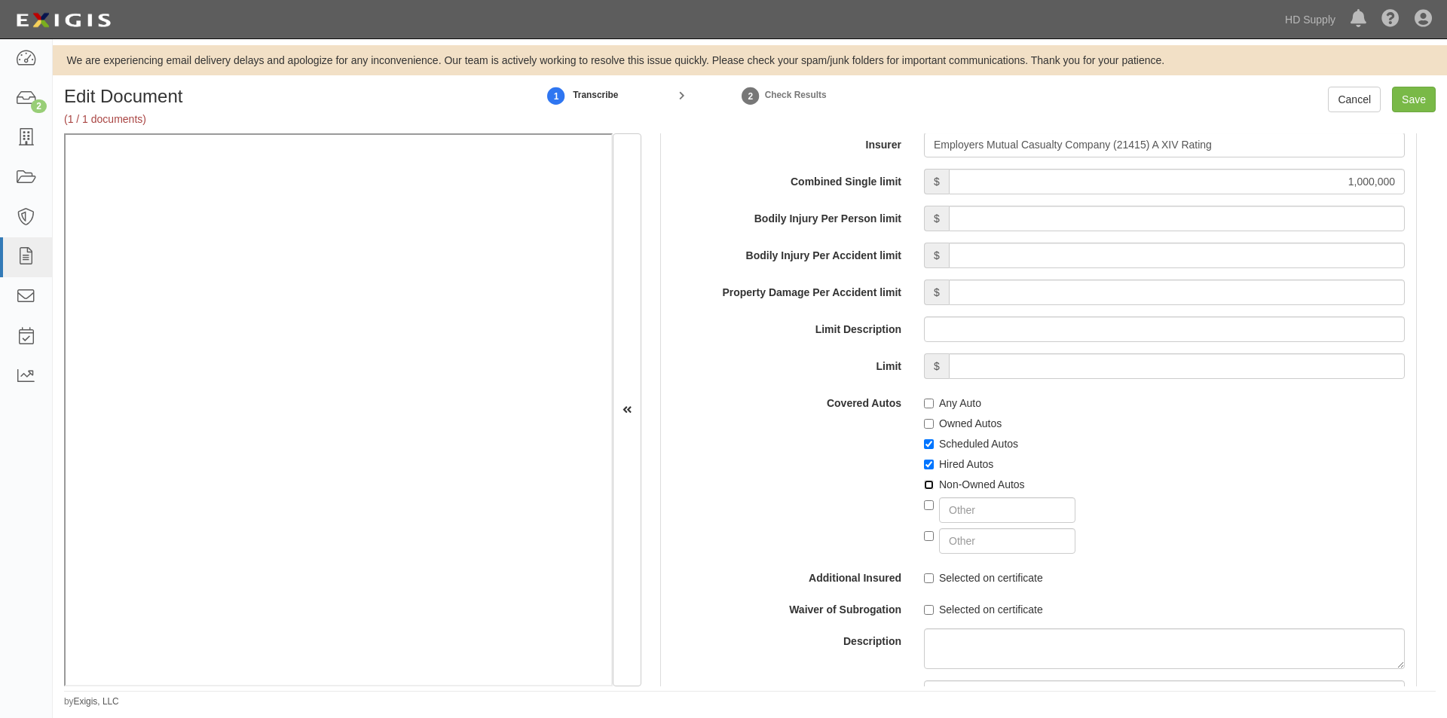
click at [924, 480] on input "Non-Owned Autos" at bounding box center [929, 485] width 10 height 10
checkbox input "true"
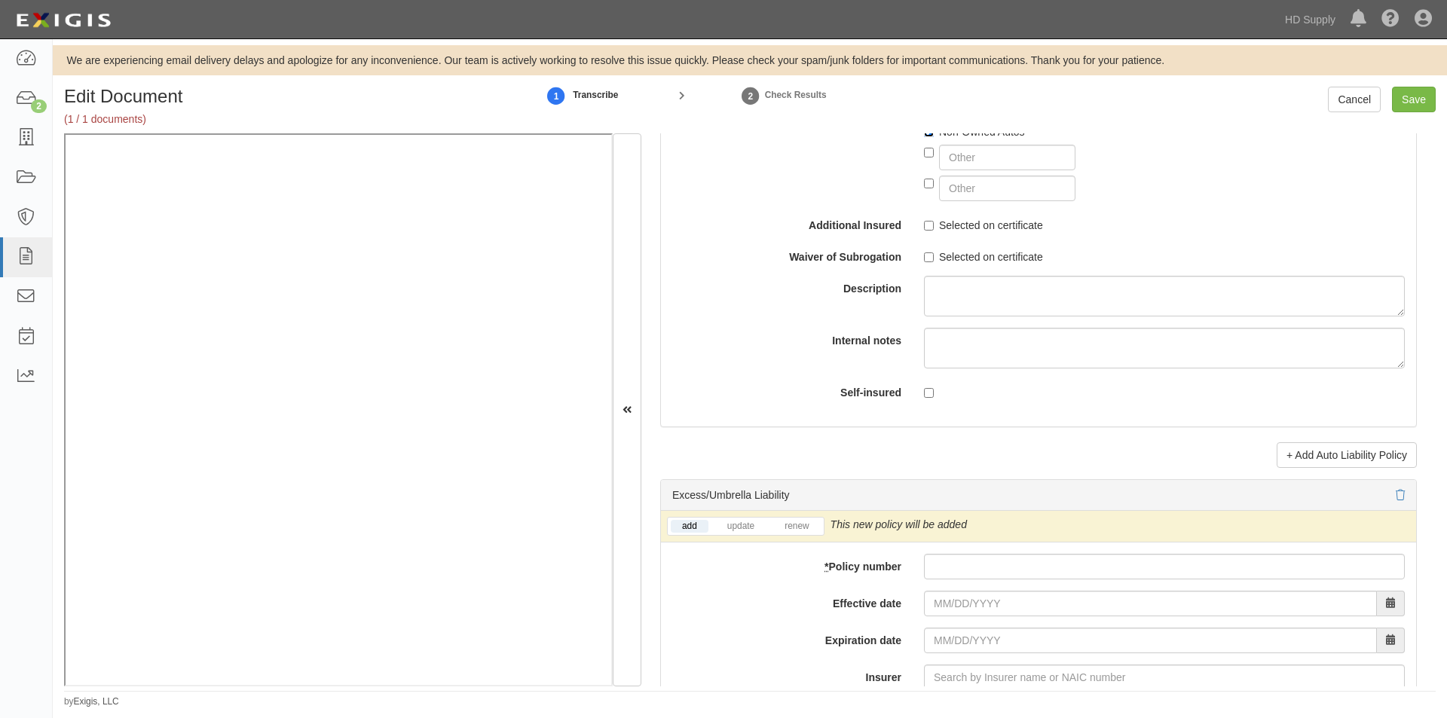
scroll to position [2627, 0]
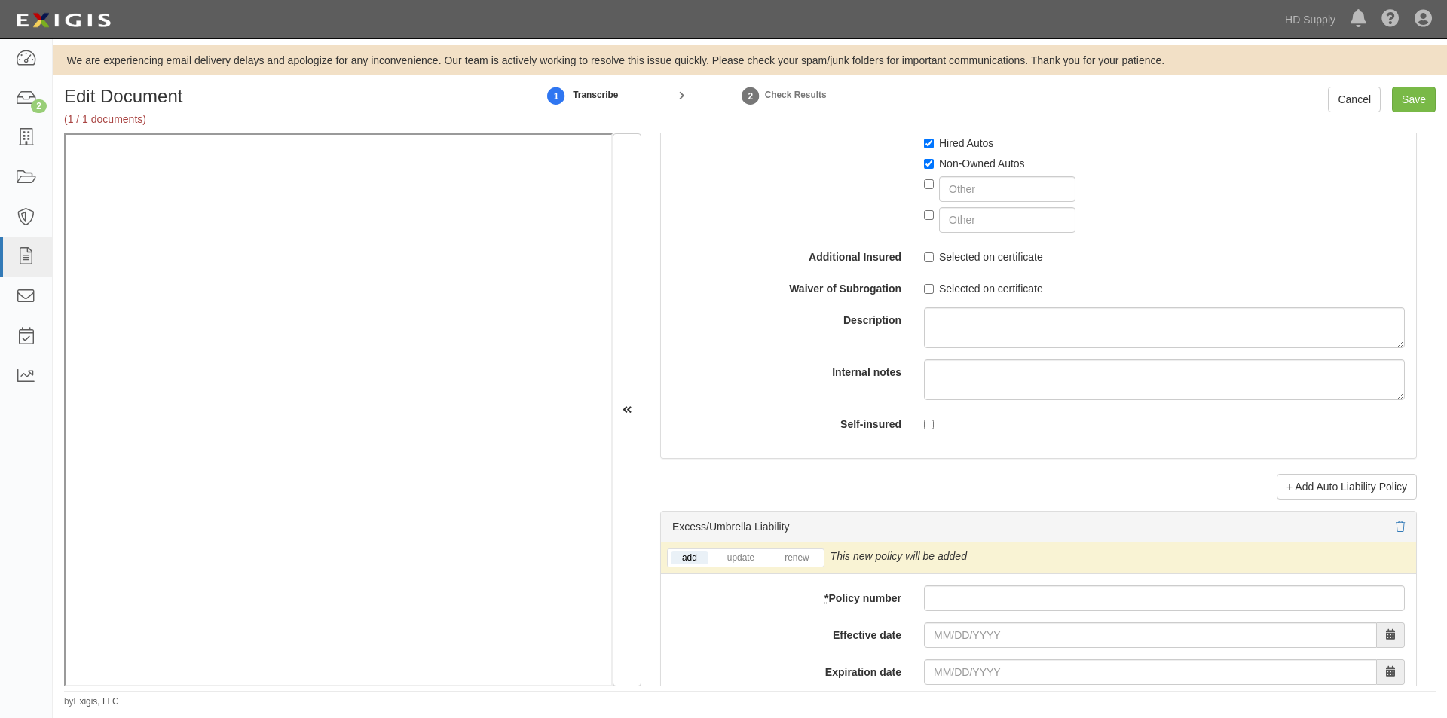
click at [926, 263] on label "Selected on certificate" at bounding box center [983, 256] width 119 height 15
click at [926, 262] on input "Selected on certificate" at bounding box center [929, 257] width 10 height 10
checkbox input "true"
click at [924, 289] on input "Selected on certificate" at bounding box center [929, 289] width 10 height 10
checkbox input "true"
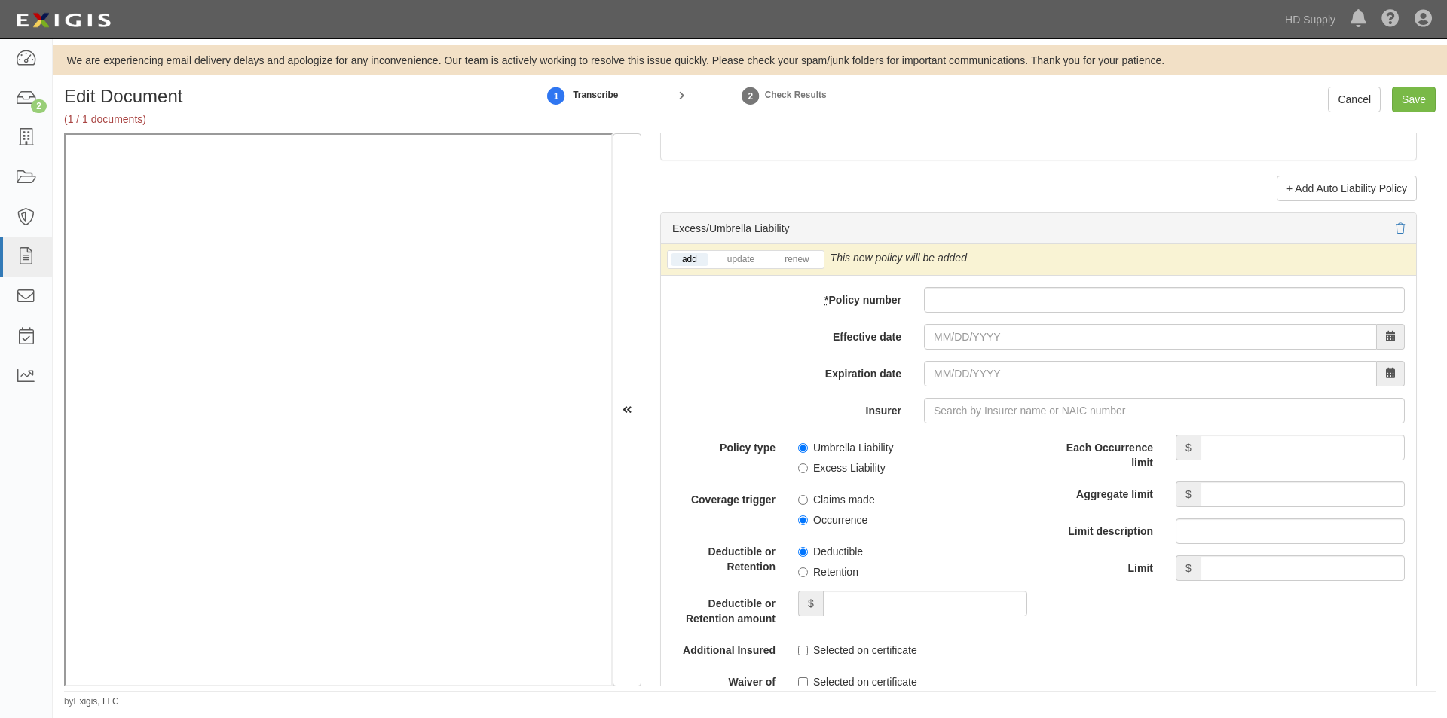
scroll to position [2956, 0]
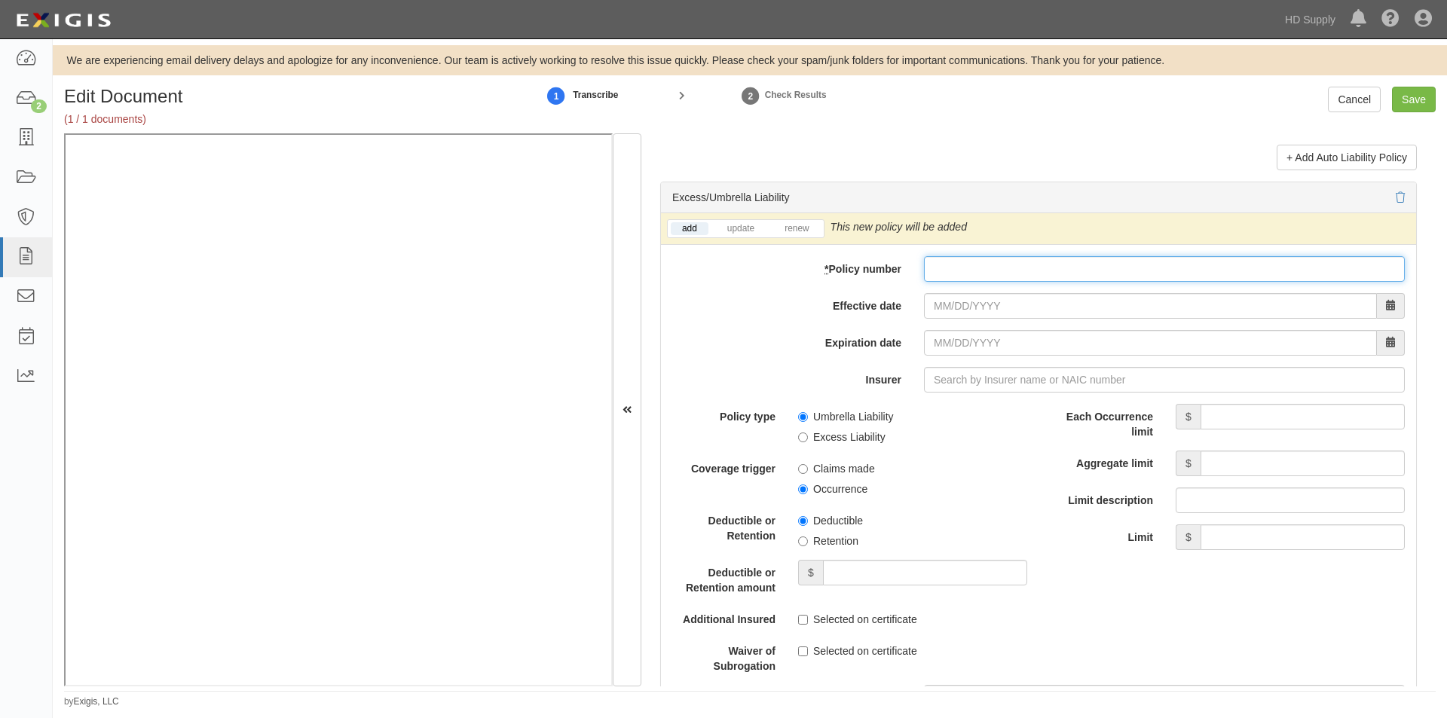
paste input "6J7497826"
type input "6J7497826"
click at [956, 307] on input "Effective date" at bounding box center [1150, 306] width 453 height 26
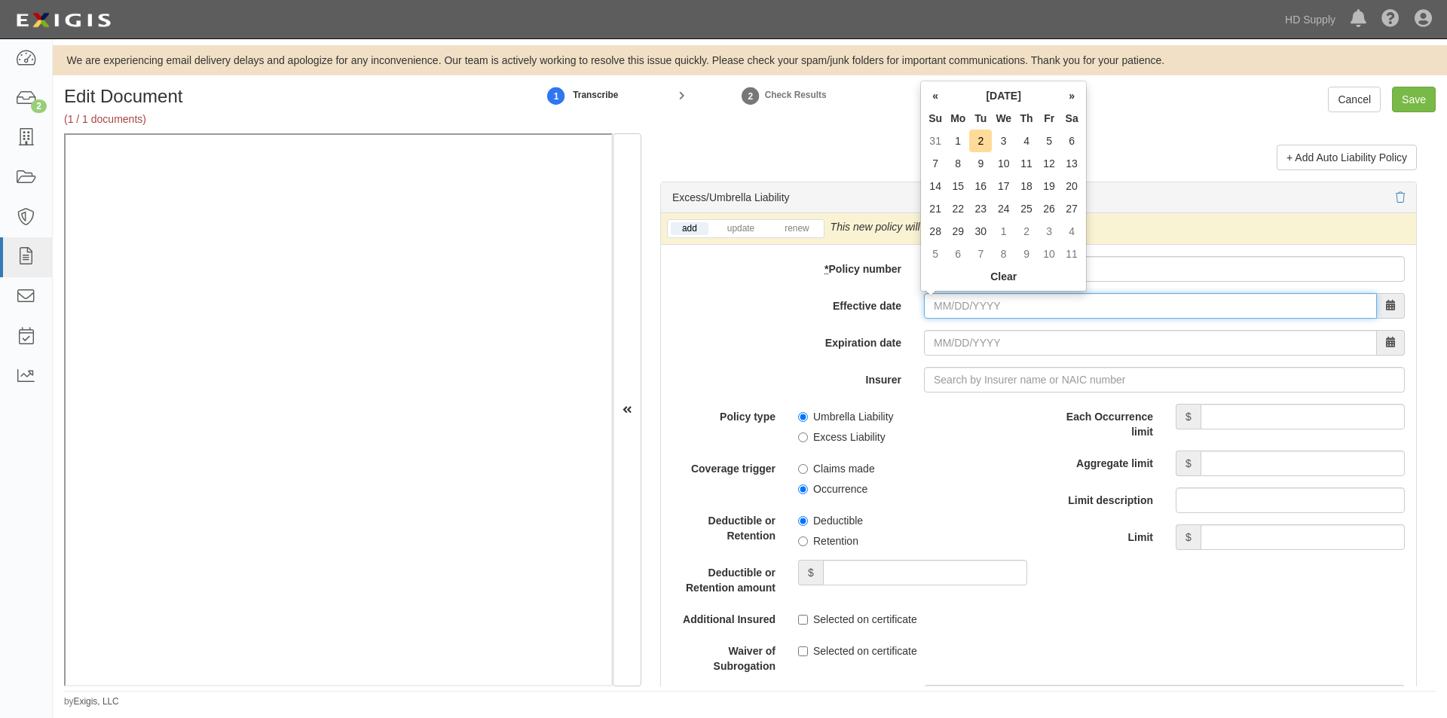
paste input "09/01/2025"
type input "09/01/2025"
type input "09/01/2026"
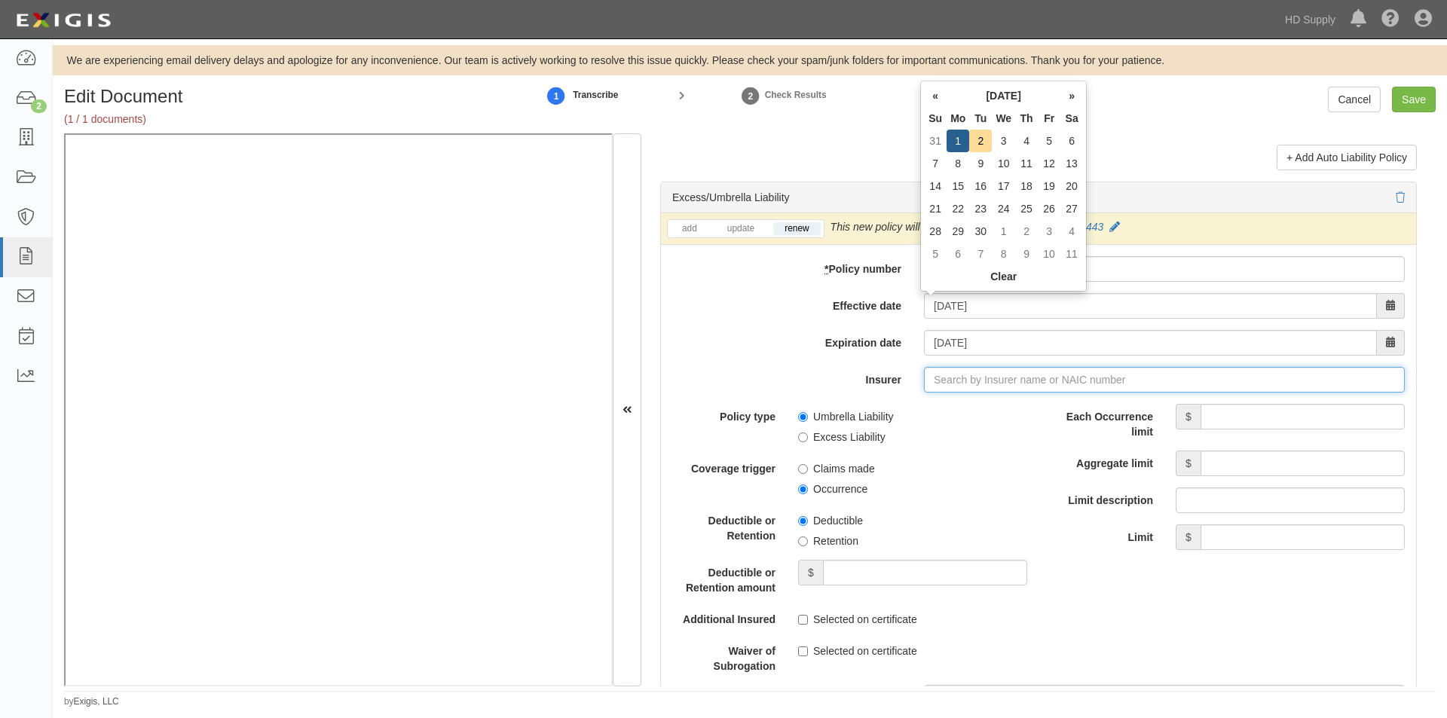
click at [981, 379] on input "Insurer" at bounding box center [1164, 380] width 481 height 26
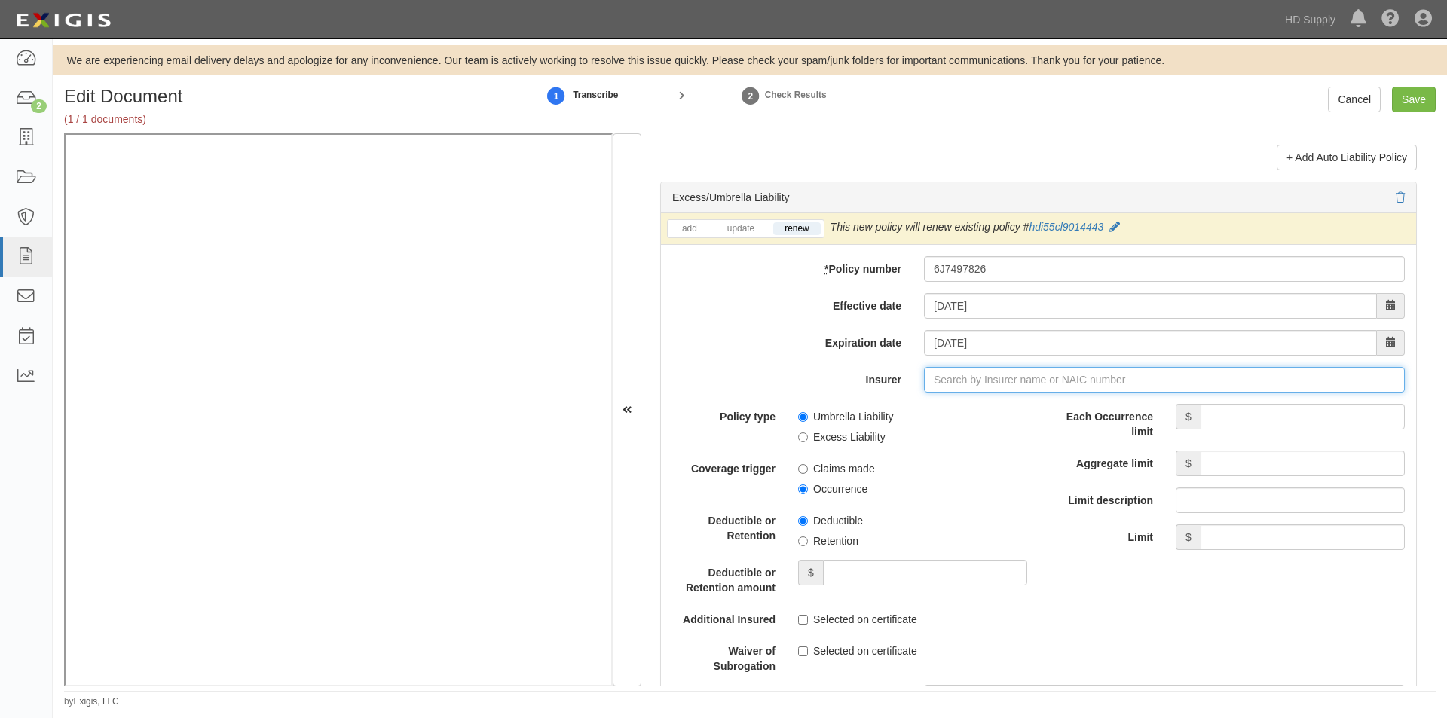
click at [988, 377] on input "Insurer" at bounding box center [1164, 380] width 481 height 26
type input "21st Century Advantage Insurance Company (25232) NR Rating"
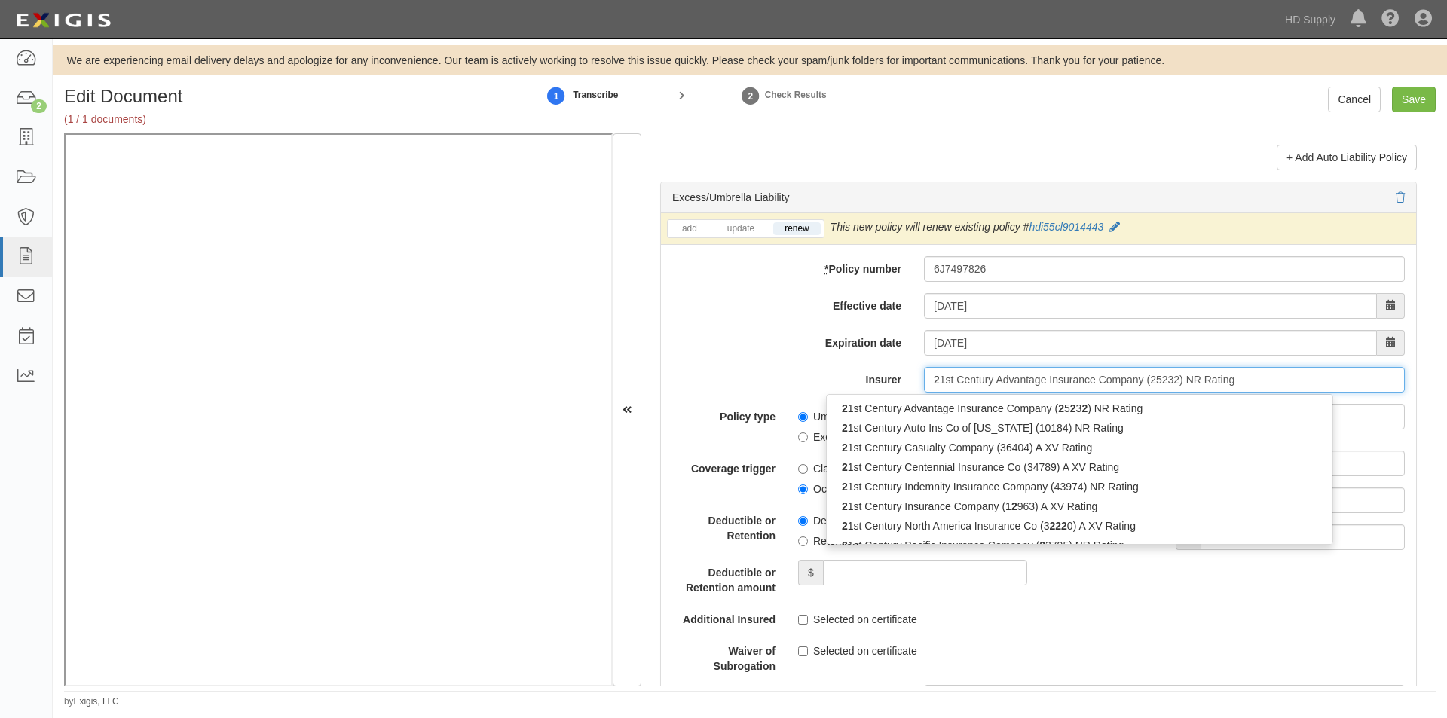
type input "21"
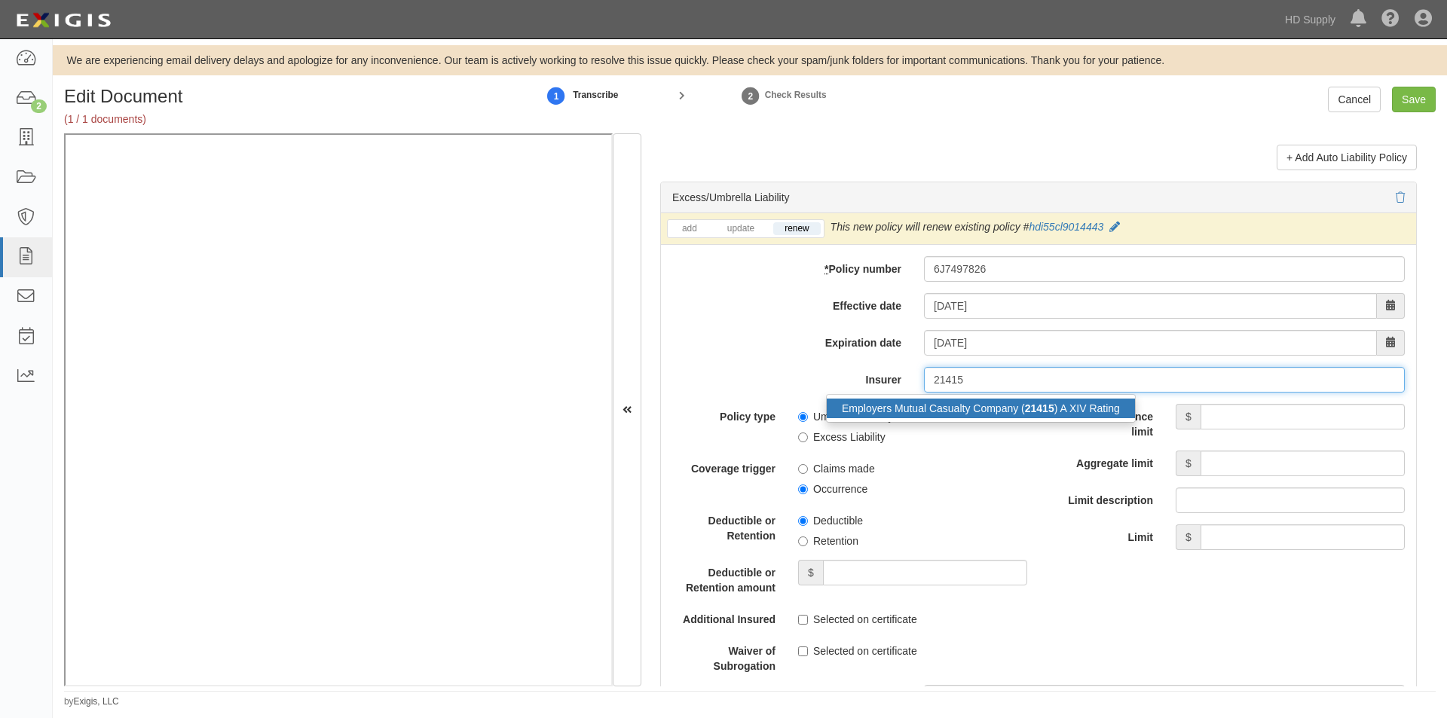
click at [1011, 405] on div "Employers Mutual Casualty Company ( 21415 ) A XIV Rating" at bounding box center [981, 409] width 308 height 20
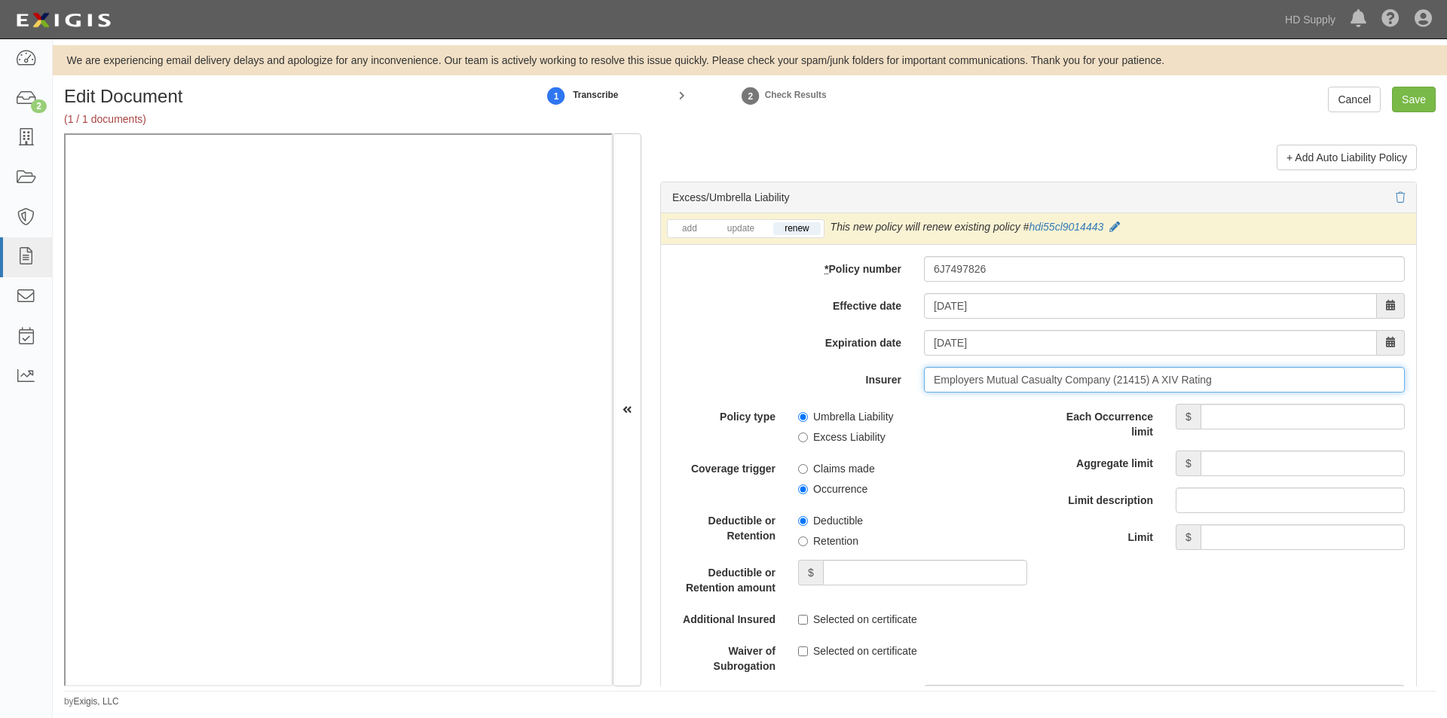
type input "Employers Mutual Casualty Company (21415) A XIV Rating"
click at [1225, 417] on input "Each Occurrence limit" at bounding box center [1303, 417] width 204 height 26
type input "5,000,000"
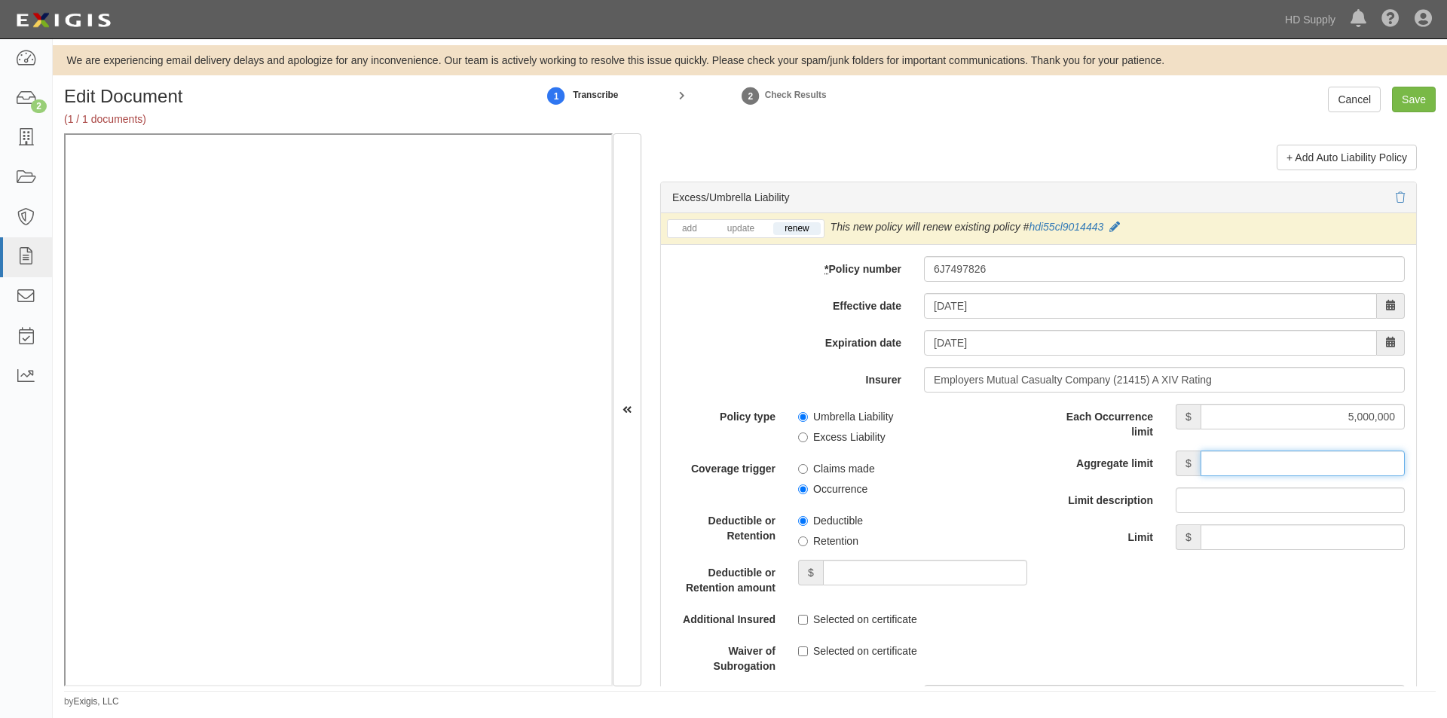
click at [1233, 461] on input "Aggregate limit" at bounding box center [1303, 464] width 204 height 26
type input "5,000,000"
click at [803, 412] on input "Umbrella Liability" at bounding box center [803, 417] width 10 height 10
radio input "true"
click at [803, 487] on input "Occurrence" at bounding box center [803, 490] width 10 height 10
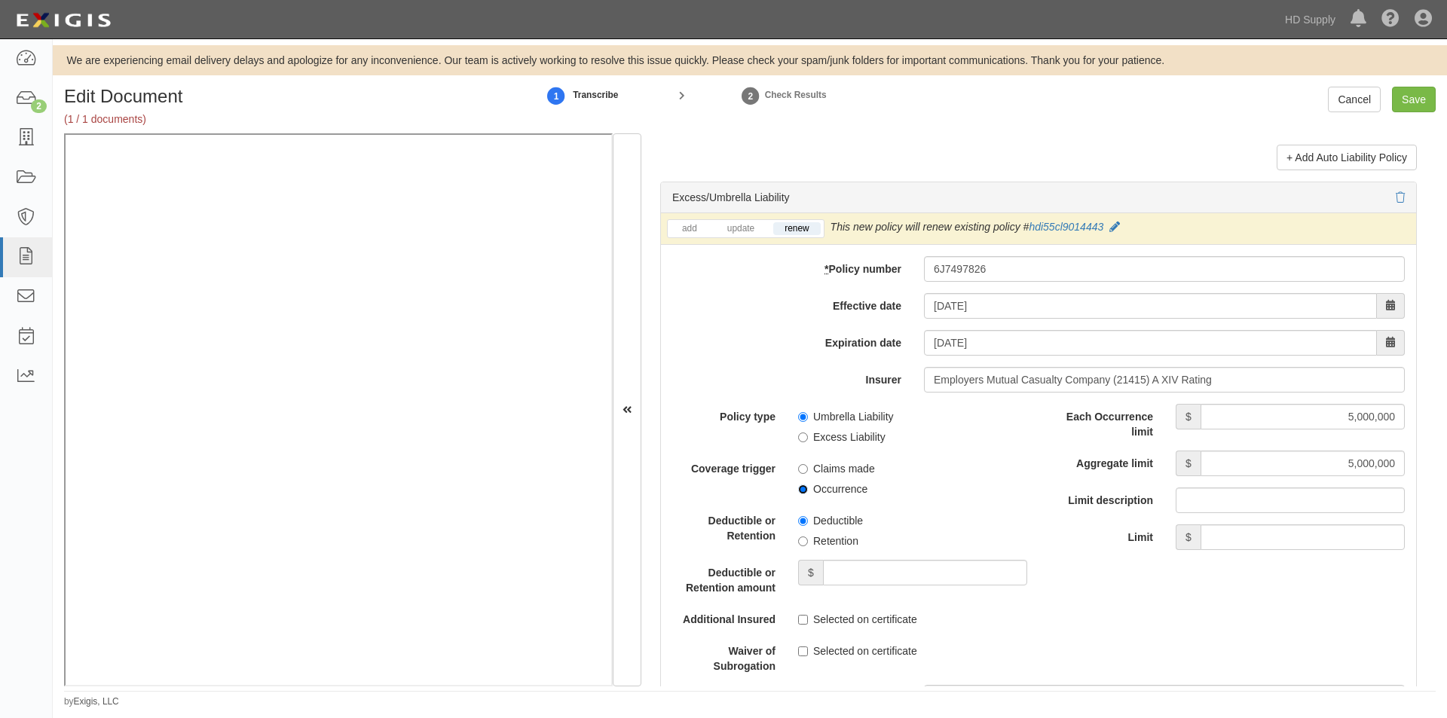
radio input "true"
click at [803, 540] on input "Retention" at bounding box center [803, 542] width 10 height 10
radio input "true"
drag, startPoint x: 861, startPoint y: 574, endPoint x: 866, endPoint y: 583, distance: 10.5
click at [864, 582] on input "Deductible or Retention amount" at bounding box center [925, 573] width 204 height 26
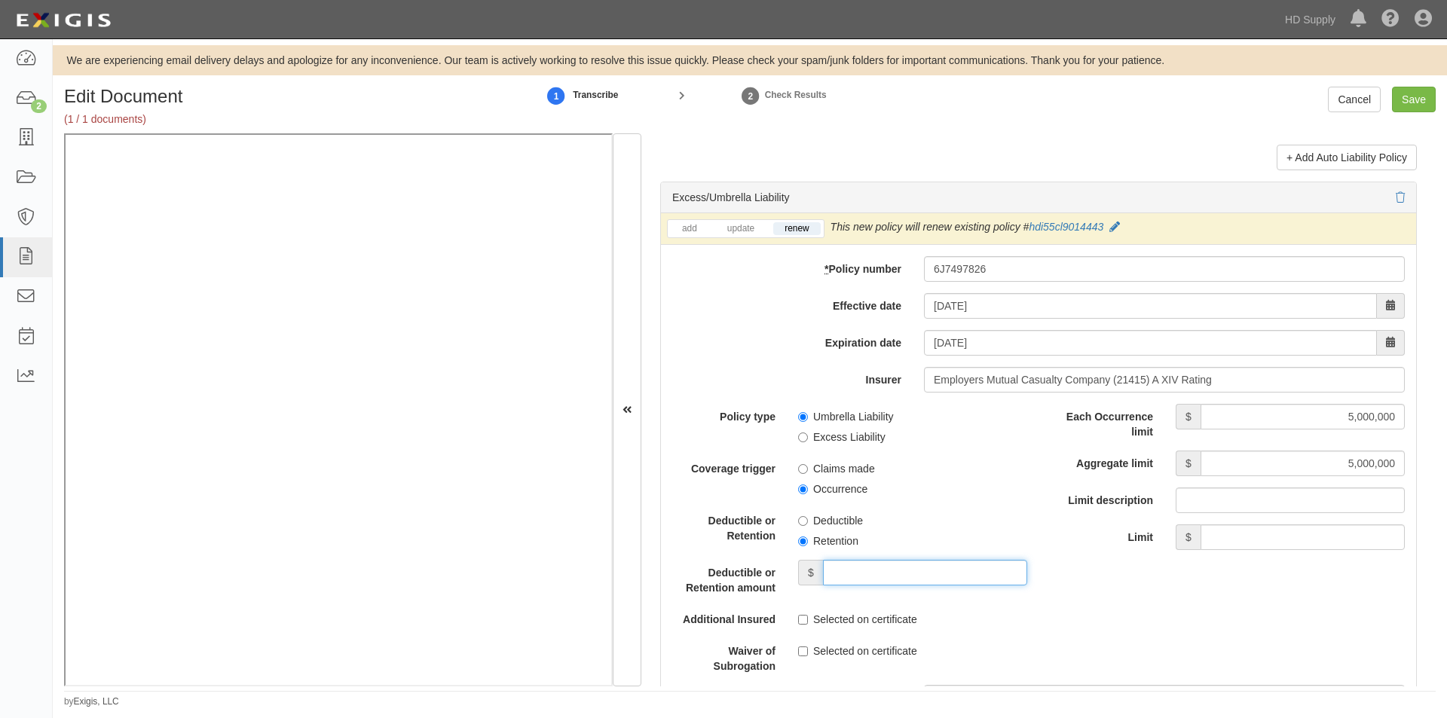
type input "10,000"
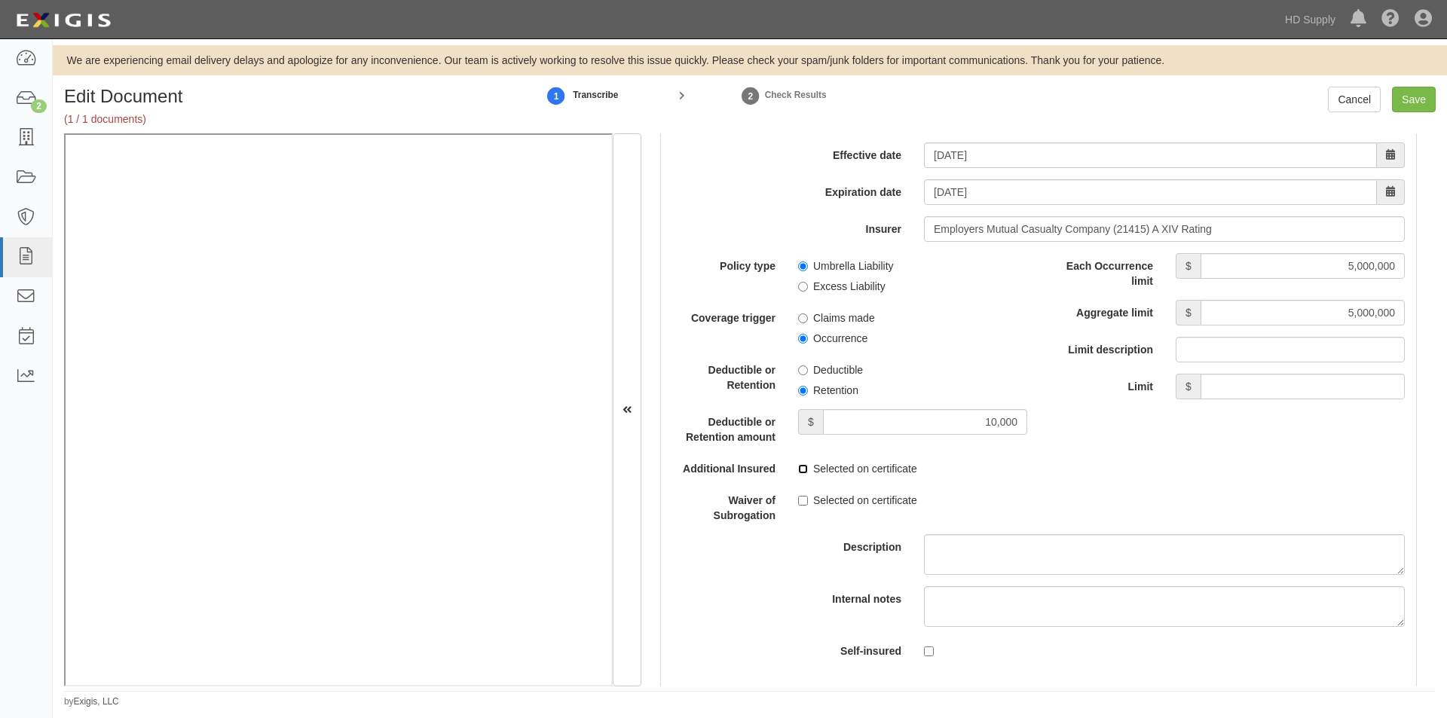
click at [799, 470] on input "Selected on certificate" at bounding box center [803, 469] width 10 height 10
checkbox input "true"
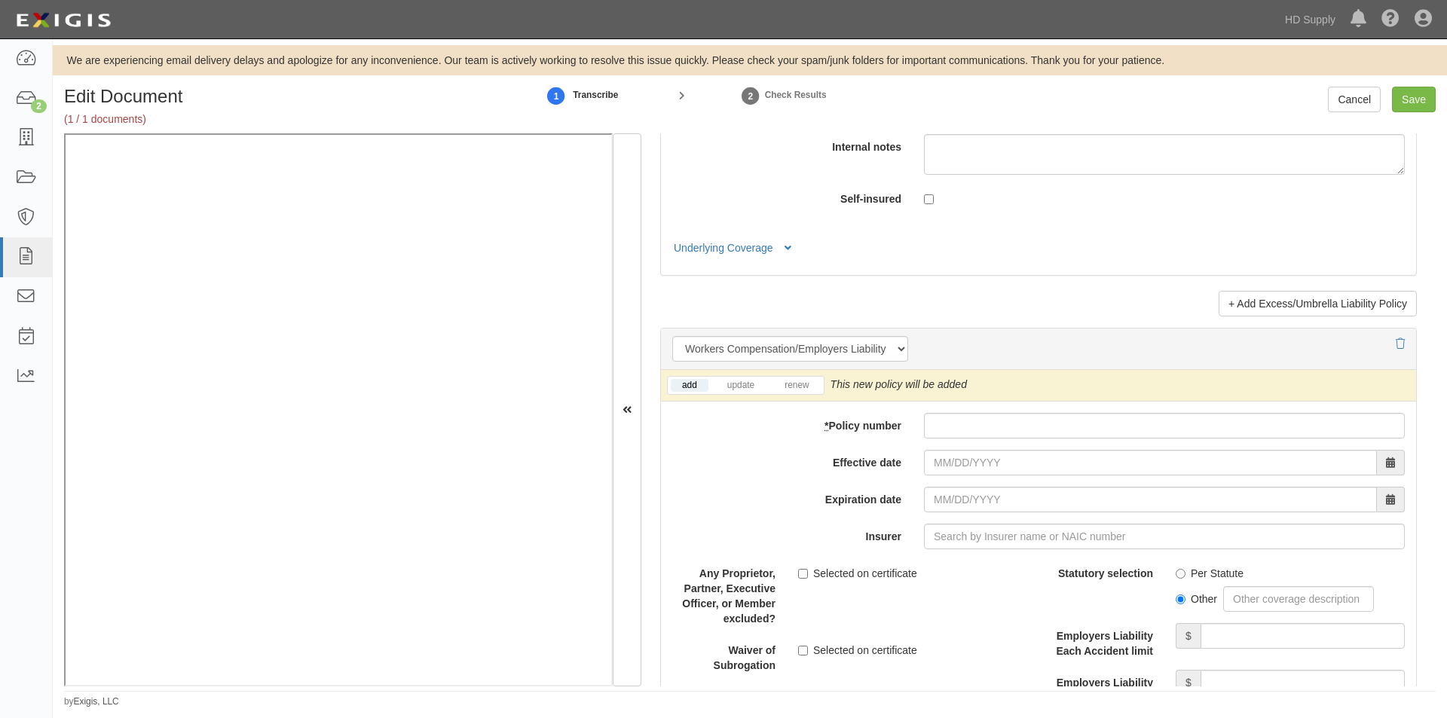
scroll to position [3635, 0]
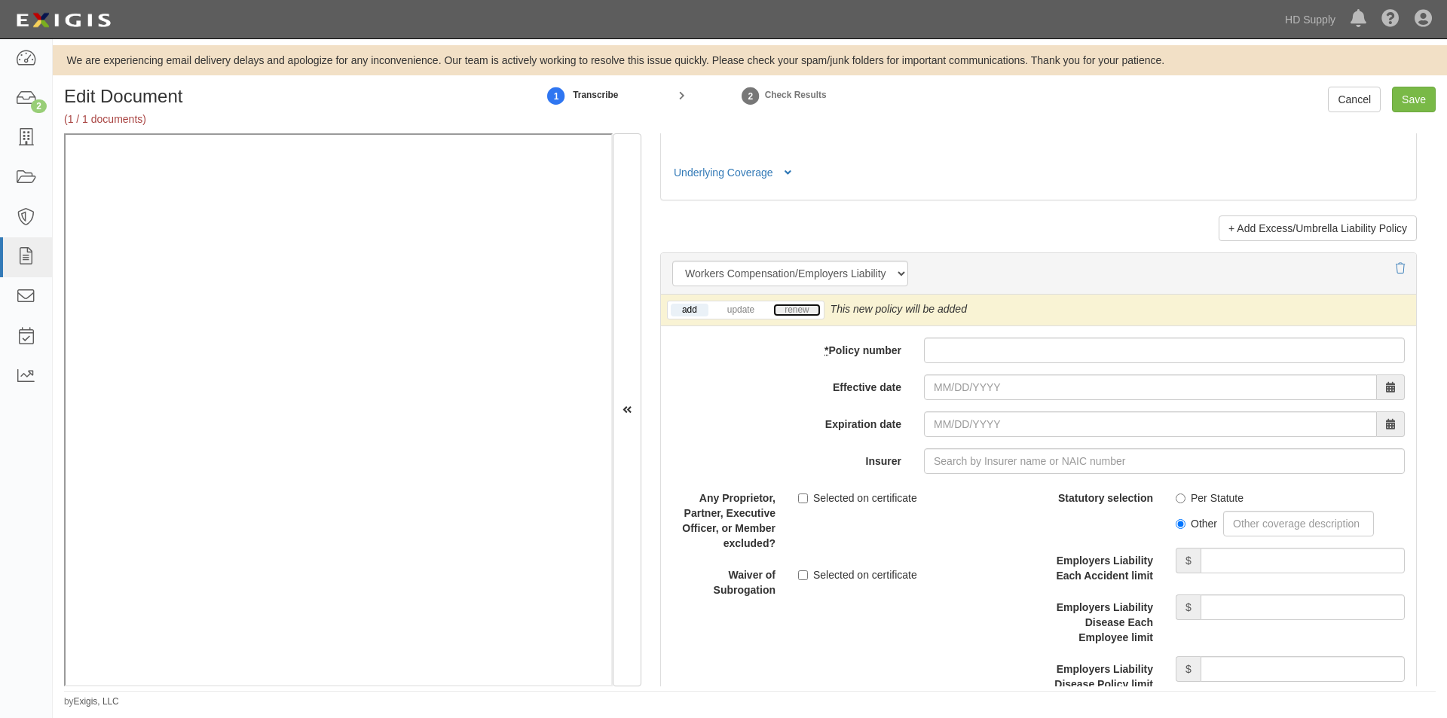
click at [793, 313] on link "renew" at bounding box center [796, 310] width 47 height 13
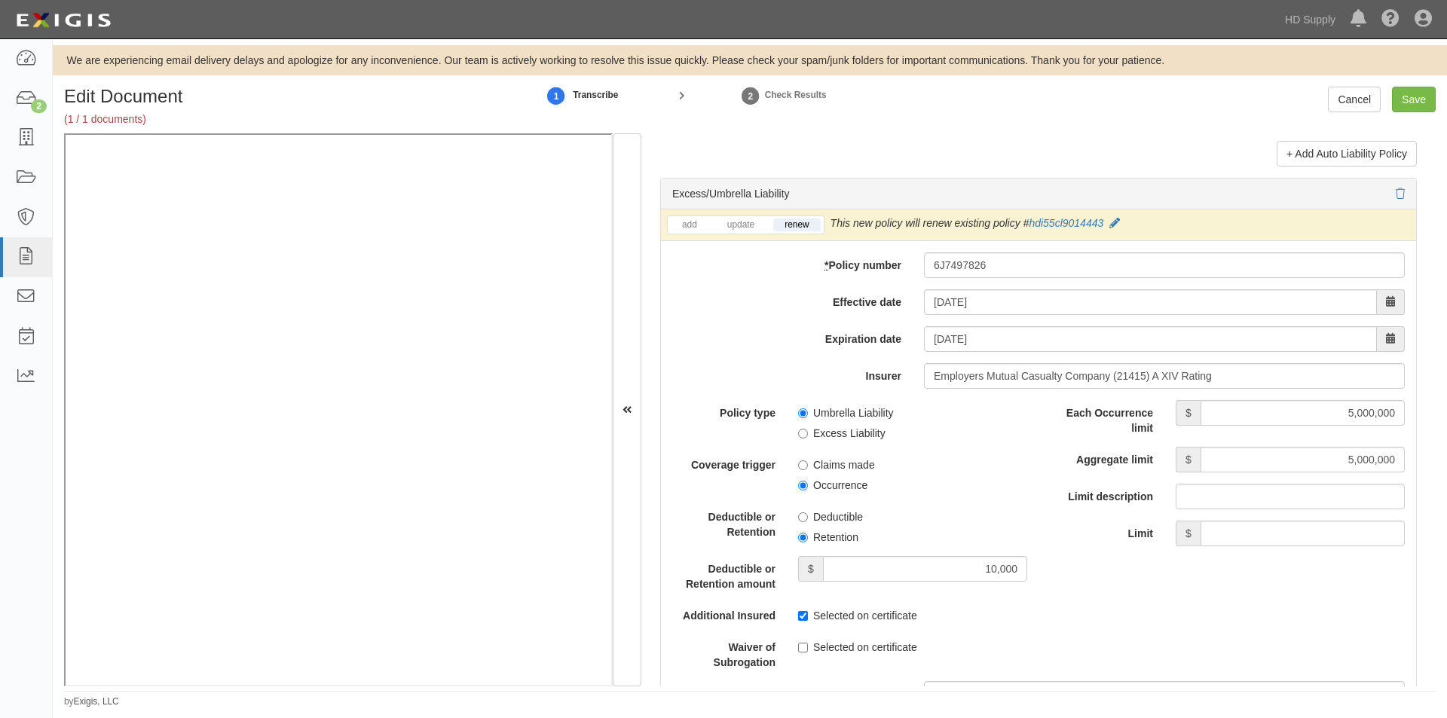
scroll to position [2921, 0]
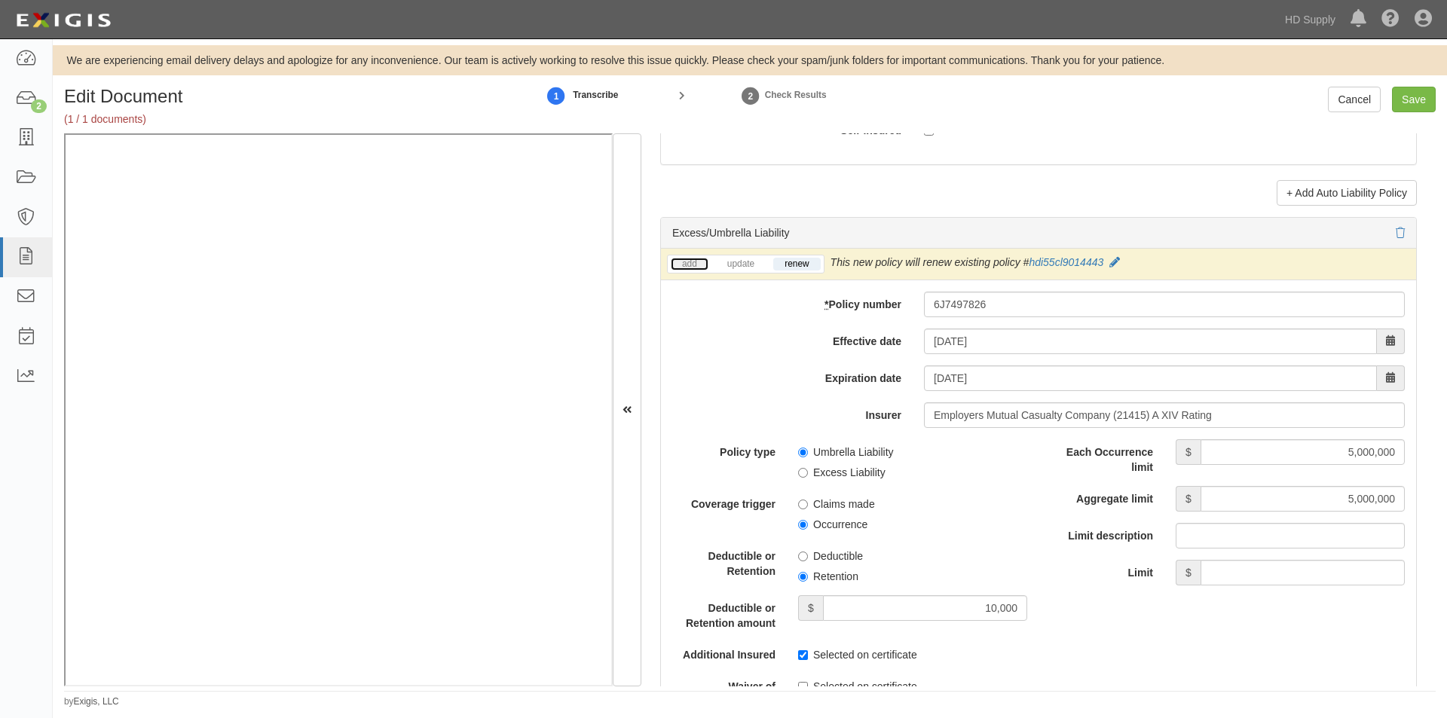
click at [692, 261] on link "add" at bounding box center [690, 264] width 38 height 13
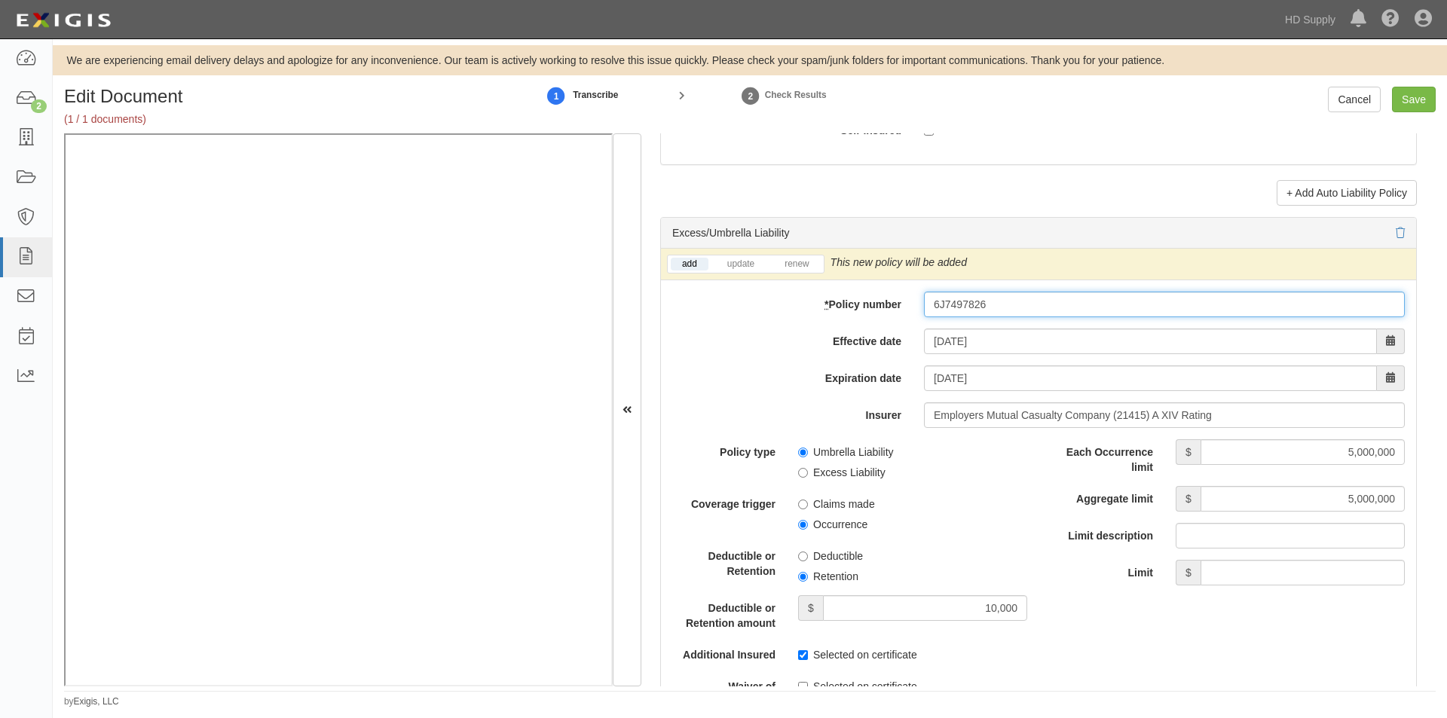
click at [936, 304] on input "6J7497826" at bounding box center [1164, 305] width 481 height 26
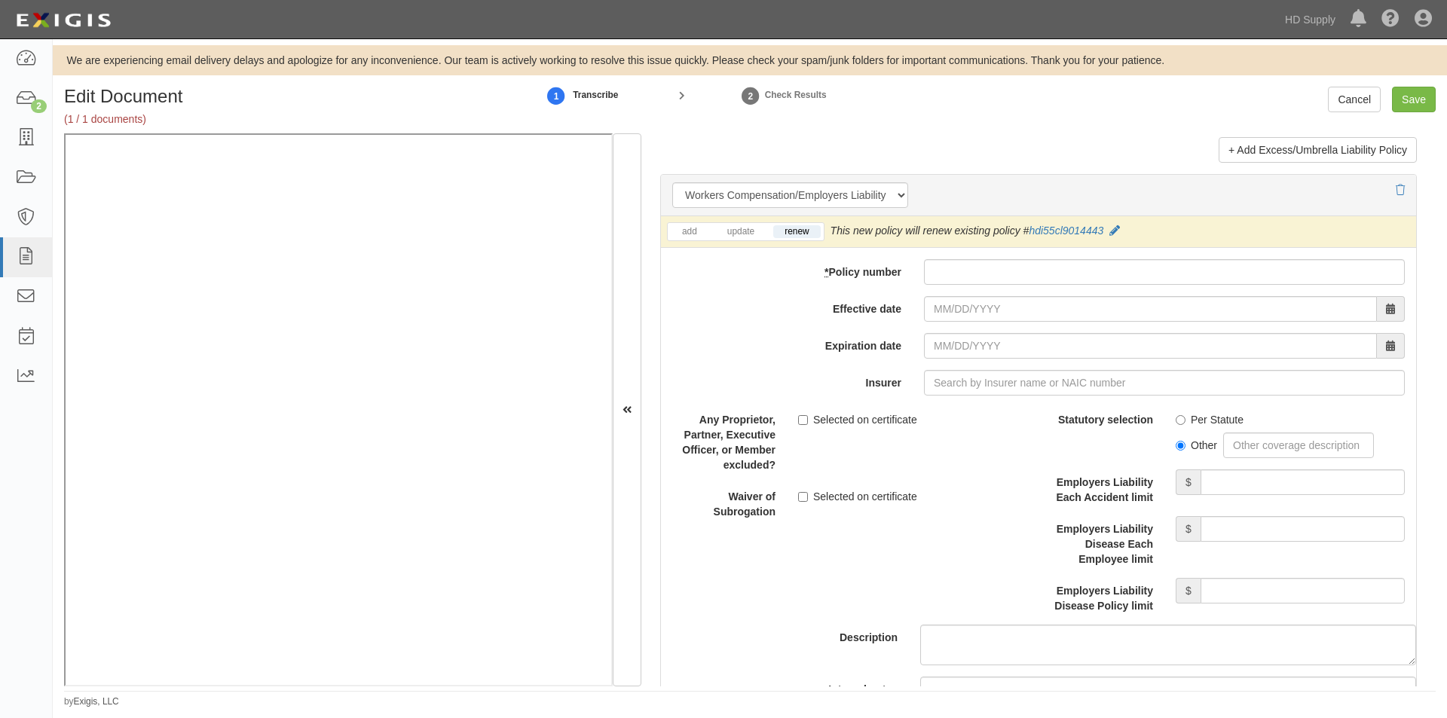
scroll to position [3761, 0]
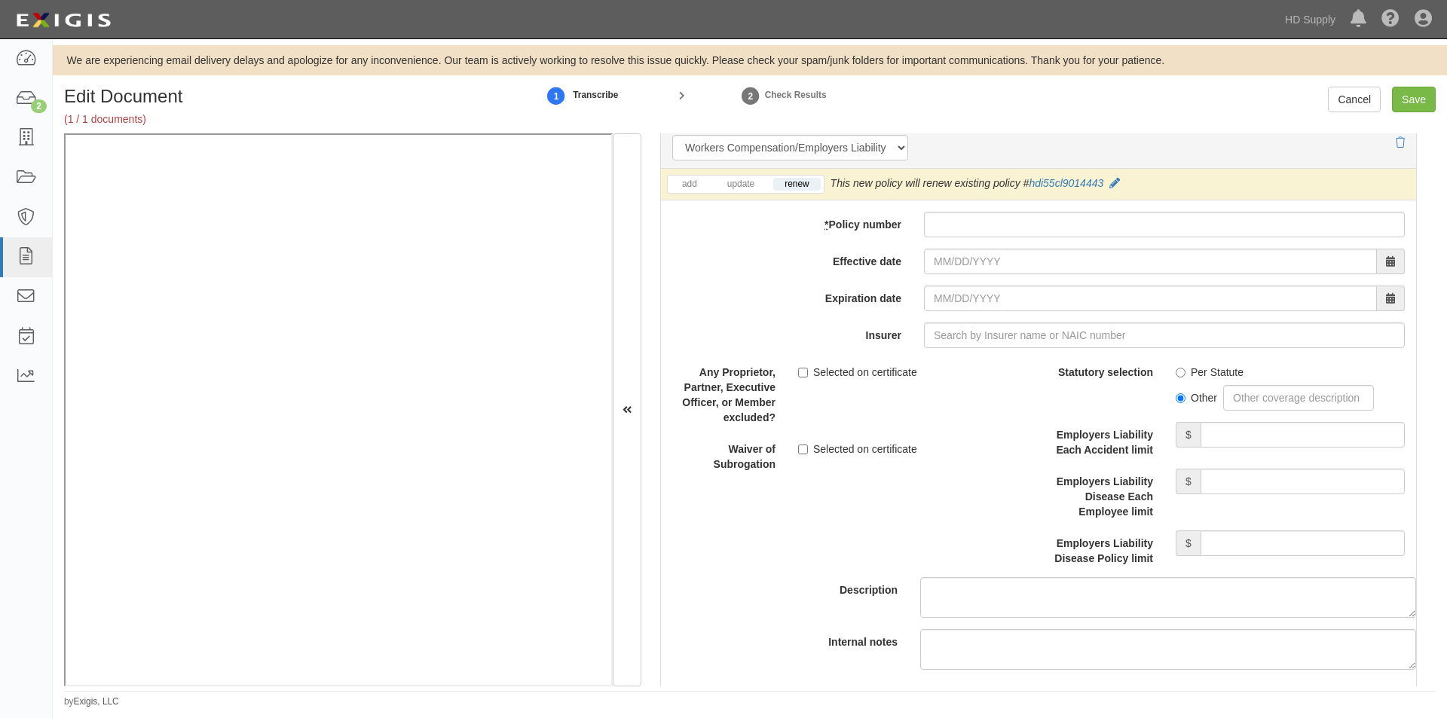
type input "6-J7497826"
paste input "BBC869326"
click at [936, 230] on input "BBC869326" at bounding box center [1164, 225] width 481 height 26
type input "B-BC869326"
click at [685, 185] on link "add" at bounding box center [690, 184] width 38 height 13
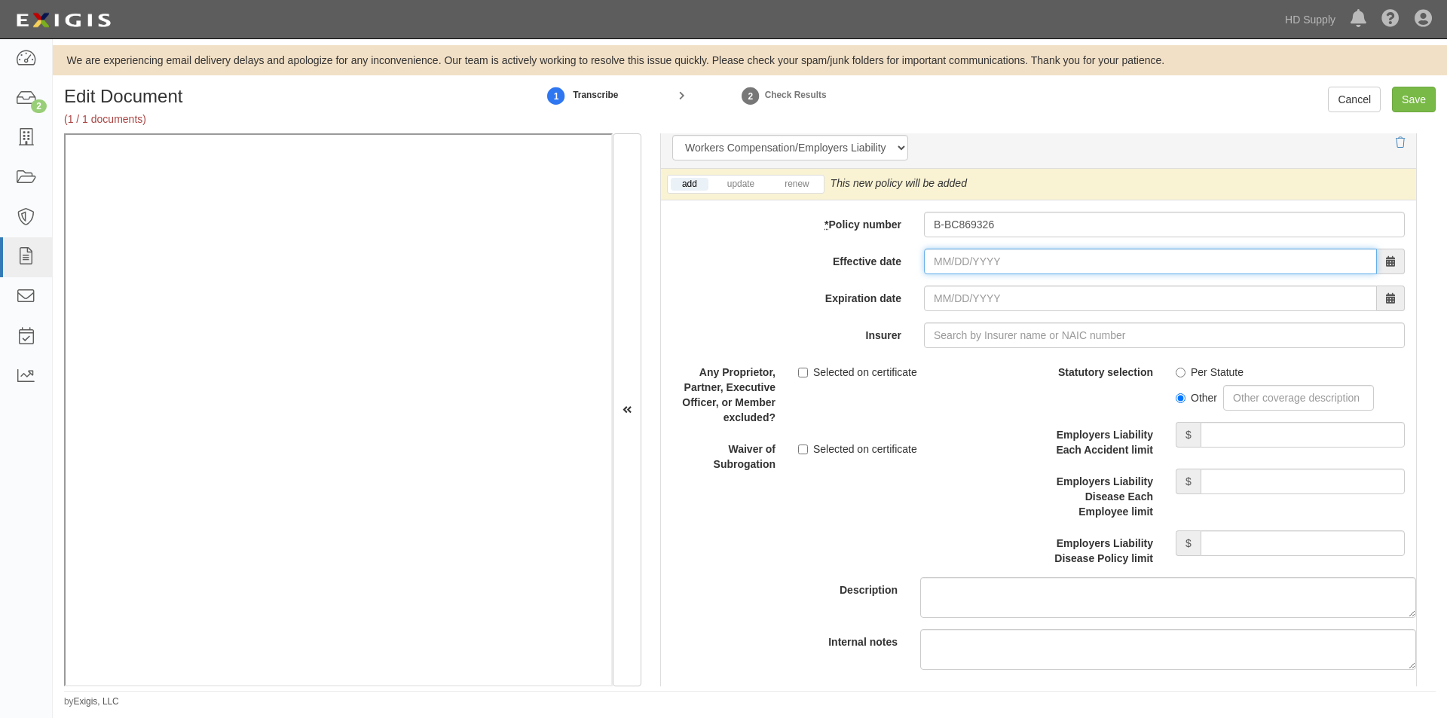
click at [949, 265] on input "Effective date" at bounding box center [1150, 262] width 453 height 26
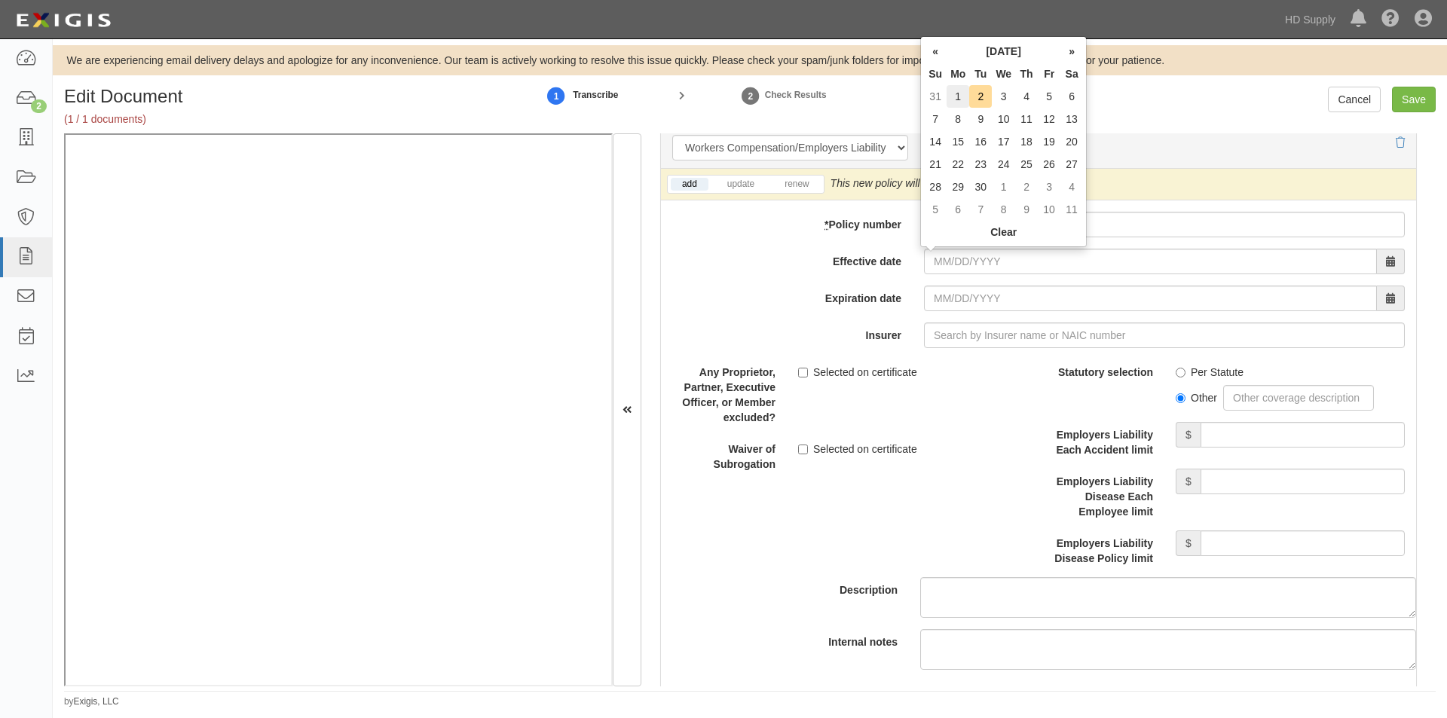
click at [962, 103] on td "1" at bounding box center [958, 96] width 23 height 23
type input "09/01/2025"
type input "09/01/2026"
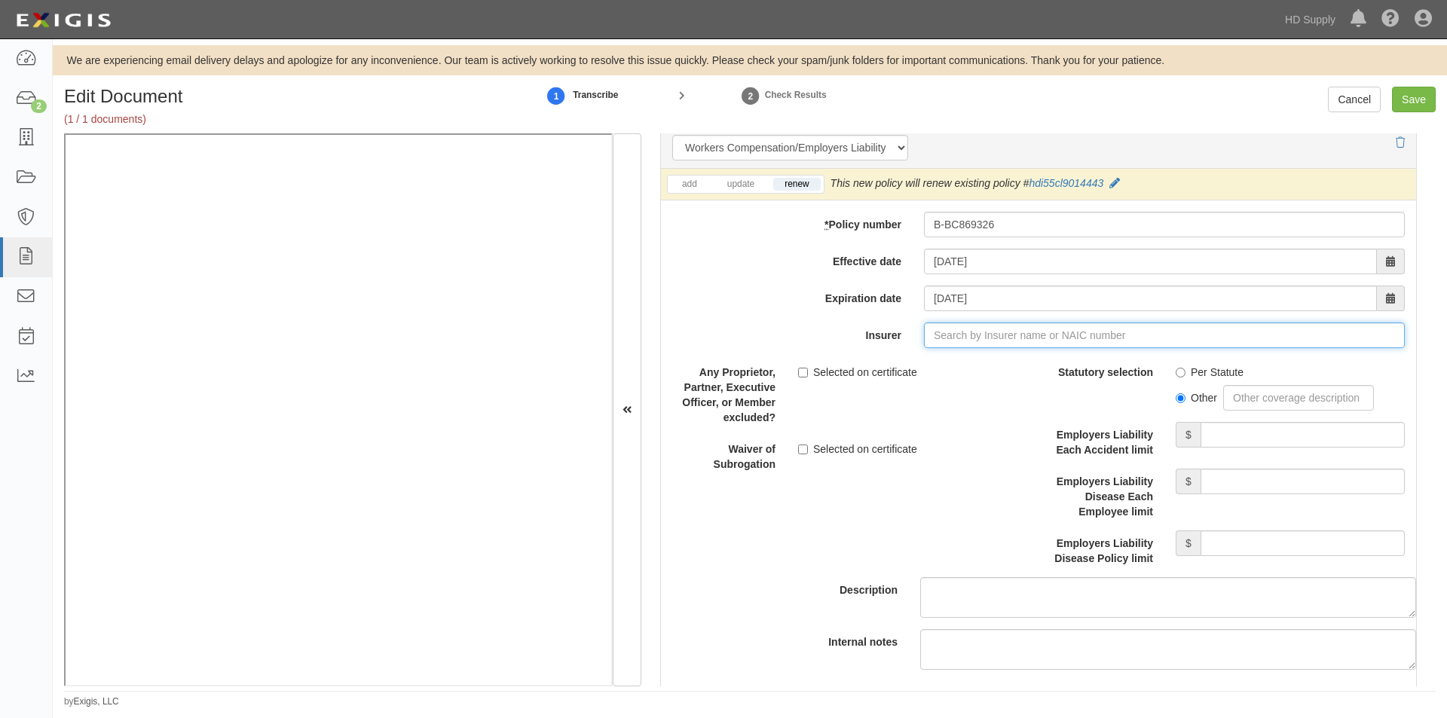
click at [983, 340] on input "Insurer" at bounding box center [1164, 336] width 481 height 26
type input "21st Century Advantage Insurance Company (25232) NR Rating"
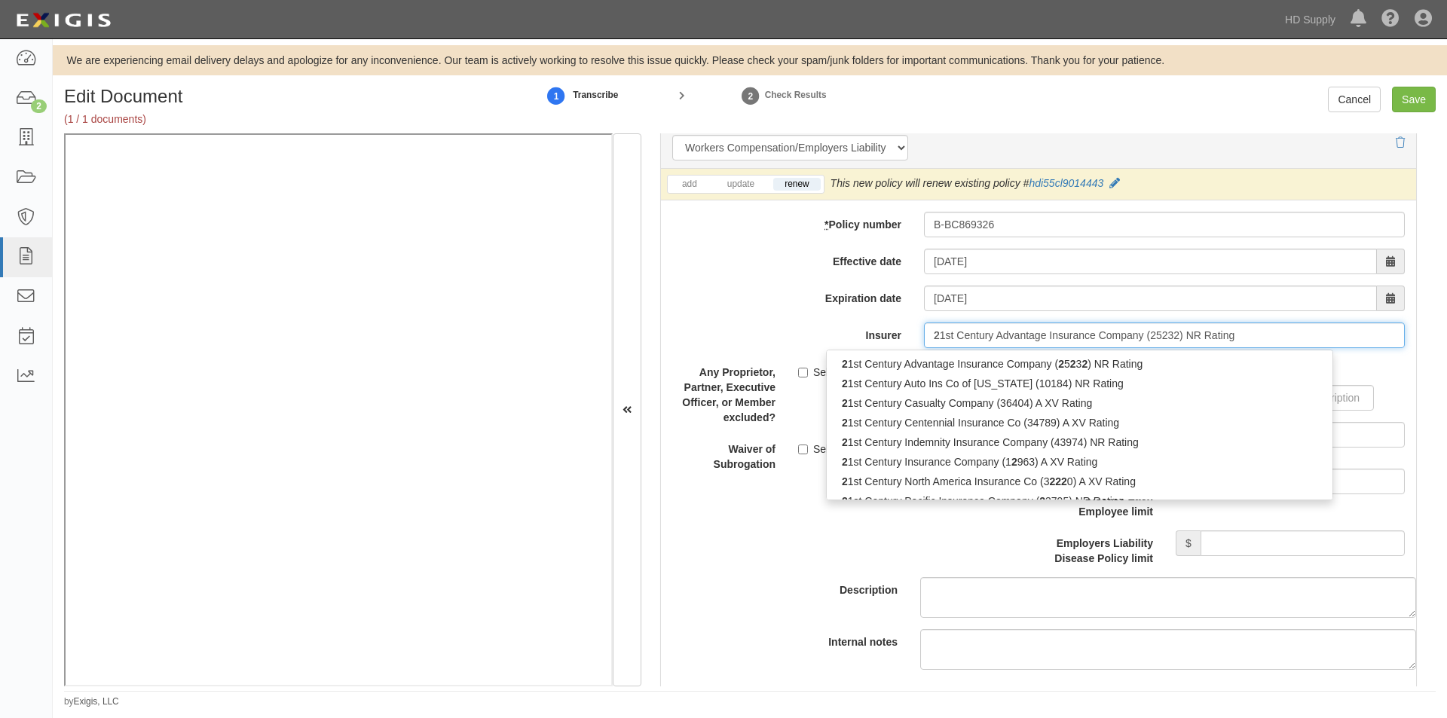
type input "21"
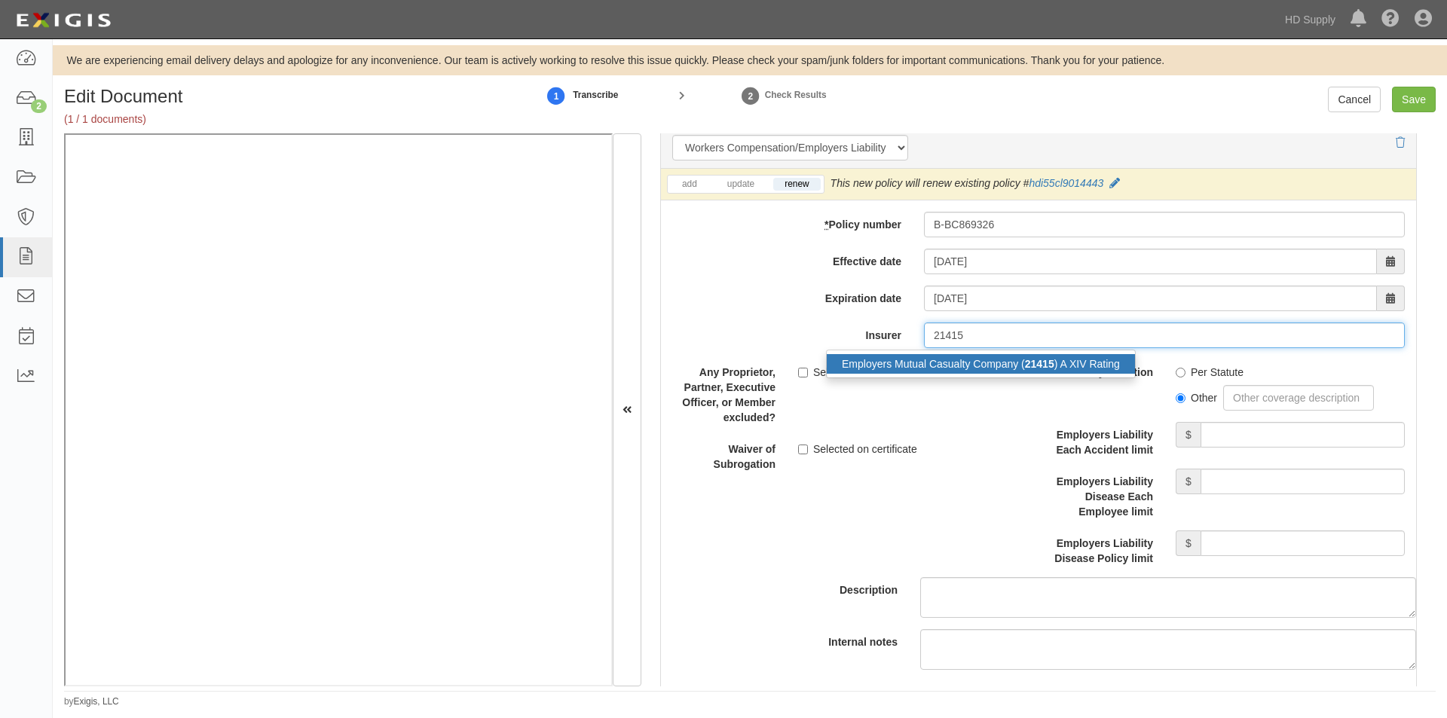
click at [952, 356] on div "Employers Mutual Casualty Company ( 21415 ) A XIV Rating" at bounding box center [981, 364] width 308 height 20
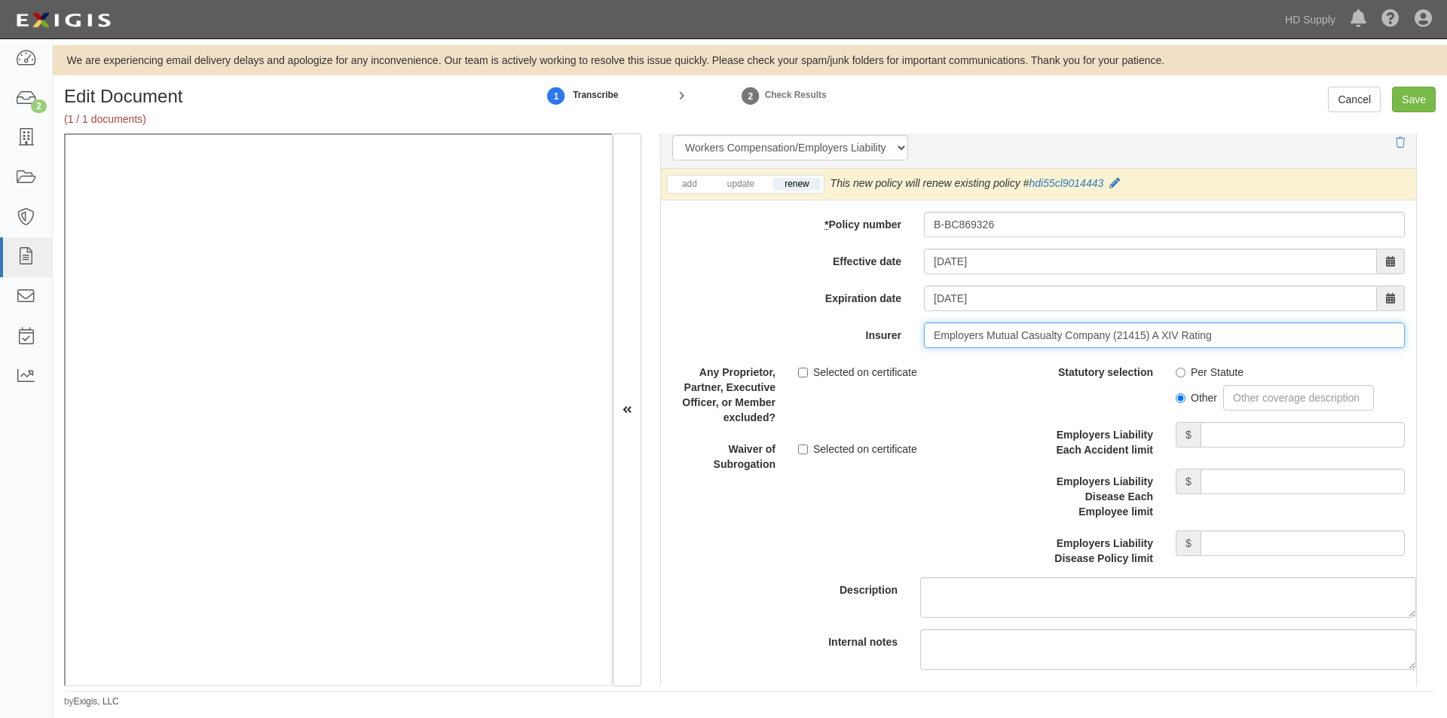
type input "Employers Mutual Casualty Company (21415) A XIV Rating"
click at [1176, 378] on label "Per Statute" at bounding box center [1210, 372] width 68 height 15
click at [1176, 378] on input "Per Statute" at bounding box center [1181, 373] width 10 height 10
radio input "true"
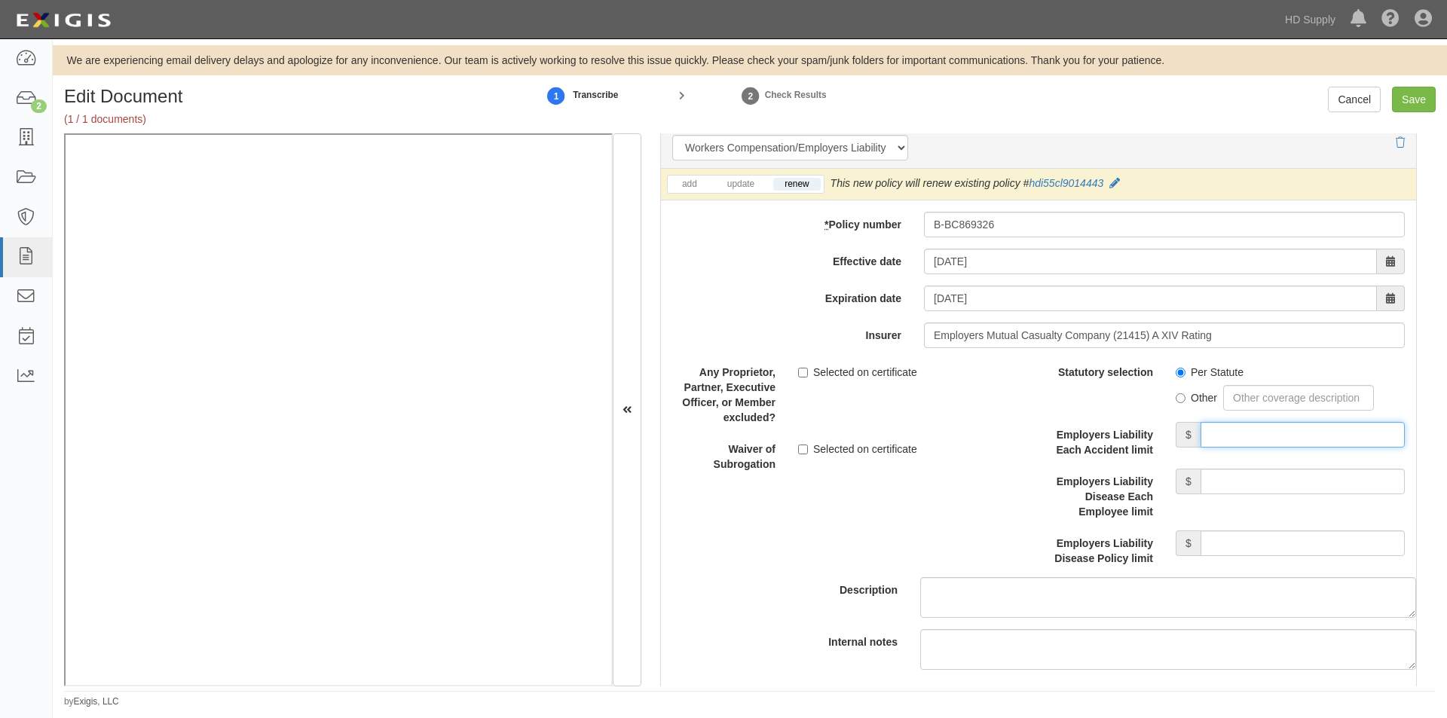
click at [1240, 436] on input "Employers Liability Each Accident limit" at bounding box center [1303, 435] width 204 height 26
type input "1,000,000"
click at [1245, 480] on input "Employers Liability Disease Each Employee limit" at bounding box center [1303, 482] width 204 height 26
type input "1,000,000"
click at [1244, 541] on input "Employers Liability Disease Policy limit" at bounding box center [1303, 544] width 204 height 26
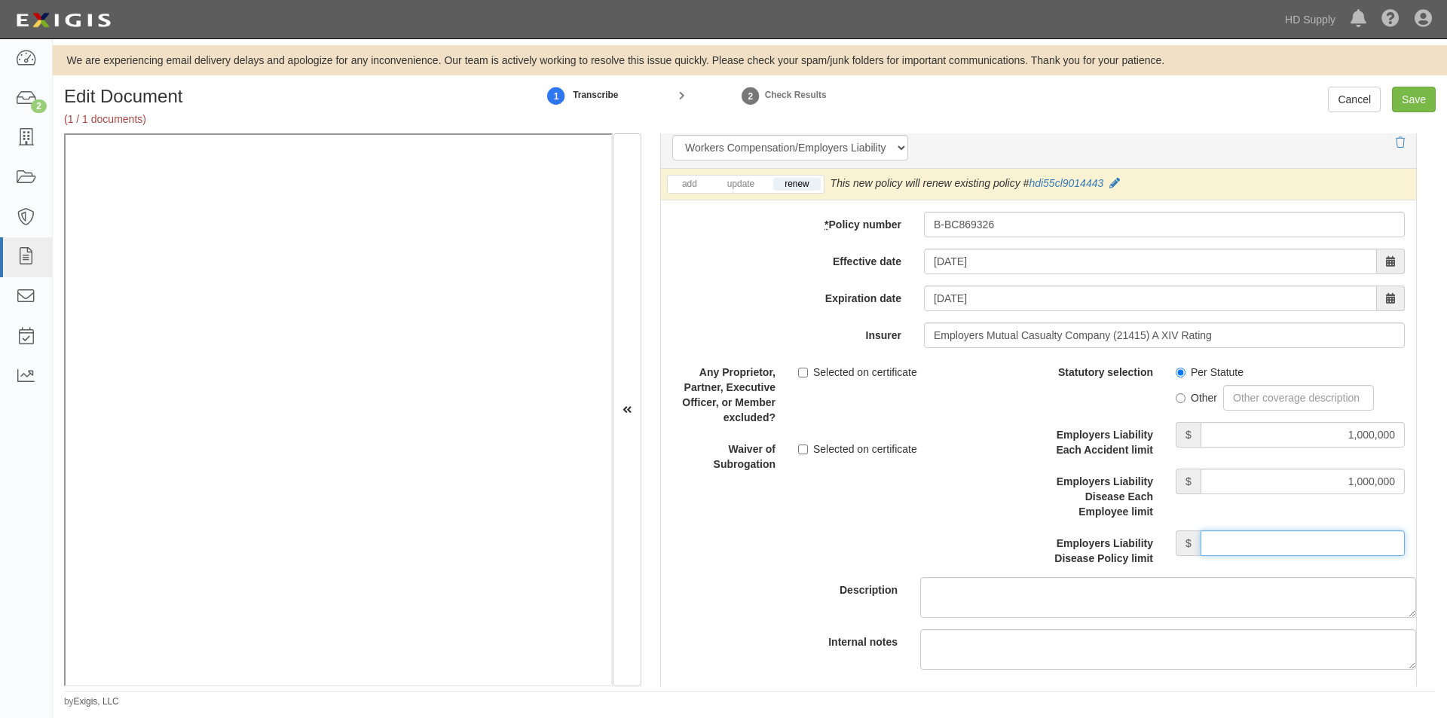
type input "1,000,000"
click at [800, 446] on input "Selected on certificate" at bounding box center [803, 450] width 10 height 10
checkbox input "true"
click at [680, 185] on link "add" at bounding box center [690, 184] width 38 height 13
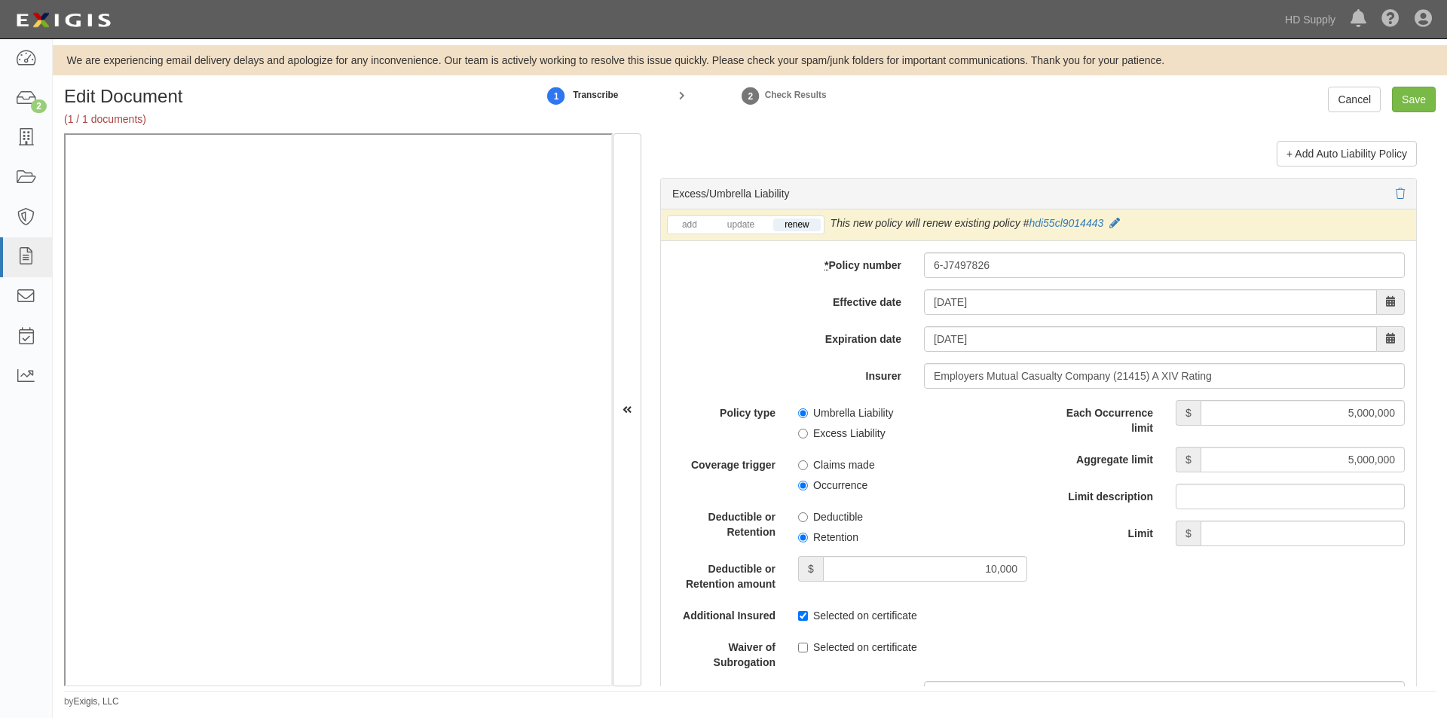
scroll to position [2914, 0]
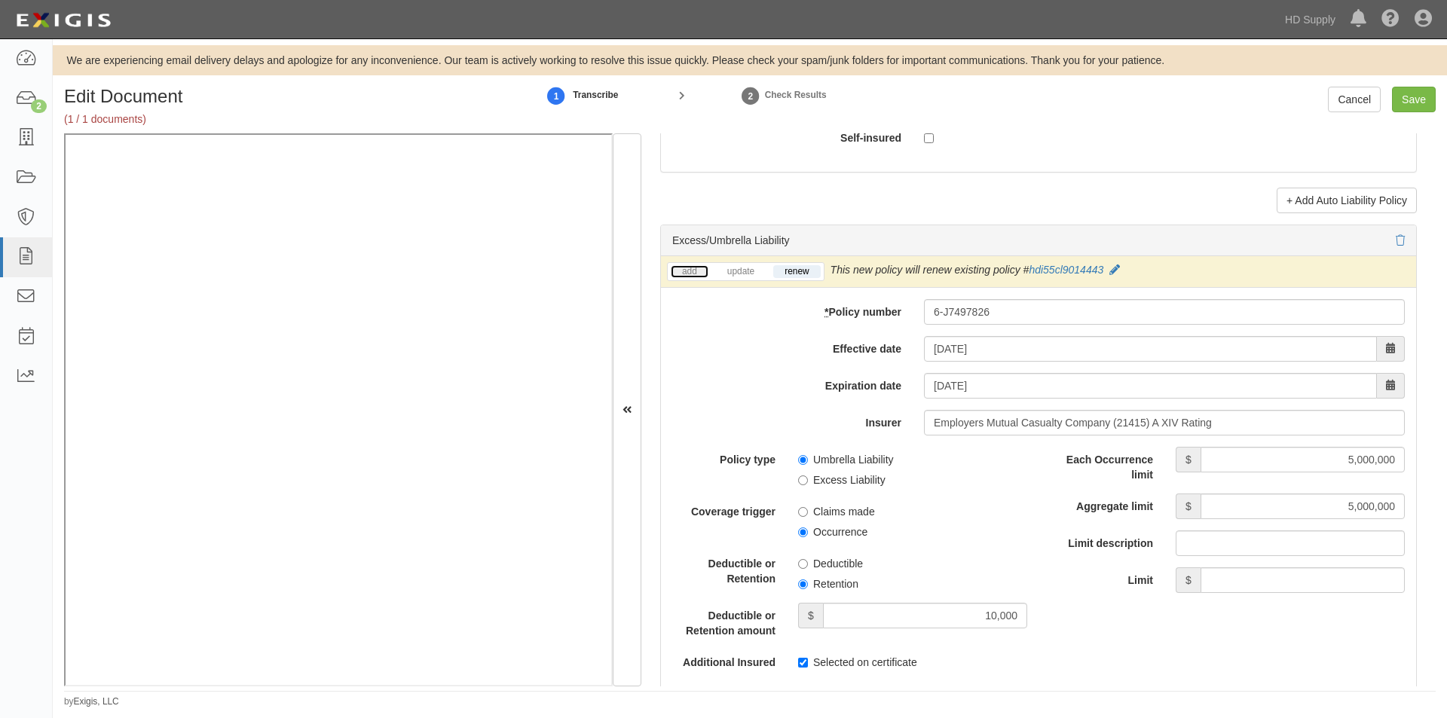
click at [687, 266] on link "add" at bounding box center [690, 271] width 38 height 13
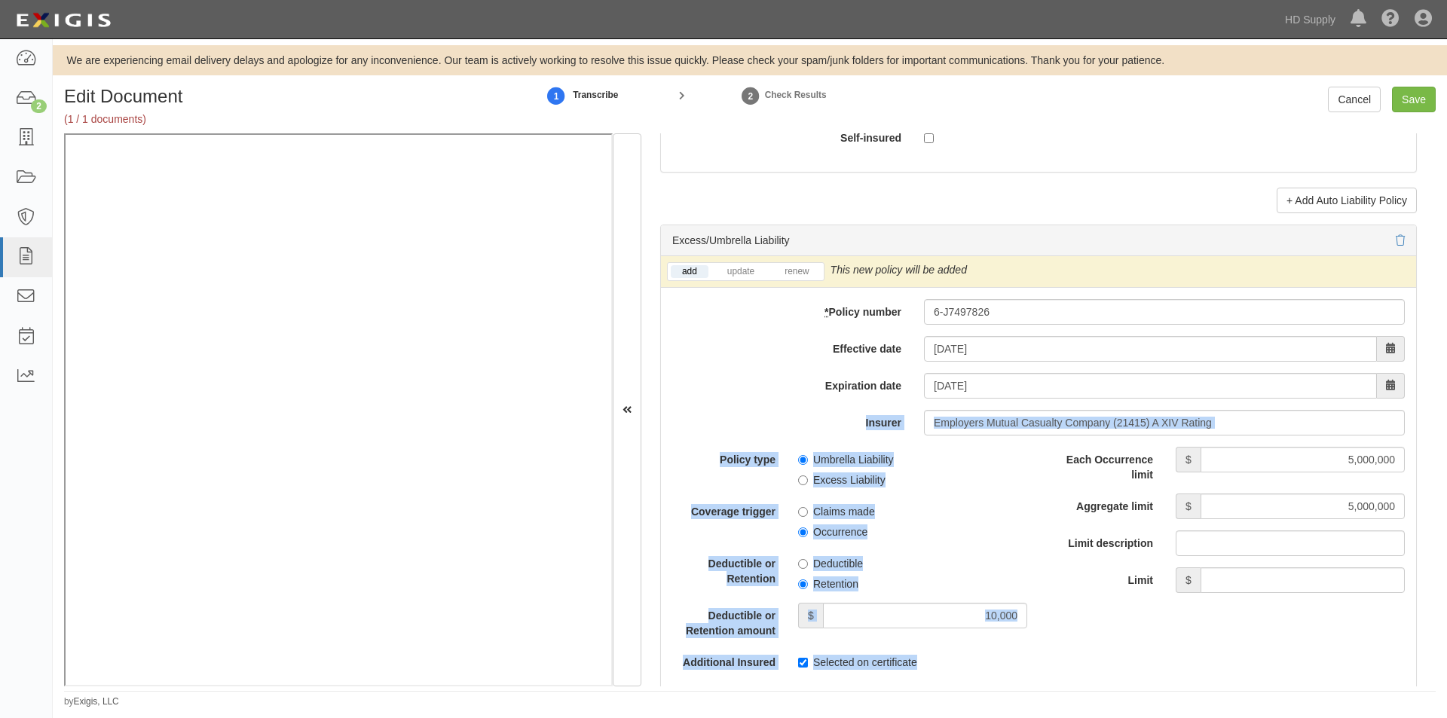
drag, startPoint x: 1438, startPoint y: 465, endPoint x: 1439, endPoint y: 421, distance: 43.7
click at [1439, 421] on div "Edit Document (1 / 1 documents) 1 Transcribe 2 Check Results Cancel Save Docume…" at bounding box center [750, 398] width 1394 height 622
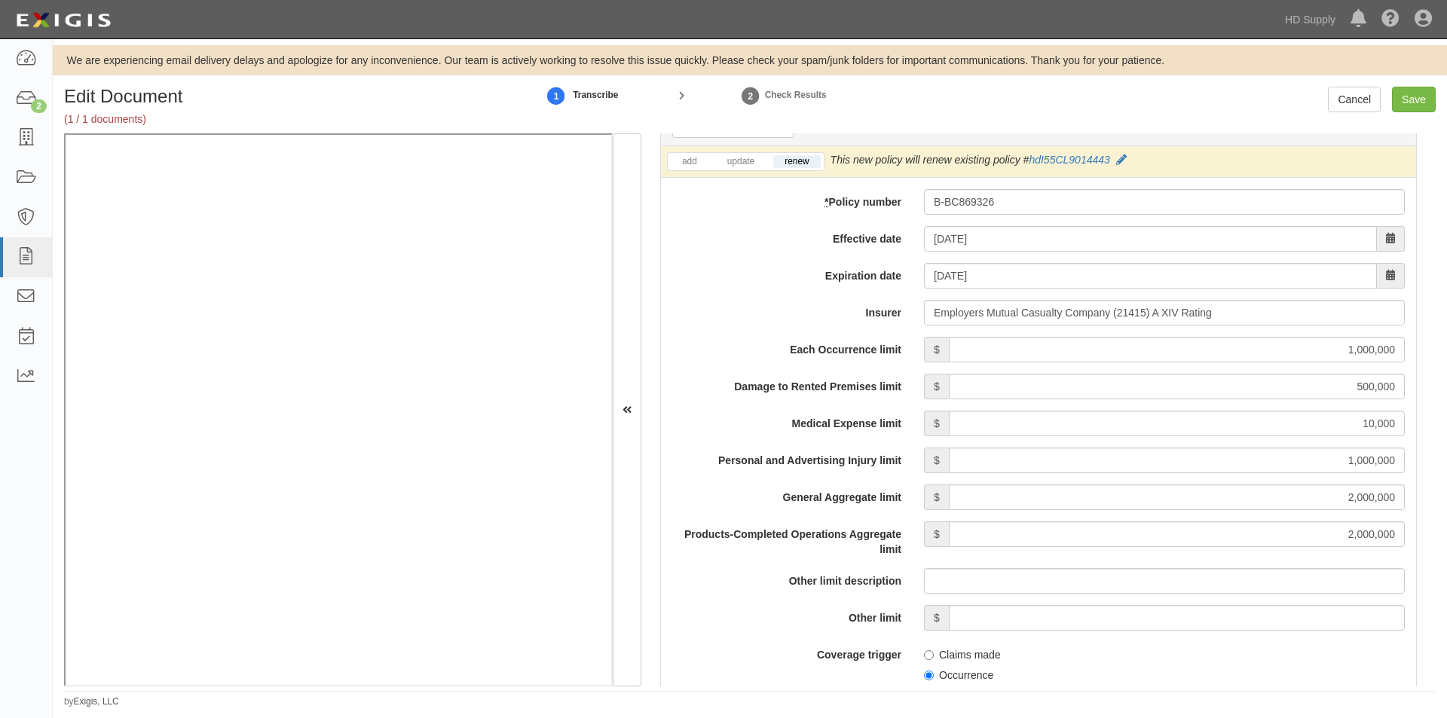
scroll to position [1073, 0]
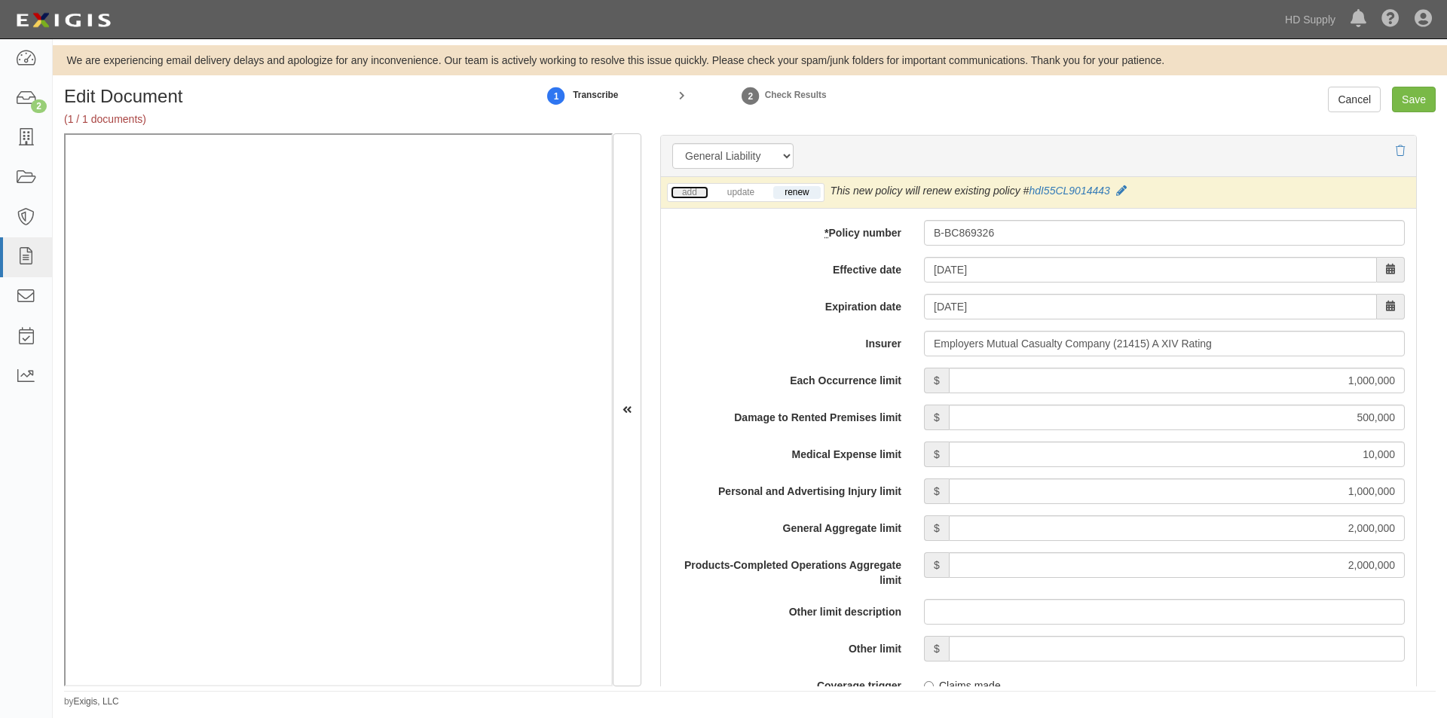
click at [692, 193] on link "add" at bounding box center [690, 192] width 38 height 13
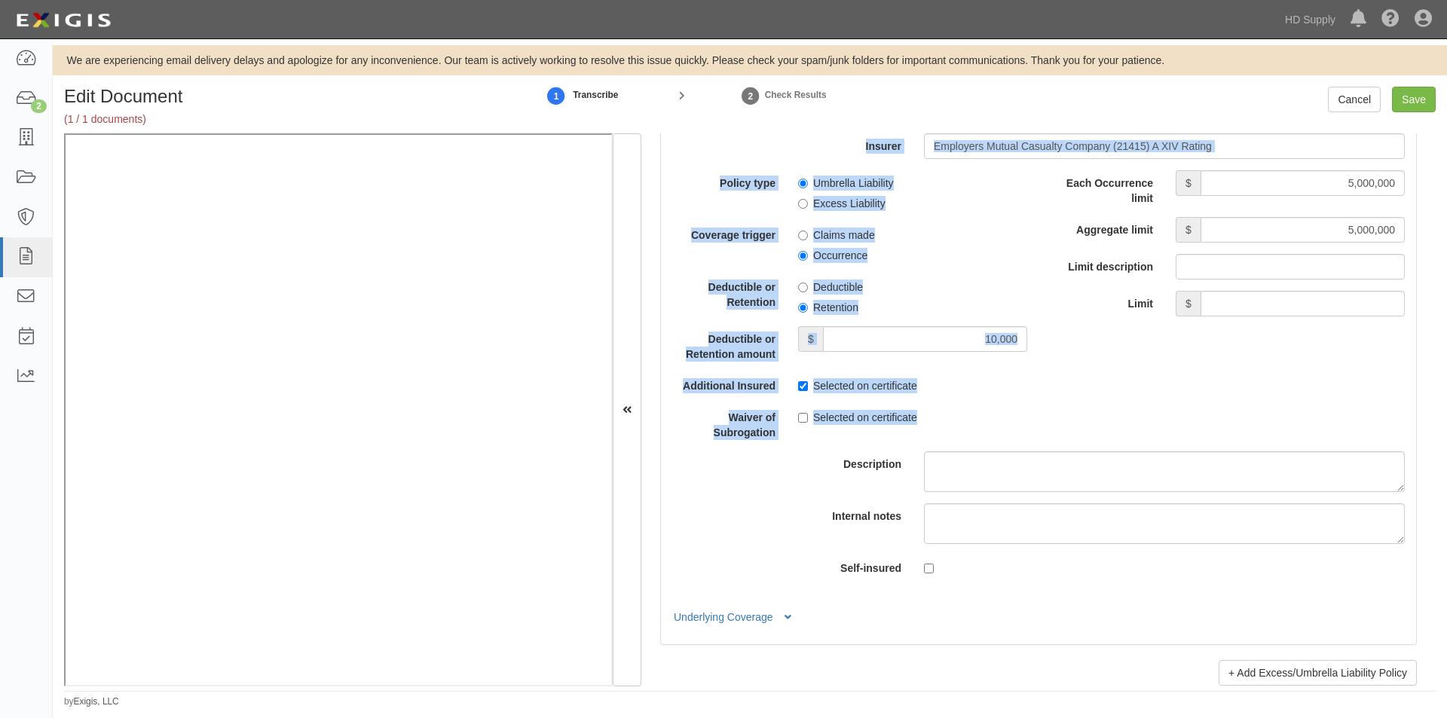
scroll to position [3198, 0]
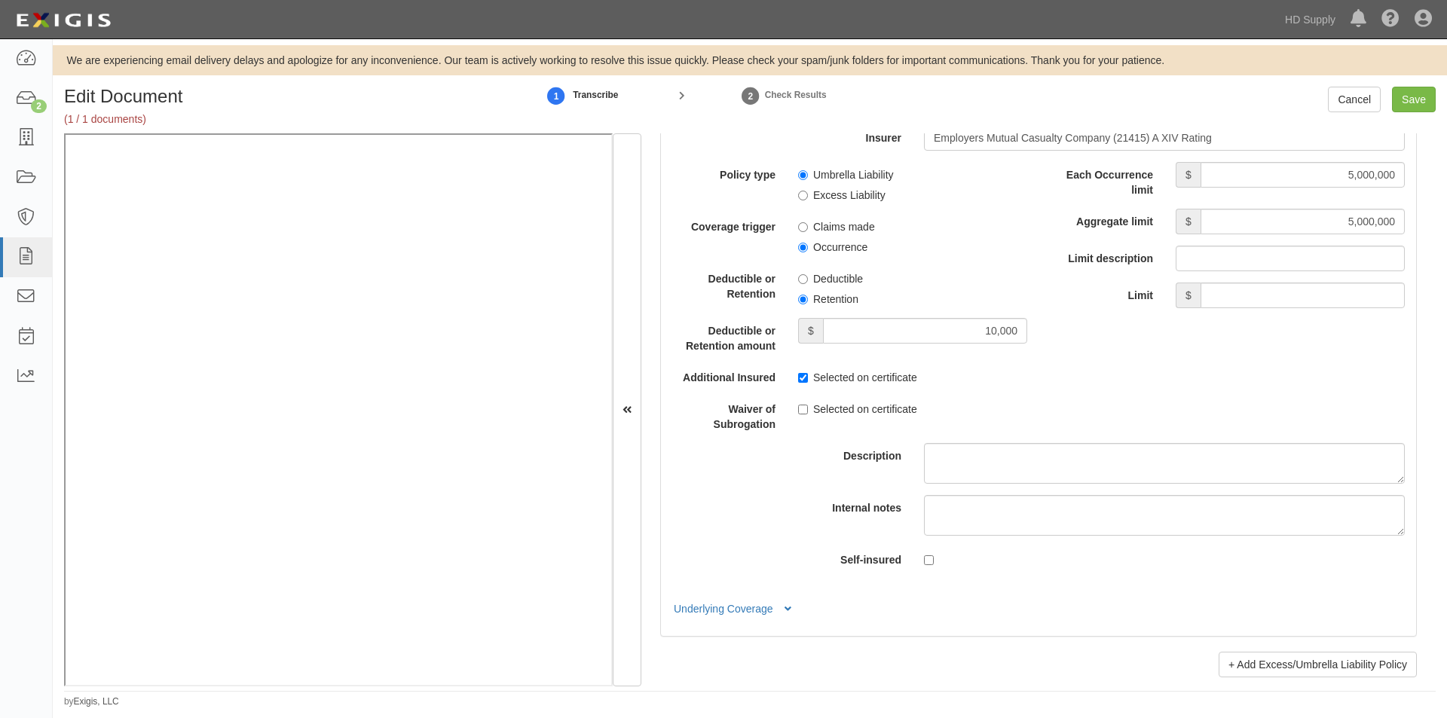
click at [1188, 378] on div "Policy type Umbrella Liability Excess Liability Coverage trigger Claims made Oc…" at bounding box center [1038, 372] width 755 height 421
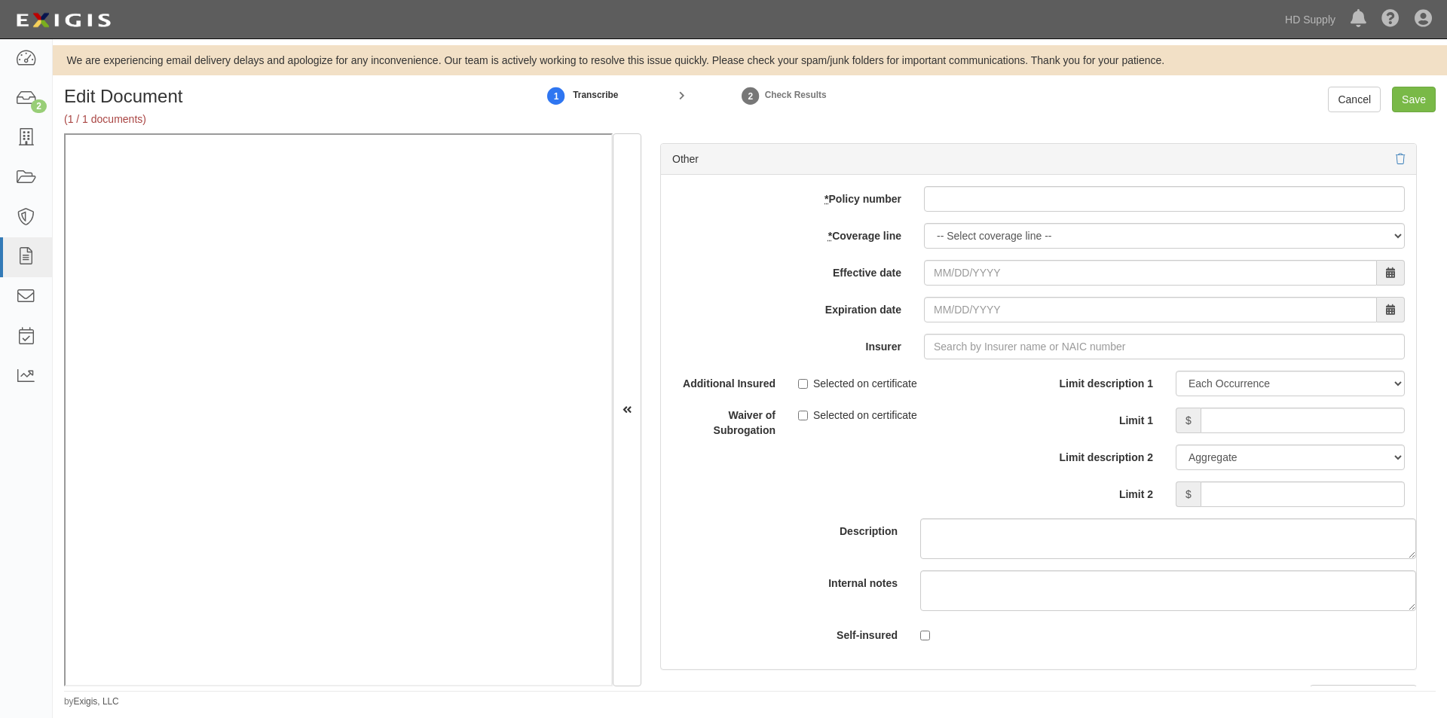
scroll to position [4422, 0]
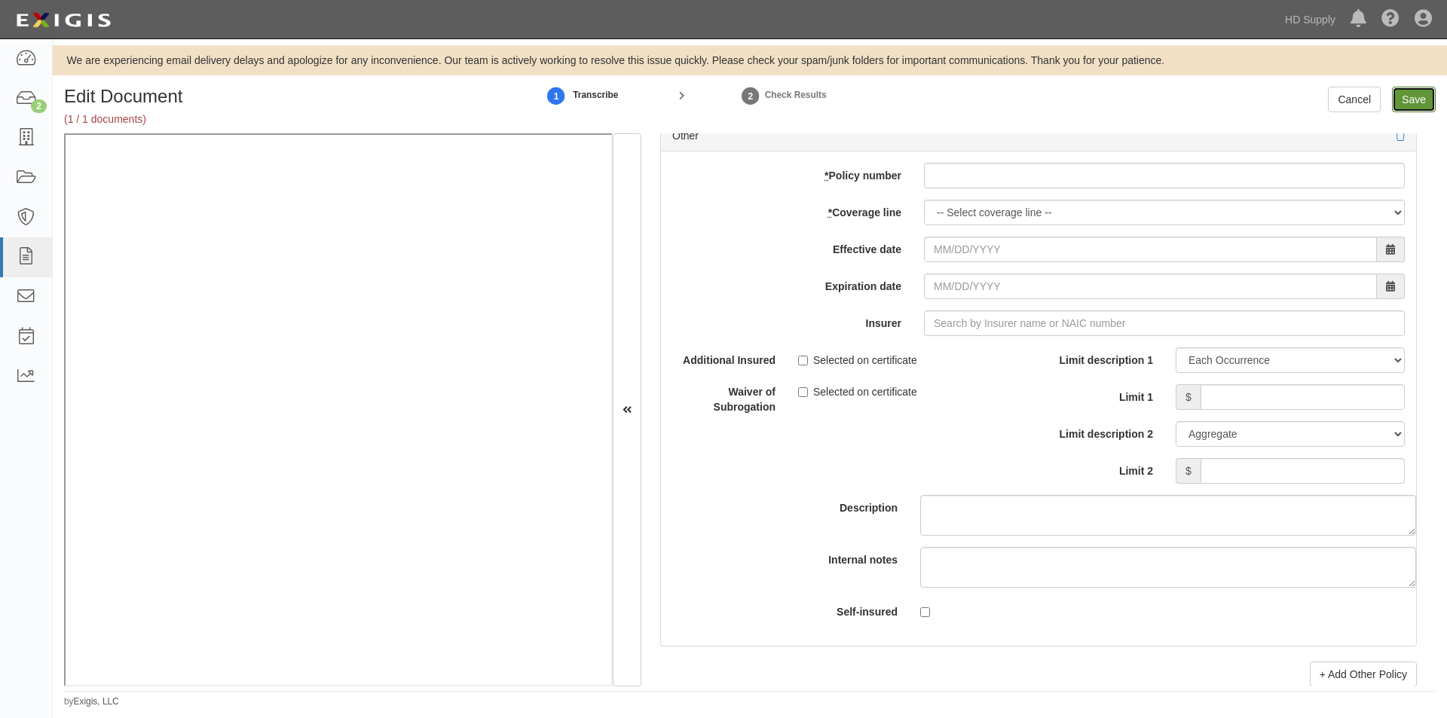
click at [1407, 106] on input "Save" at bounding box center [1414, 100] width 44 height 26
type input "1000000"
type input "500000"
type input "10000"
type input "1000000"
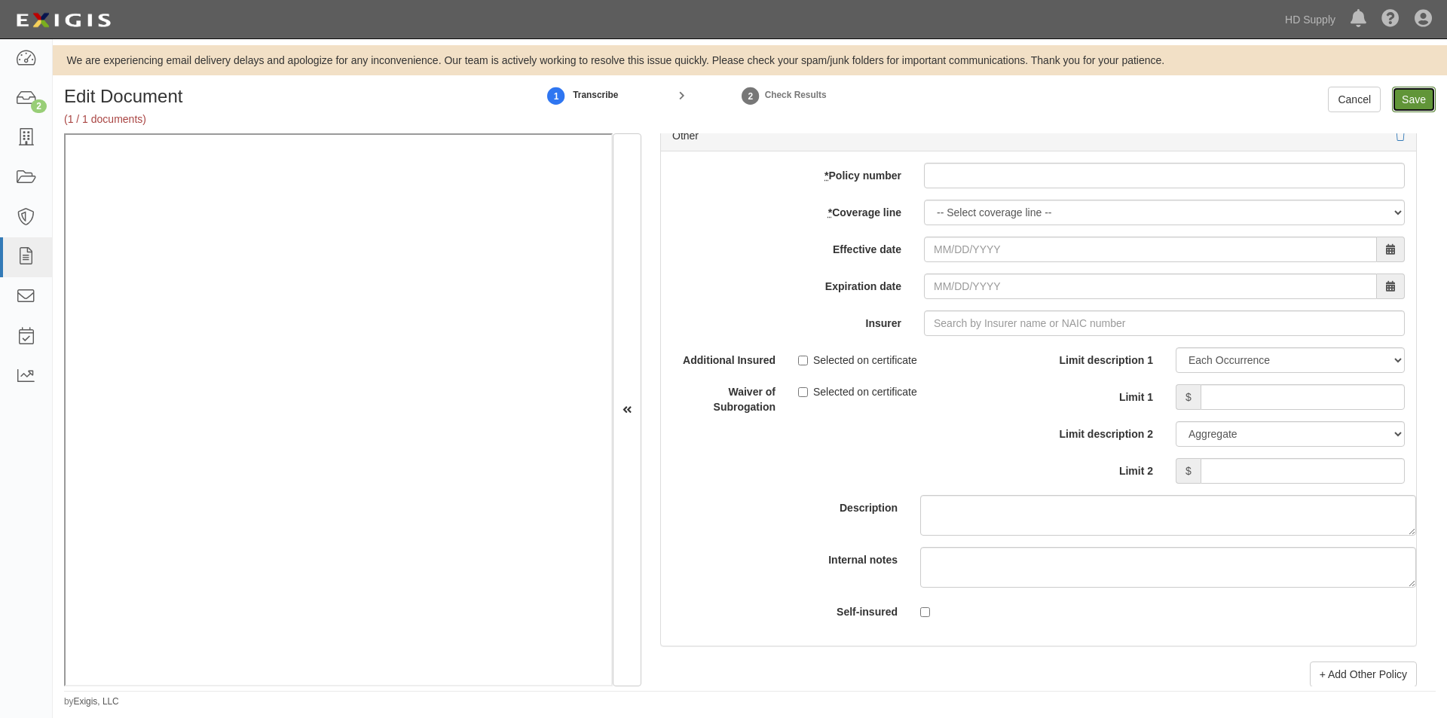
type input "2000000"
type input "1000000"
type input "10000"
type input "5000000"
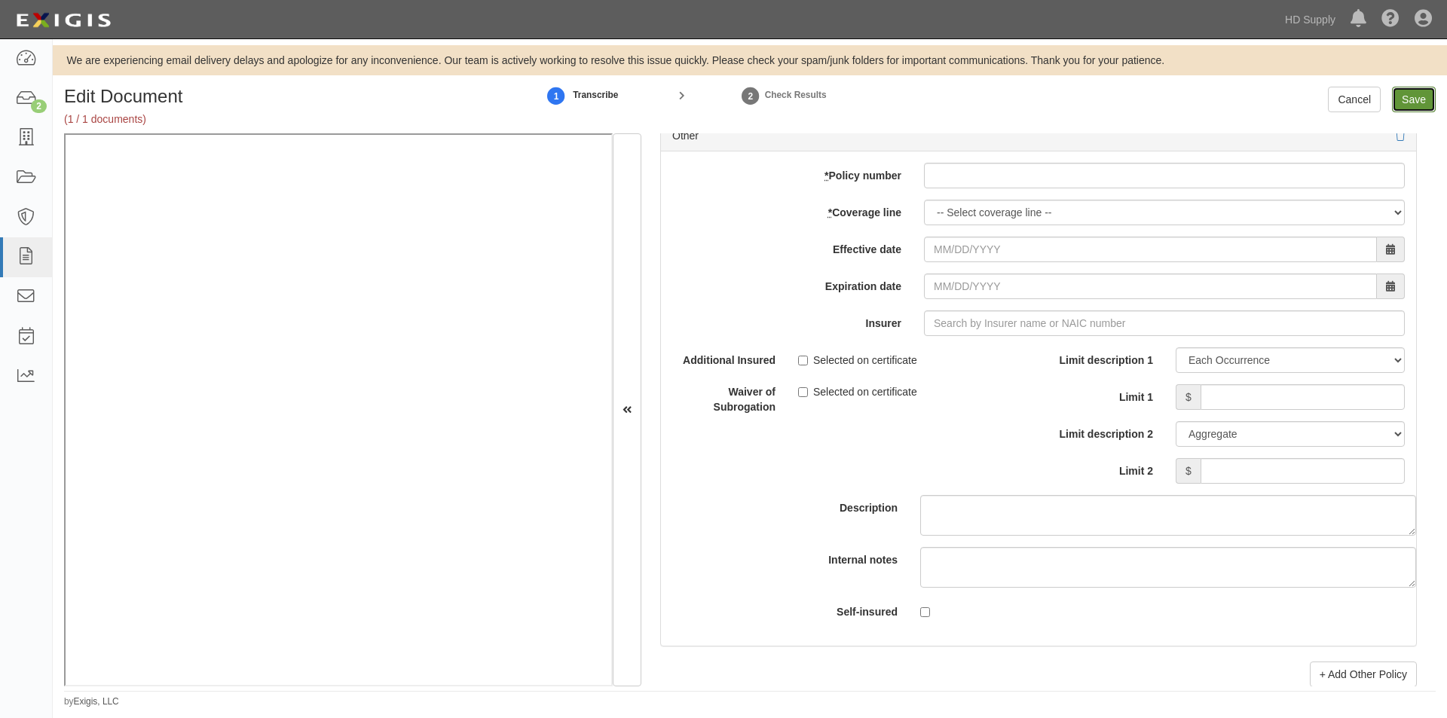
type input "5000000"
type input "1000000"
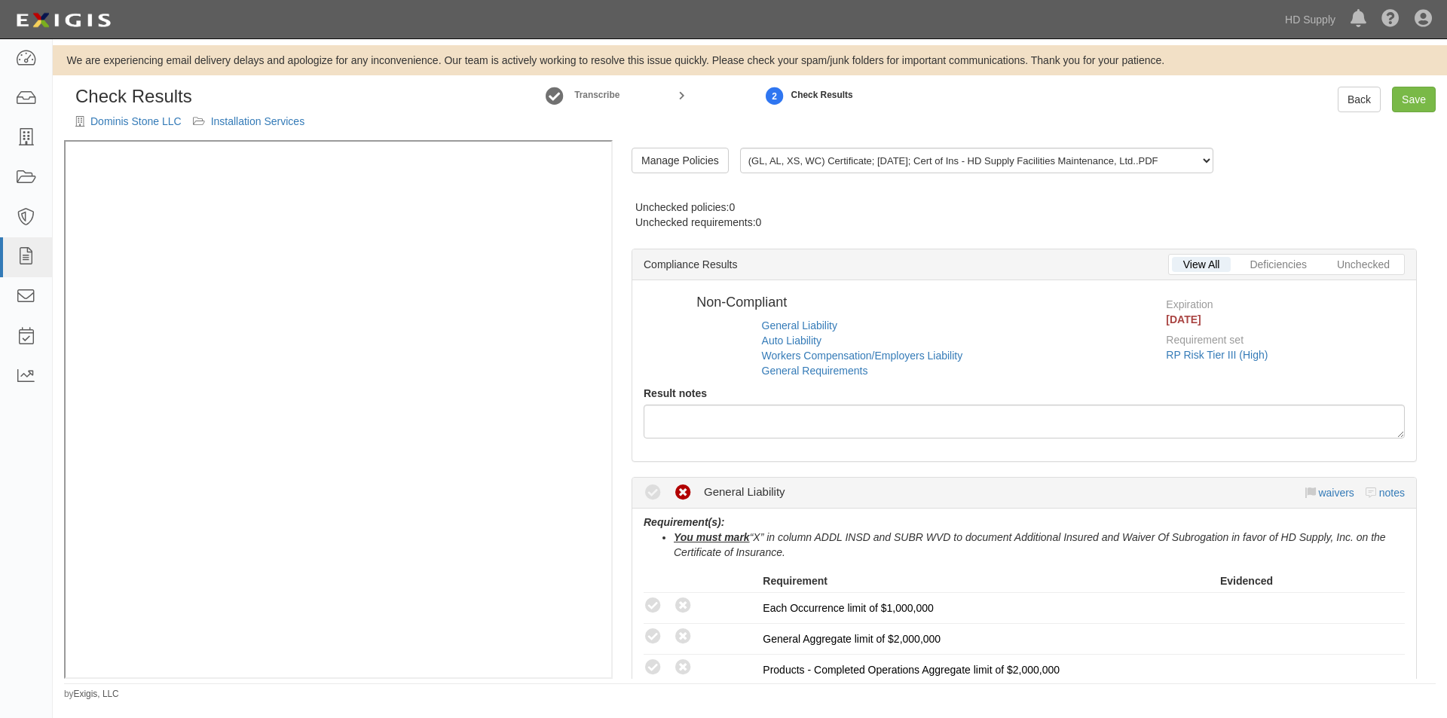
radio input "true"
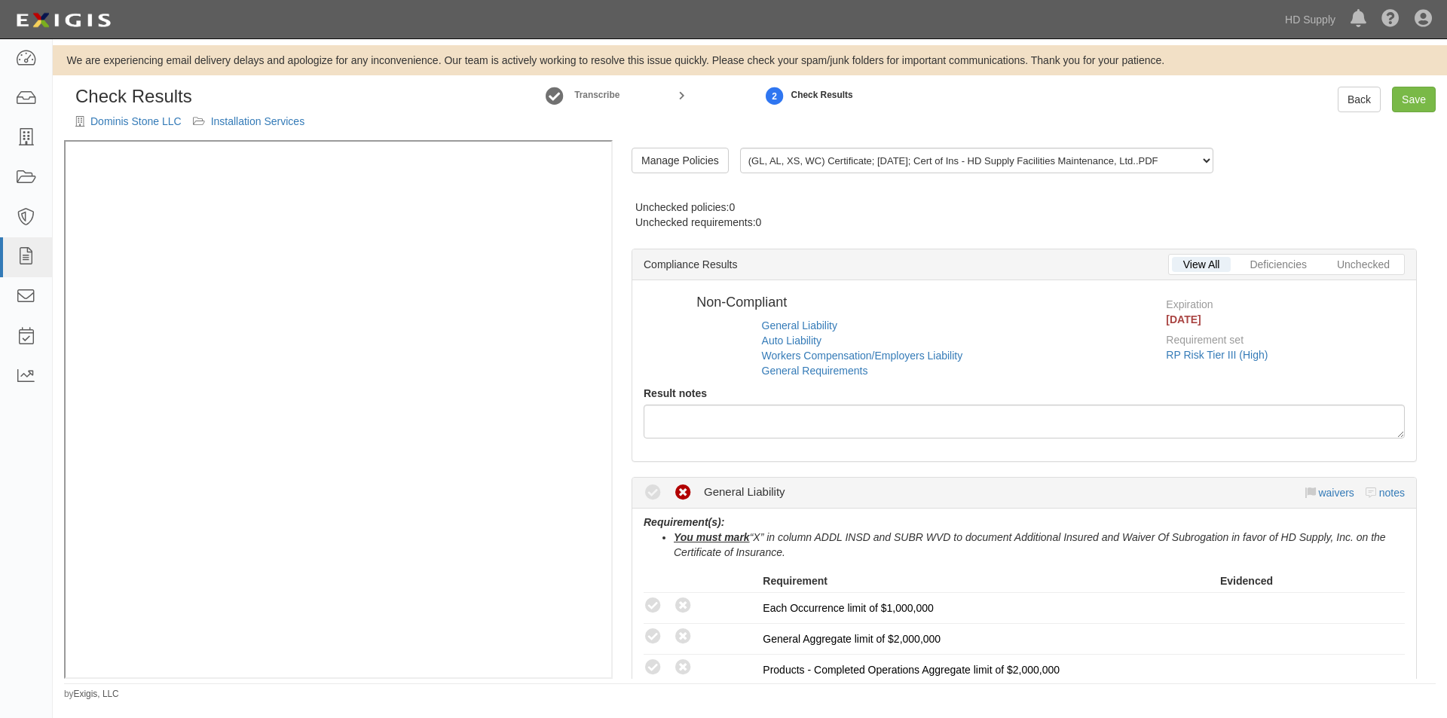
radio input "true"
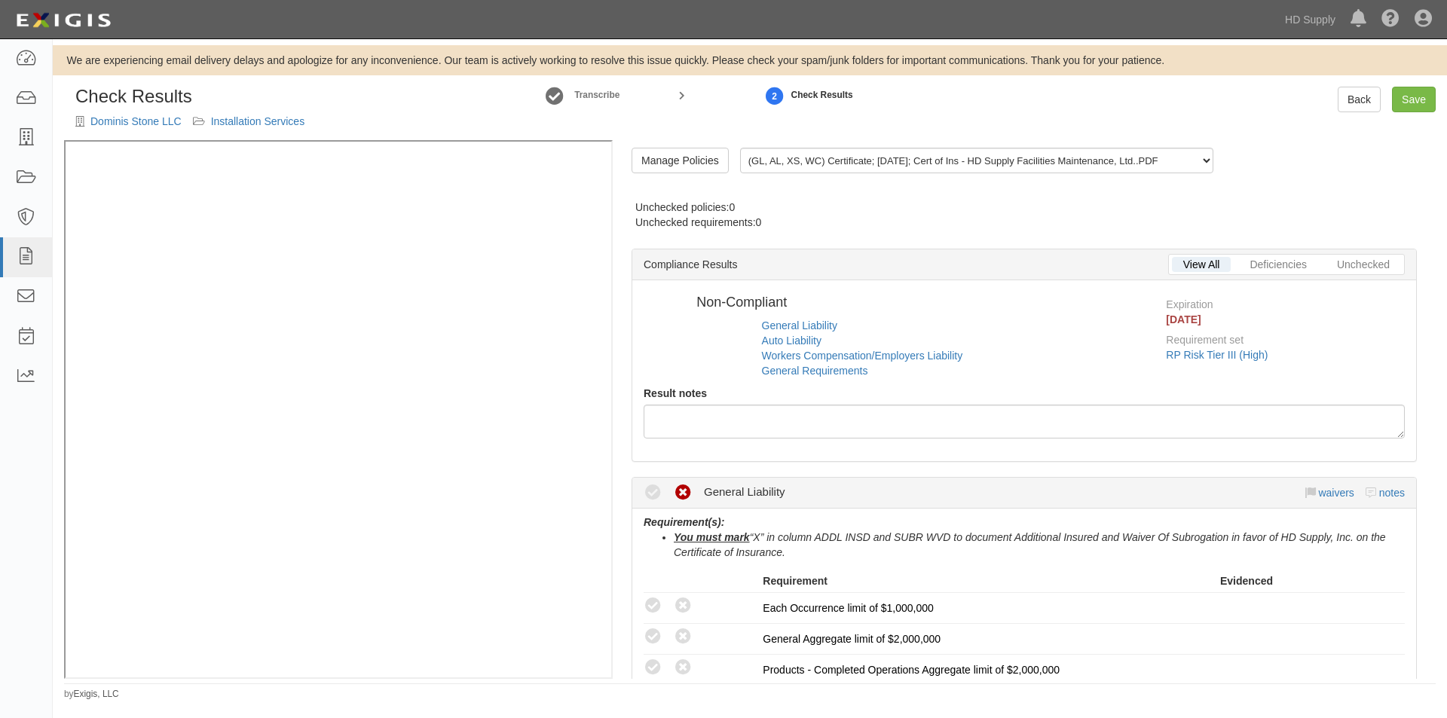
radio input "true"
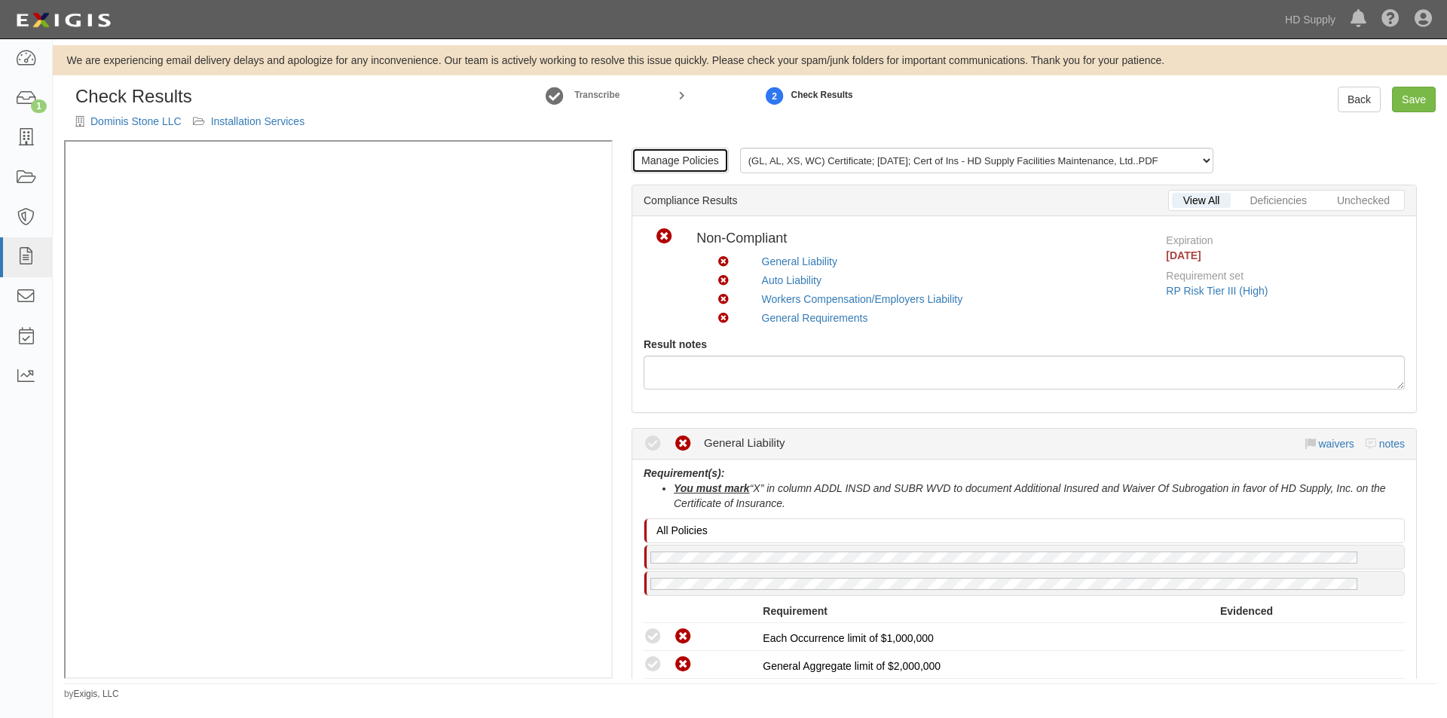
click at [667, 171] on link "Manage Policies" at bounding box center [680, 161] width 97 height 26
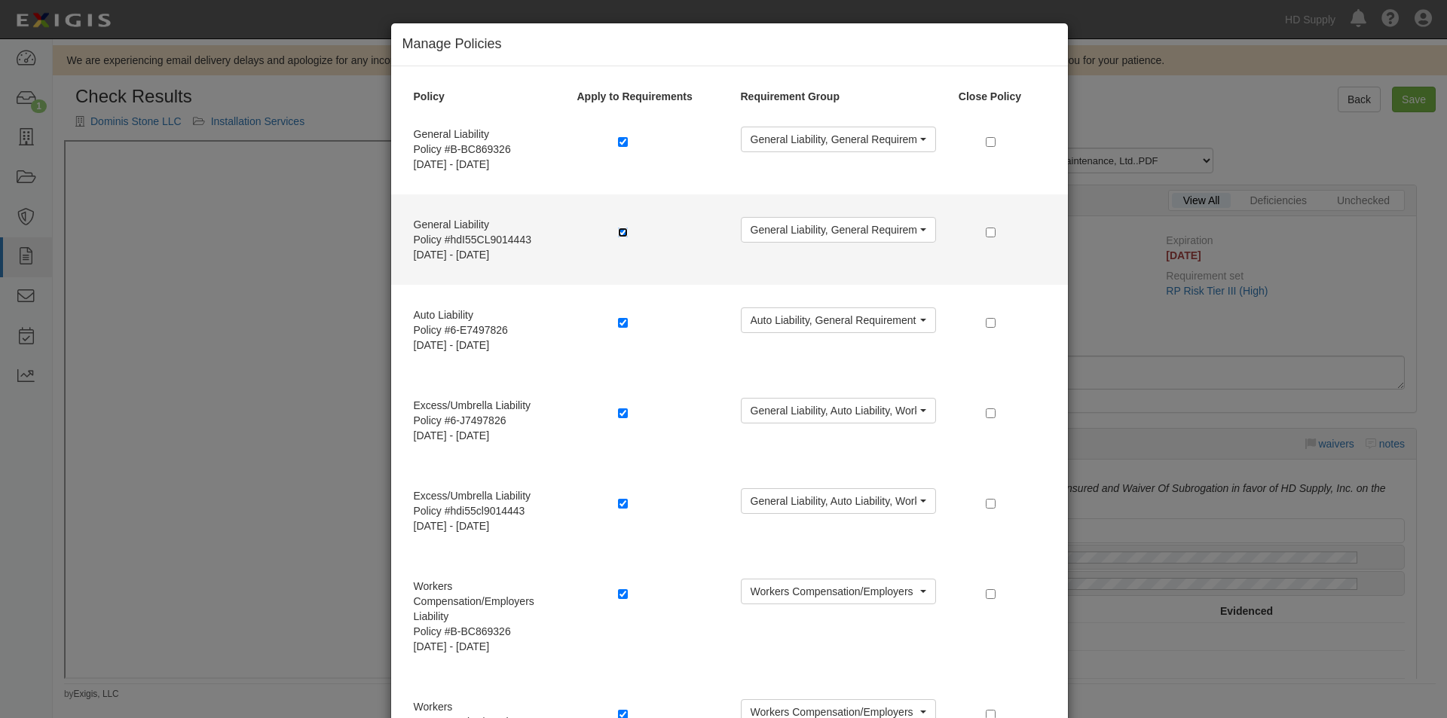
click at [618, 234] on input "checkbox" at bounding box center [623, 233] width 10 height 10
checkbox input "false"
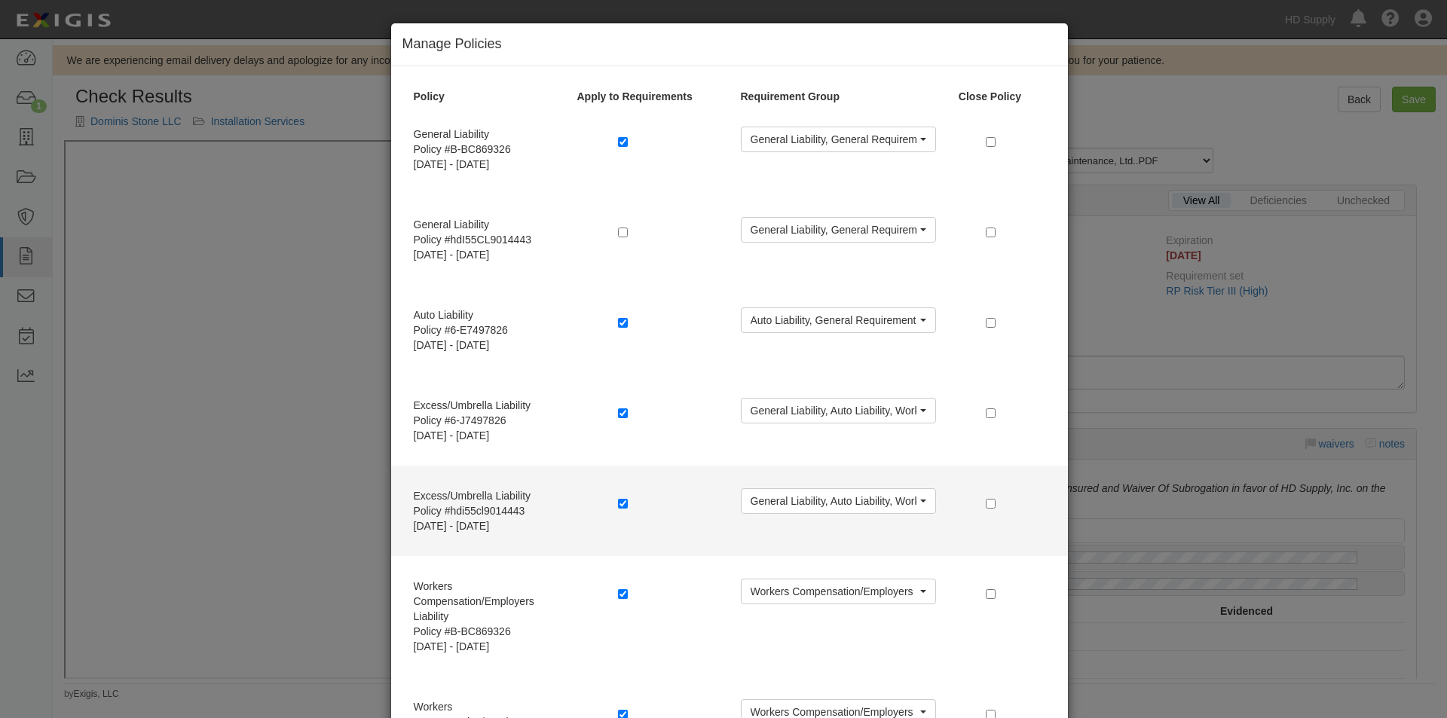
click at [618, 511] on div at bounding box center [668, 505] width 100 height 19
click at [618, 508] on input "checkbox" at bounding box center [623, 504] width 10 height 10
checkbox input "false"
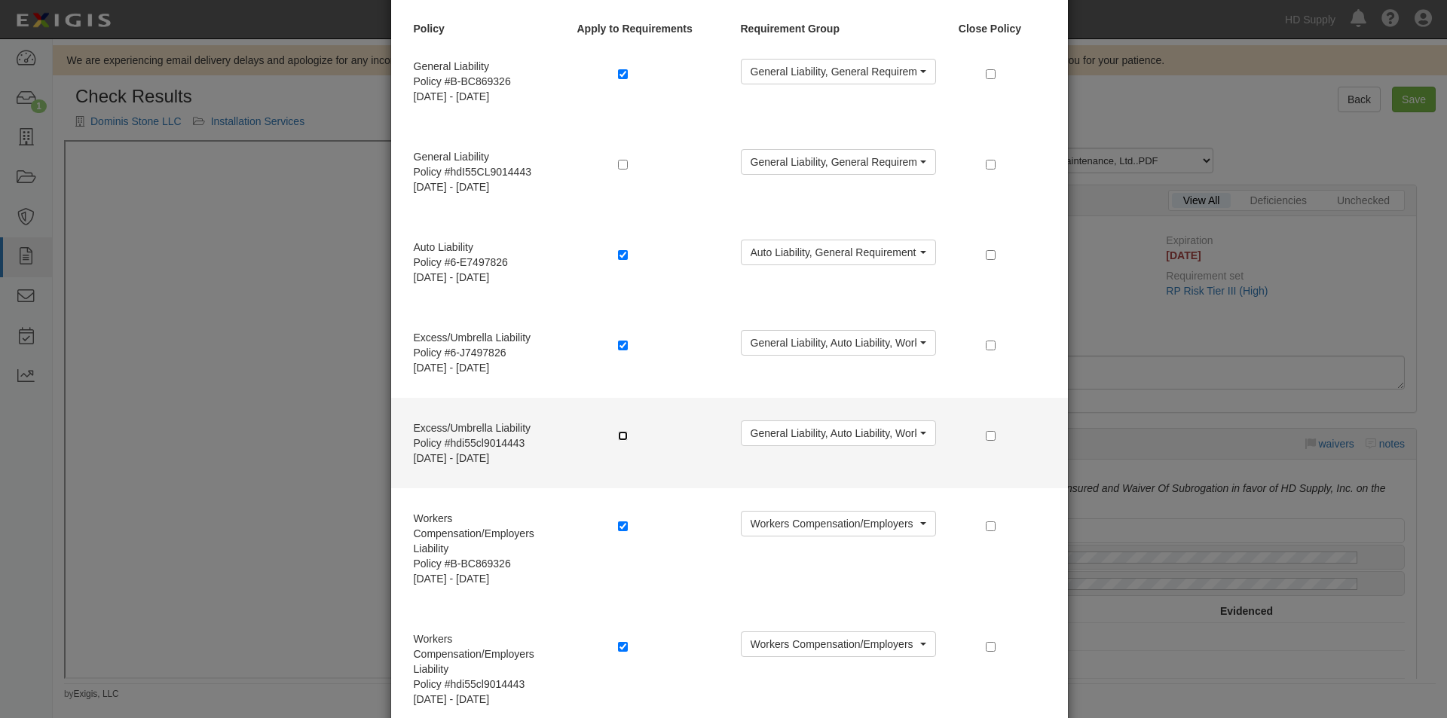
scroll to position [151, 0]
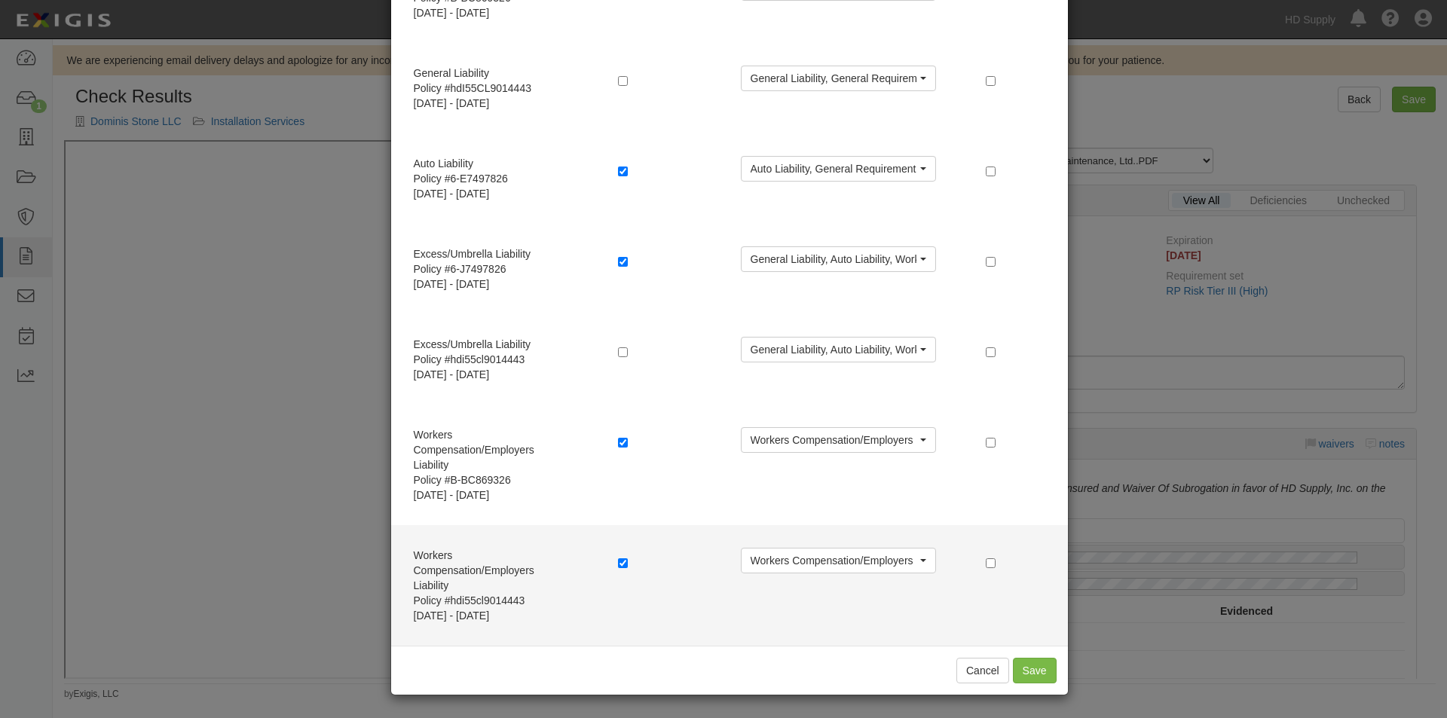
click at [618, 568] on label at bounding box center [625, 562] width 15 height 15
click at [618, 562] on input "checkbox" at bounding box center [623, 563] width 10 height 10
checkbox input "false"
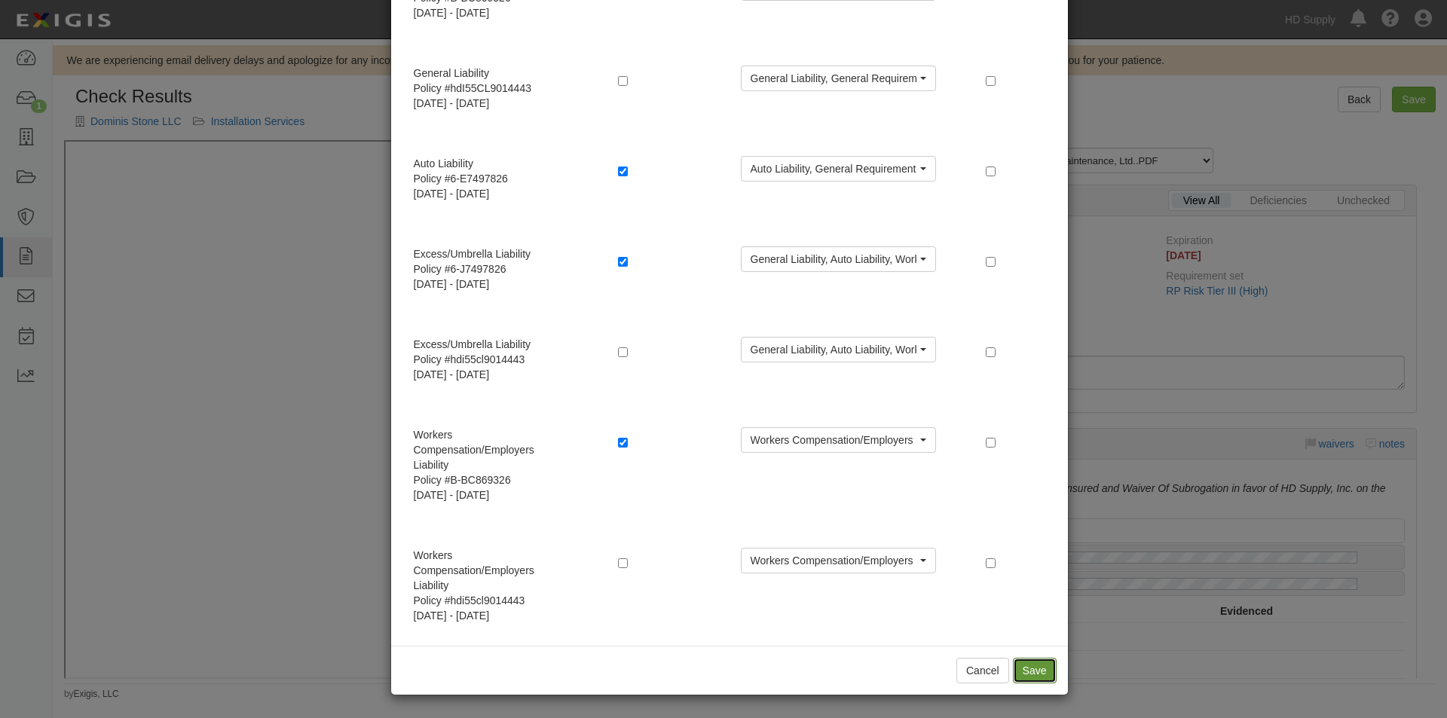
click at [1023, 673] on button "Save" at bounding box center [1035, 671] width 44 height 26
radio input "true"
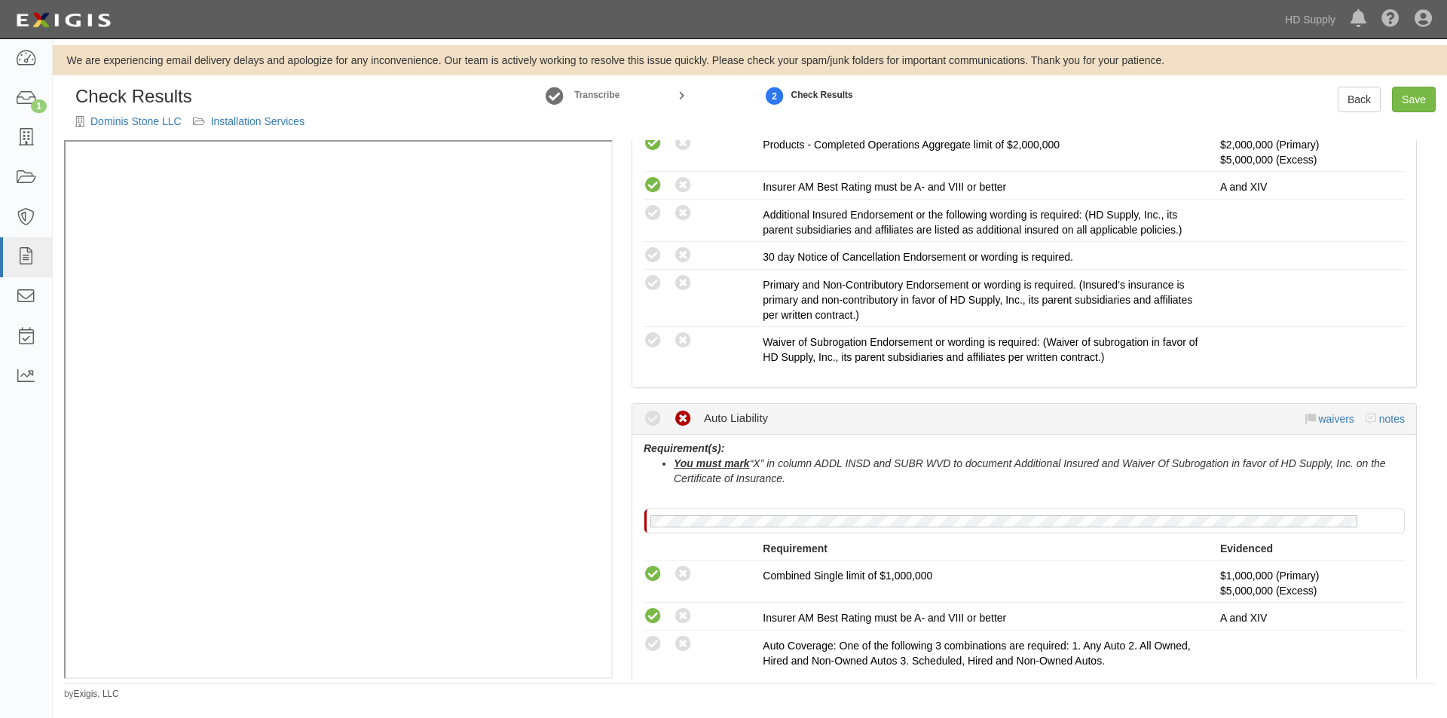
scroll to position [678, 0]
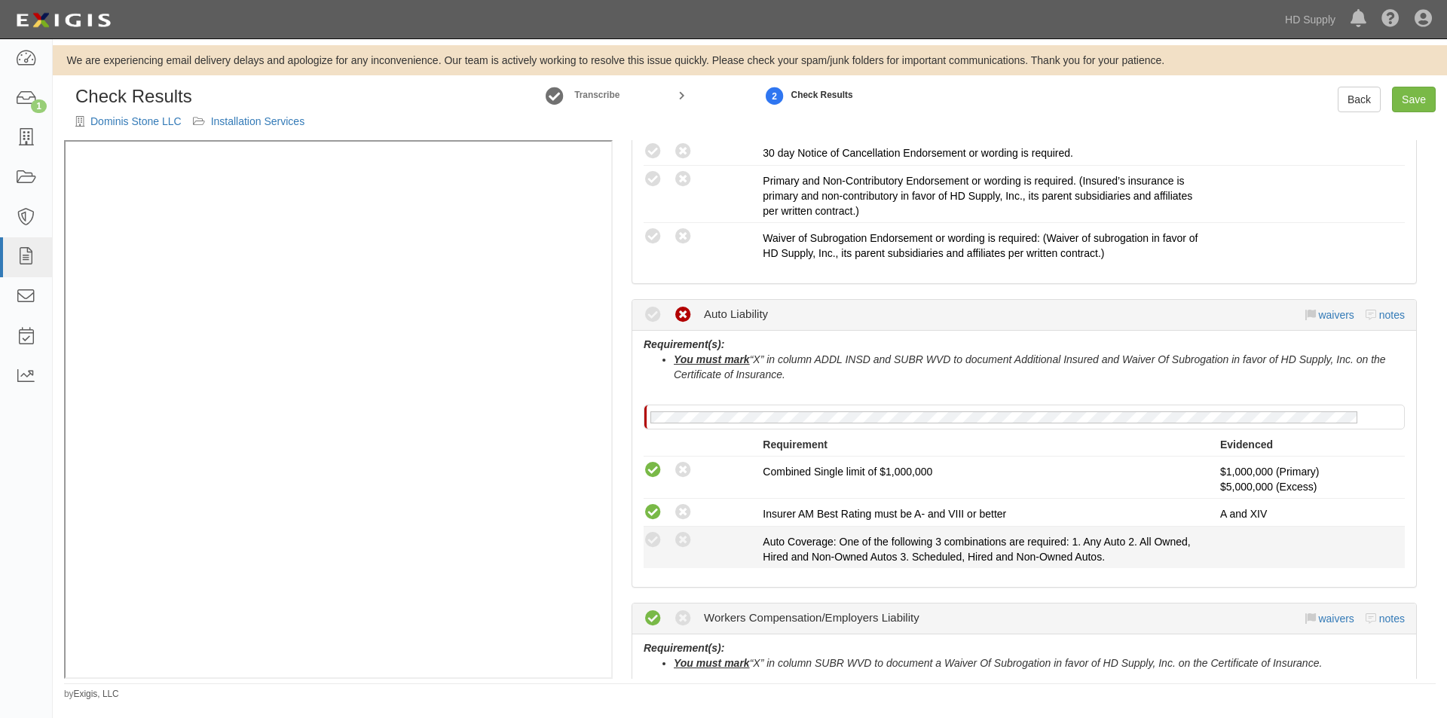
click at [663, 543] on div "Compliant Waived: Non-Compliant" at bounding box center [703, 541] width 119 height 20
click at [657, 543] on icon at bounding box center [653, 540] width 19 height 19
radio input "true"
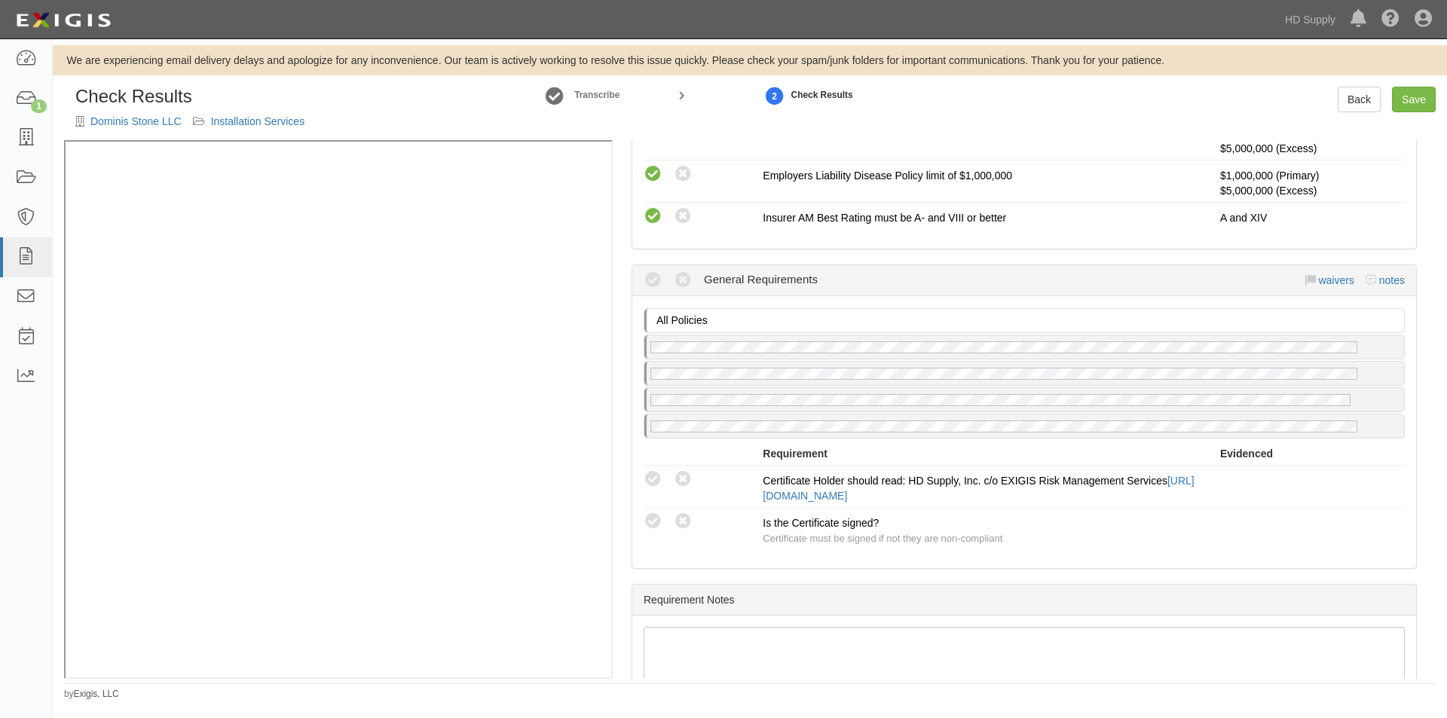
scroll to position [1497, 0]
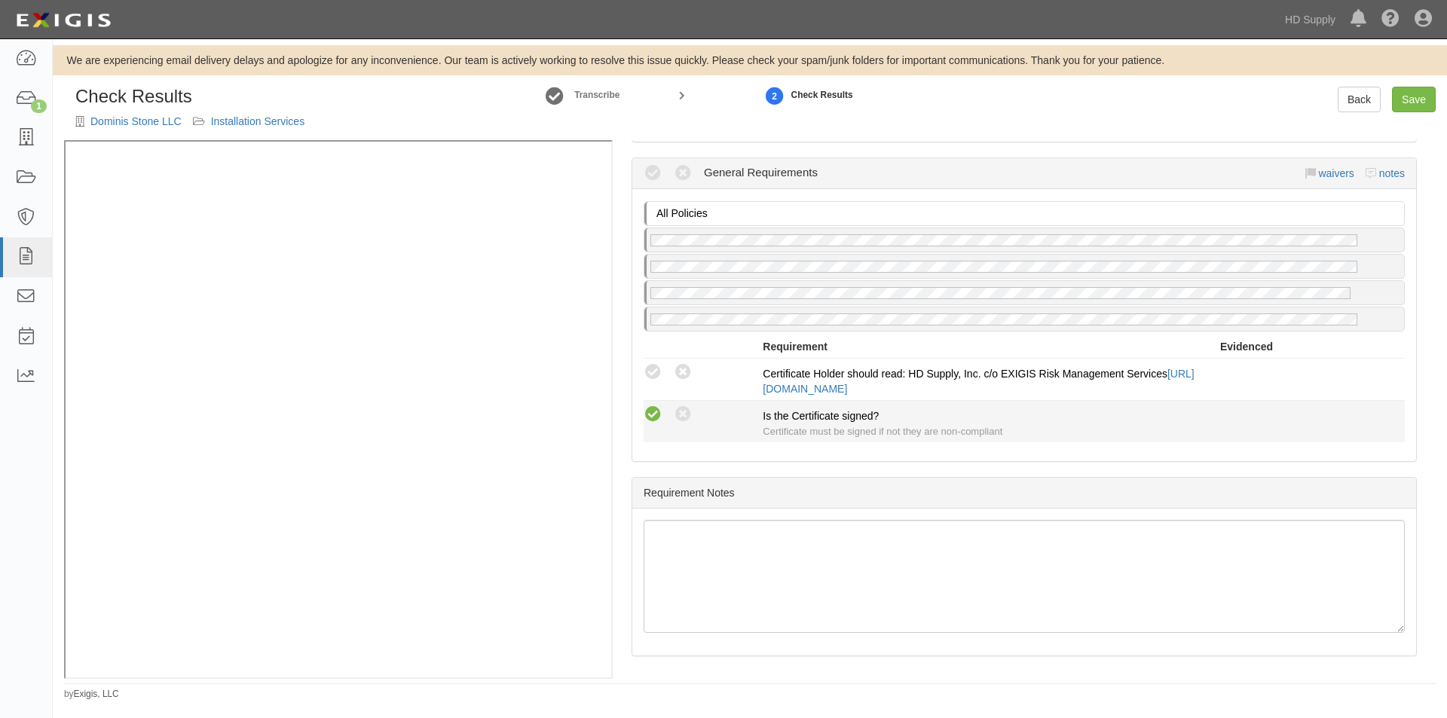
click at [656, 420] on icon at bounding box center [653, 414] width 19 height 19
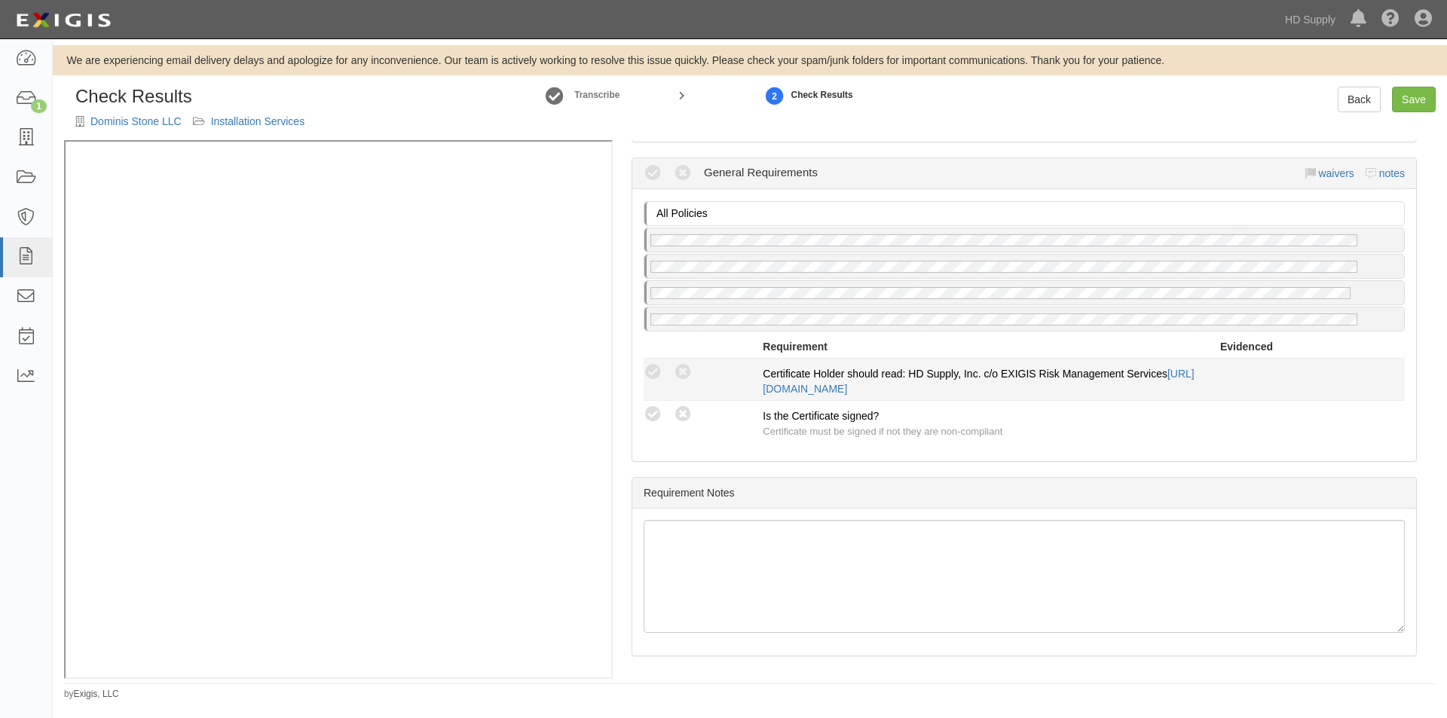
radio input "true"
click at [652, 378] on icon at bounding box center [653, 372] width 19 height 19
radio input "true"
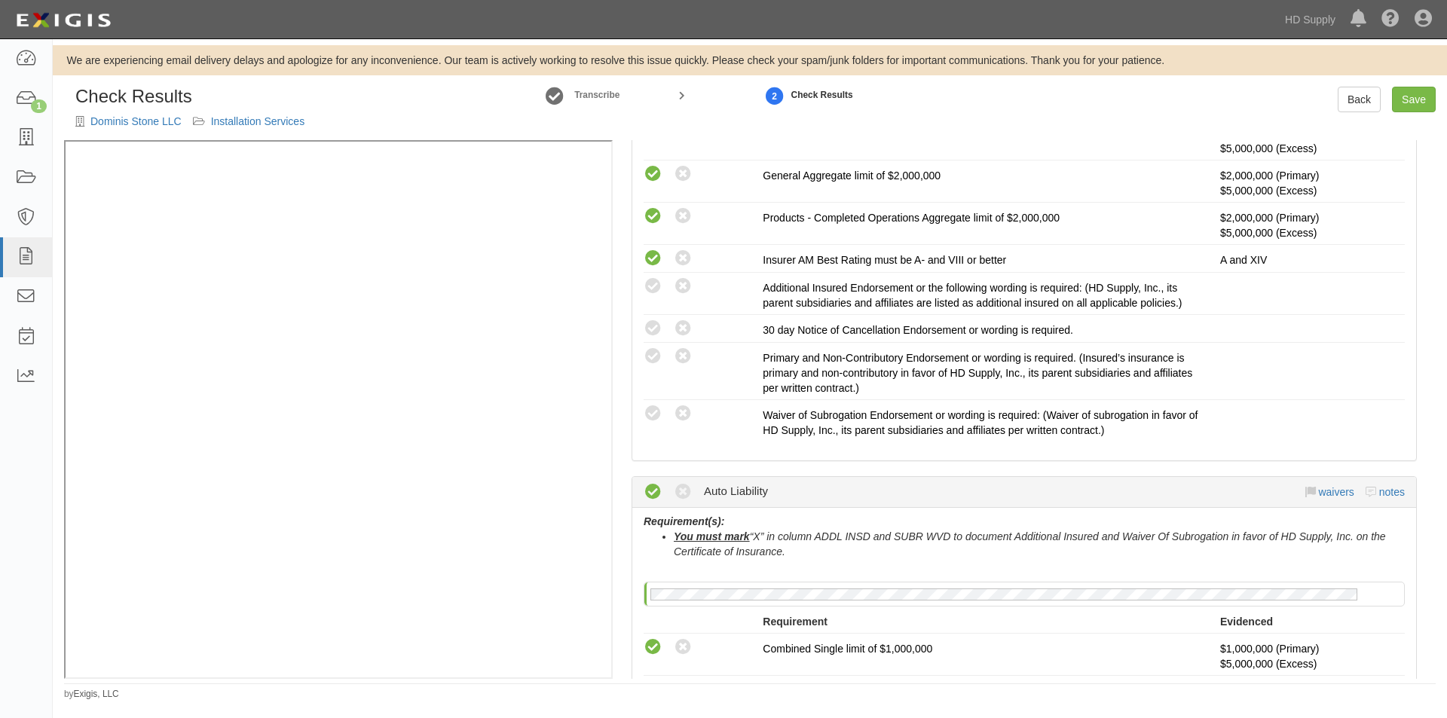
scroll to position [492, 0]
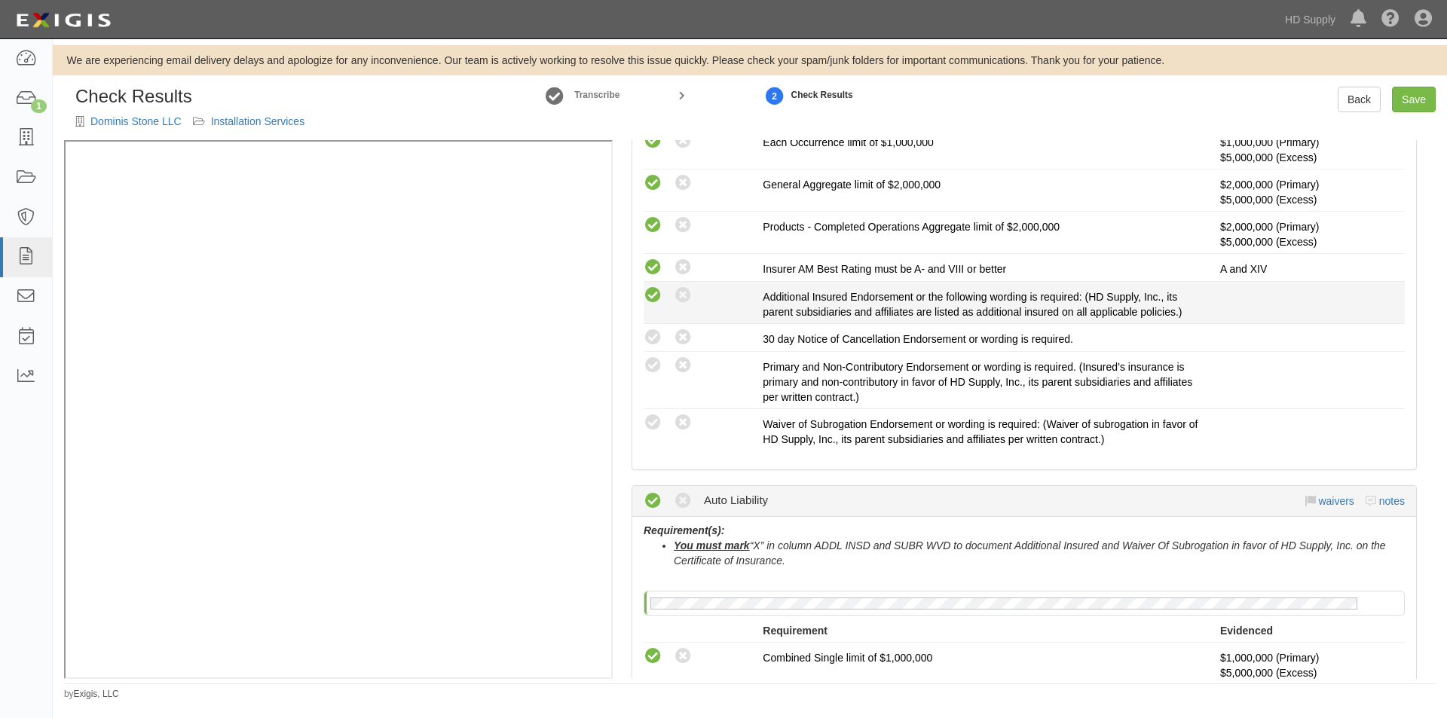
click at [653, 292] on icon at bounding box center [653, 295] width 19 height 19
radio input "true"
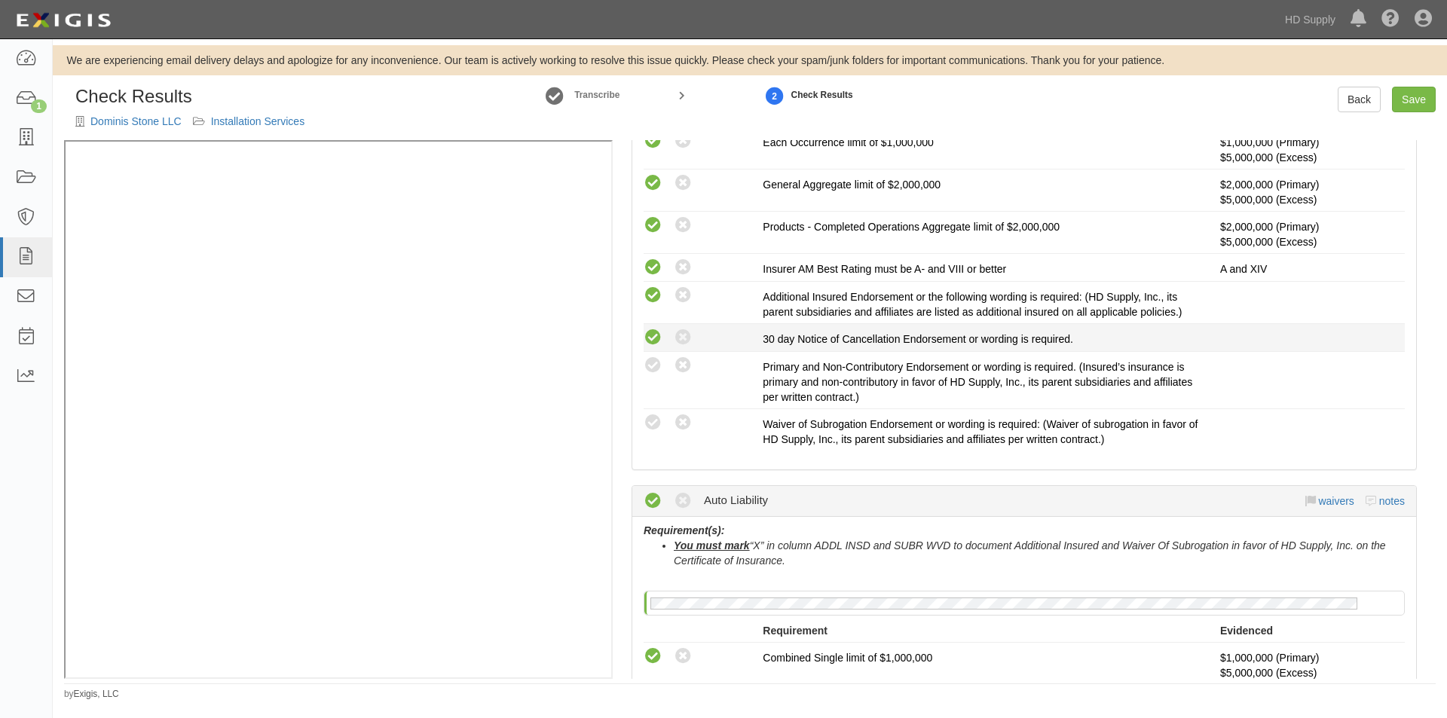
click at [650, 339] on icon at bounding box center [653, 338] width 19 height 19
radio input "true"
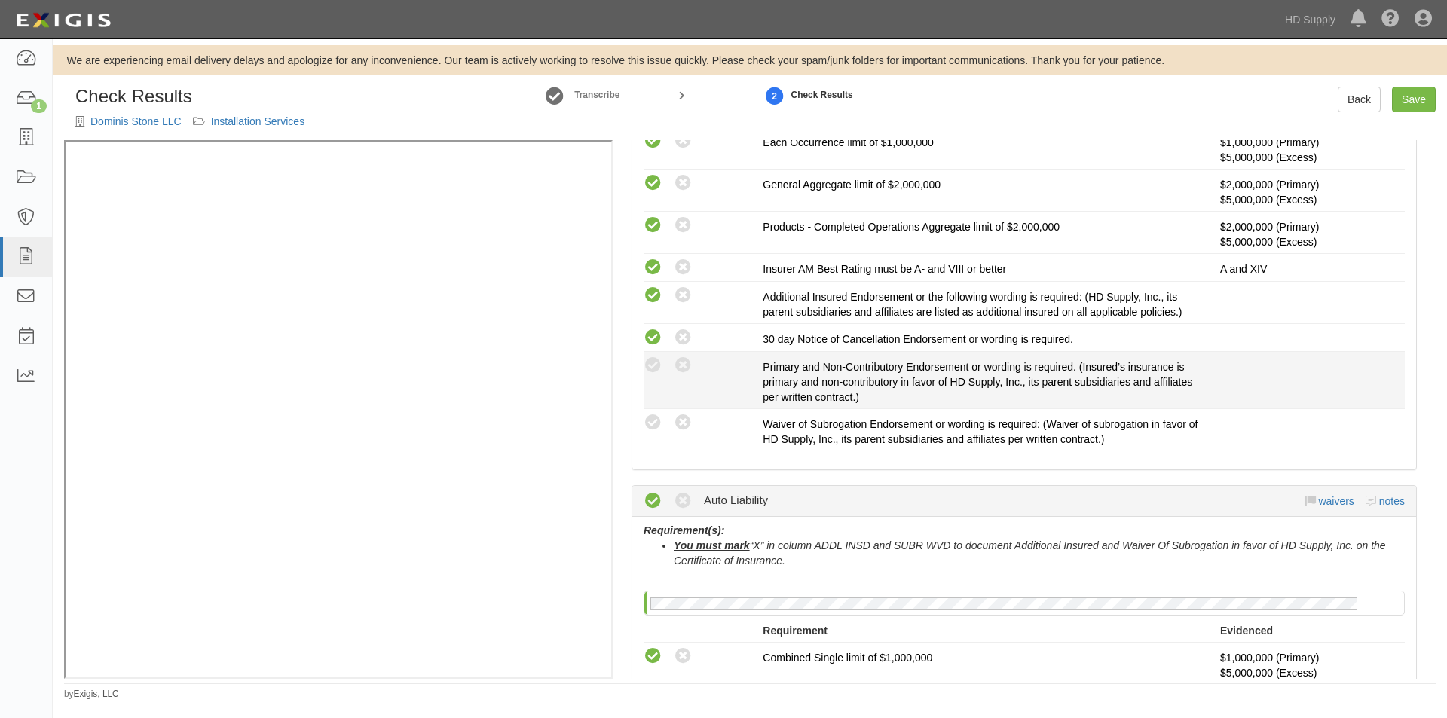
drag, startPoint x: 647, startPoint y: 357, endPoint x: 648, endPoint y: 396, distance: 39.2
click at [647, 362] on icon at bounding box center [653, 365] width 19 height 19
radio input "true"
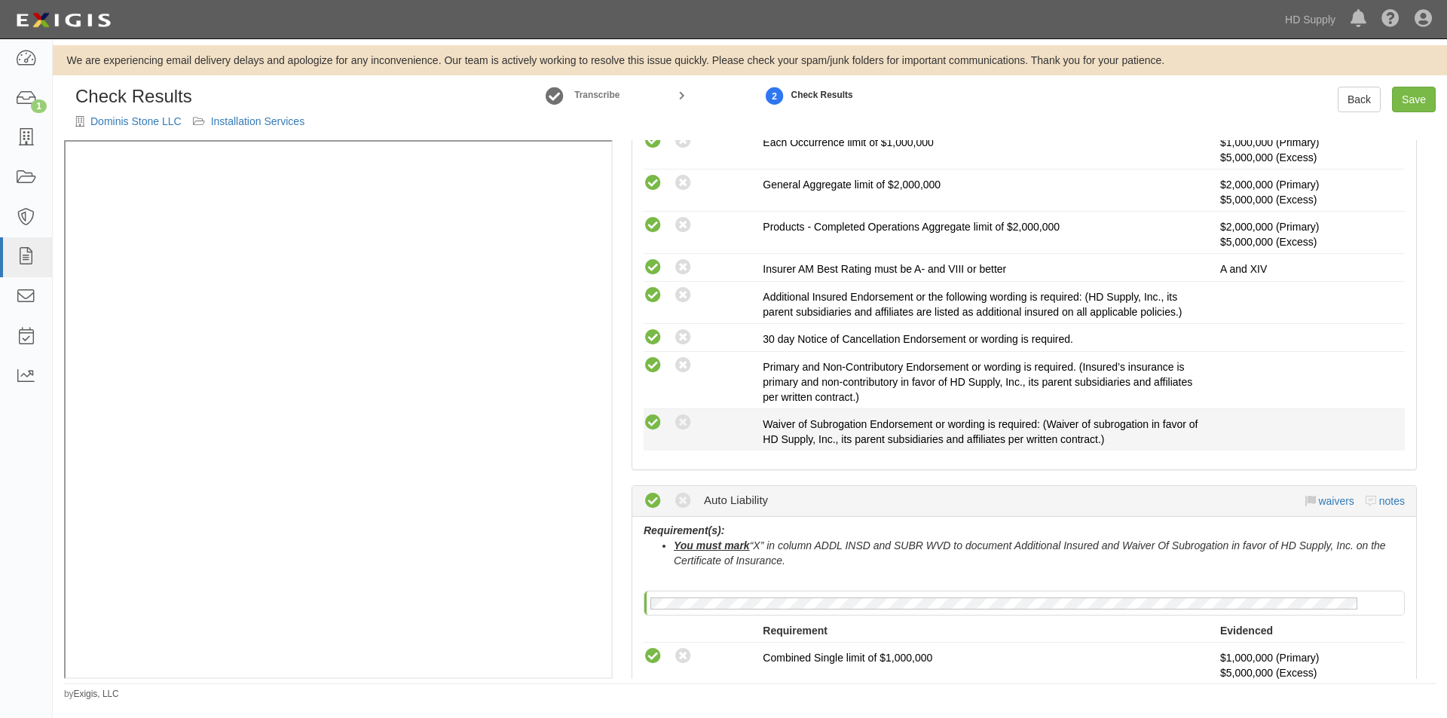
click at [651, 424] on icon at bounding box center [653, 423] width 19 height 19
radio input "true"
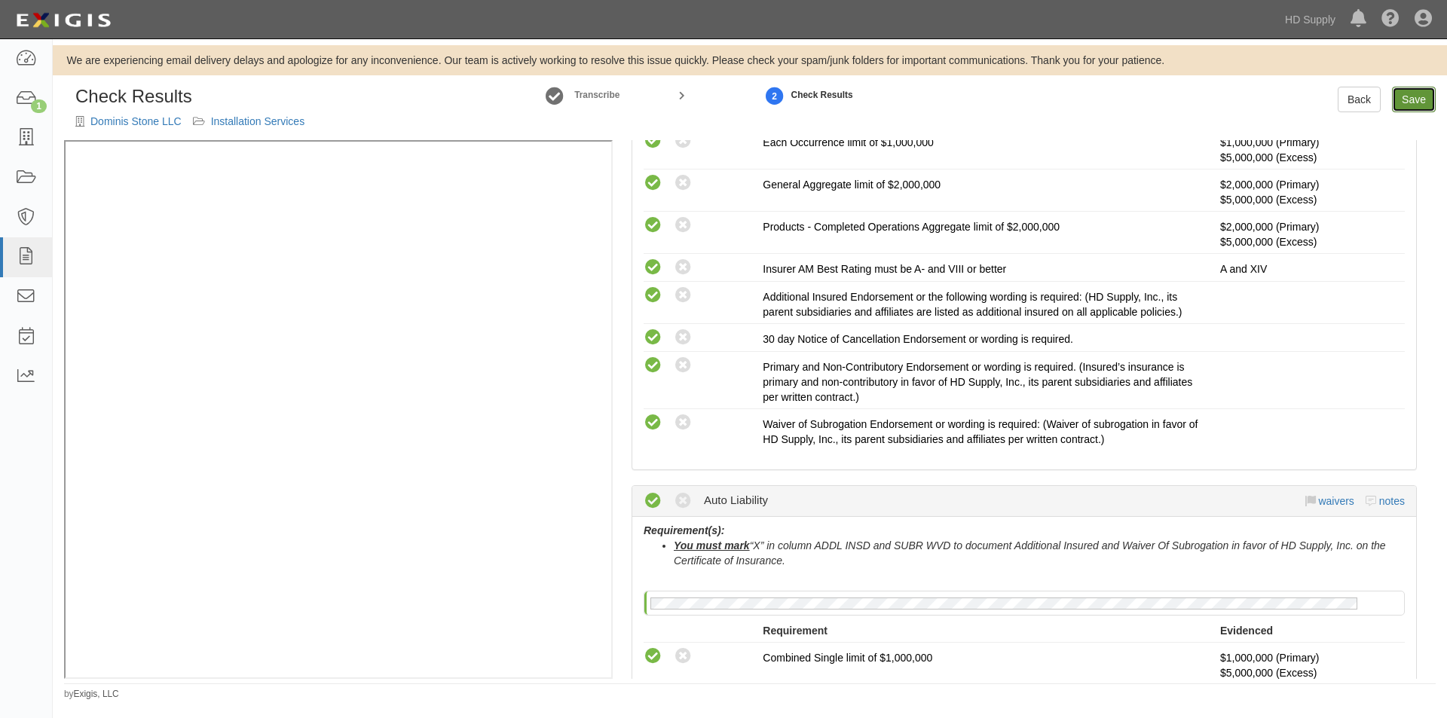
click at [1406, 95] on link "Save" at bounding box center [1414, 100] width 44 height 26
radio input "true"
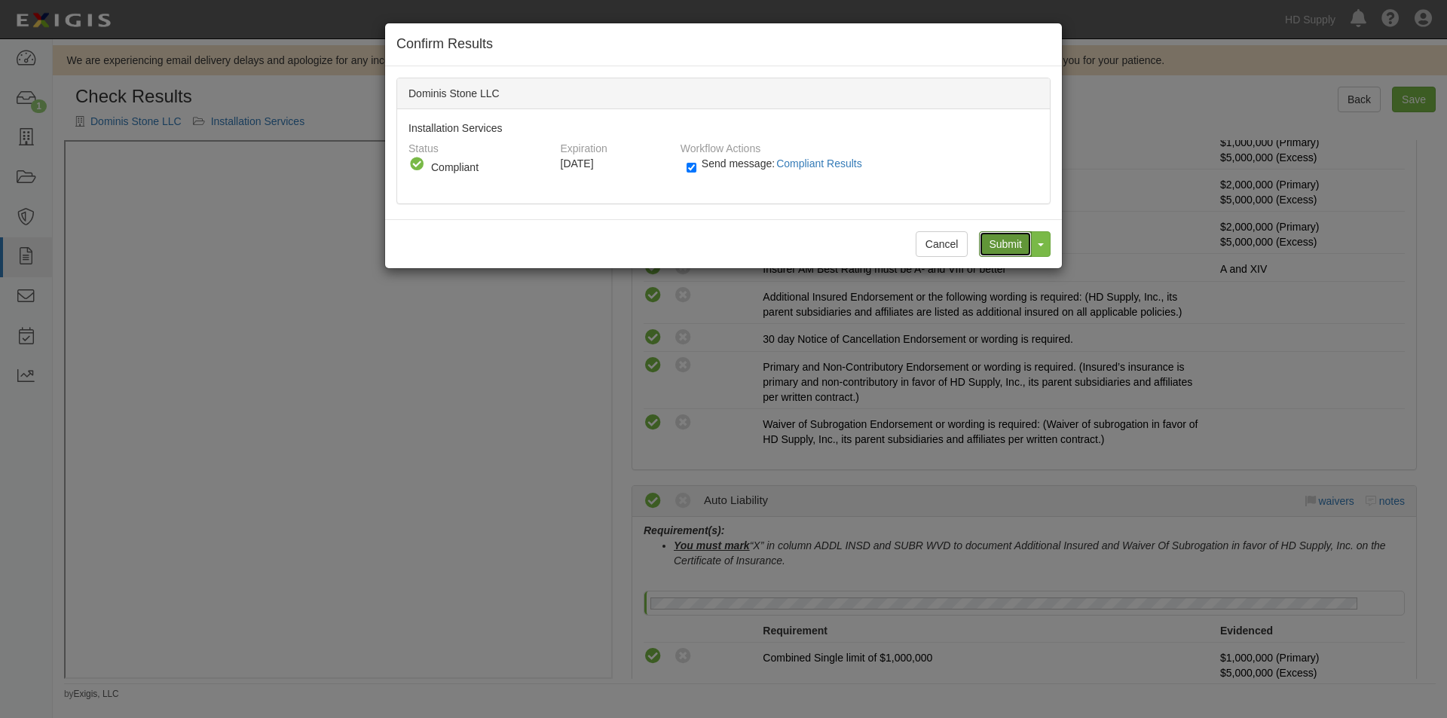
click at [1006, 244] on input "Submit" at bounding box center [1005, 244] width 53 height 26
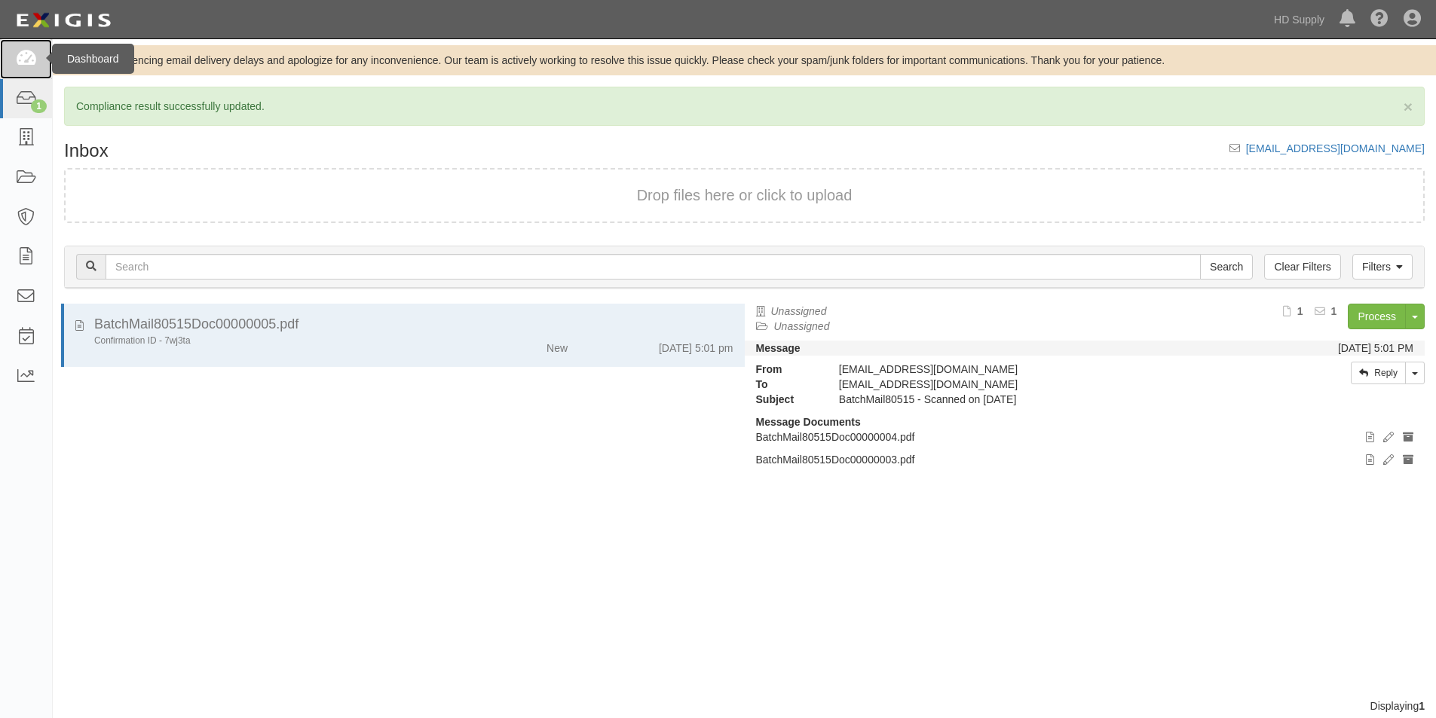
click at [29, 63] on icon at bounding box center [25, 58] width 21 height 17
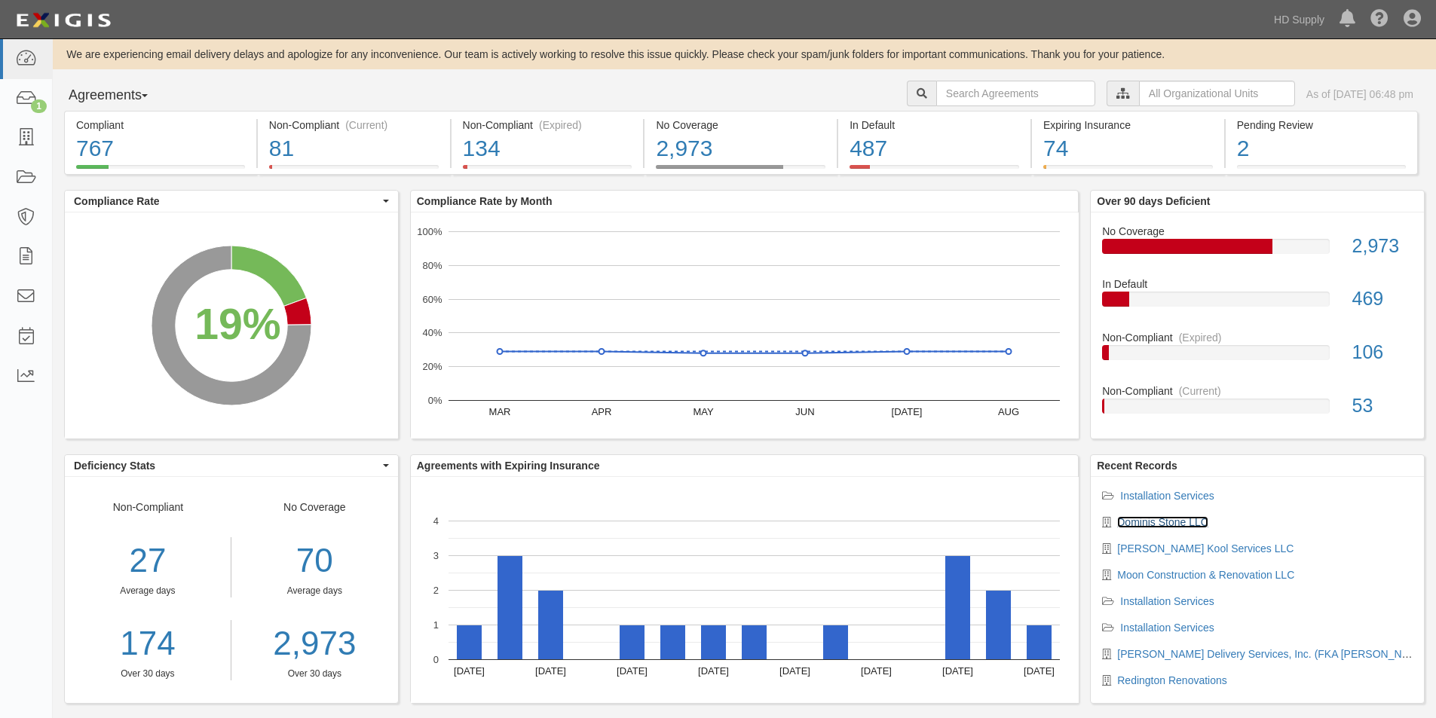
click at [1153, 518] on link "Dominis Stone LLC" at bounding box center [1162, 522] width 91 height 12
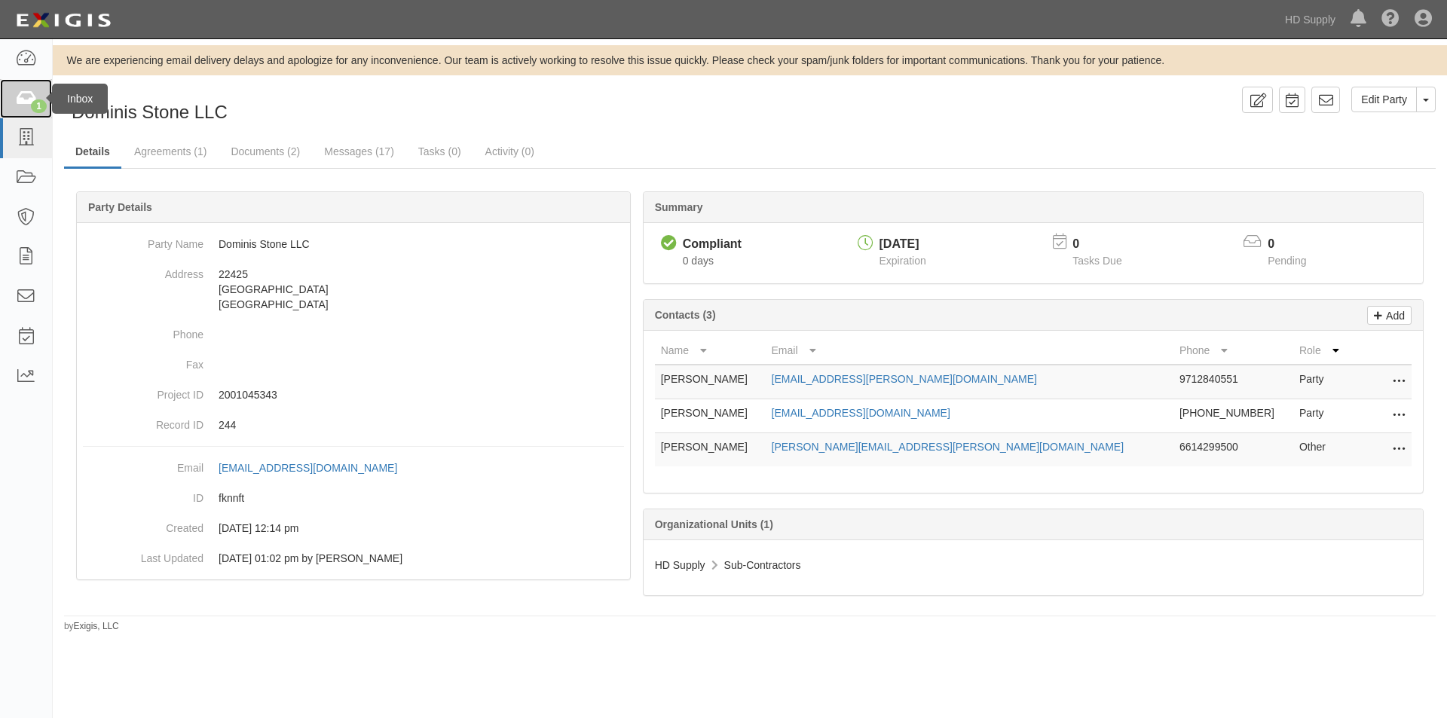
click at [32, 99] on icon at bounding box center [25, 98] width 21 height 17
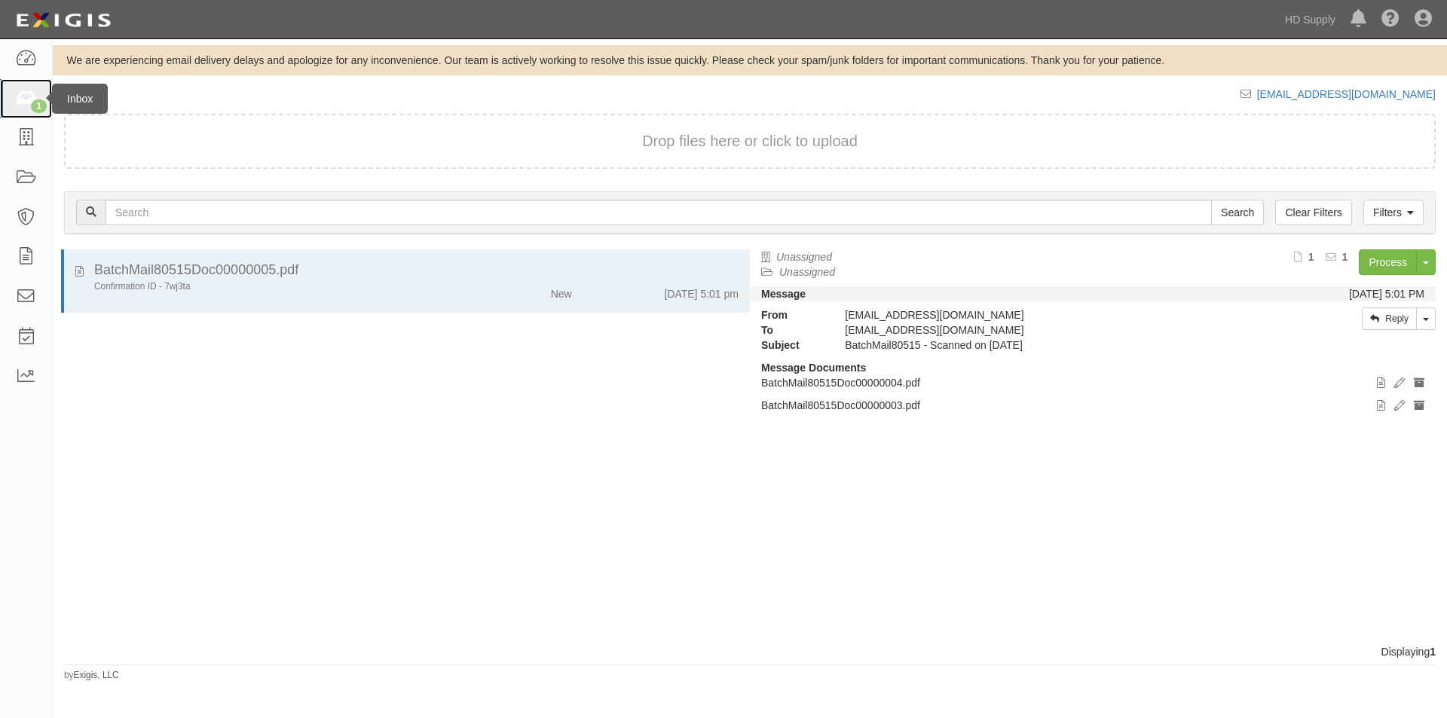
click at [32, 90] on icon at bounding box center [25, 98] width 21 height 17
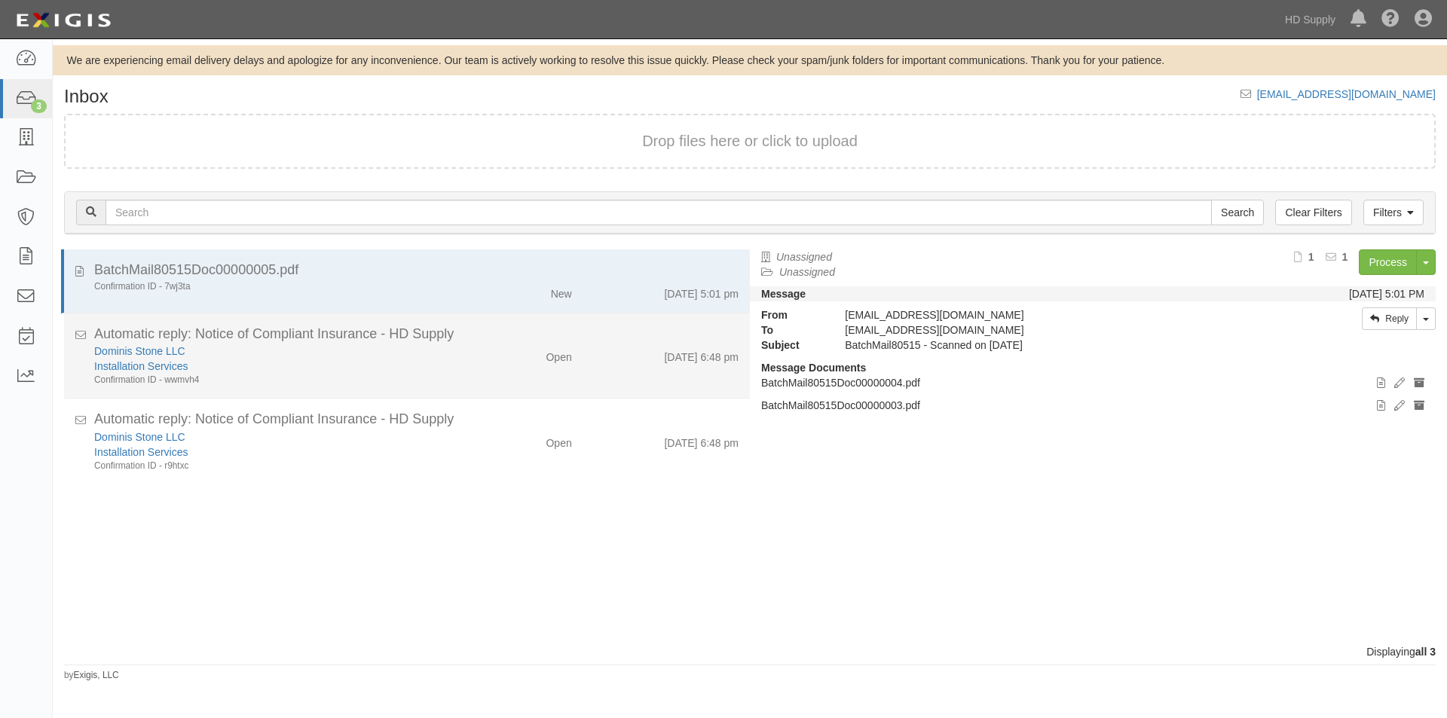
click at [412, 430] on div "Dominis Stone LLC" at bounding box center [277, 437] width 366 height 15
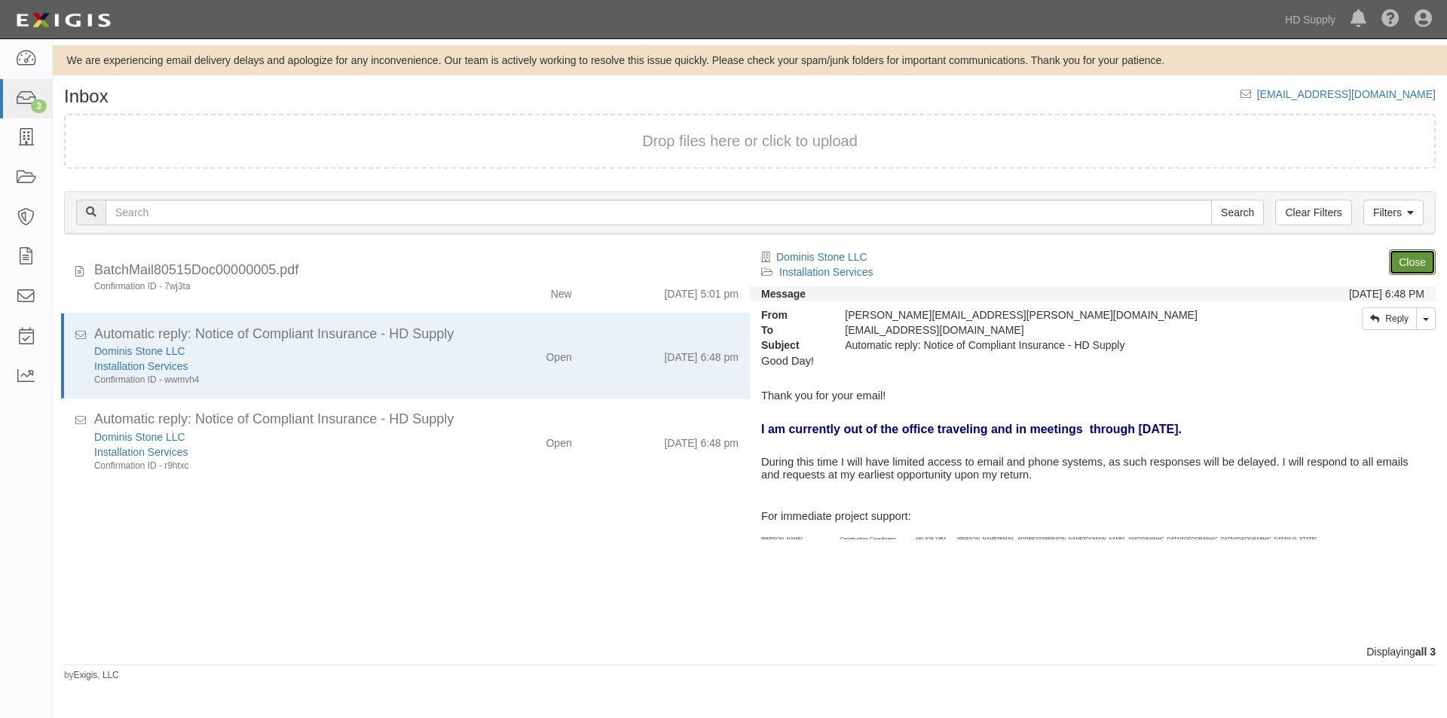
click at [1404, 262] on link "Close" at bounding box center [1412, 262] width 47 height 26
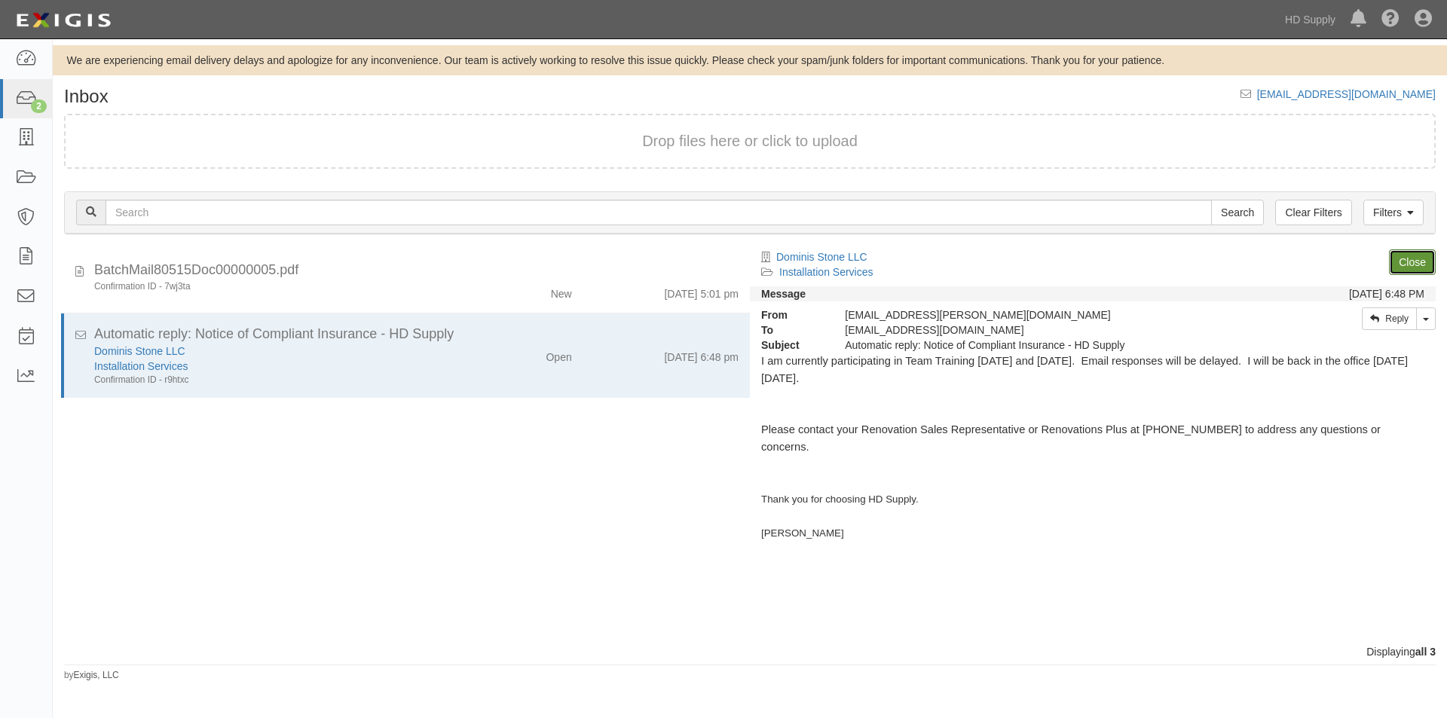
click at [1401, 262] on link "Close" at bounding box center [1412, 262] width 47 height 26
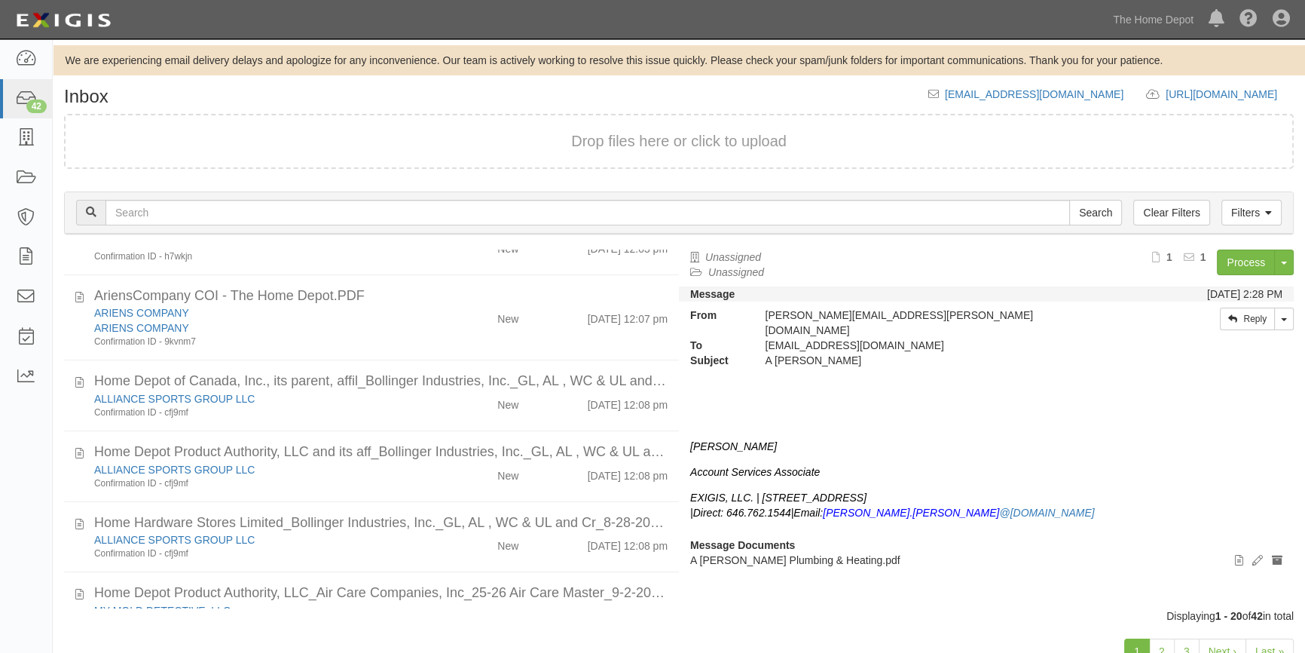
scroll to position [1105, 0]
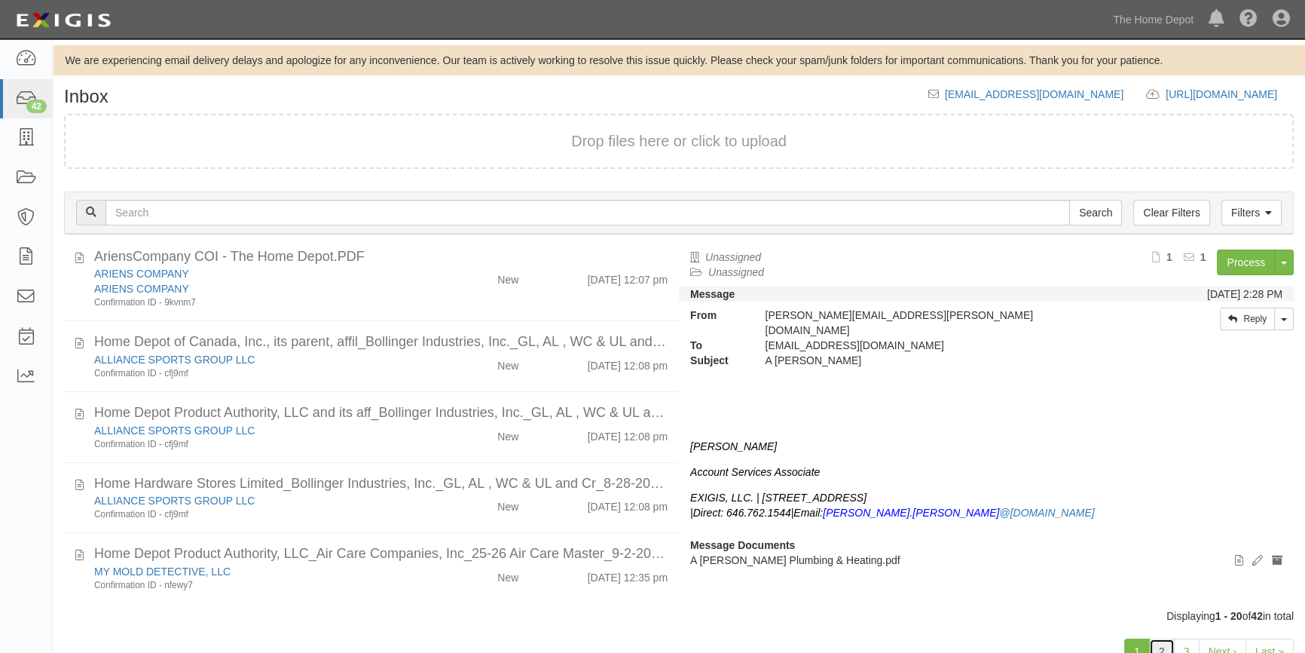
click at [1168, 643] on link "2" at bounding box center [1162, 651] width 26 height 26
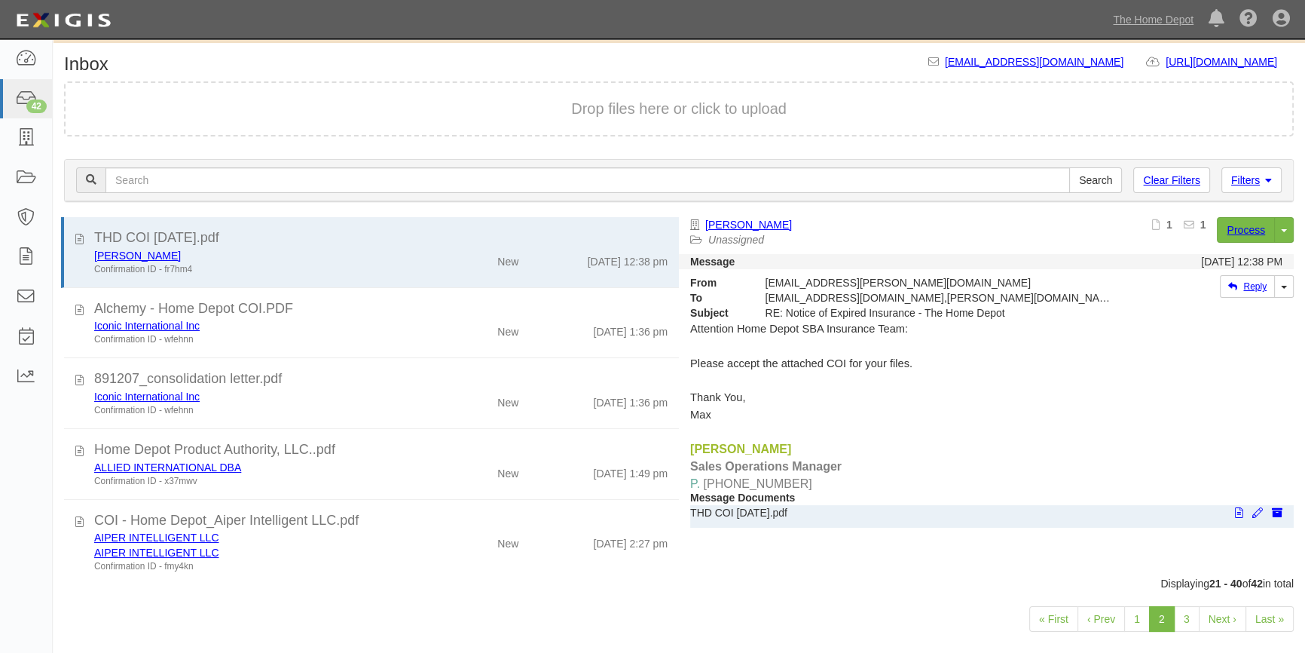
scroll to position [51, 0]
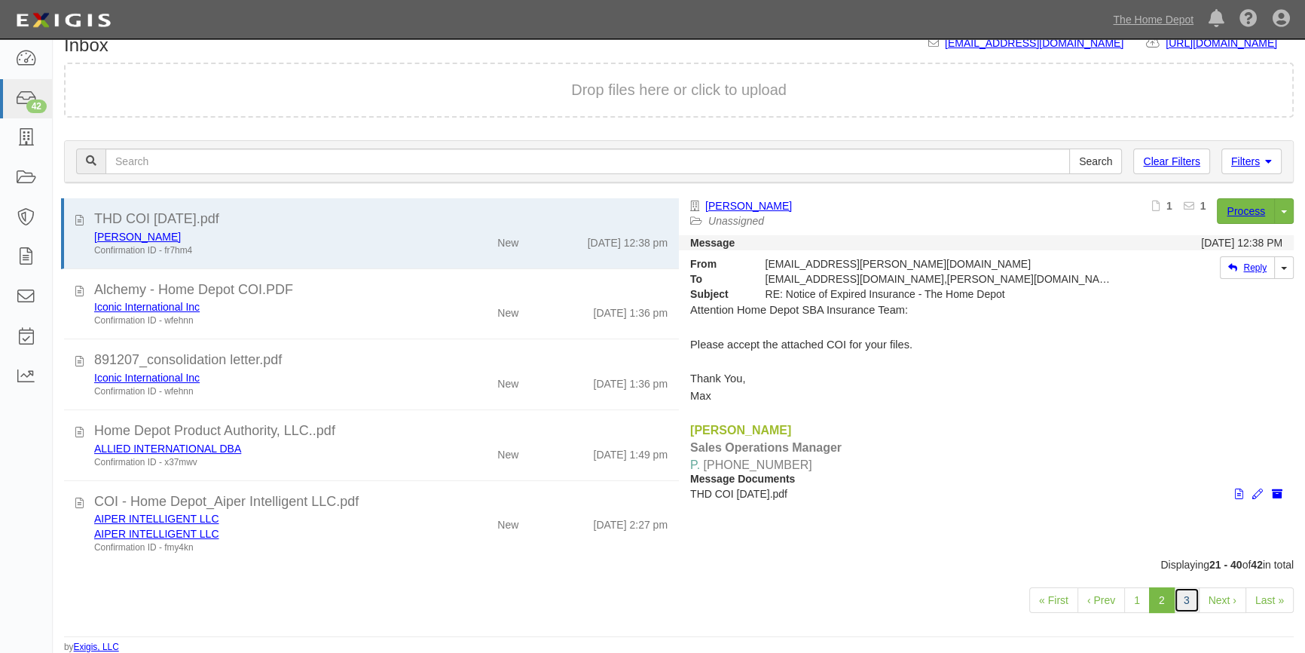
click at [1191, 598] on link "3" at bounding box center [1187, 600] width 26 height 26
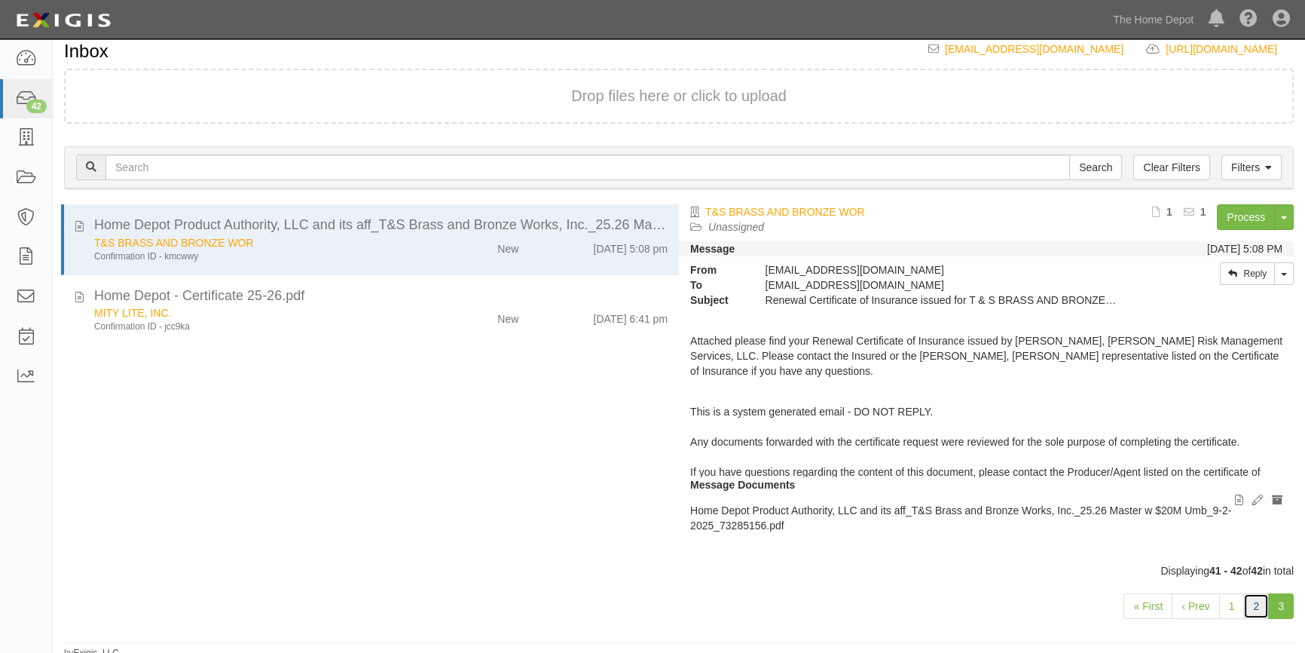
click at [1258, 610] on link "2" at bounding box center [1256, 606] width 26 height 26
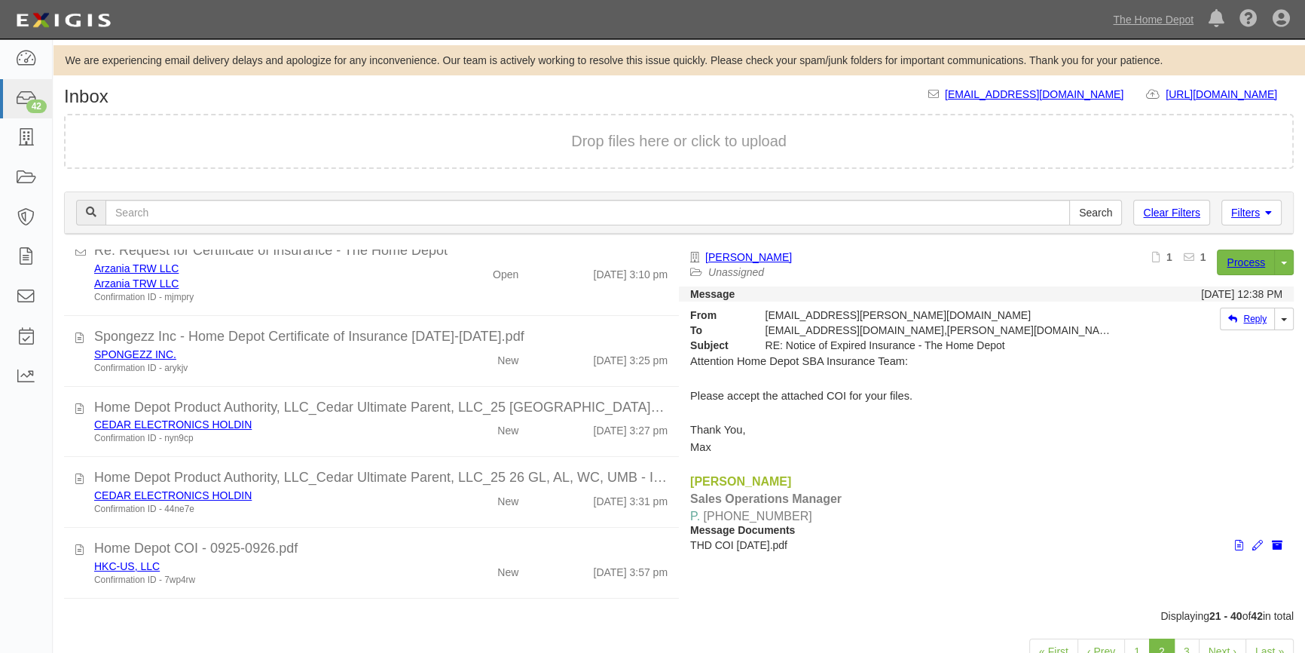
scroll to position [1027, 0]
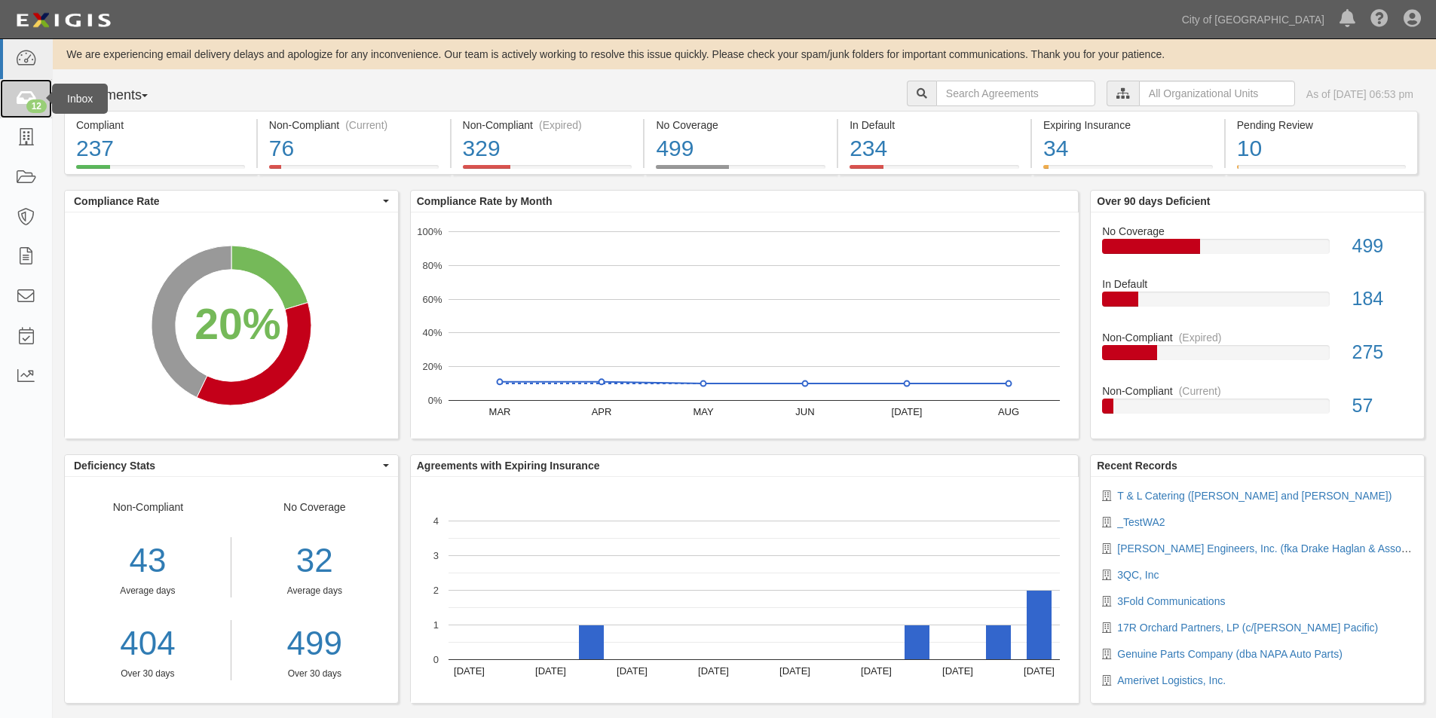
click at [35, 102] on div "12" at bounding box center [36, 106] width 20 height 14
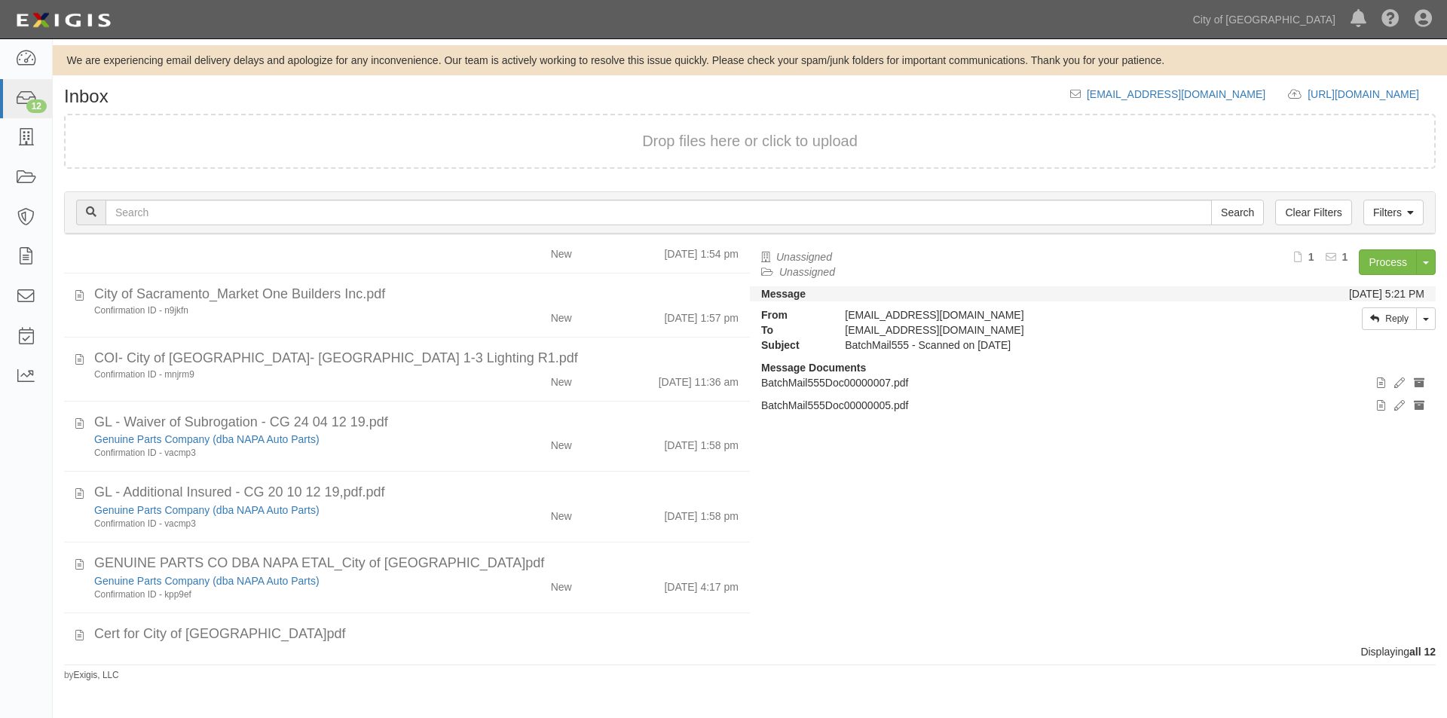
scroll to position [405, 0]
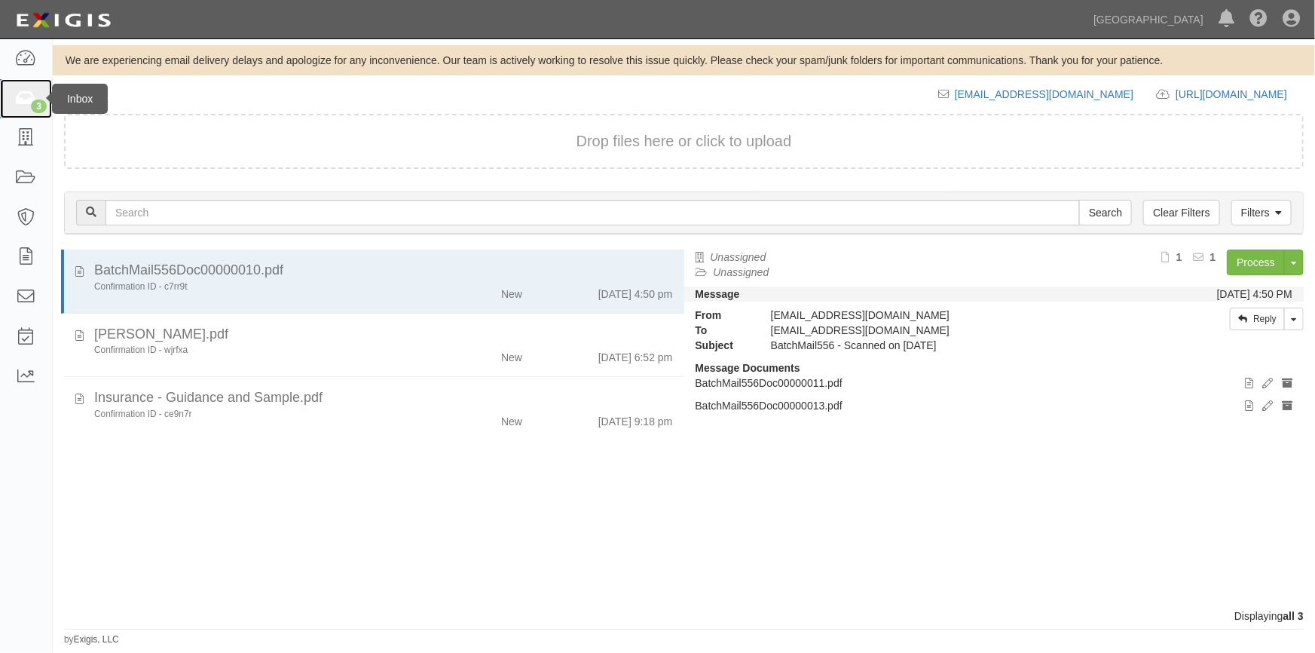
click at [32, 101] on div "3" at bounding box center [39, 106] width 16 height 14
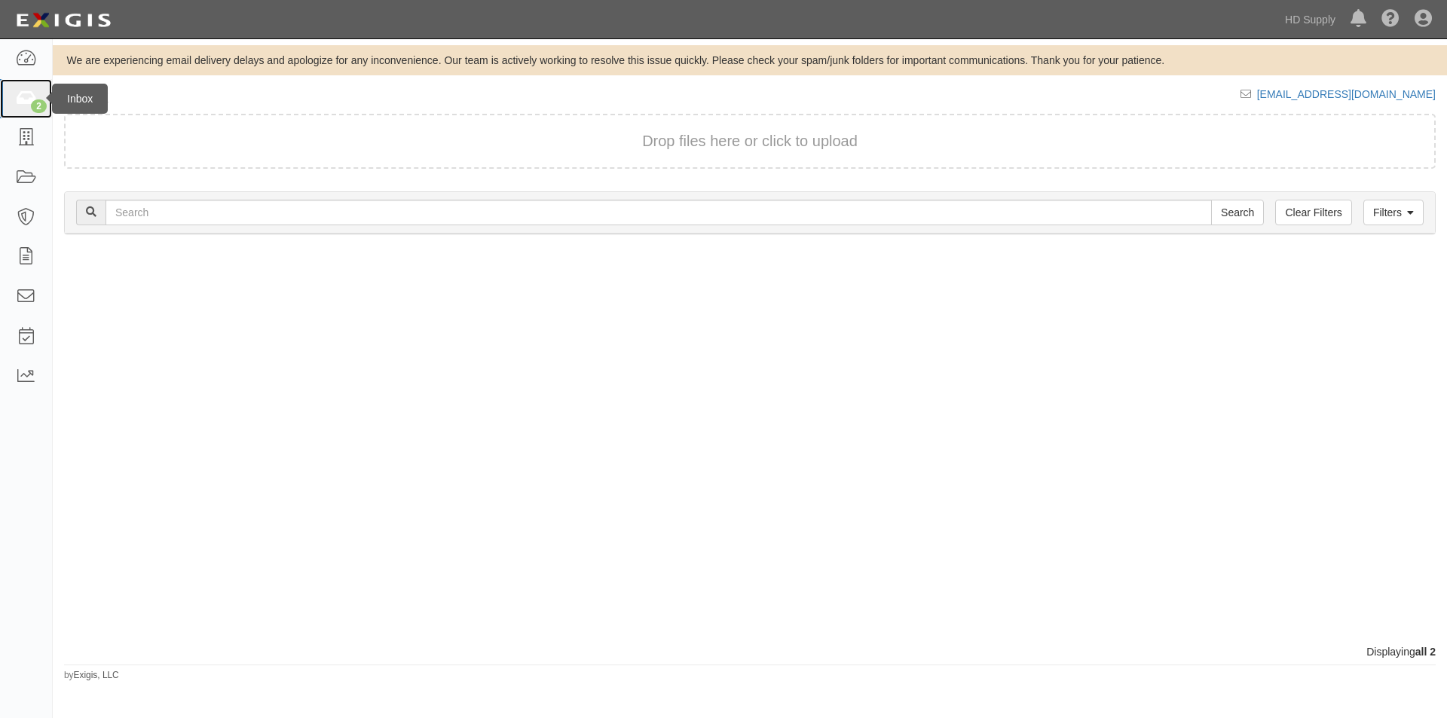
click at [18, 96] on icon at bounding box center [25, 98] width 21 height 17
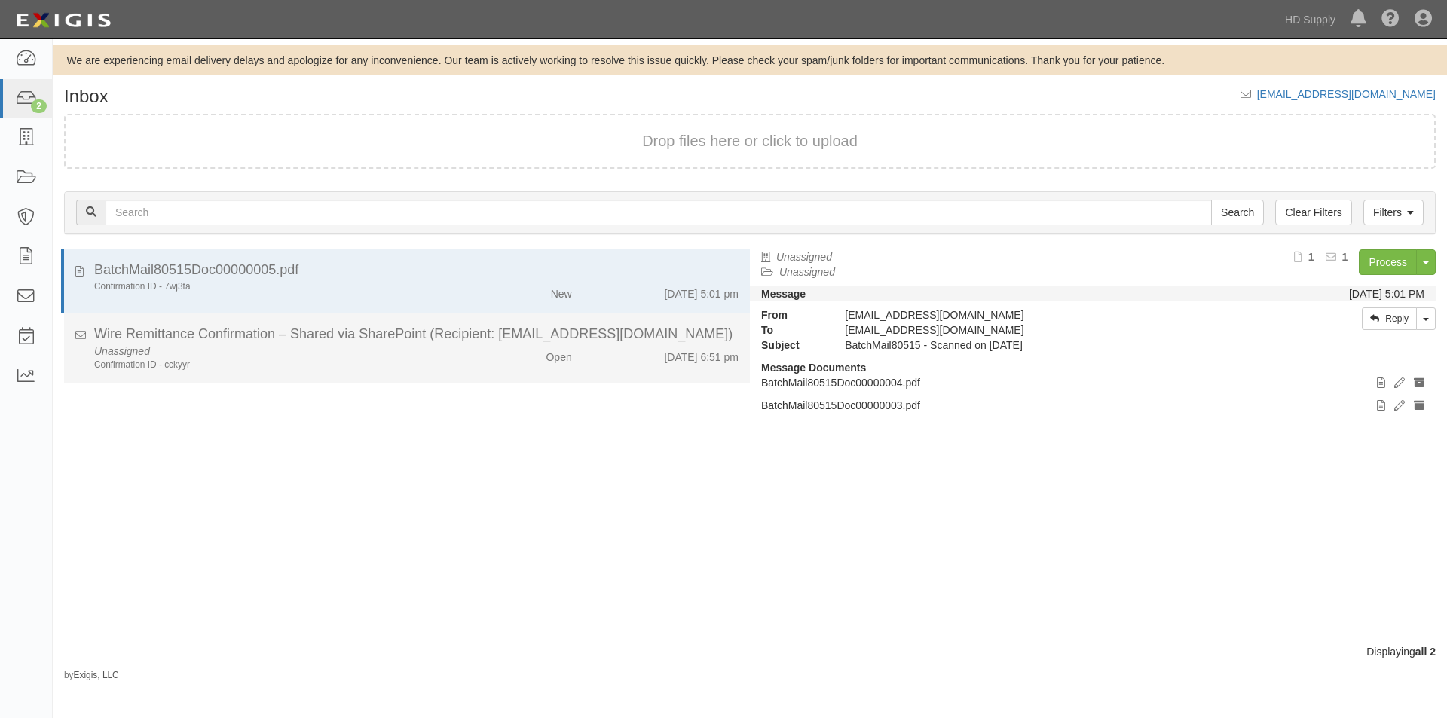
click at [238, 361] on div "Confirmation ID - cckyyr" at bounding box center [277, 365] width 366 height 13
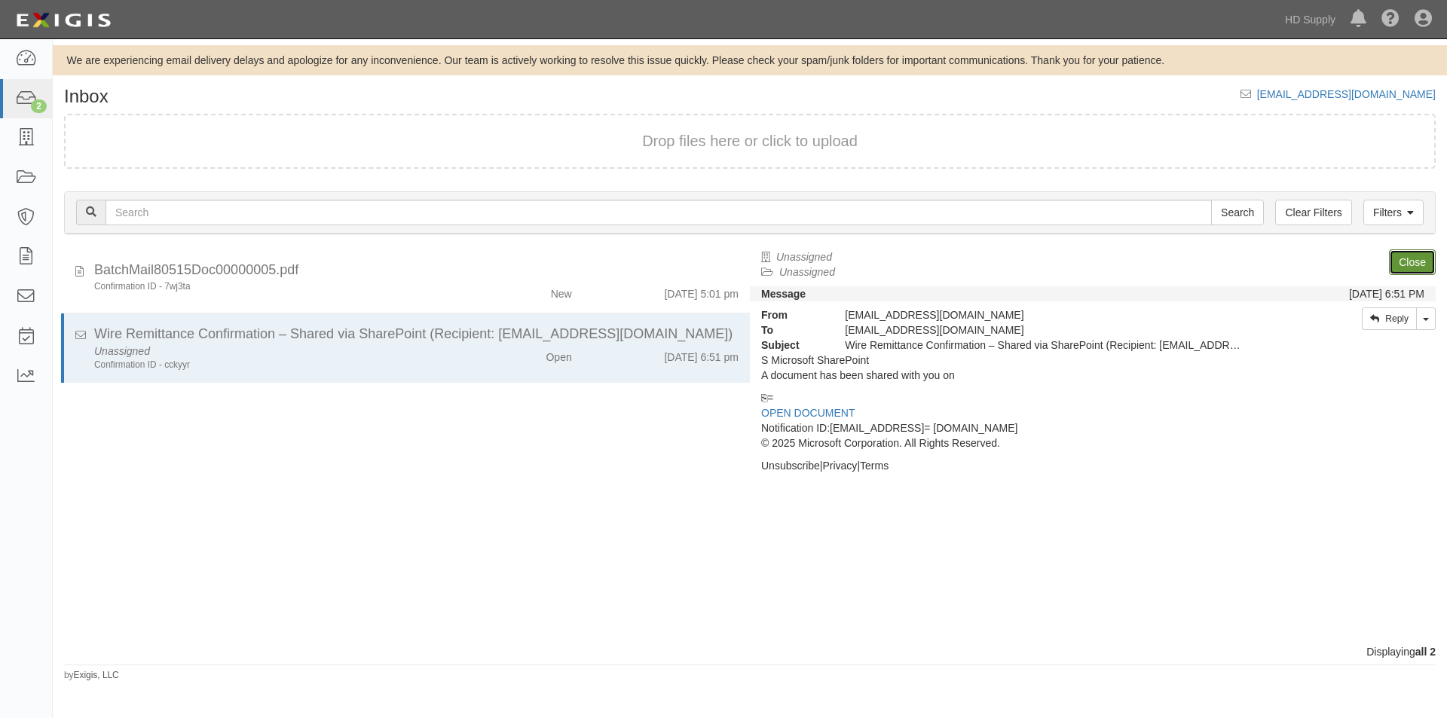
click at [1415, 262] on link "Close" at bounding box center [1412, 262] width 47 height 26
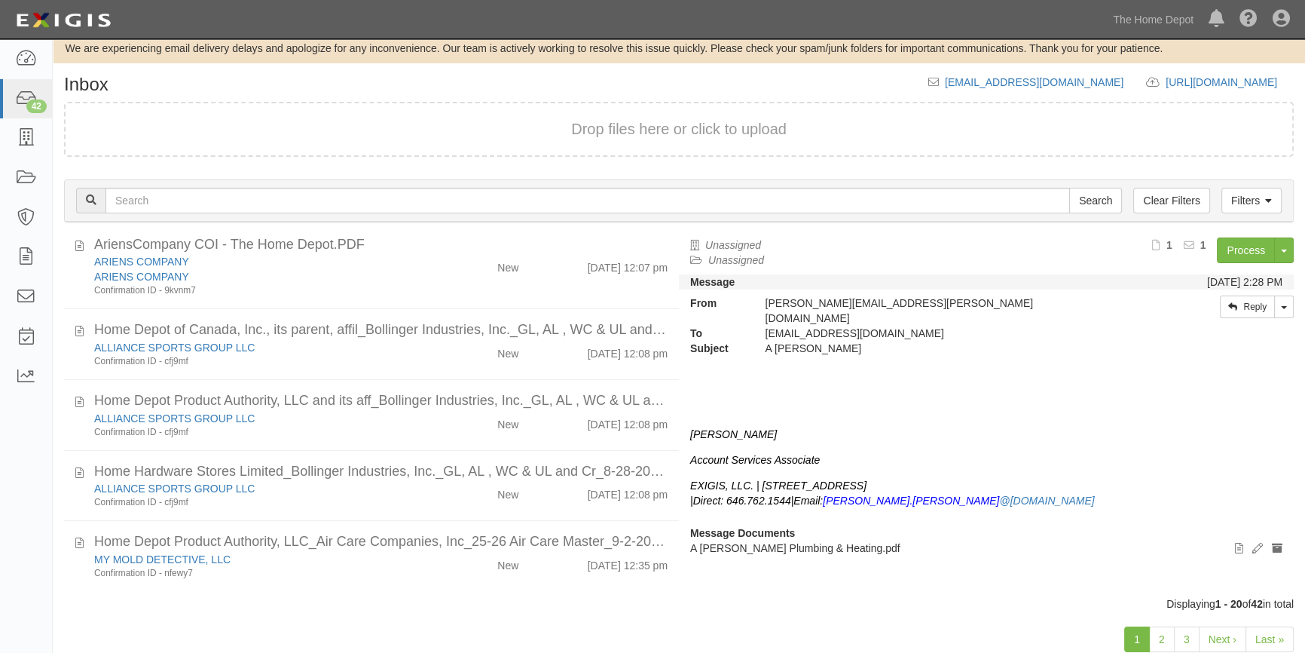
scroll to position [51, 0]
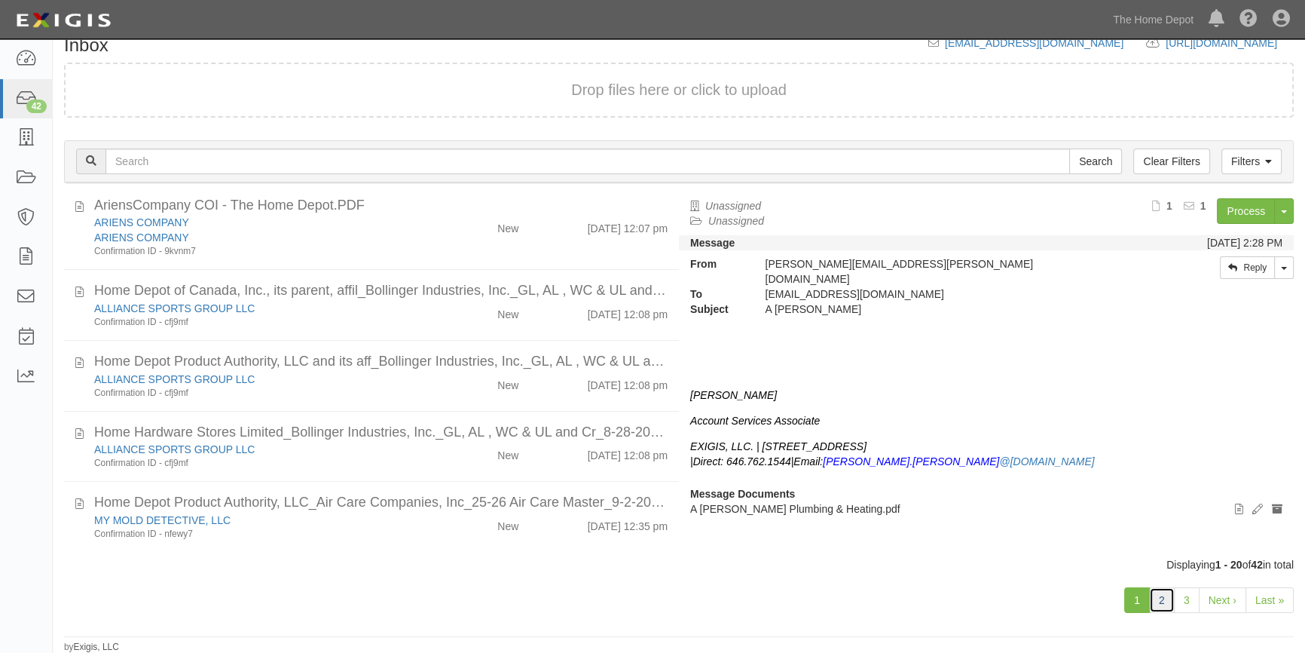
click at [1167, 600] on link "2" at bounding box center [1162, 600] width 26 height 26
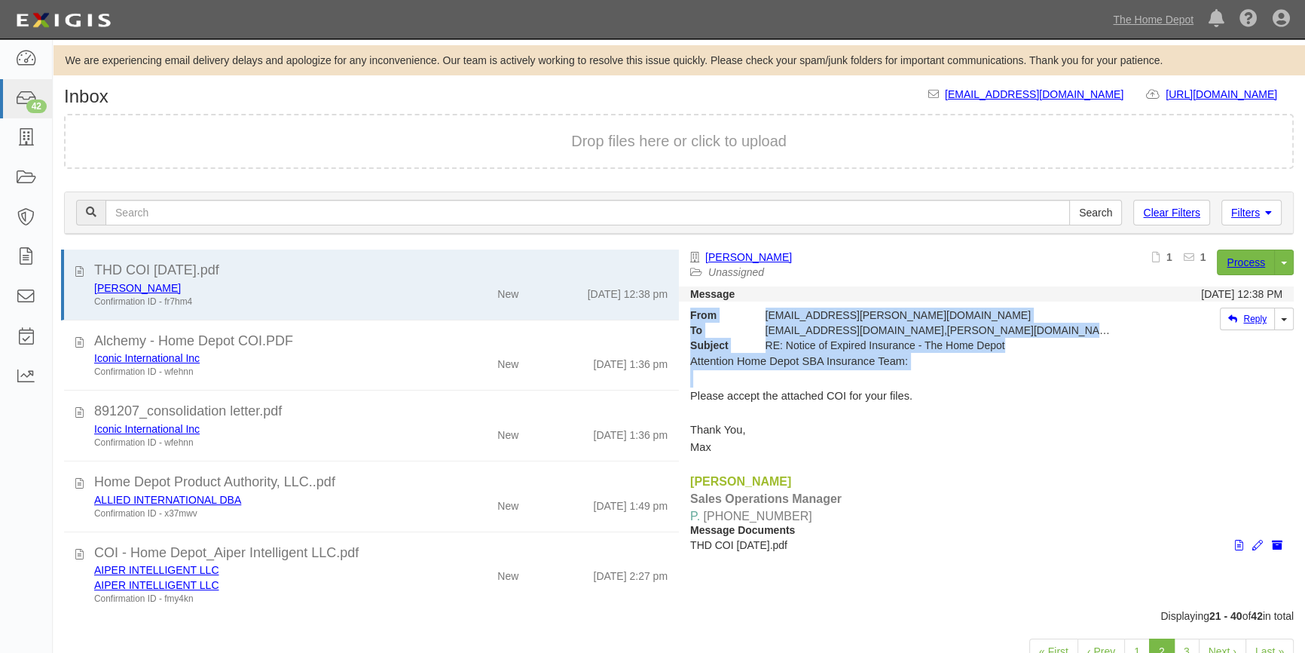
drag, startPoint x: 680, startPoint y: 304, endPoint x: 684, endPoint y: 402, distance: 98.1
click at [684, 353] on div "From [EMAIL_ADDRESS][PERSON_NAME][DOMAIN_NAME] To [EMAIL_ADDRESS][DOMAIN_NAME],…" at bounding box center [986, 300] width 615 height 103
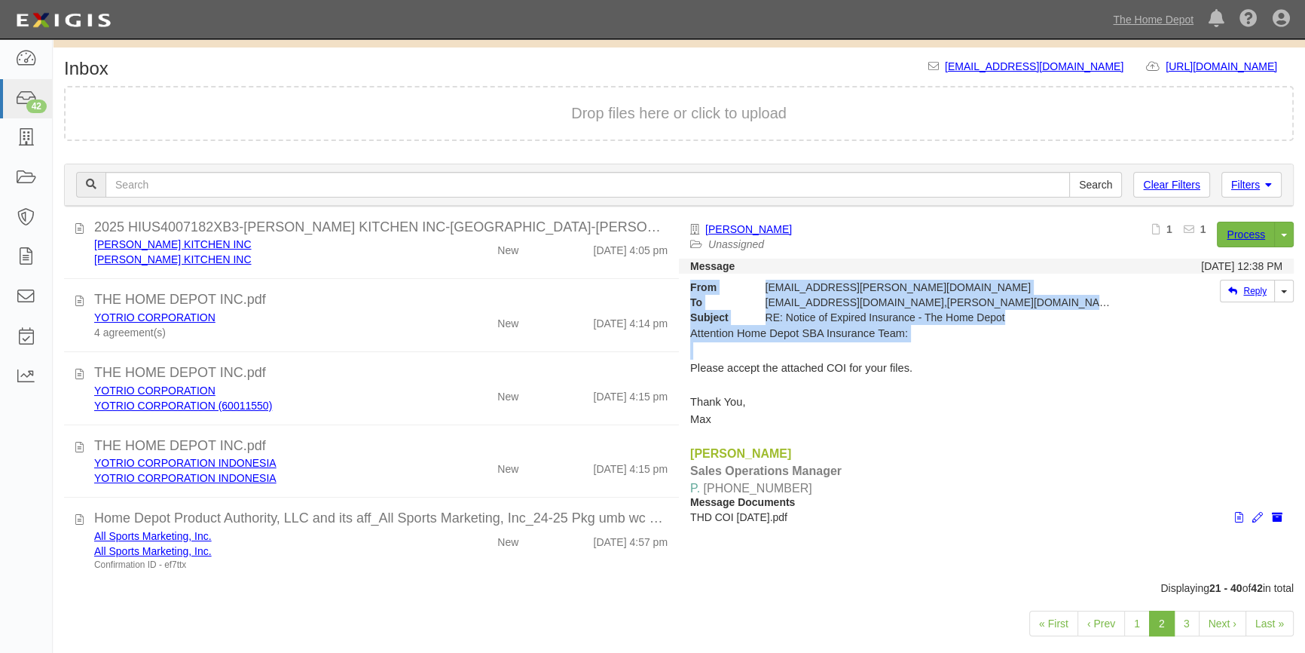
scroll to position [51, 0]
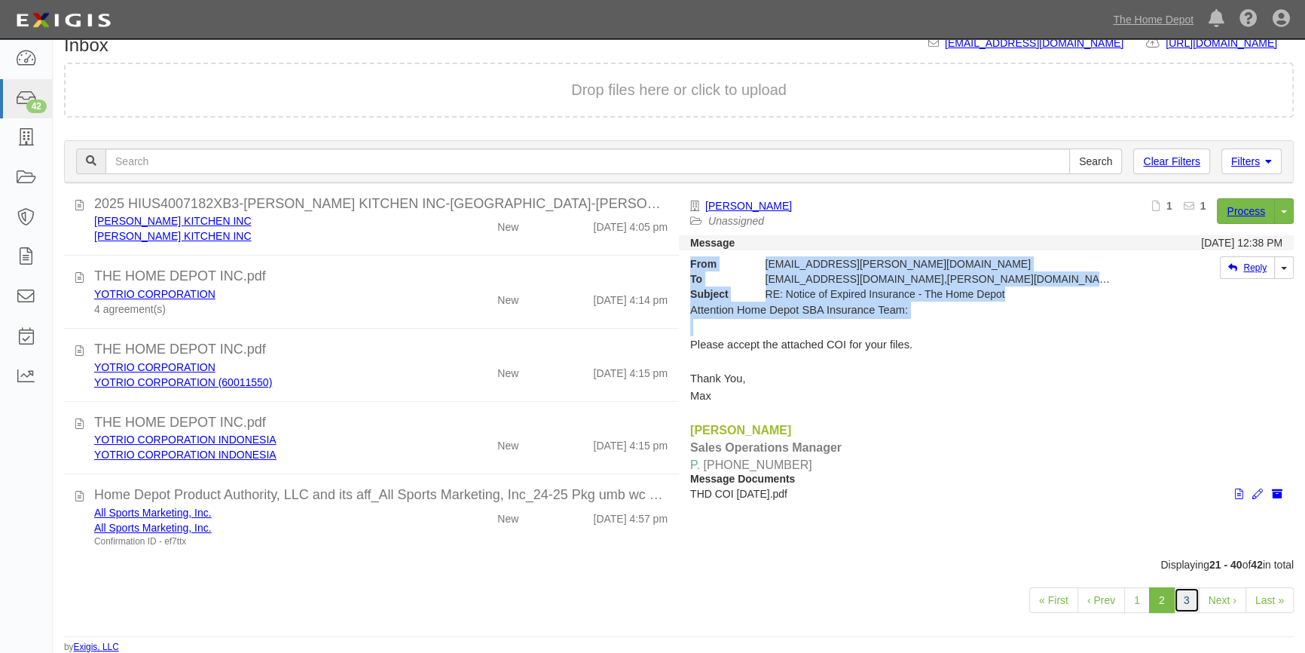
click at [1187, 601] on link "3" at bounding box center [1187, 600] width 26 height 26
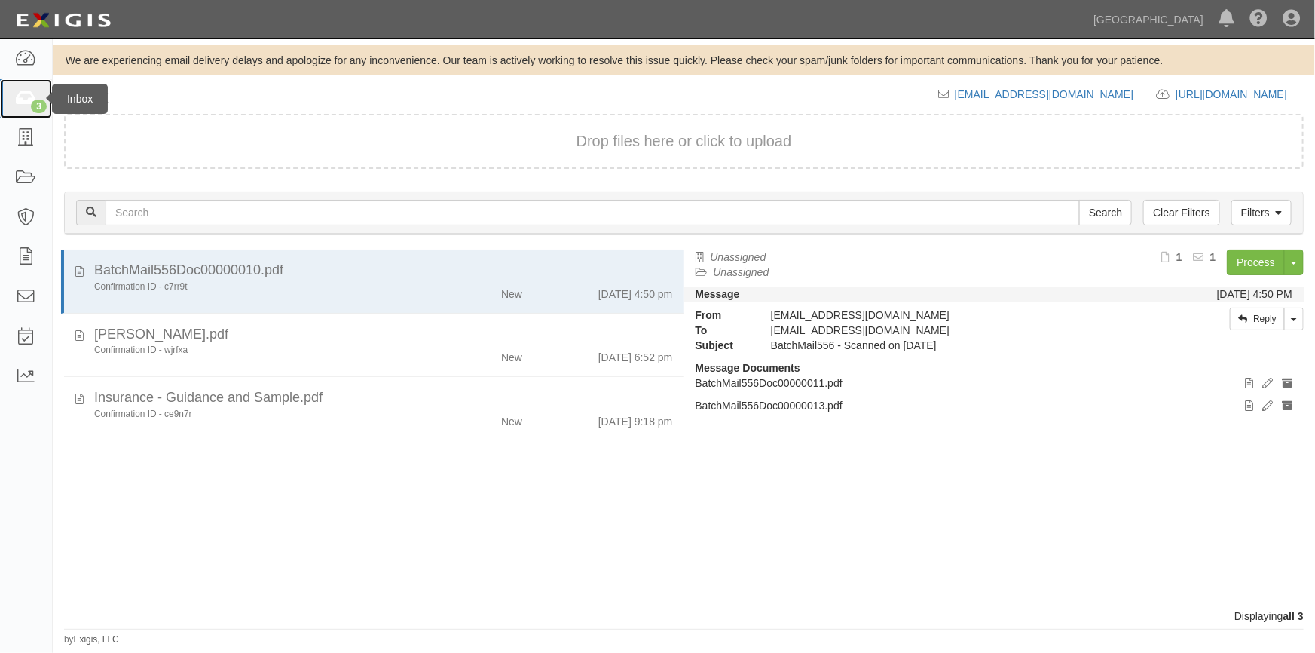
click at [35, 106] on div "3" at bounding box center [39, 106] width 16 height 14
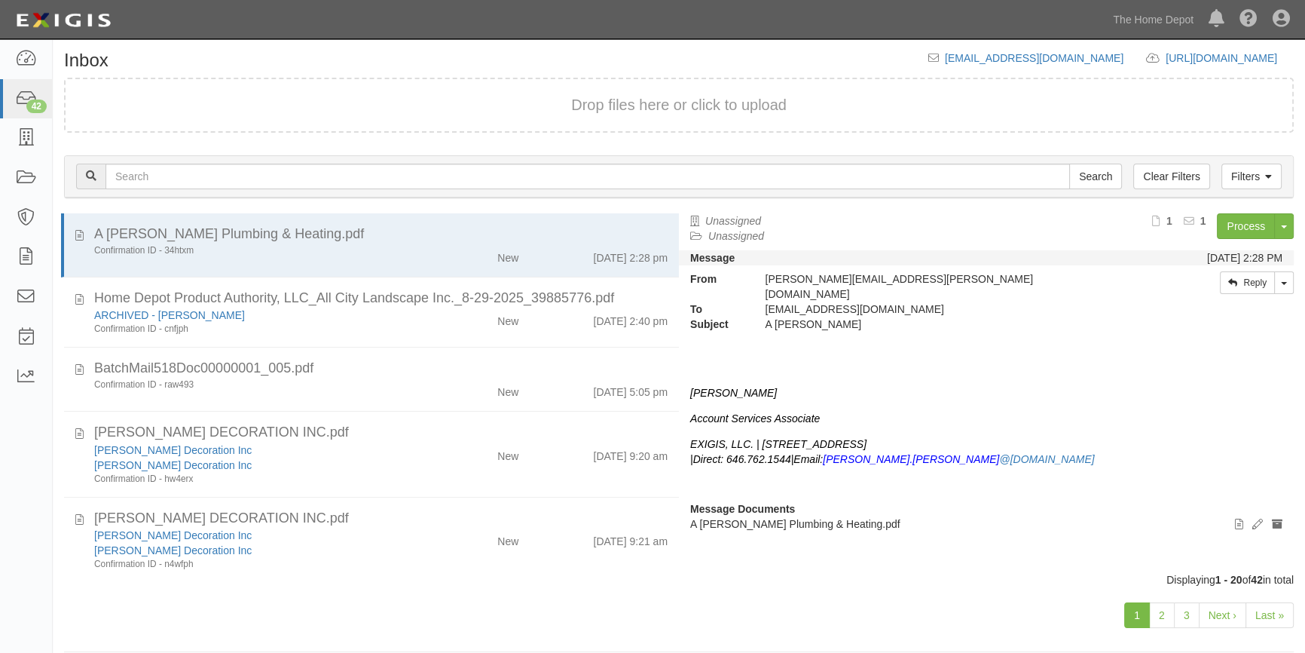
scroll to position [51, 0]
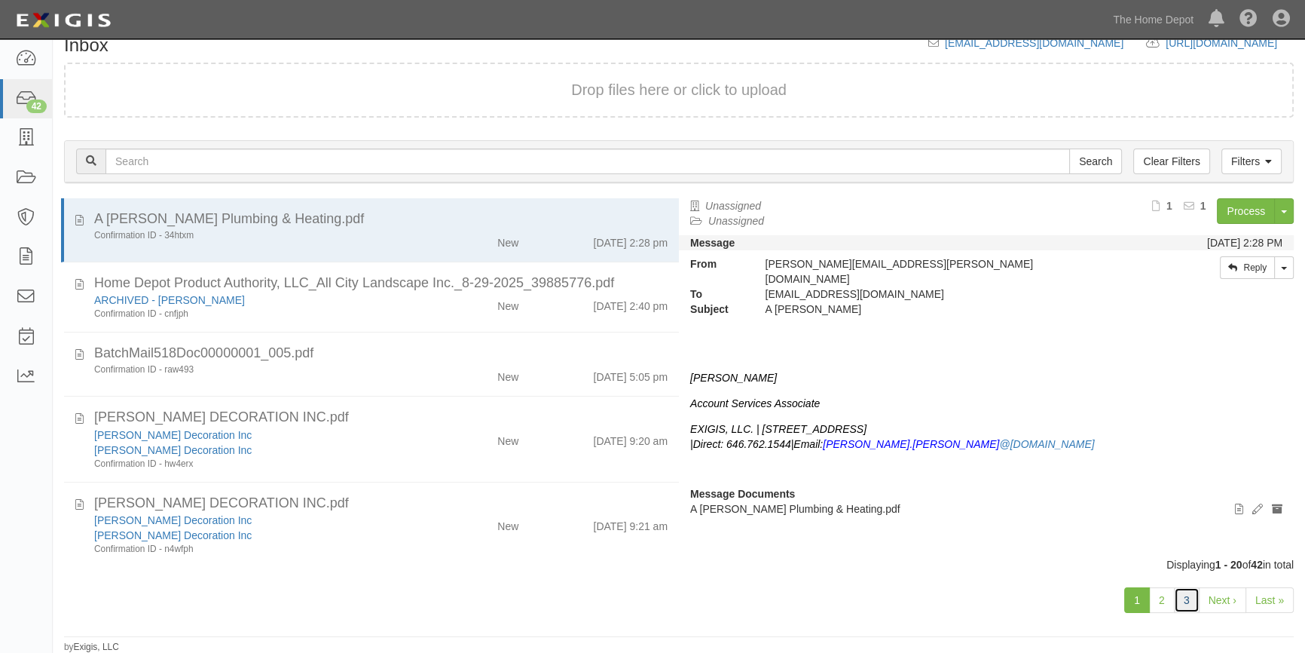
click at [1185, 598] on link "3" at bounding box center [1187, 600] width 26 height 26
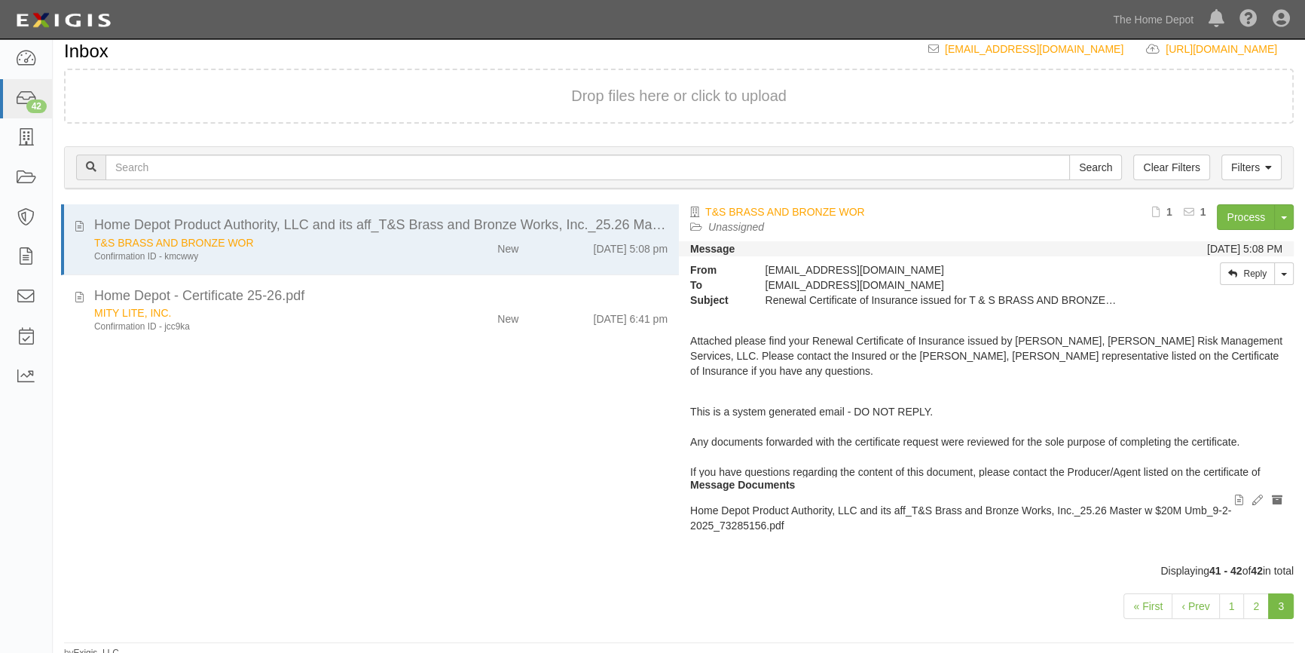
click at [366, 470] on div "Home Depot Product Authority, LLC and its aff_T&S Brass and Bronze Works, Inc._…" at bounding box center [366, 383] width 626 height 359
click at [335, 467] on div "Home Depot Product Authority, LLC and its aff_T&S Brass and Bronze Works, Inc._…" at bounding box center [366, 383] width 626 height 359
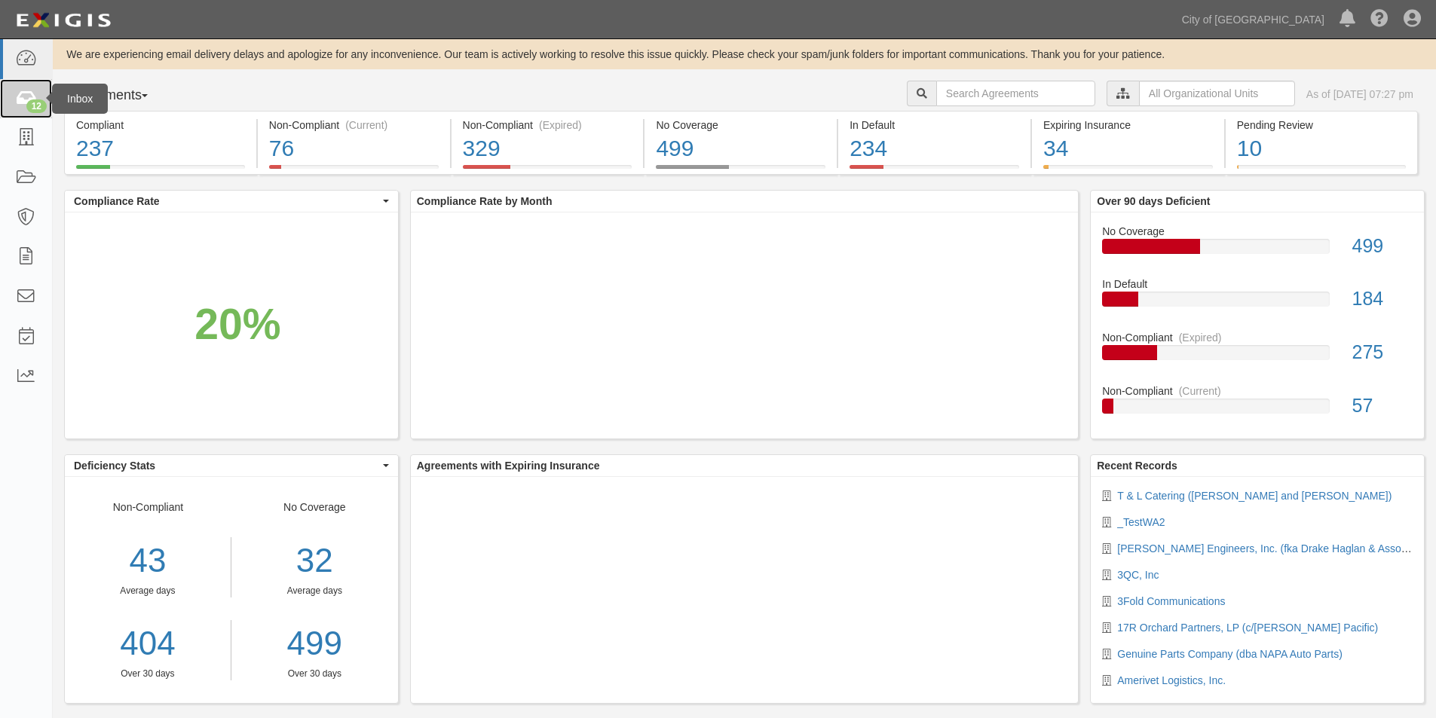
click at [32, 108] on div "12" at bounding box center [36, 106] width 20 height 14
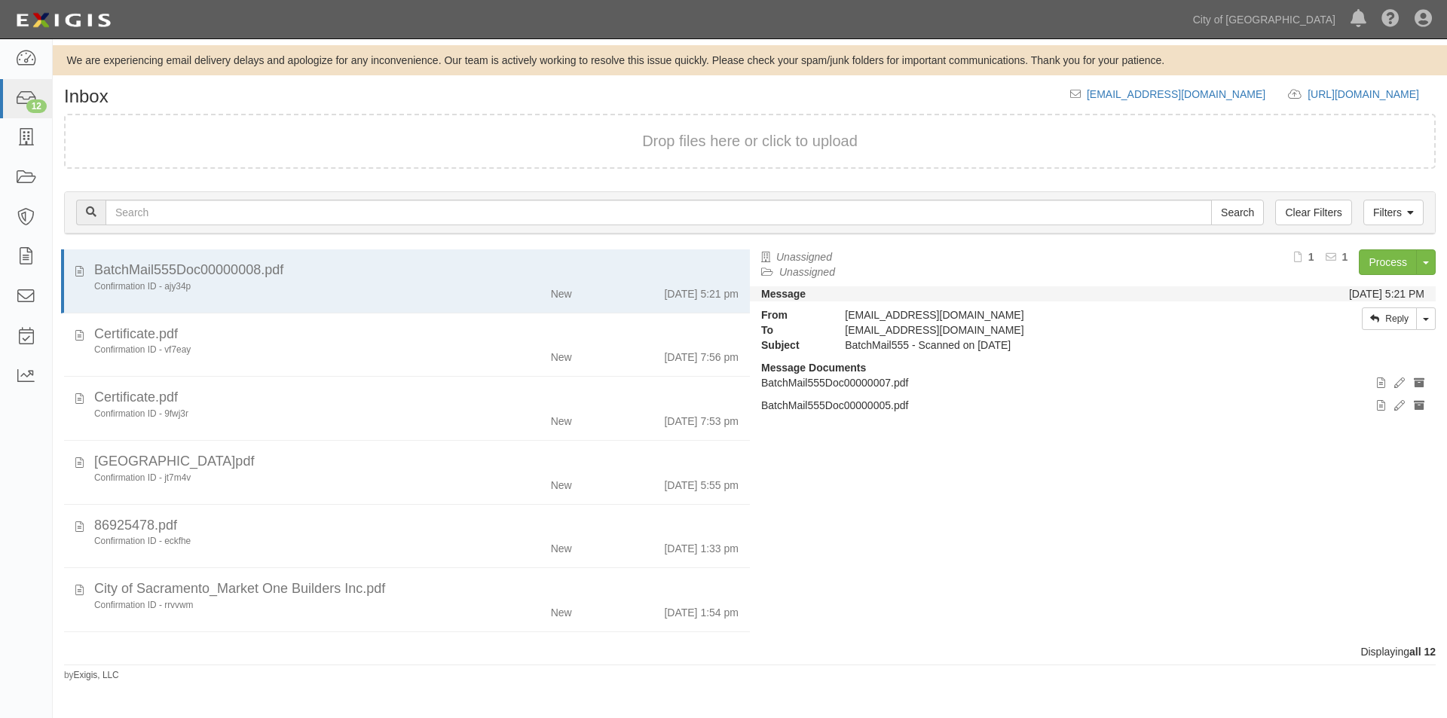
click at [148, 150] on div "Drop files here or click to upload" at bounding box center [750, 141] width 1338 height 22
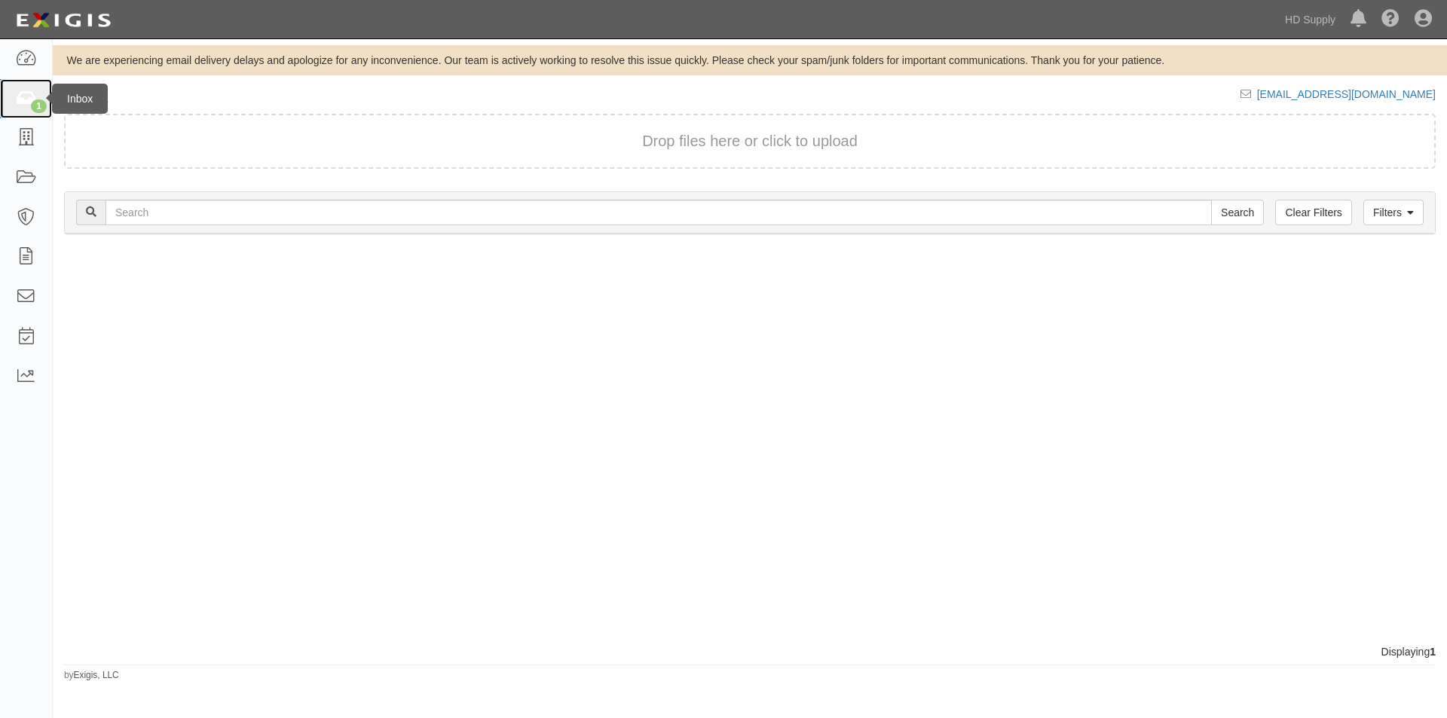
click at [35, 99] on icon at bounding box center [25, 98] width 21 height 17
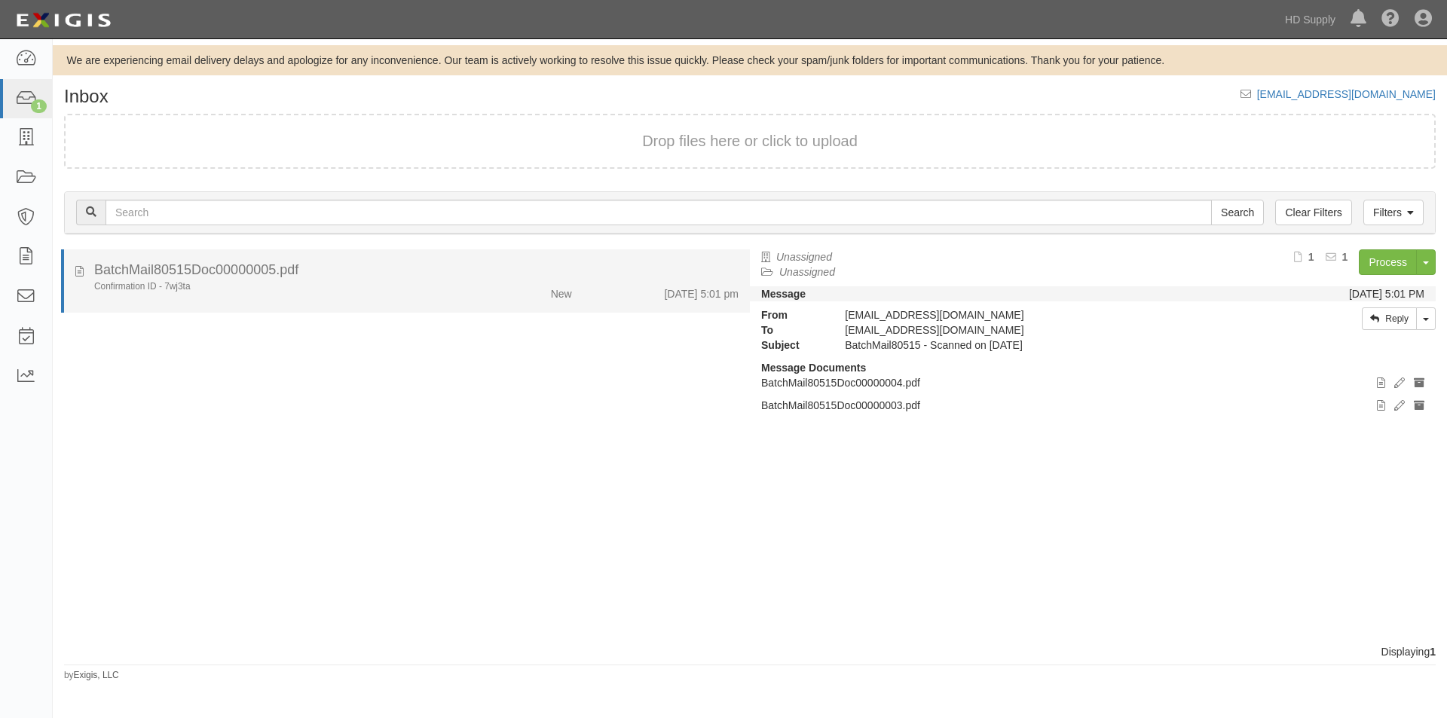
click at [318, 268] on div "BatchMail80515Doc00000005.pdf" at bounding box center [416, 271] width 644 height 20
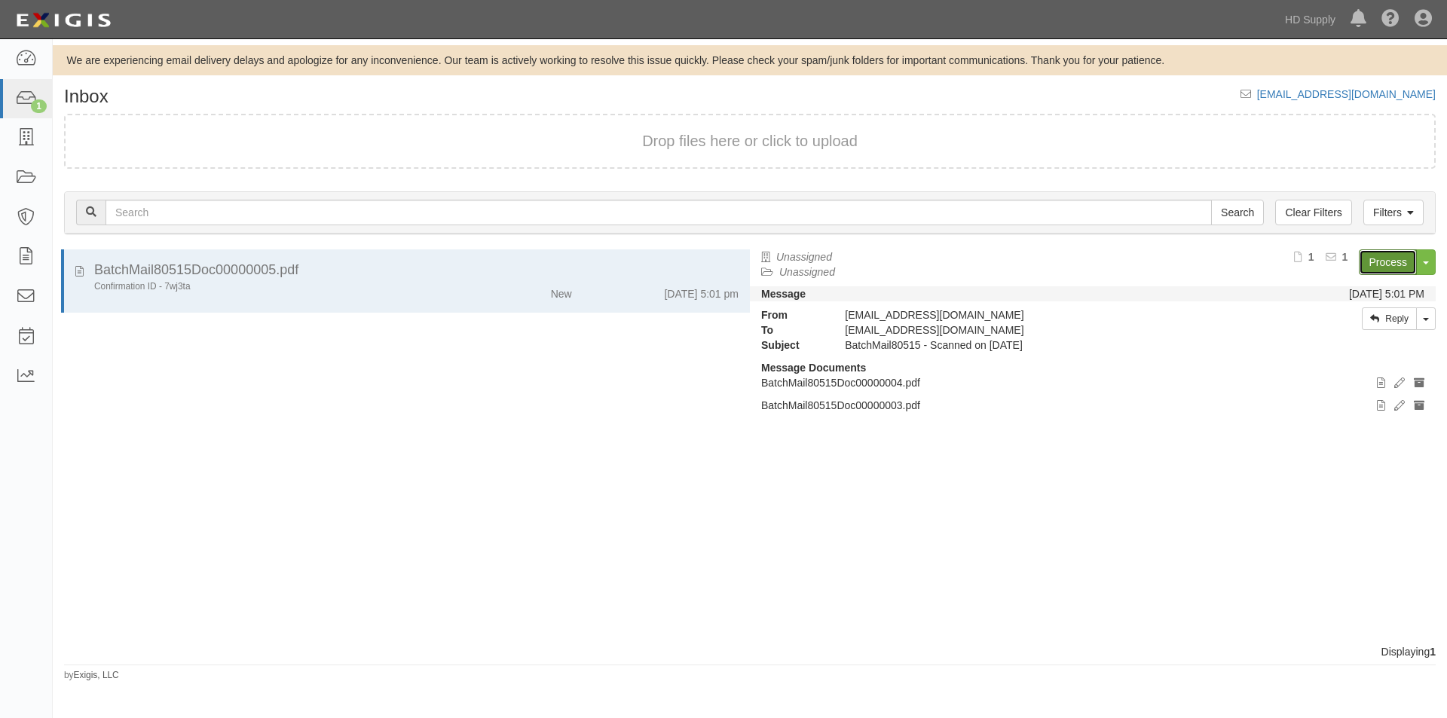
click at [1383, 265] on link "Process" at bounding box center [1388, 262] width 58 height 26
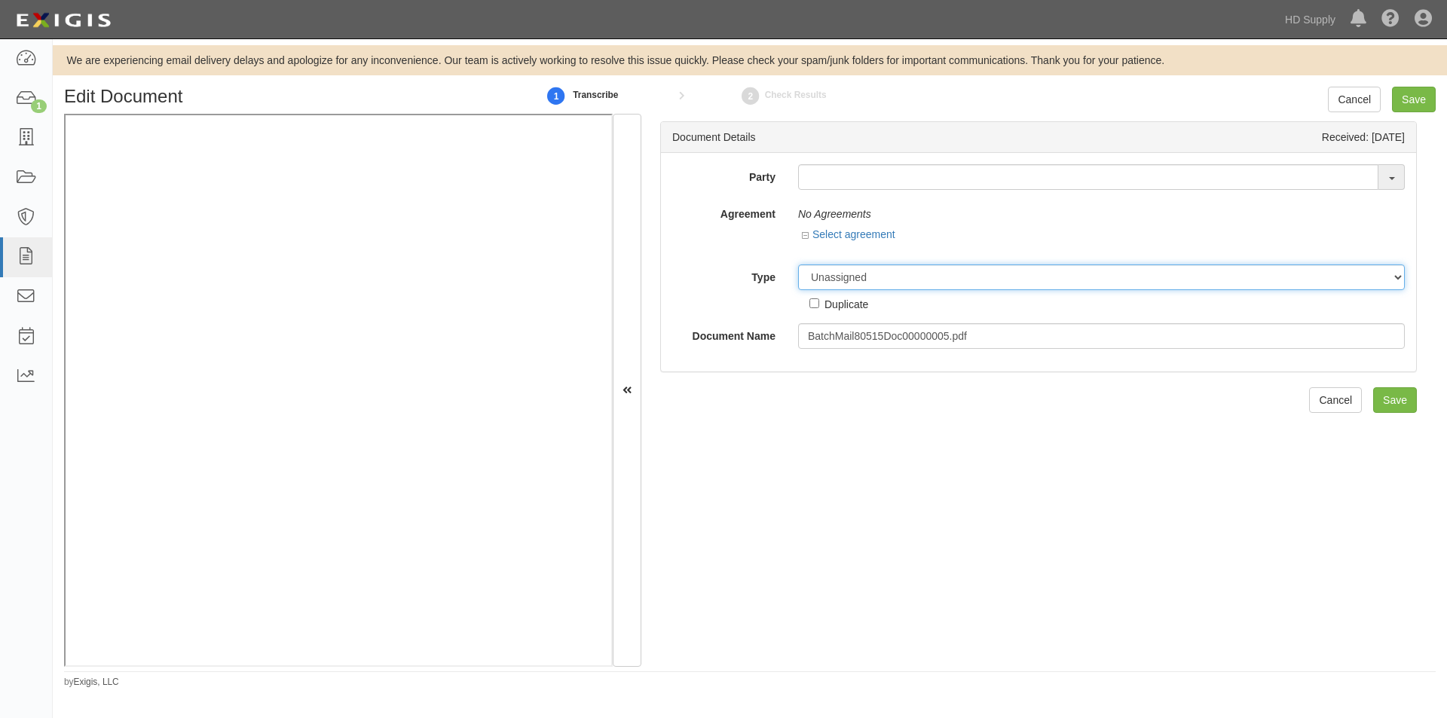
click at [820, 280] on select "Unassigned Binder Cancellation Notice Certificate Contract Endorsement Insuranc…" at bounding box center [1101, 278] width 607 height 26
select select "CancellationNoticeDetail"
click at [798, 265] on select "Unassigned Binder Cancellation Notice Certificate Contract Endorsement Insuranc…" at bounding box center [1101, 278] width 607 height 26
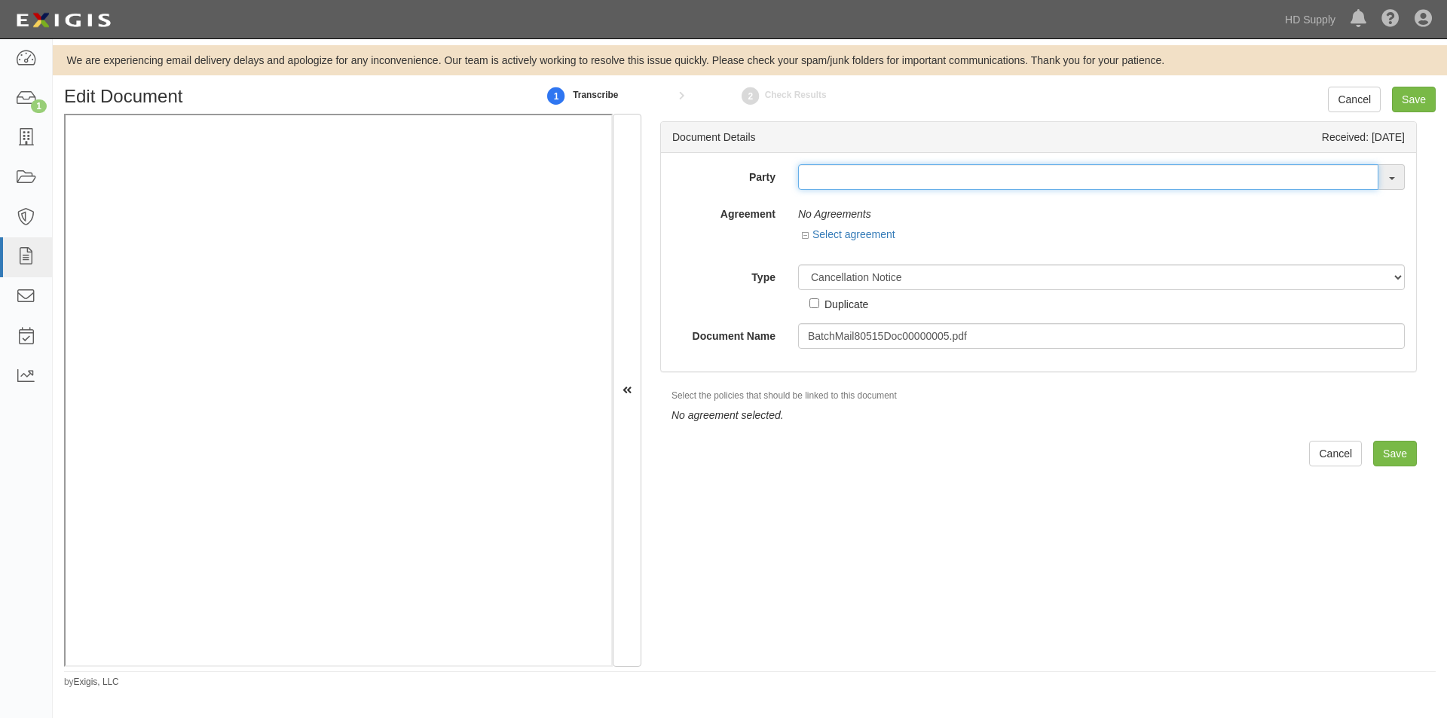
click at [854, 186] on input "text" at bounding box center [1088, 177] width 580 height 26
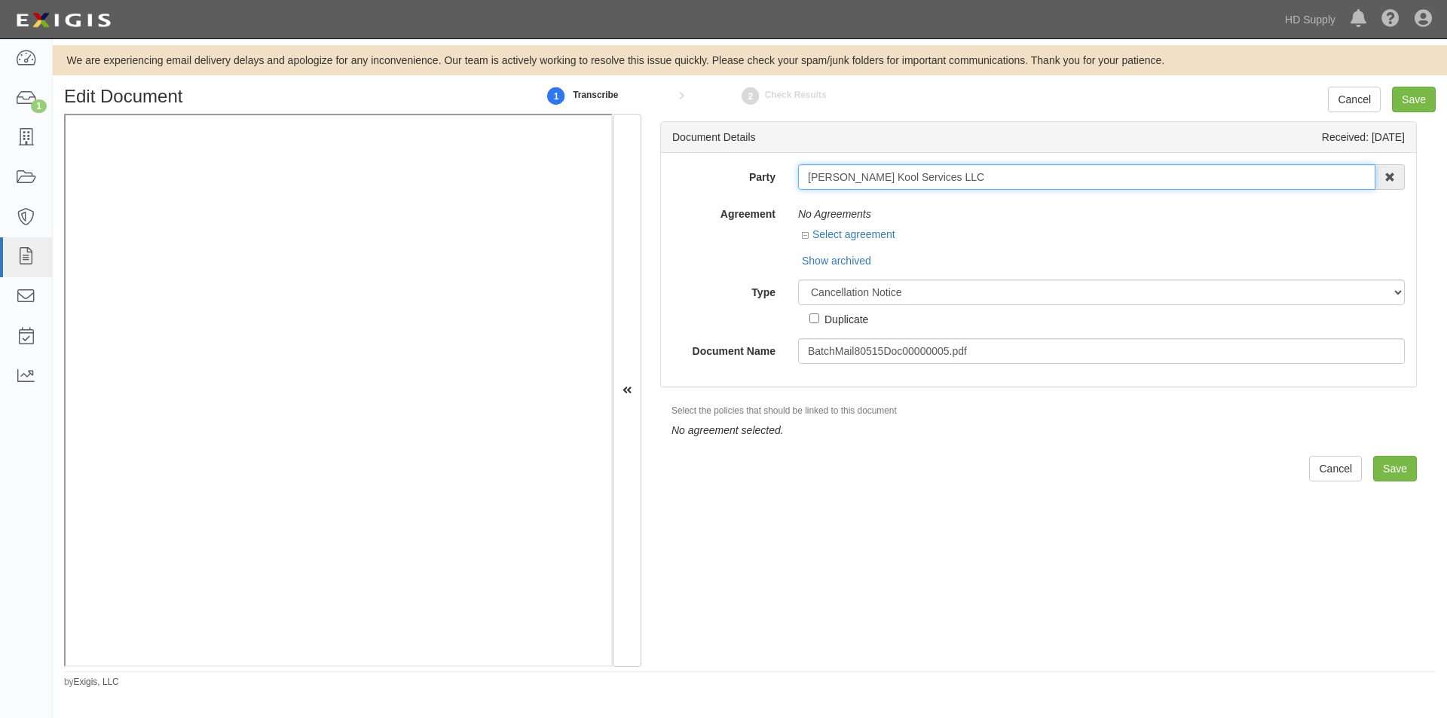
drag, startPoint x: 926, startPoint y: 180, endPoint x: 803, endPoint y: 181, distance: 123.6
click at [803, 181] on input "[PERSON_NAME] Kool Services LLC" at bounding box center [1086, 177] width 577 height 26
type input "[PERSON_NAME] Kool Services LLC"
click at [729, 307] on div "Type Unassigned Binder Cancellation Notice Certificate Contract Endorsement Ins…" at bounding box center [1038, 303] width 755 height 47
click at [1414, 103] on input "Save" at bounding box center [1414, 100] width 44 height 26
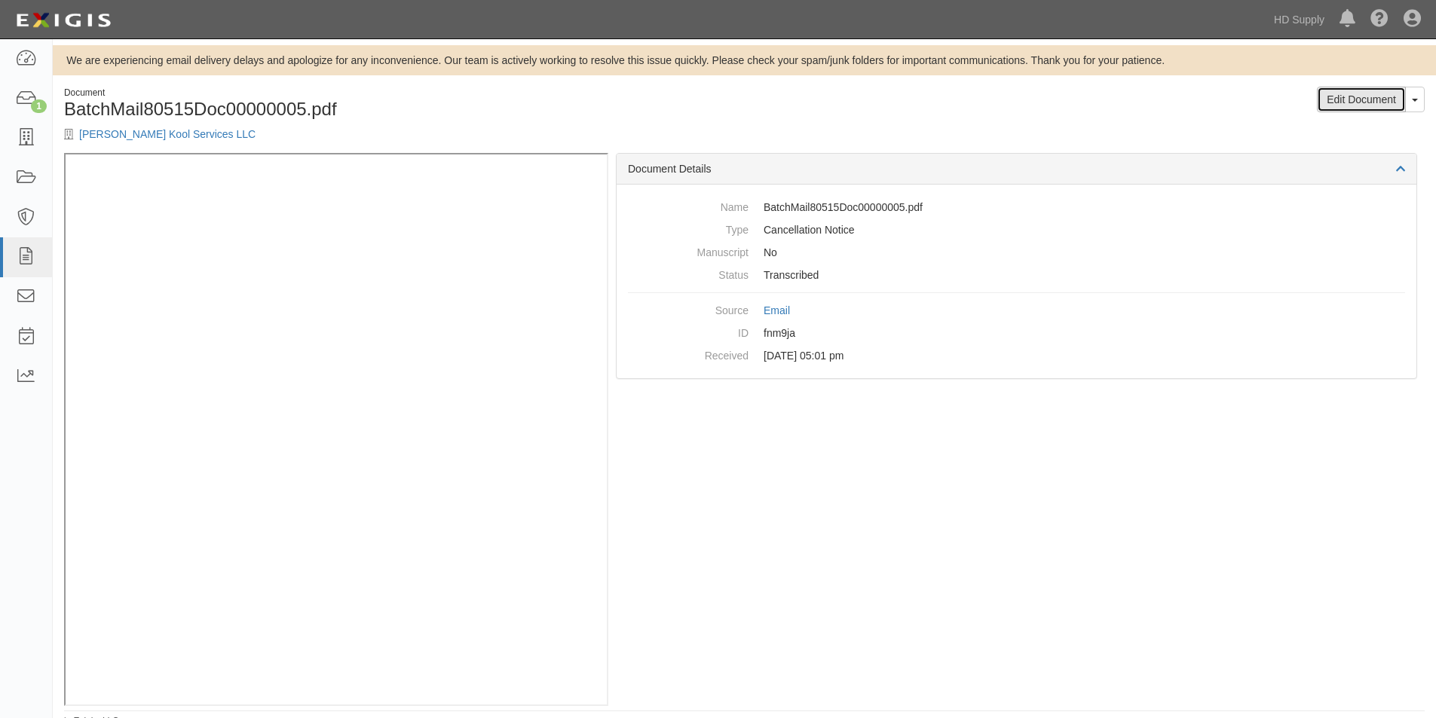
click at [1362, 96] on link "Edit Document" at bounding box center [1361, 100] width 89 height 26
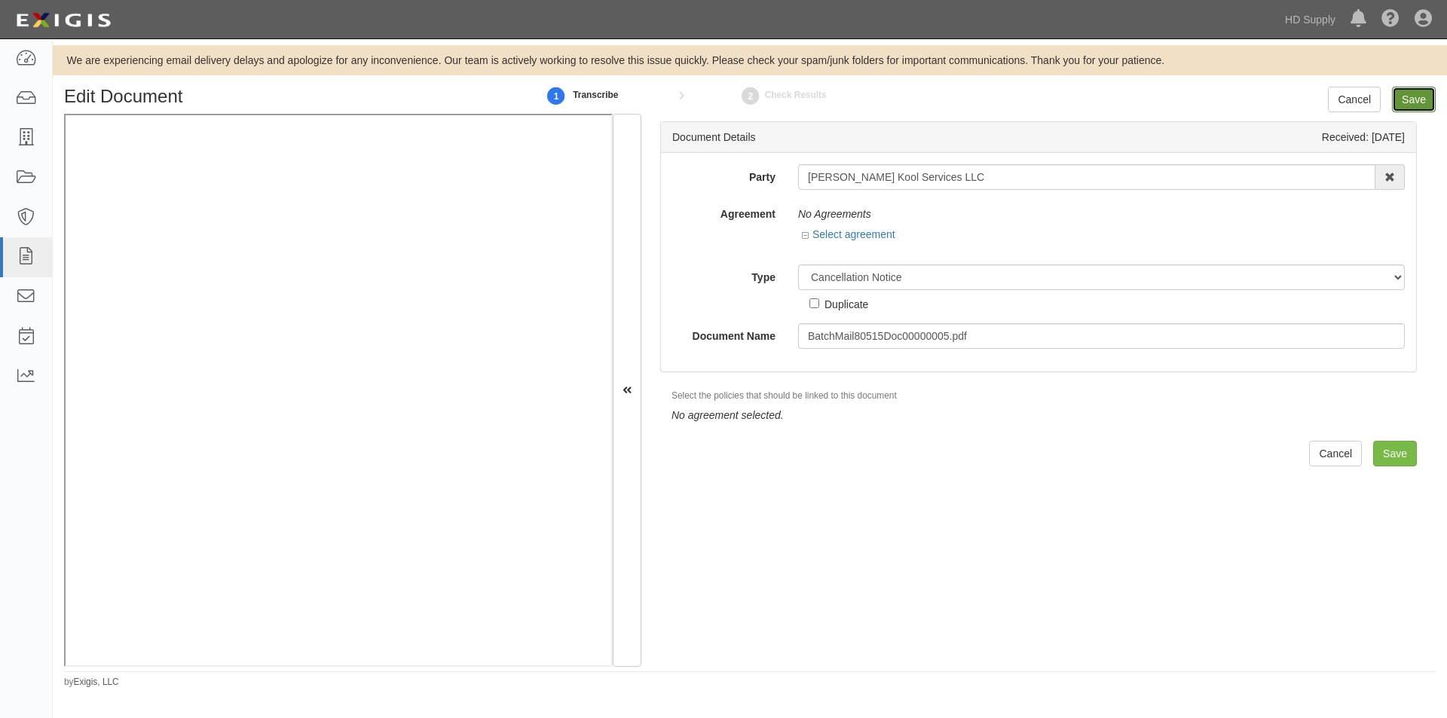
click at [1403, 102] on input "Save" at bounding box center [1414, 100] width 44 height 26
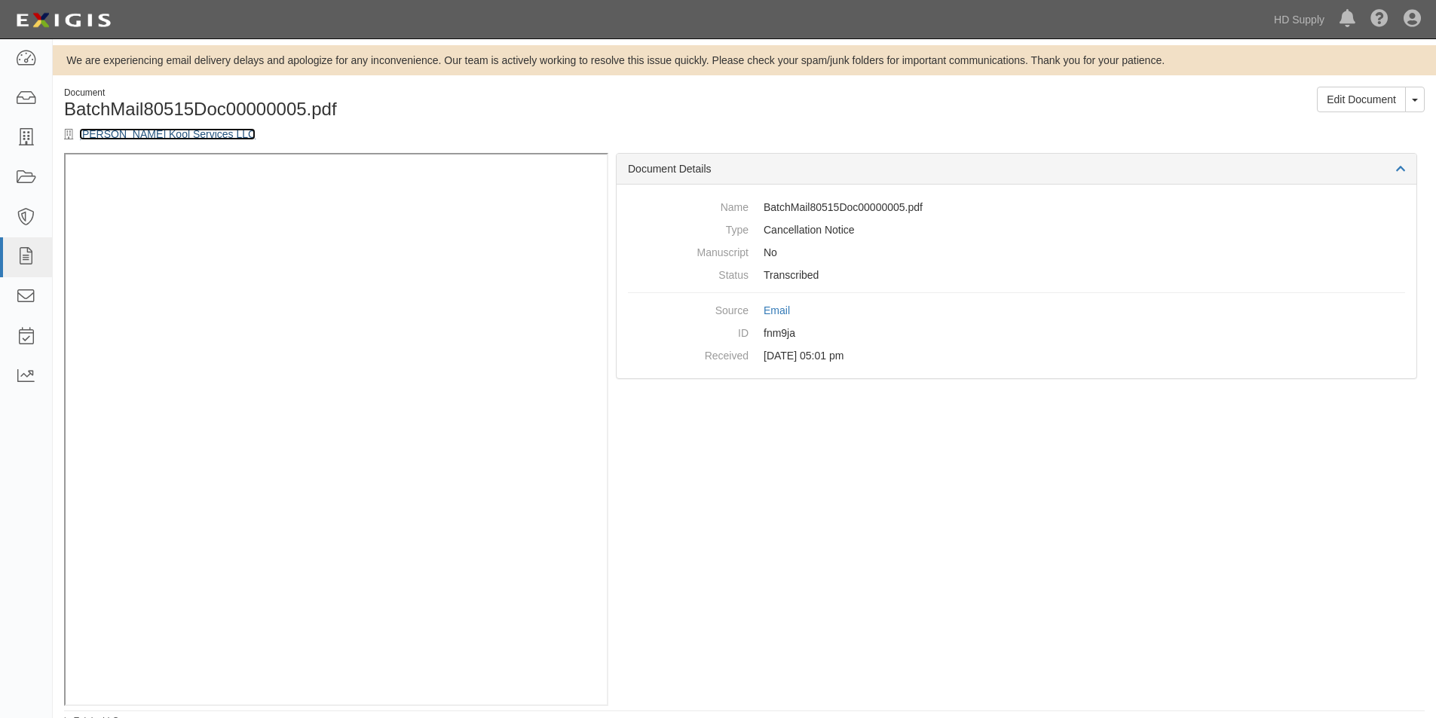
click at [159, 136] on link "[PERSON_NAME] Kool Services LLC" at bounding box center [167, 134] width 176 height 12
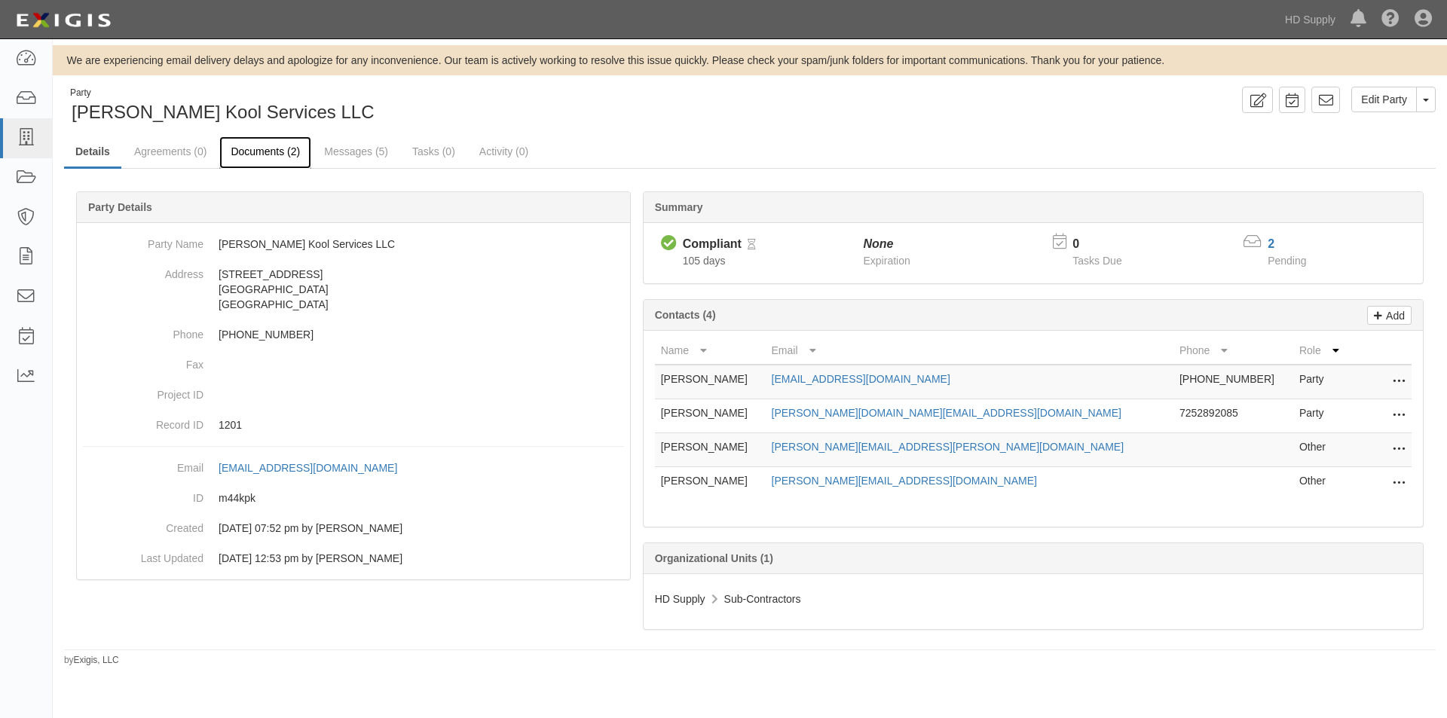
click at [260, 149] on link "Documents (2)" at bounding box center [265, 152] width 92 height 32
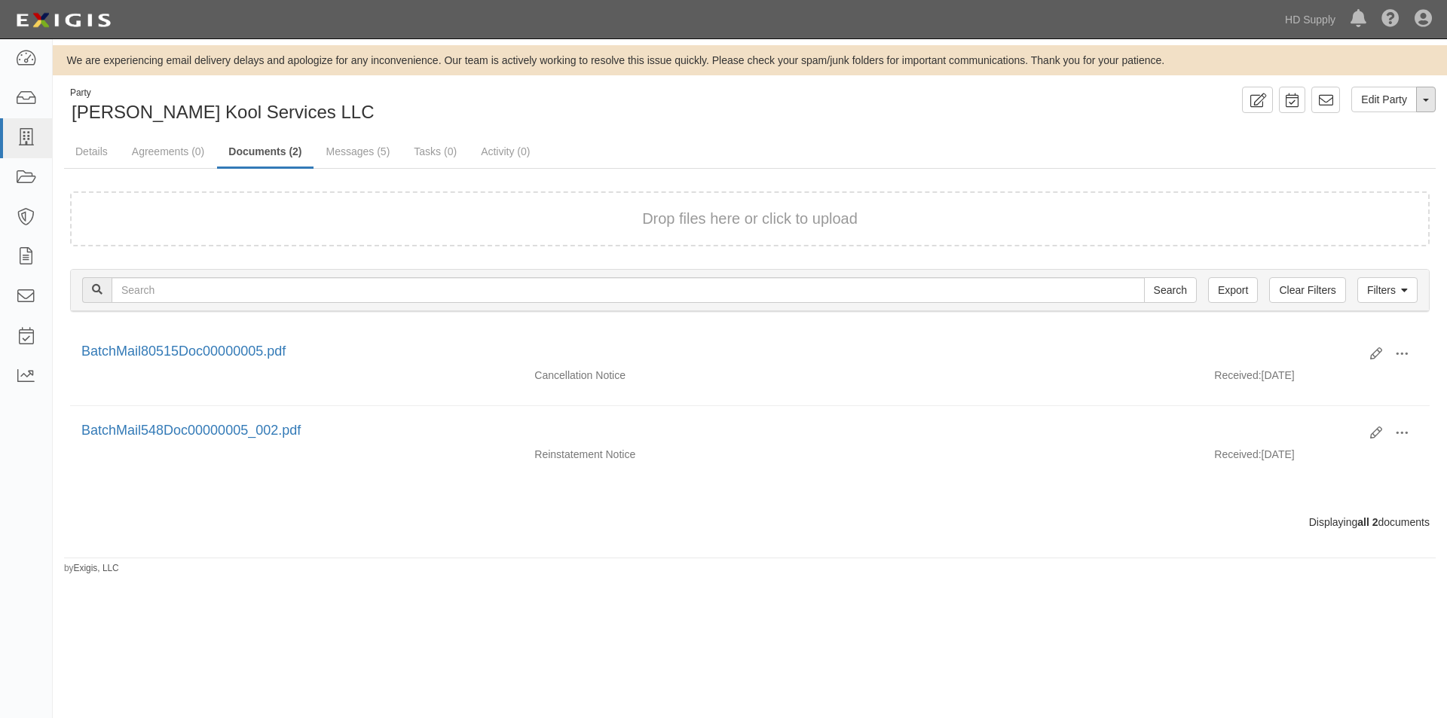
click at [1423, 101] on span "button" at bounding box center [1426, 100] width 6 height 3
click at [1339, 129] on link "View Audit Trail" at bounding box center [1375, 128] width 119 height 20
click at [1427, 100] on span "button" at bounding box center [1426, 100] width 6 height 3
click at [1344, 125] on link "View Audit Trail" at bounding box center [1375, 128] width 119 height 20
click at [362, 158] on link "Messages (5)" at bounding box center [358, 152] width 87 height 32
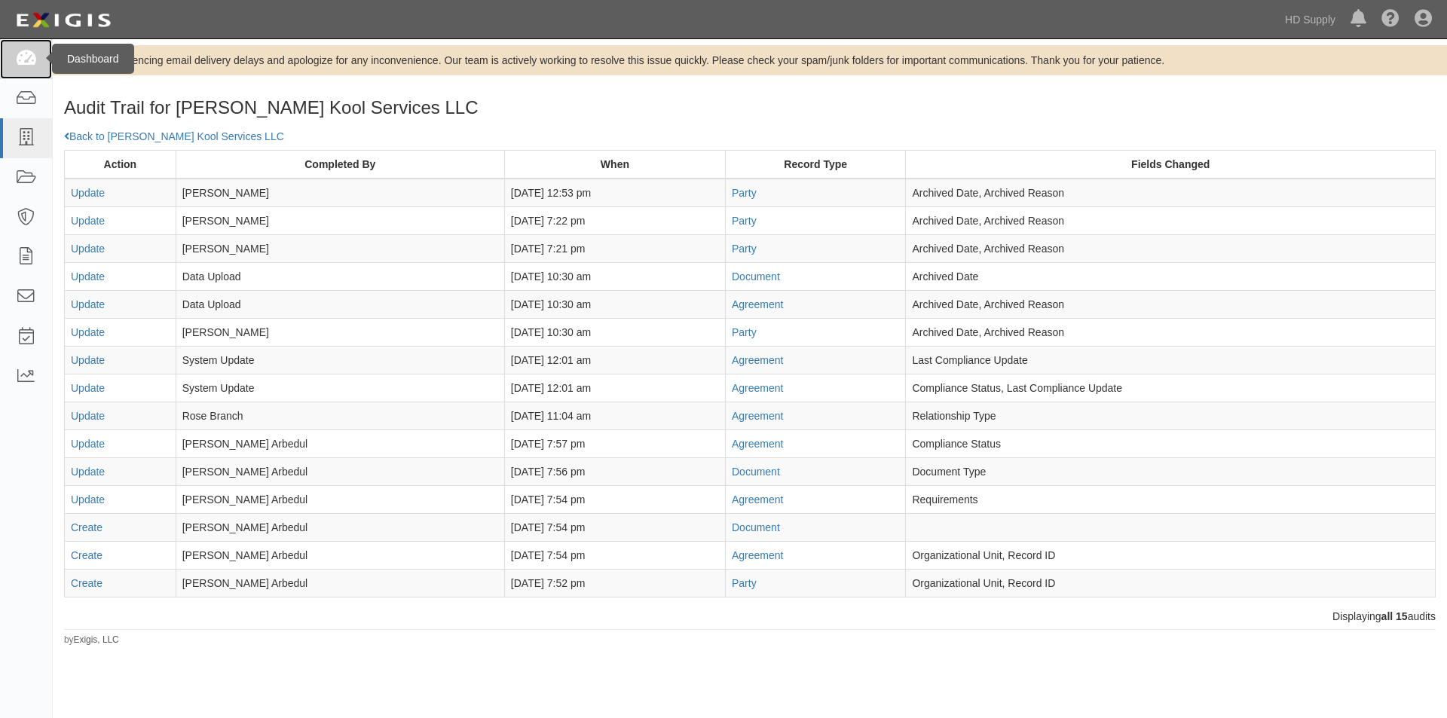
click at [24, 62] on icon at bounding box center [25, 58] width 21 height 17
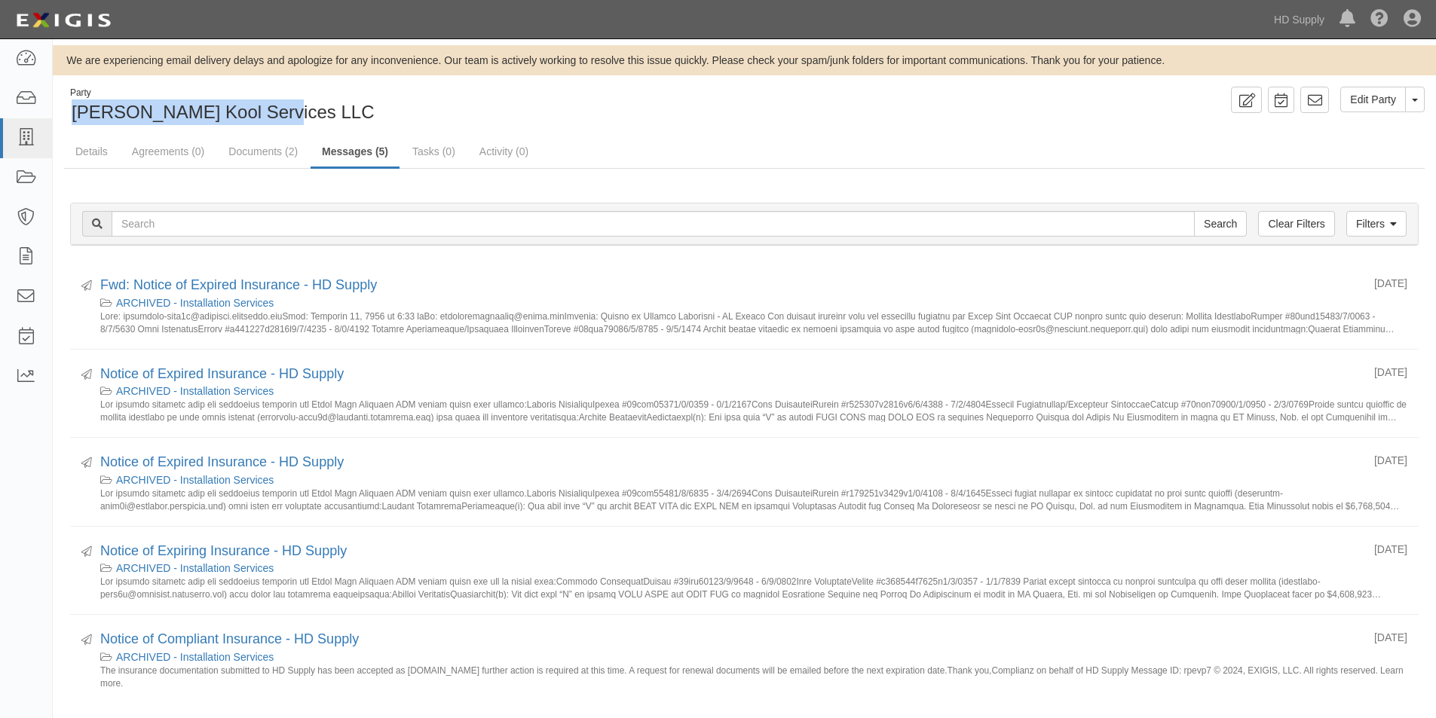
drag, startPoint x: 71, startPoint y: 112, endPoint x: 268, endPoint y: 122, distance: 197.7
click at [268, 122] on div "Party Ezell Kool Services LLC" at bounding box center [398, 106] width 669 height 38
copy span "Ezell Kool Services LLC"
click at [26, 98] on icon at bounding box center [25, 98] width 21 height 17
